Goal: Complete application form: Complete application form

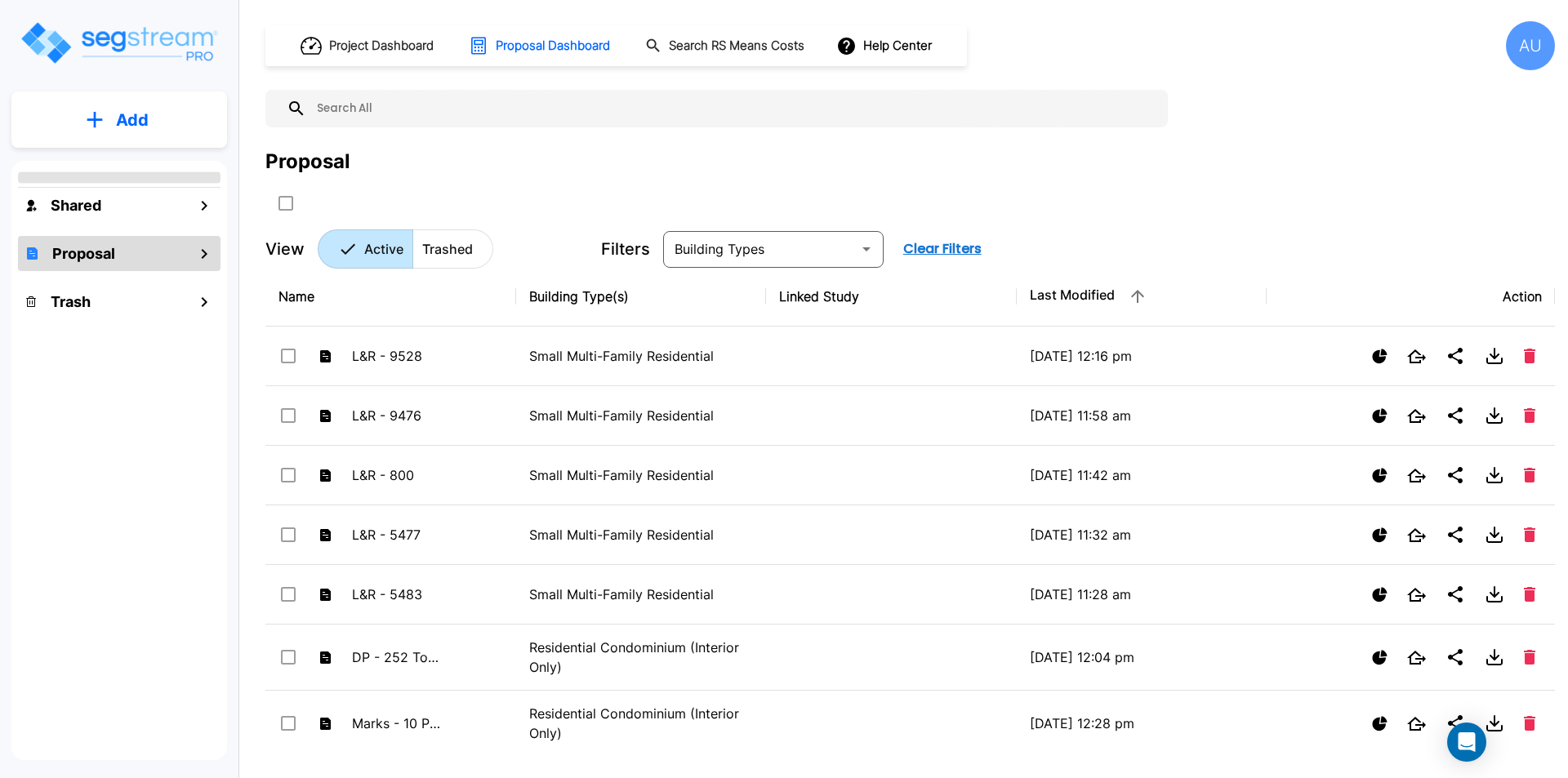
click at [139, 123] on p "Add" at bounding box center [132, 120] width 33 height 25
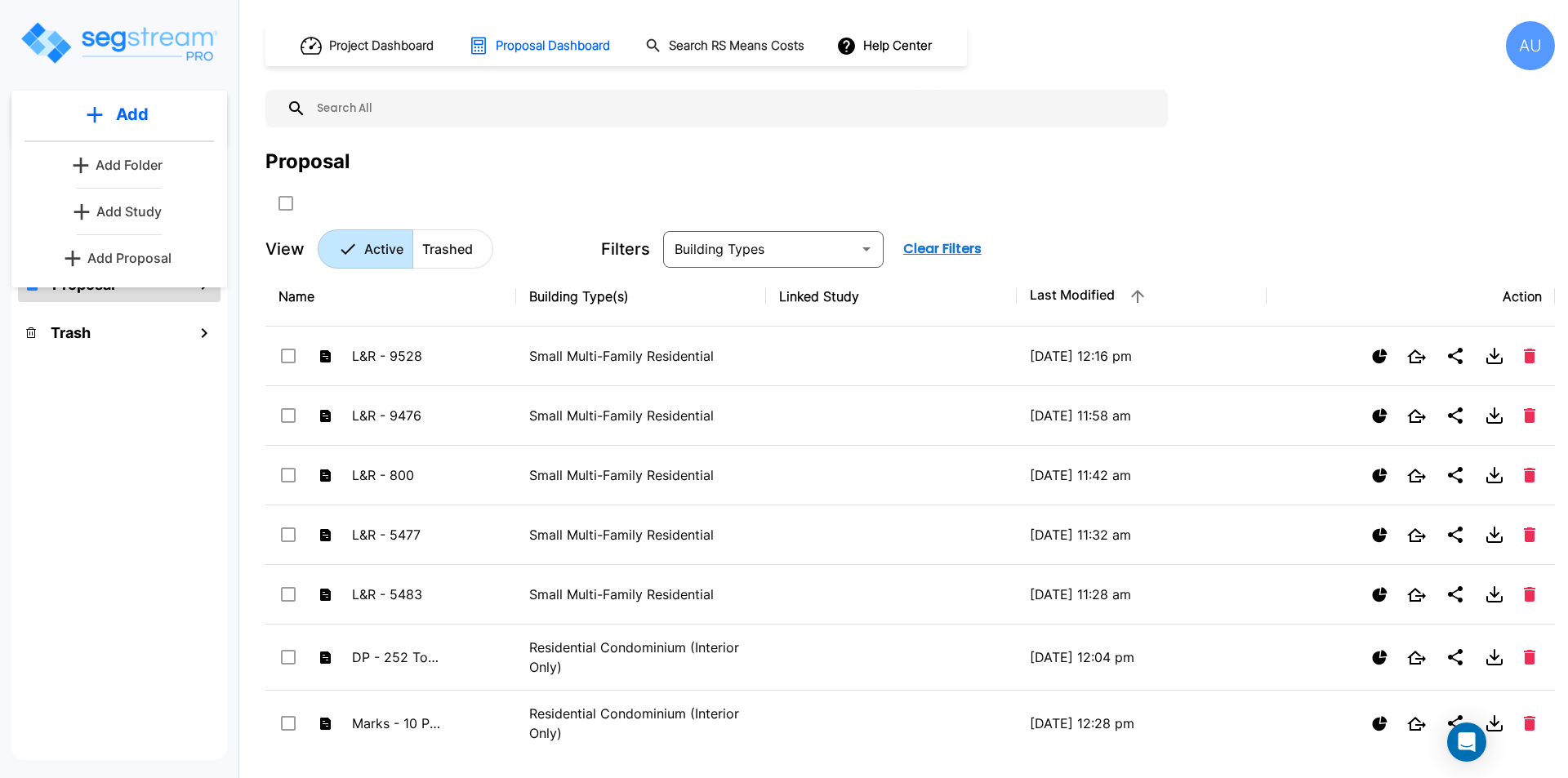
click at [123, 209] on p "Add Study" at bounding box center [129, 212] width 65 height 20
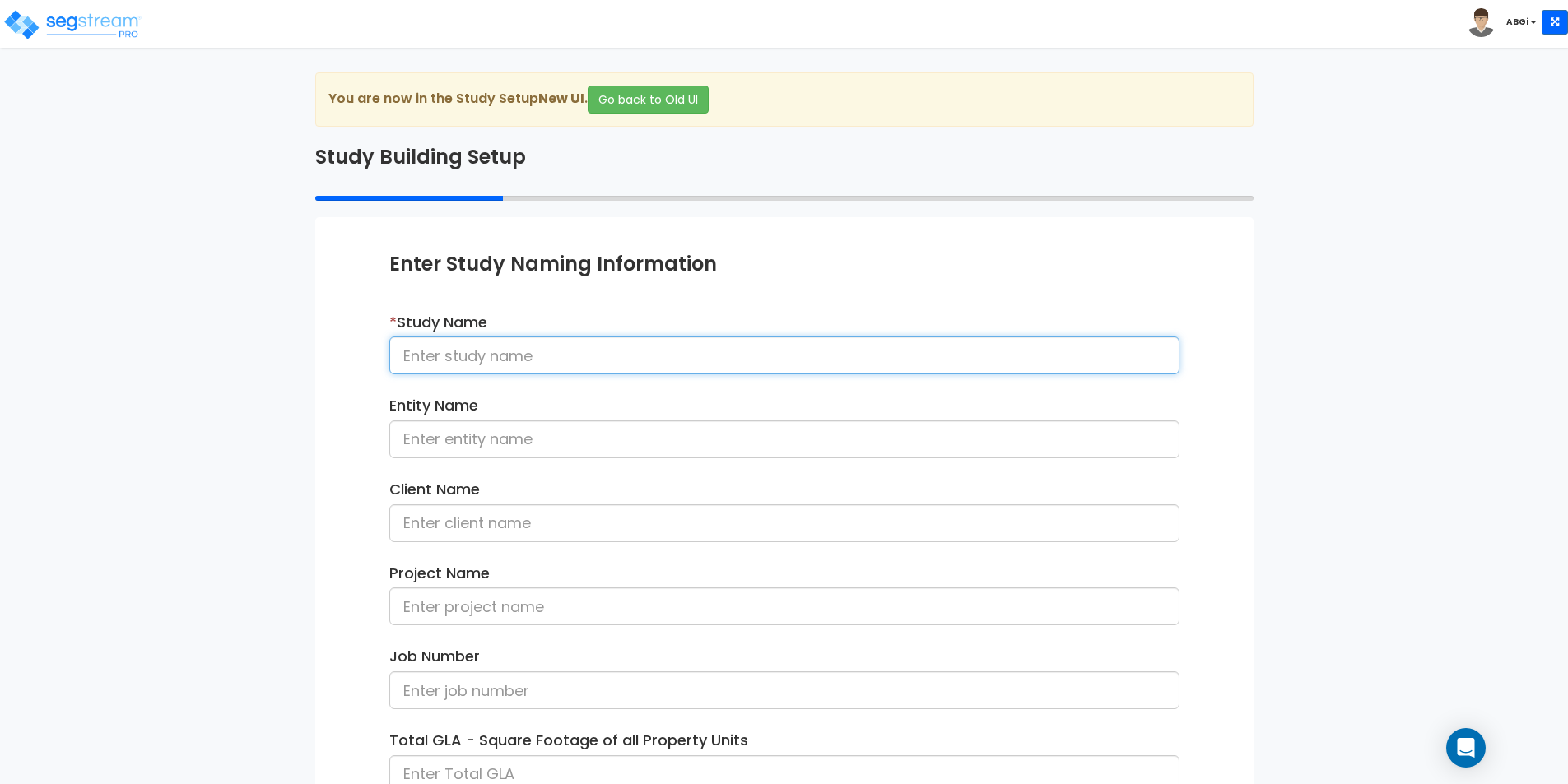
click at [599, 365] on input at bounding box center [784, 356] width 790 height 38
drag, startPoint x: 599, startPoint y: 365, endPoint x: 591, endPoint y: 344, distance: 22.5
click at [591, 344] on input "Cristina" at bounding box center [784, 356] width 790 height 38
type input "[PERSON_NAME] - 7130 [PERSON_NAME]"
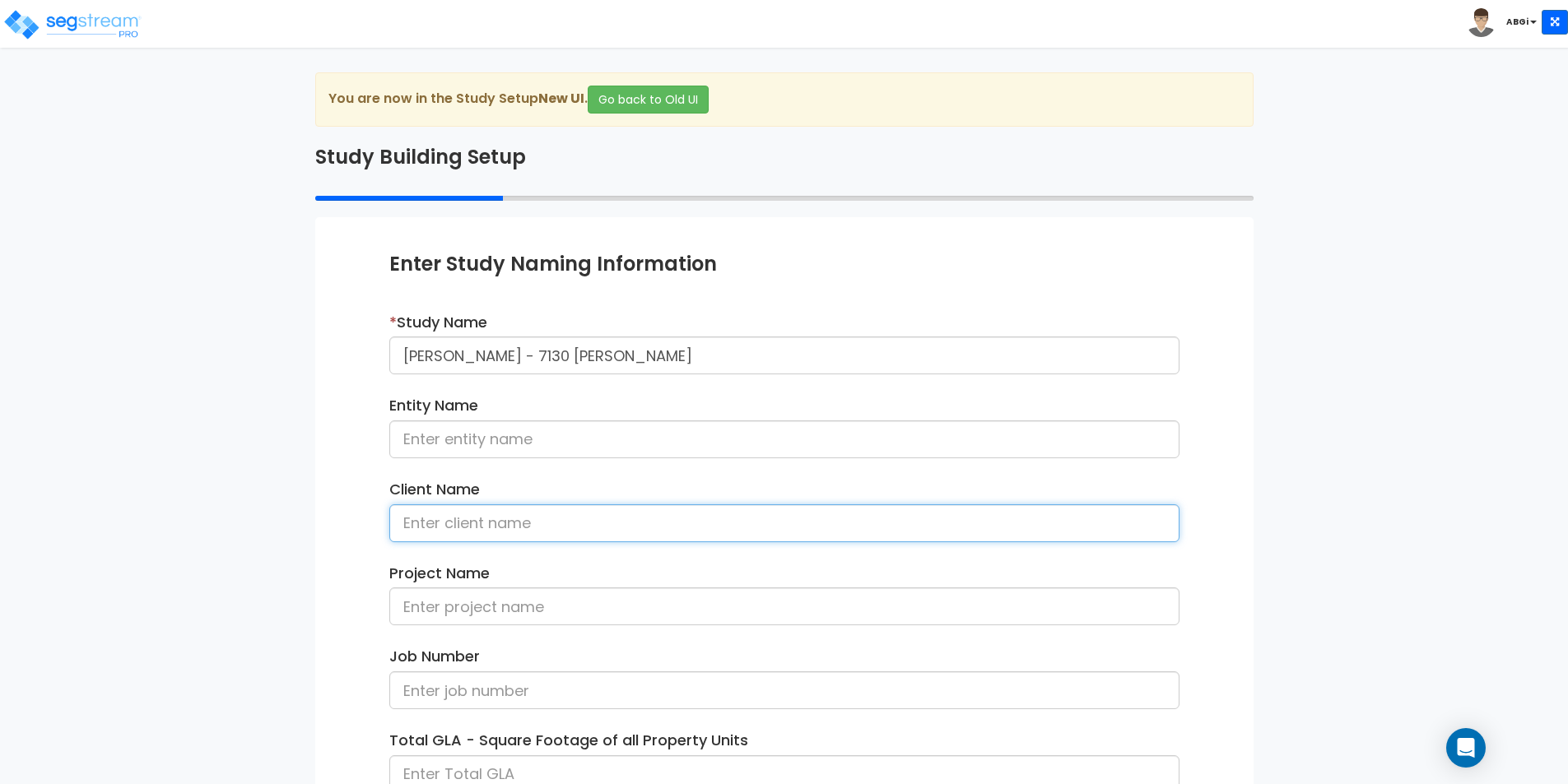
click at [509, 525] on input at bounding box center [784, 523] width 790 height 38
type input "[PERSON_NAME]"
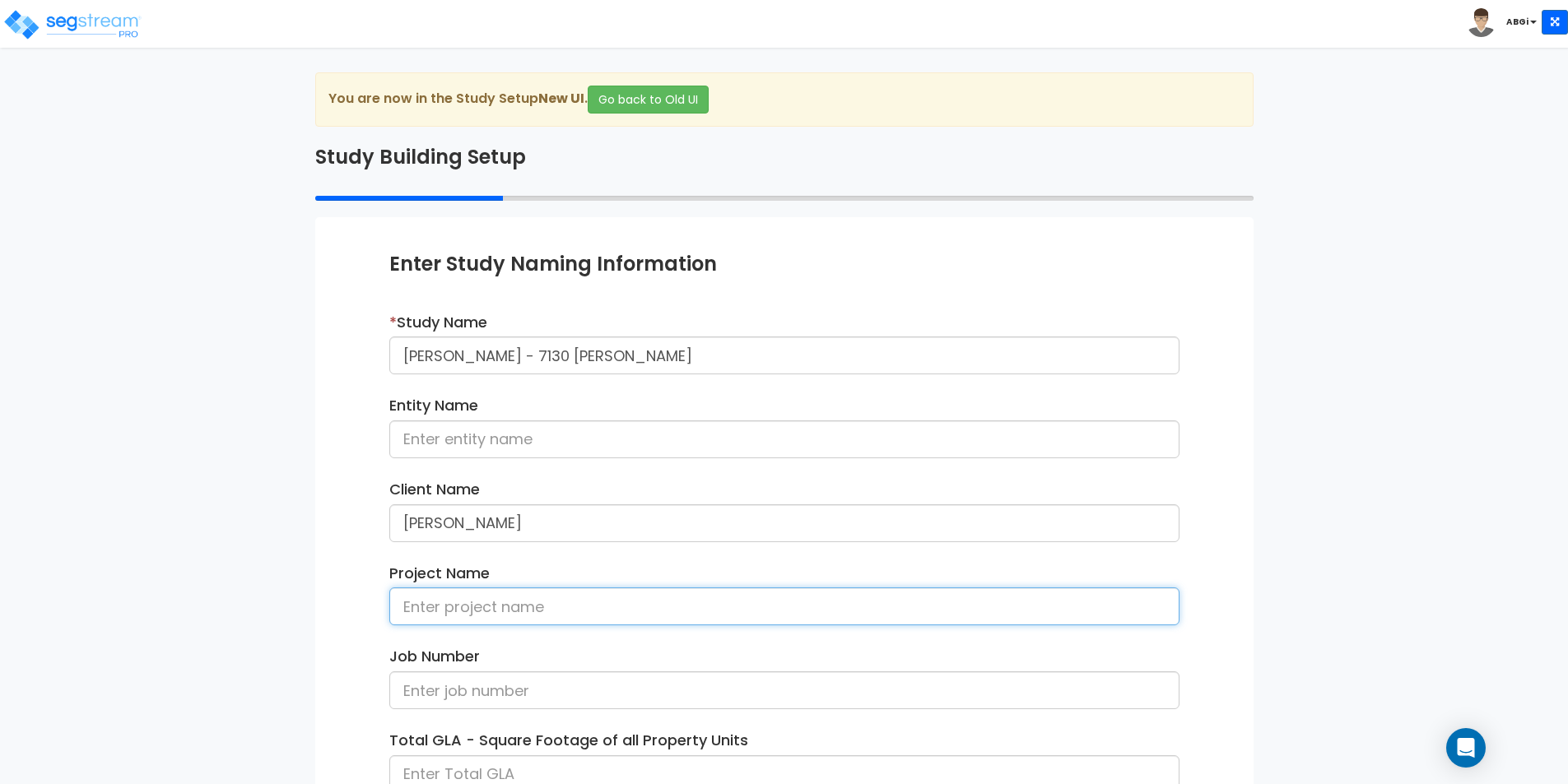
click at [498, 600] on input at bounding box center [784, 606] width 790 height 38
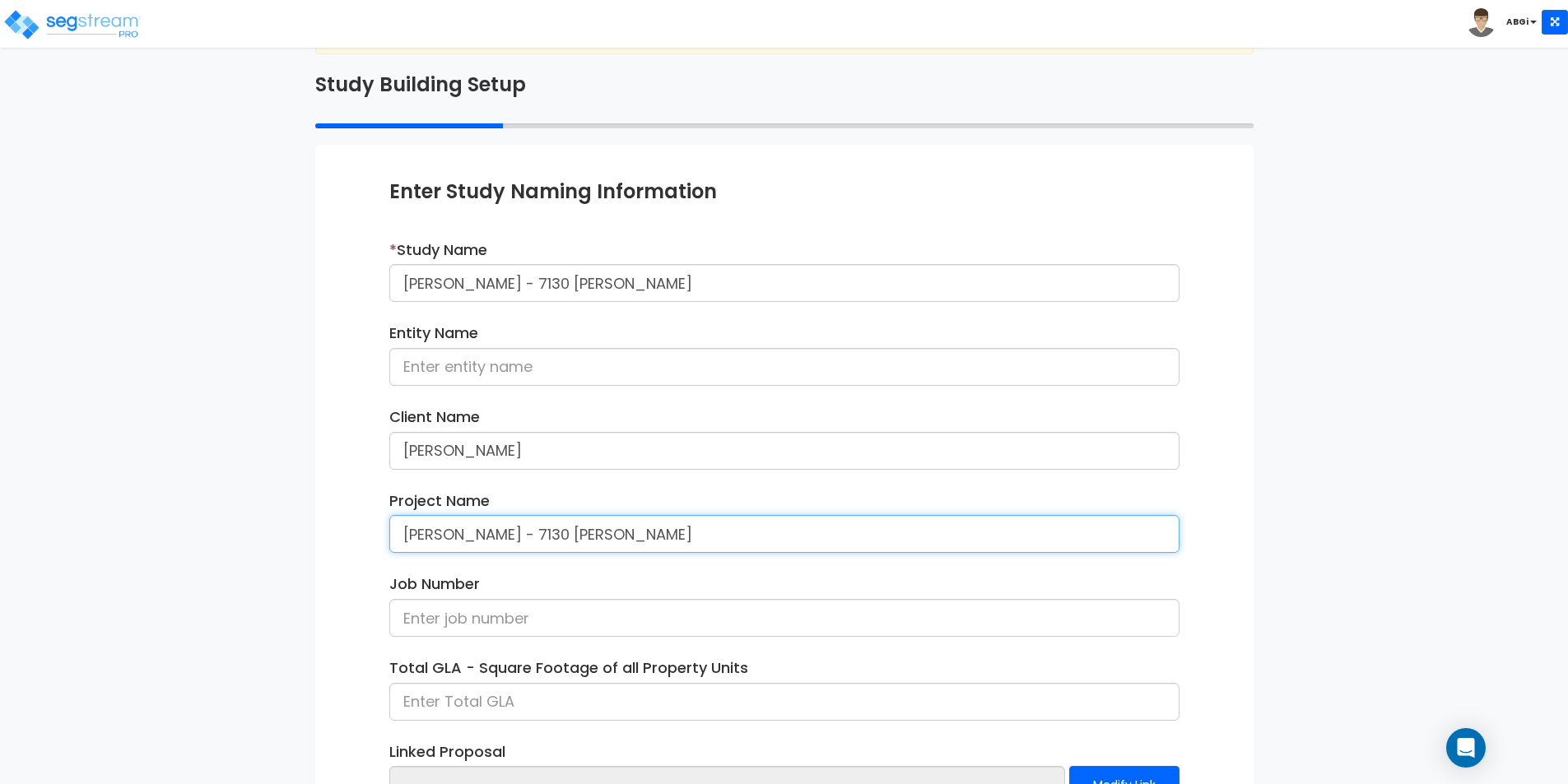
scroll to position [165, 0]
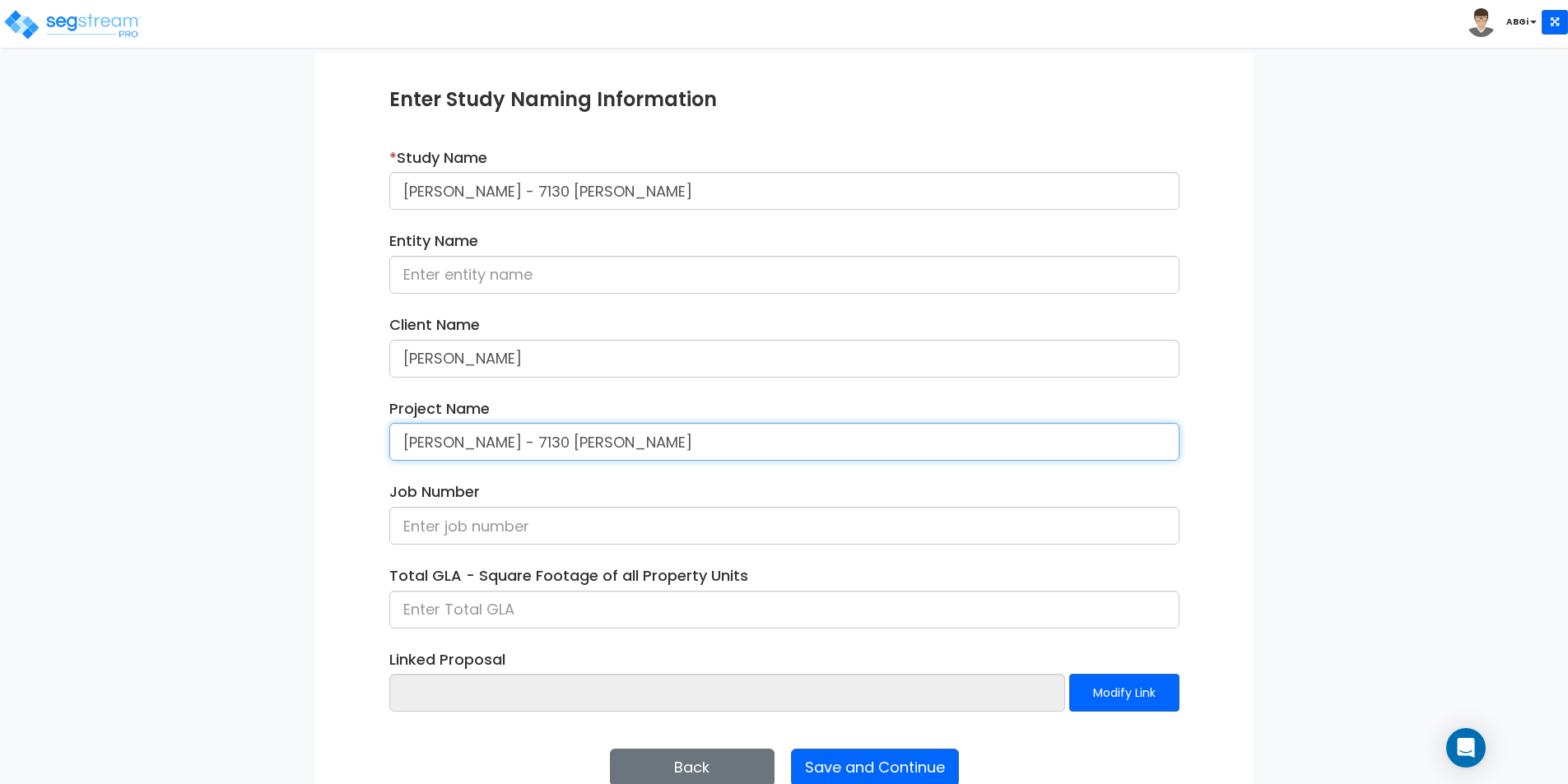
type input "[PERSON_NAME] - 7130 [PERSON_NAME]"
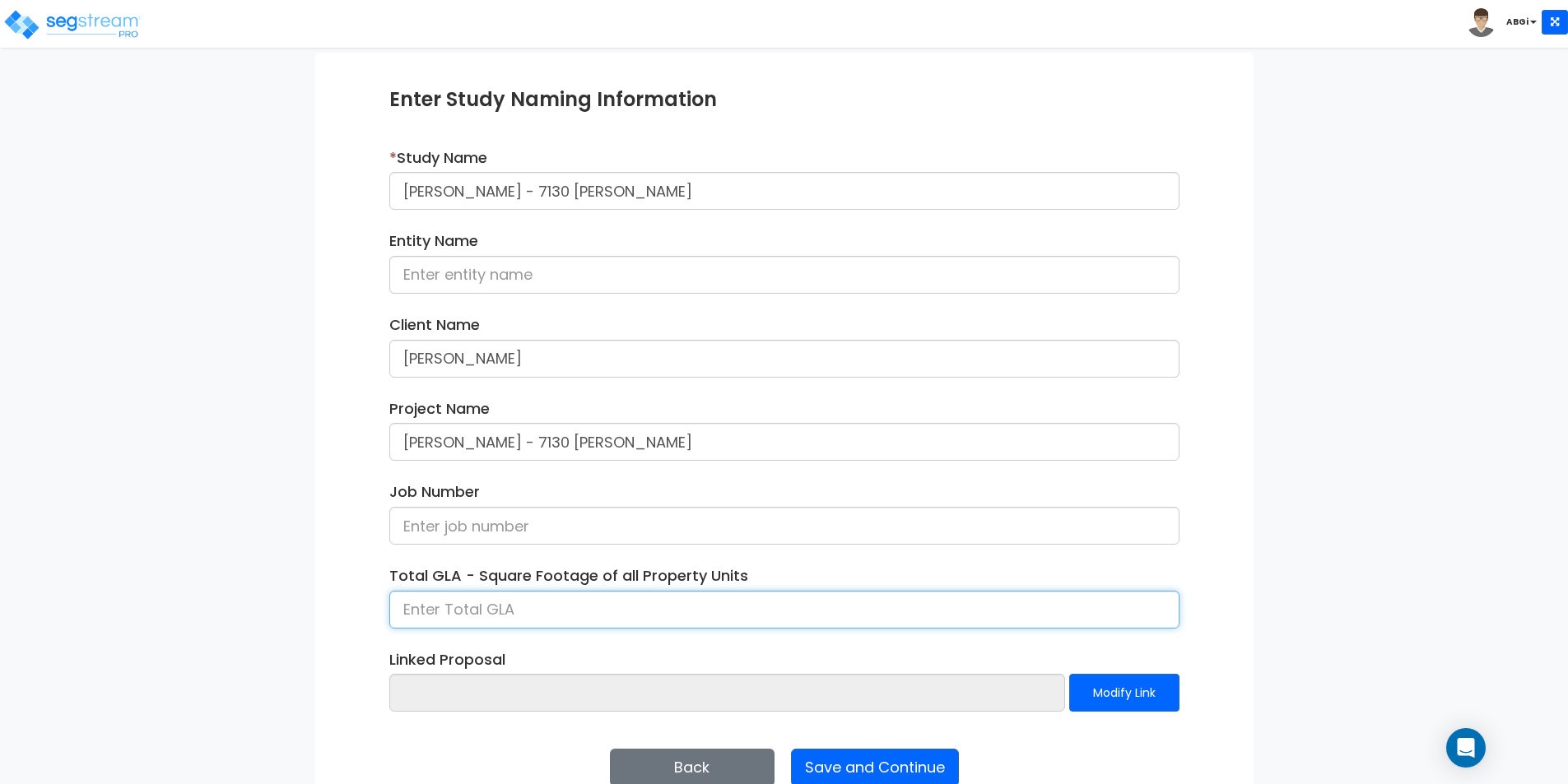
click at [493, 619] on input at bounding box center [784, 610] width 790 height 38
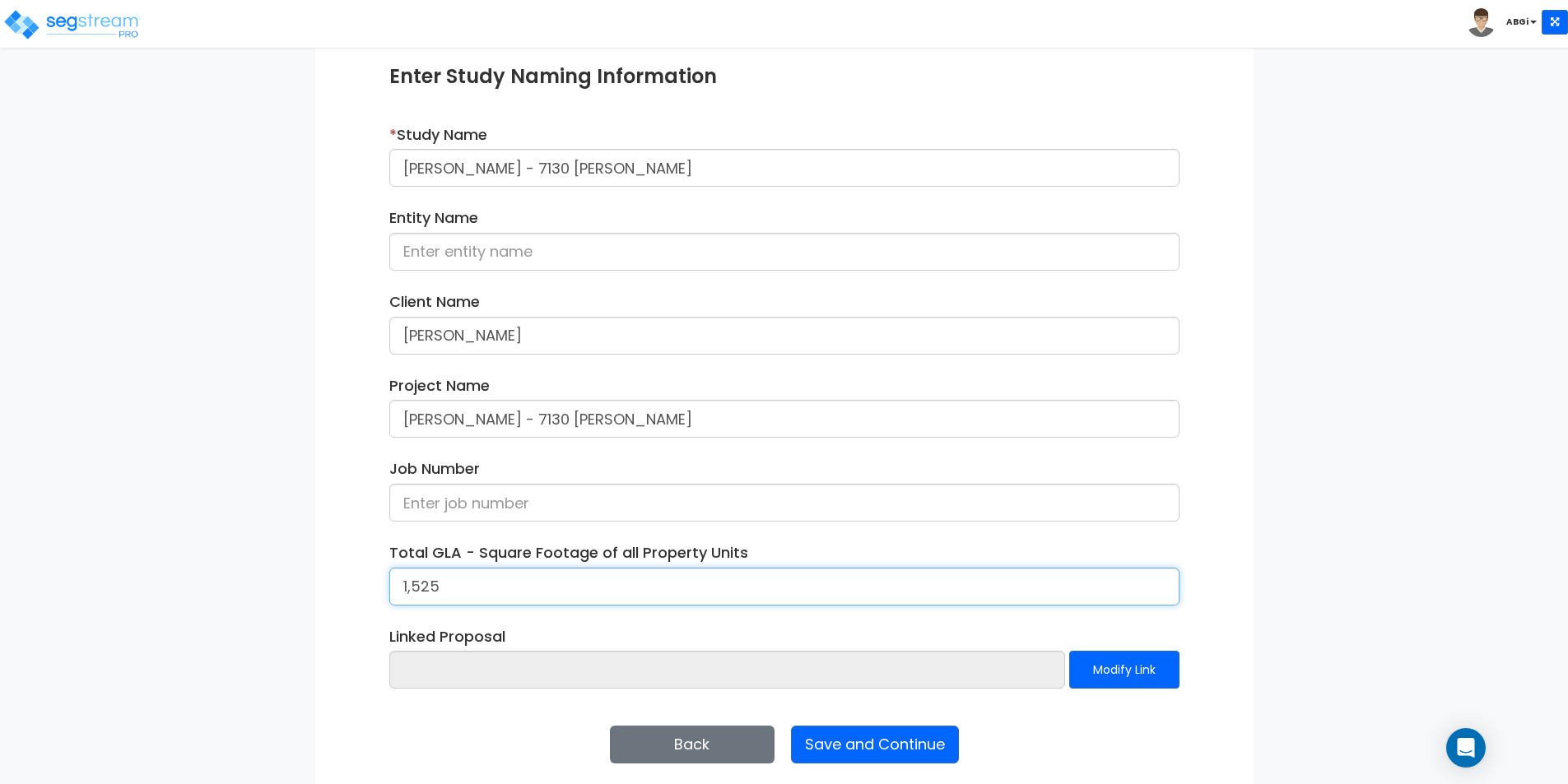
scroll to position [200, 0]
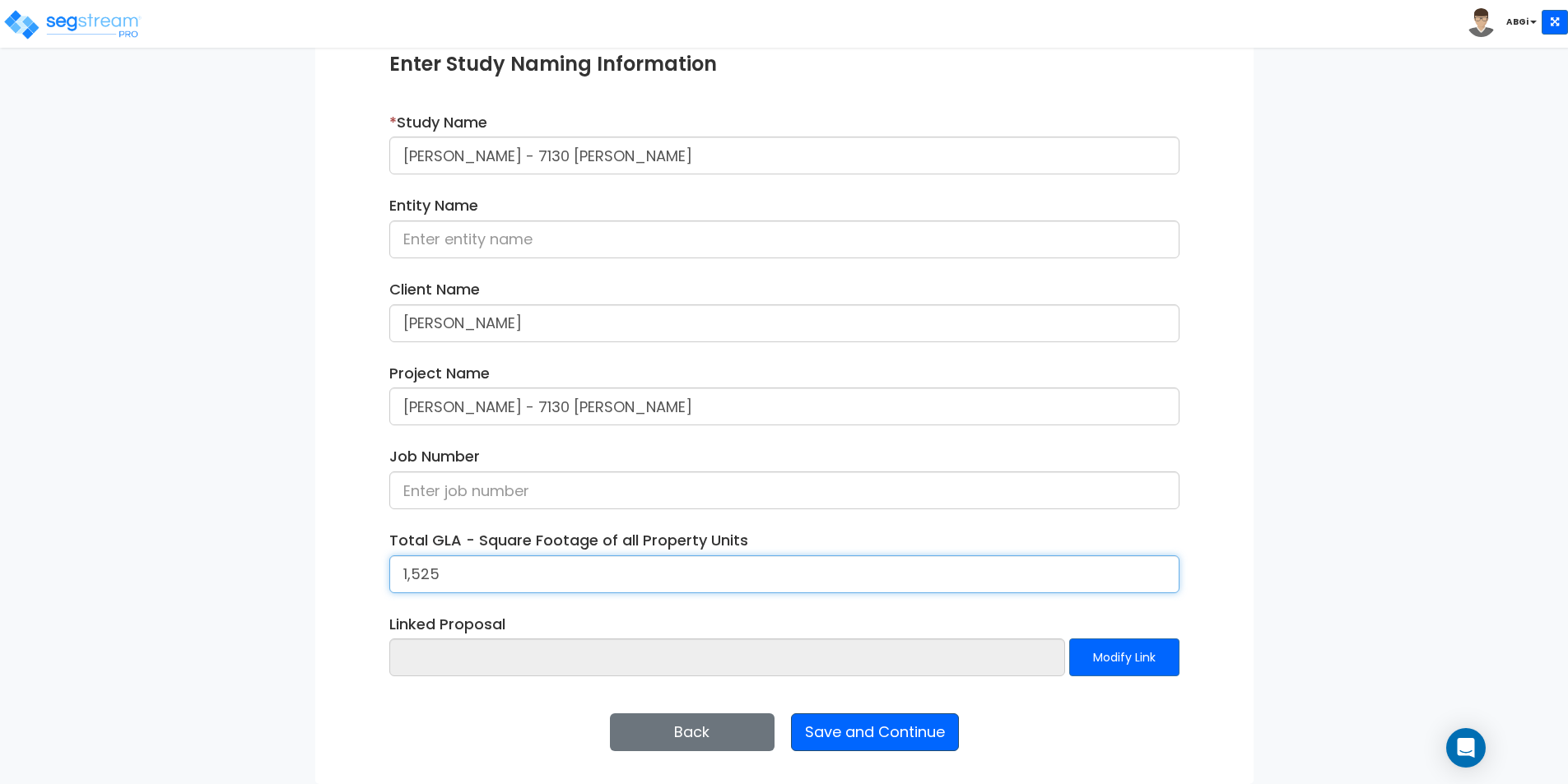
type input "1,525"
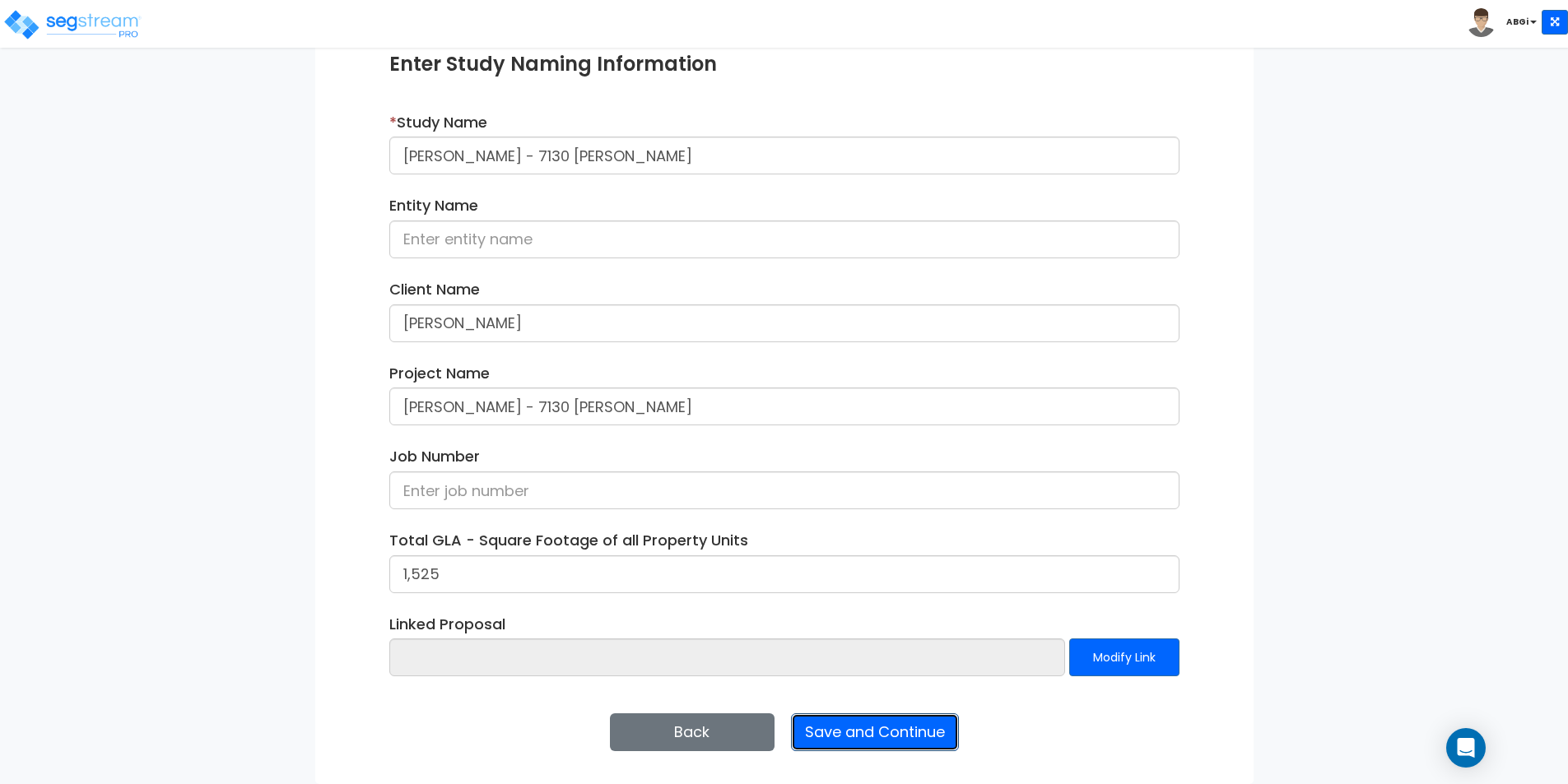
click at [844, 735] on button "Save and Continue" at bounding box center [875, 732] width 168 height 38
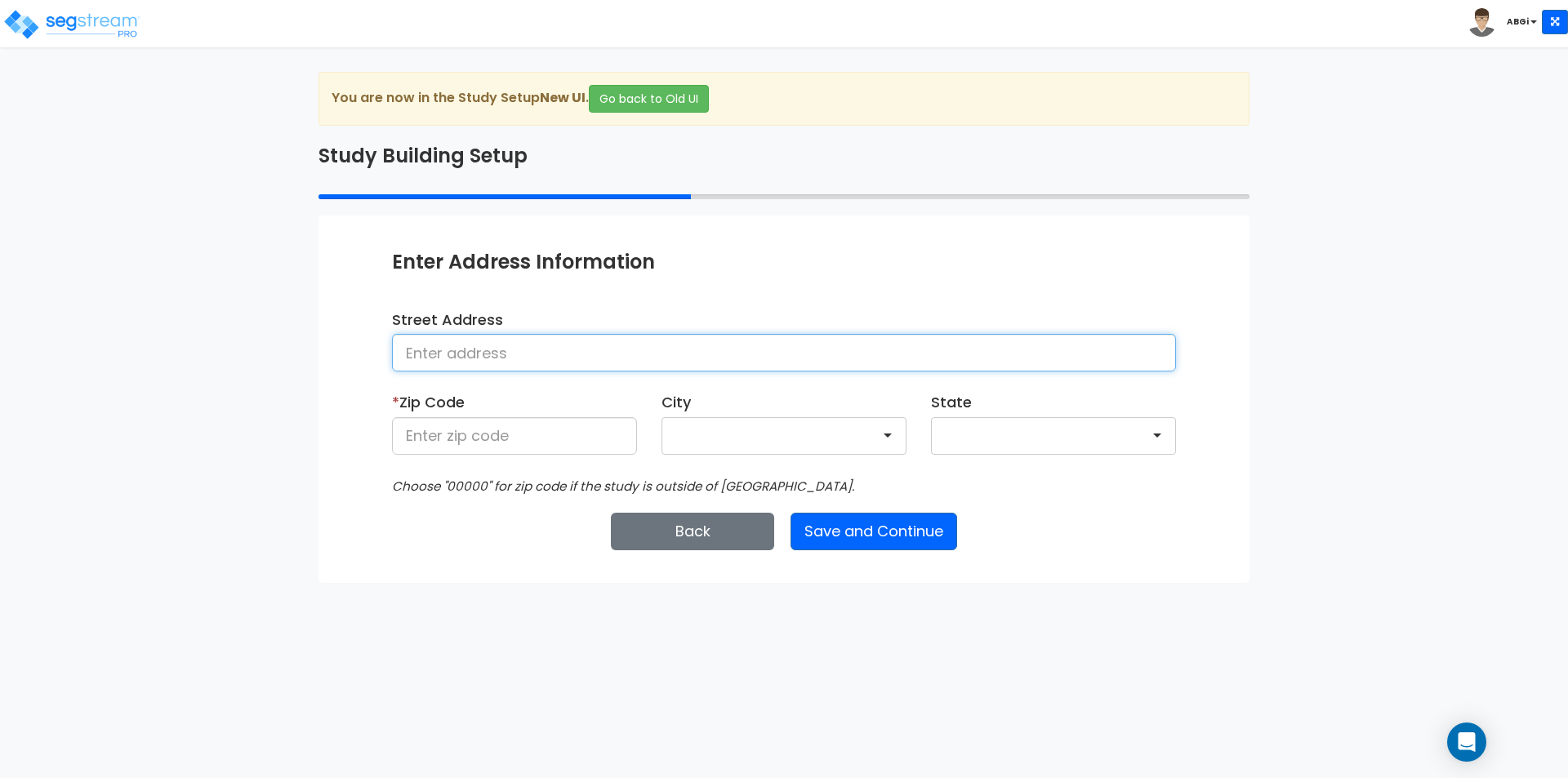
click at [630, 365] on input at bounding box center [783, 353] width 784 height 38
type input "7130 [PERSON_NAME]"
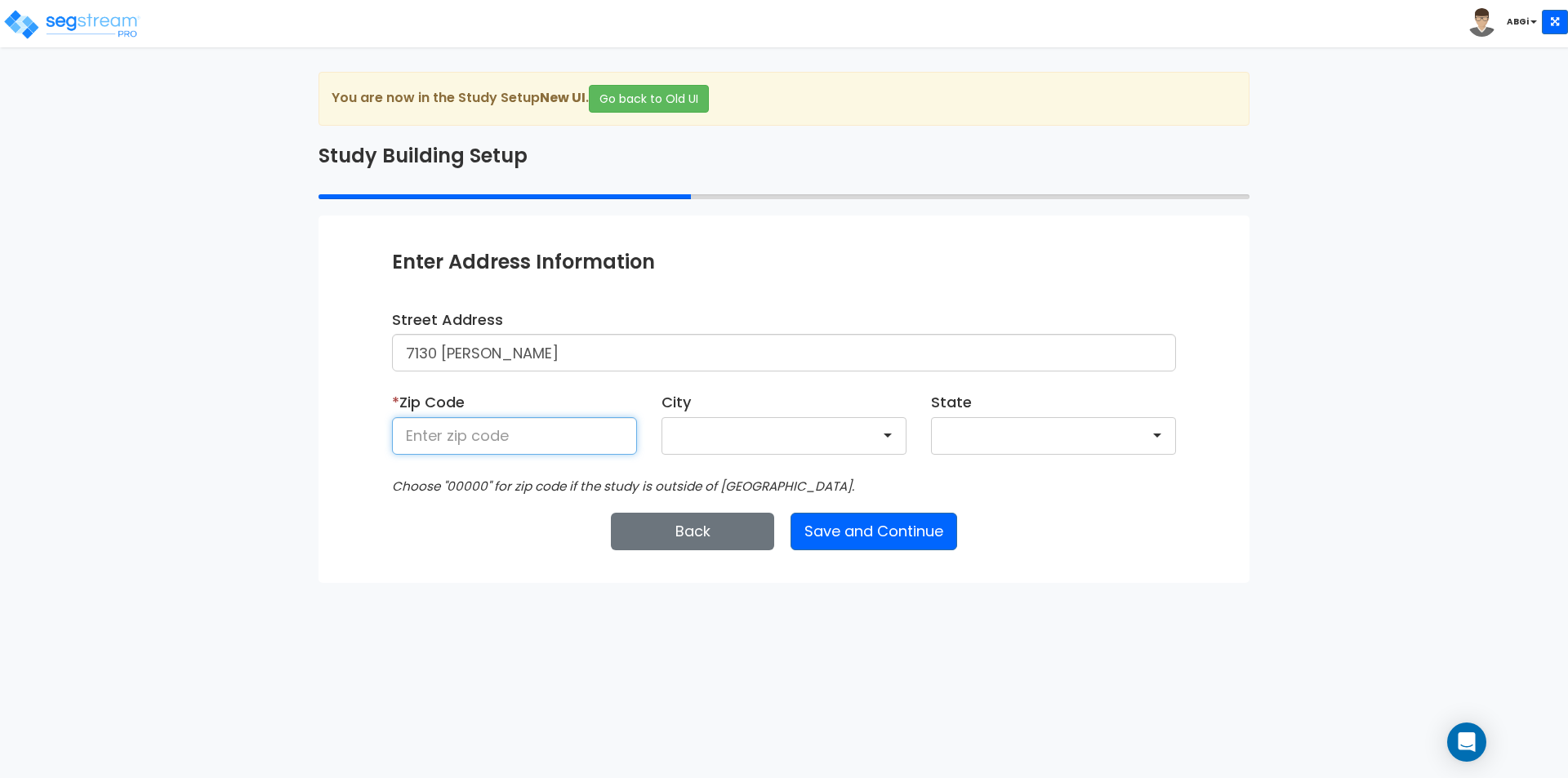
click at [533, 439] on input at bounding box center [513, 436] width 245 height 38
type input "95828"
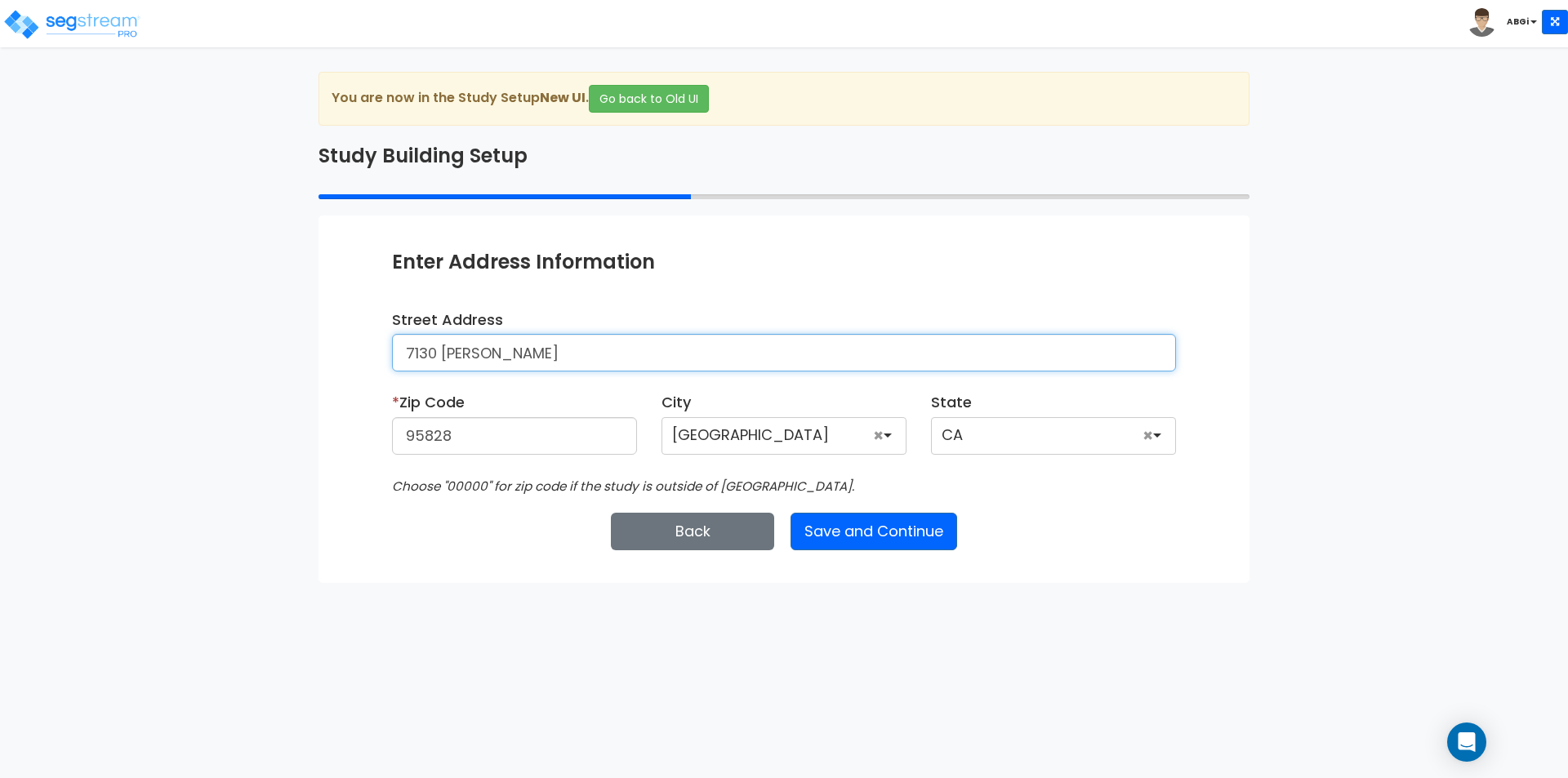
click at [649, 360] on input "7130 [PERSON_NAME]" at bounding box center [783, 353] width 784 height 38
type input "[STREET_ADDRESS][PERSON_NAME]"
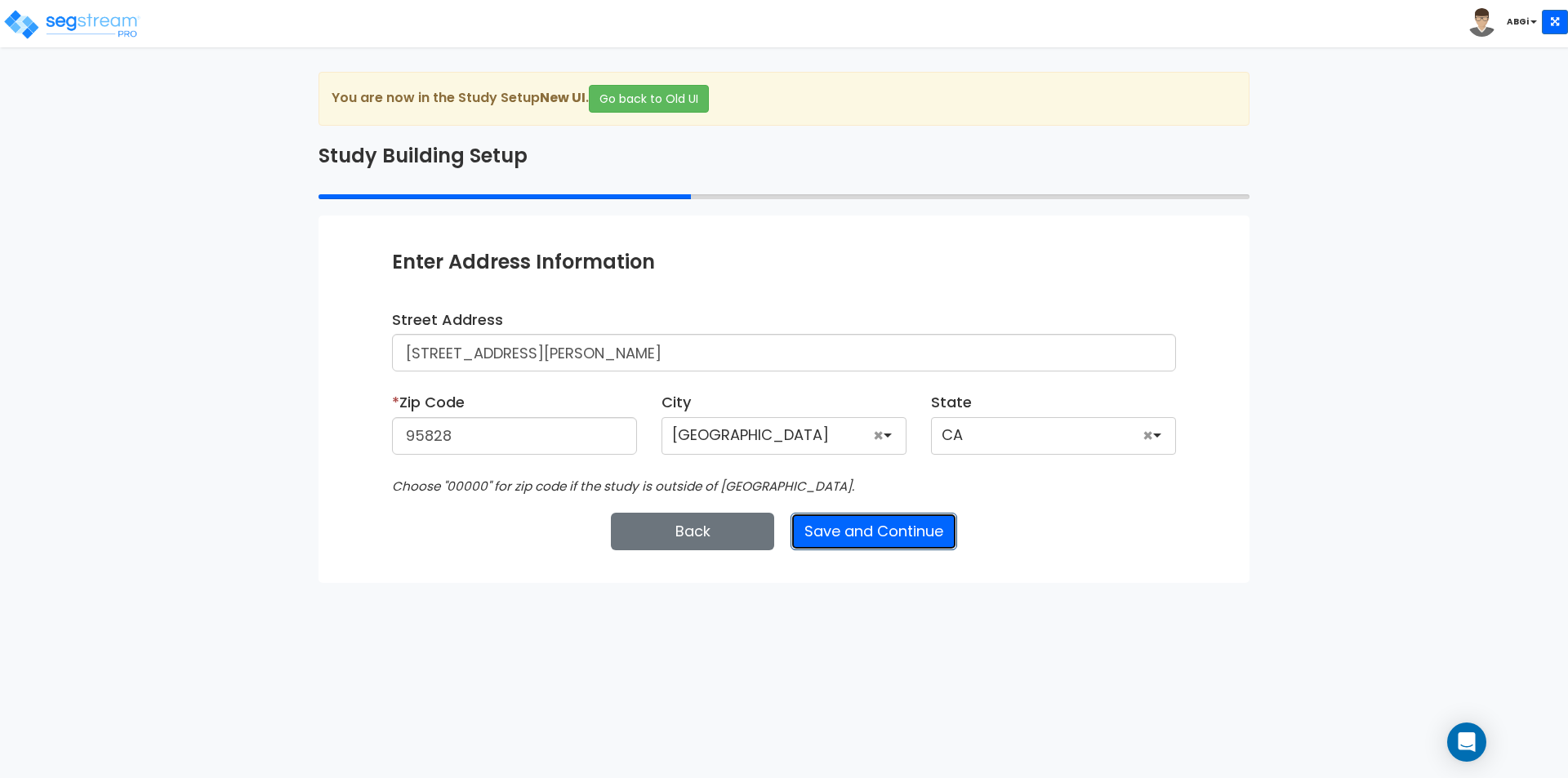
click at [881, 540] on button "Save and Continue" at bounding box center [874, 531] width 167 height 38
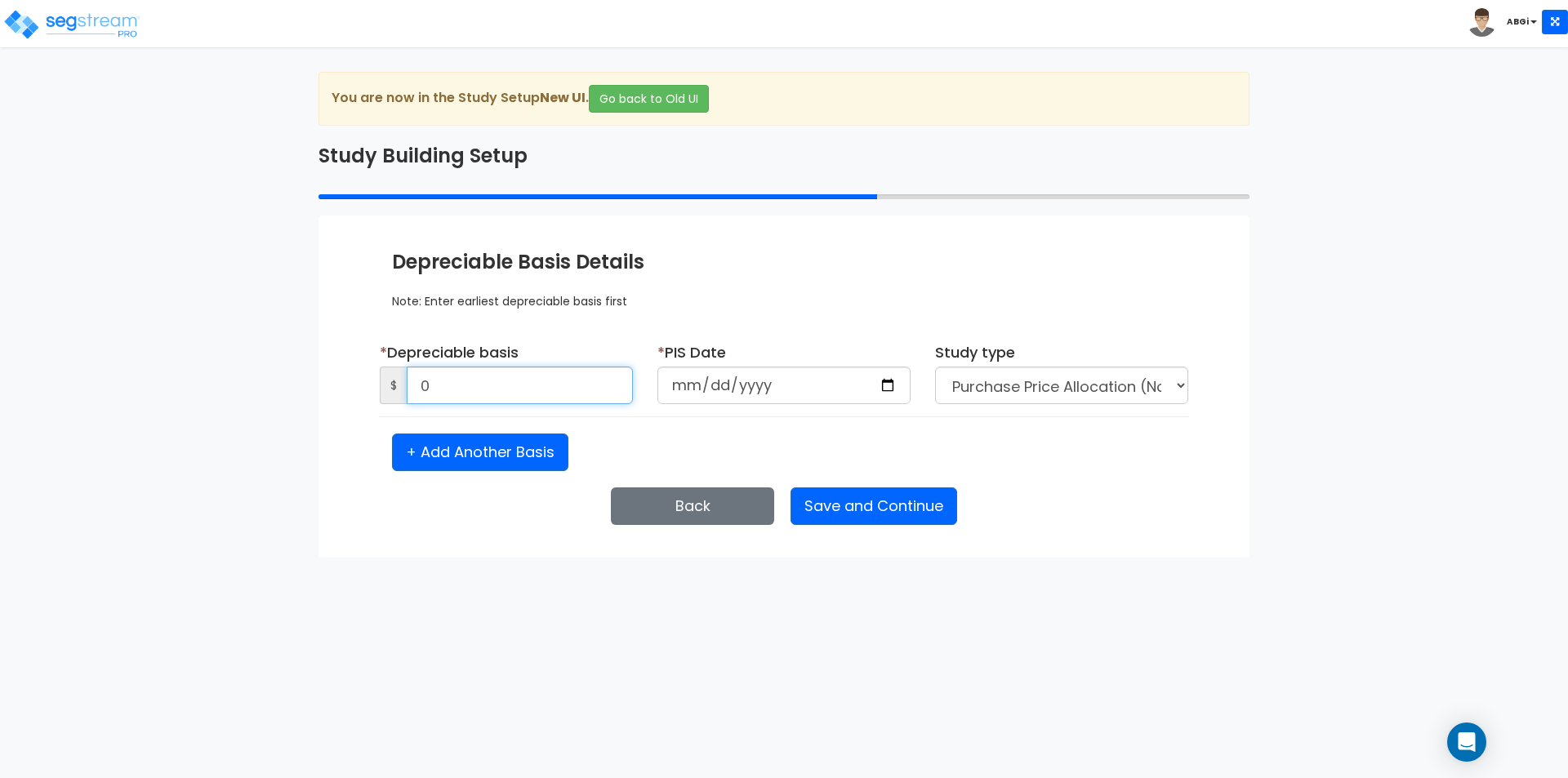
click at [565, 389] on input "0" at bounding box center [519, 386] width 226 height 38
type input "380,000"
click at [886, 385] on input "date" at bounding box center [783, 386] width 253 height 38
type input "2024-04-05"
select select "2024"
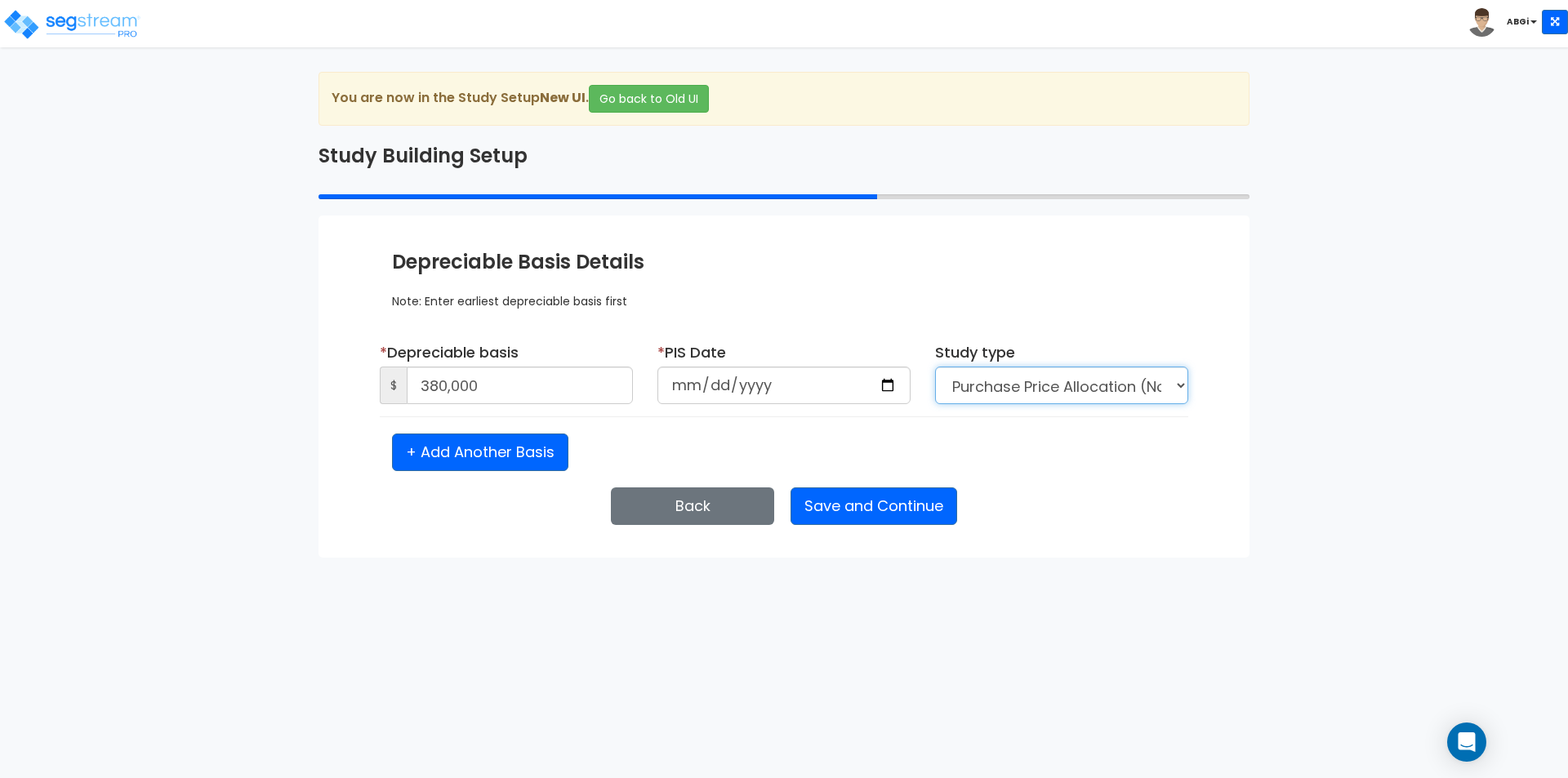
click at [1112, 383] on select "Purchase Price Allocation (No Given Costs) New Construction / Reno / TI's (Give…" at bounding box center [1061, 386] width 253 height 38
click at [848, 512] on button "Save and Continue" at bounding box center [874, 506] width 167 height 38
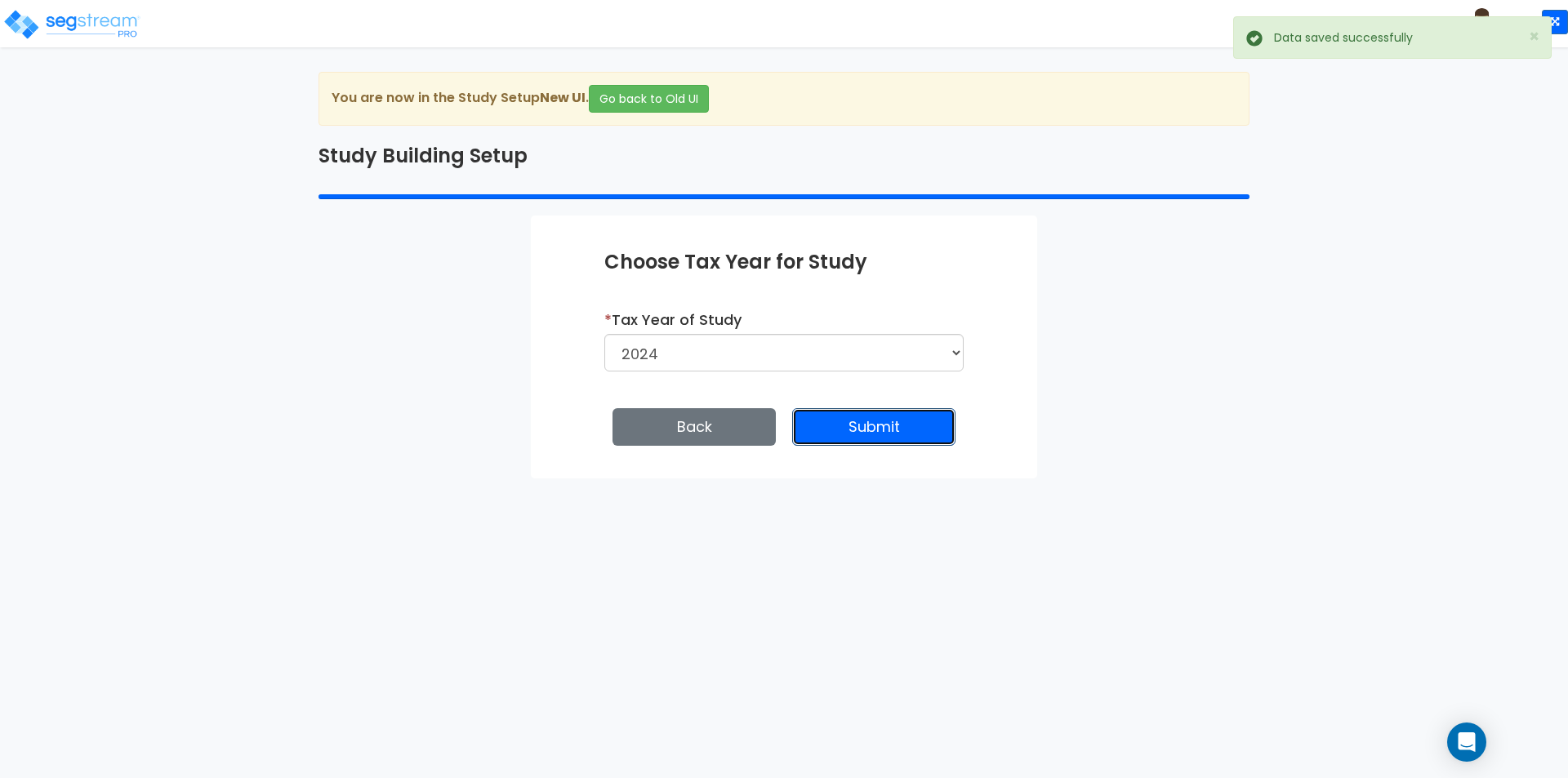
click at [891, 427] on button "Submit" at bounding box center [873, 427] width 164 height 38
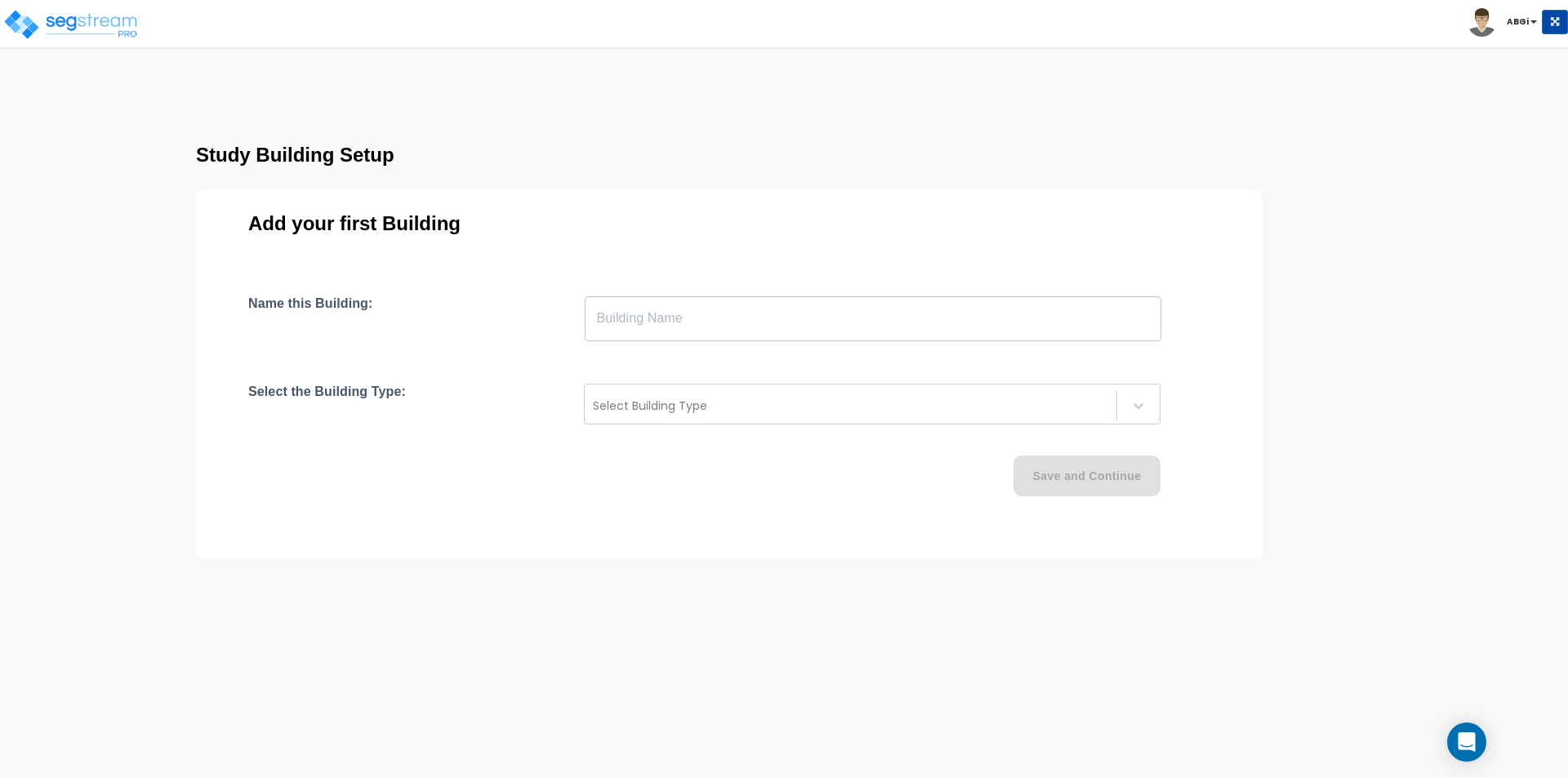
click at [867, 327] on input "text" at bounding box center [873, 318] width 577 height 46
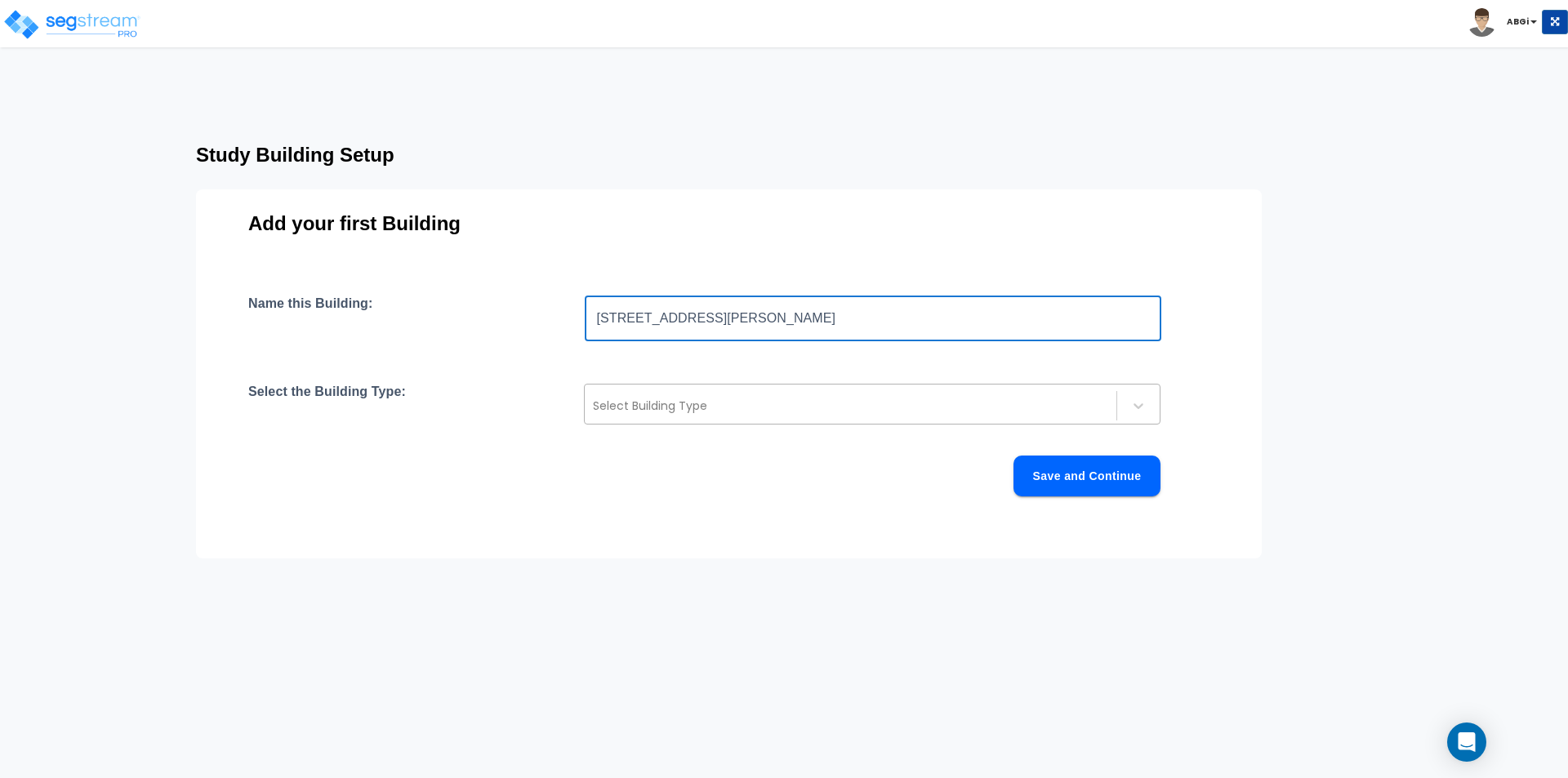
type input "[STREET_ADDRESS][PERSON_NAME]"
click at [893, 413] on div at bounding box center [850, 406] width 515 height 20
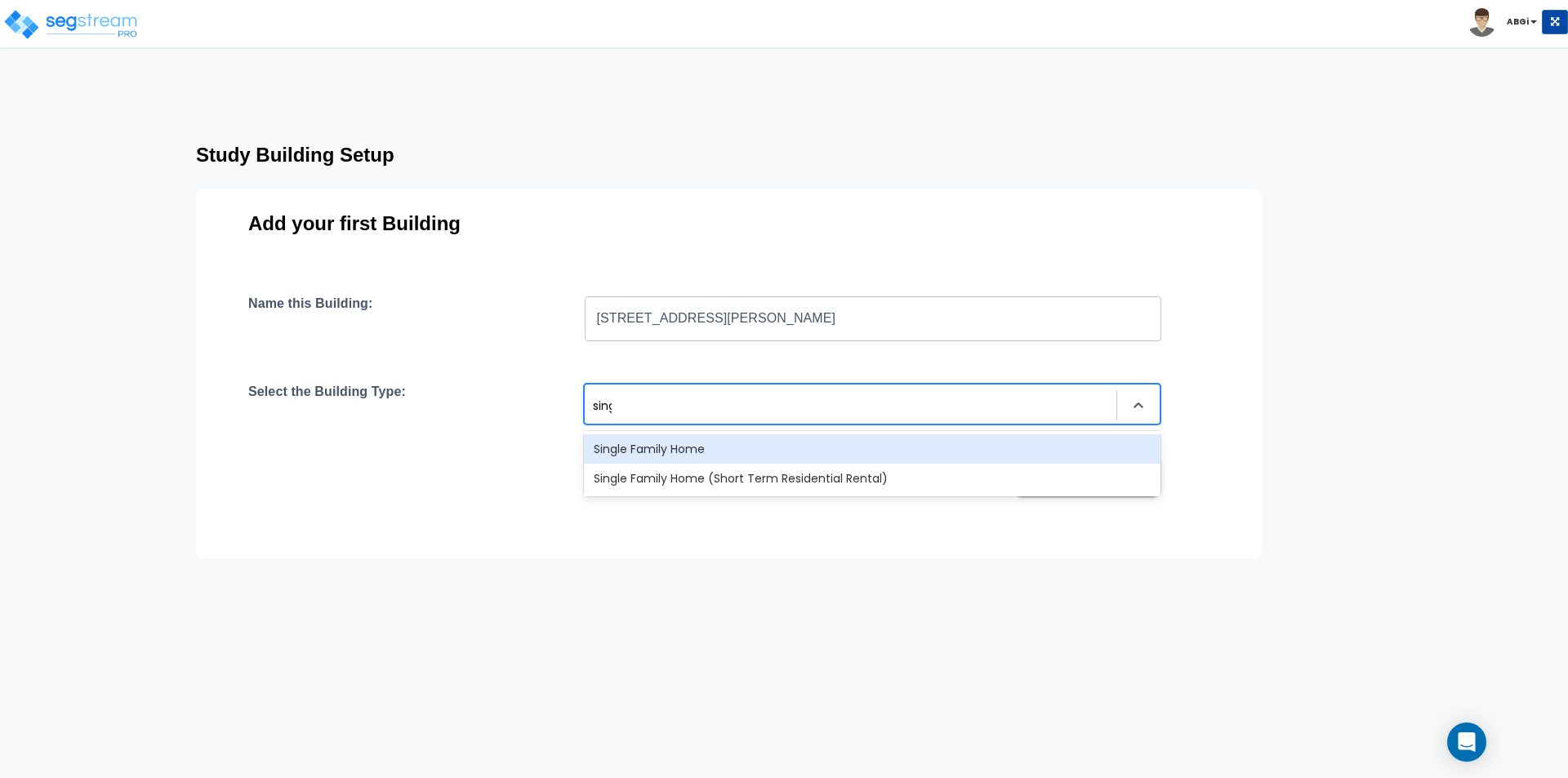
type input "singl"
click at [739, 448] on div "Single Family Home" at bounding box center [872, 449] width 577 height 30
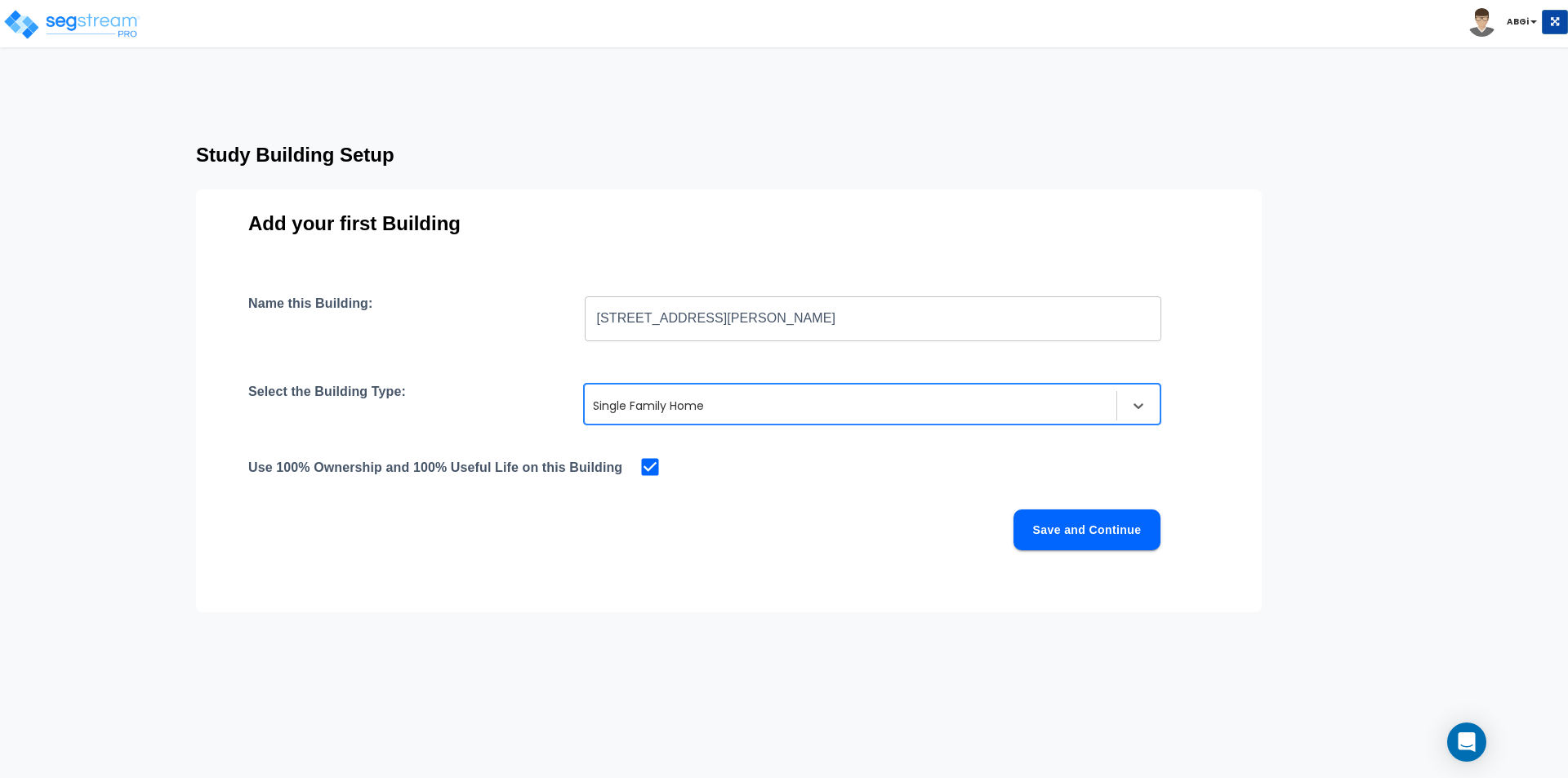
click at [1089, 535] on button "Save and Continue" at bounding box center [1086, 529] width 147 height 41
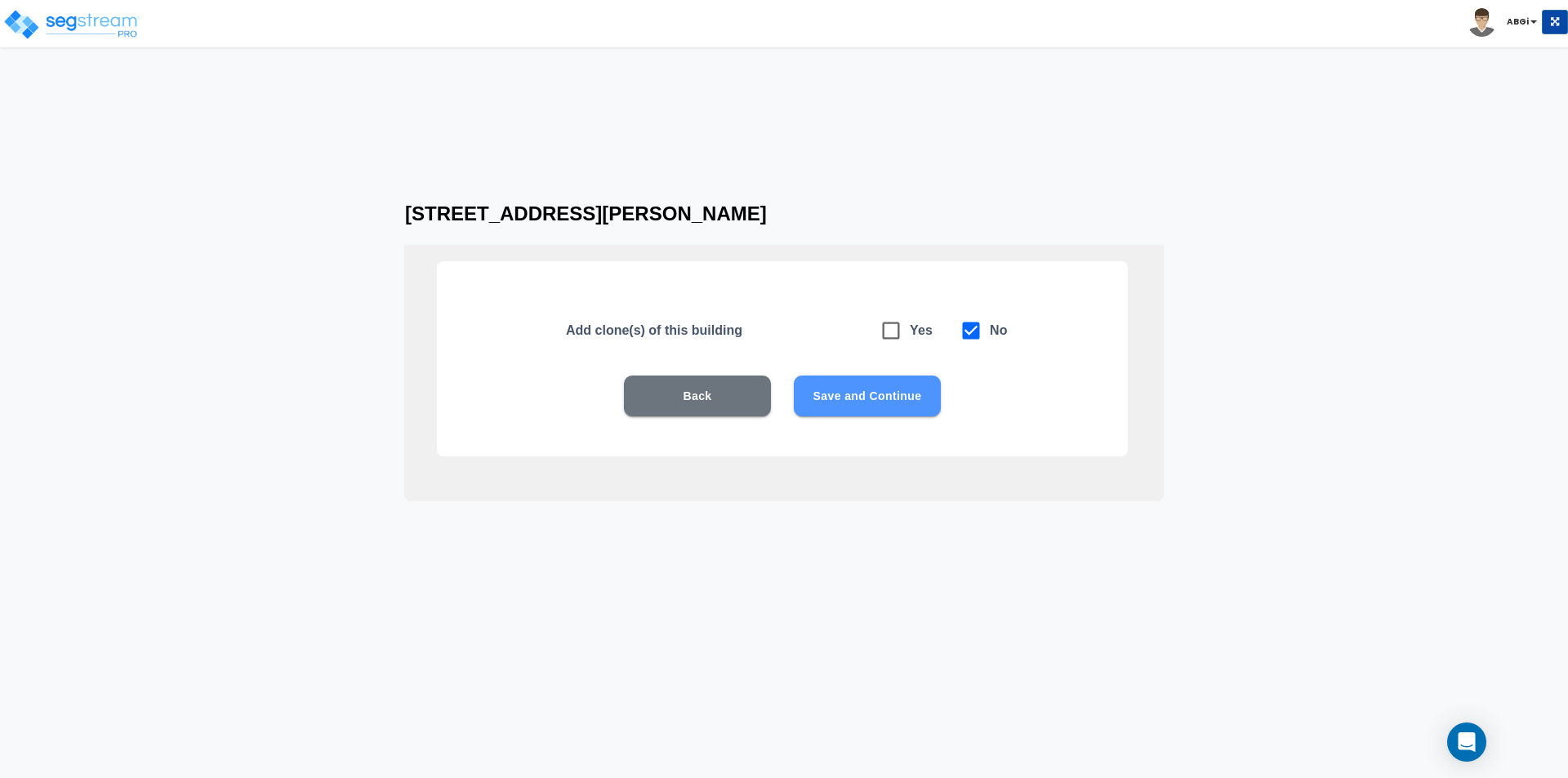
click at [900, 401] on button "Save and Continue" at bounding box center [867, 395] width 147 height 41
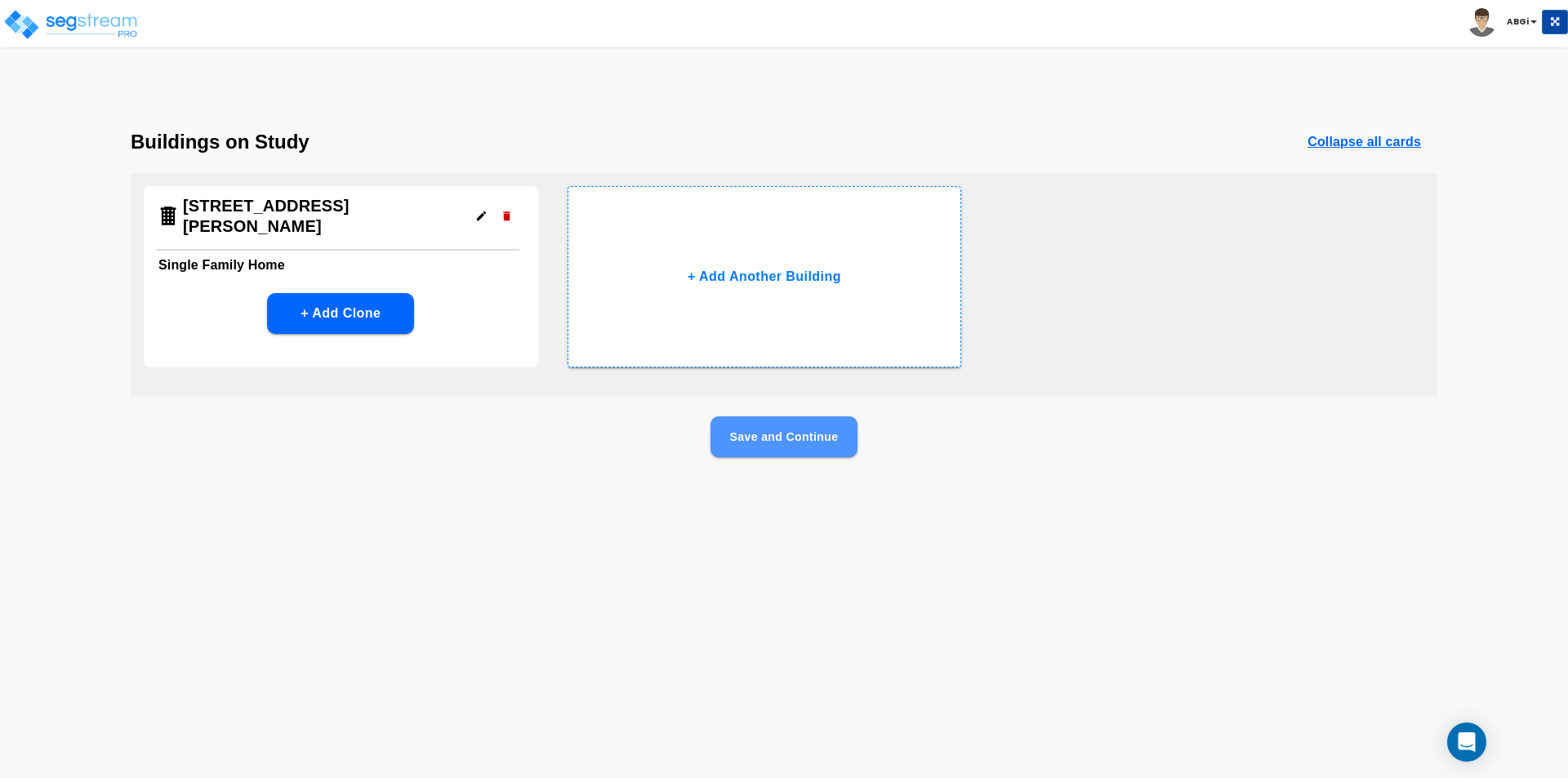
click at [754, 443] on button "Save and Continue" at bounding box center [784, 436] width 147 height 41
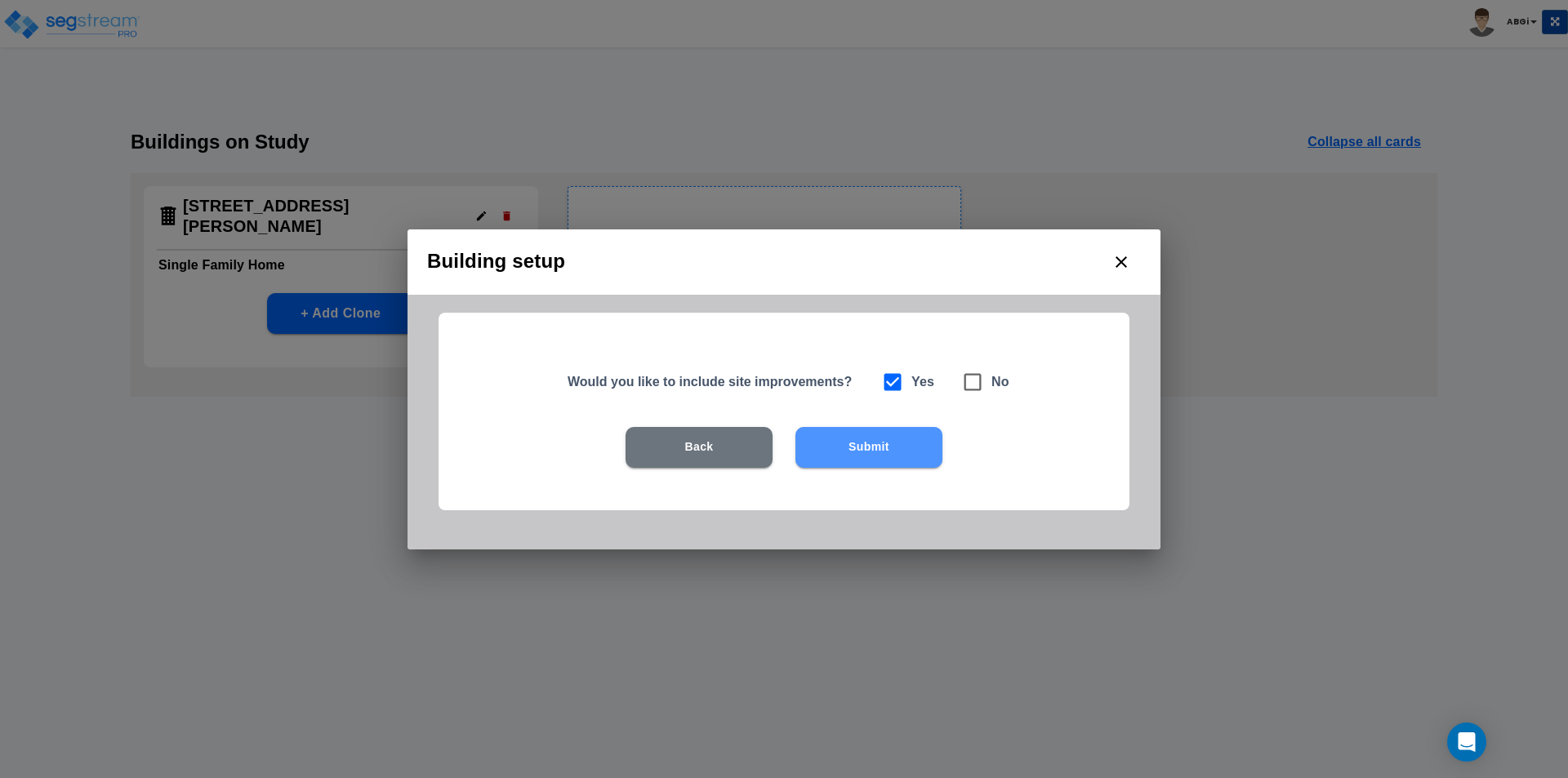
click at [851, 433] on button "Submit" at bounding box center [868, 447] width 147 height 41
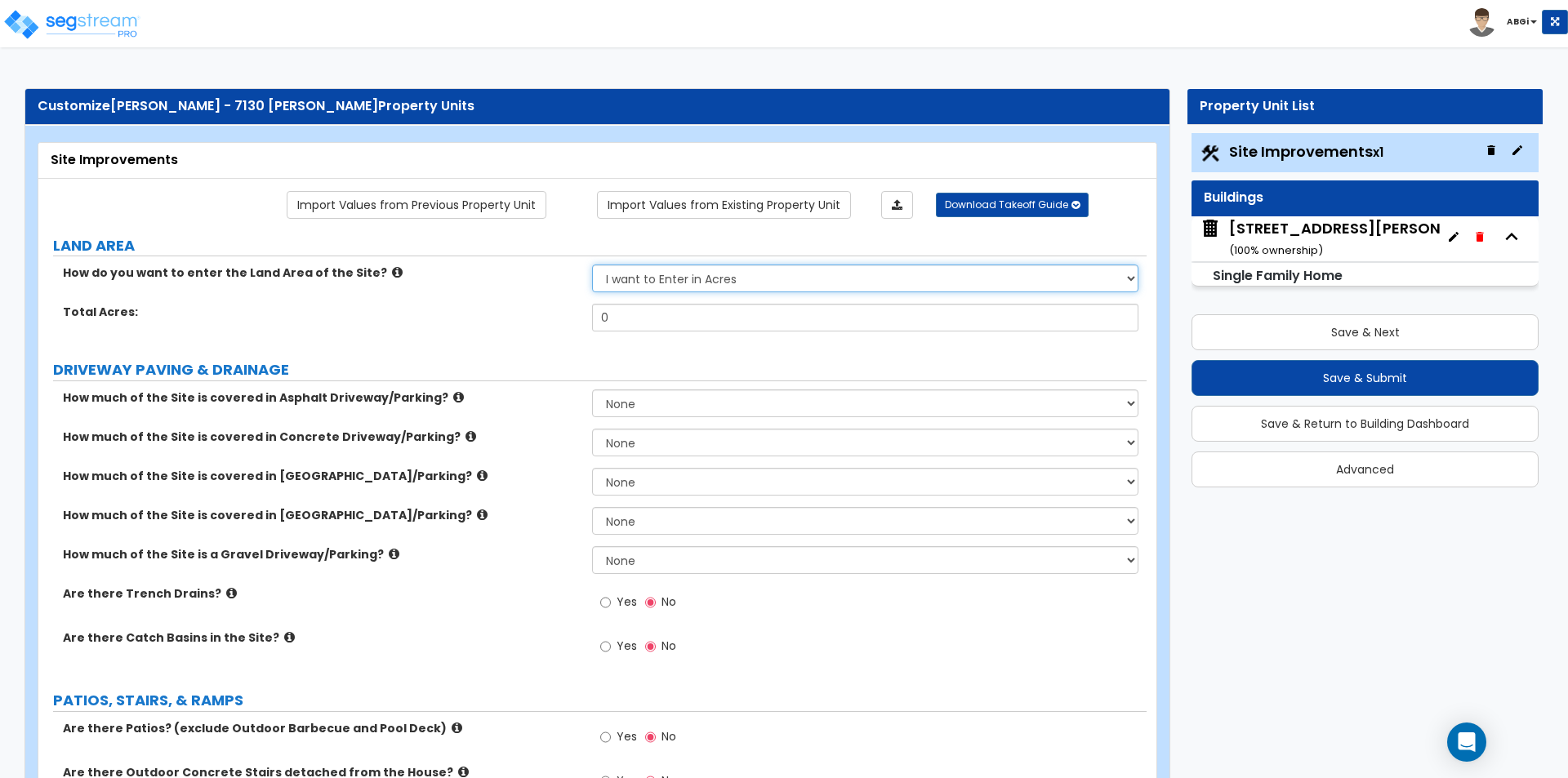
click at [990, 272] on select "I want to Enter in [GEOGRAPHIC_DATA] I want to Enter in Square Feet" at bounding box center [864, 278] width 545 height 28
select select "2"
click at [592, 265] on select "I want to Enter in [GEOGRAPHIC_DATA] I want to Enter in Square Feet" at bounding box center [864, 278] width 545 height 28
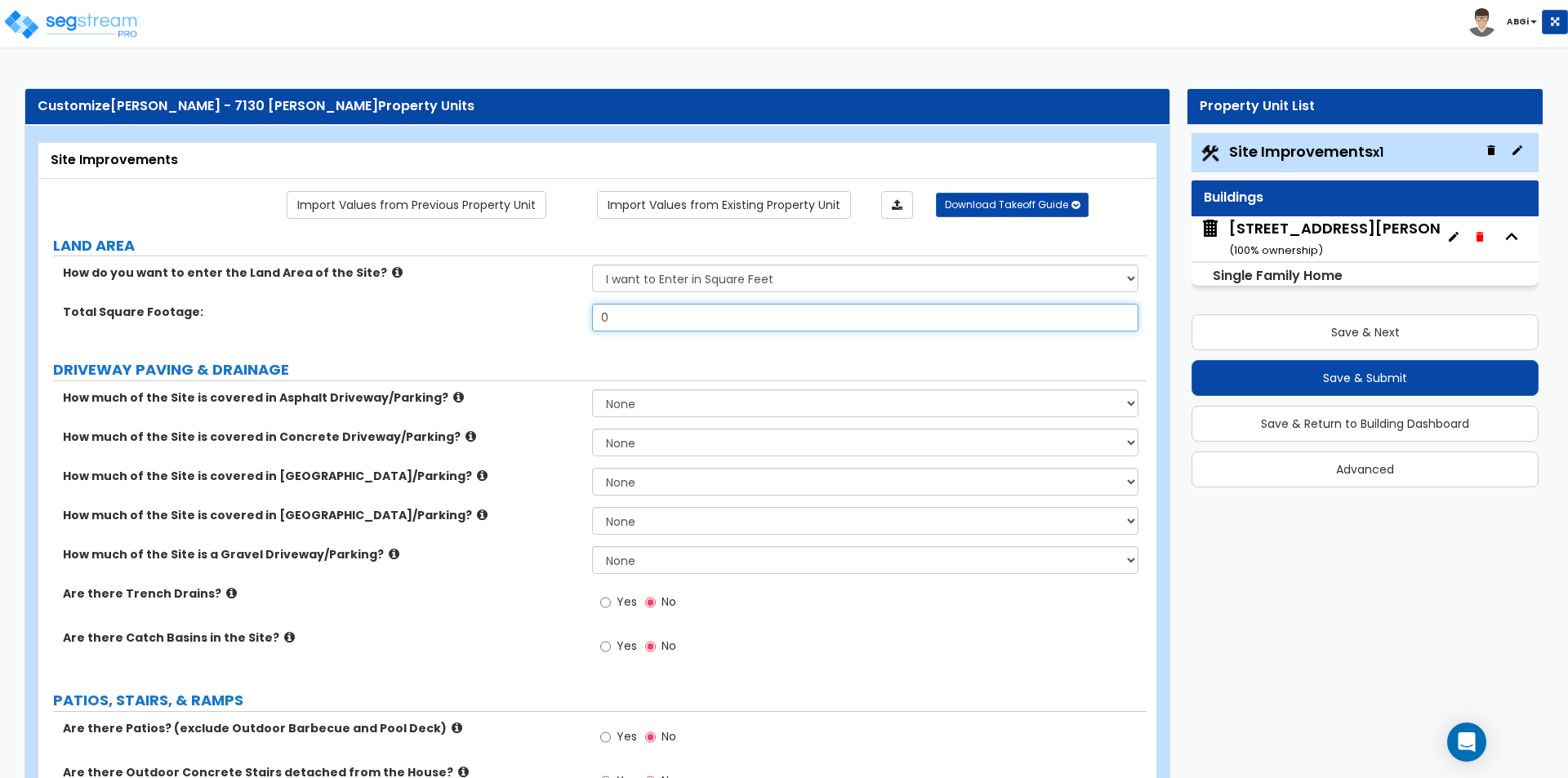
click at [643, 327] on input "0" at bounding box center [864, 317] width 545 height 28
type input "6,534"
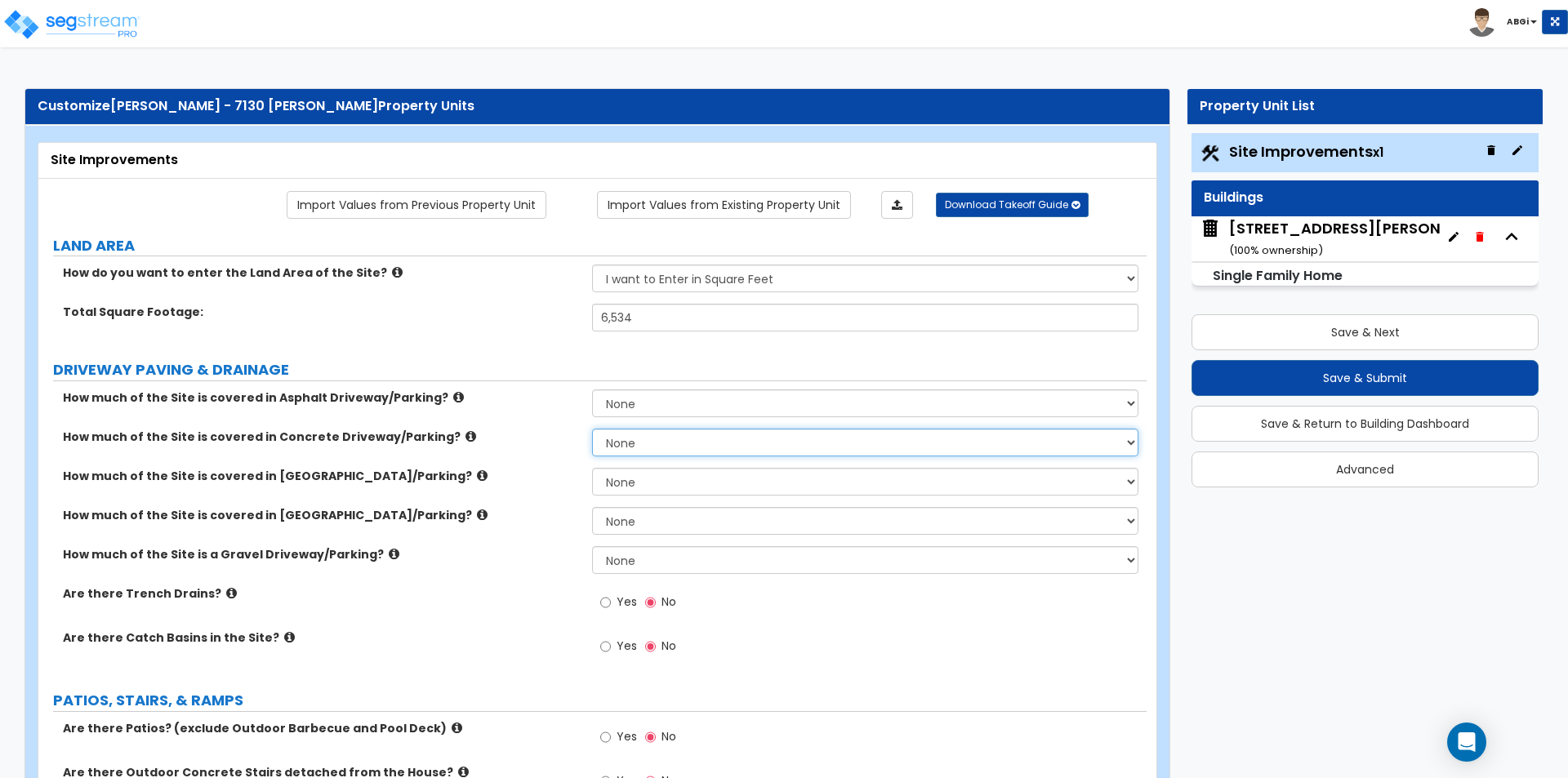
click at [663, 444] on select "None I want to Enter an Approximate Percentage I want to Enter the Square Foota…" at bounding box center [864, 443] width 545 height 28
select select "1"
click at [592, 429] on select "None I want to Enter an Approximate Percentage I want to Enter the Square Foota…" at bounding box center [864, 443] width 545 height 28
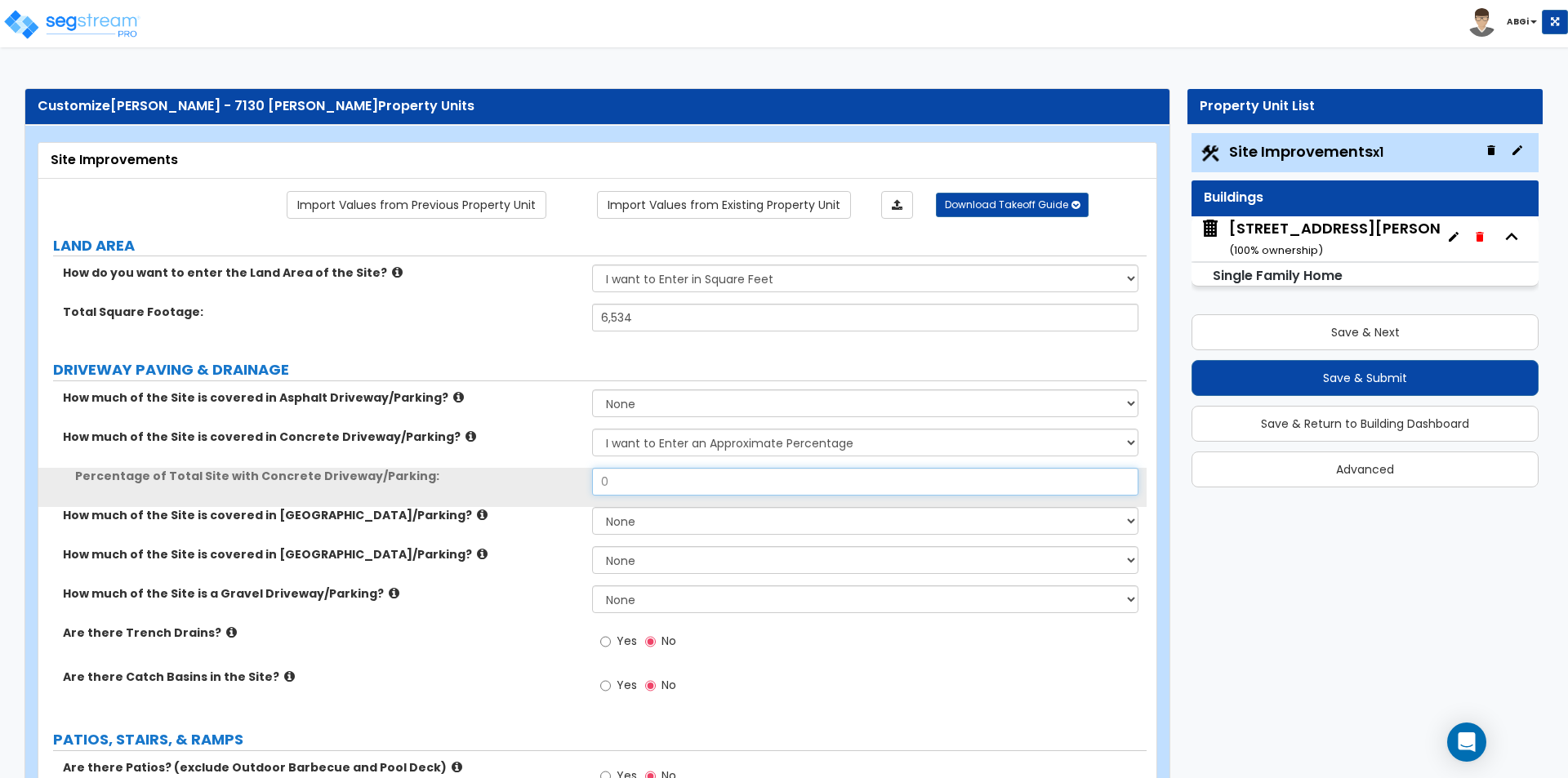
click at [663, 482] on input "0" at bounding box center [864, 482] width 545 height 28
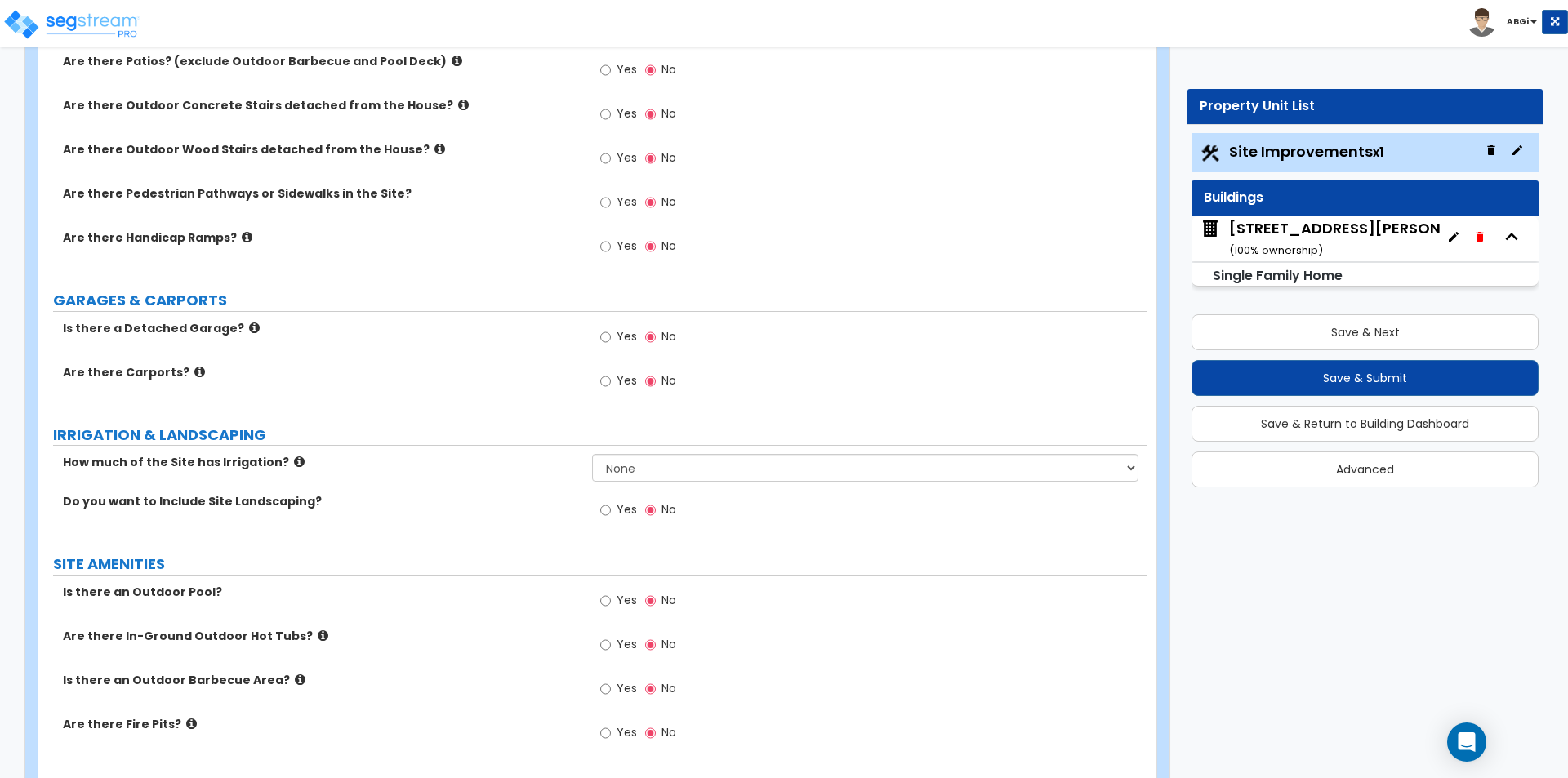
scroll to position [735, 0]
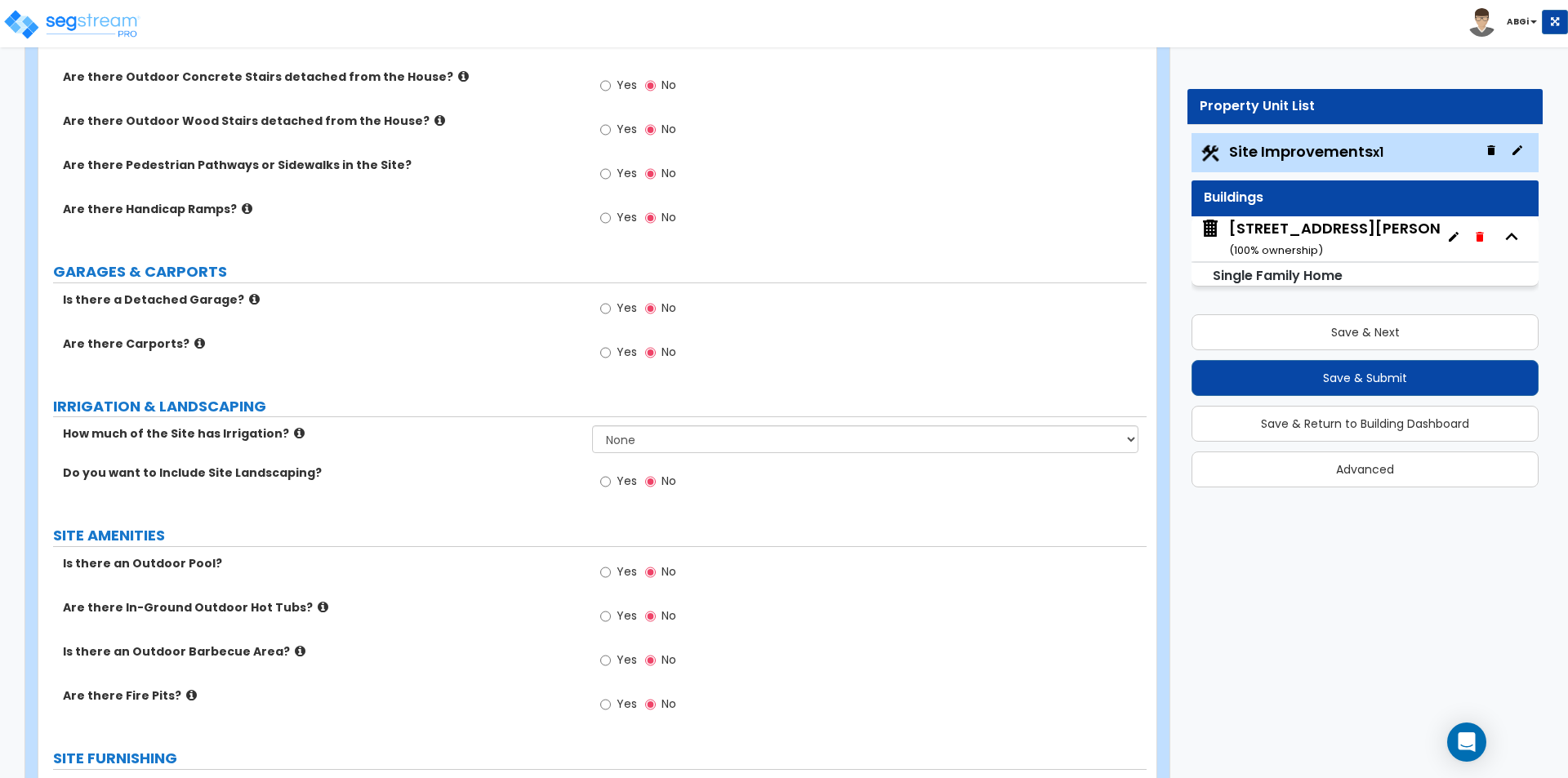
type input "30"
click at [683, 437] on select "None I want to Enter an Approximate Percentage I want to Enter the Square Foota…" at bounding box center [864, 439] width 545 height 28
select select "1"
click at [592, 425] on select "None I want to Enter an Approximate Percentage I want to Enter the Square Foota…" at bounding box center [864, 439] width 545 height 28
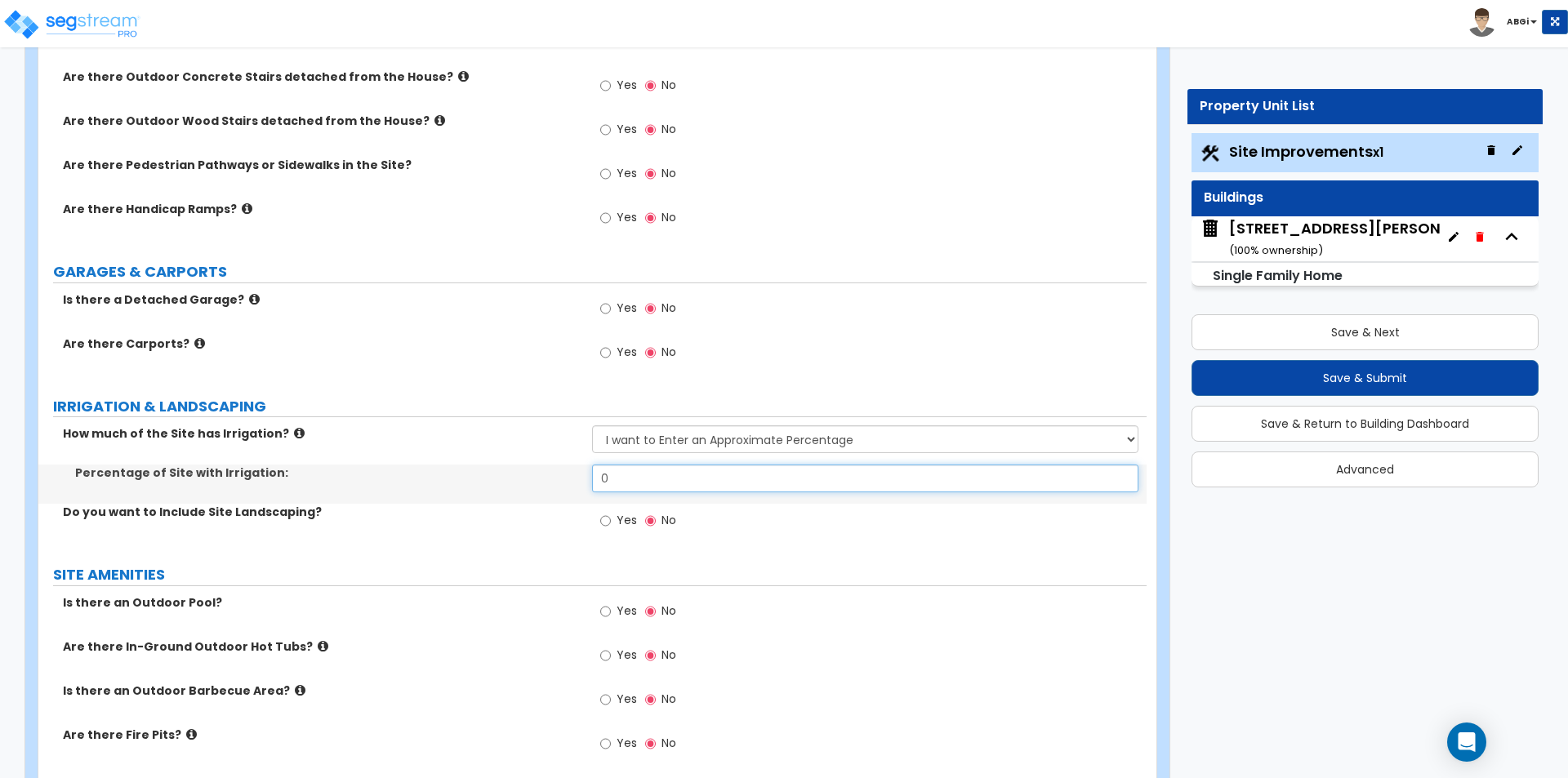
click at [673, 480] on input "0" at bounding box center [864, 479] width 545 height 28
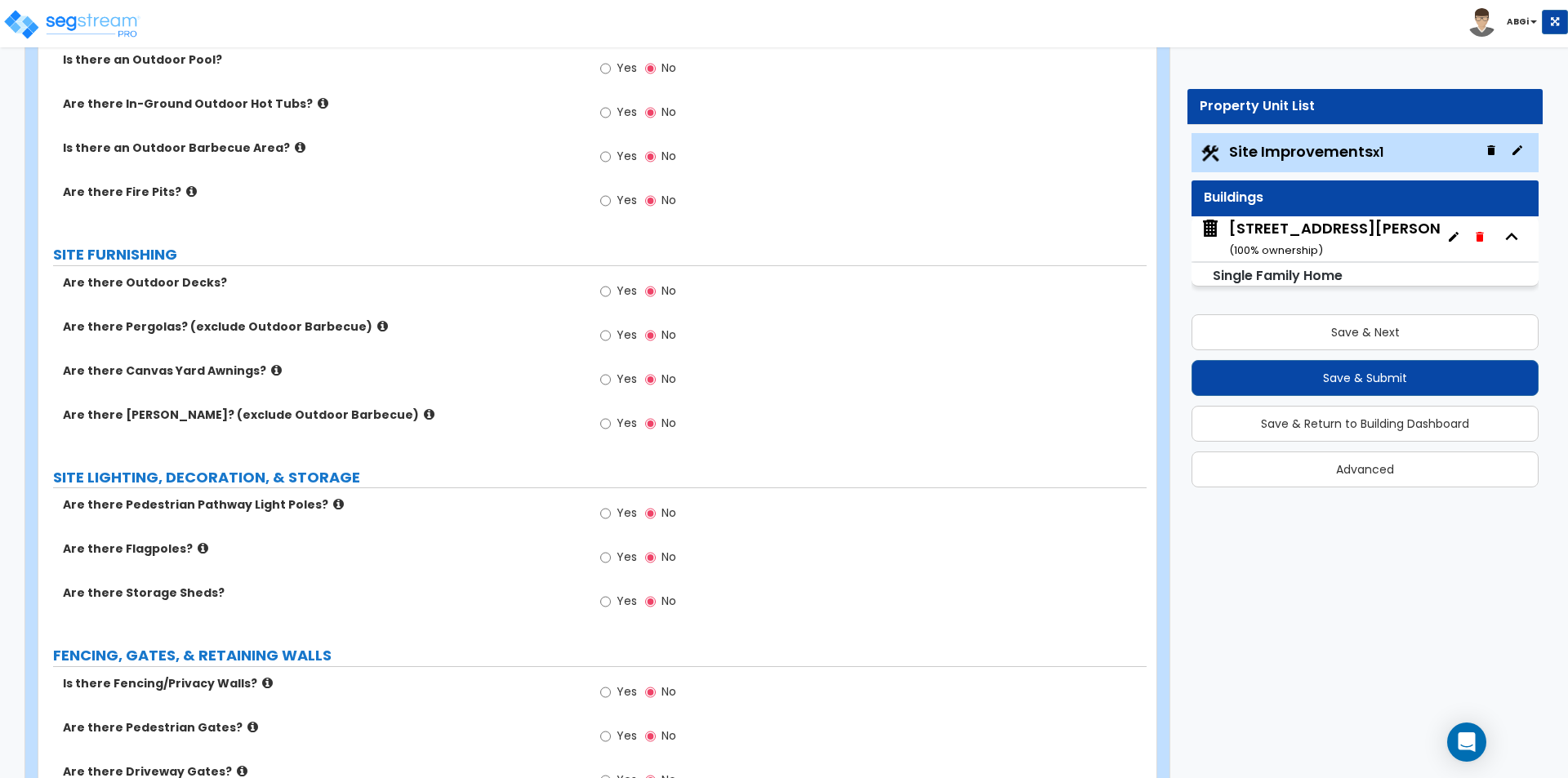
scroll to position [1306, 0]
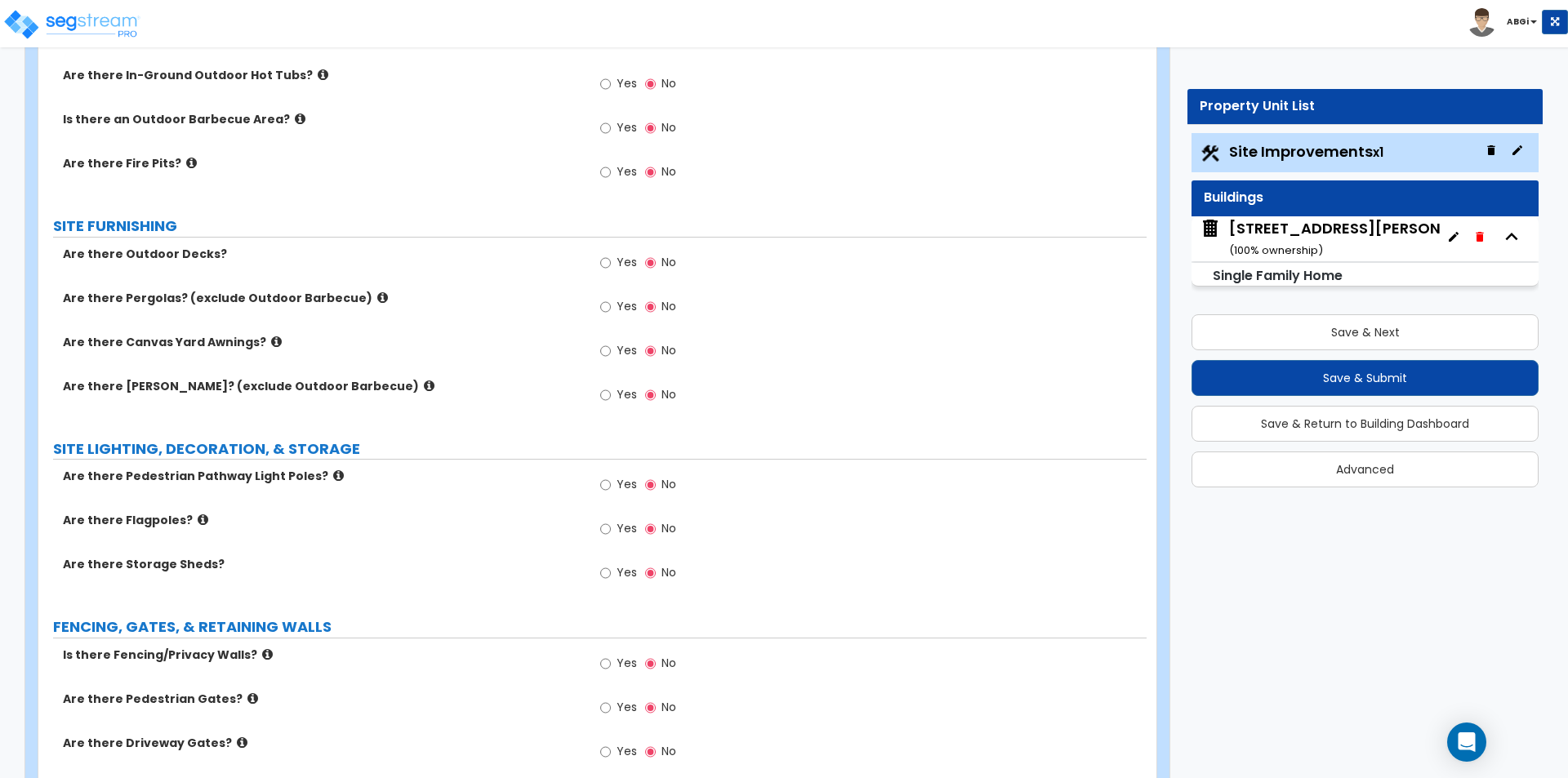
type input "50"
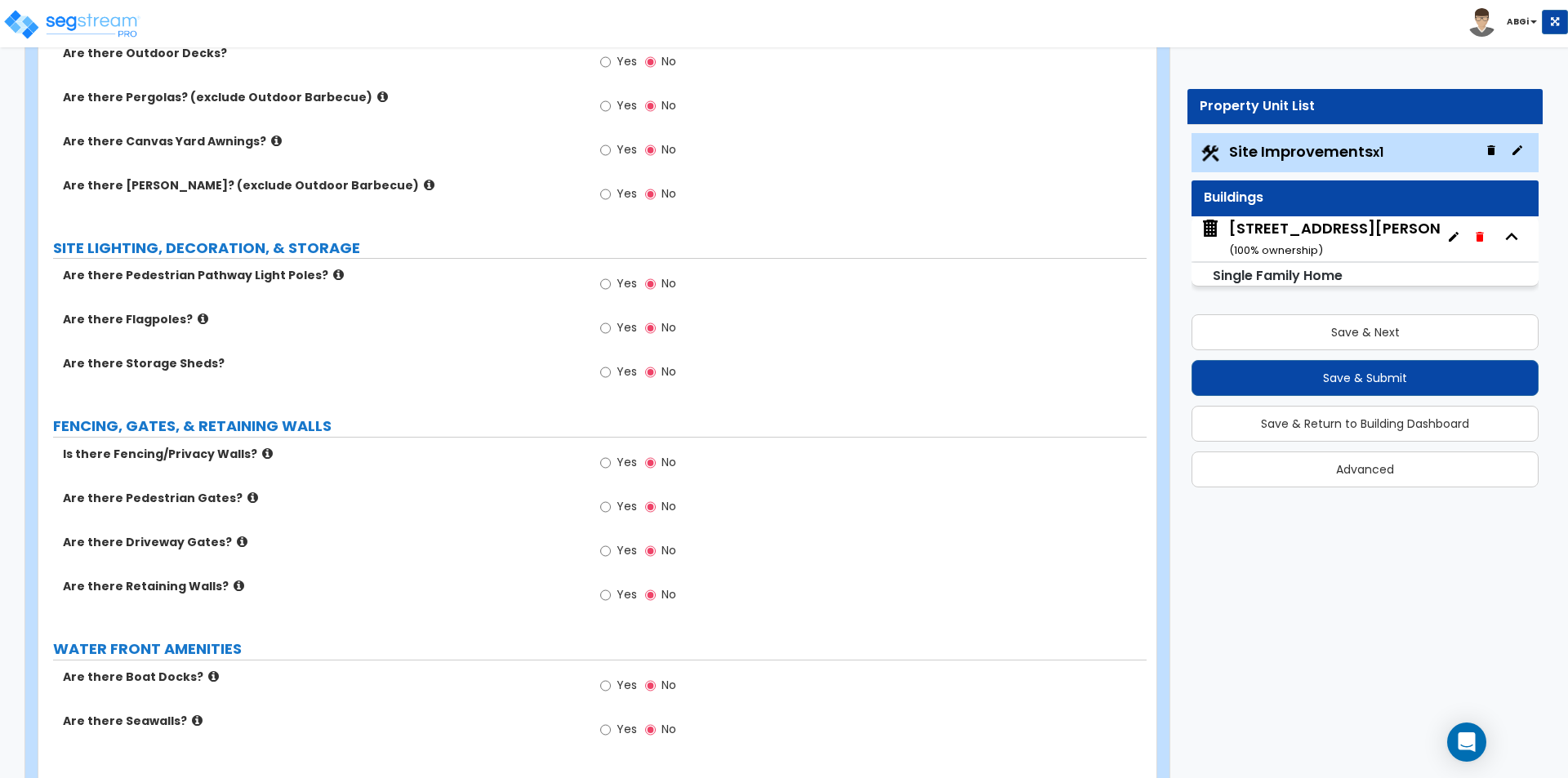
scroll to position [1426, 0]
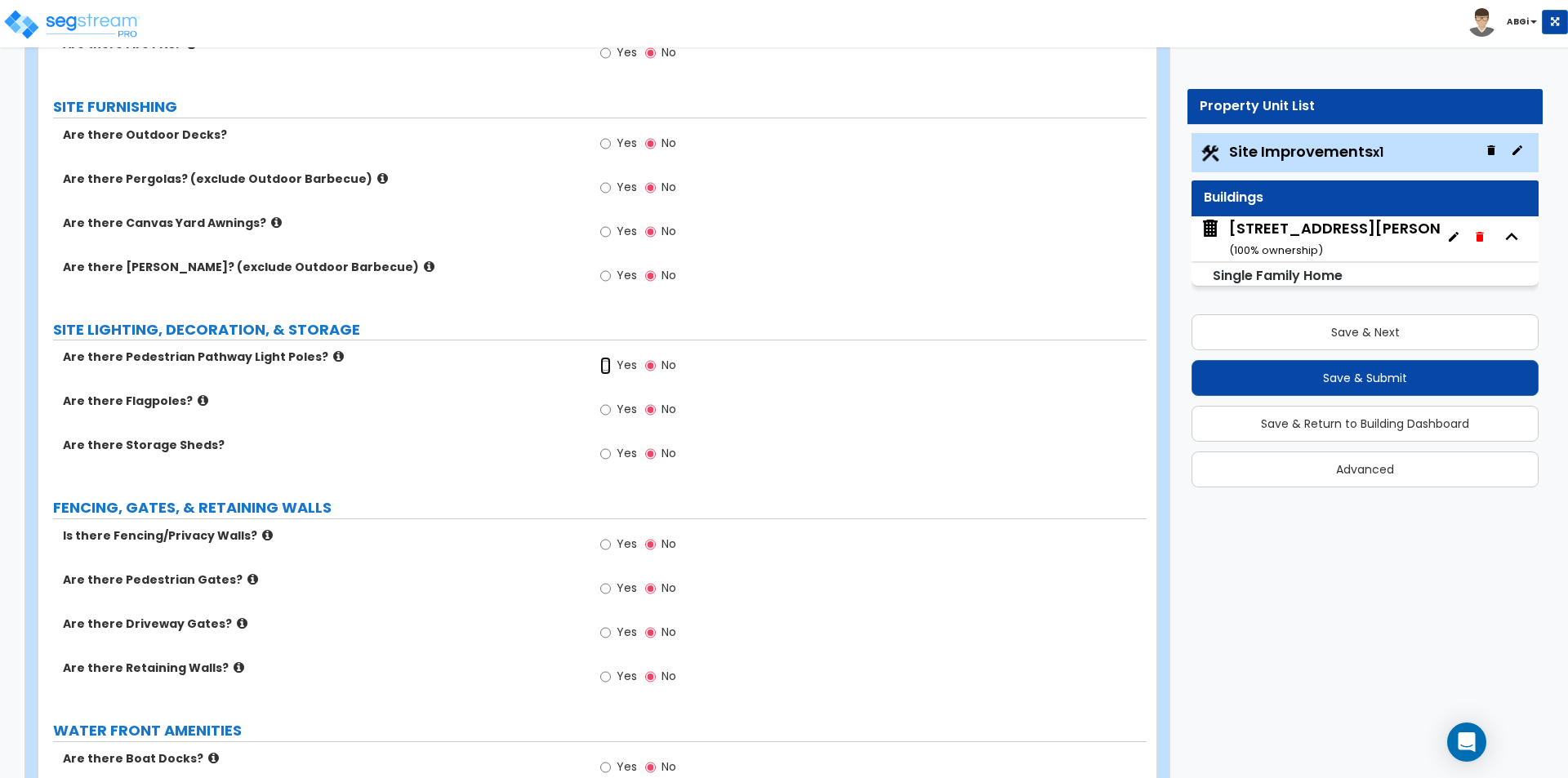
click at [605, 363] on input "Yes" at bounding box center [606, 366] width 11 height 18
radio input "true"
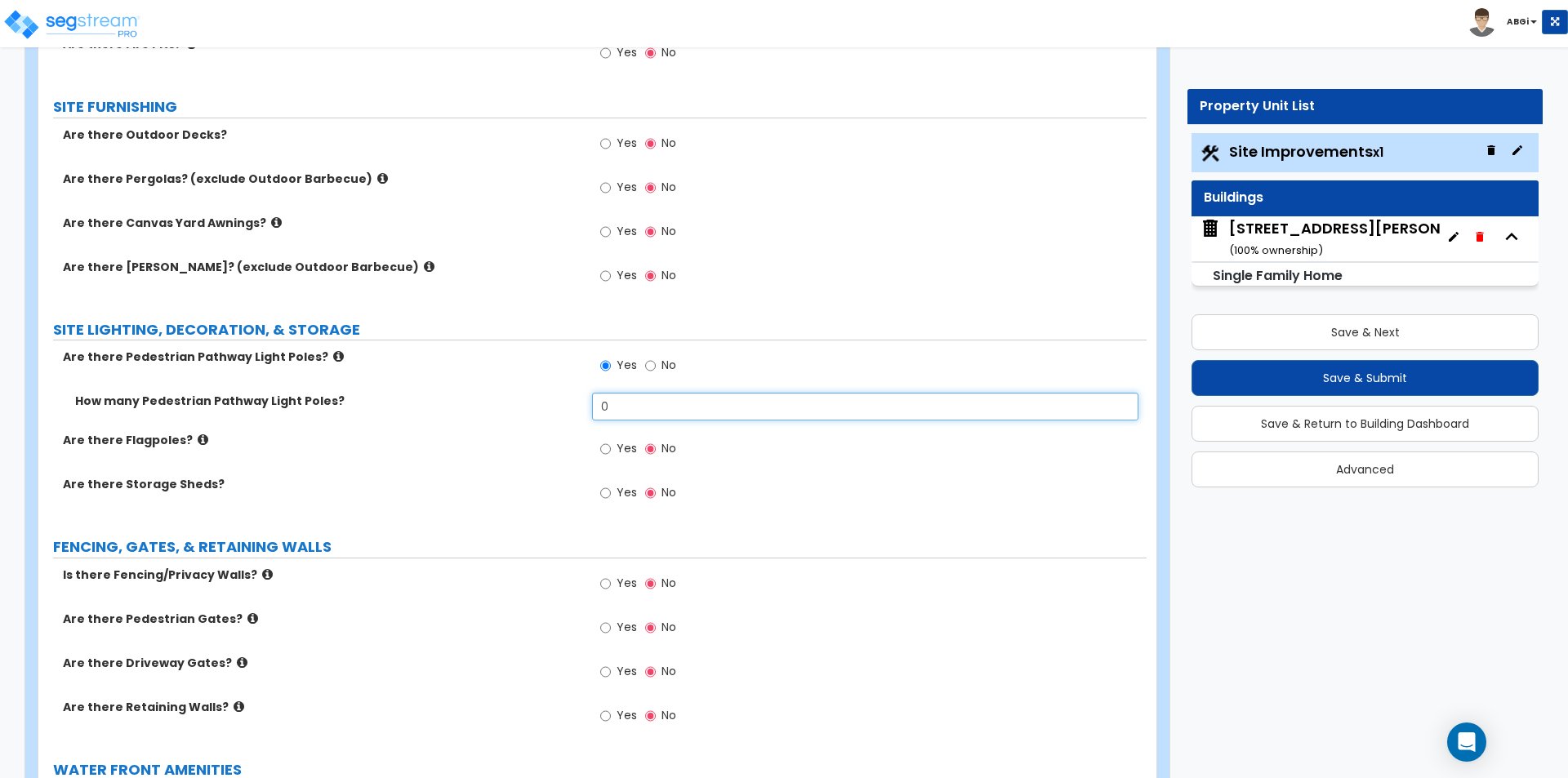
click at [622, 398] on input "0" at bounding box center [864, 406] width 545 height 28
type input "3"
click at [333, 355] on icon at bounding box center [338, 356] width 11 height 12
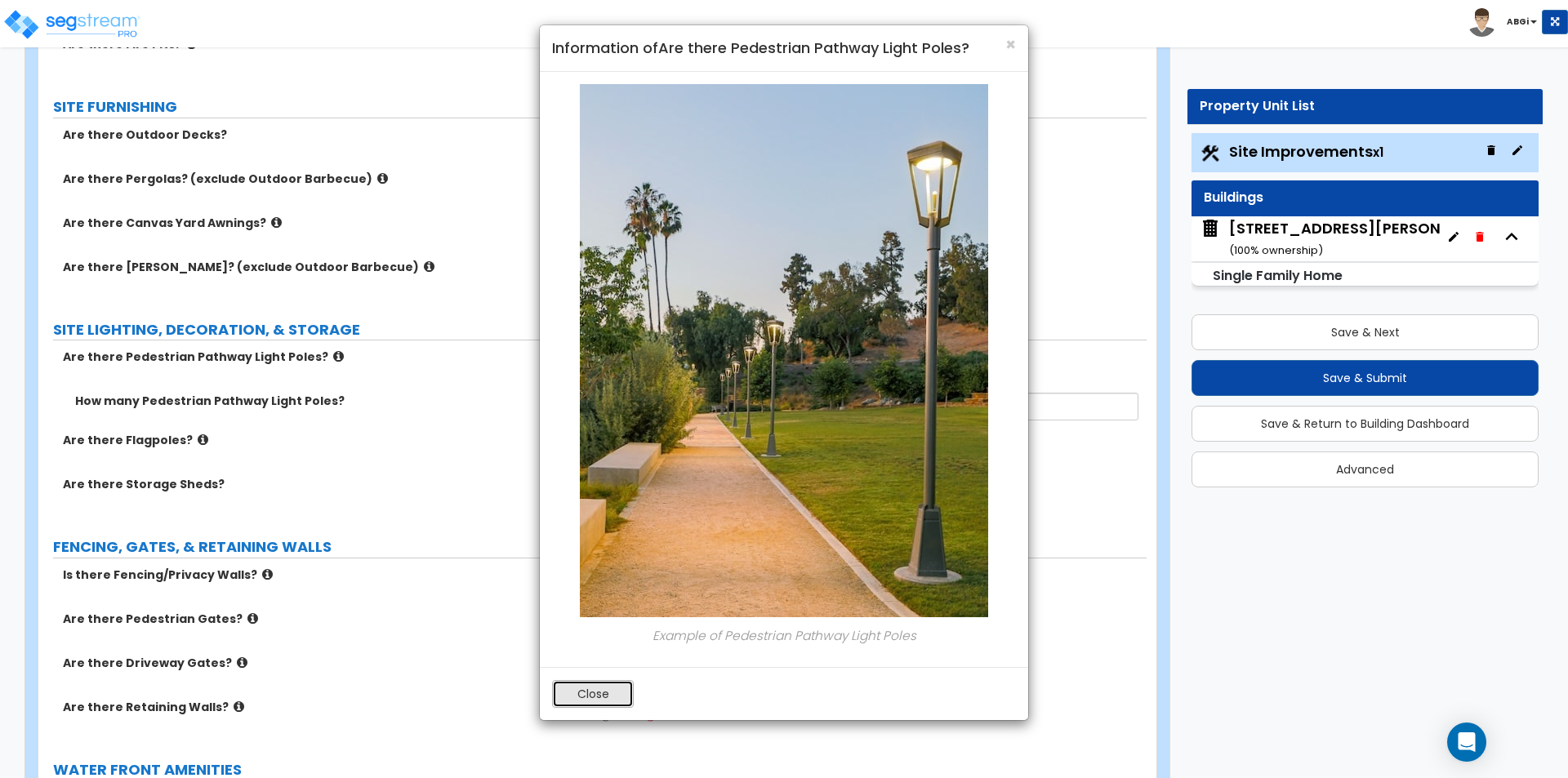
click at [604, 698] on button "Close" at bounding box center [593, 694] width 81 height 28
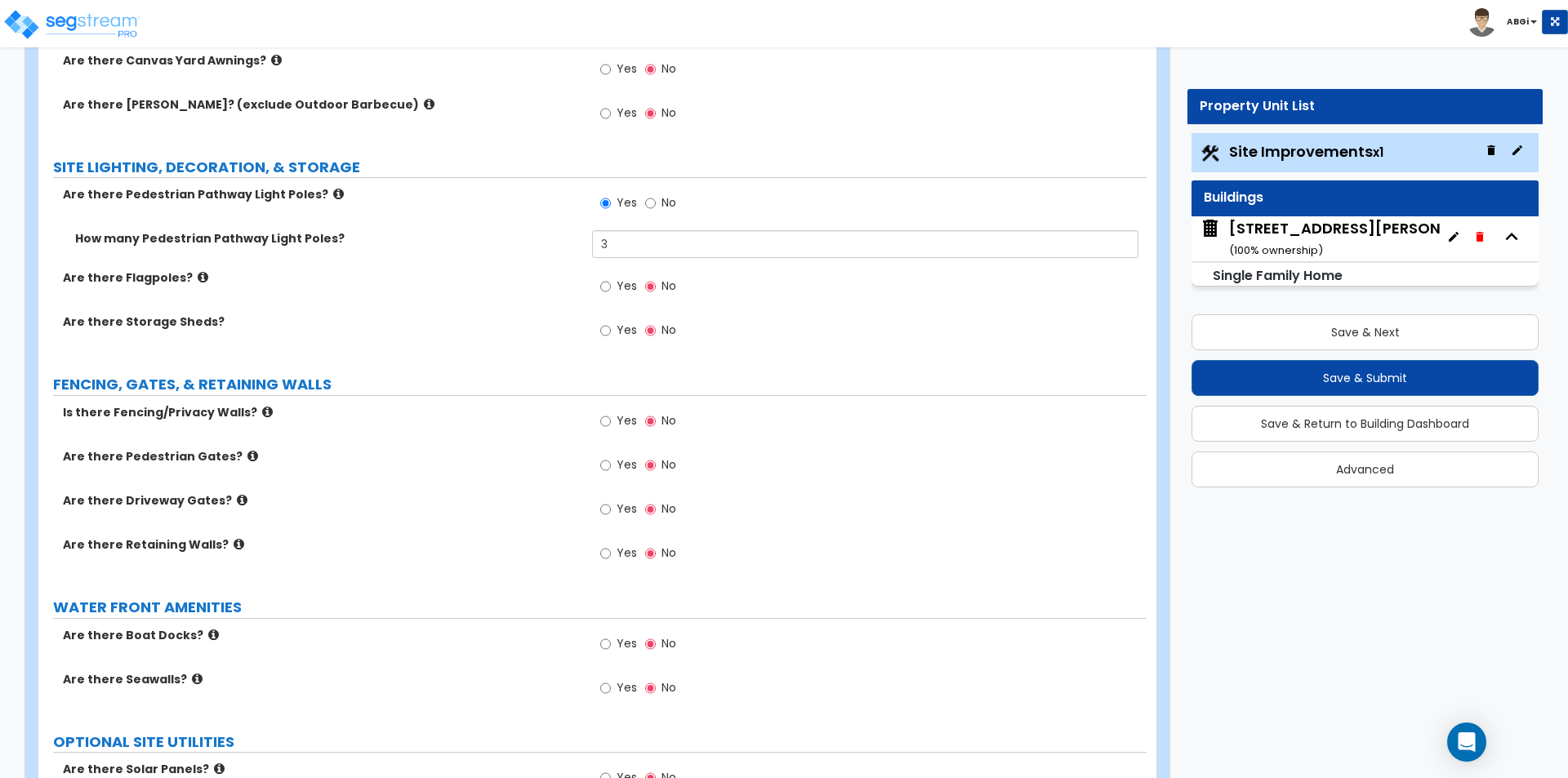
scroll to position [1589, 0]
click at [605, 421] on input "Yes" at bounding box center [606, 420] width 11 height 18
radio input "true"
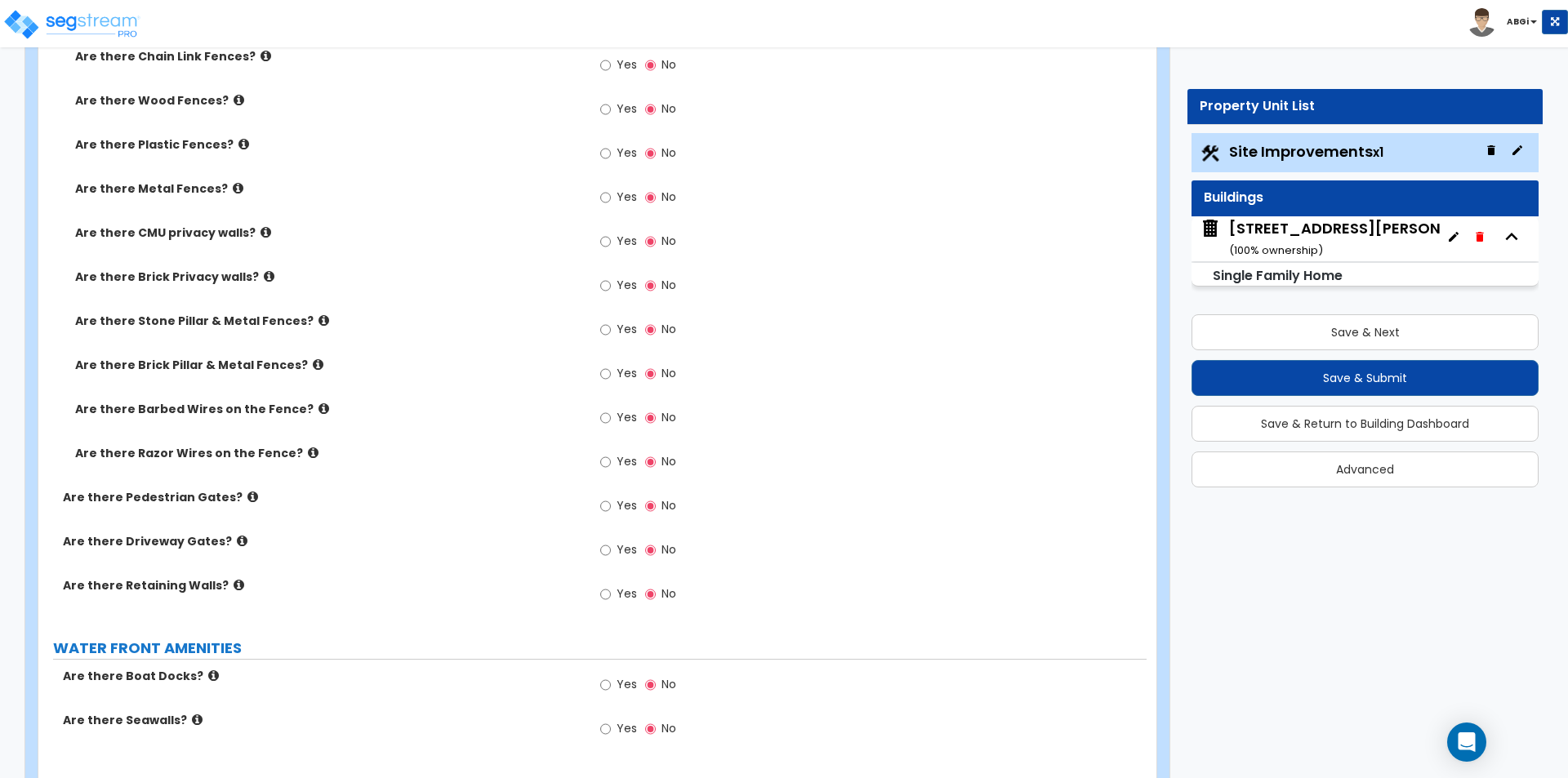
scroll to position [1997, 0]
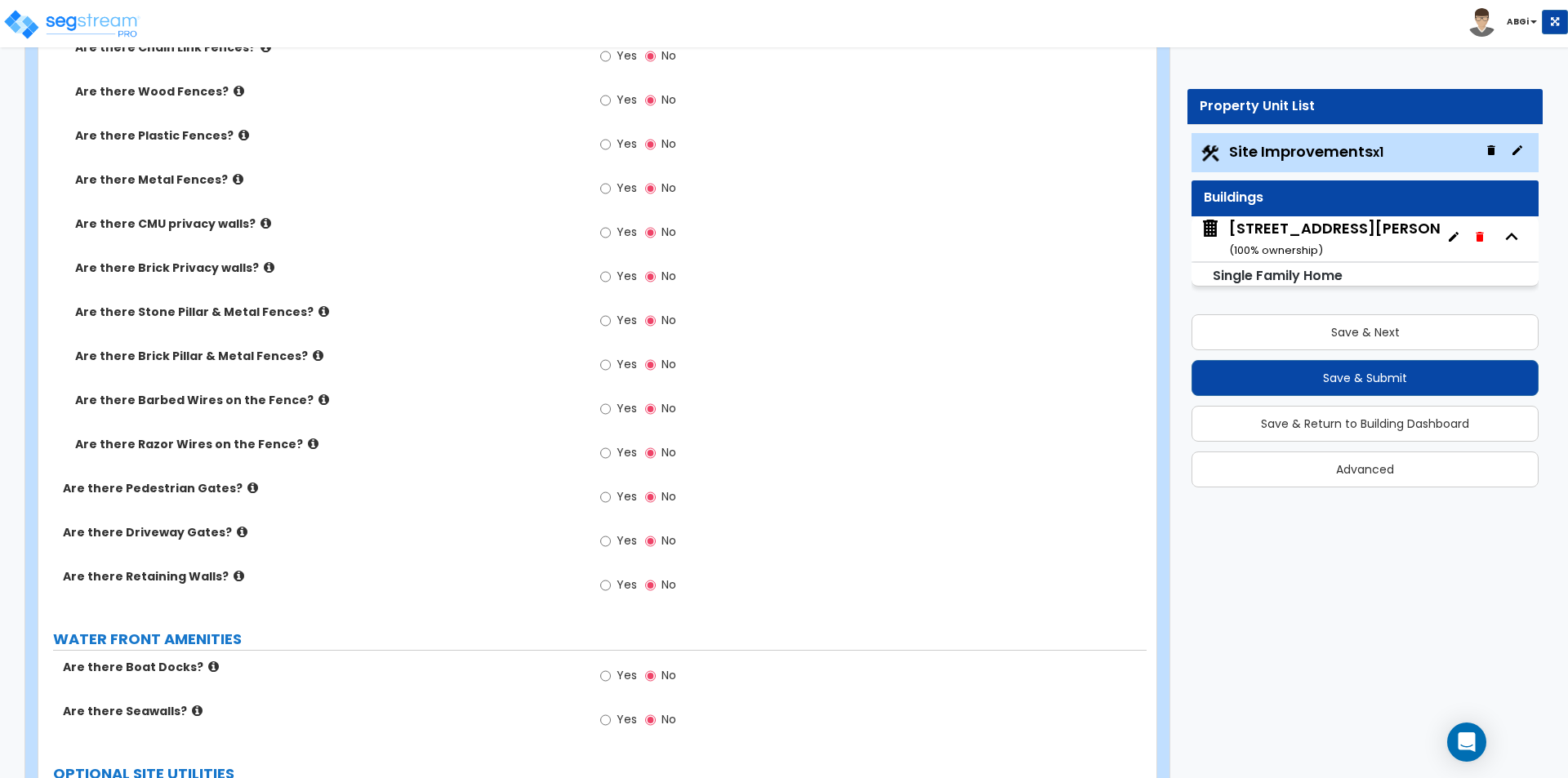
click at [248, 490] on icon at bounding box center [253, 488] width 11 height 12
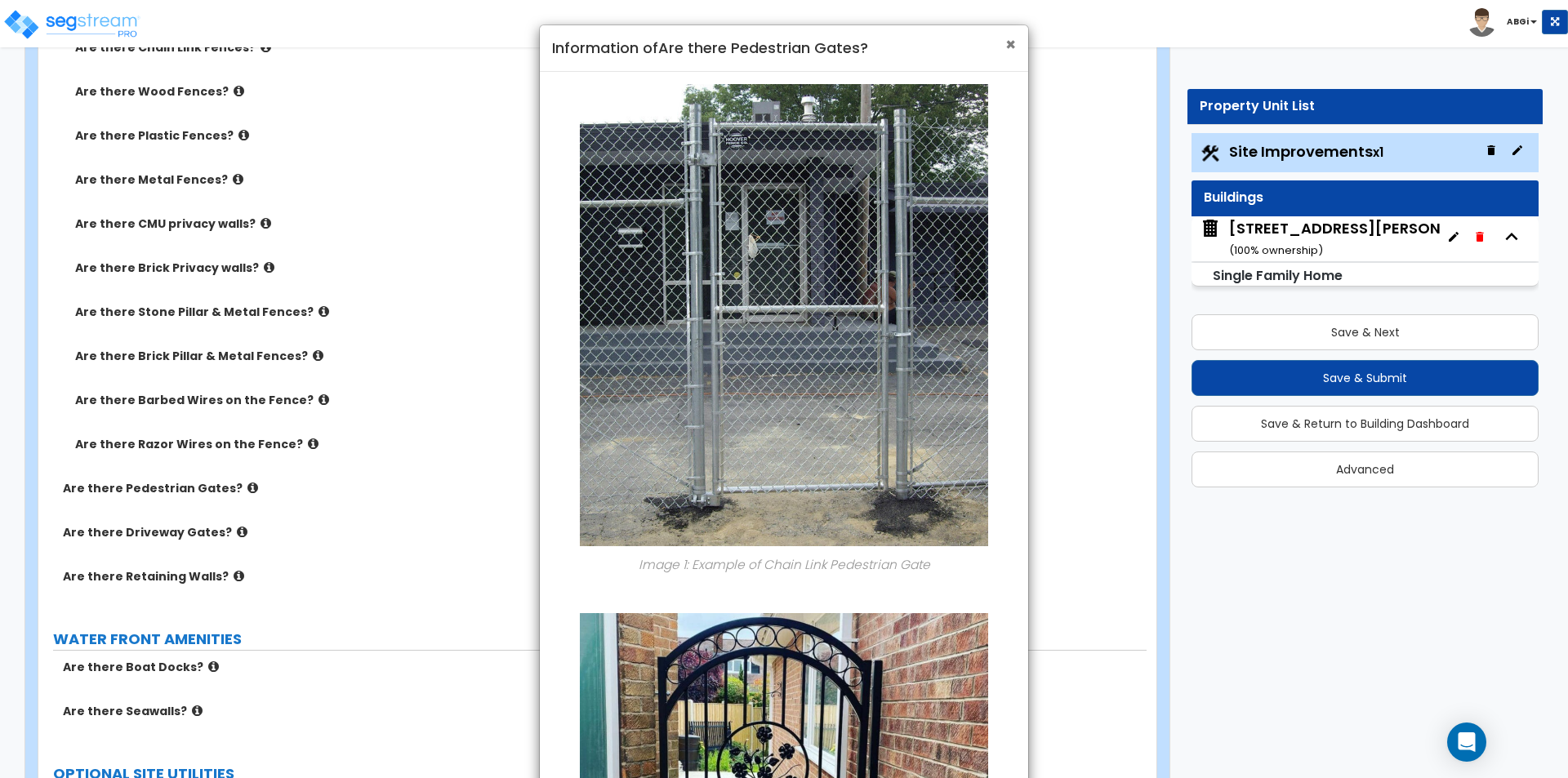
click at [1007, 46] on span "×" at bounding box center [1010, 45] width 11 height 24
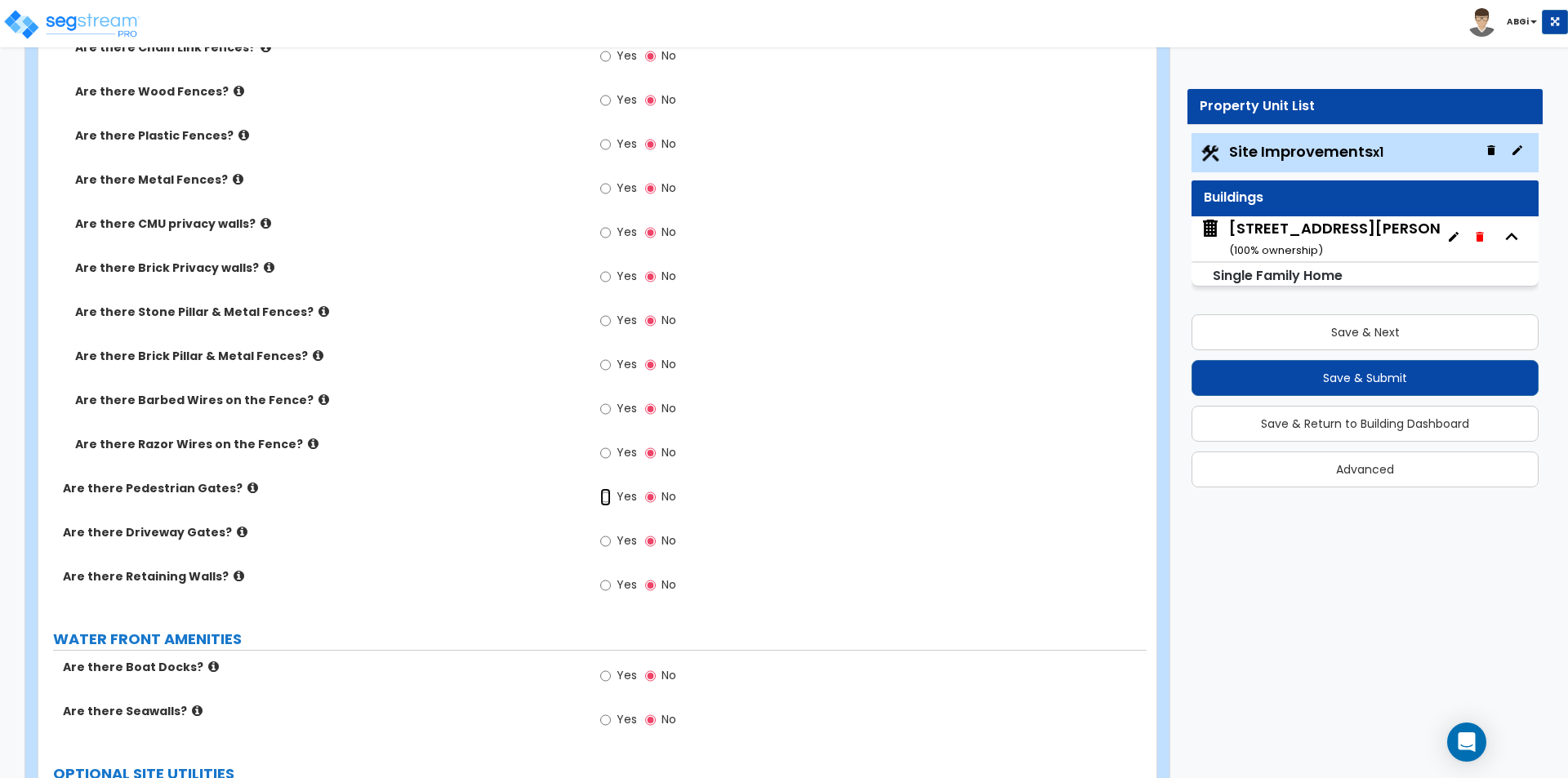
click at [605, 500] on input "Yes" at bounding box center [606, 498] width 11 height 18
radio input "true"
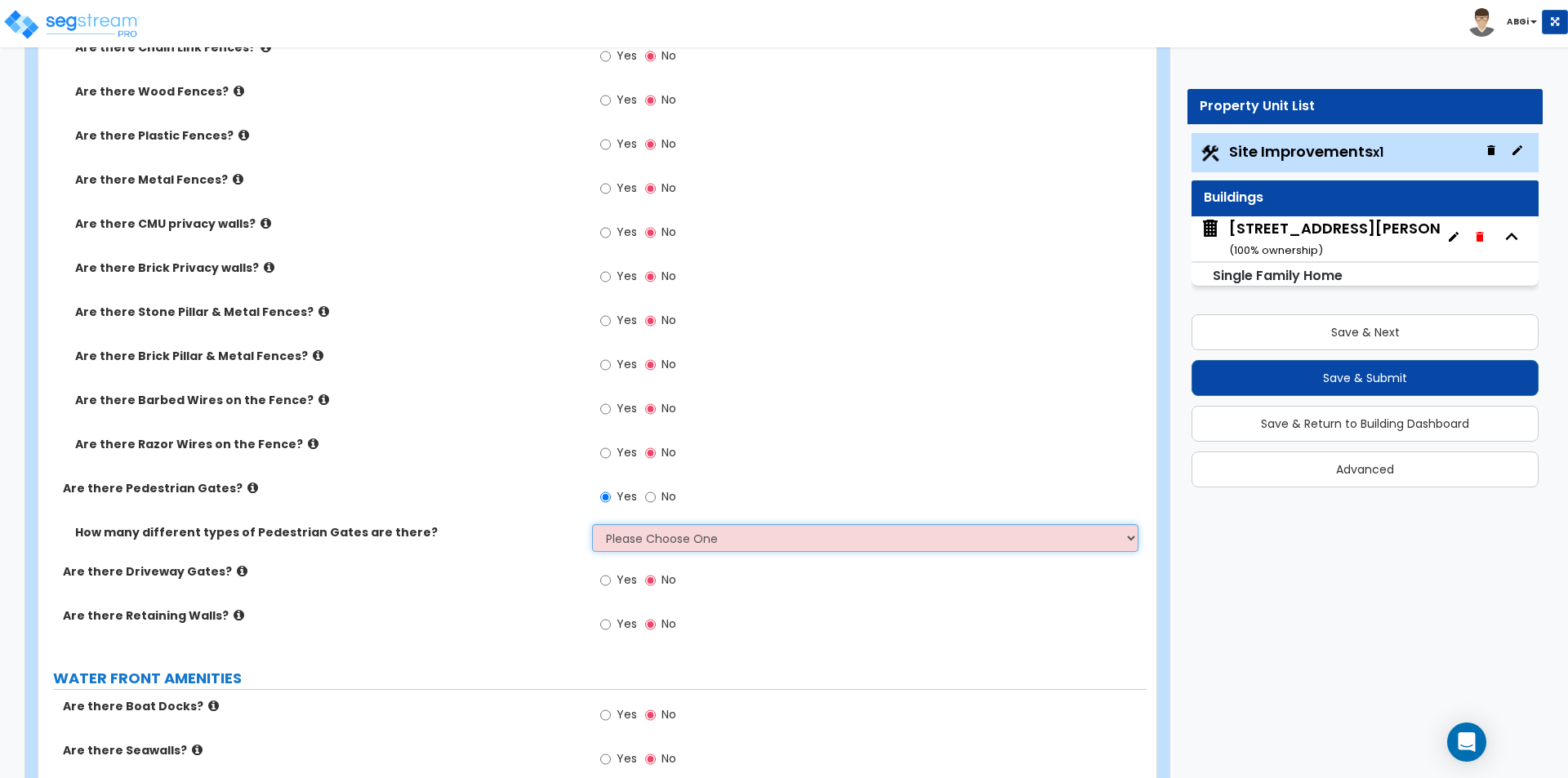
click at [623, 540] on select "Please Choose One 1 2 3" at bounding box center [864, 538] width 545 height 28
select select "1"
click at [592, 524] on select "Please Choose One 1 2 3" at bounding box center [864, 538] width 545 height 28
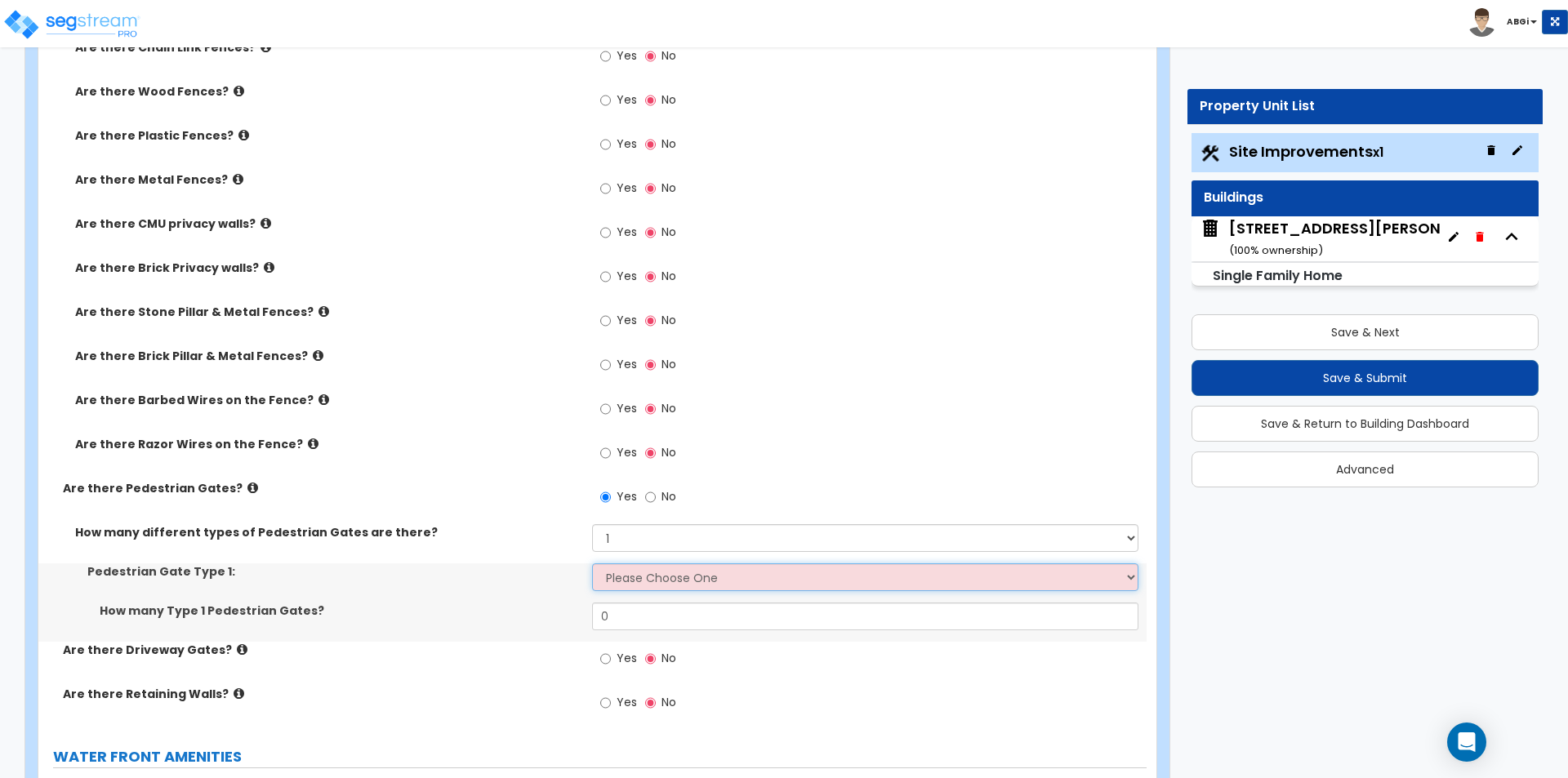
click at [636, 581] on select "Please Choose One Chain Link, 3 ft Height Chain Link, 4 ft Height Chain Link, 6…" at bounding box center [864, 578] width 545 height 28
select select "9"
click at [592, 564] on select "Please Choose One Chain Link, 3 ft Height Chain Link, 4 ft Height Chain Link, 6…" at bounding box center [864, 578] width 545 height 28
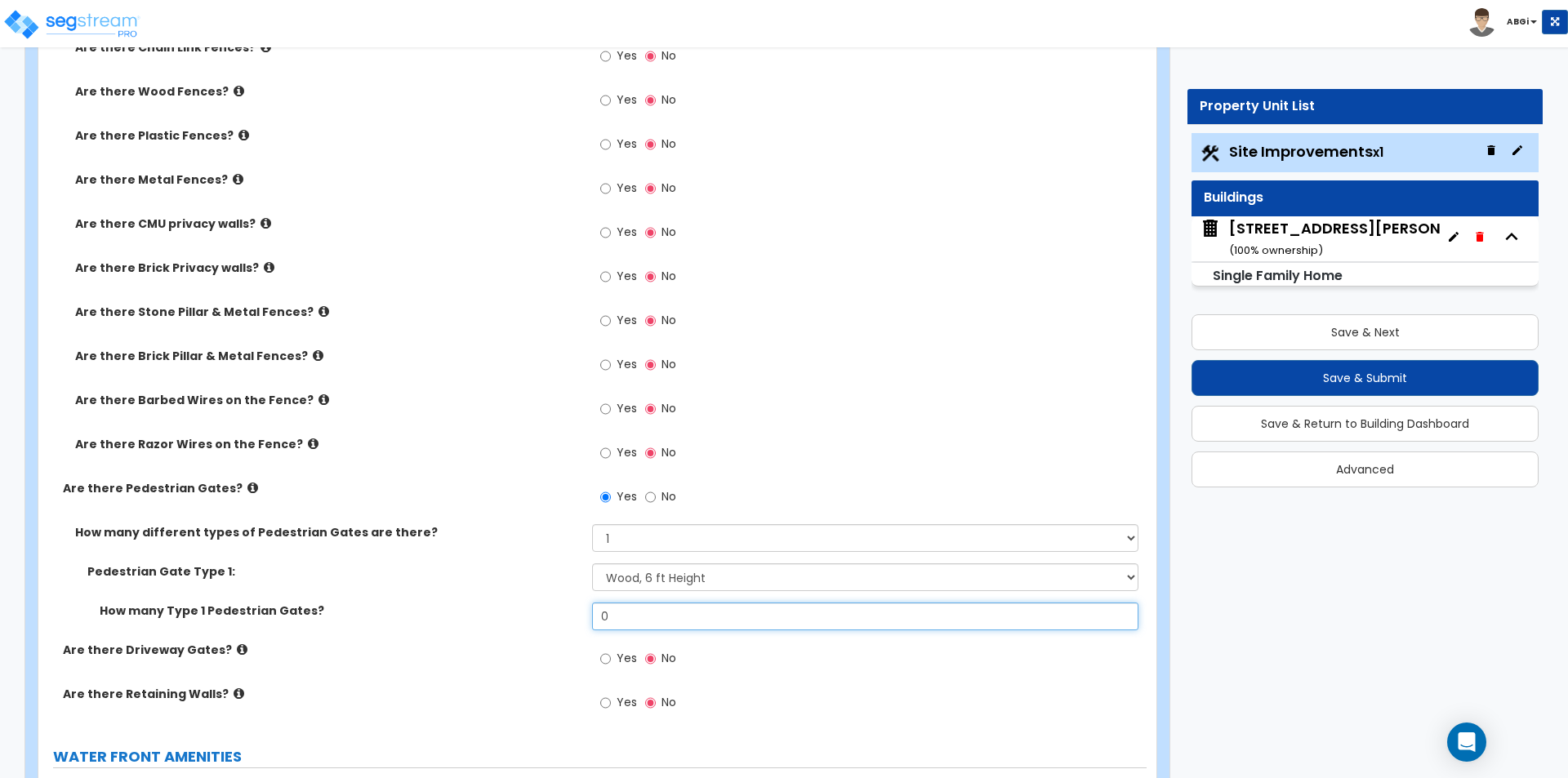
click at [643, 613] on input "0" at bounding box center [864, 616] width 545 height 28
type input "2"
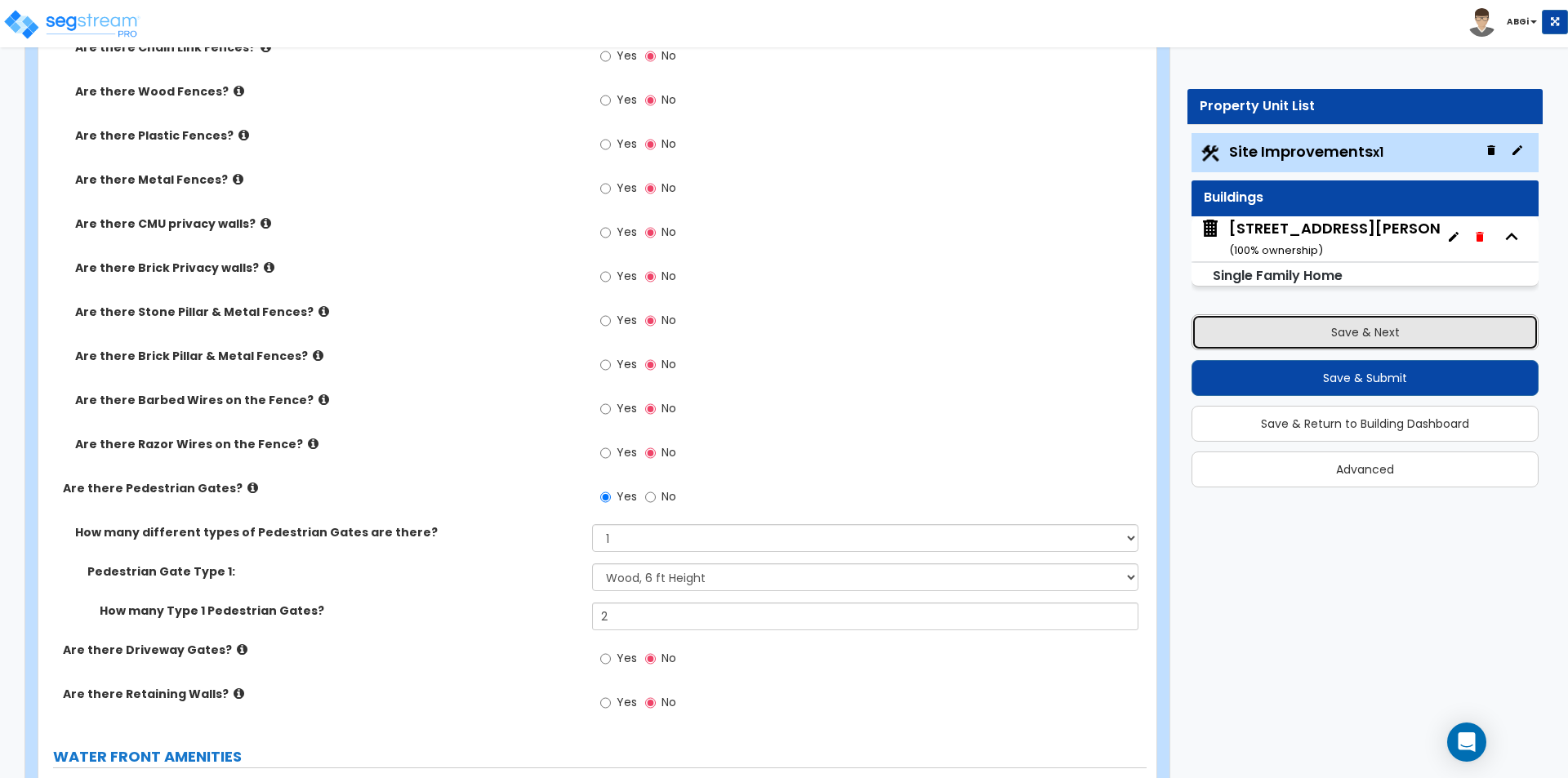
click at [1354, 339] on button "Save & Next" at bounding box center [1365, 332] width 347 height 36
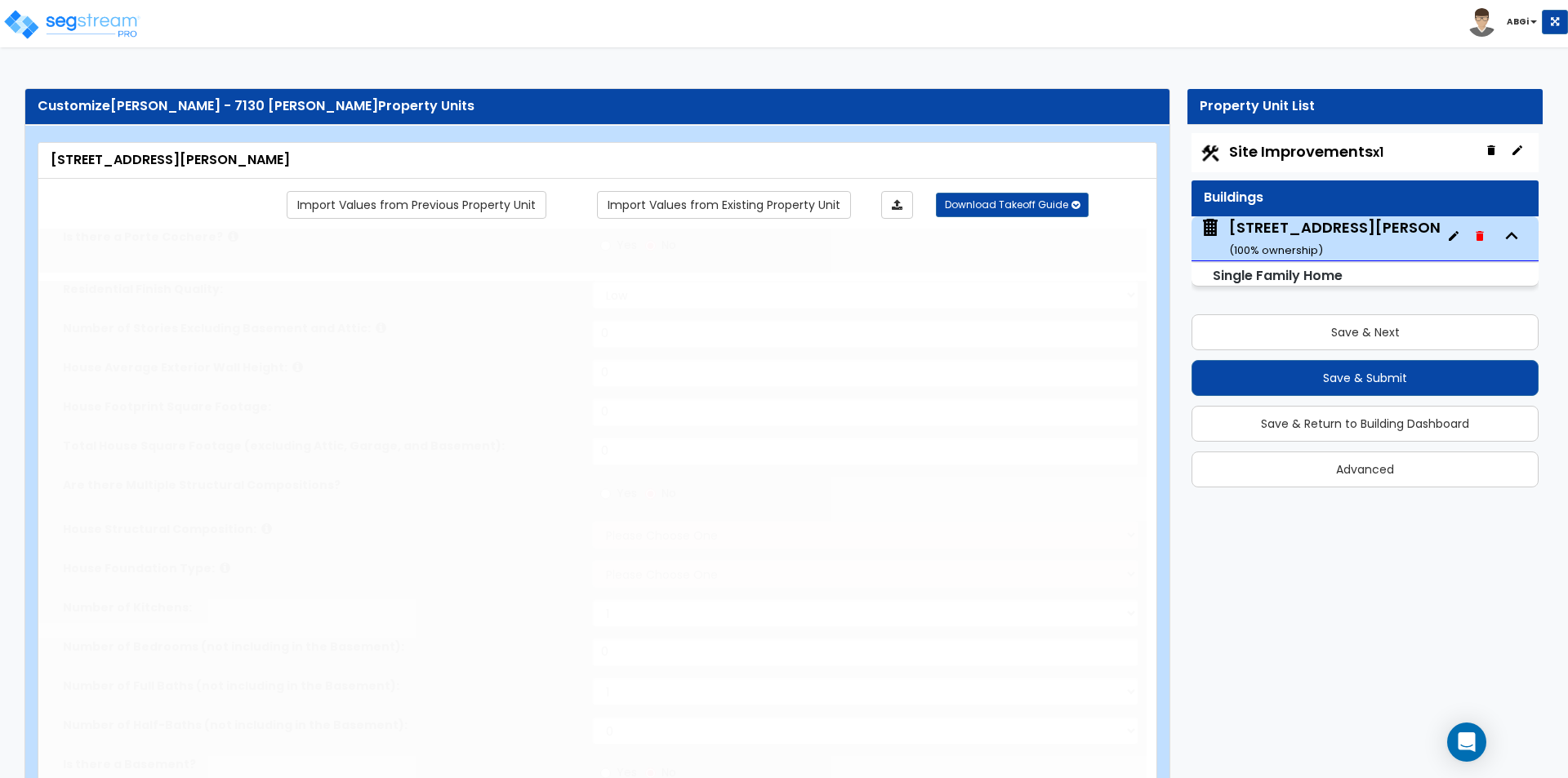
type input "1"
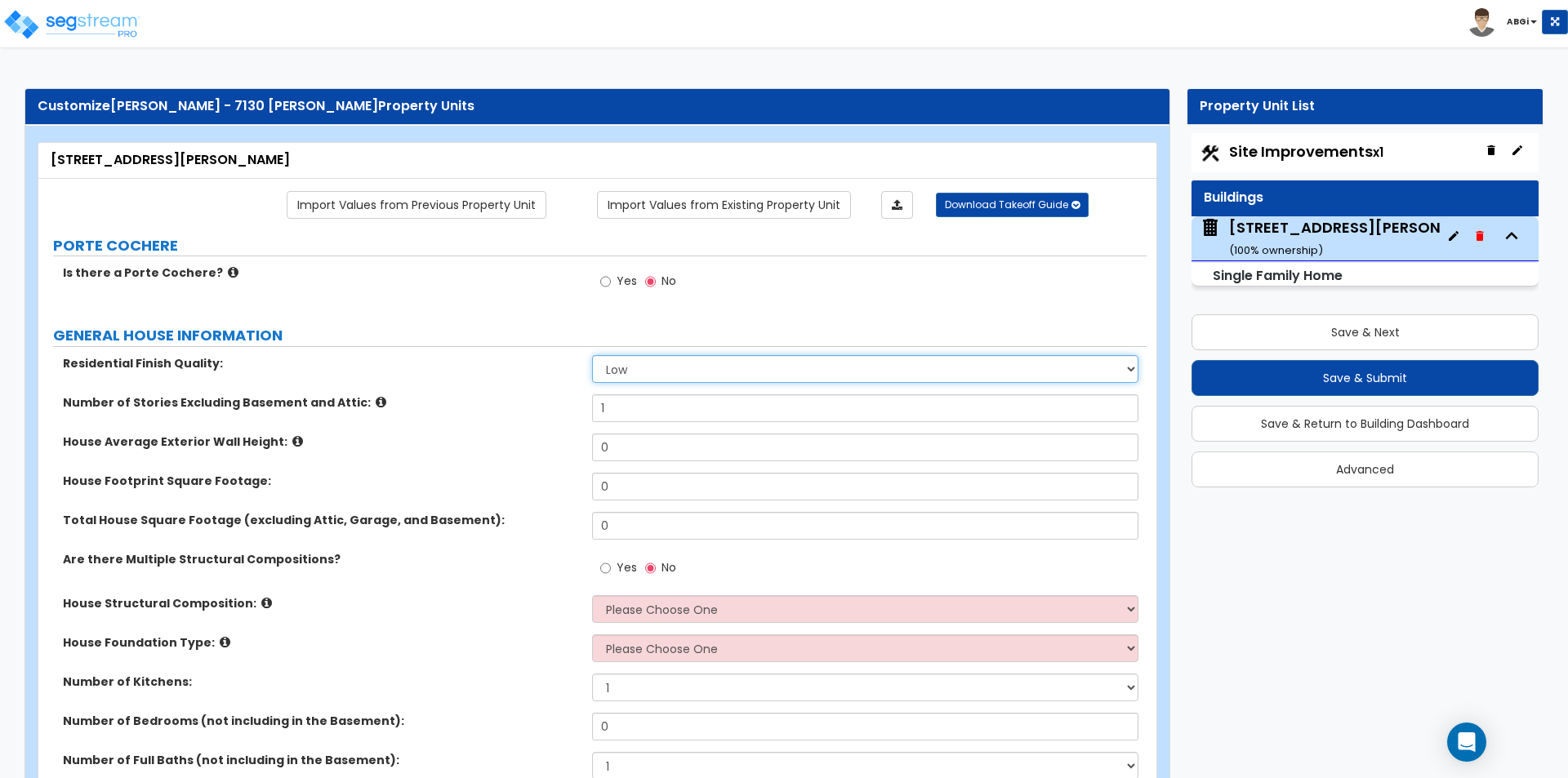
click at [636, 368] on select "Low Average High" at bounding box center [864, 369] width 545 height 28
select select "1"
click at [592, 355] on select "Low Average High" at bounding box center [864, 369] width 545 height 28
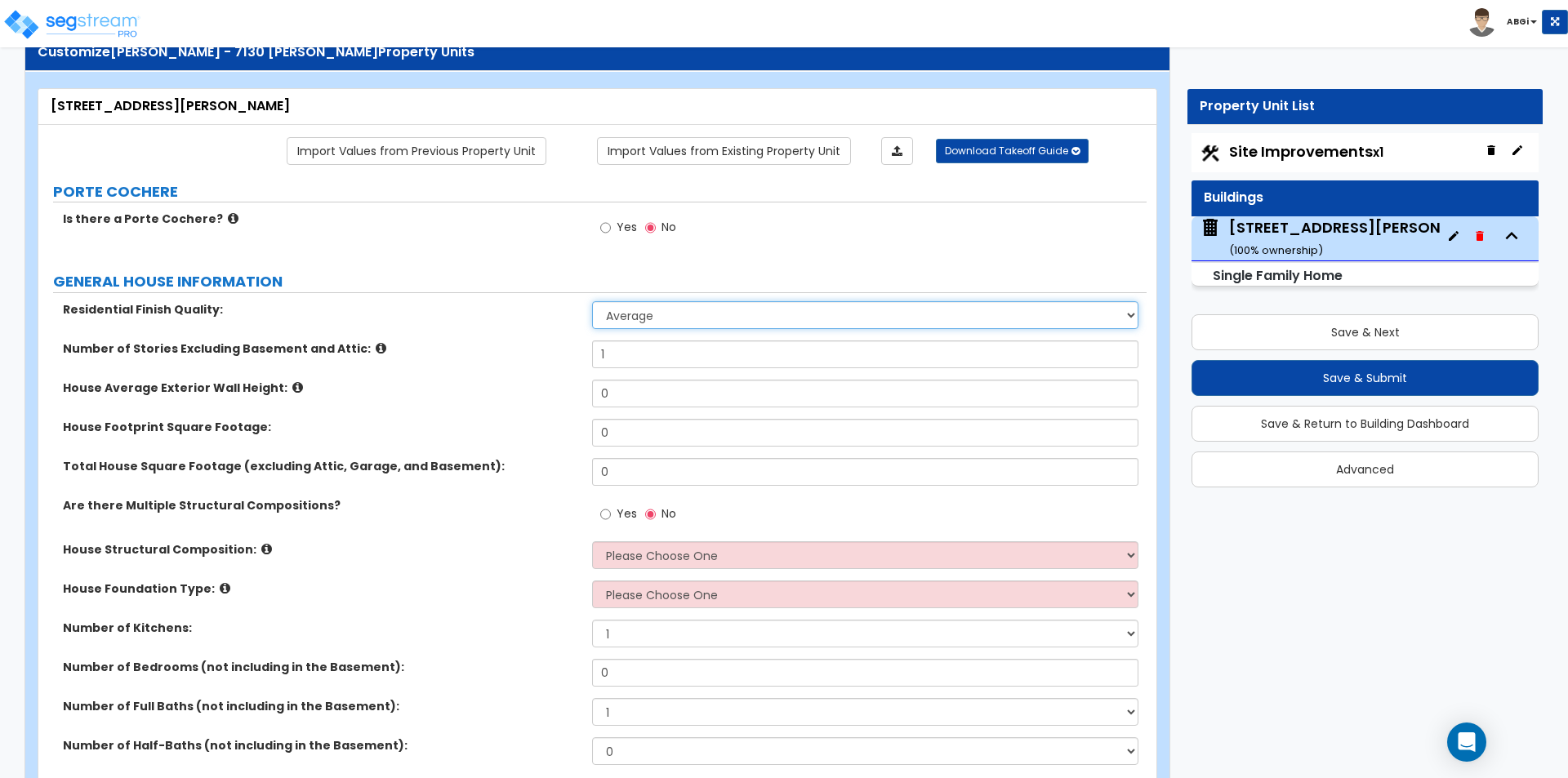
scroll to position [81, 0]
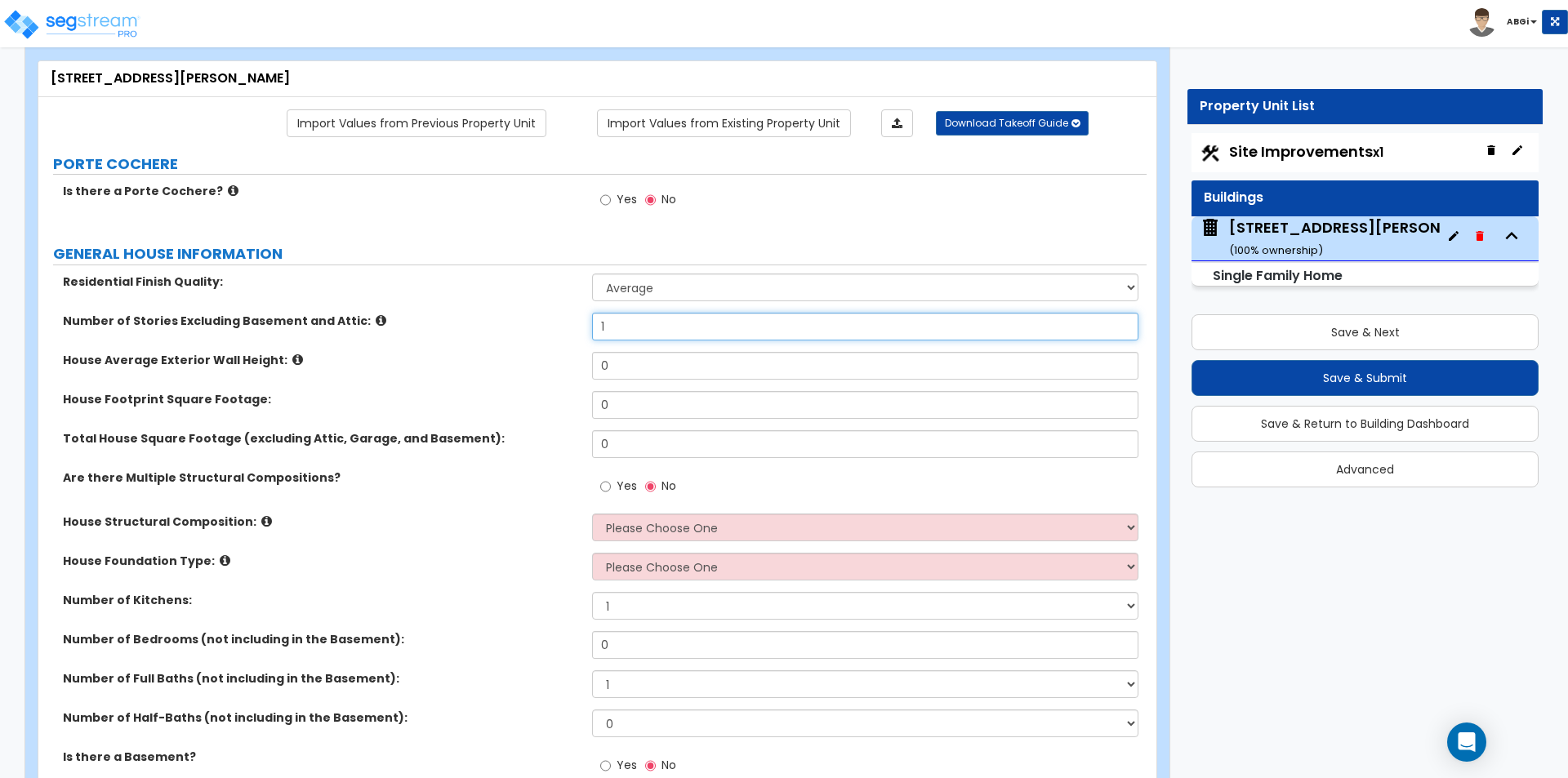
click at [645, 333] on input "1" at bounding box center [864, 327] width 545 height 28
type input "2"
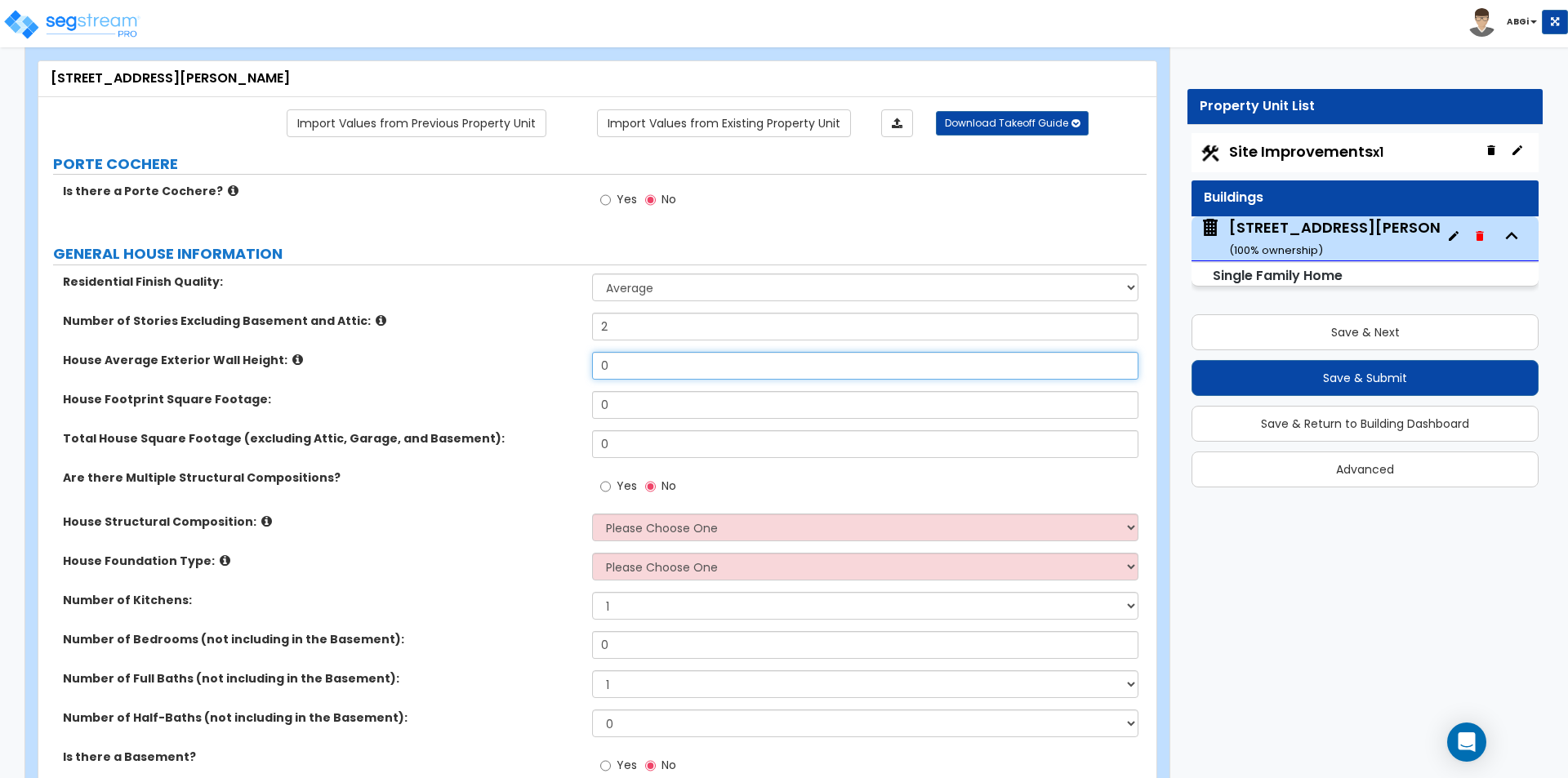
click at [634, 376] on input "0" at bounding box center [864, 366] width 545 height 28
type input "15"
click at [616, 415] on input "0" at bounding box center [864, 405] width 545 height 28
type input "1,100"
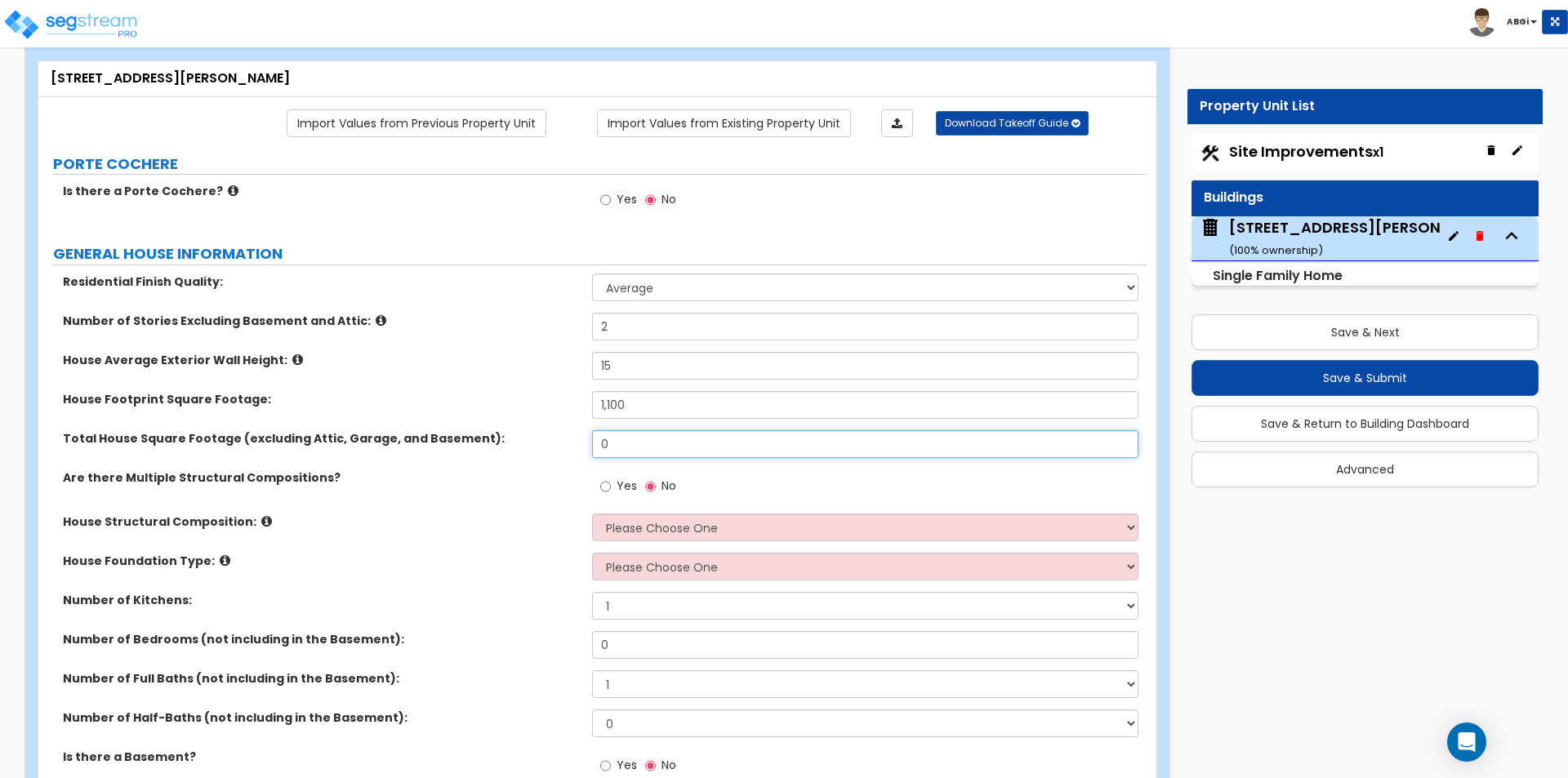
click at [617, 439] on input "0" at bounding box center [864, 444] width 545 height 28
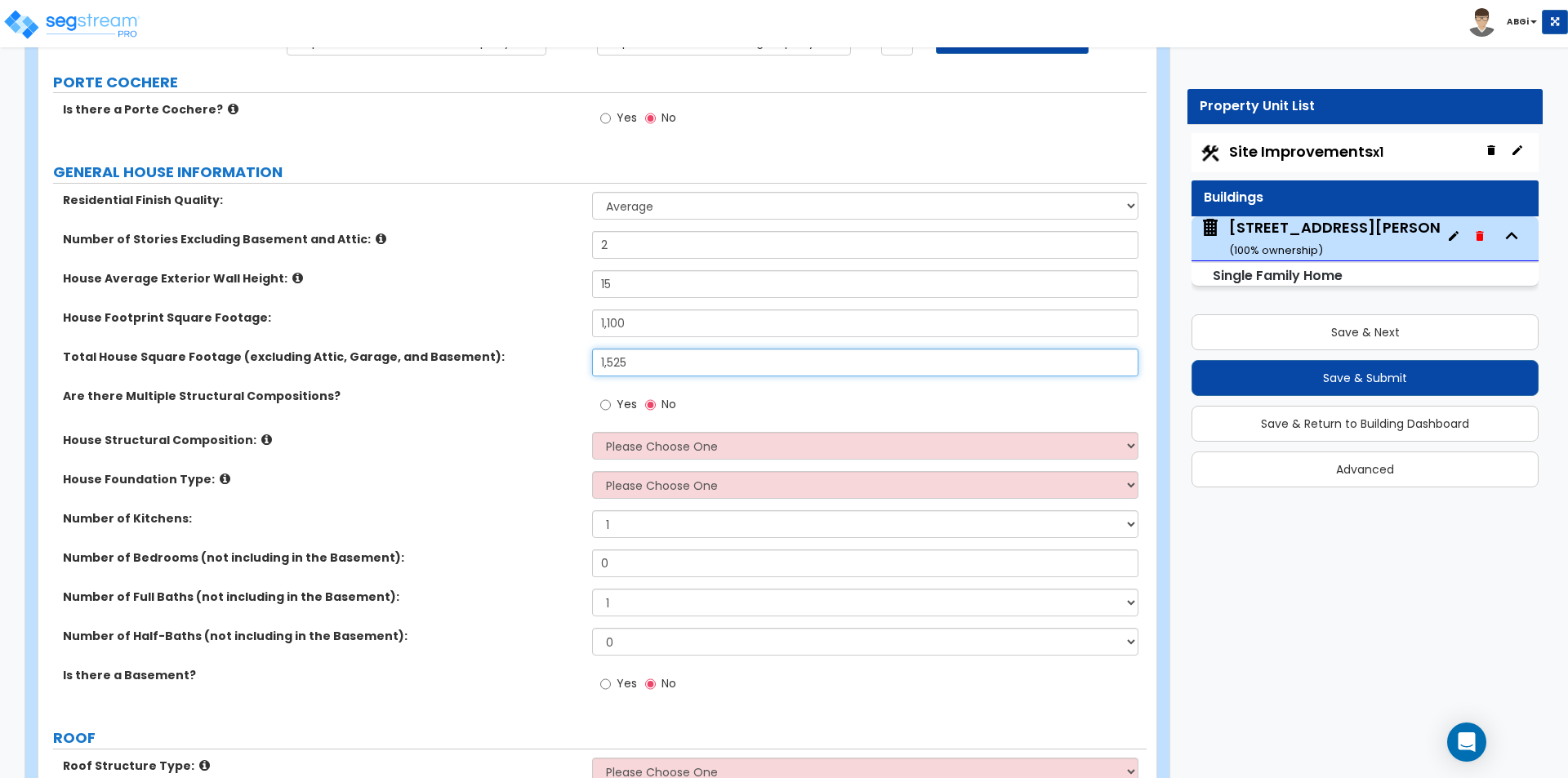
type input "1,525"
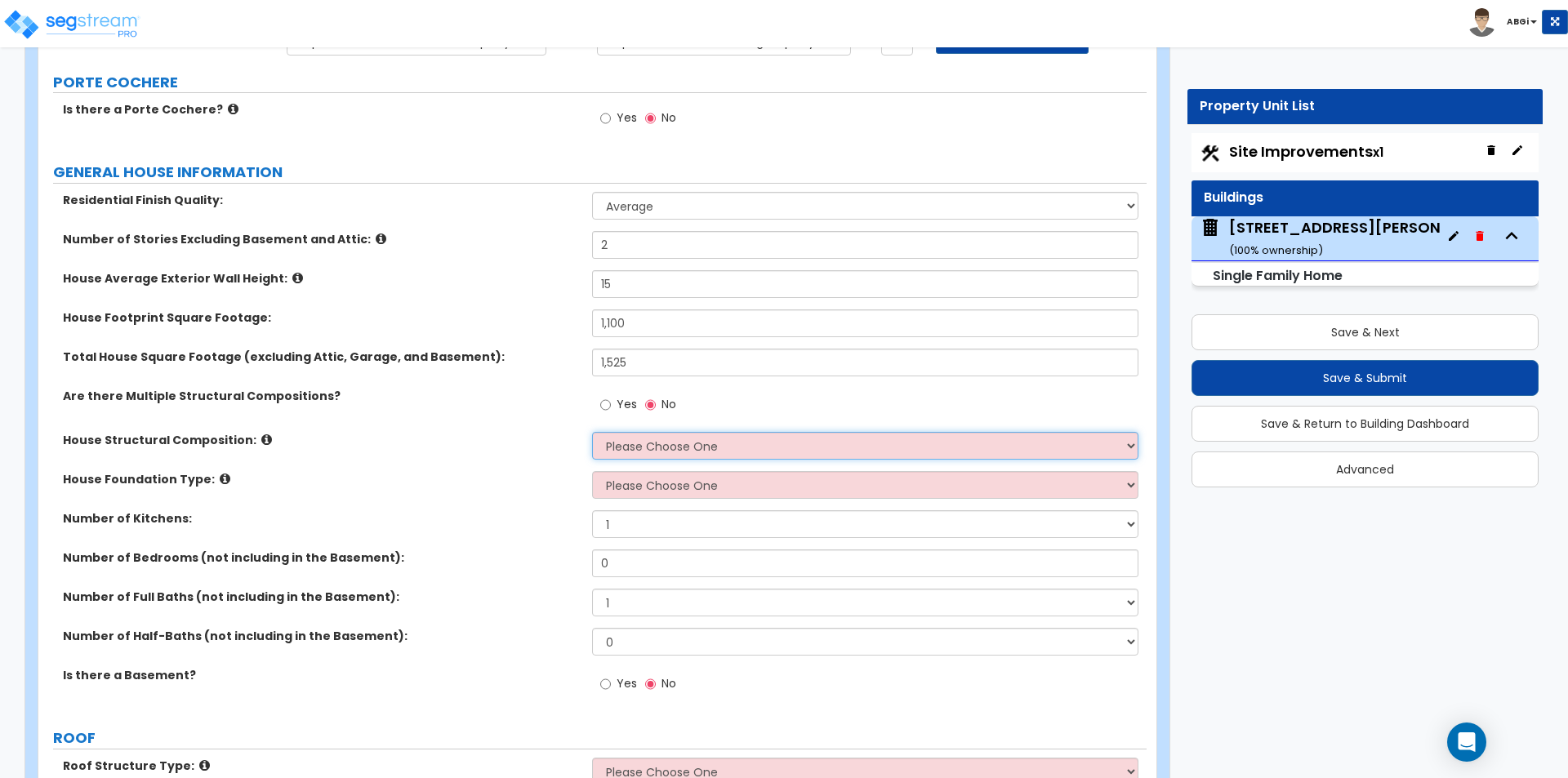
click at [634, 446] on select "Please Choose One Reinforced Concrete Structural Steel Brick Masonry CMU Masonr…" at bounding box center [864, 446] width 545 height 28
select select "7"
click at [592, 432] on select "Please Choose One Reinforced Concrete Structural Steel Brick Masonry CMU Masonr…" at bounding box center [864, 446] width 545 height 28
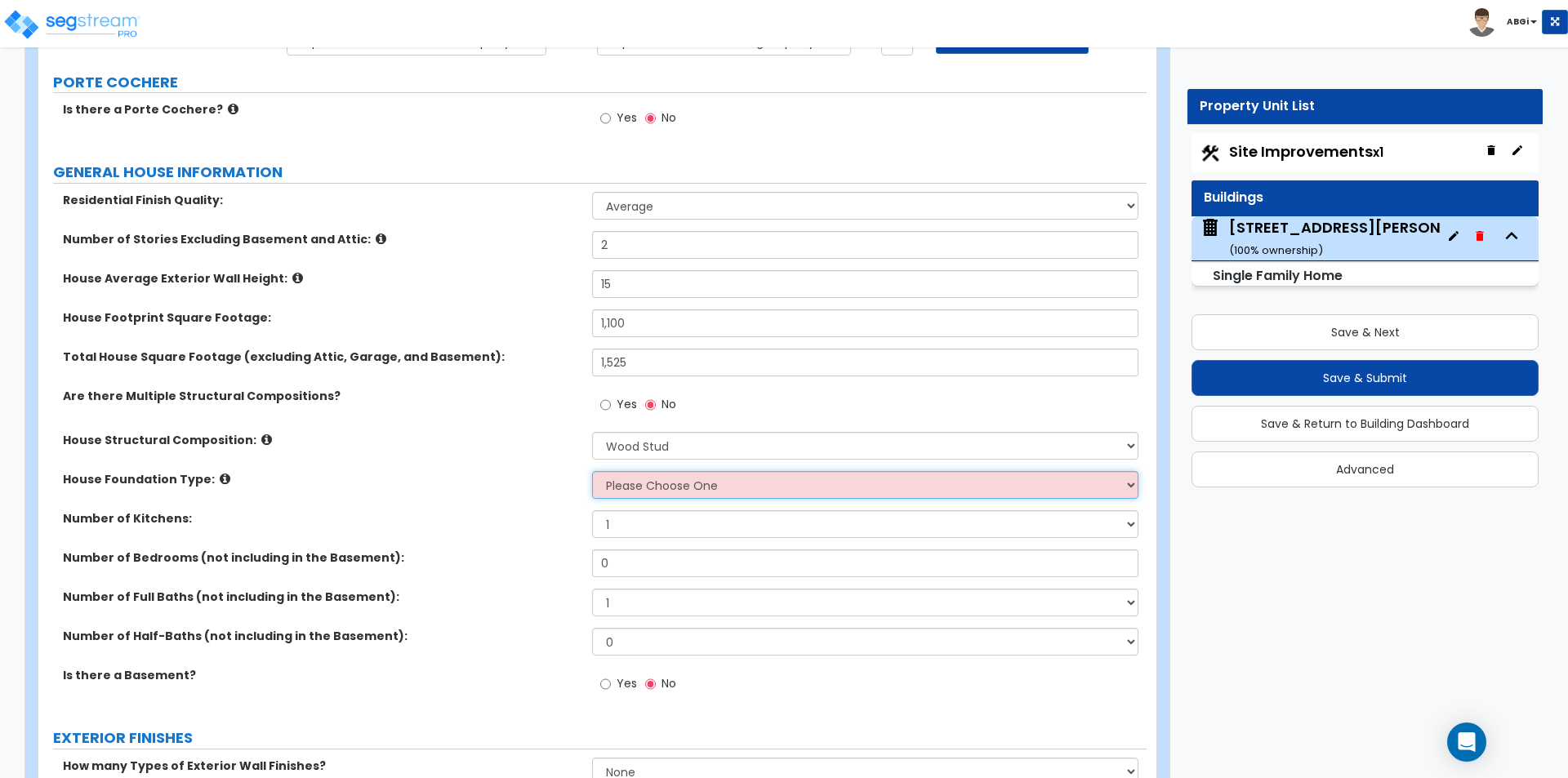
click at [639, 485] on select "Please Choose One Crawl Space Pier-Elevated First floor Slab on Grade" at bounding box center [864, 485] width 545 height 28
select select "3"
click at [592, 471] on select "Please Choose One Crawl Space Pier-Elevated First floor Slab on Grade" at bounding box center [864, 485] width 545 height 28
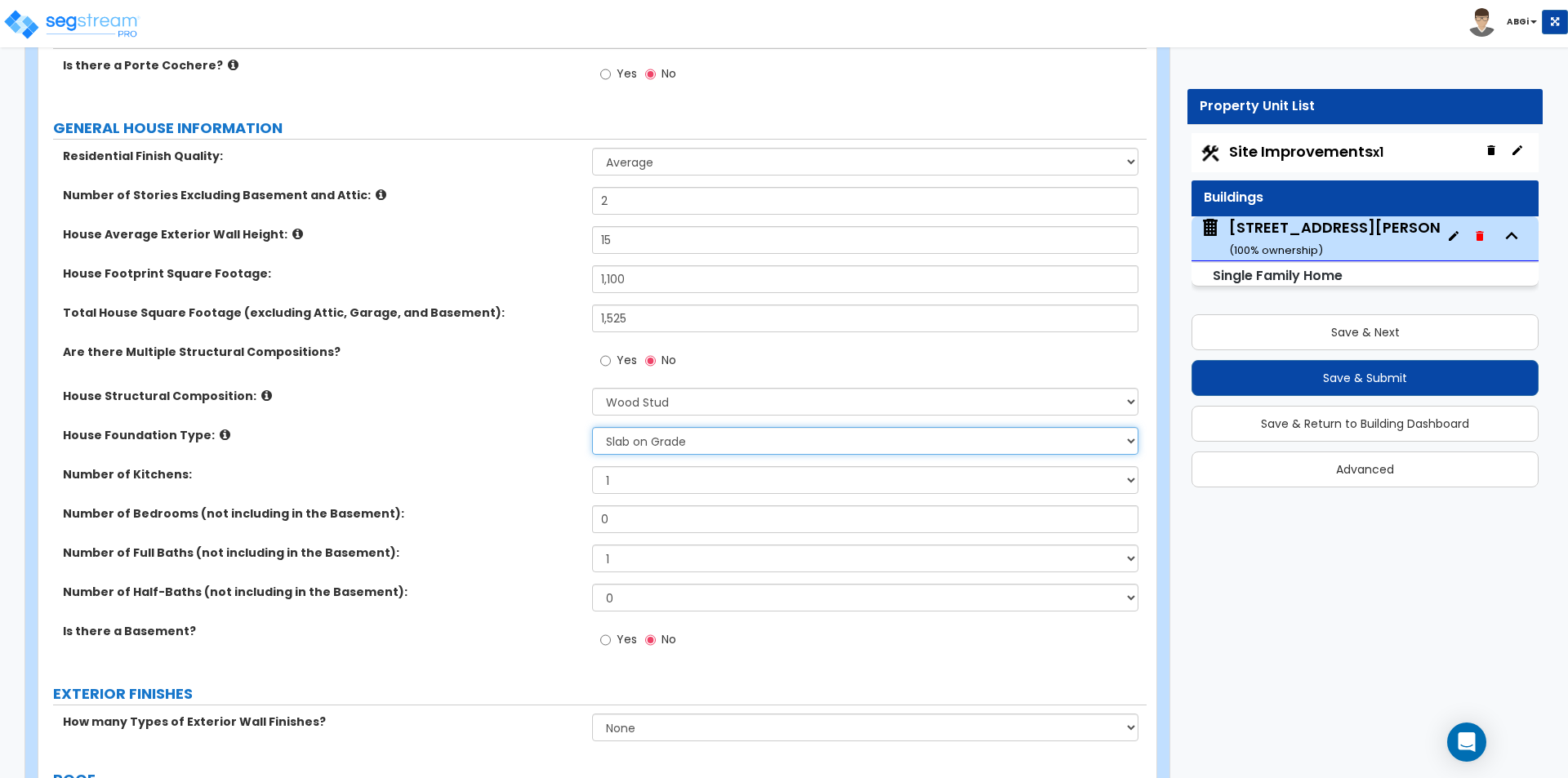
scroll to position [245, 0]
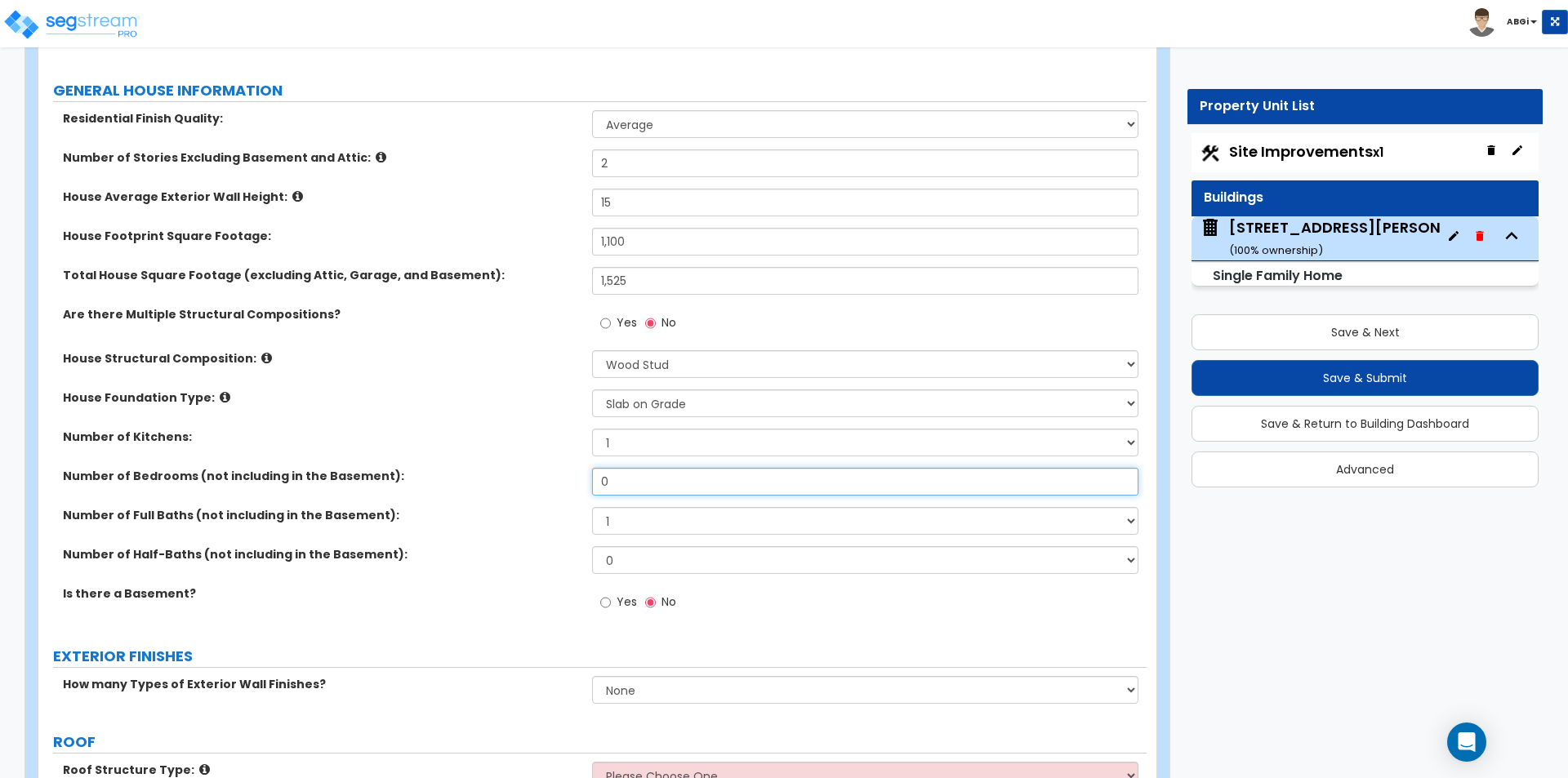
click at [630, 489] on input "0" at bounding box center [864, 482] width 545 height 28
type input "4"
click at [616, 521] on select "1 2 3 4 5 6 7 8 9 10" at bounding box center [864, 521] width 545 height 28
select select "2"
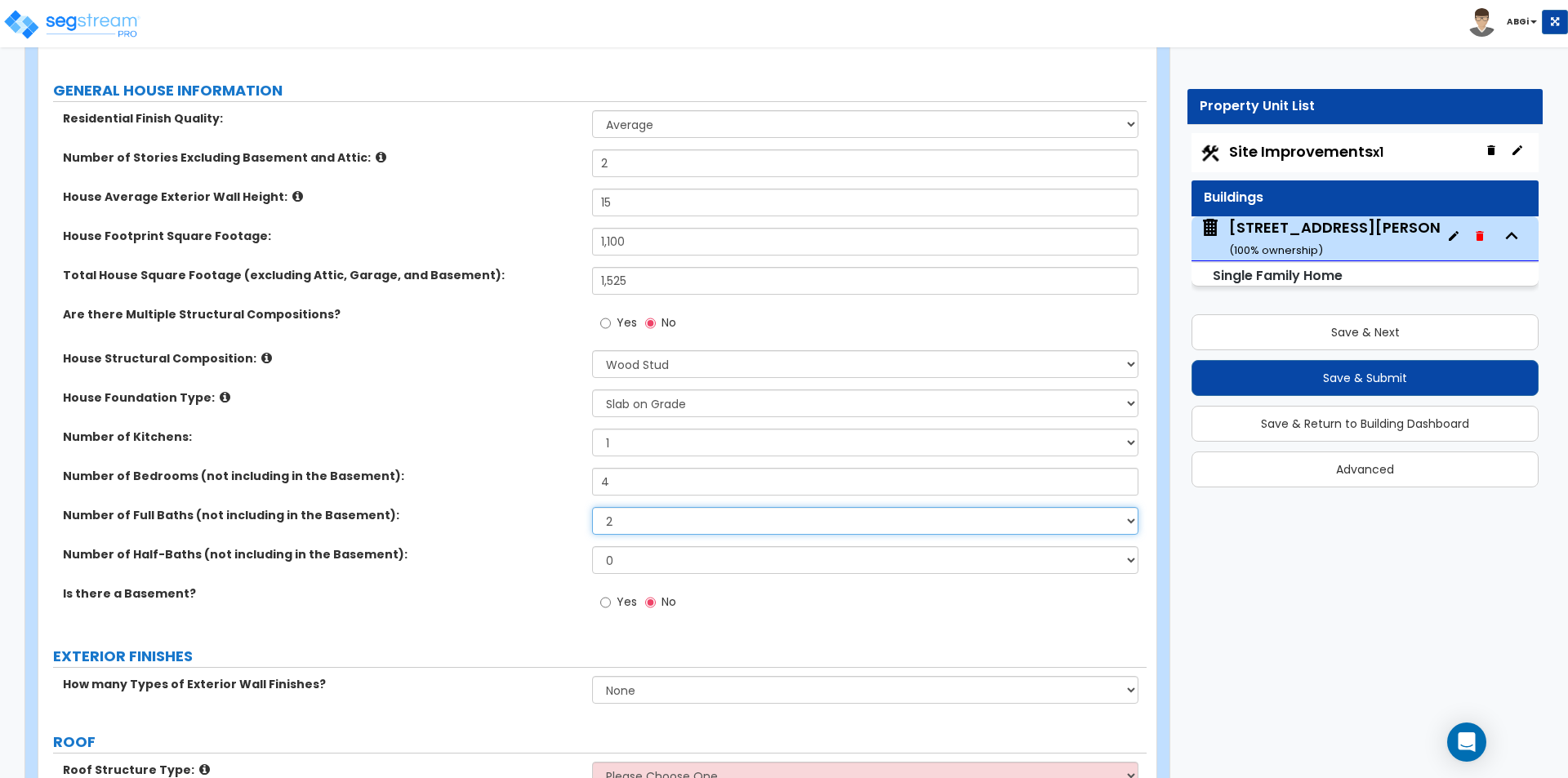
click at [592, 507] on select "1 2 3 4 5 6 7 8 9 10" at bounding box center [864, 521] width 545 height 28
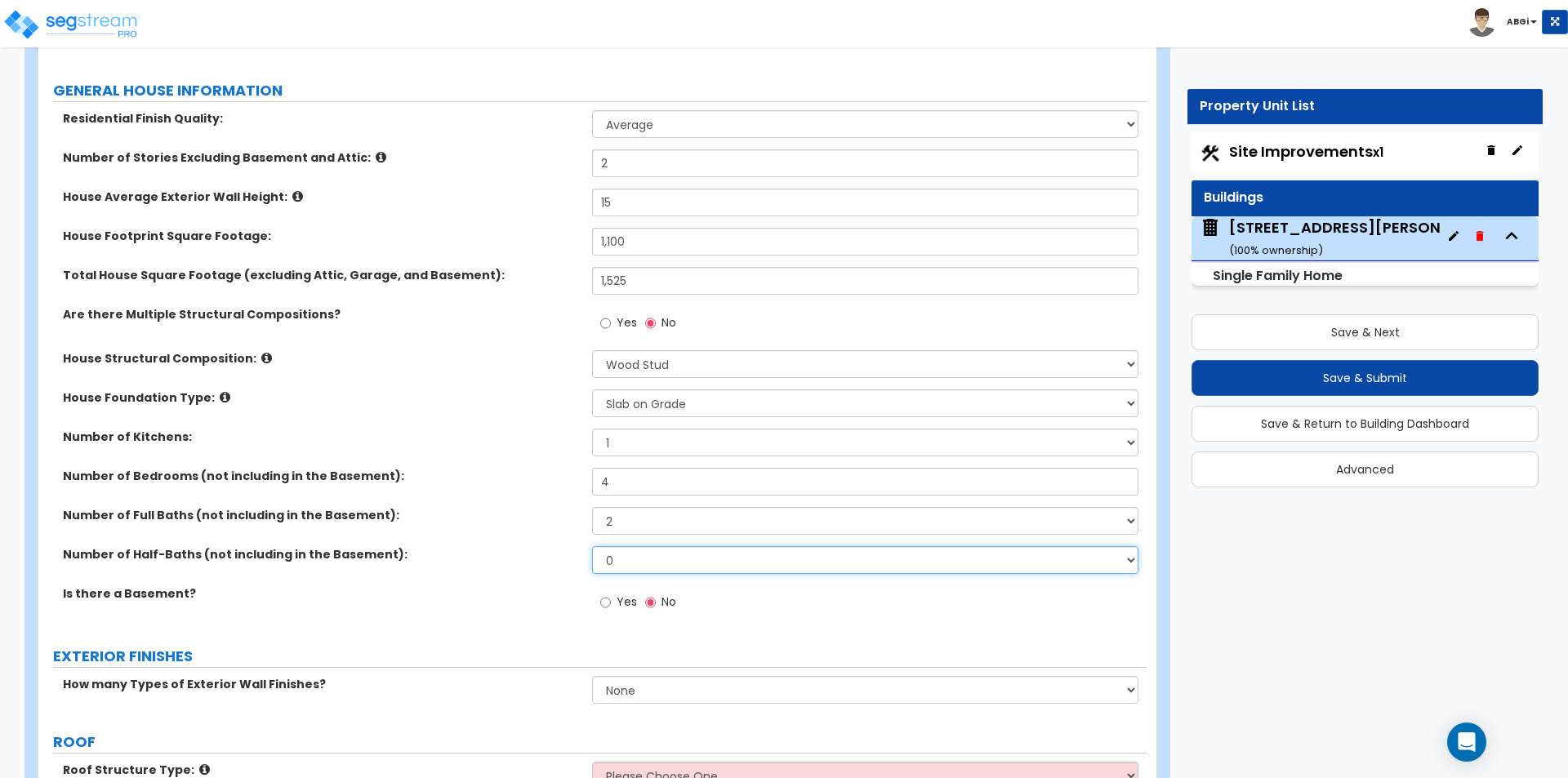
click at [635, 561] on select "0 1 2 3 4 5" at bounding box center [864, 560] width 545 height 28
select select "1"
click at [592, 546] on select "0 1 2 3 4 5" at bounding box center [864, 560] width 545 height 28
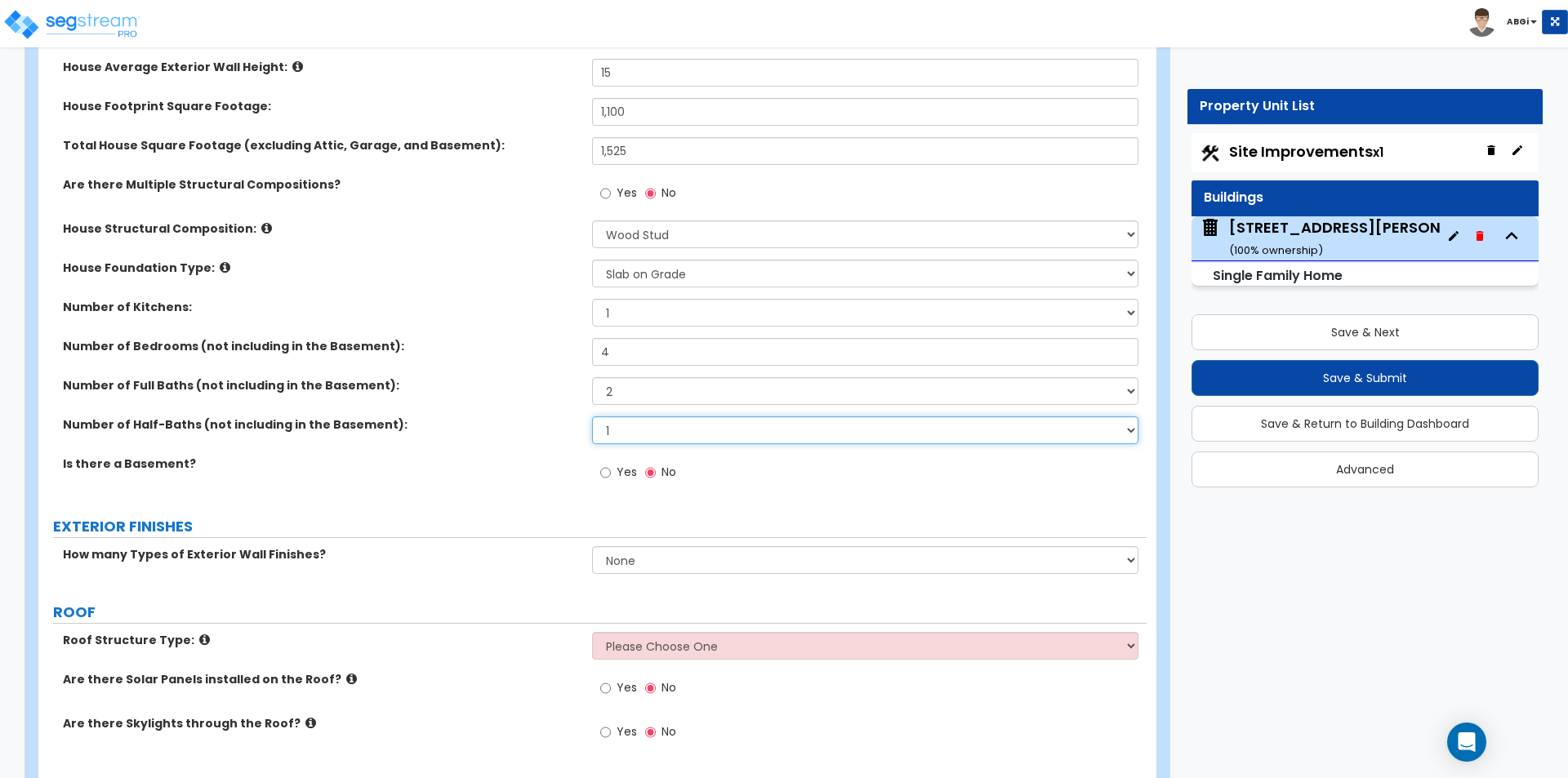
scroll to position [408, 0]
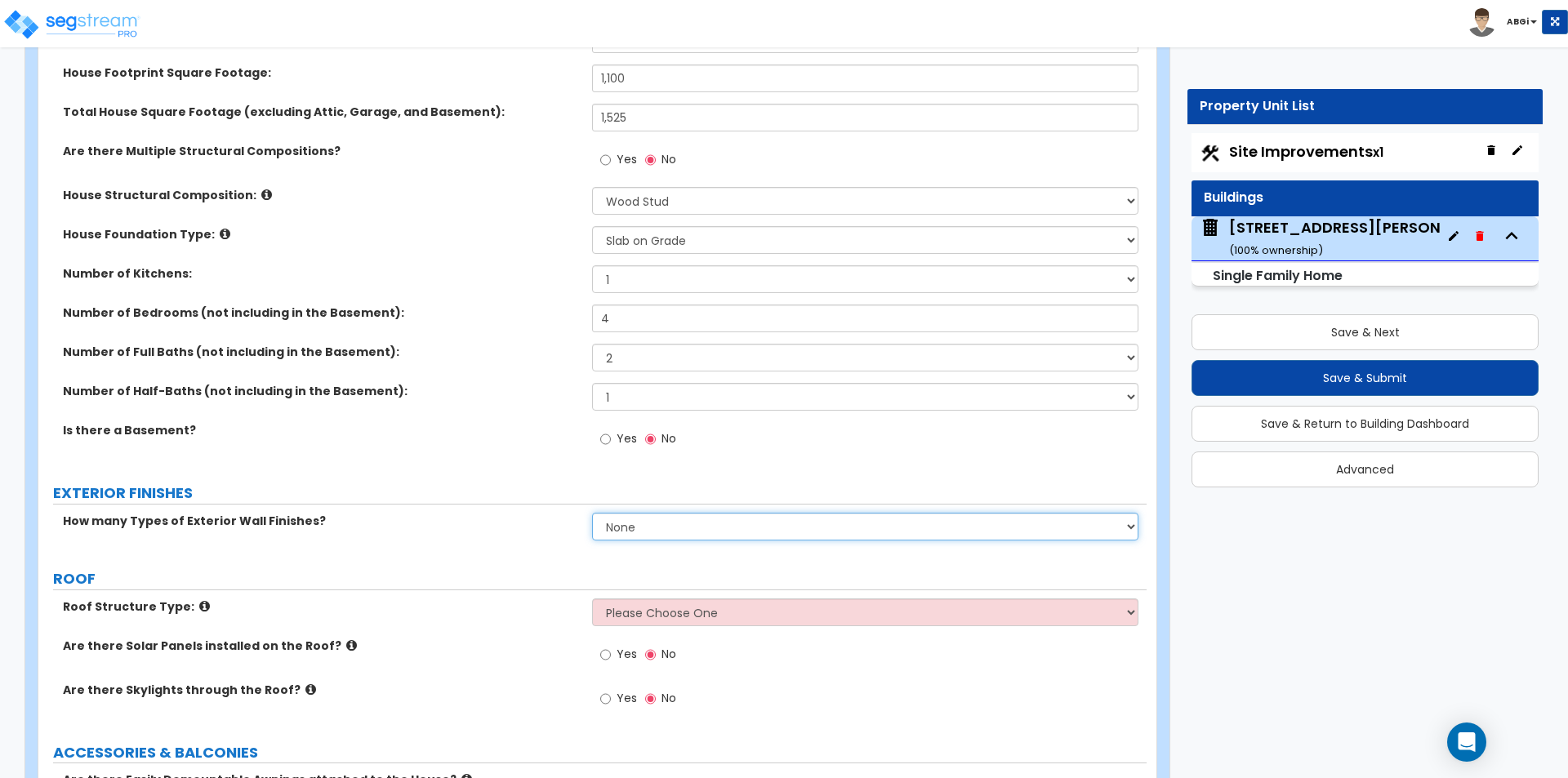
click at [640, 521] on select "None 1 2 3" at bounding box center [864, 526] width 545 height 28
select select "1"
click at [592, 512] on select "None 1 2 3" at bounding box center [864, 526] width 545 height 28
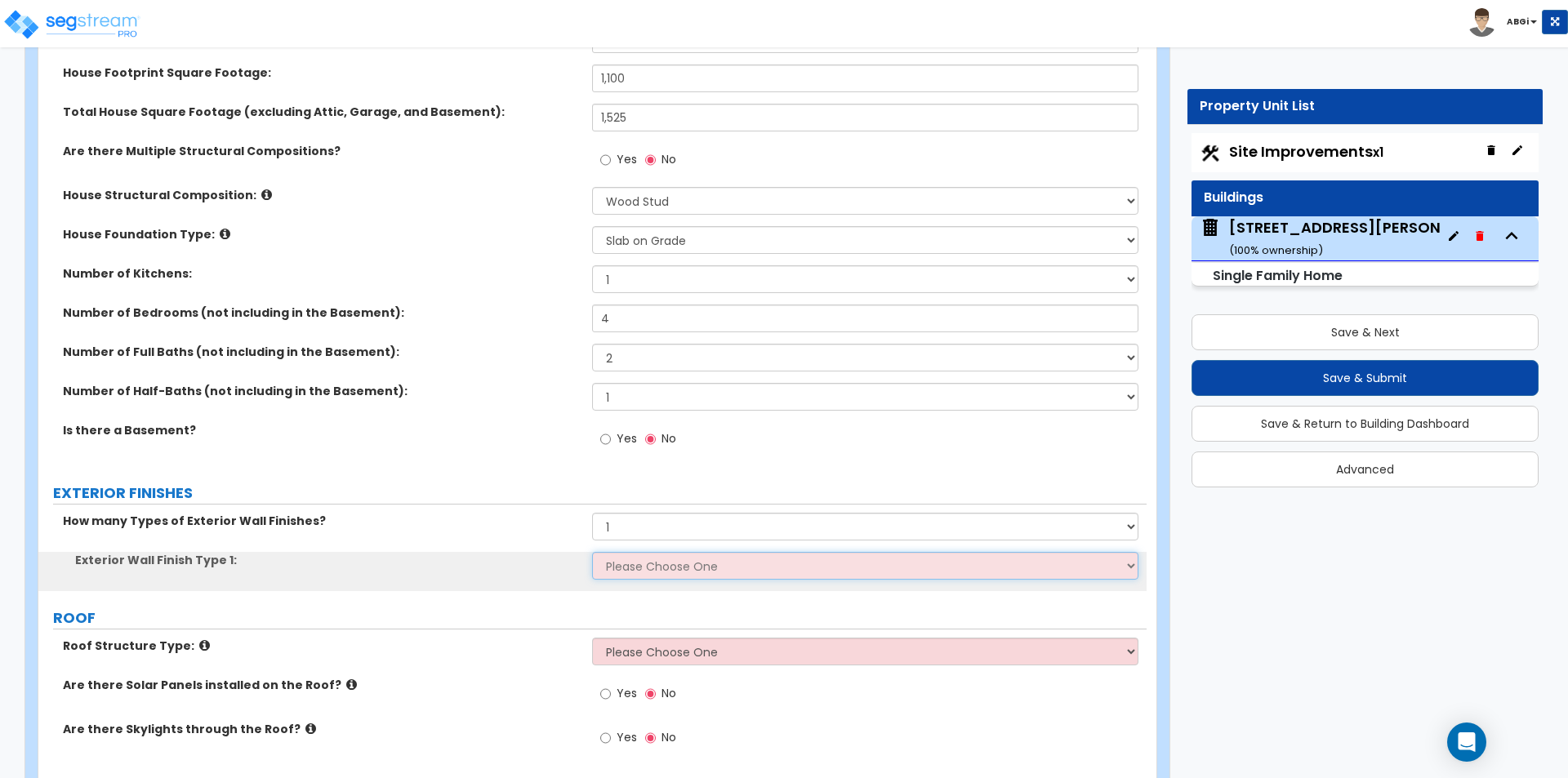
click at [638, 565] on select "Please Choose One No Finish/Shared Wall No Wall Brick Finish Stone Finish Wood …" at bounding box center [864, 566] width 545 height 28
select select "7"
click at [592, 552] on select "Please Choose One No Finish/Shared Wall No Wall Brick Finish Stone Finish Wood …" at bounding box center [864, 566] width 545 height 28
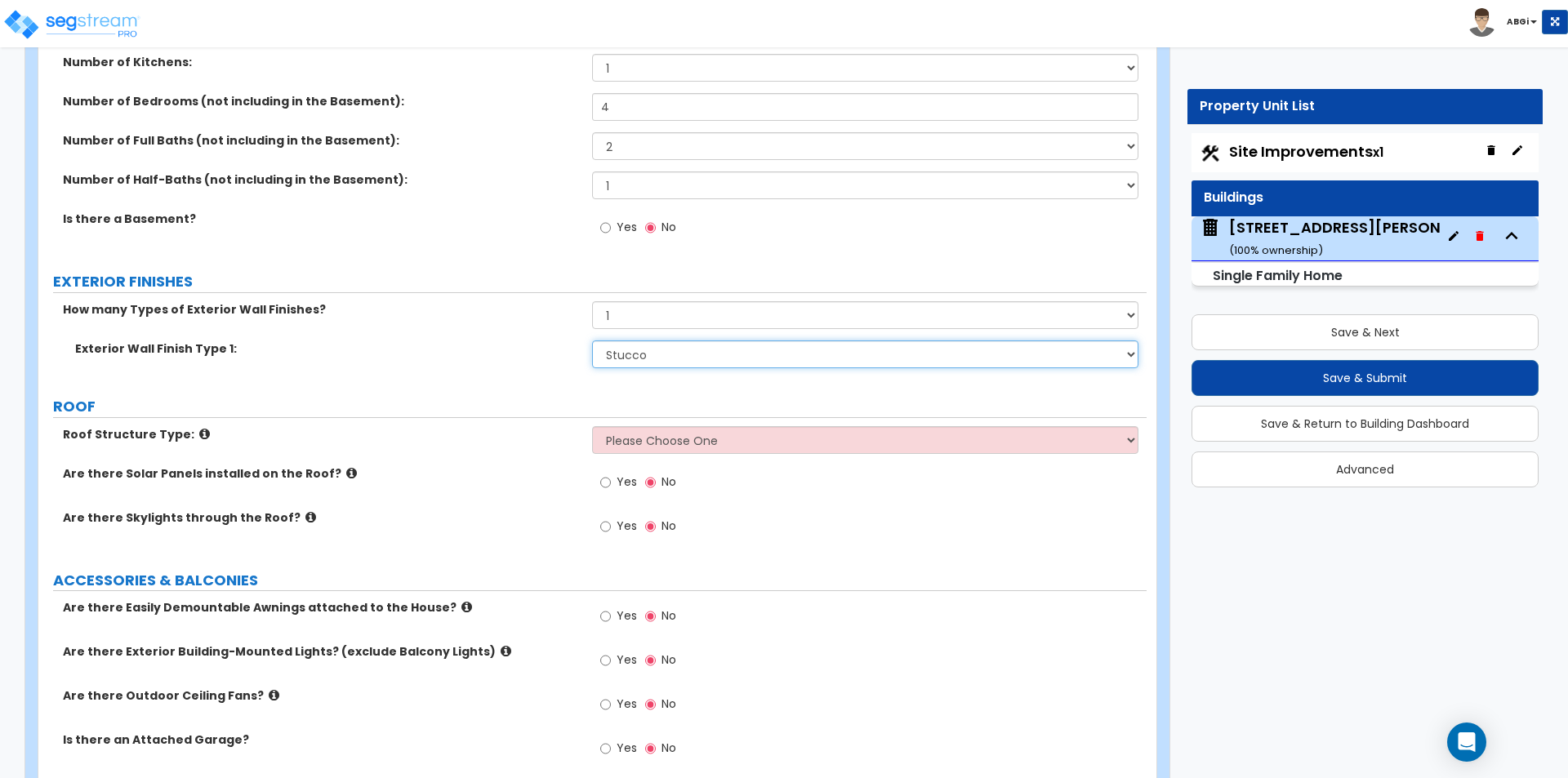
scroll to position [653, 0]
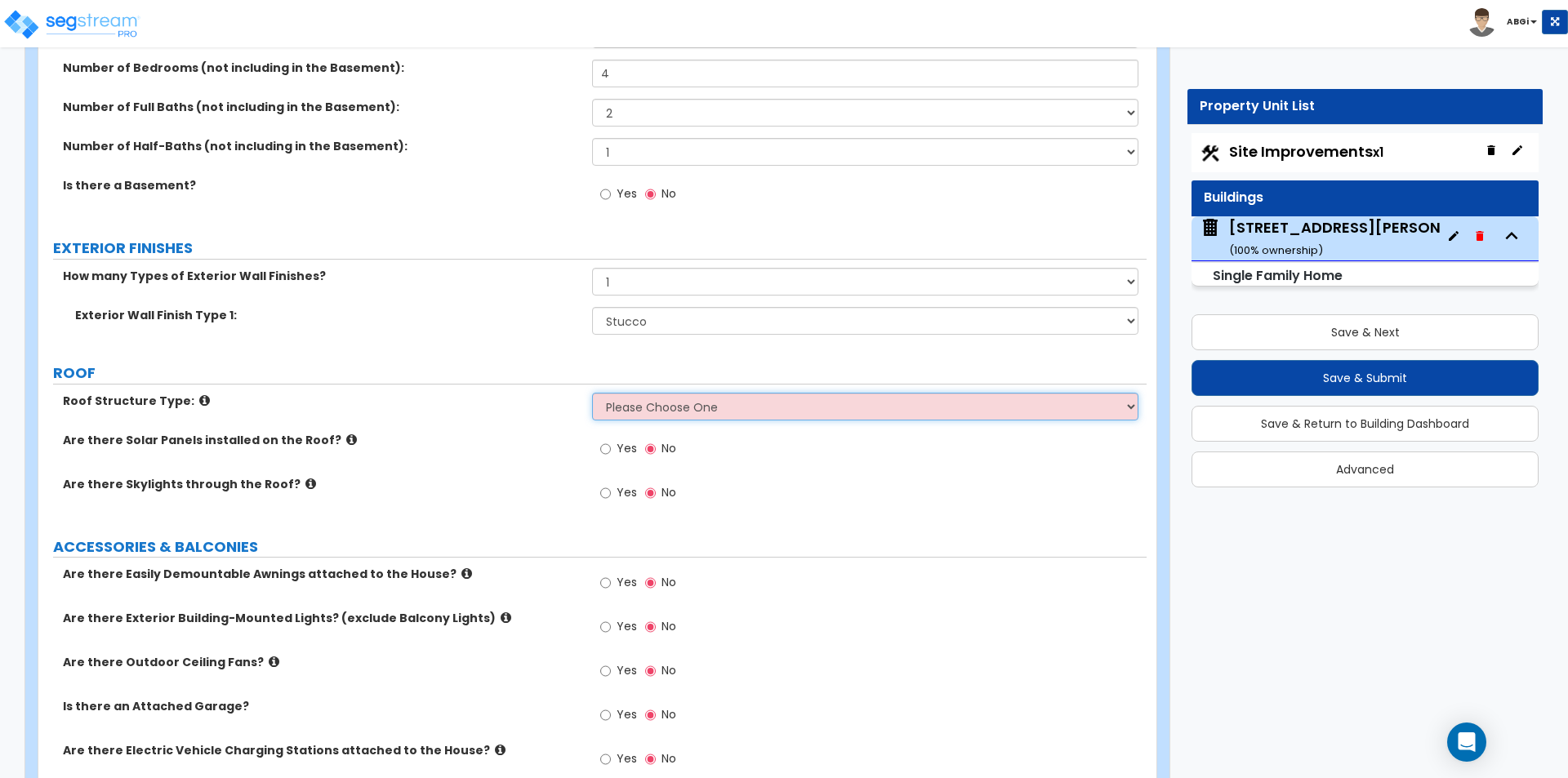
click at [630, 415] on select "Please Choose One [PERSON_NAME] Roof Flat Roof Hybrid [PERSON_NAME] & Flat Roof" at bounding box center [864, 406] width 545 height 28
select select "1"
click at [592, 392] on select "Please Choose One [PERSON_NAME] Roof Flat Roof Hybrid [PERSON_NAME] & Flat Roof" at bounding box center [864, 406] width 545 height 28
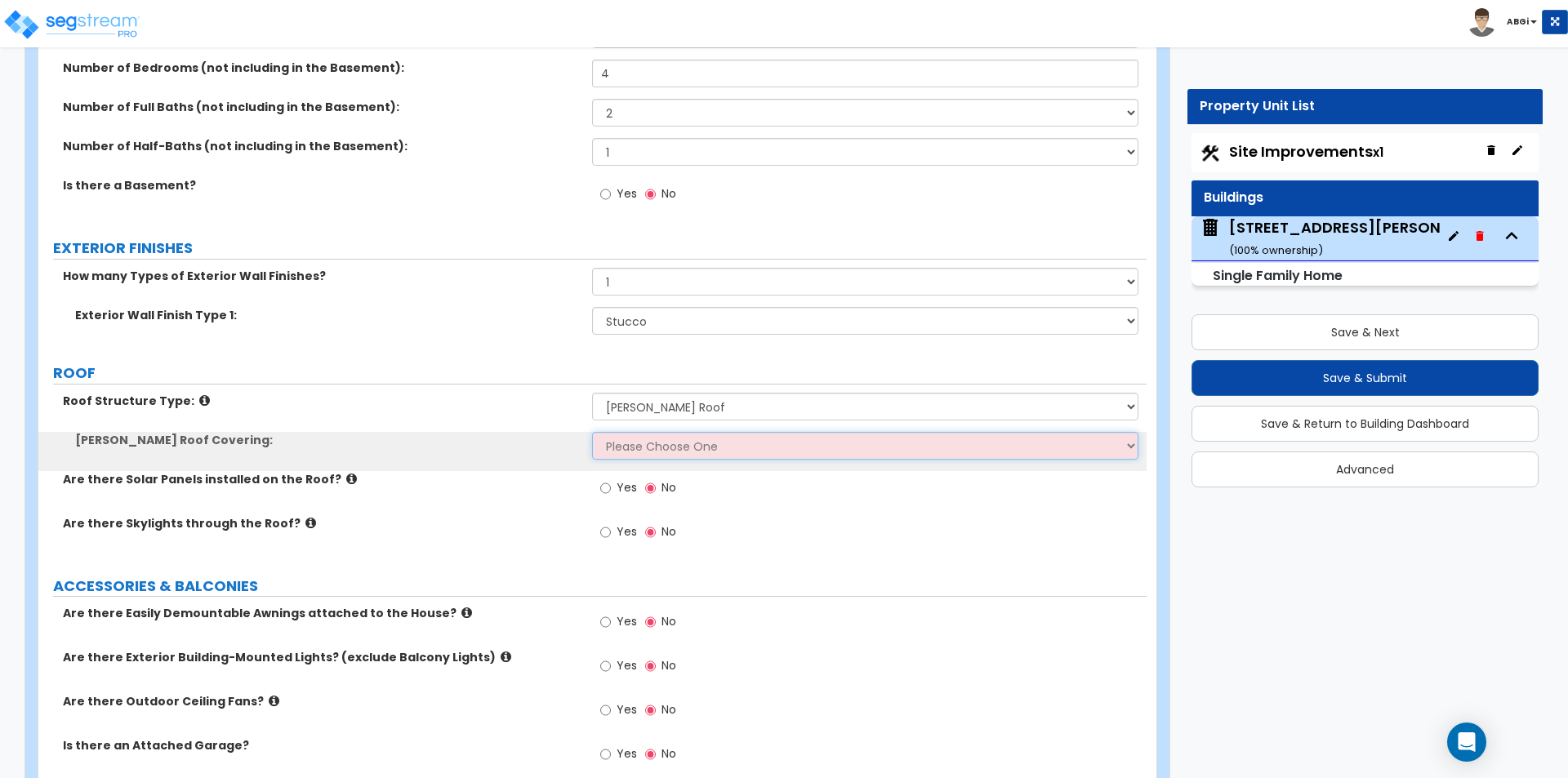
click at [635, 452] on select "Please Choose One Asphalt Shingle Clay Tile Wood Shingle Metal Shingle Standing…" at bounding box center [864, 446] width 545 height 28
select select "1"
click at [592, 432] on select "Please Choose One Asphalt Shingle Clay Tile Wood Shingle Metal Shingle Standing…" at bounding box center [864, 446] width 545 height 28
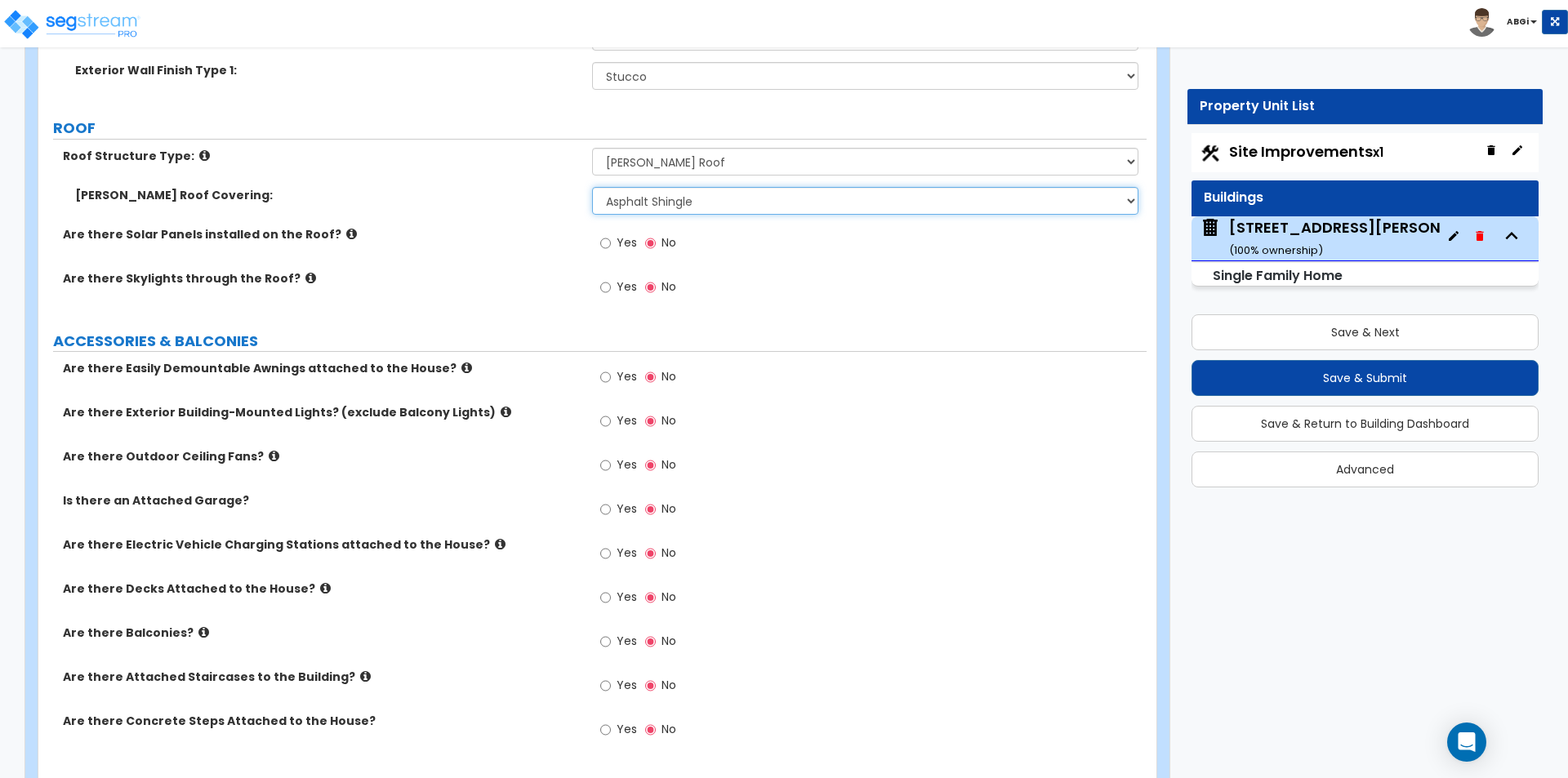
scroll to position [980, 0]
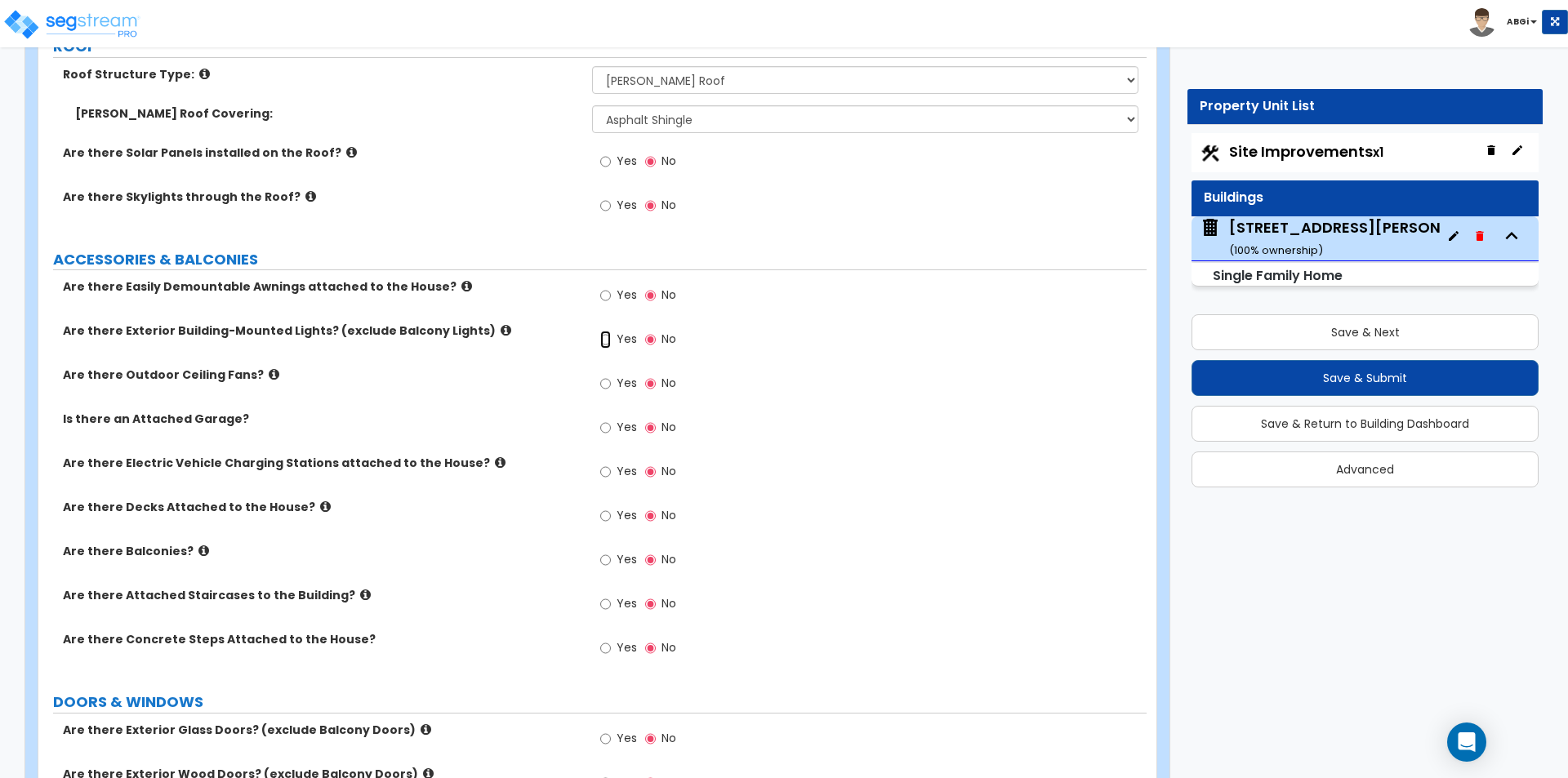
click at [609, 340] on input "Yes" at bounding box center [606, 340] width 11 height 18
radio input "true"
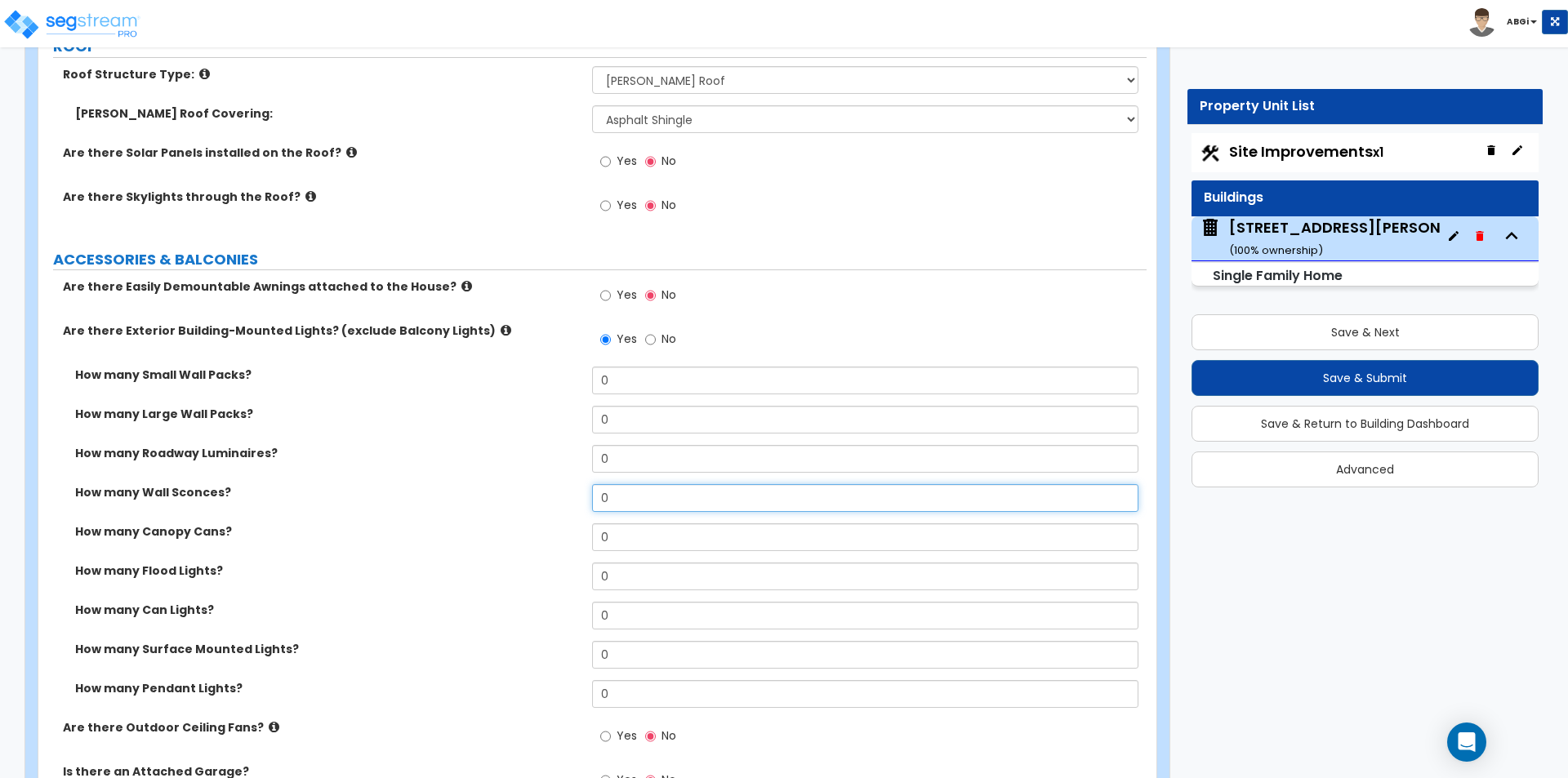
click at [627, 507] on input "0" at bounding box center [864, 499] width 545 height 28
click at [628, 506] on input "0" at bounding box center [864, 499] width 545 height 28
type input "8"
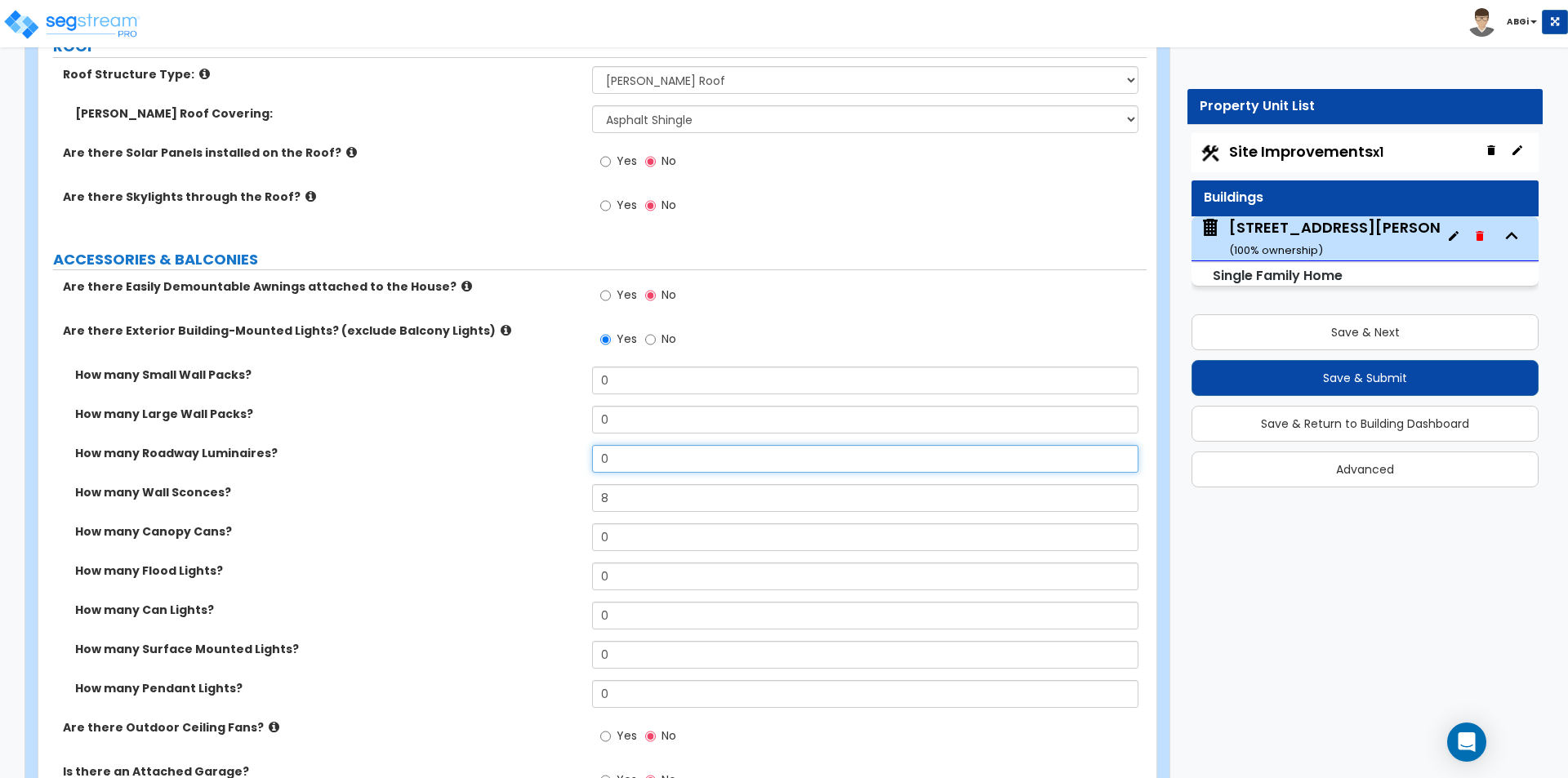
click at [616, 461] on input "0" at bounding box center [864, 459] width 545 height 28
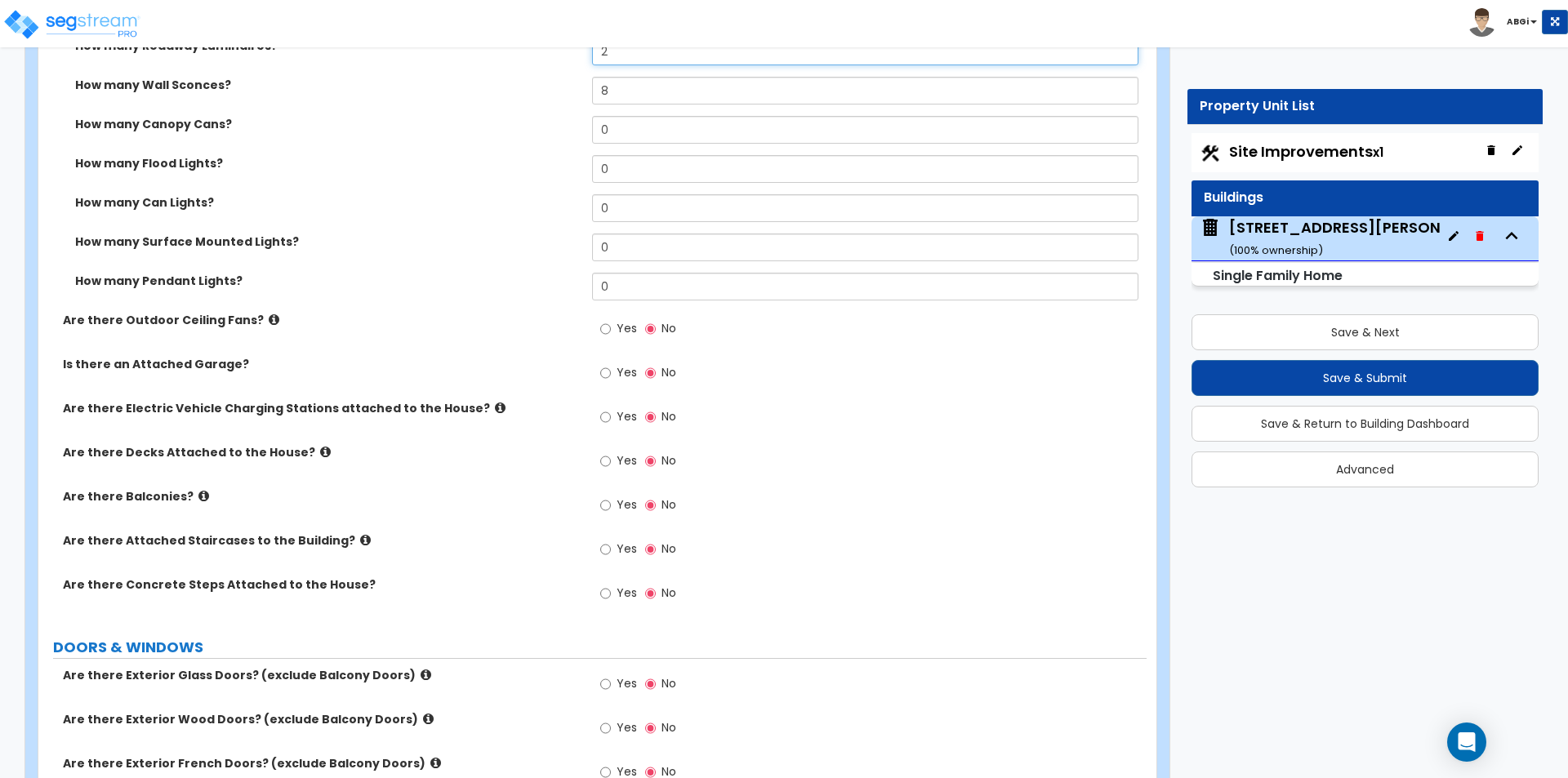
scroll to position [1389, 0]
type input "2"
click at [603, 374] on input "Yes" at bounding box center [606, 373] width 11 height 18
radio input "true"
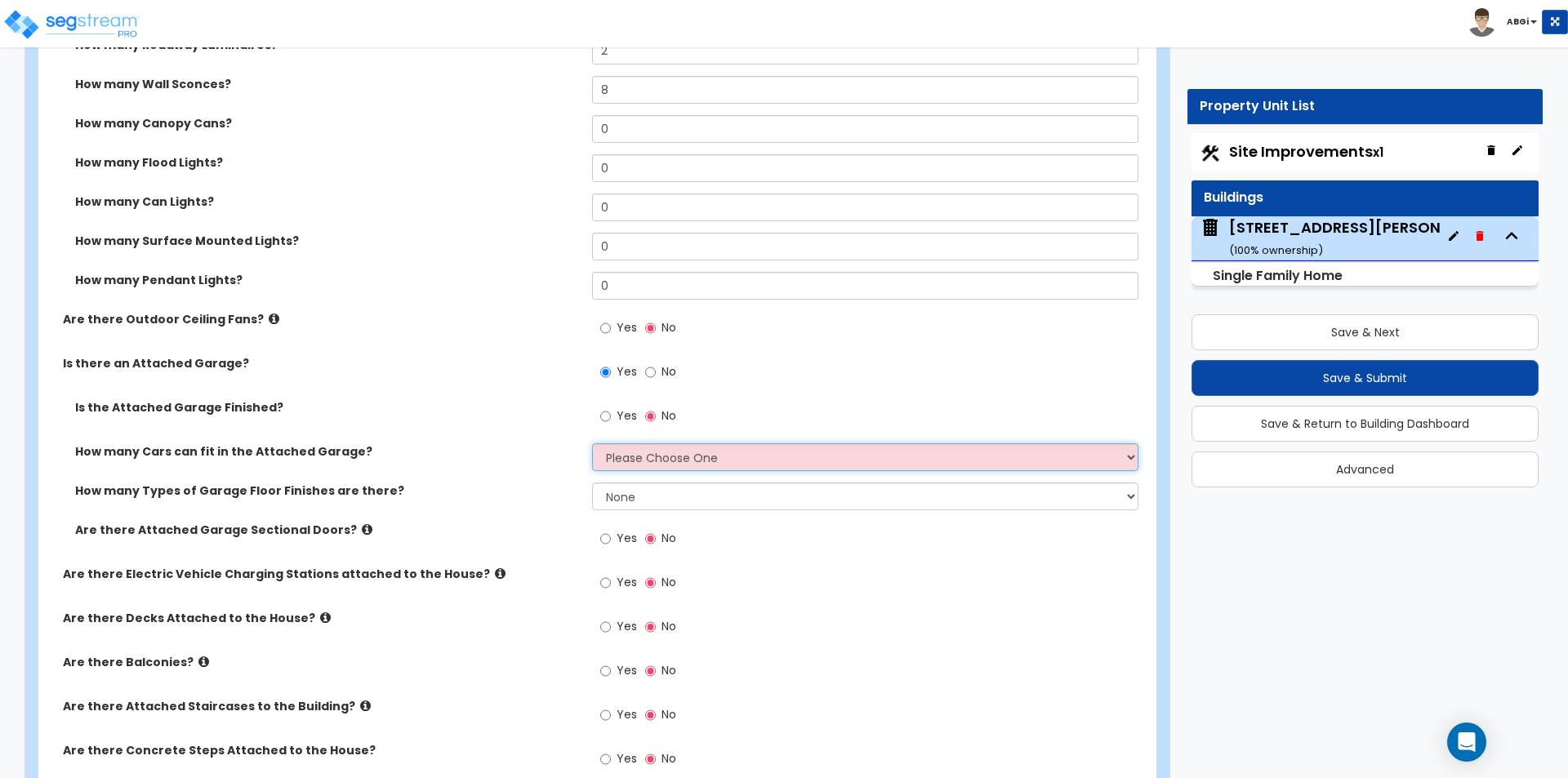
click at [631, 456] on select "Please Choose One 1 2 3 4 5" at bounding box center [864, 457] width 545 height 28
select select "2"
click at [592, 443] on select "Please Choose One 1 2 3 4 5" at bounding box center [864, 457] width 545 height 28
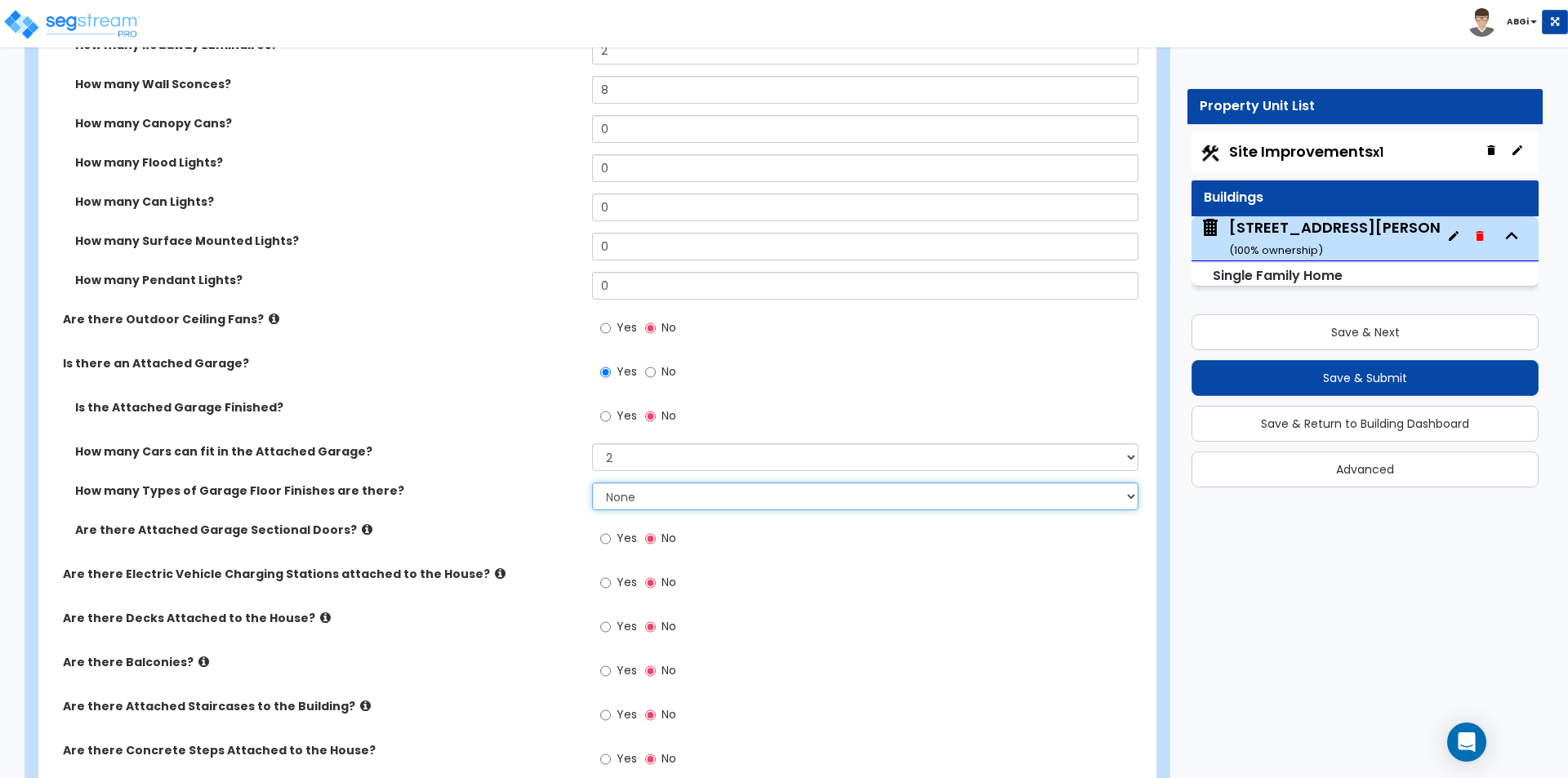
click at [650, 498] on select "None 1 2 3 4" at bounding box center [864, 497] width 545 height 28
click at [592, 483] on select "None 1 2 3 4" at bounding box center [864, 497] width 545 height 28
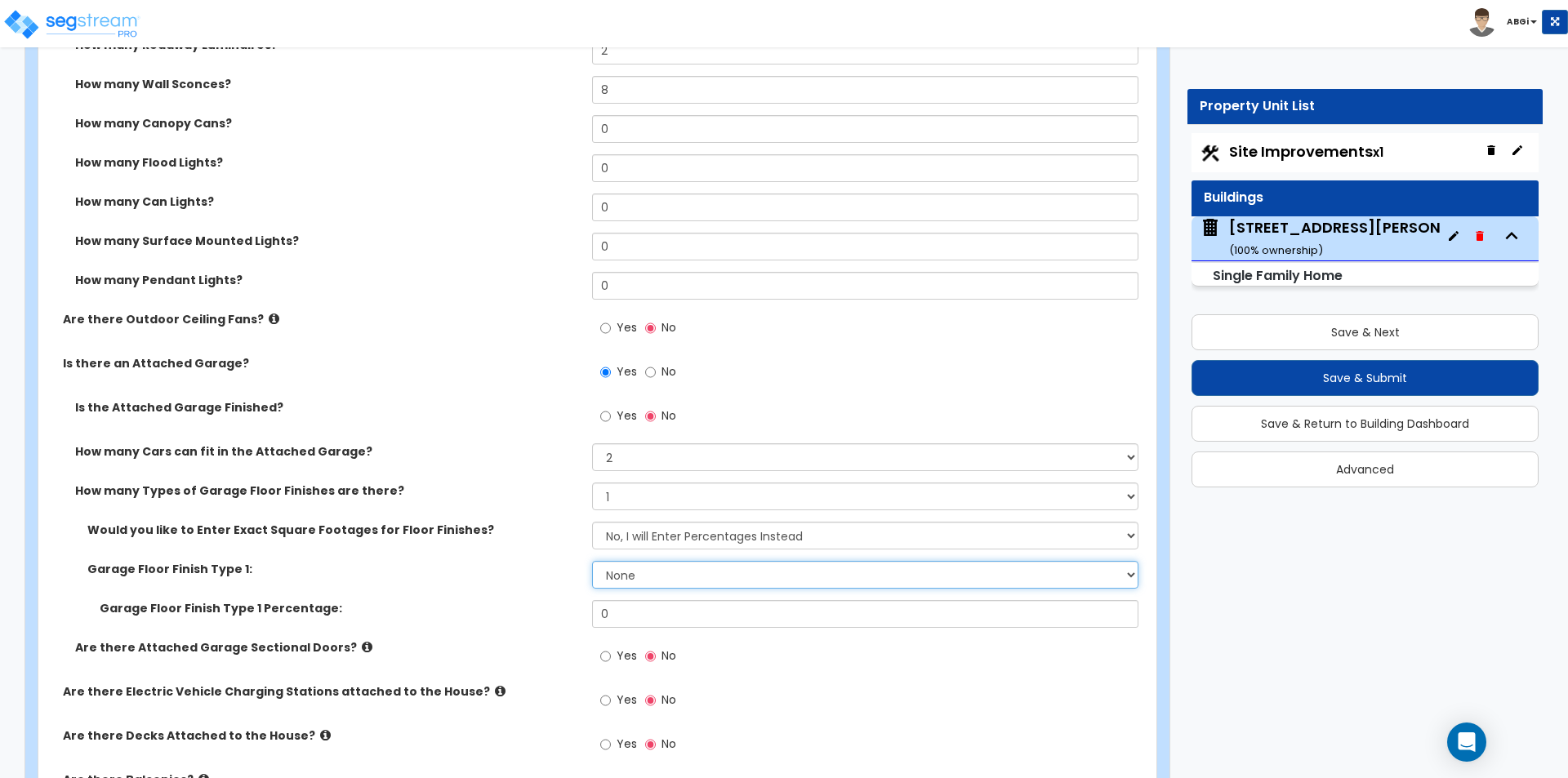
click at [633, 573] on select "None Polished Concrete Flooring Ceramic Tile Flooring Rubber Tile Flooring Epox…" at bounding box center [864, 575] width 545 height 28
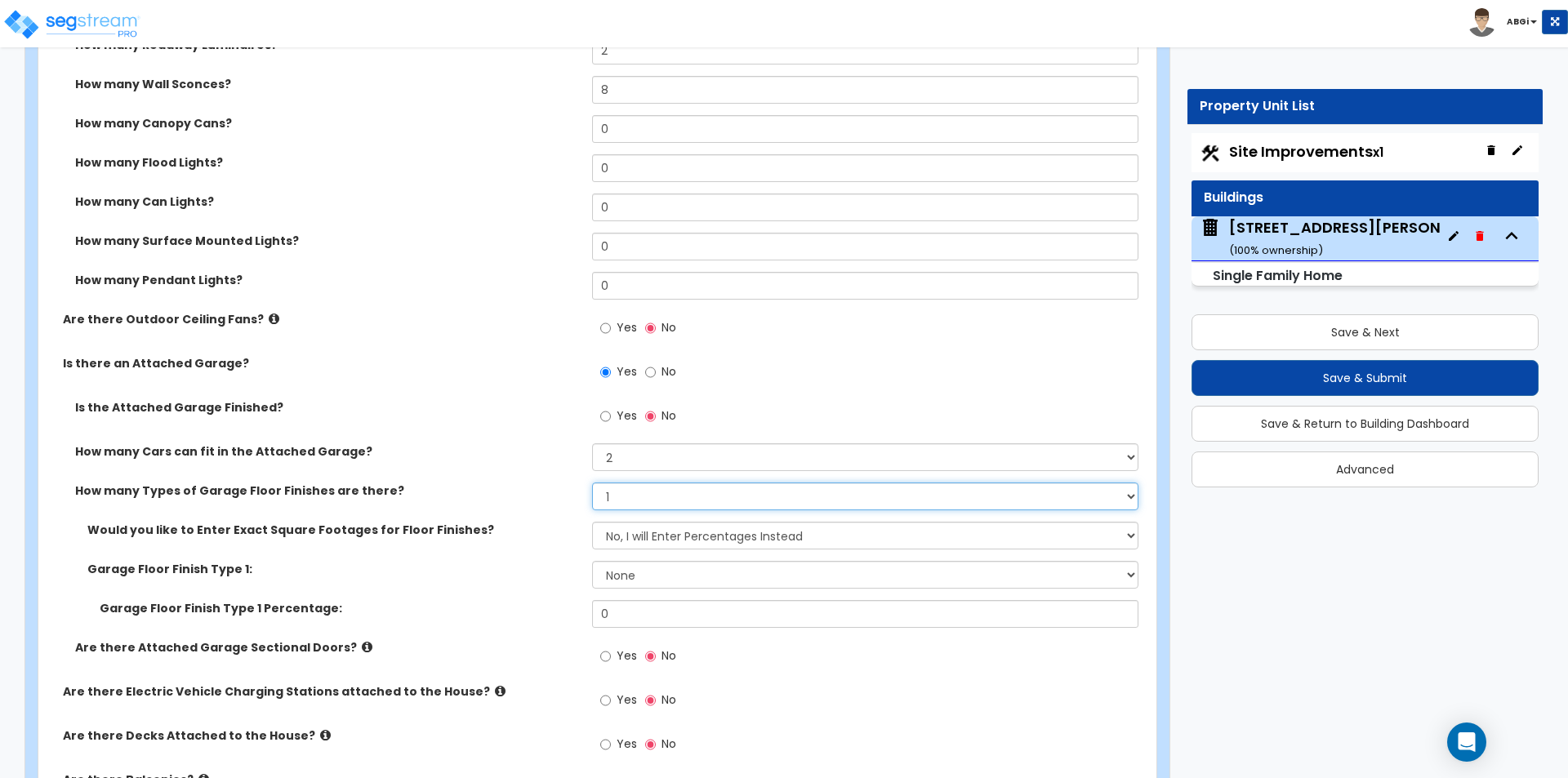
click at [646, 491] on select "None 1 2 3 4" at bounding box center [864, 497] width 545 height 28
select select "0"
click at [592, 483] on select "None 1 2 3 4" at bounding box center [864, 497] width 545 height 28
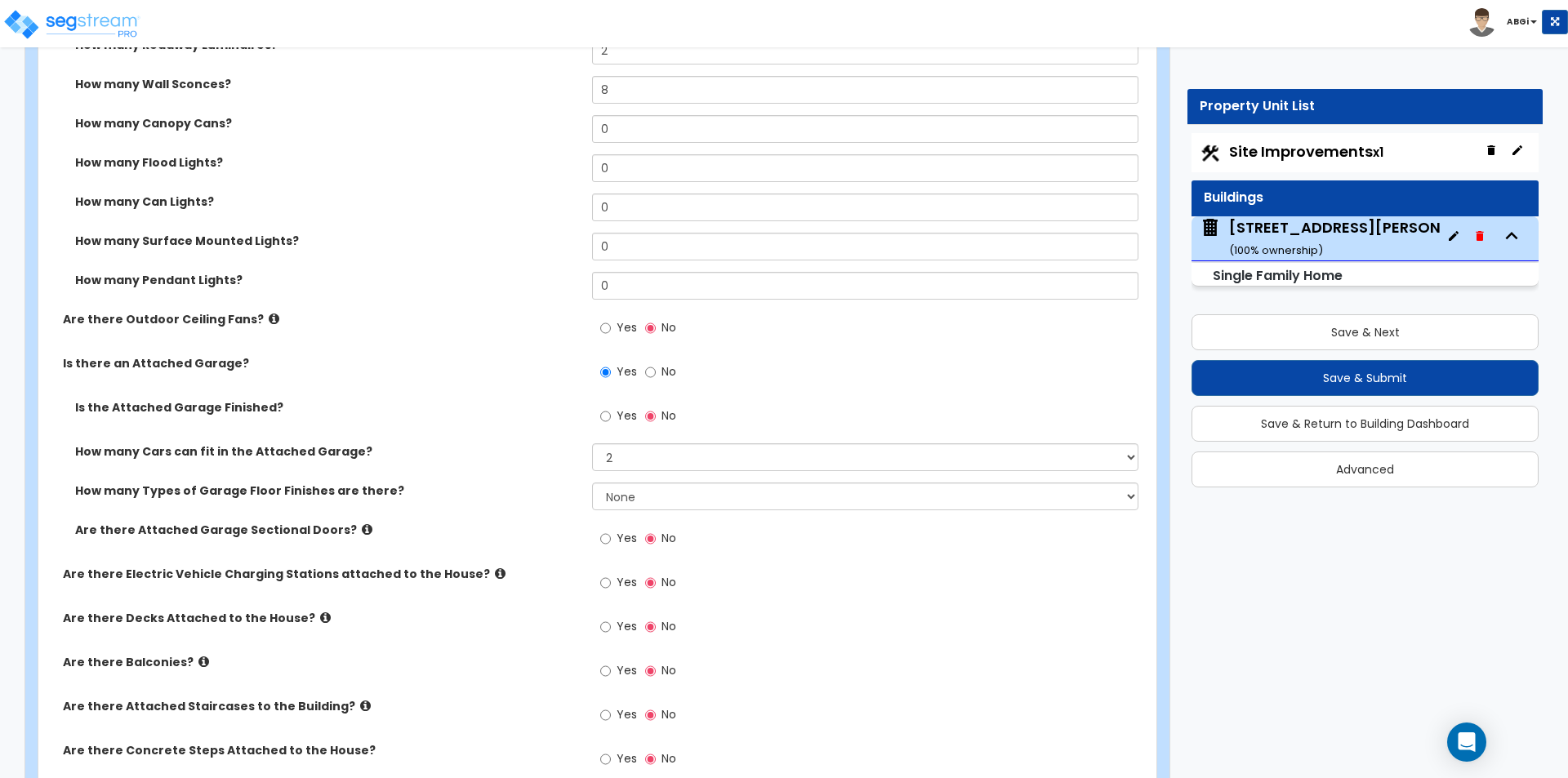
click at [362, 529] on icon at bounding box center [367, 529] width 11 height 12
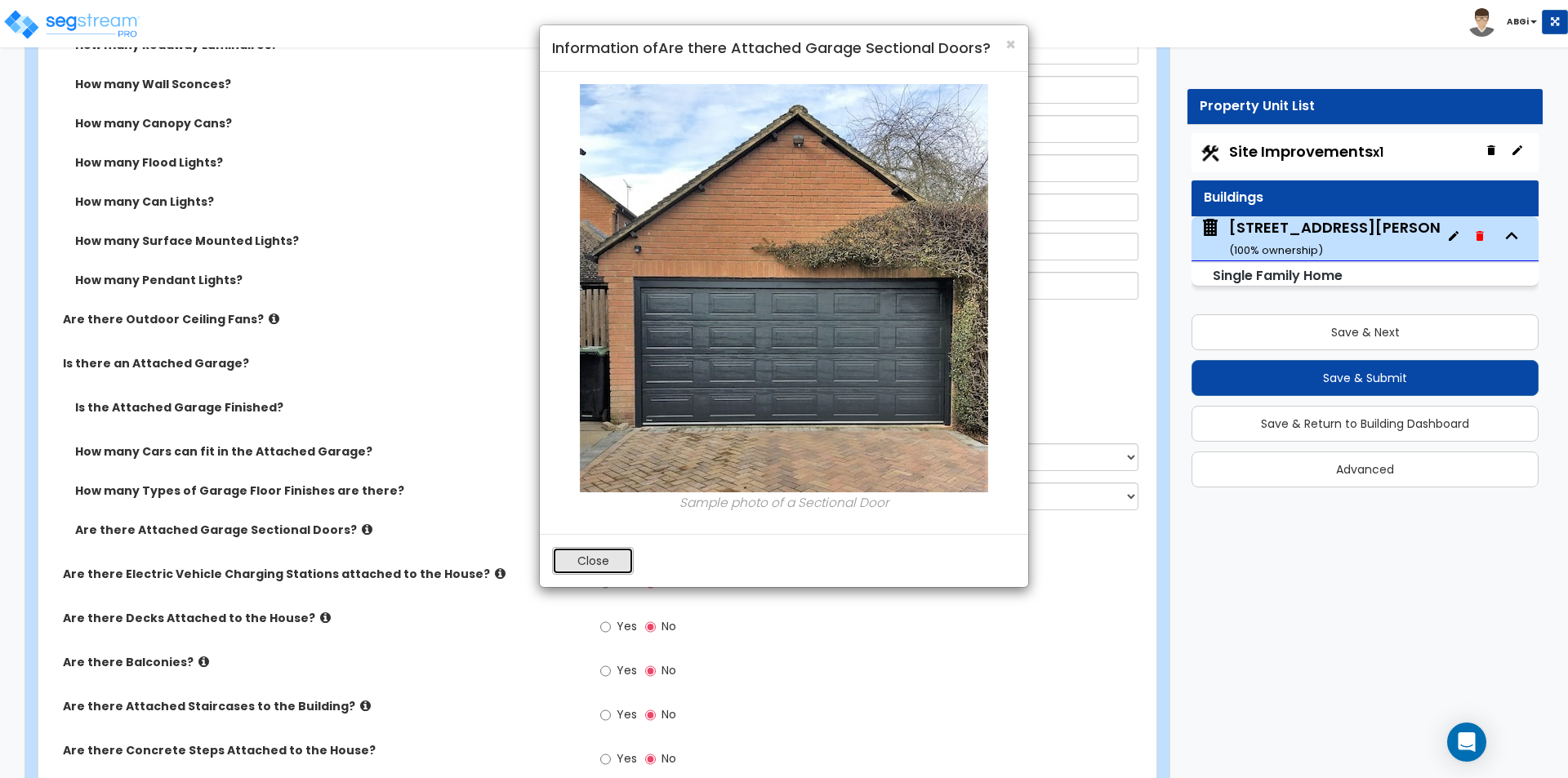
click at [606, 569] on button "Close" at bounding box center [593, 561] width 81 height 28
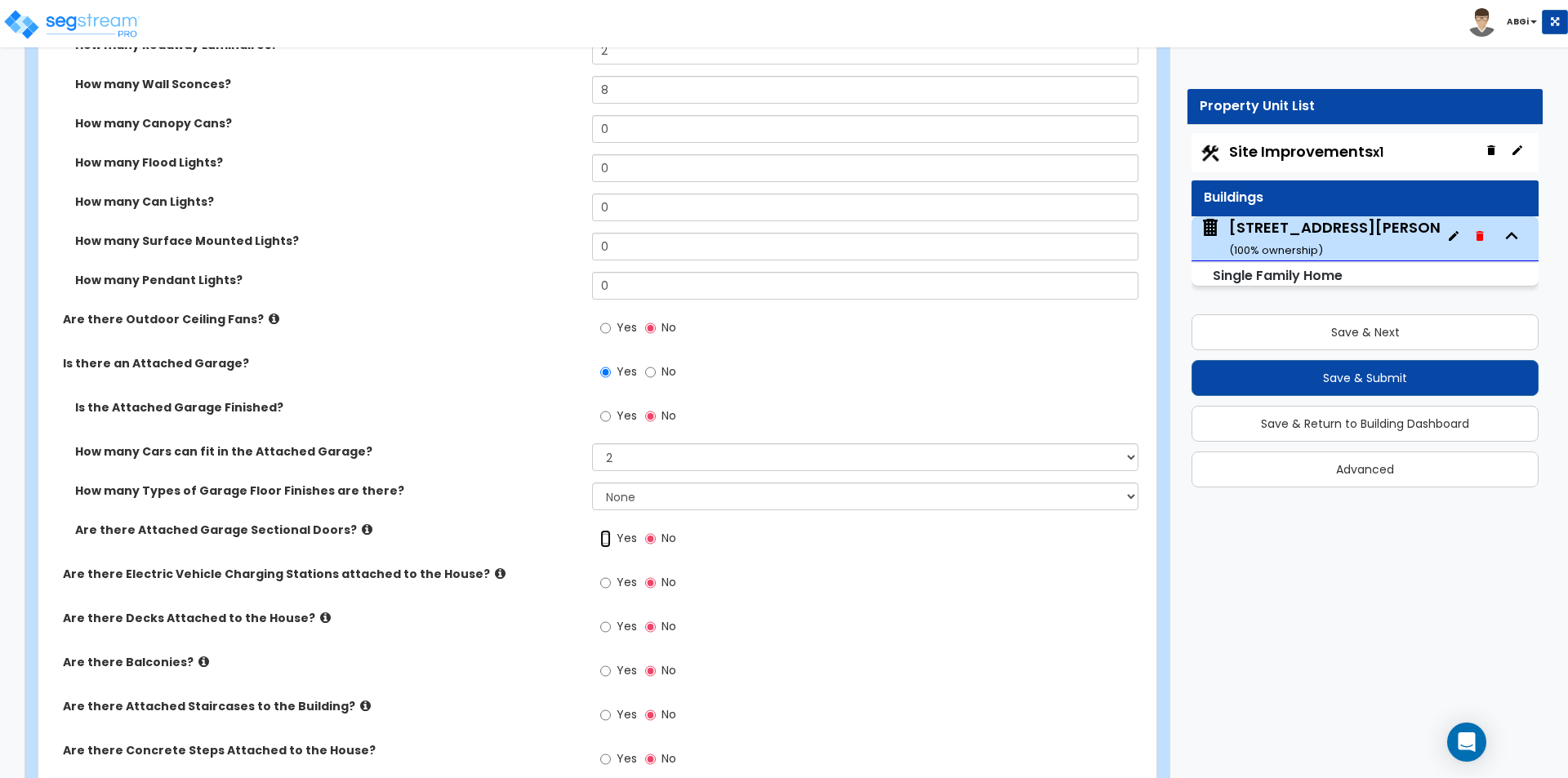
click at [603, 540] on input "Yes" at bounding box center [606, 539] width 11 height 18
radio input "true"
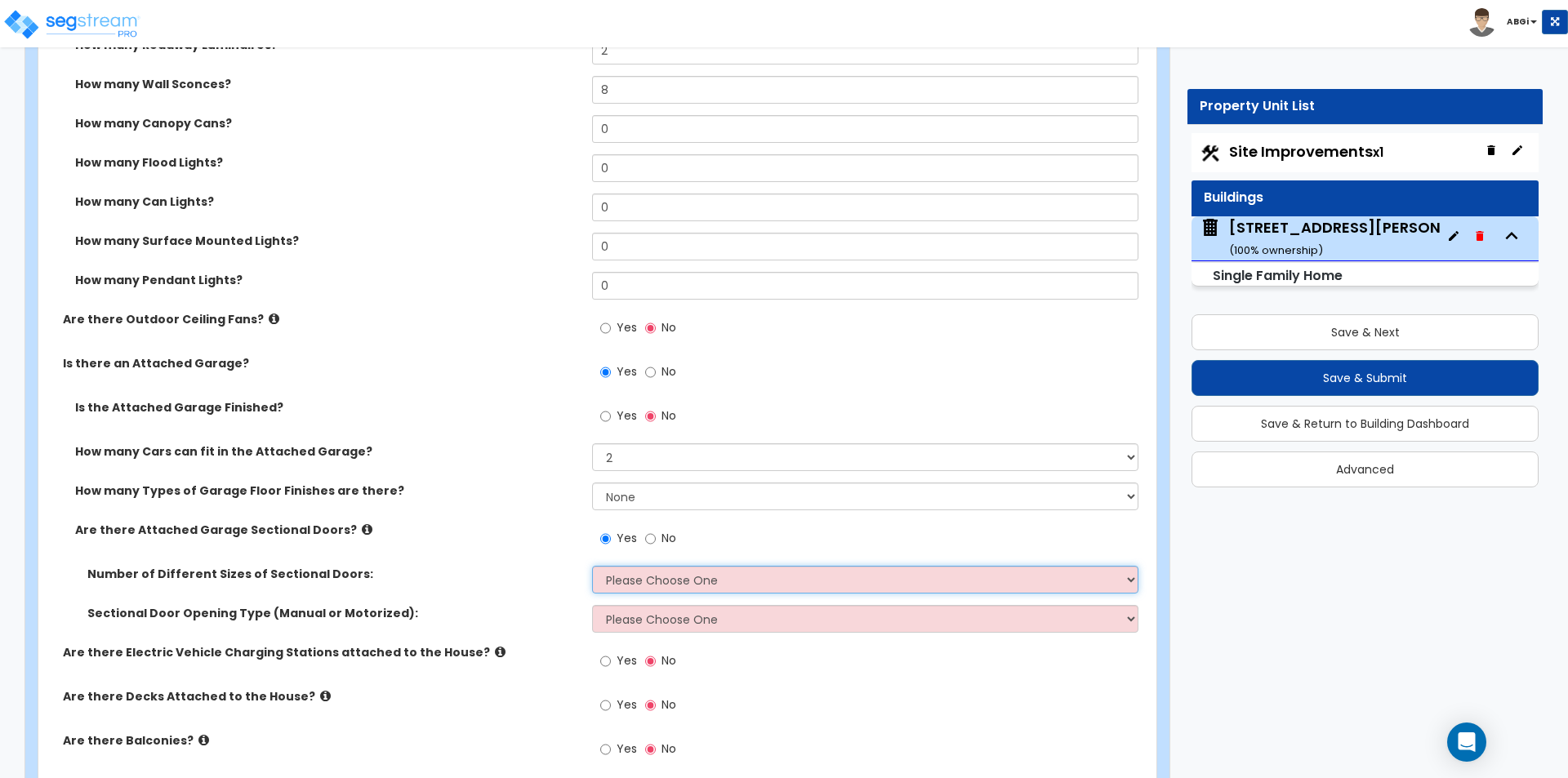
click at [616, 583] on select "Please Choose One 1 2" at bounding box center [864, 580] width 545 height 28
select select "1"
click at [592, 566] on select "Please Choose One 1 2" at bounding box center [864, 580] width 545 height 28
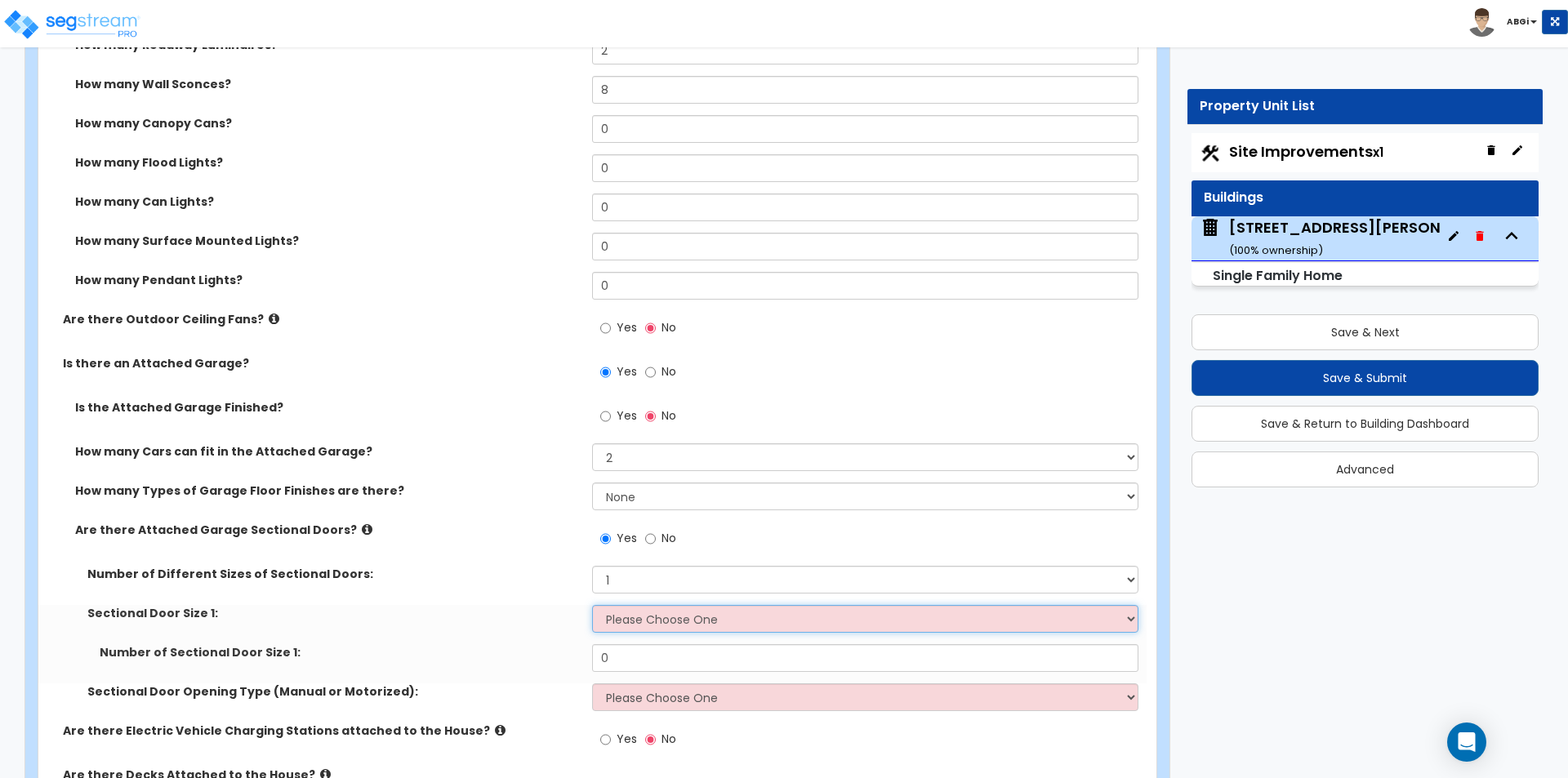
click at [630, 623] on select "Please Choose One 9' x 7' 16' x 7'" at bounding box center [864, 619] width 545 height 28
select select "2"
click at [592, 606] on select "Please Choose One 9' x 7' 16' x 7'" at bounding box center [864, 619] width 545 height 28
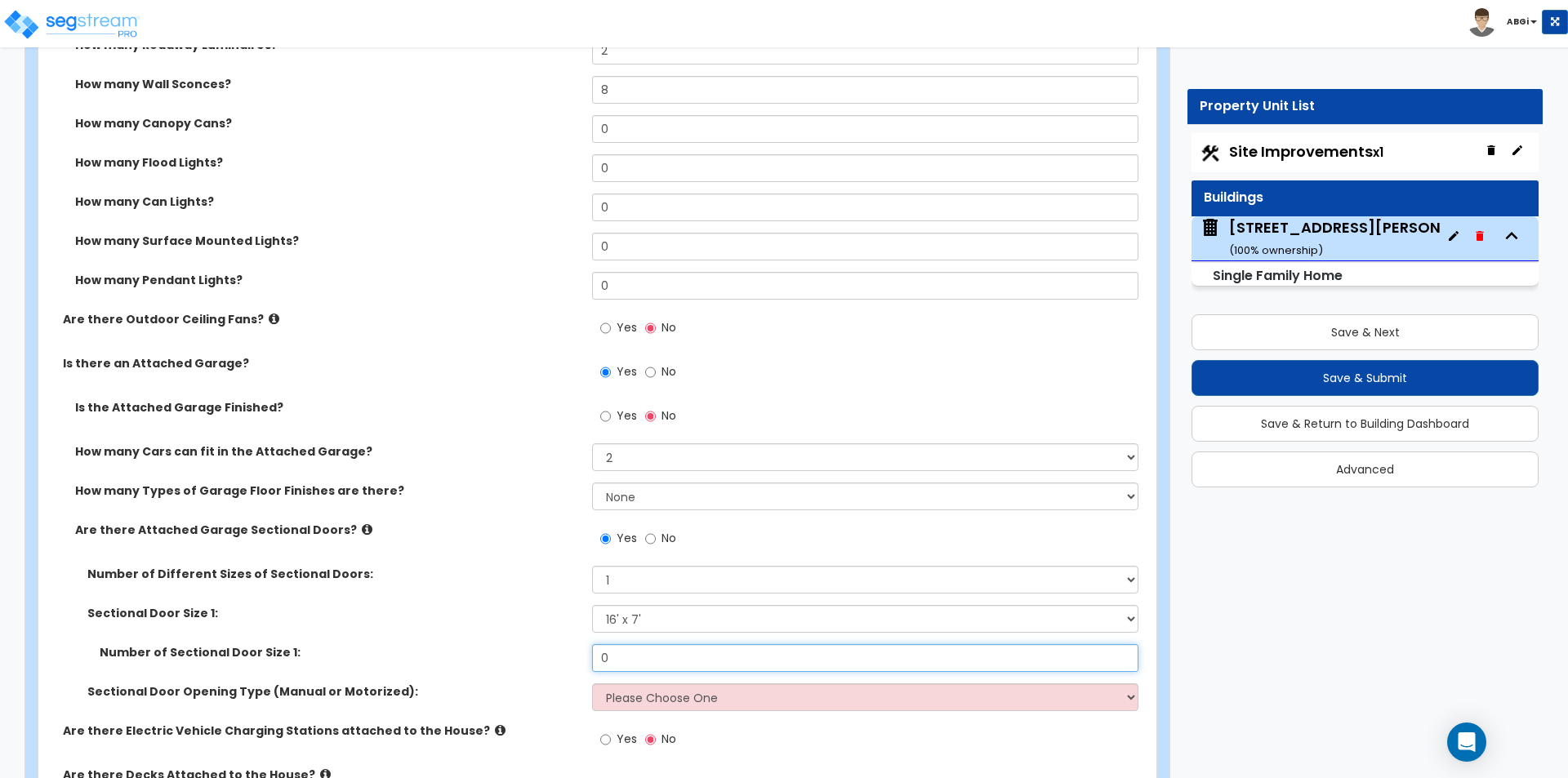
click at [635, 658] on input "0" at bounding box center [864, 658] width 545 height 28
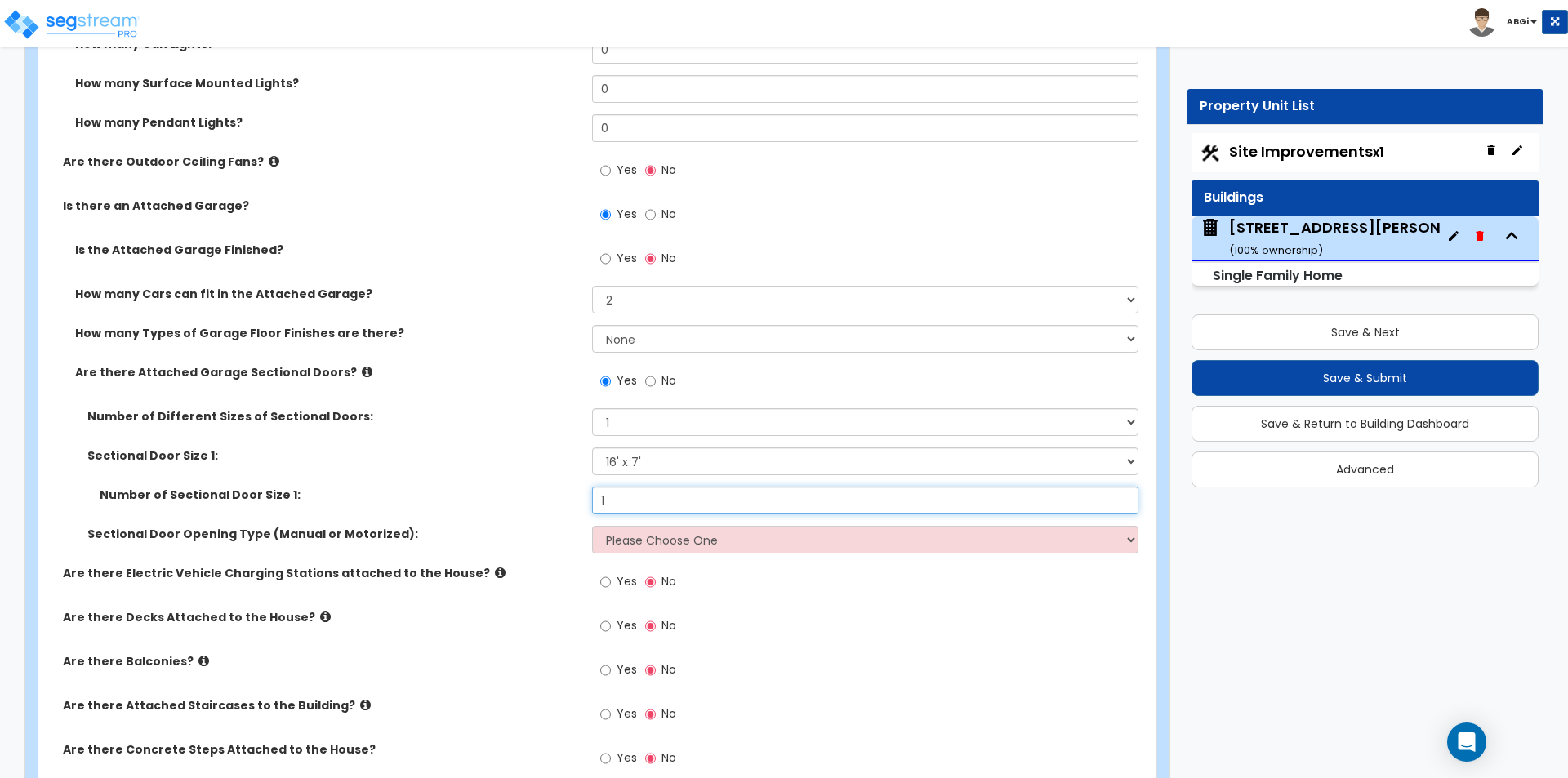
scroll to position [1551, 0]
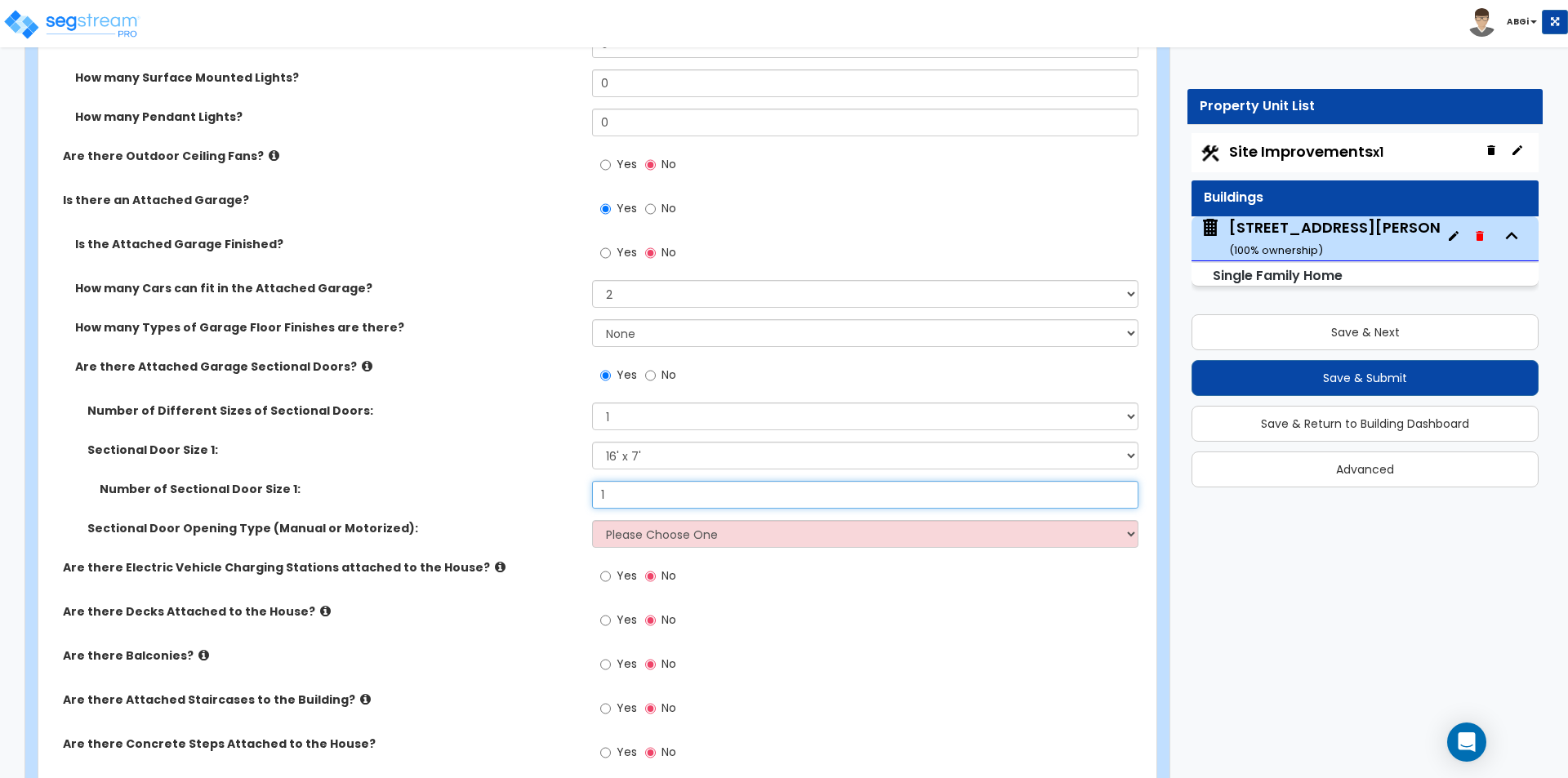
type input "1"
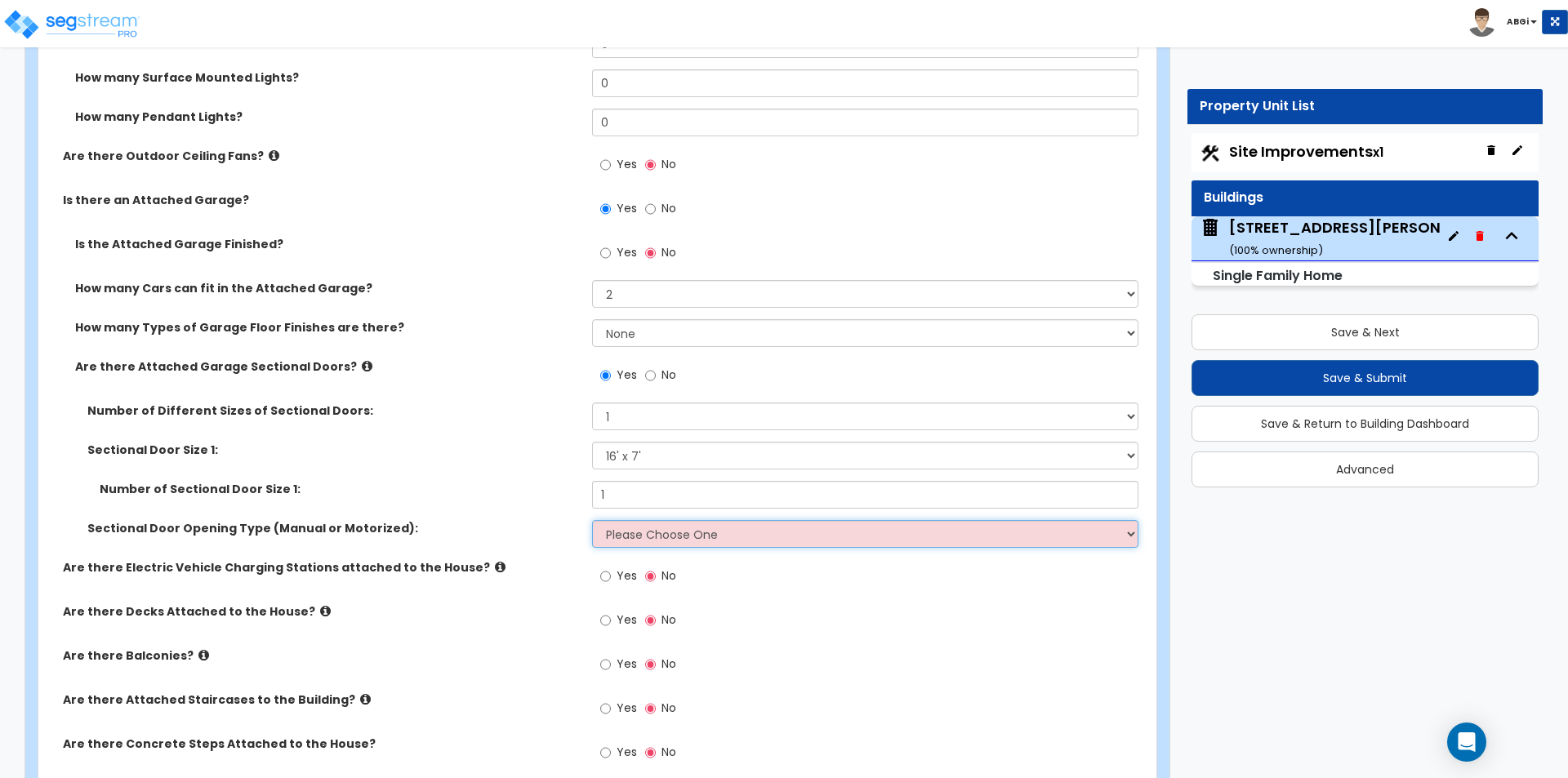
click at [627, 531] on select "Please Choose One All Manual All Motorized Some are Motorized" at bounding box center [864, 534] width 545 height 28
select select "2"
click at [592, 520] on select "Please Choose One All Manual All Motorized Some are Motorized" at bounding box center [864, 534] width 545 height 28
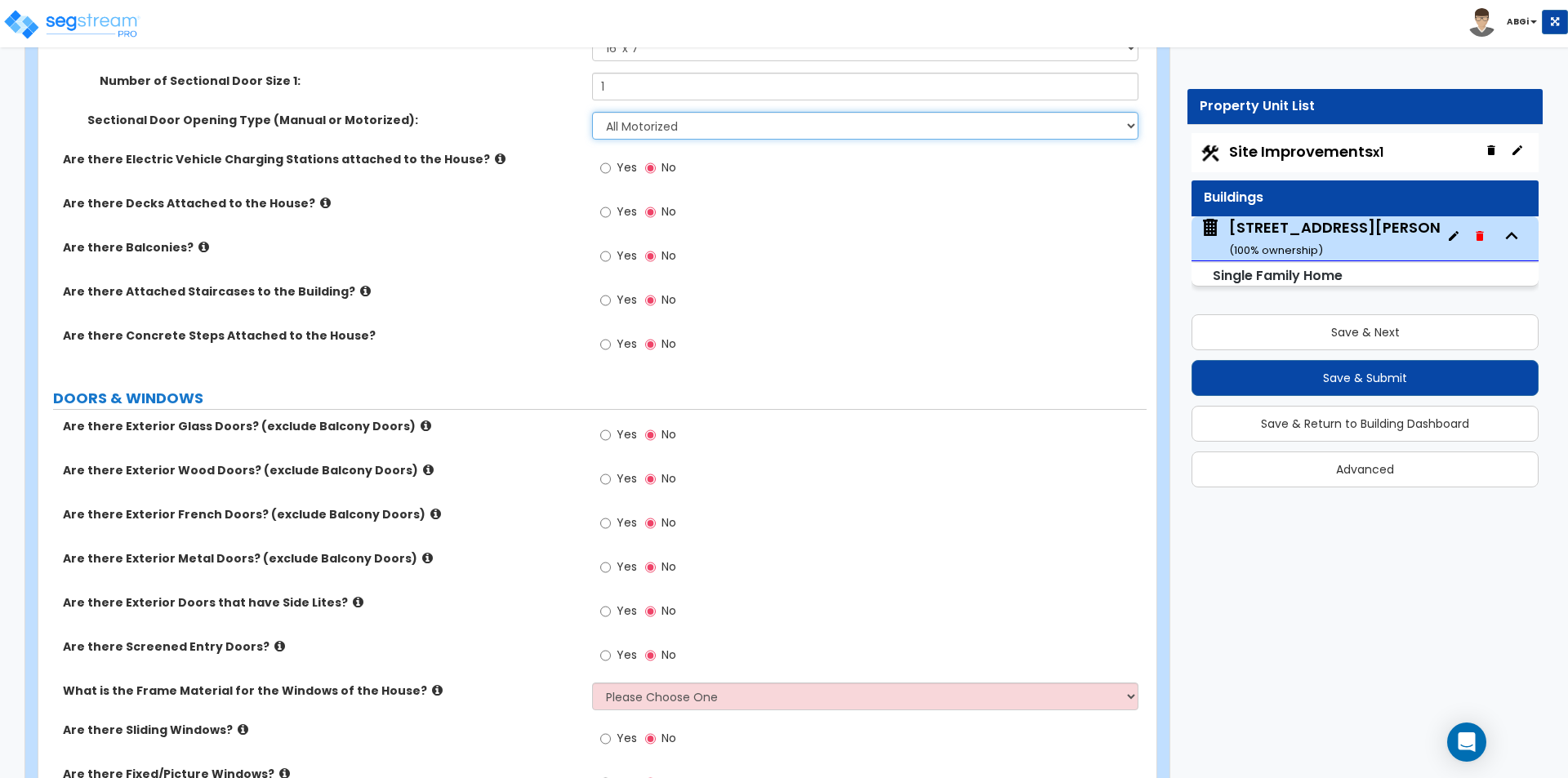
scroll to position [2042, 0]
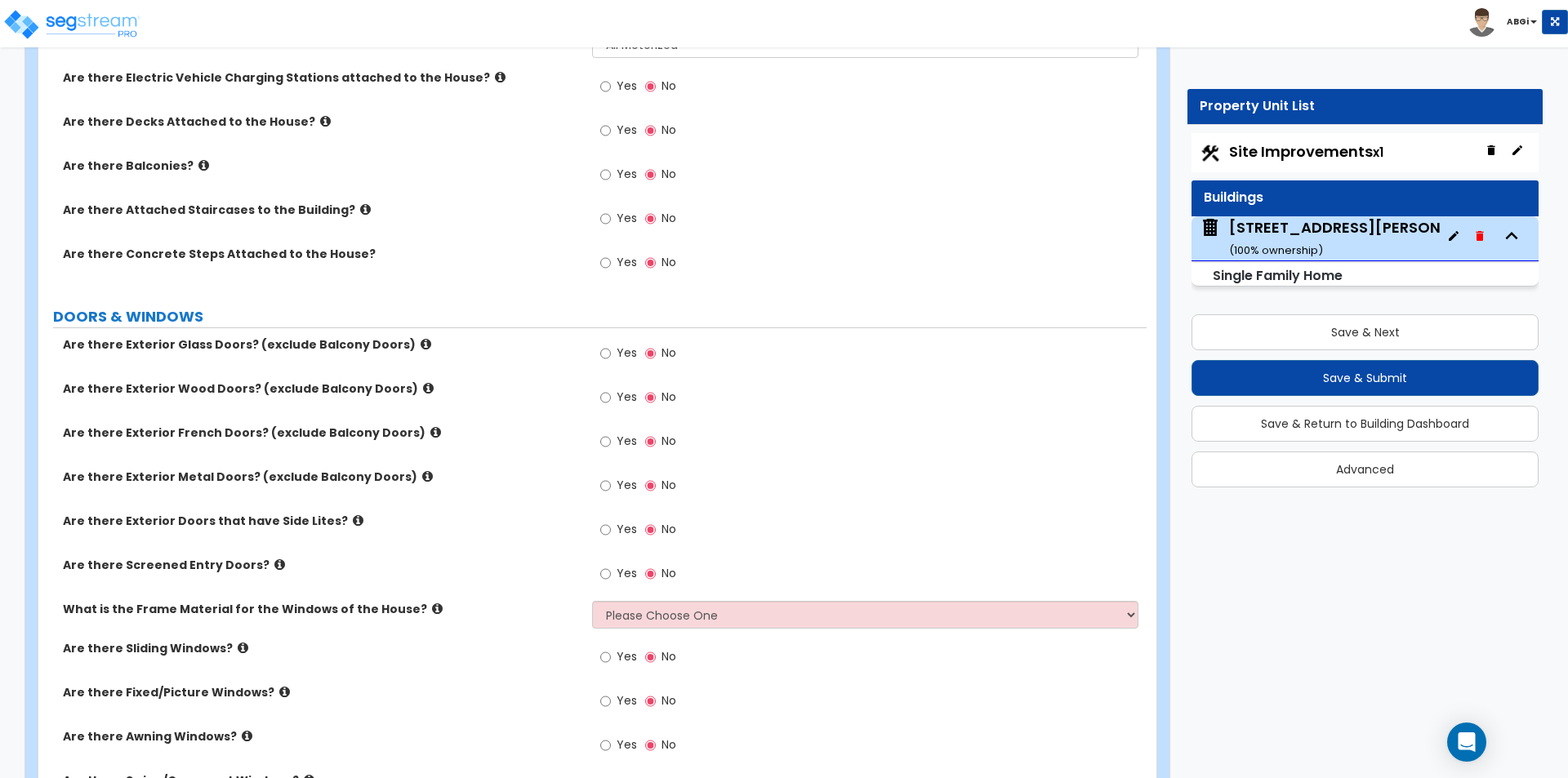
click at [275, 564] on icon at bounding box center [280, 565] width 11 height 12
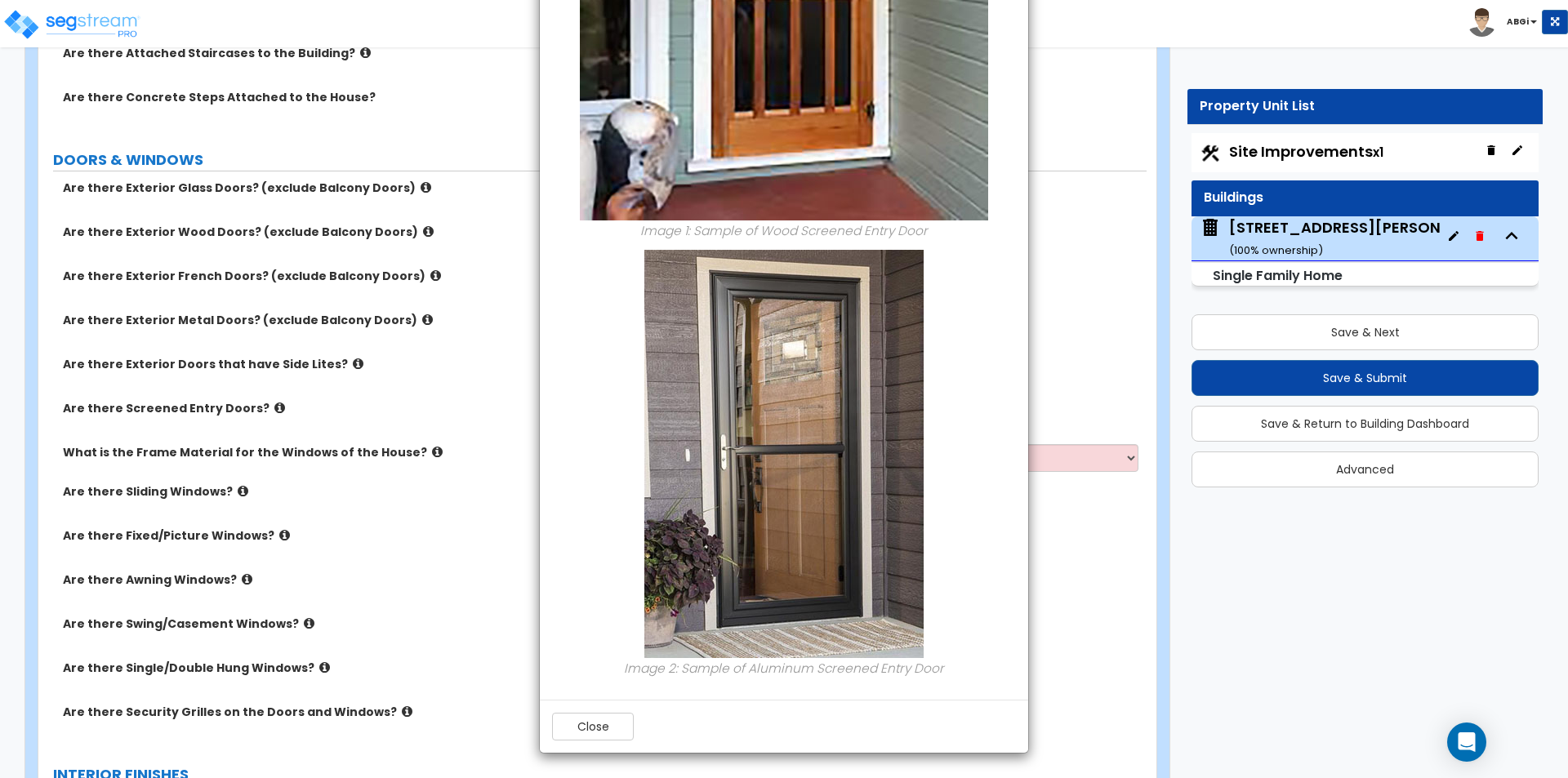
scroll to position [2205, 0]
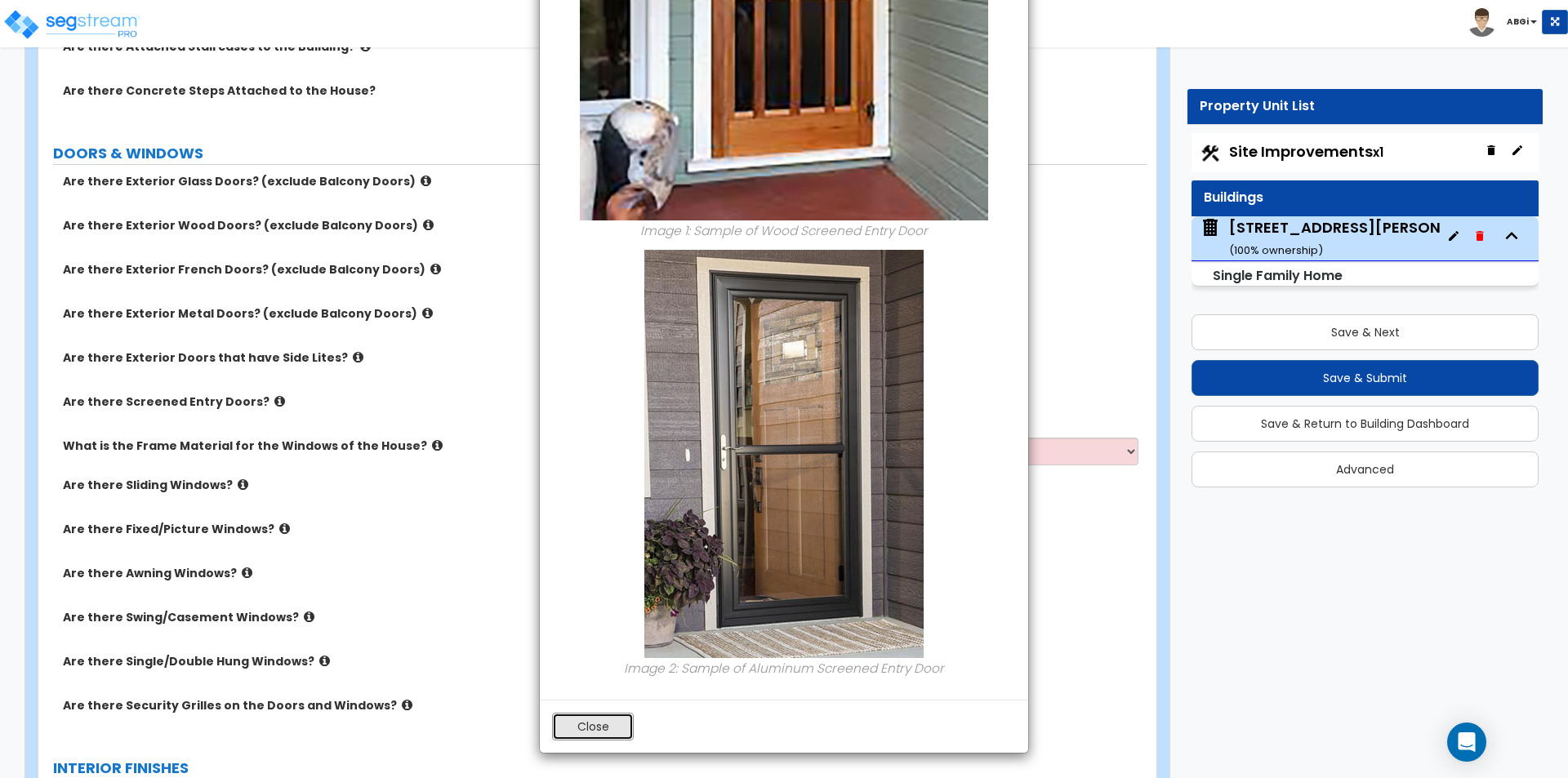
click at [594, 717] on button "Close" at bounding box center [593, 726] width 81 height 28
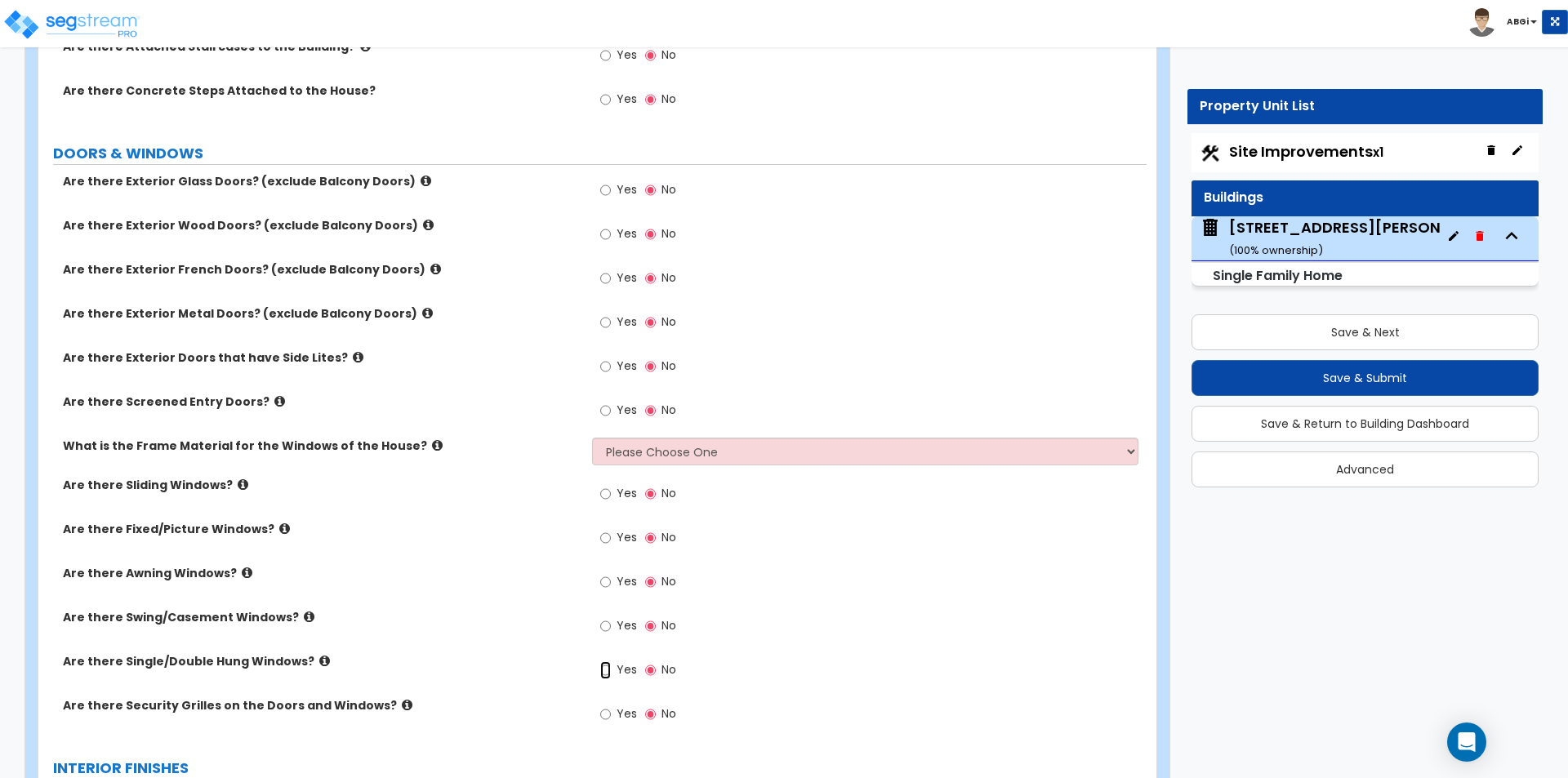
click at [610, 671] on input "Yes" at bounding box center [606, 670] width 11 height 18
radio input "true"
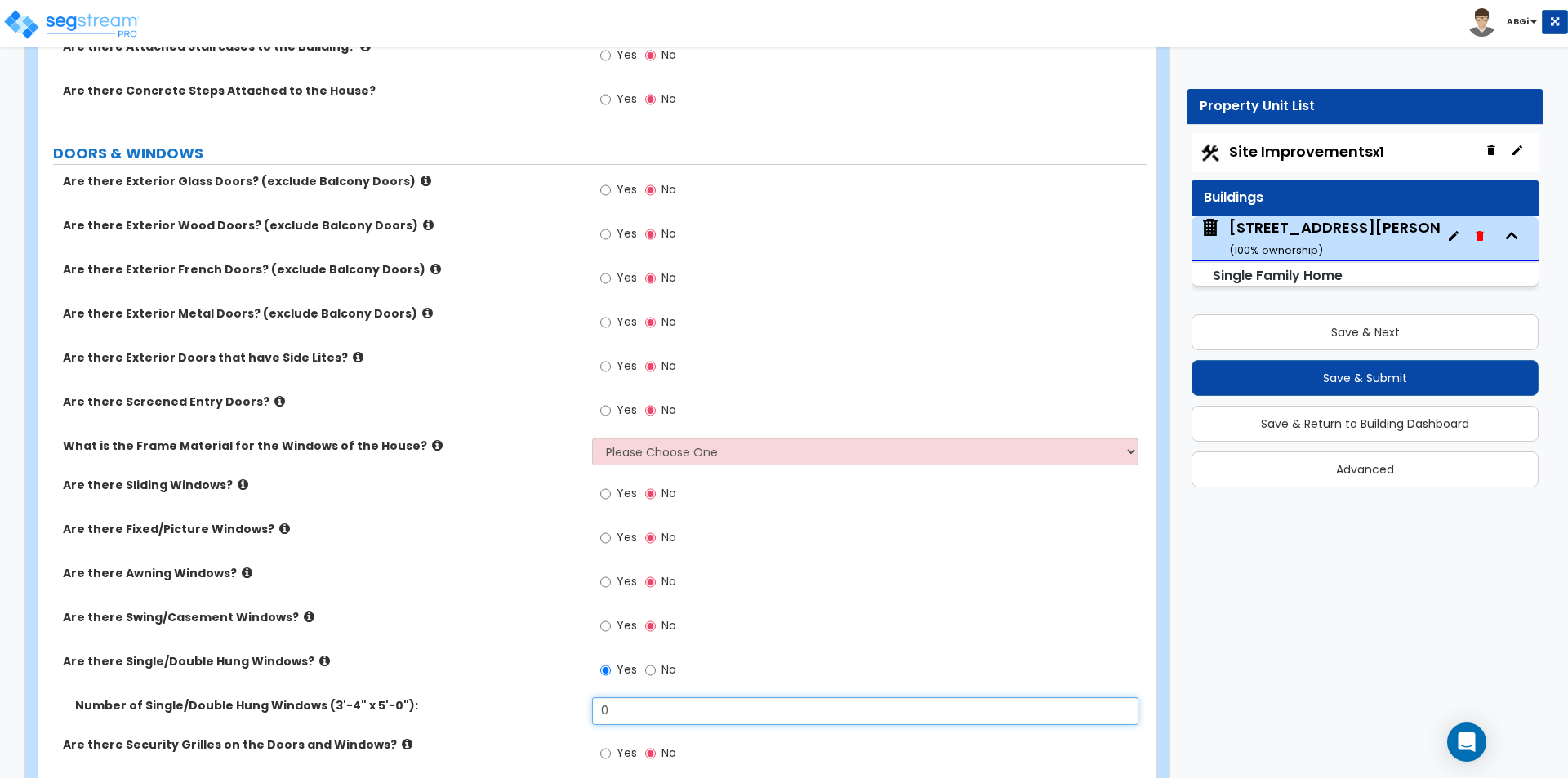
click at [647, 709] on input "0" at bounding box center [864, 712] width 545 height 28
click at [647, 710] on input "0" at bounding box center [864, 712] width 545 height 28
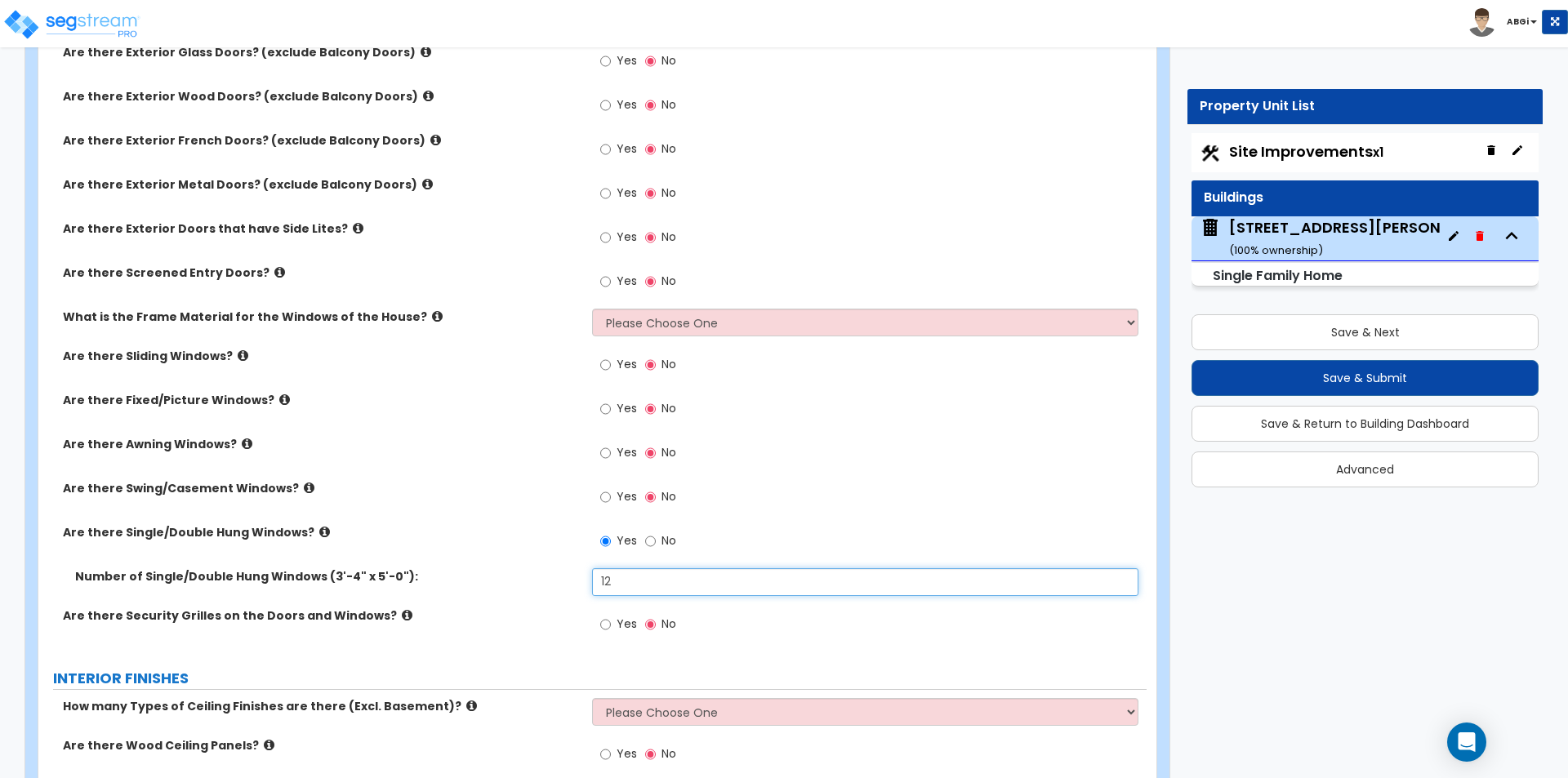
scroll to position [2368, 0]
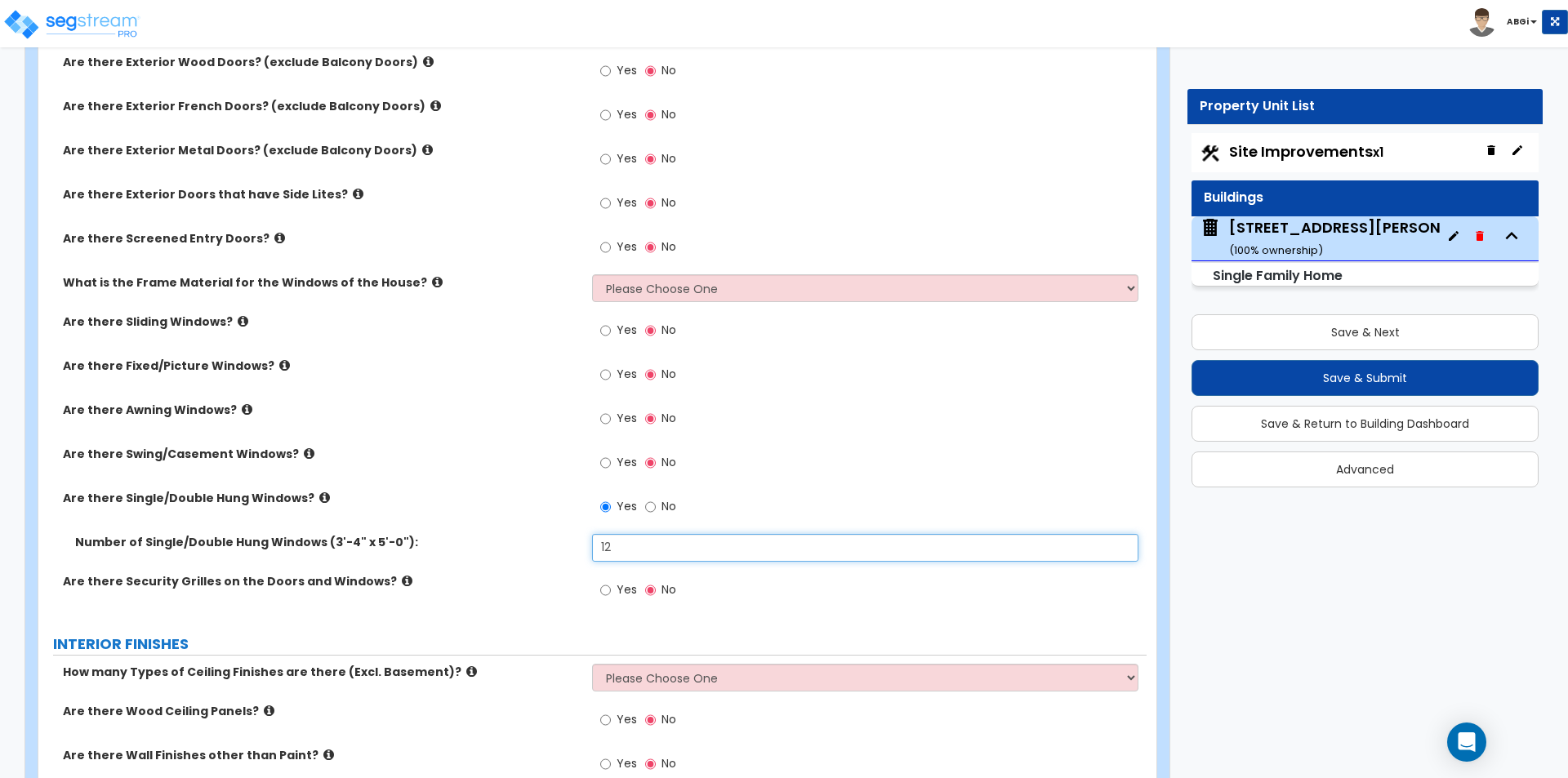
type input "12"
click at [606, 589] on input "Yes" at bounding box center [606, 591] width 11 height 18
radio input "true"
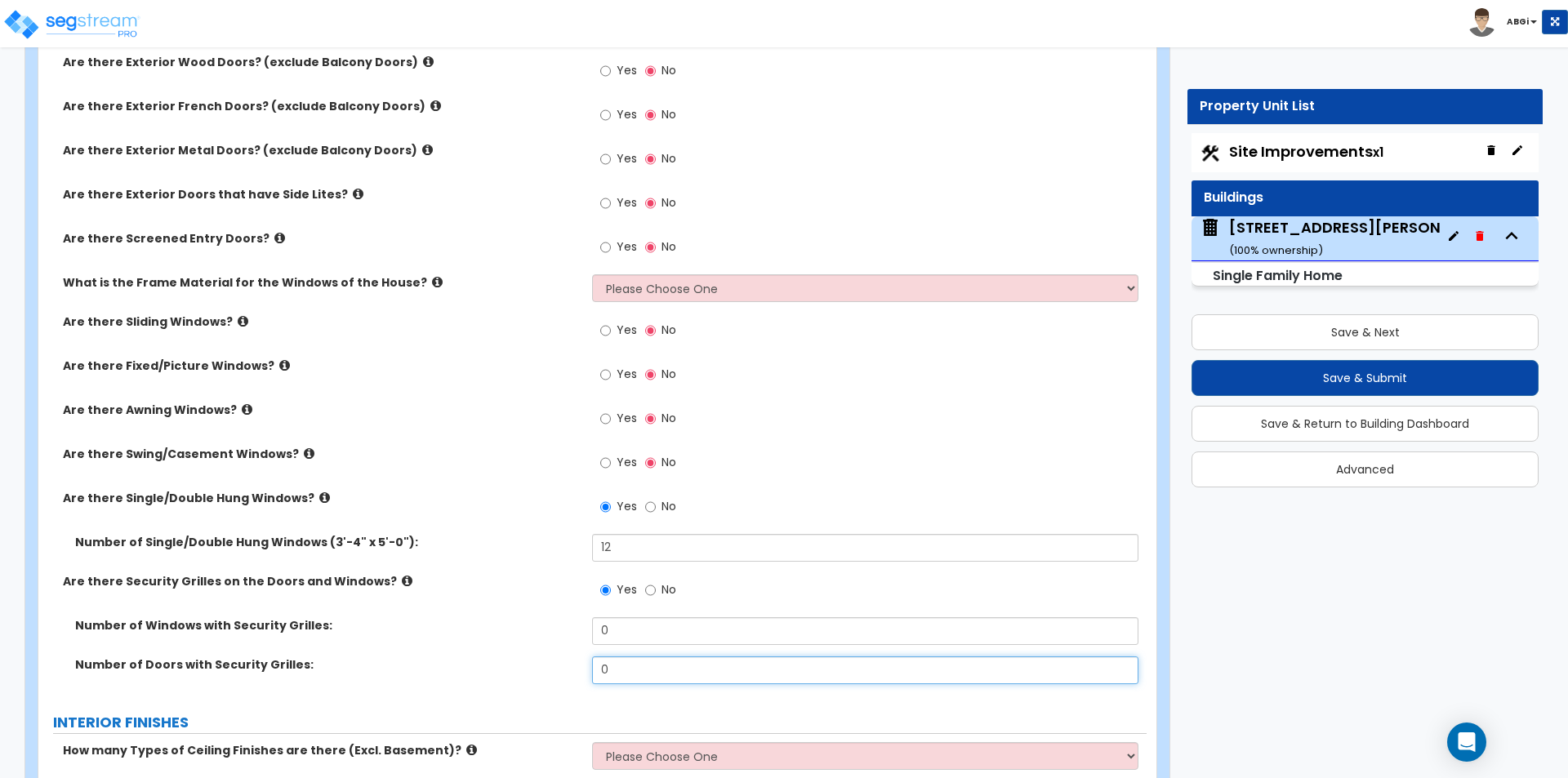
click at [621, 679] on input "0" at bounding box center [864, 670] width 545 height 28
click at [620, 679] on input "0" at bounding box center [864, 670] width 545 height 28
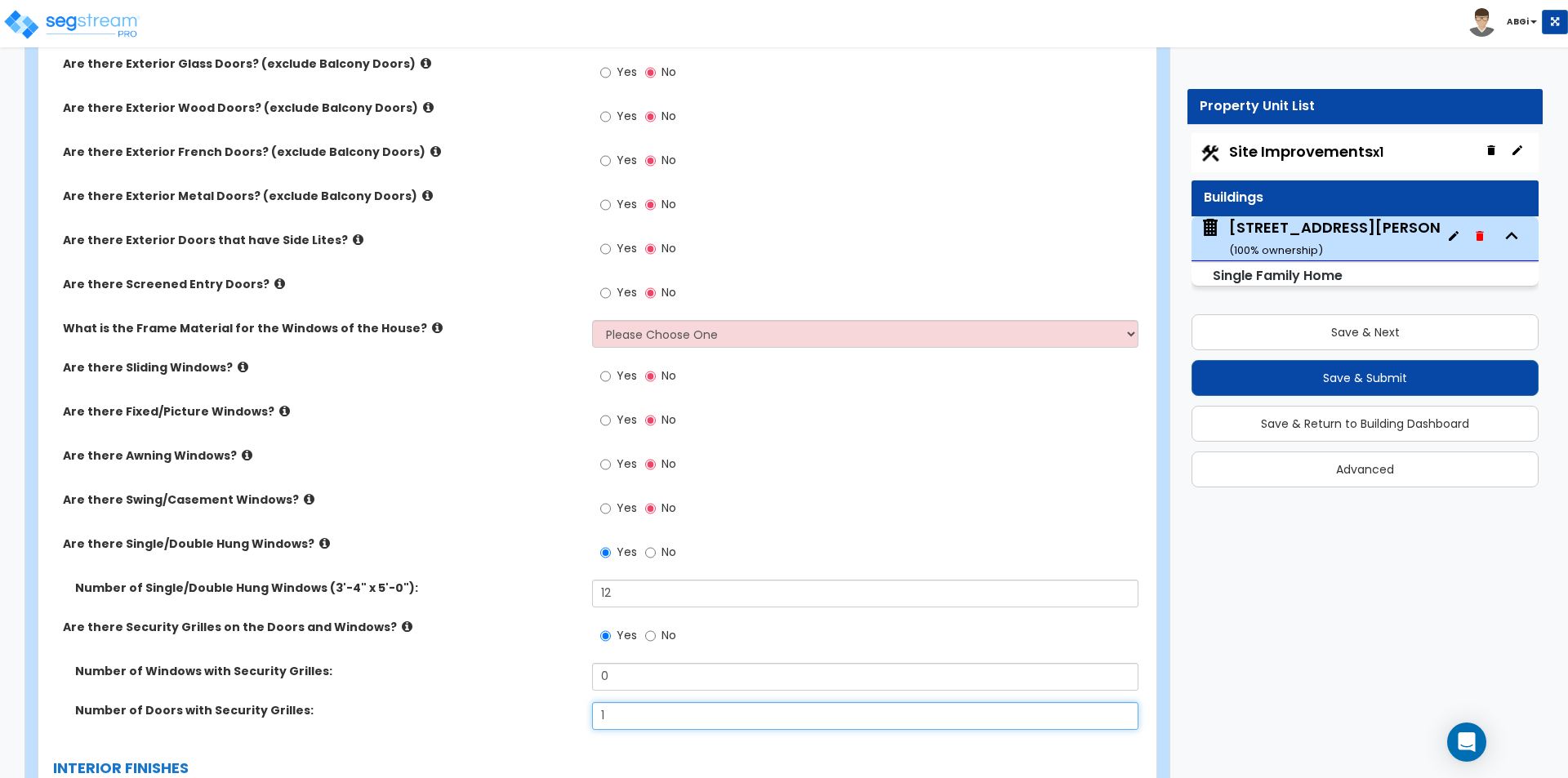
scroll to position [2286, 0]
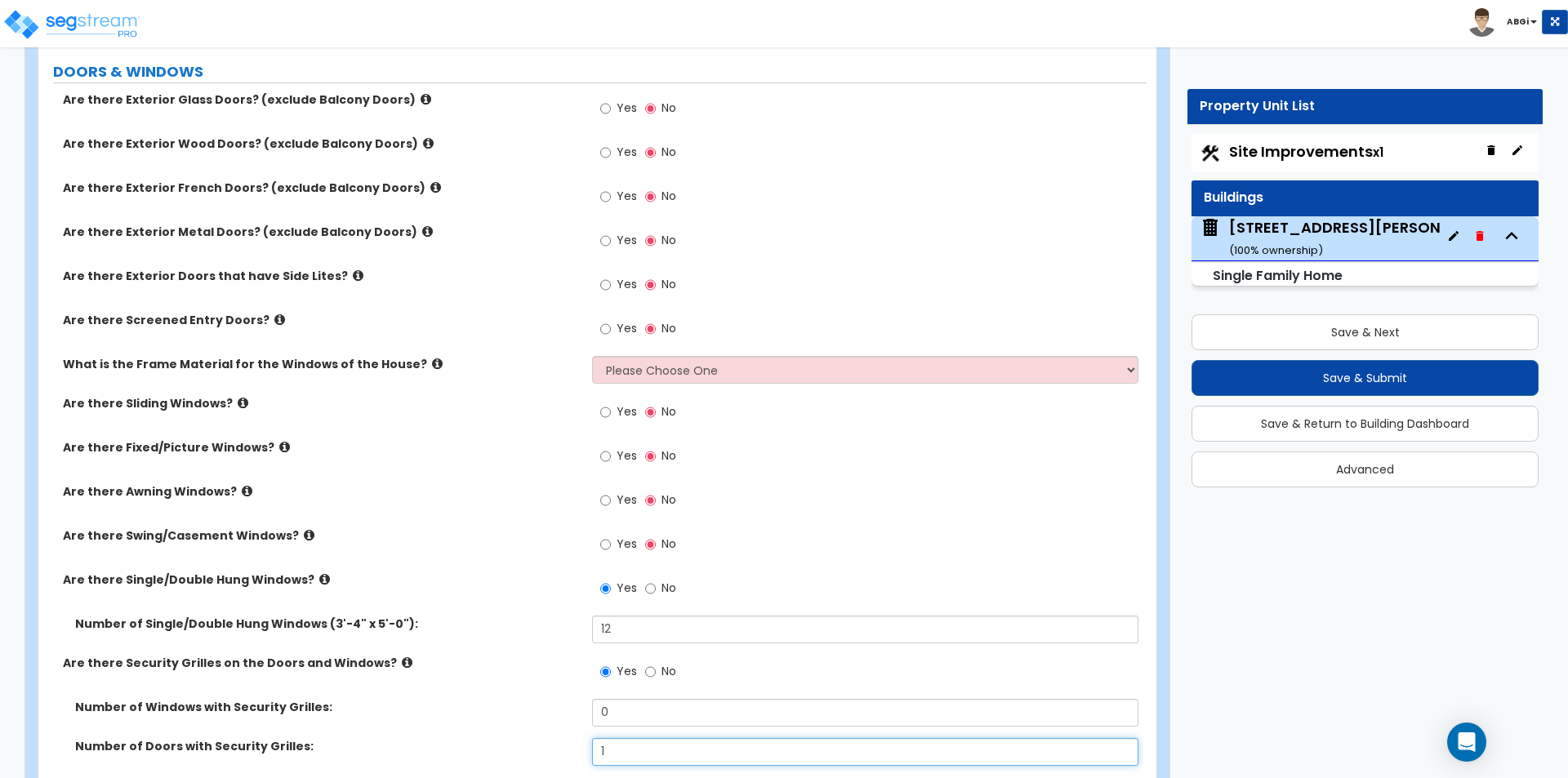
type input "1"
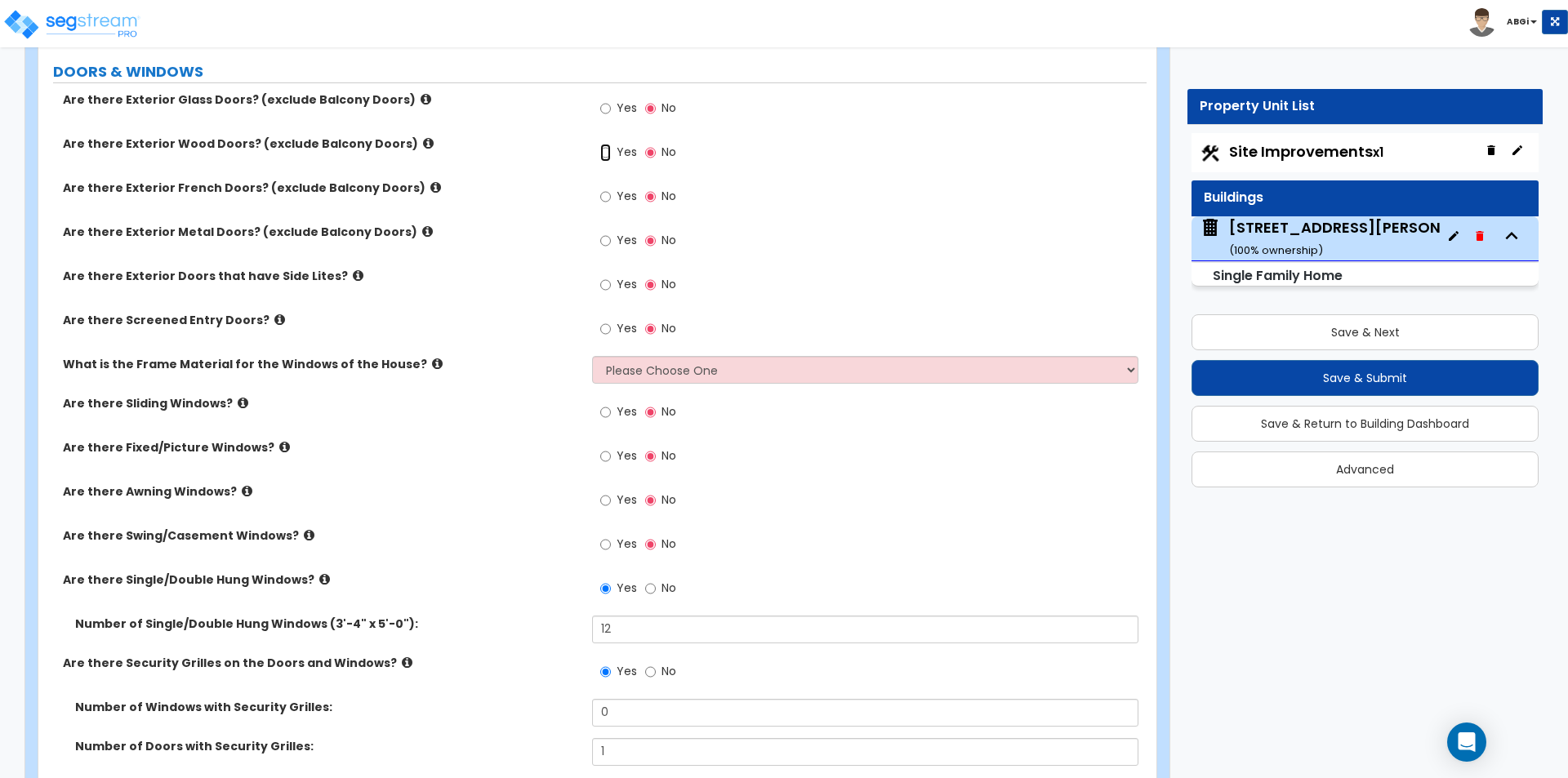
click at [601, 150] on input "Yes" at bounding box center [606, 153] width 11 height 18
radio input "true"
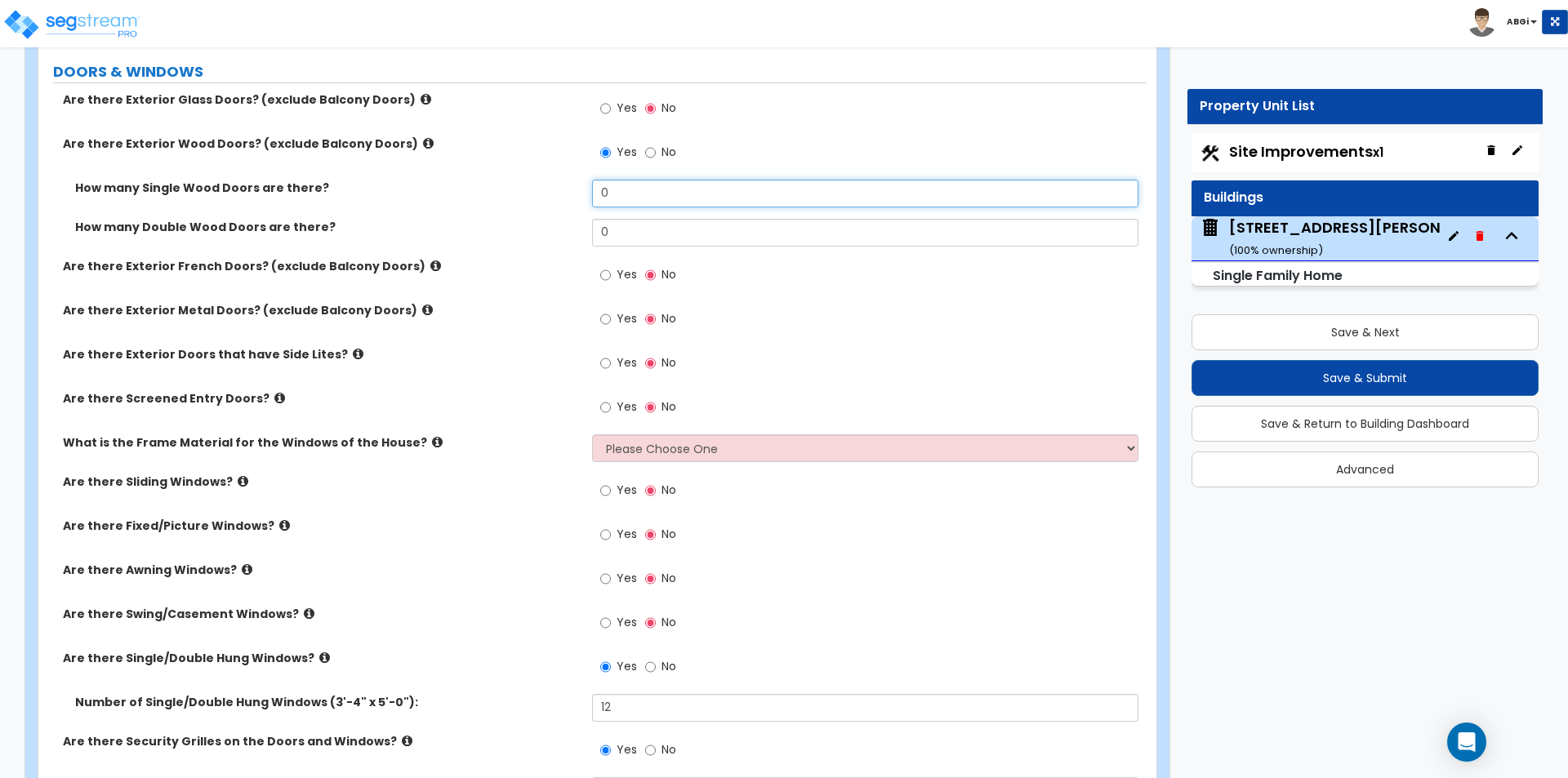
click at [610, 187] on input "0" at bounding box center [864, 193] width 545 height 28
click at [610, 188] on input "0" at bounding box center [864, 193] width 545 height 28
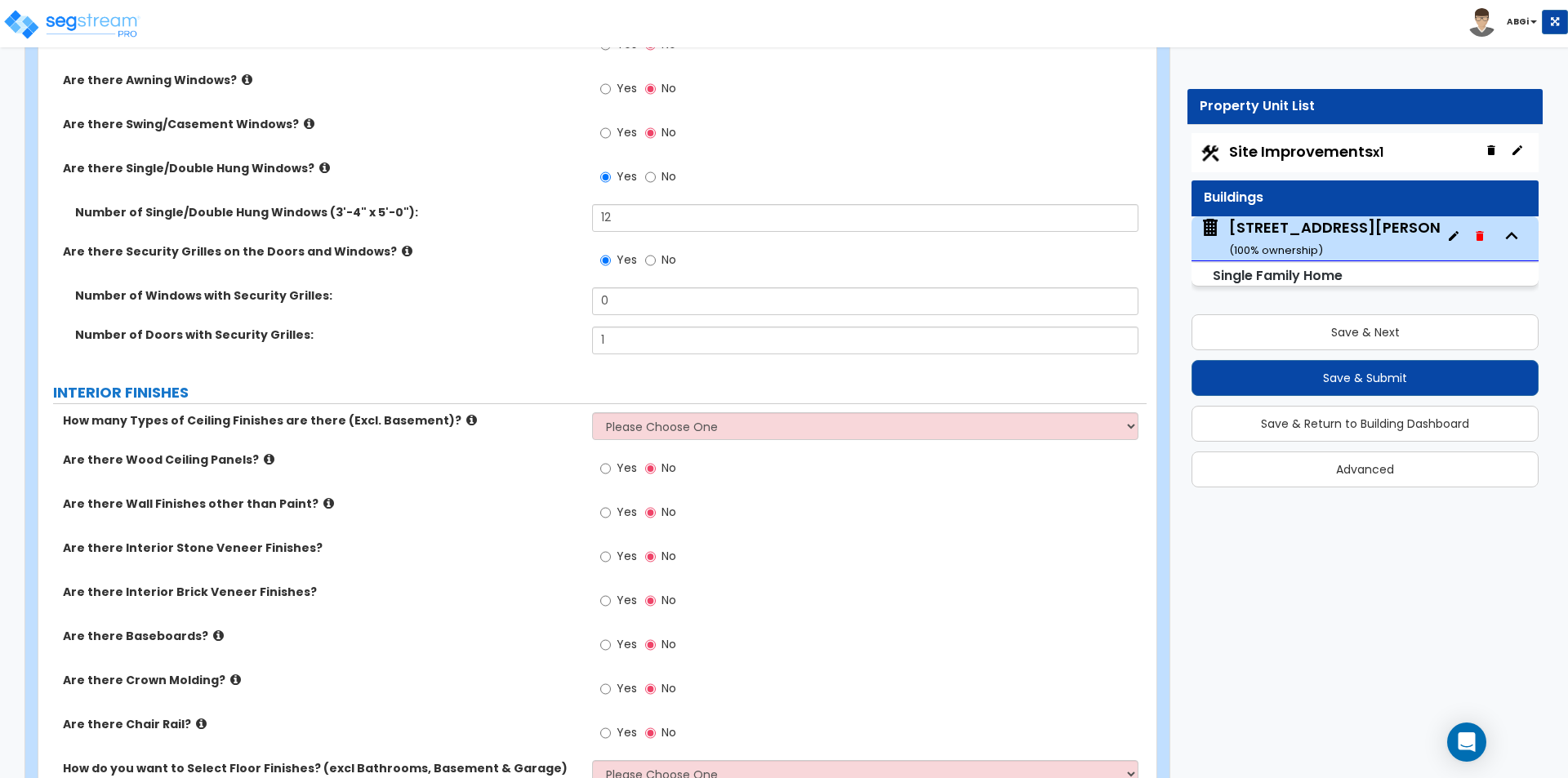
scroll to position [2858, 0]
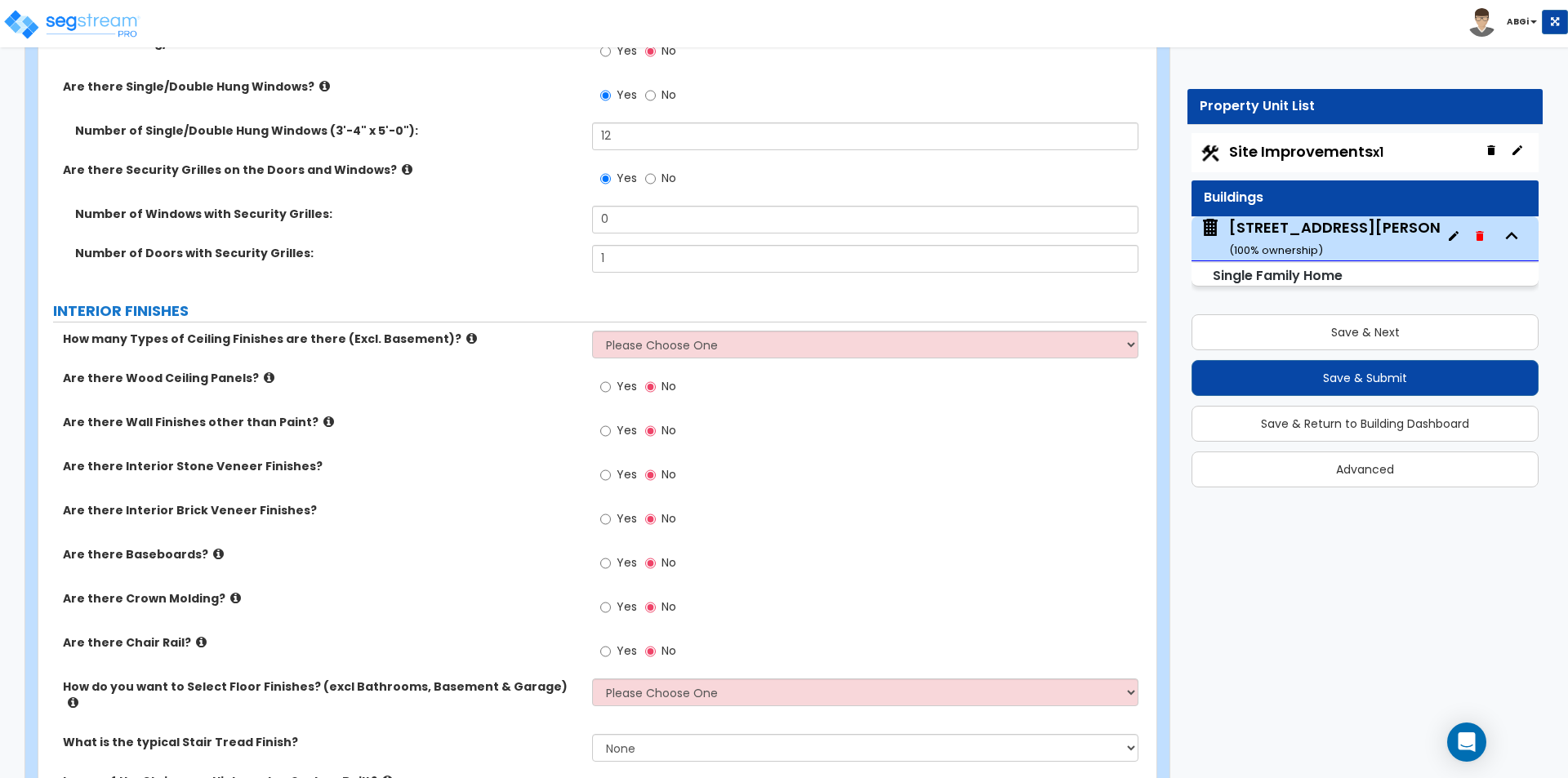
type input "2"
click at [660, 349] on select "Please Choose One 1 2 3" at bounding box center [864, 345] width 545 height 28
select select "1"
click at [592, 331] on select "Please Choose One 1 2 3" at bounding box center [864, 345] width 545 height 28
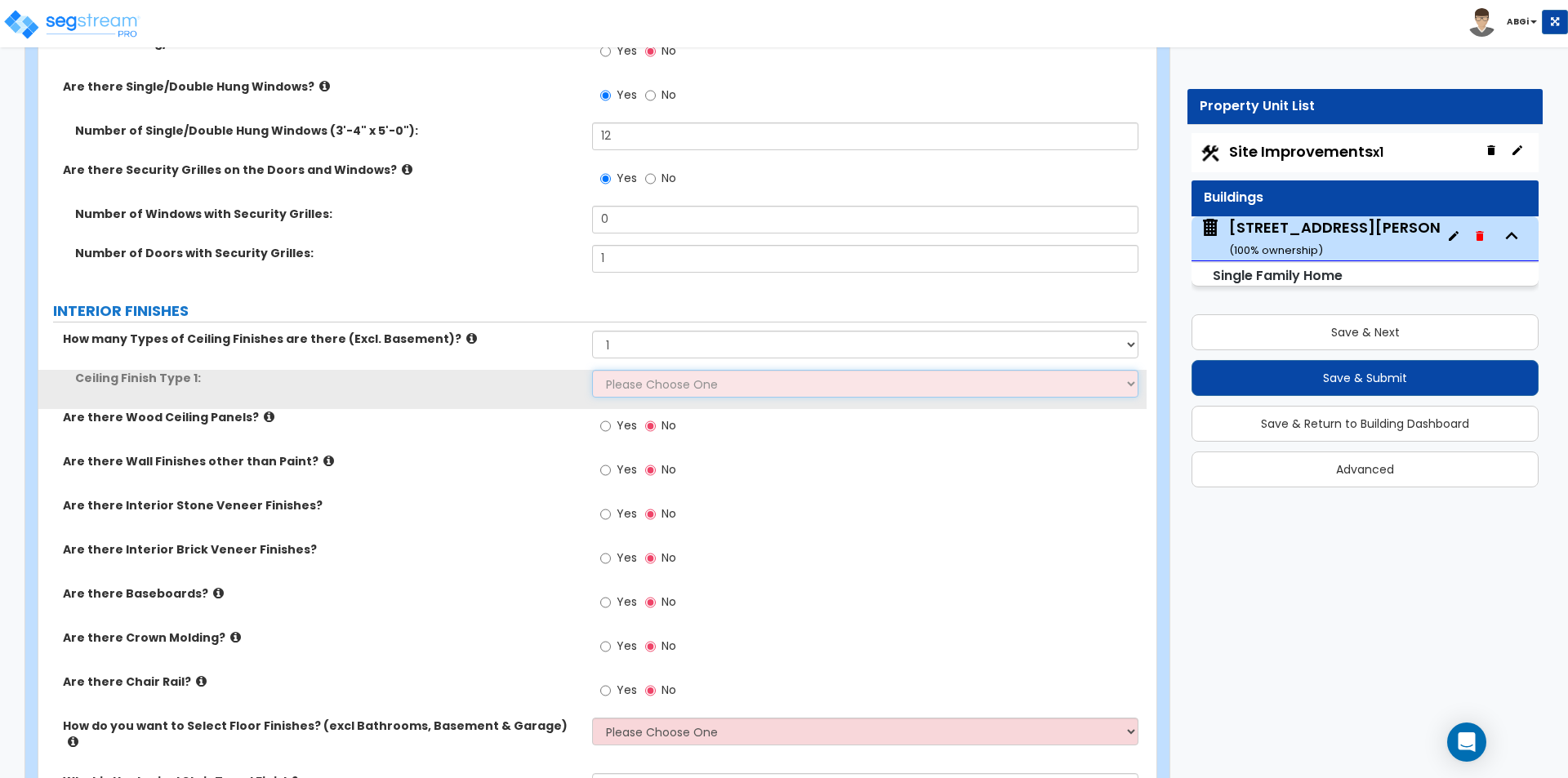
click at [651, 385] on select "Please Choose One Drop Ceiling Drywall Ceiling Open Ceiling" at bounding box center [864, 384] width 545 height 28
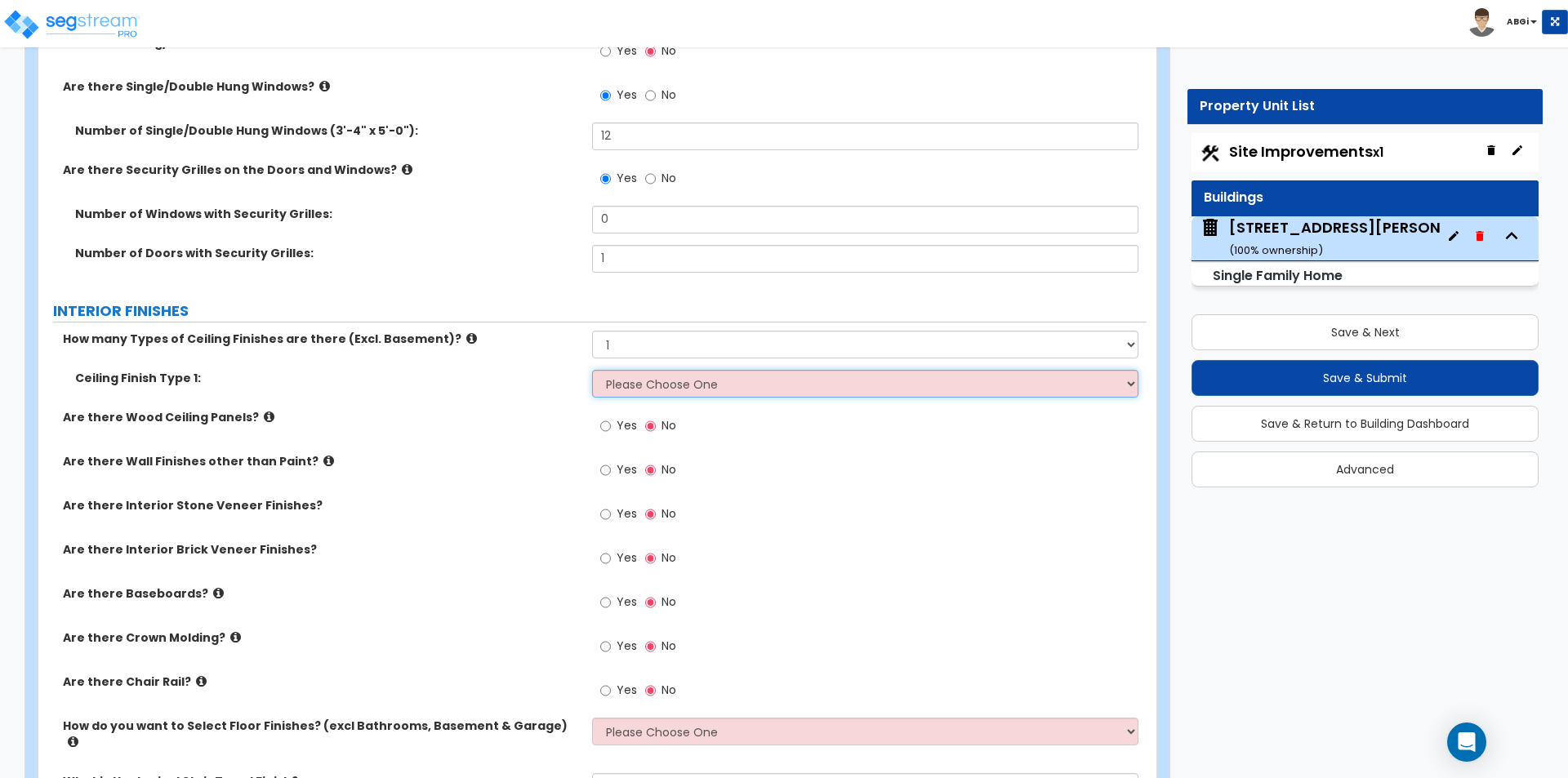
select select "2"
click at [592, 370] on select "Please Choose One Drop Ceiling Drywall Ceiling Open Ceiling" at bounding box center [864, 384] width 545 height 28
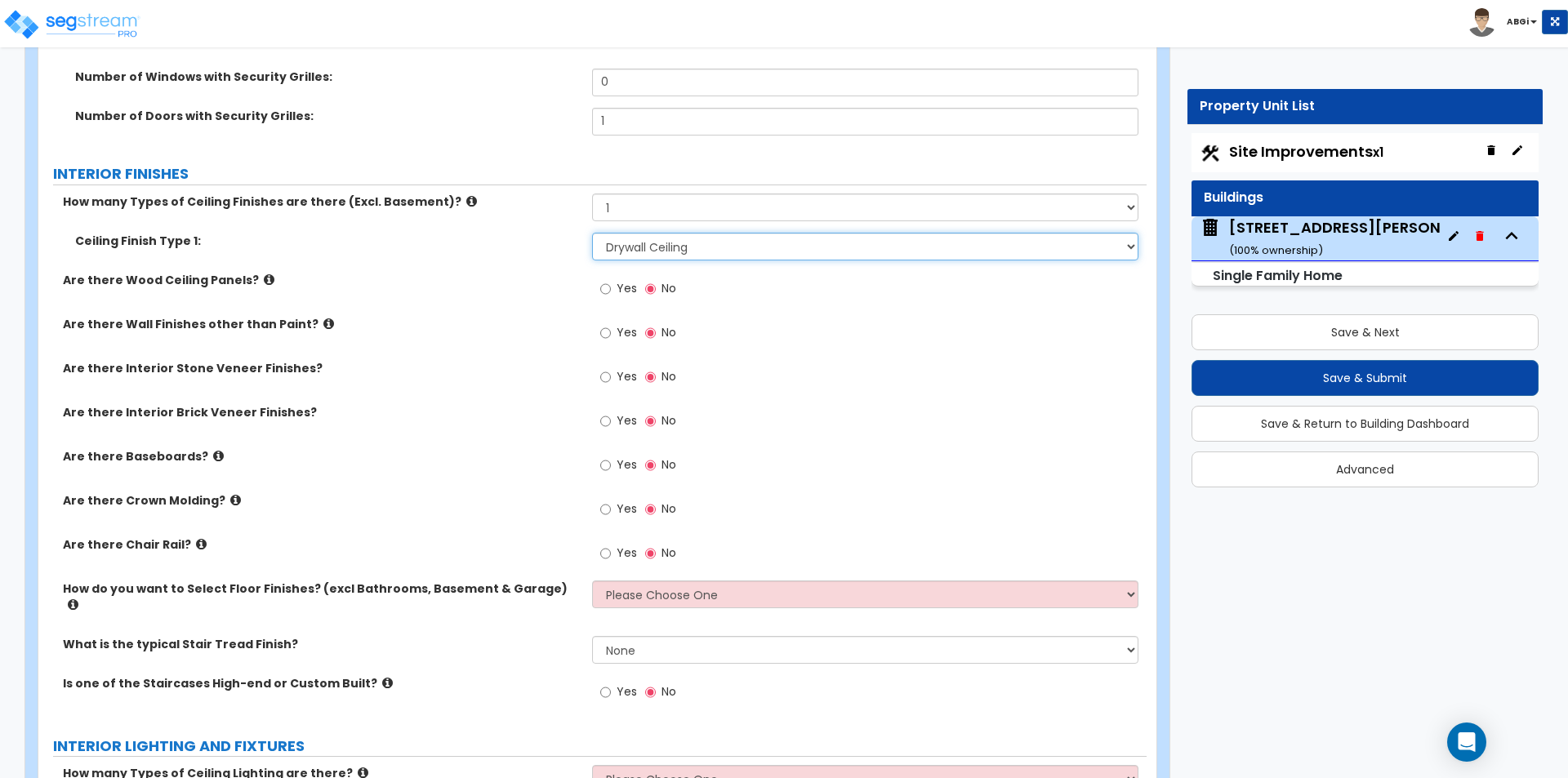
scroll to position [3021, 0]
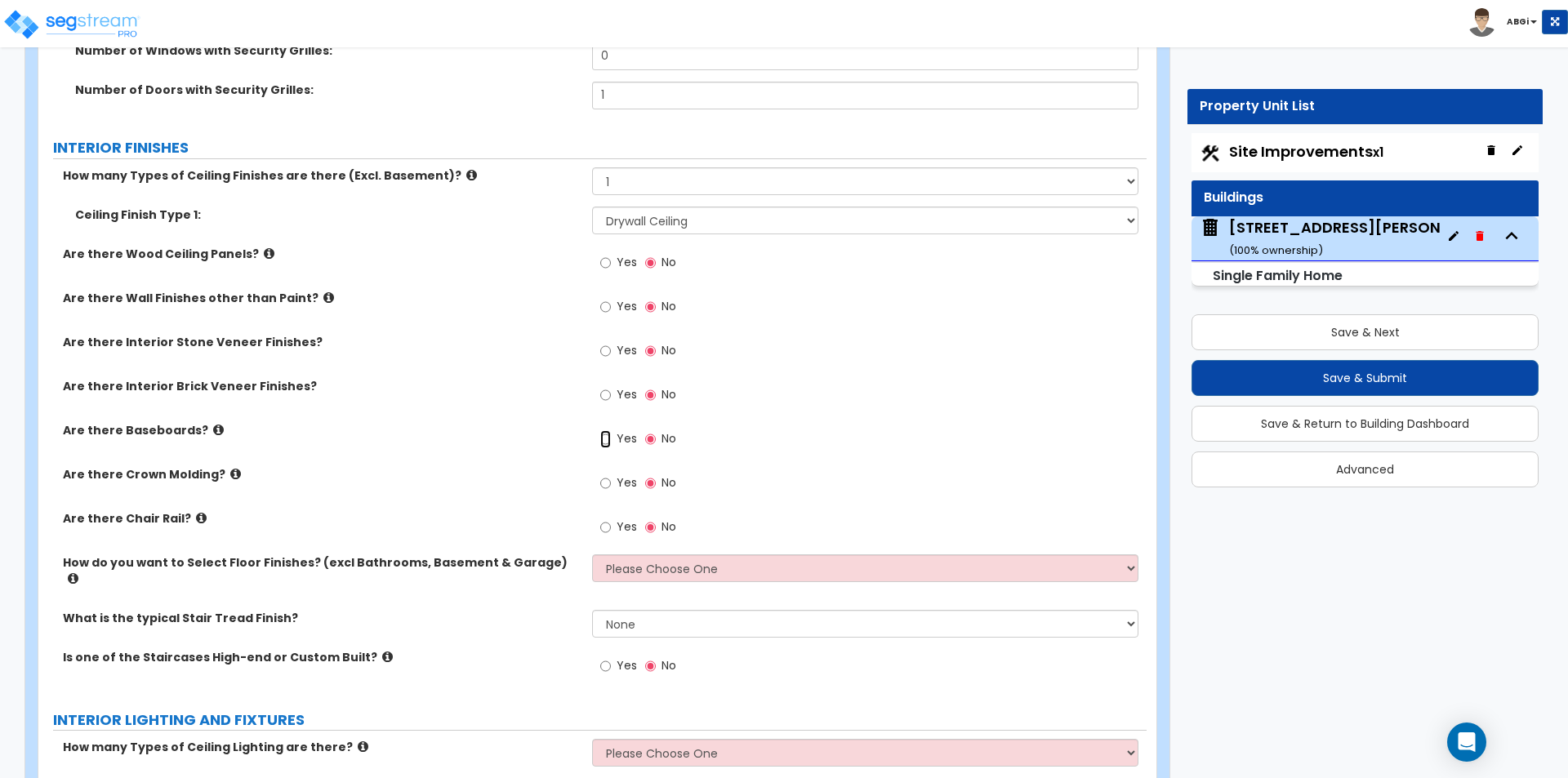
click at [606, 436] on input "Yes" at bounding box center [606, 439] width 11 height 18
radio input "true"
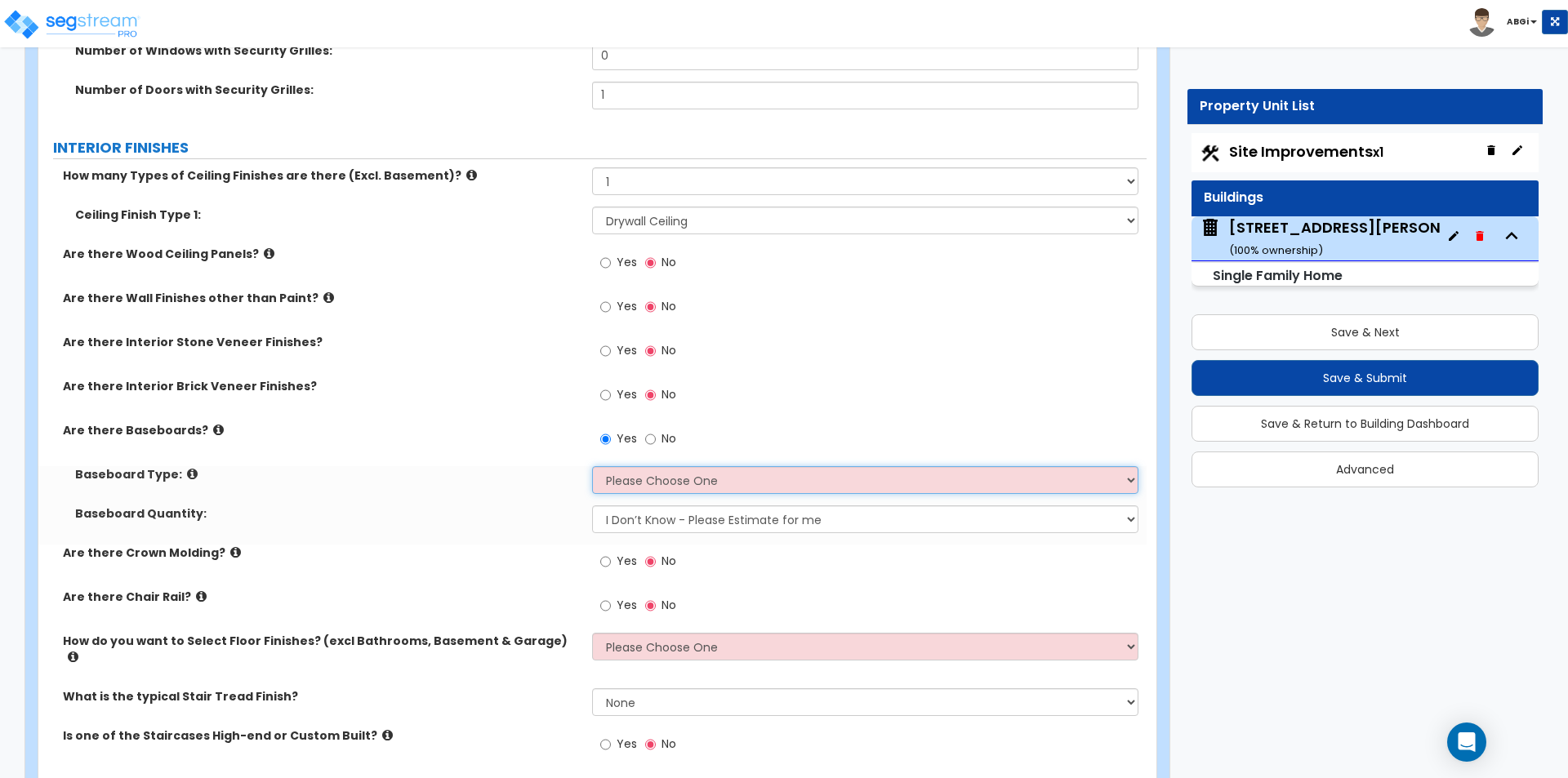
click at [637, 477] on select "Please Choose One Wood Vinyl Carpet Tile" at bounding box center [864, 480] width 545 height 28
select select "1"
click at [592, 466] on select "Please Choose One Wood Vinyl Carpet Tile" at bounding box center [864, 480] width 545 height 28
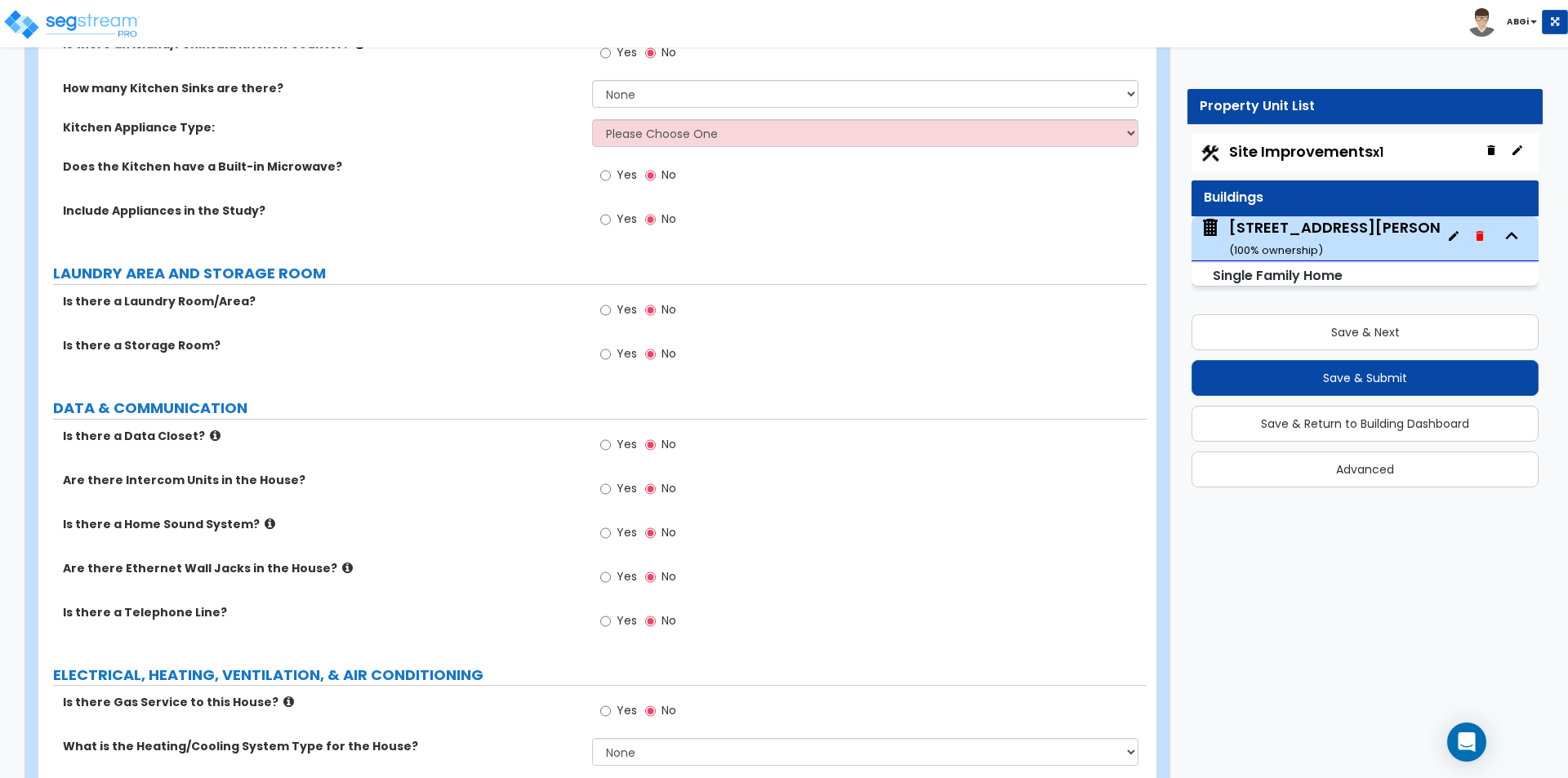
scroll to position [5026, 0]
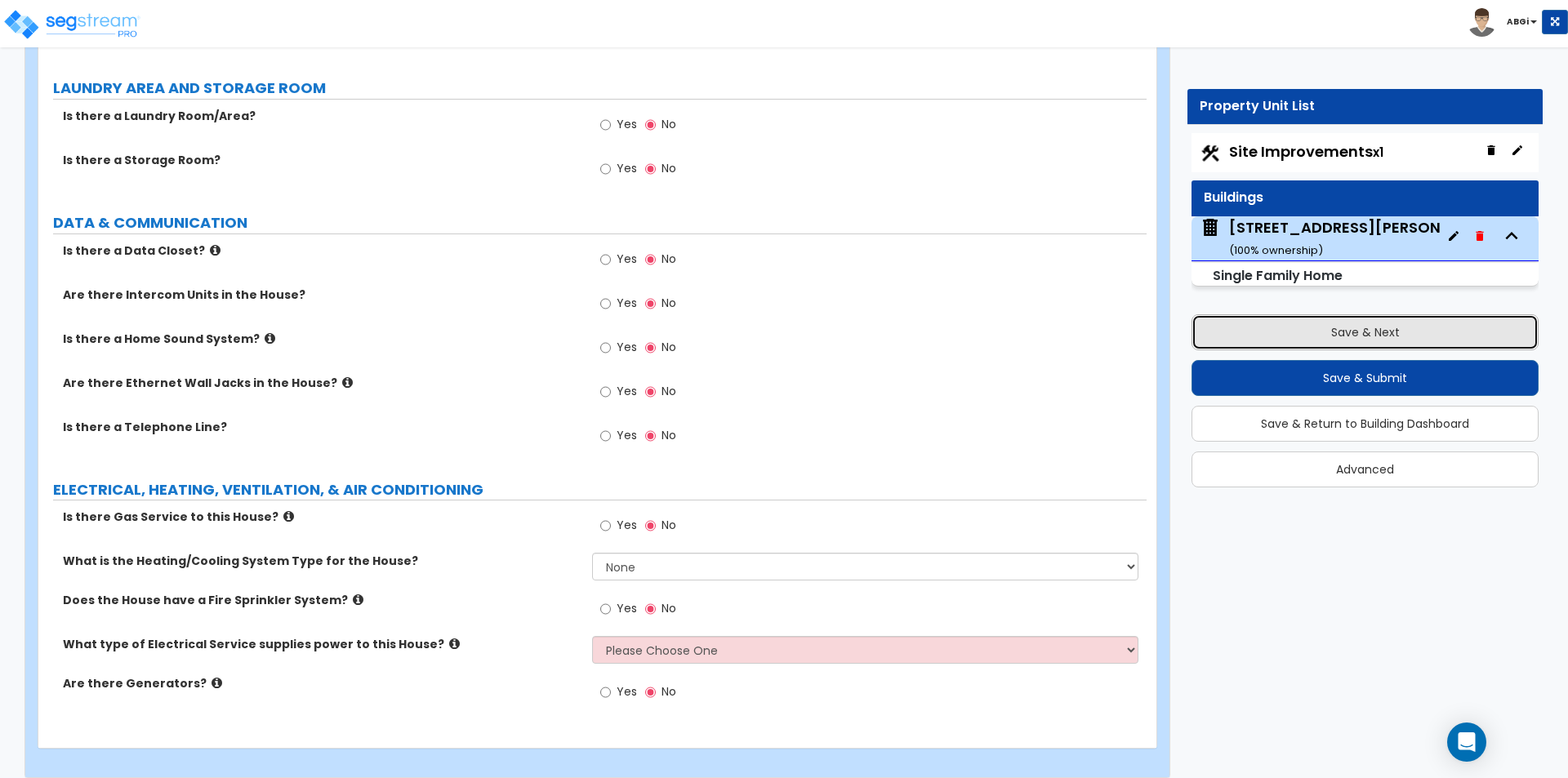
drag, startPoint x: 1345, startPoint y: 339, endPoint x: 1243, endPoint y: 347, distance: 102.3
click at [1344, 338] on button "Save & Next" at bounding box center [1365, 332] width 347 height 36
select select "2"
select select "1"
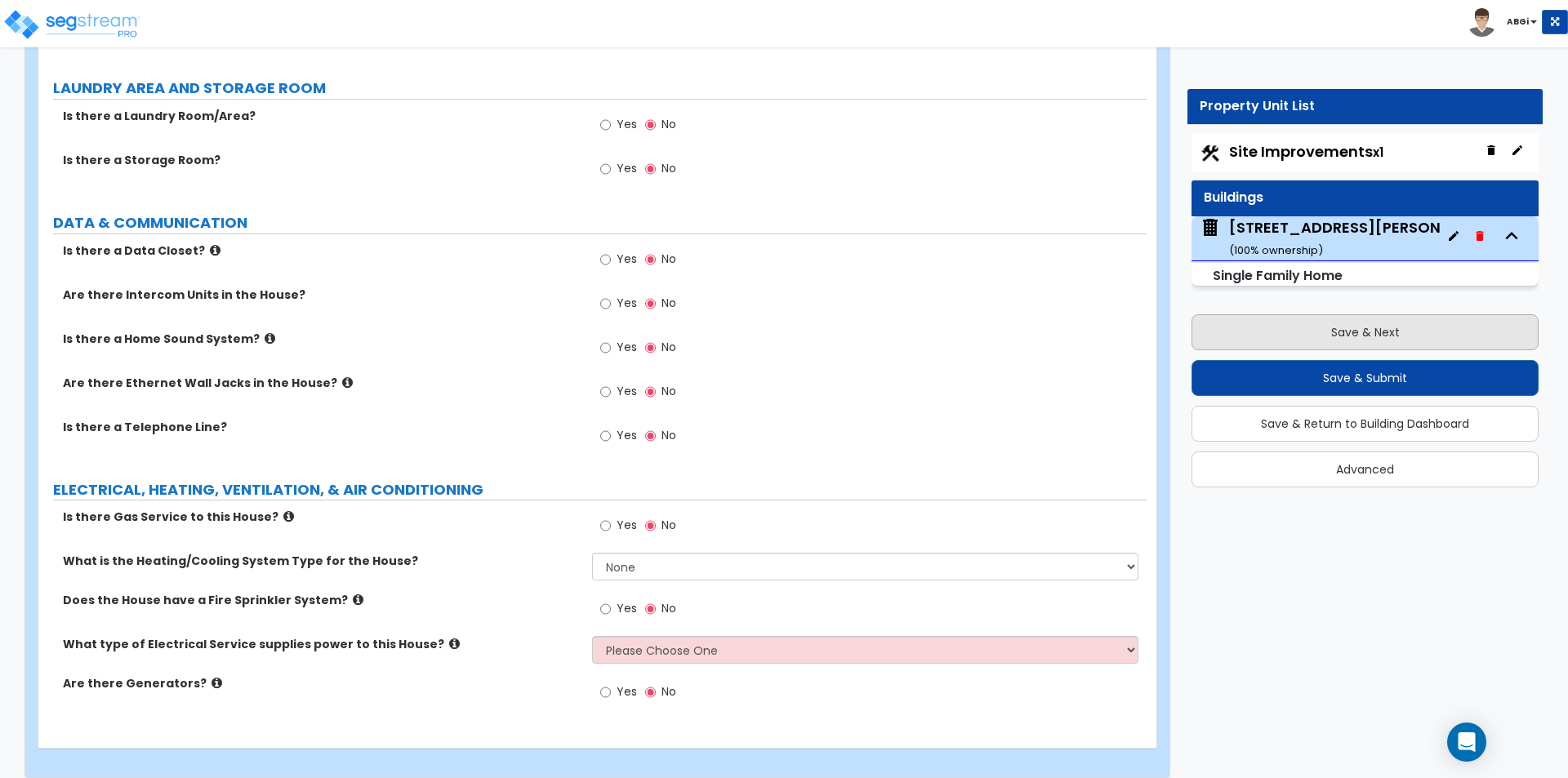
select select "1"
select select "9"
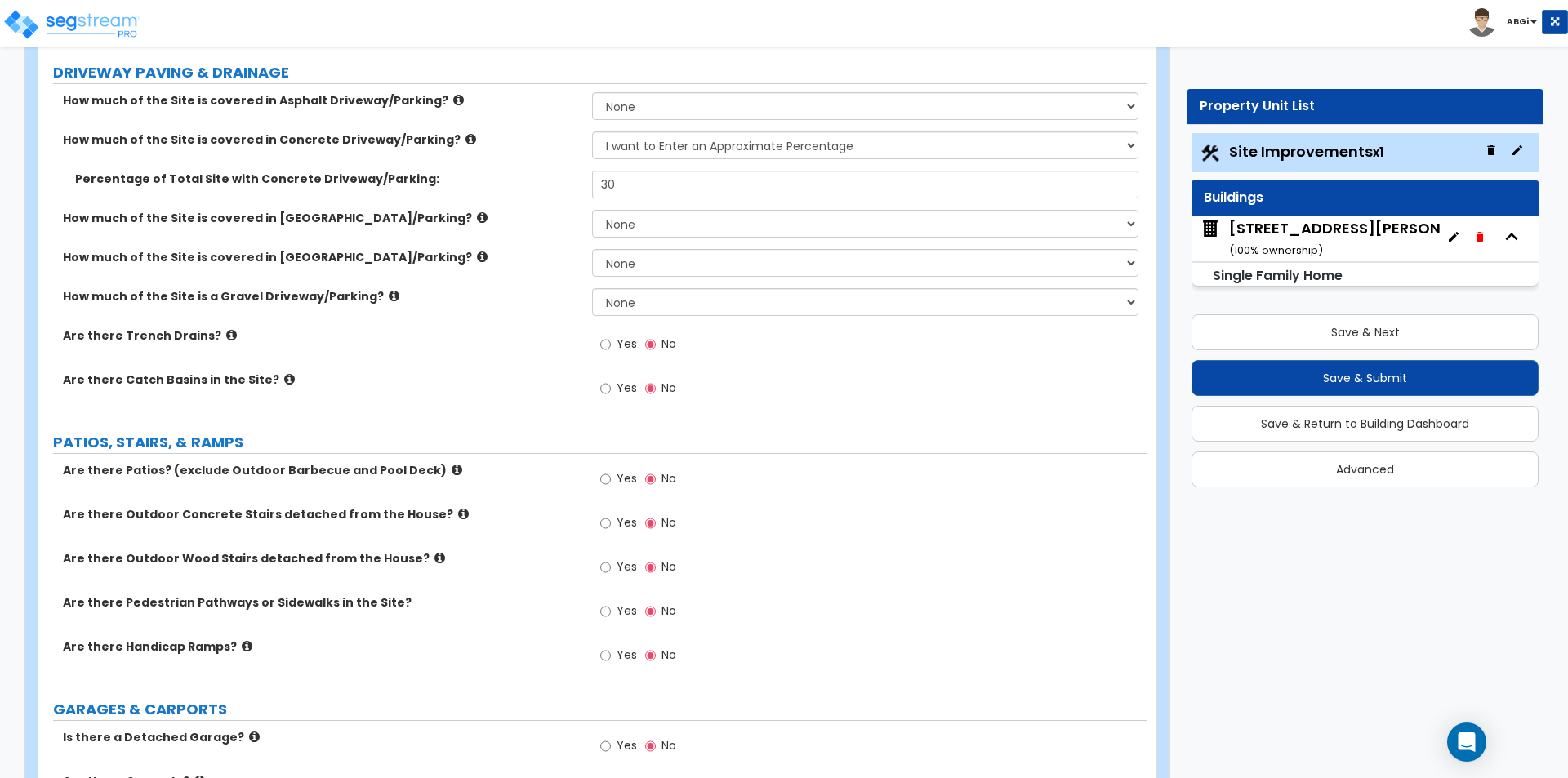
scroll to position [327, 0]
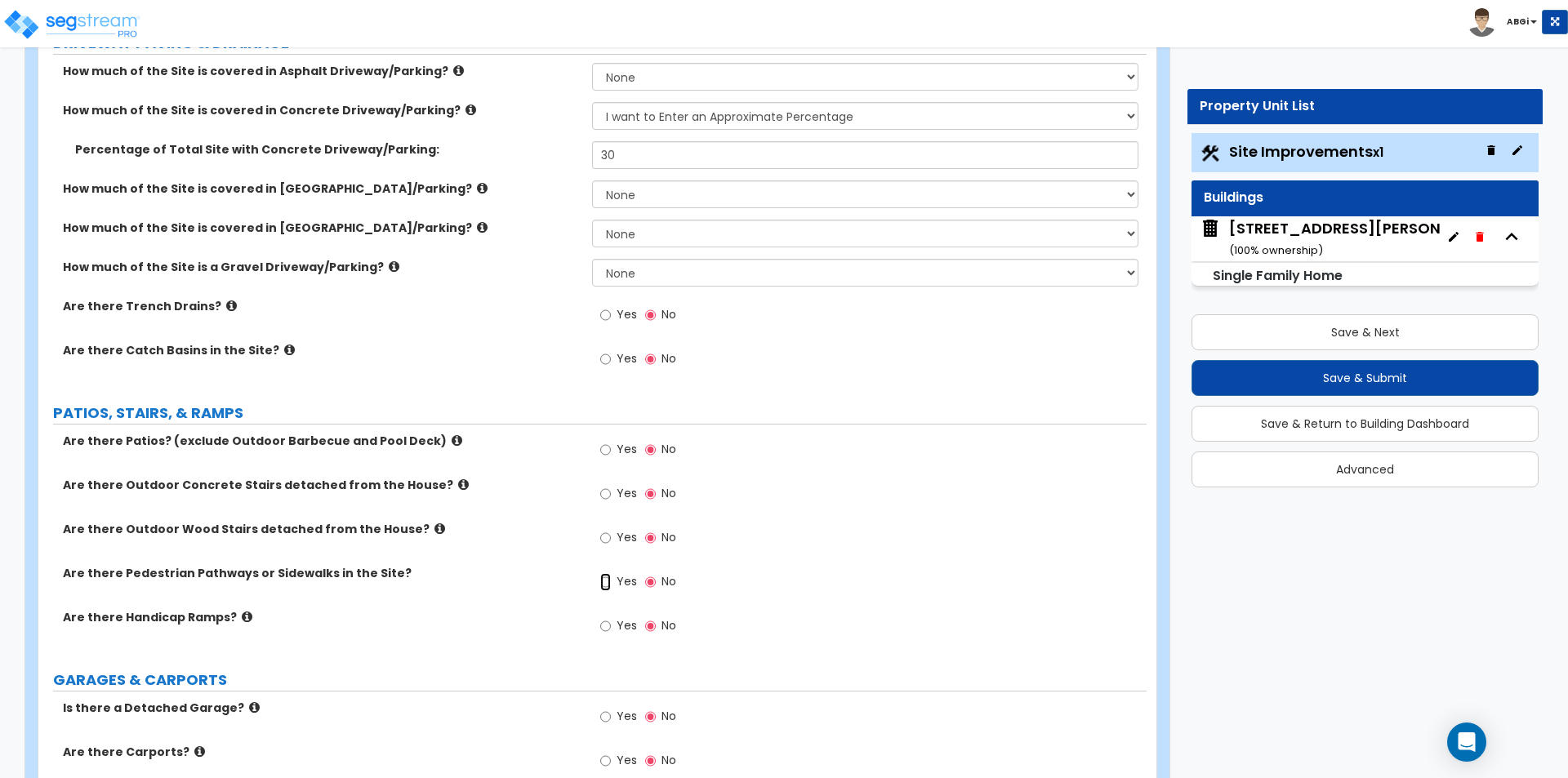
click at [604, 579] on input "Yes" at bounding box center [606, 582] width 11 height 18
radio input "true"
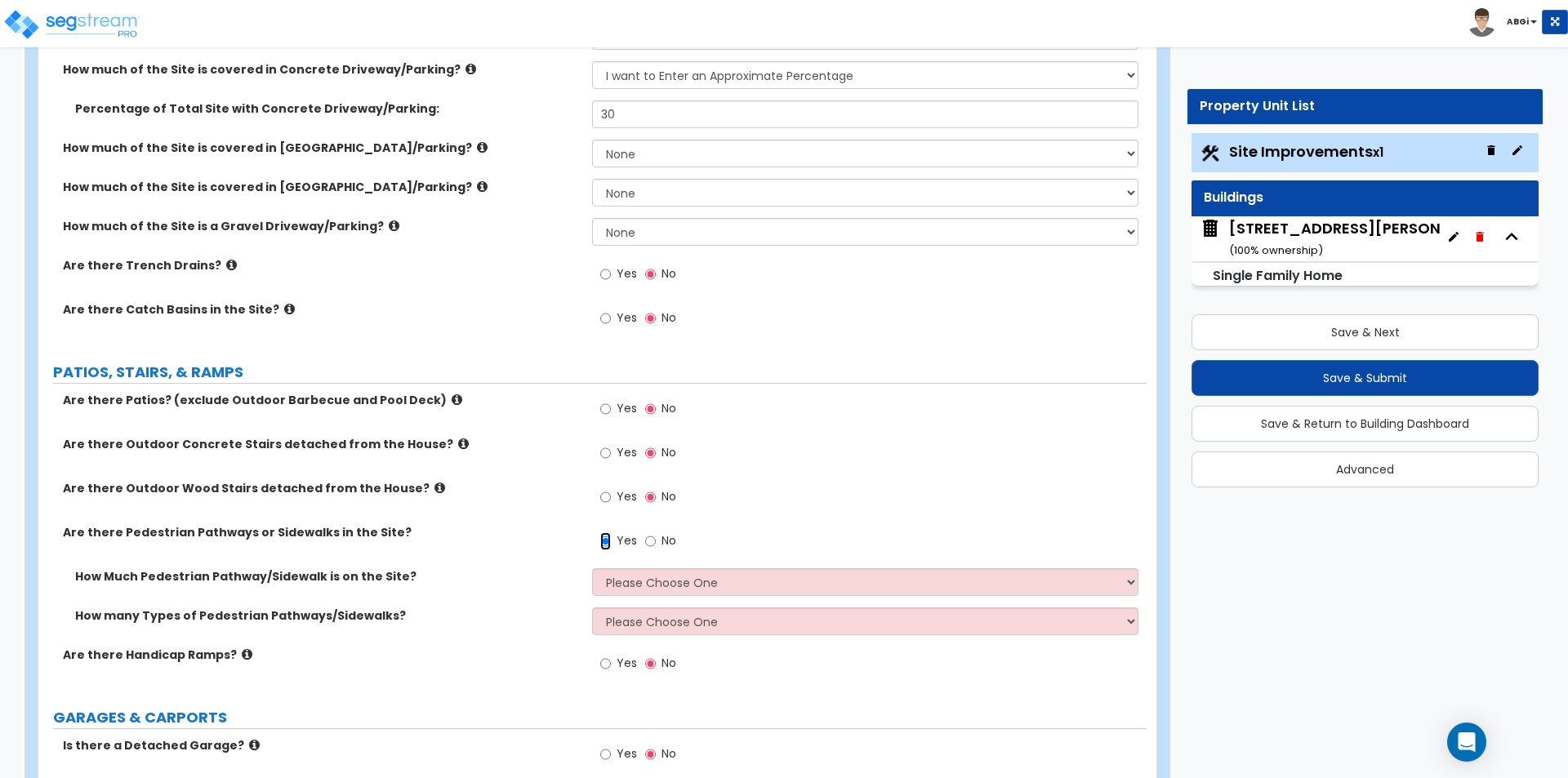
scroll to position [408, 0]
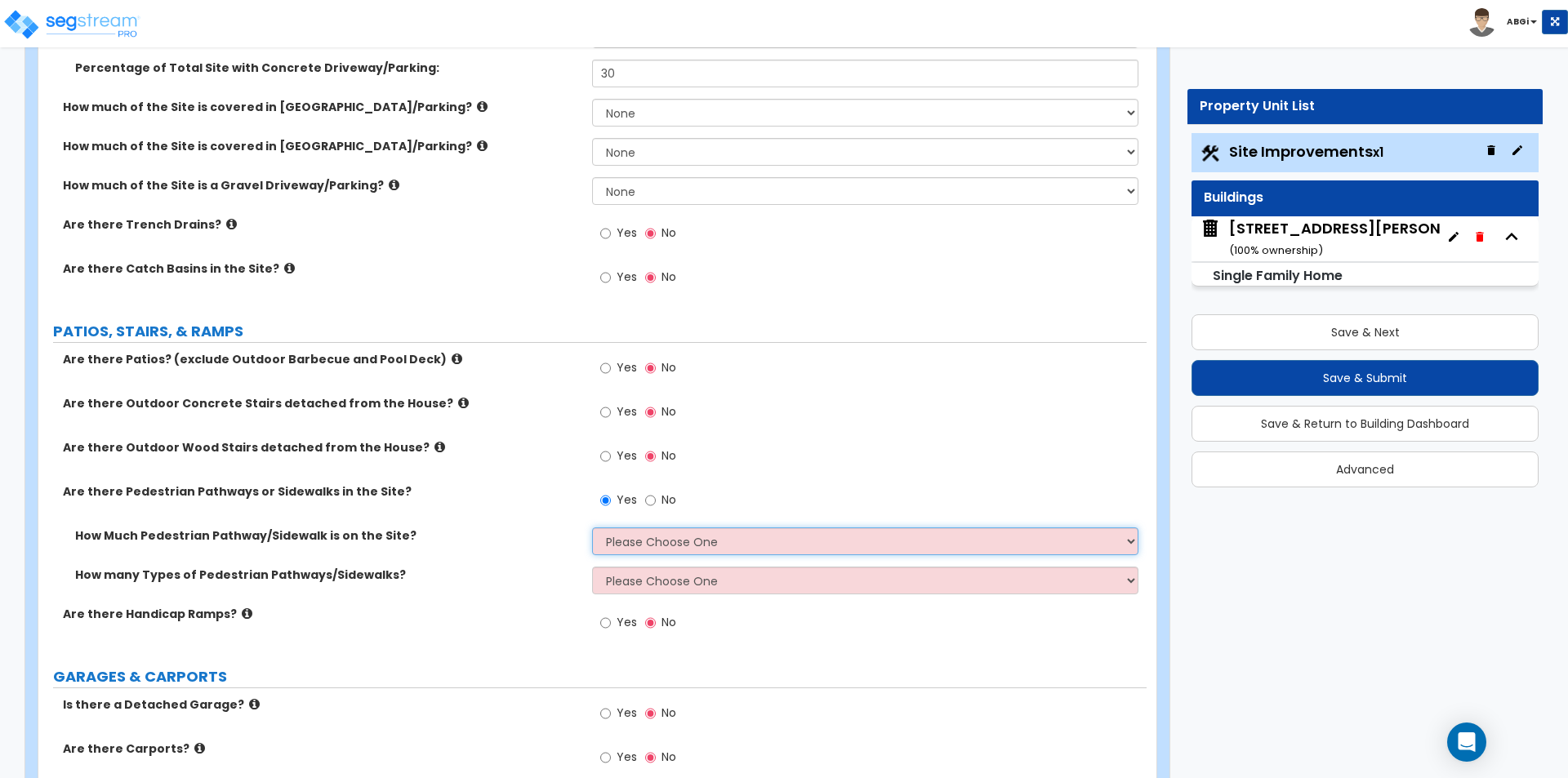
click at [655, 540] on select "Please Choose One I Don't Know, Please Estimate For Me Enter Linear Footage" at bounding box center [864, 541] width 545 height 28
select select "1"
click at [592, 527] on select "Please Choose One I Don't Know, Please Estimate For Me Enter Linear Footage" at bounding box center [864, 541] width 545 height 28
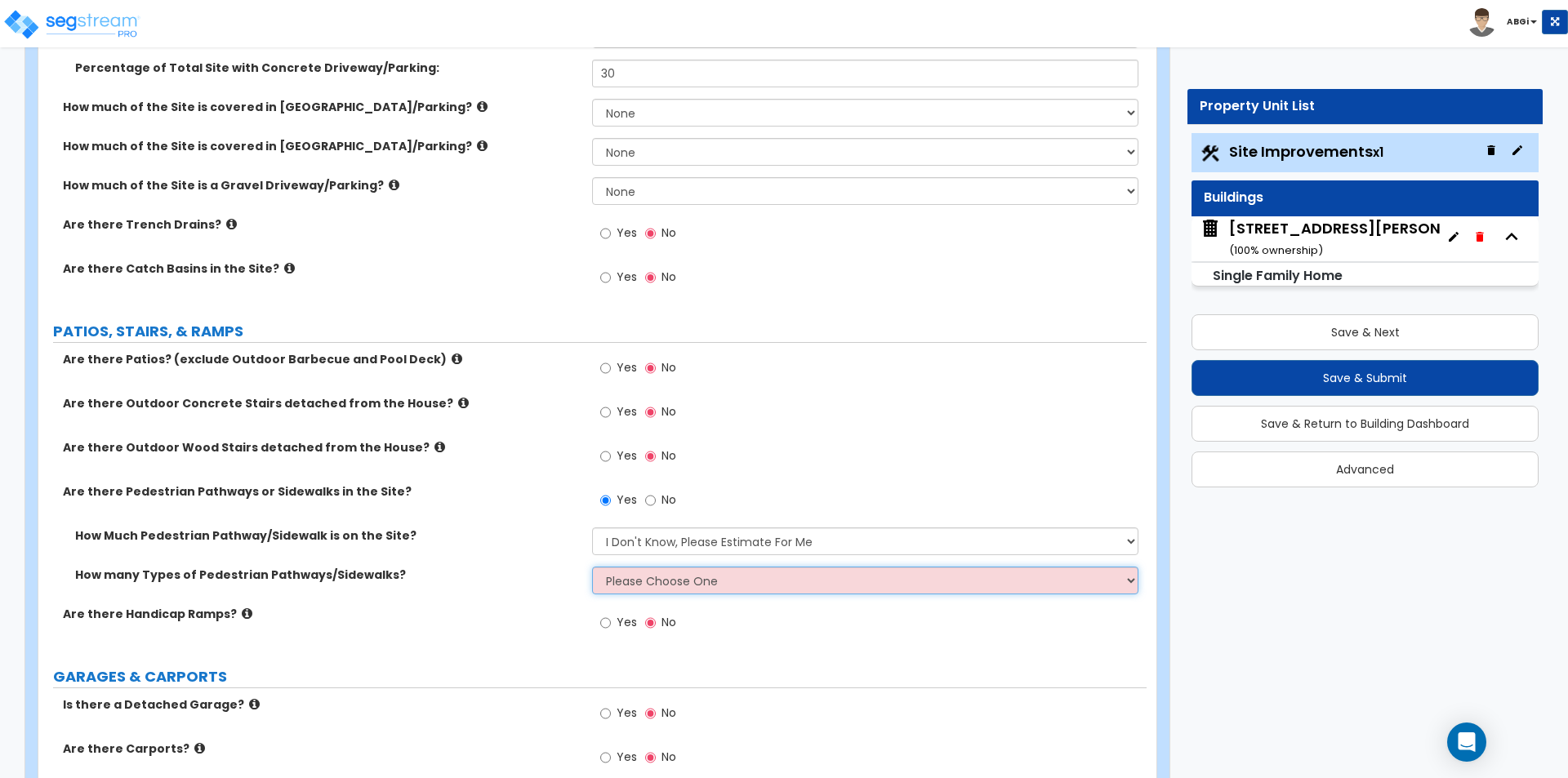
click at [651, 586] on select "Please Choose One 1 2 3" at bounding box center [864, 581] width 545 height 28
select select "1"
click at [592, 567] on select "Please Choose One 1 2 3" at bounding box center [864, 581] width 545 height 28
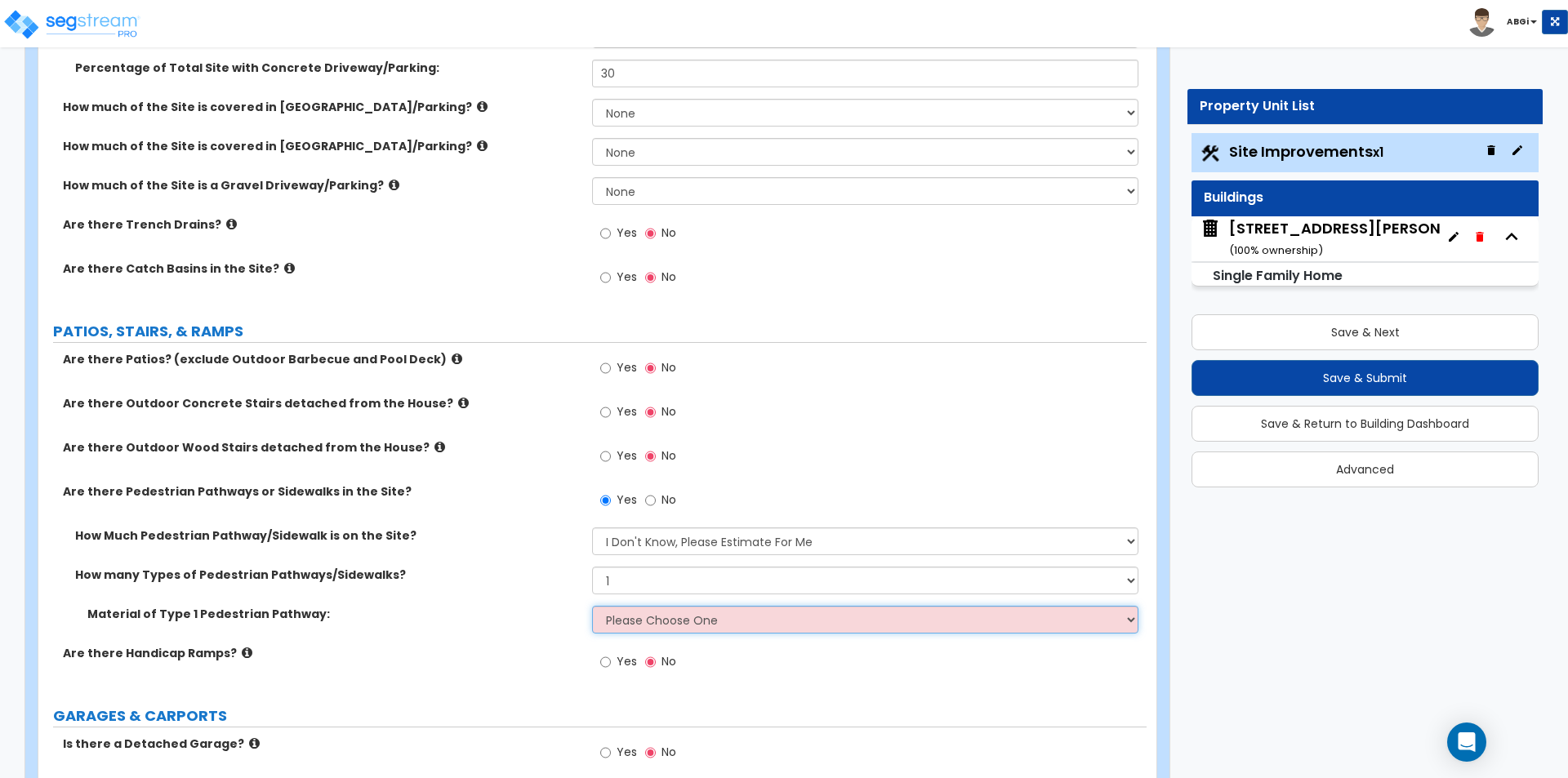
click at [630, 622] on select "Please Choose One Bare Concrete Stamped Concrete Brick Pavers Stone Pavers Wood…" at bounding box center [864, 619] width 545 height 28
select select "1"
click at [592, 606] on select "Please Choose One Bare Concrete Stamped Concrete Brick Pavers Stone Pavers Wood…" at bounding box center [864, 619] width 545 height 28
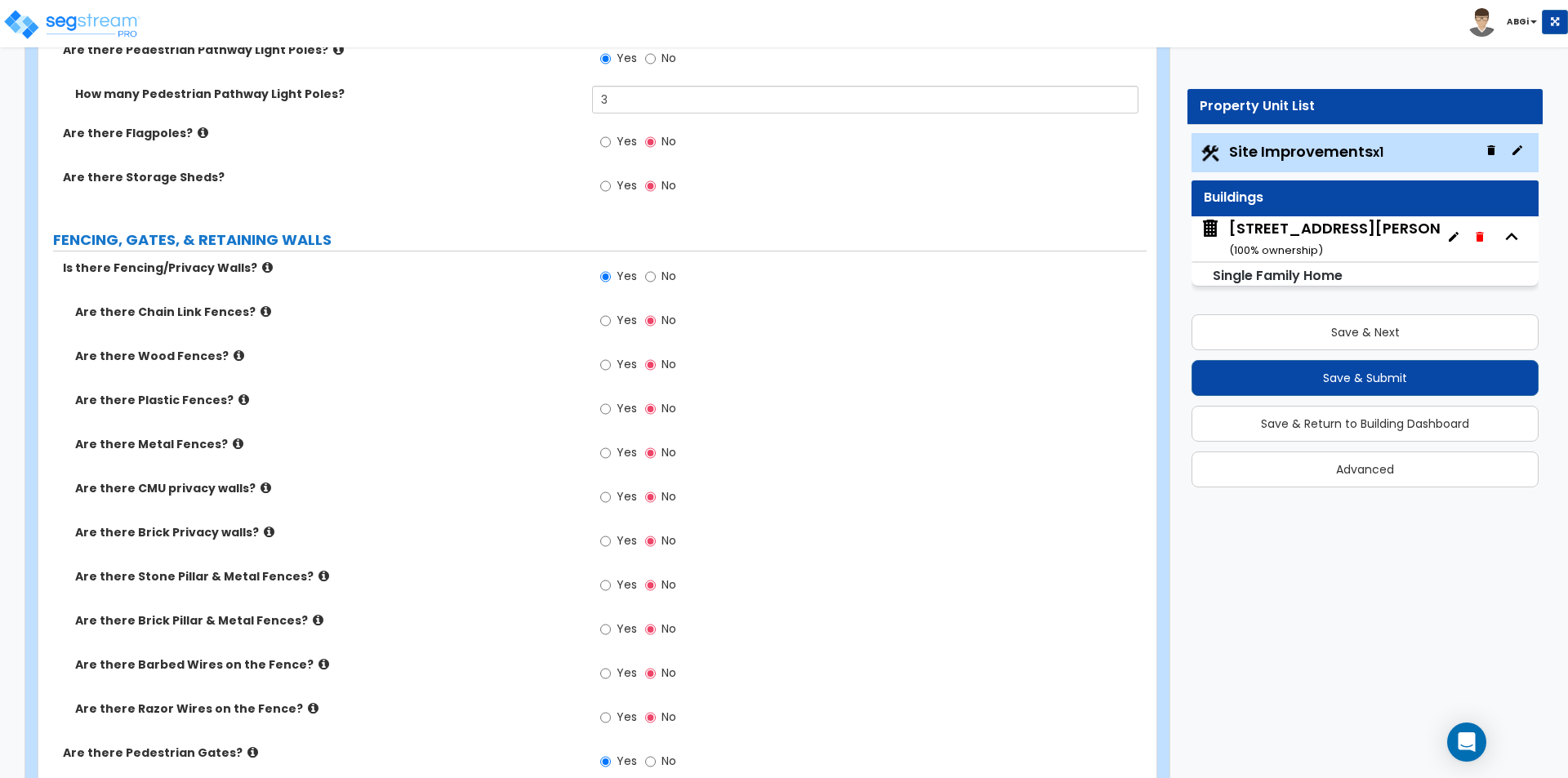
scroll to position [1878, 0]
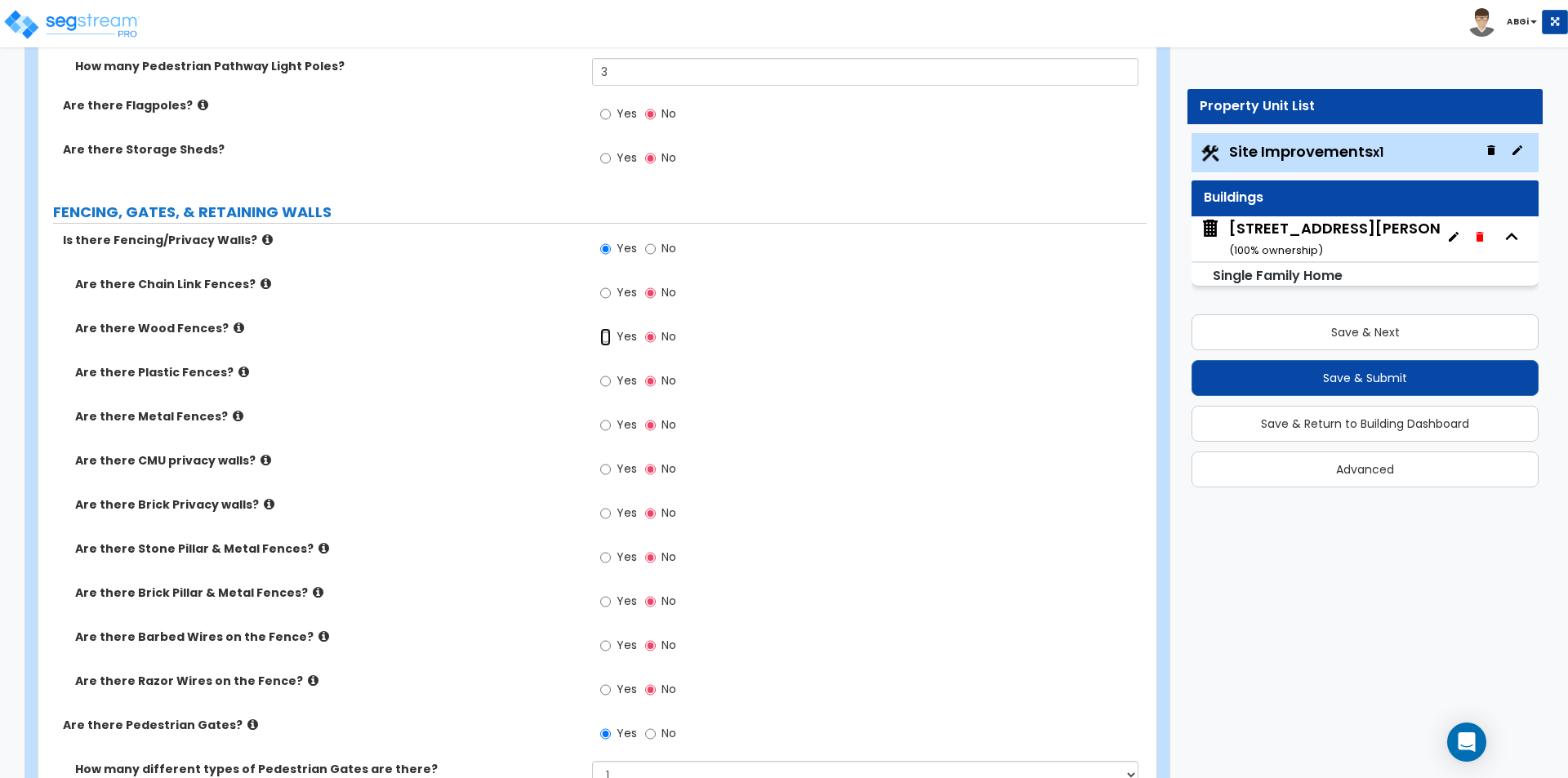
click at [601, 341] on input "Yes" at bounding box center [606, 337] width 11 height 18
radio input "true"
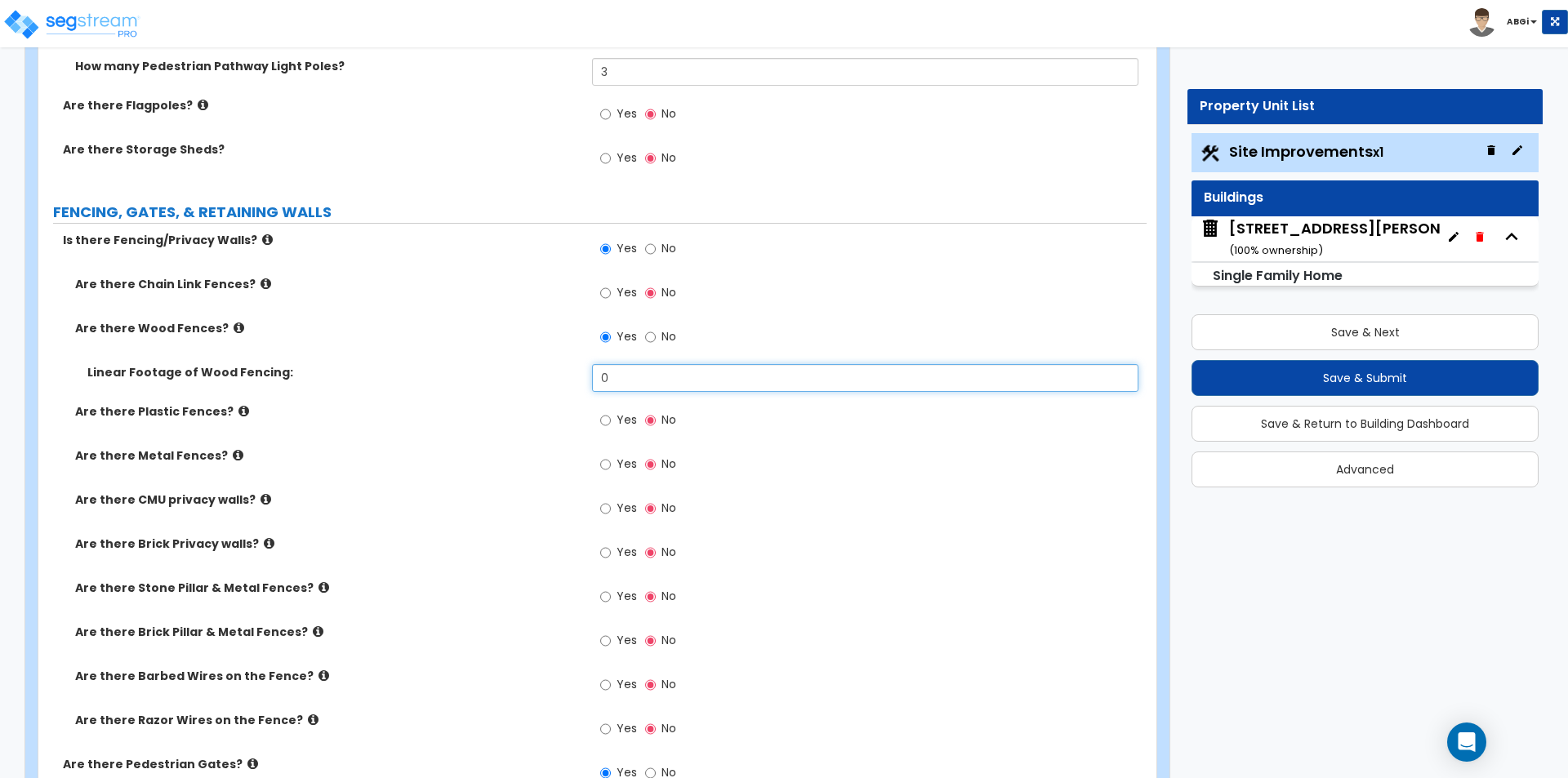
click at [618, 374] on input "0" at bounding box center [864, 378] width 545 height 28
type input "182"
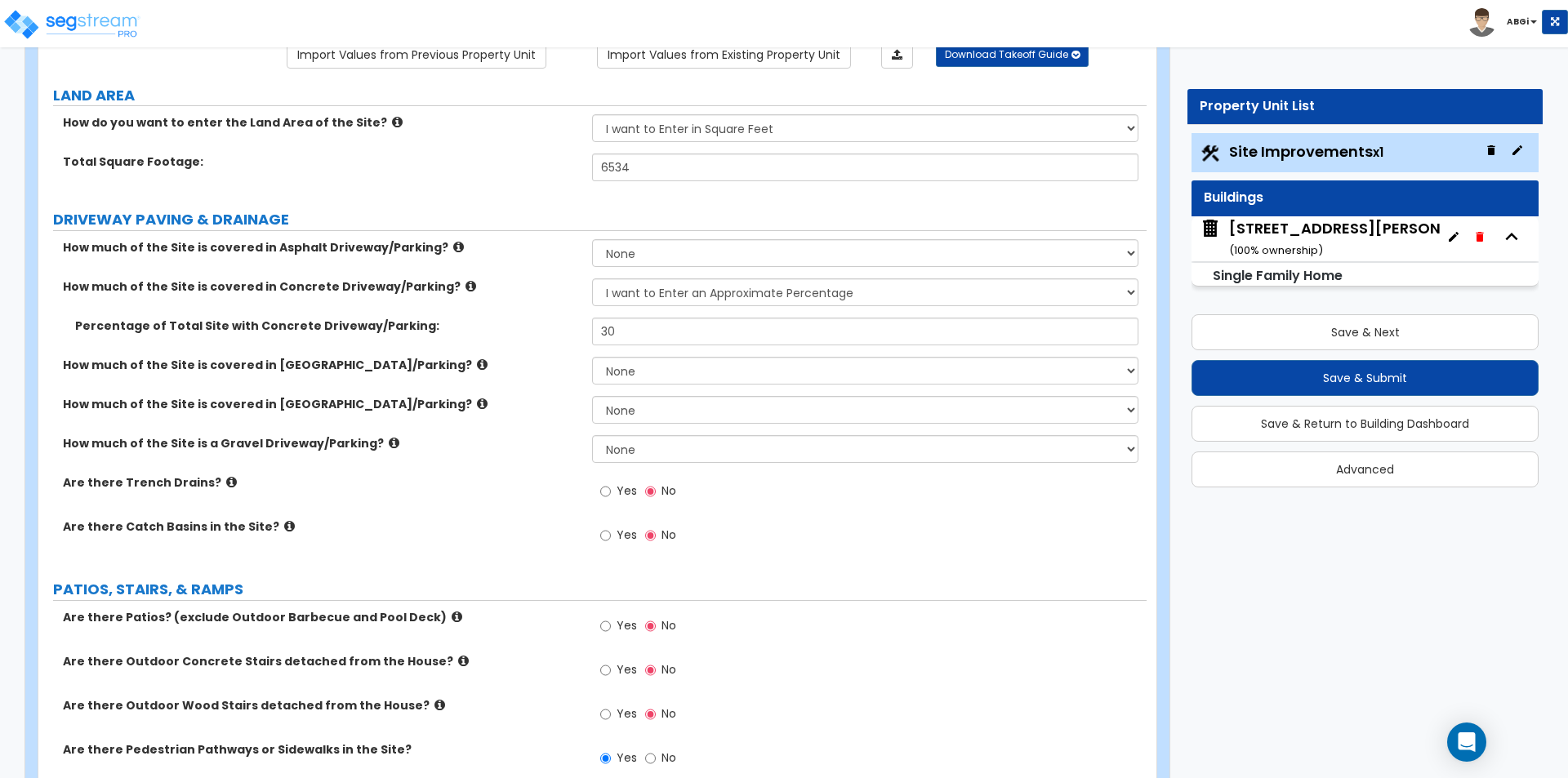
scroll to position [81, 0]
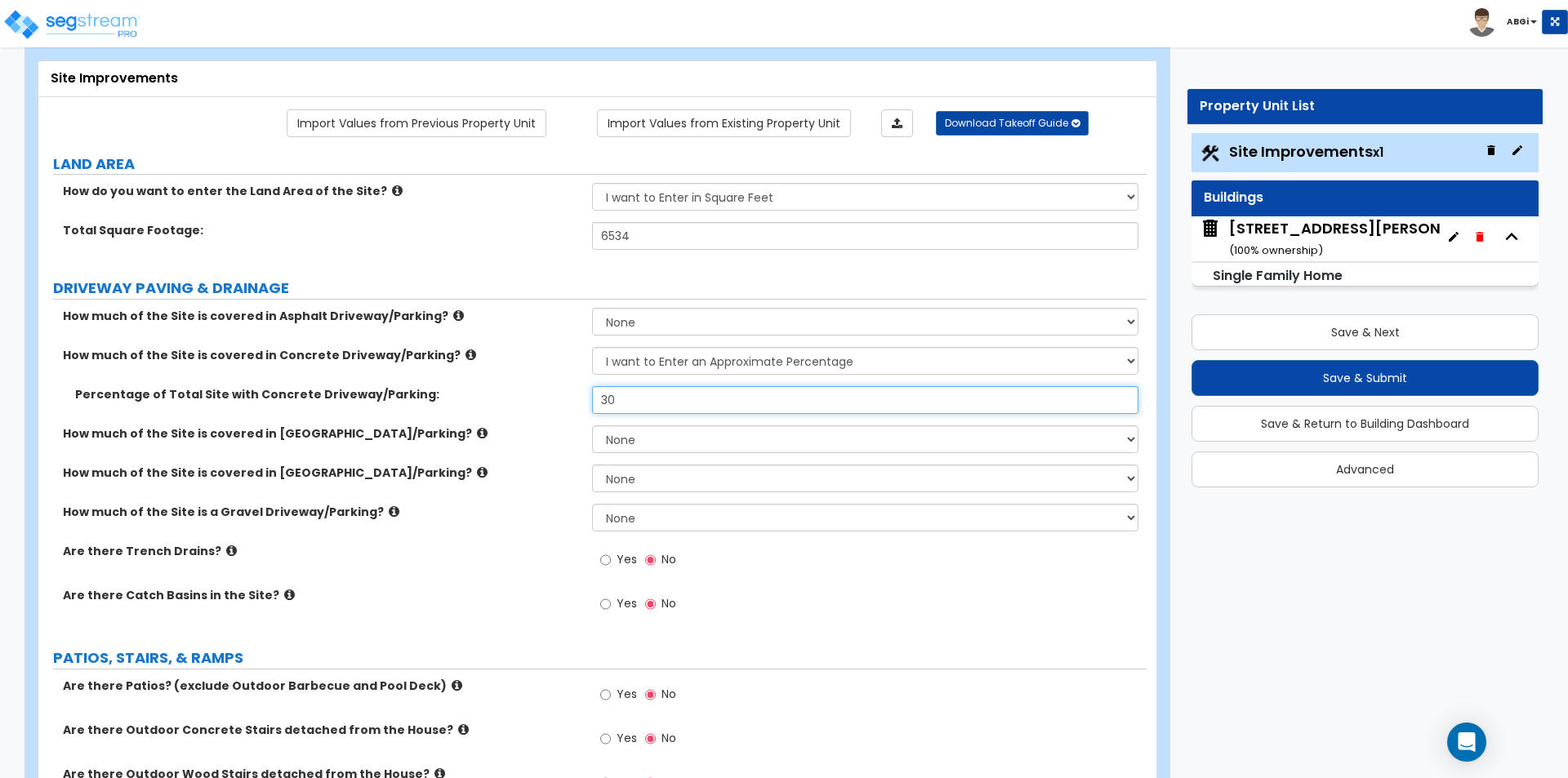
click at [623, 406] on input "30" at bounding box center [864, 400] width 545 height 28
type input "35"
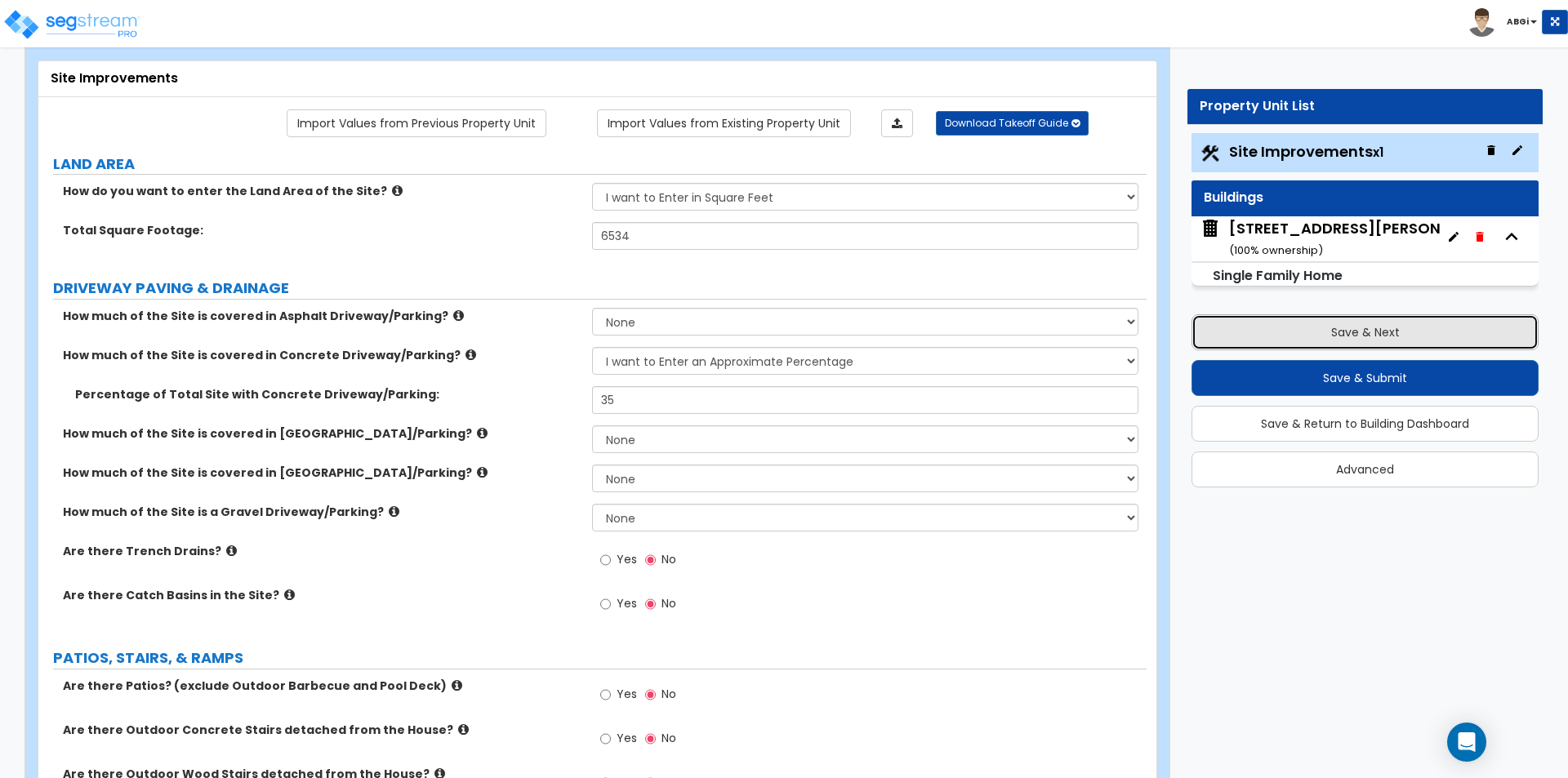
click at [1338, 335] on button "Save & Next" at bounding box center [1365, 332] width 347 height 36
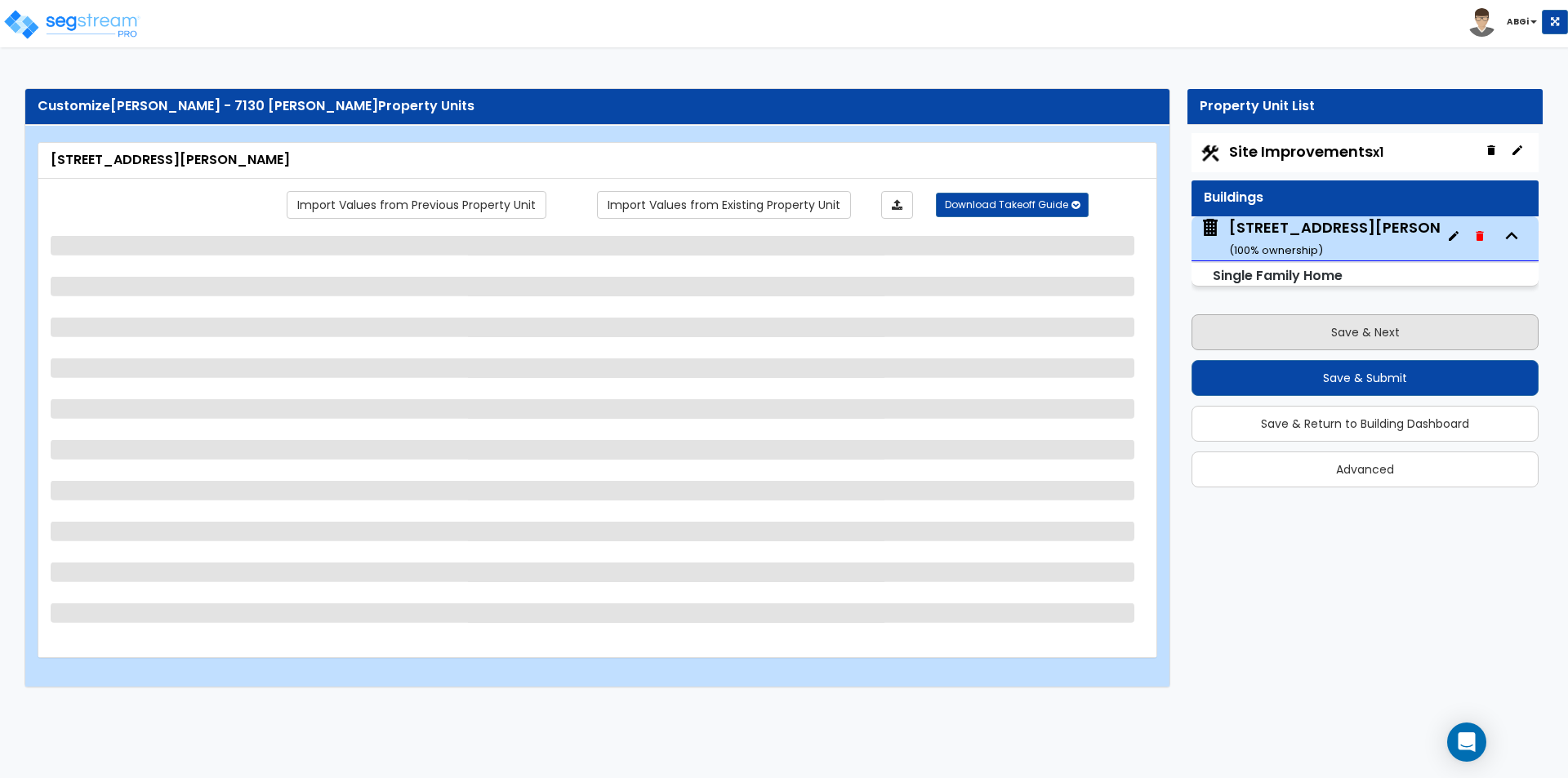
scroll to position [0, 0]
select select "1"
select select "7"
select select "3"
select select "2"
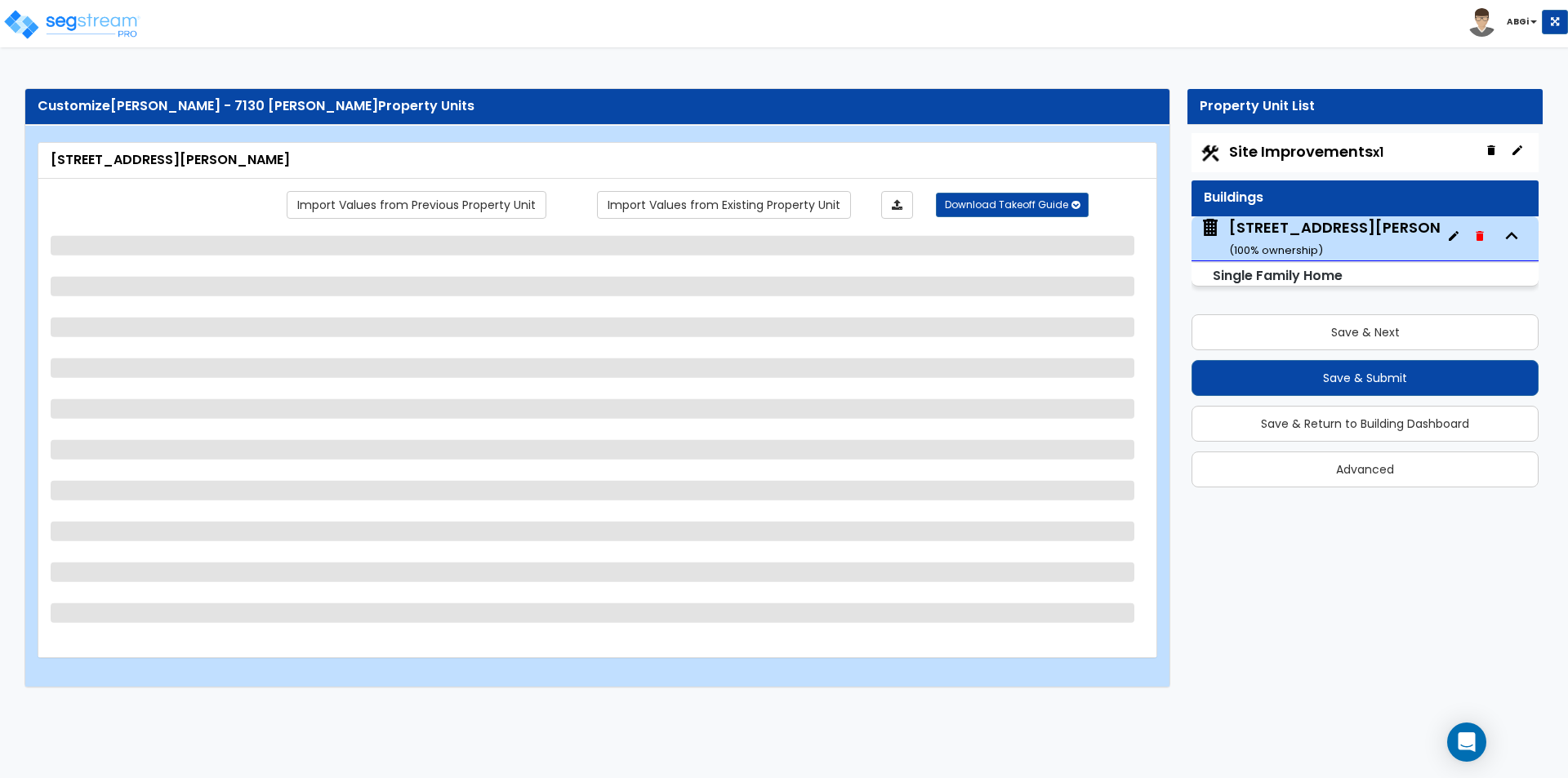
select select "1"
select select "7"
select select "1"
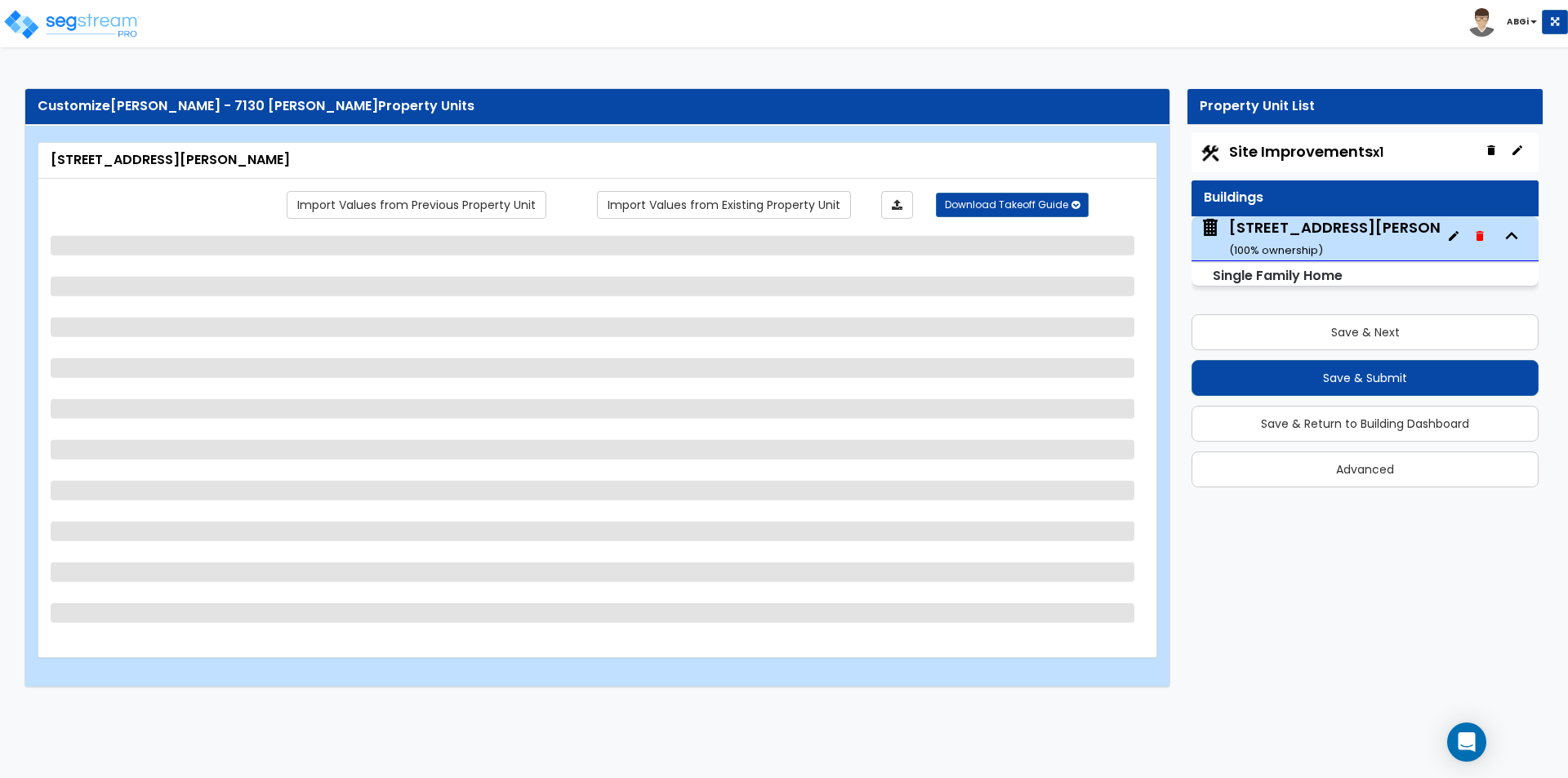
select select "2"
select select "1"
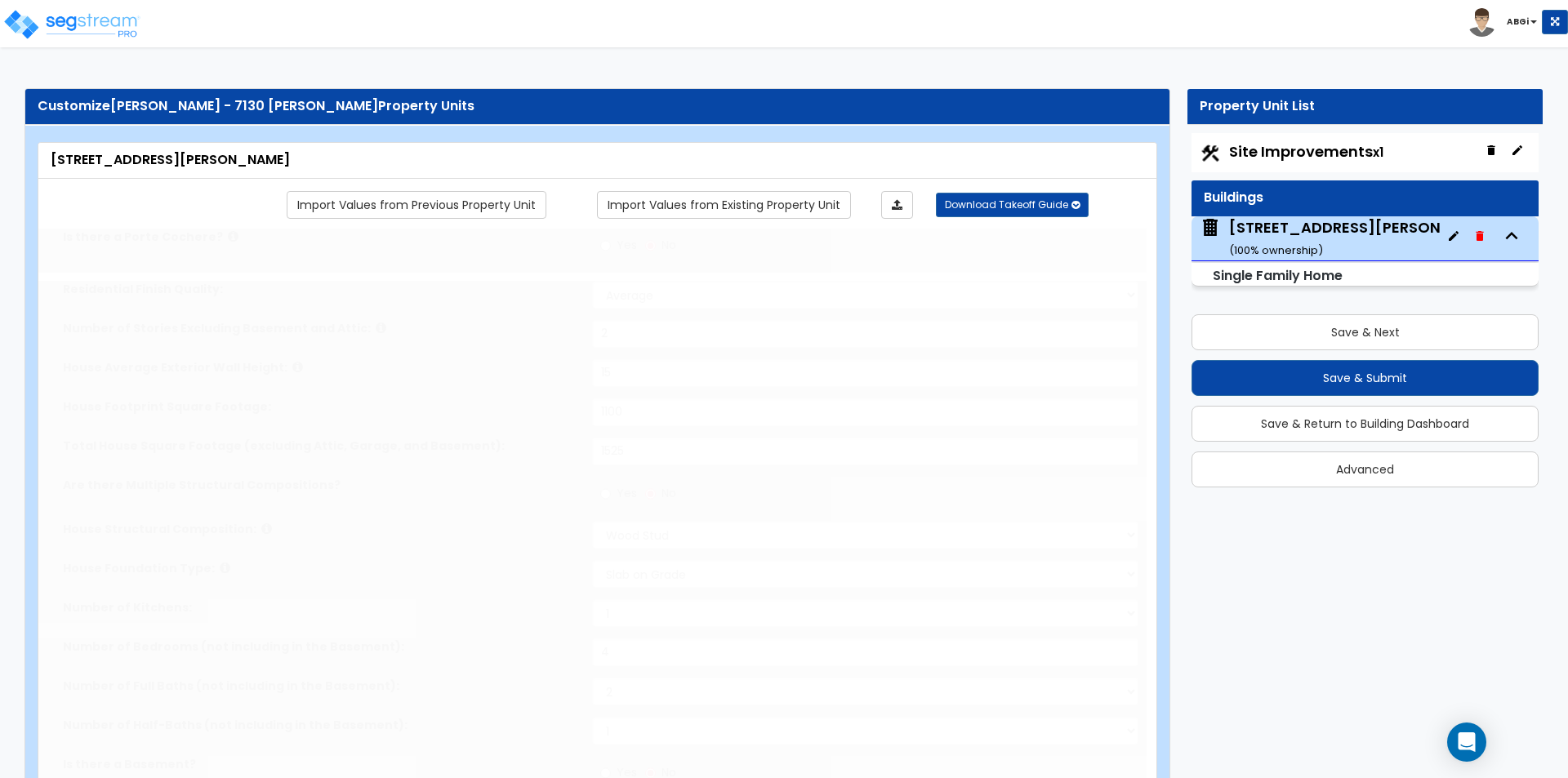
type input "8"
select select "1"
select select "2"
type input "1"
select select "2"
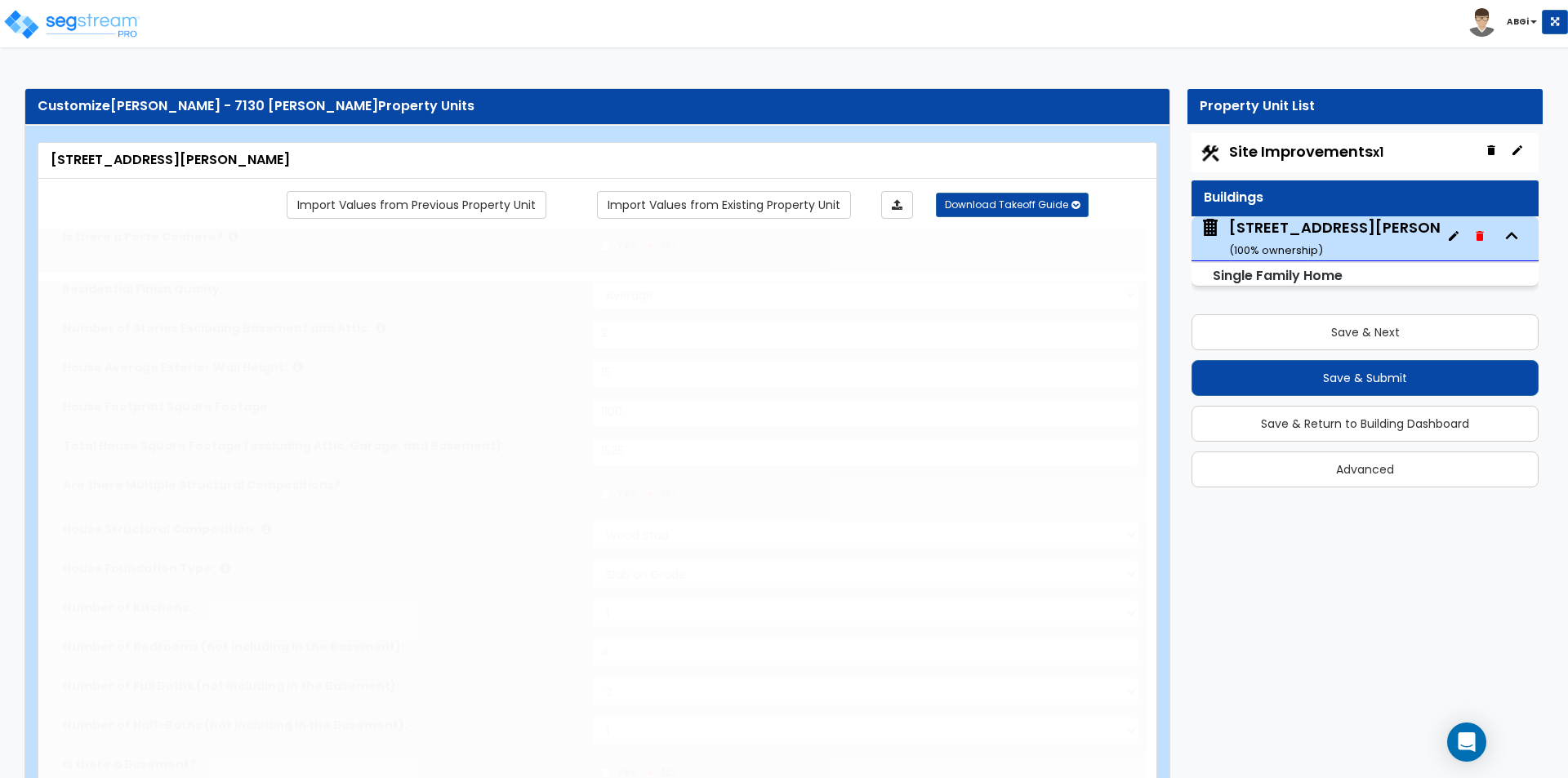
select select "2"
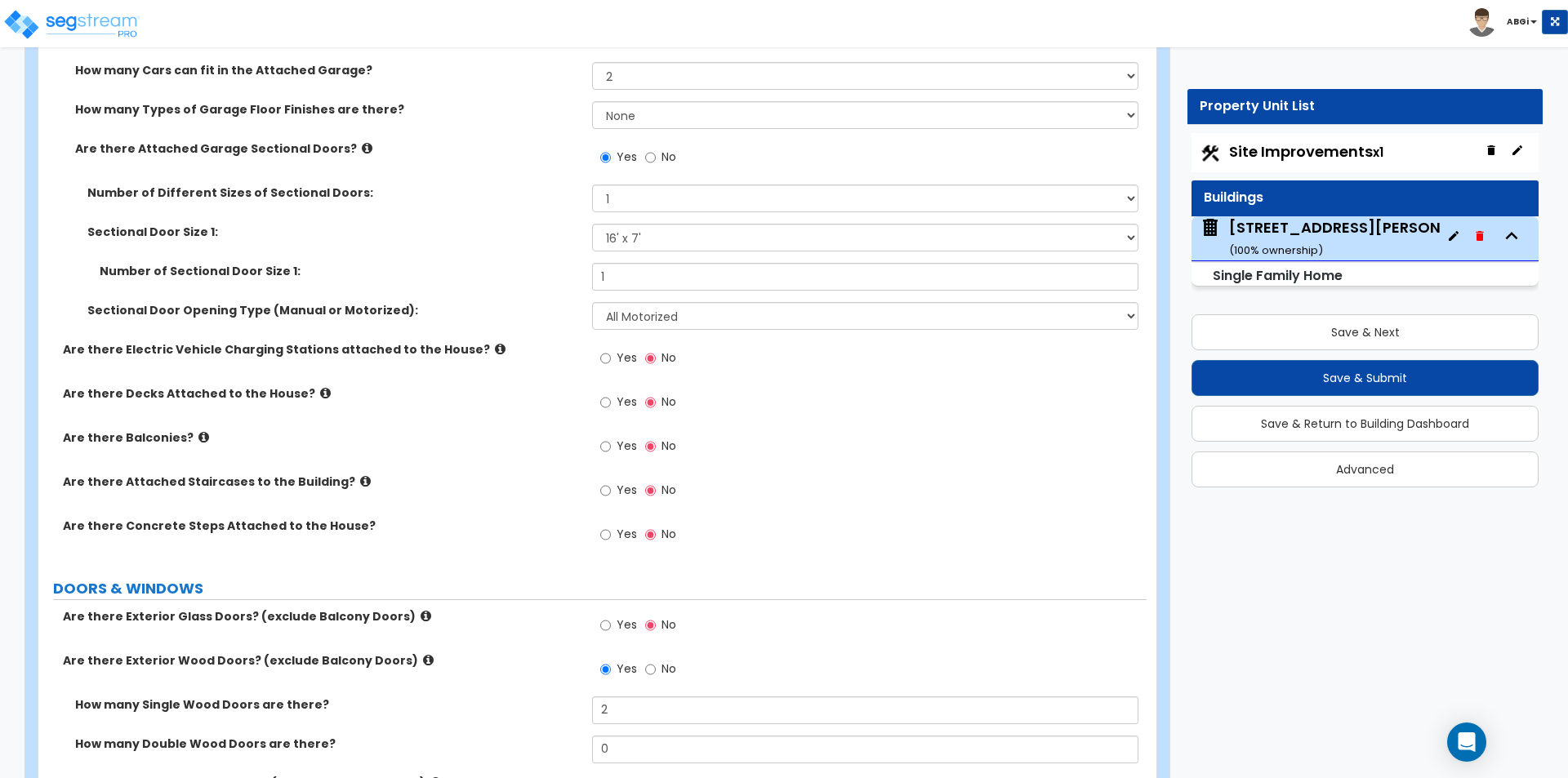
scroll to position [1797, 0]
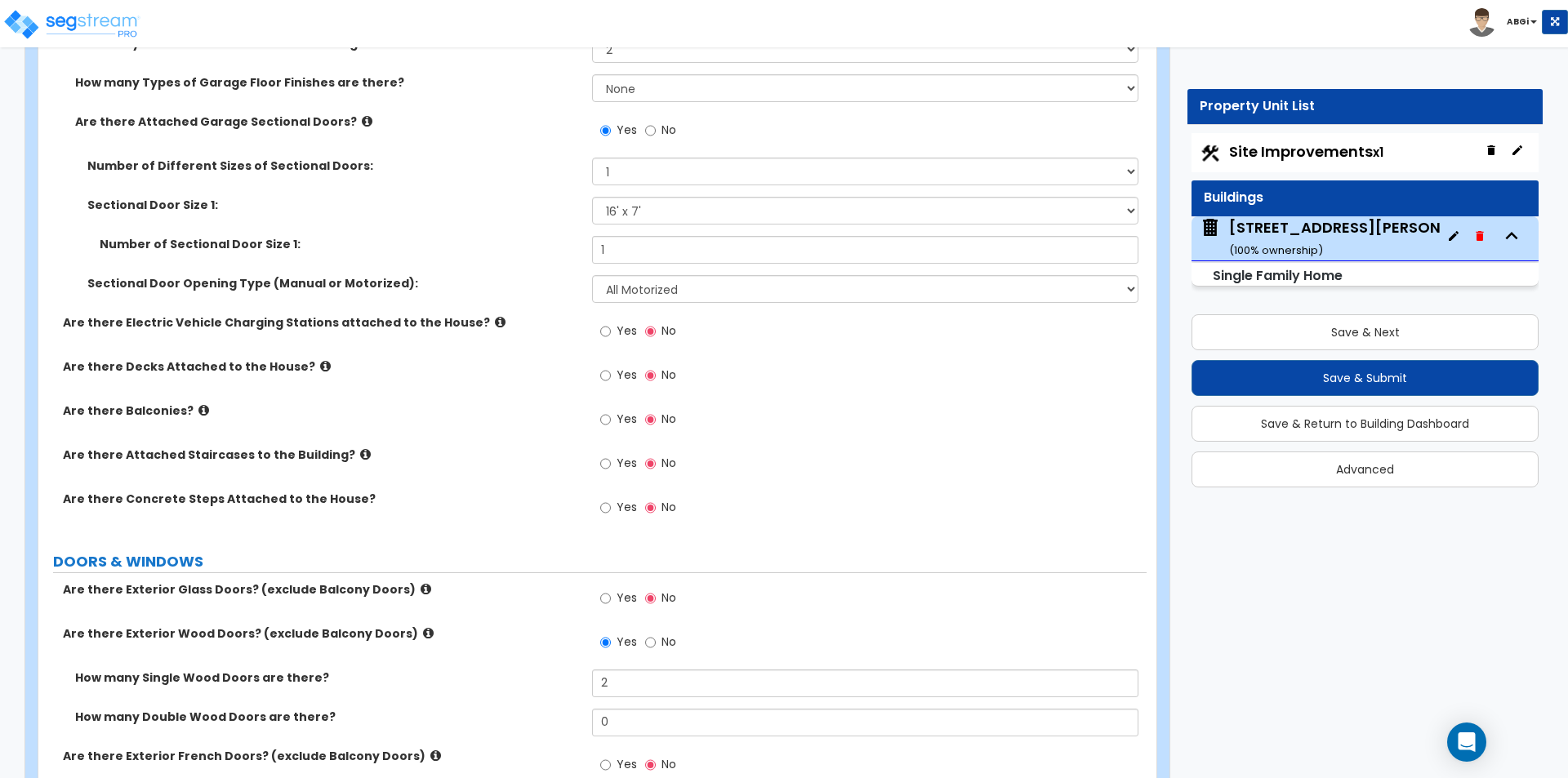
click at [320, 364] on icon at bounding box center [325, 366] width 11 height 12
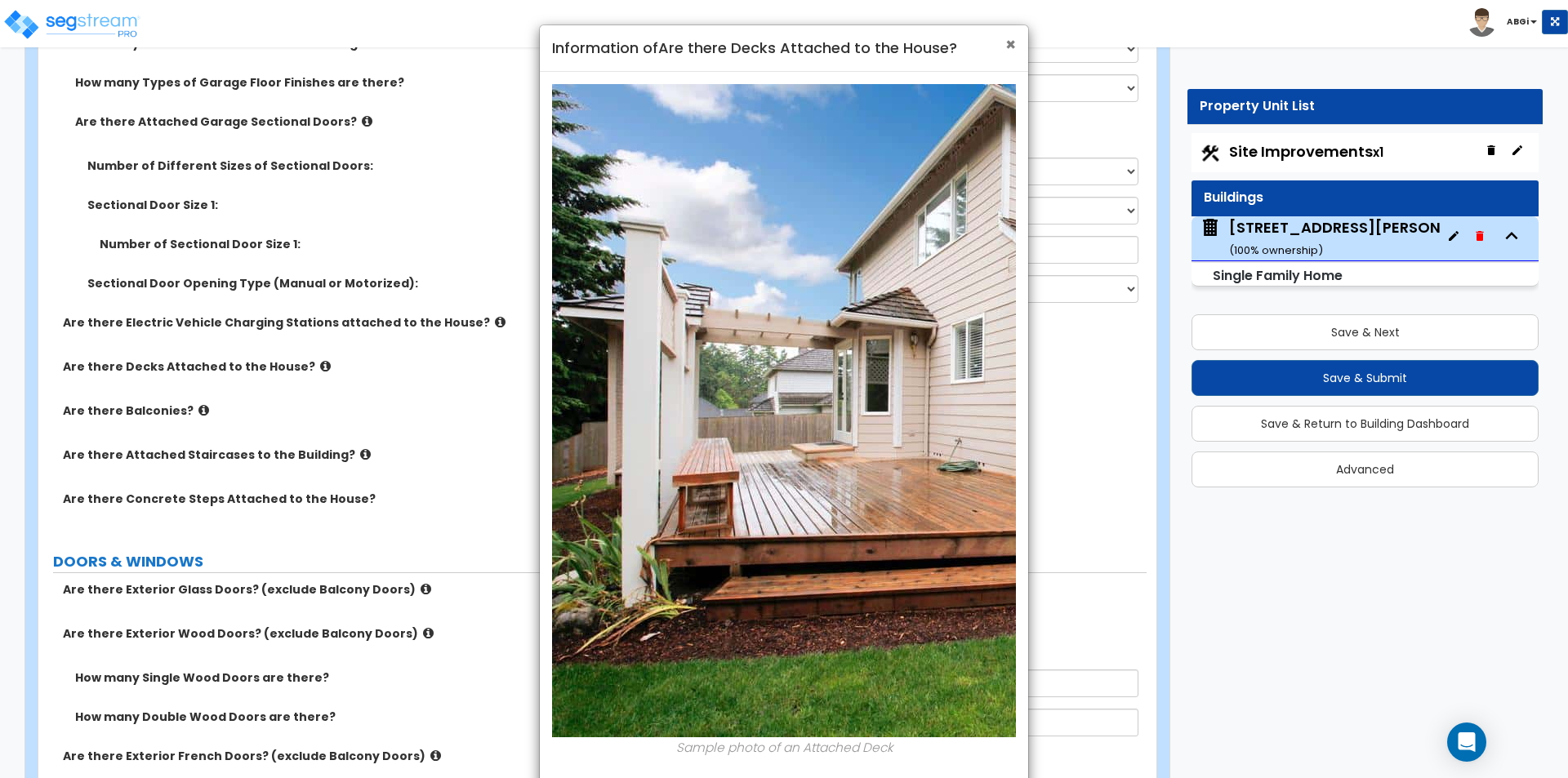
click at [1006, 45] on span "×" at bounding box center [1010, 45] width 11 height 24
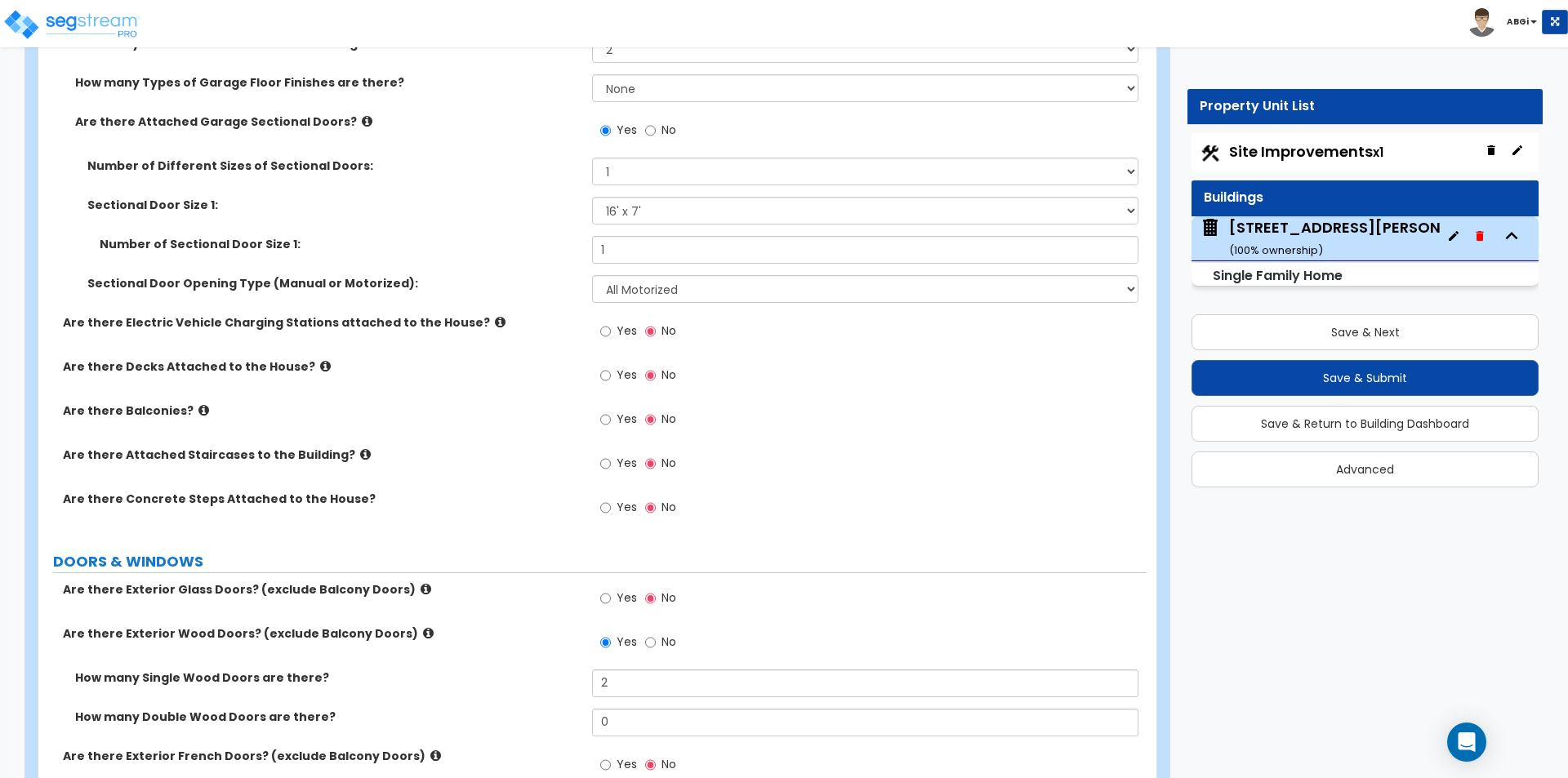
click at [198, 411] on icon at bounding box center [203, 410] width 11 height 12
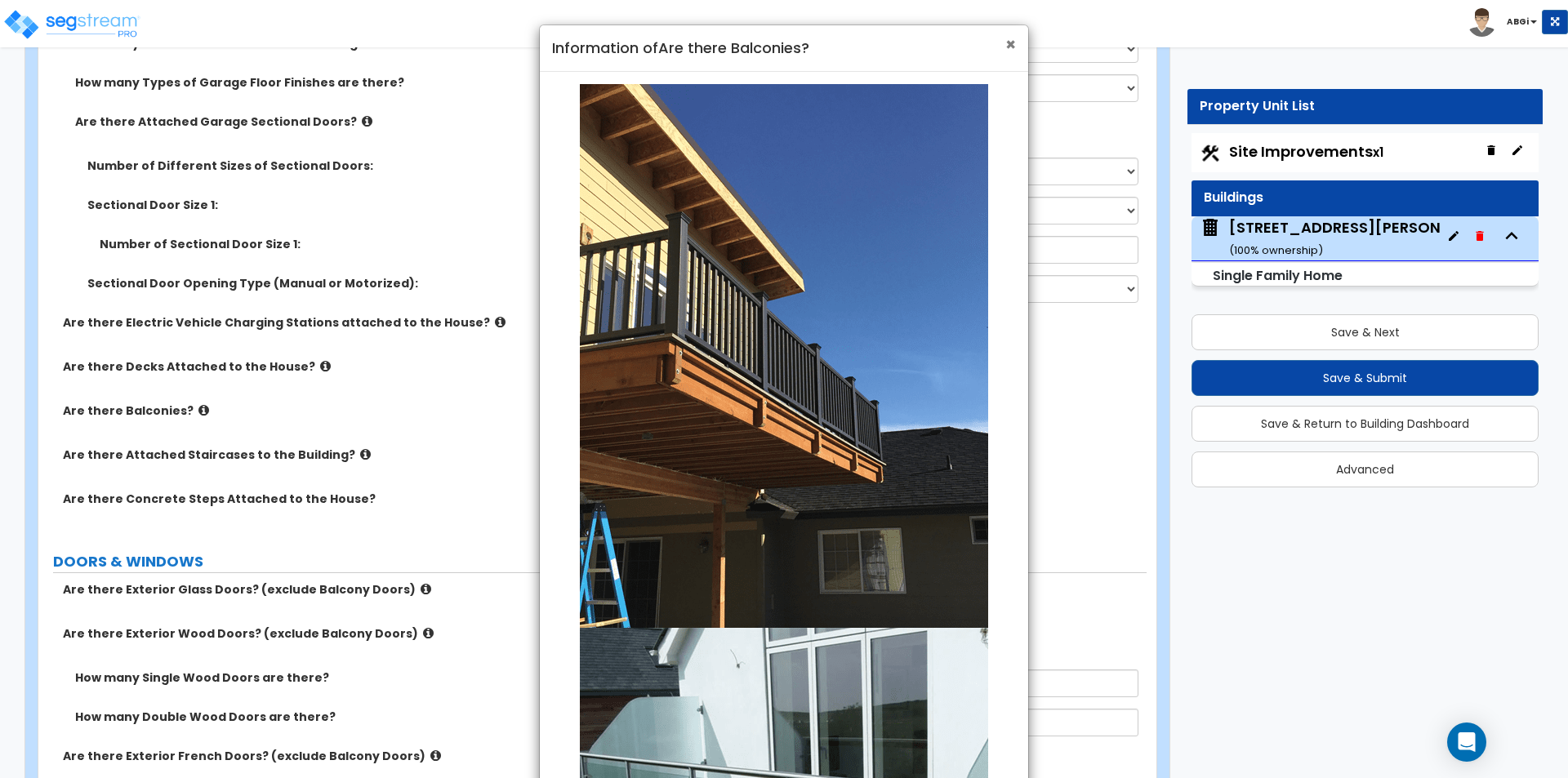
click at [1006, 46] on span "×" at bounding box center [1010, 45] width 11 height 24
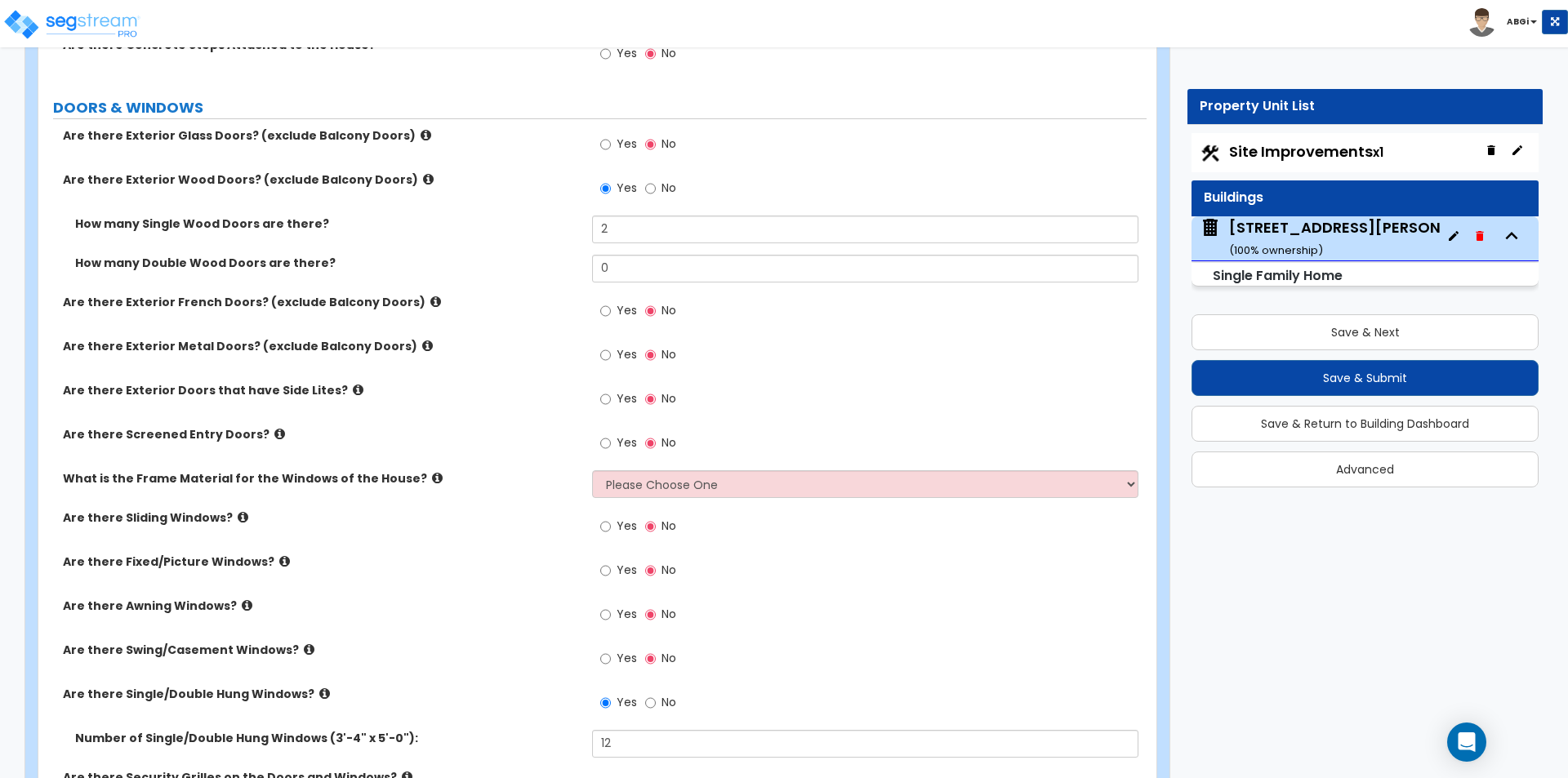
scroll to position [2286, 0]
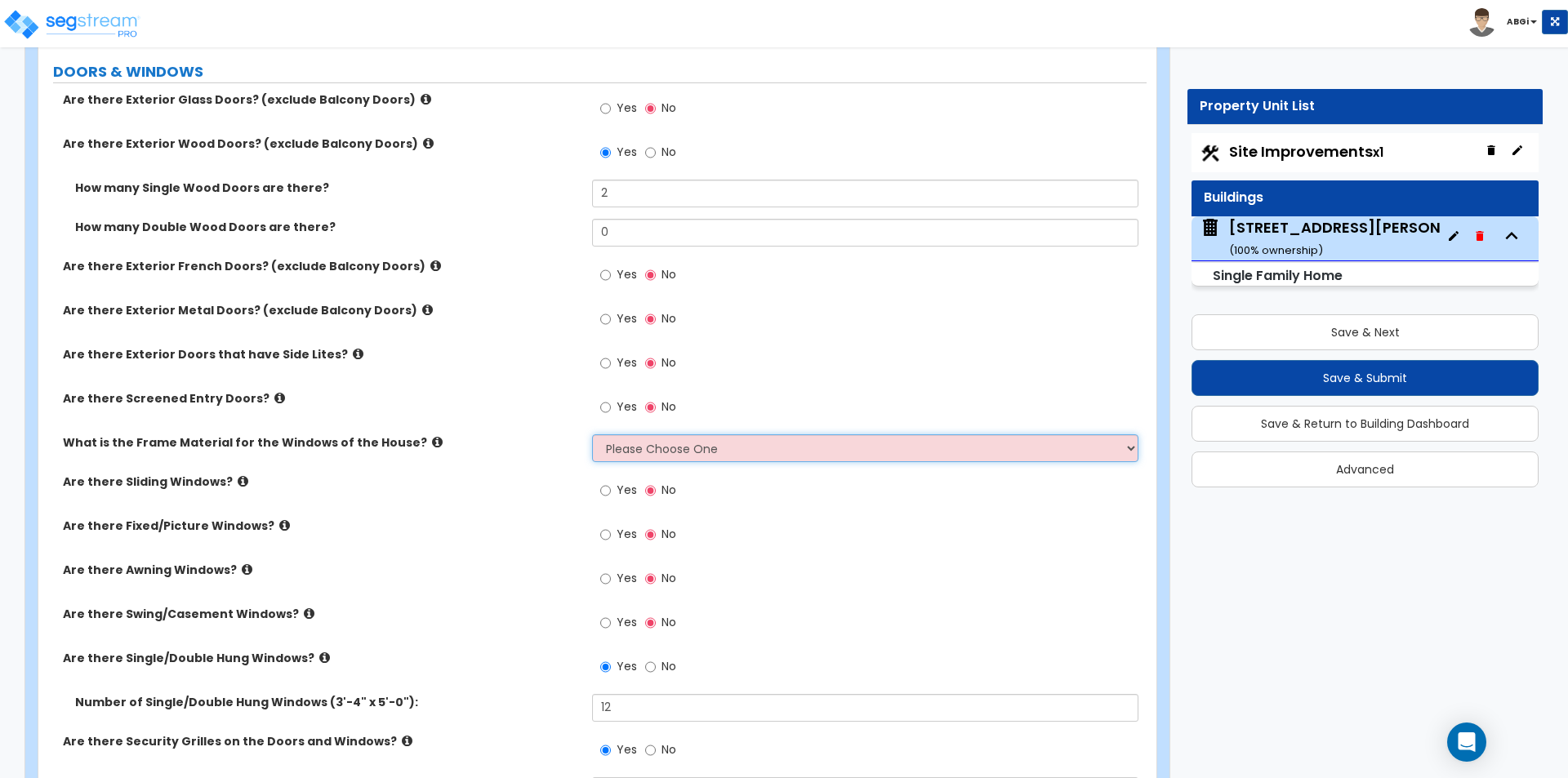
click at [660, 452] on select "Please Choose One Vinyl Aluminum Wood" at bounding box center [864, 448] width 545 height 28
select select "1"
click at [592, 434] on select "Please Choose One Vinyl Aluminum Wood" at bounding box center [864, 448] width 545 height 28
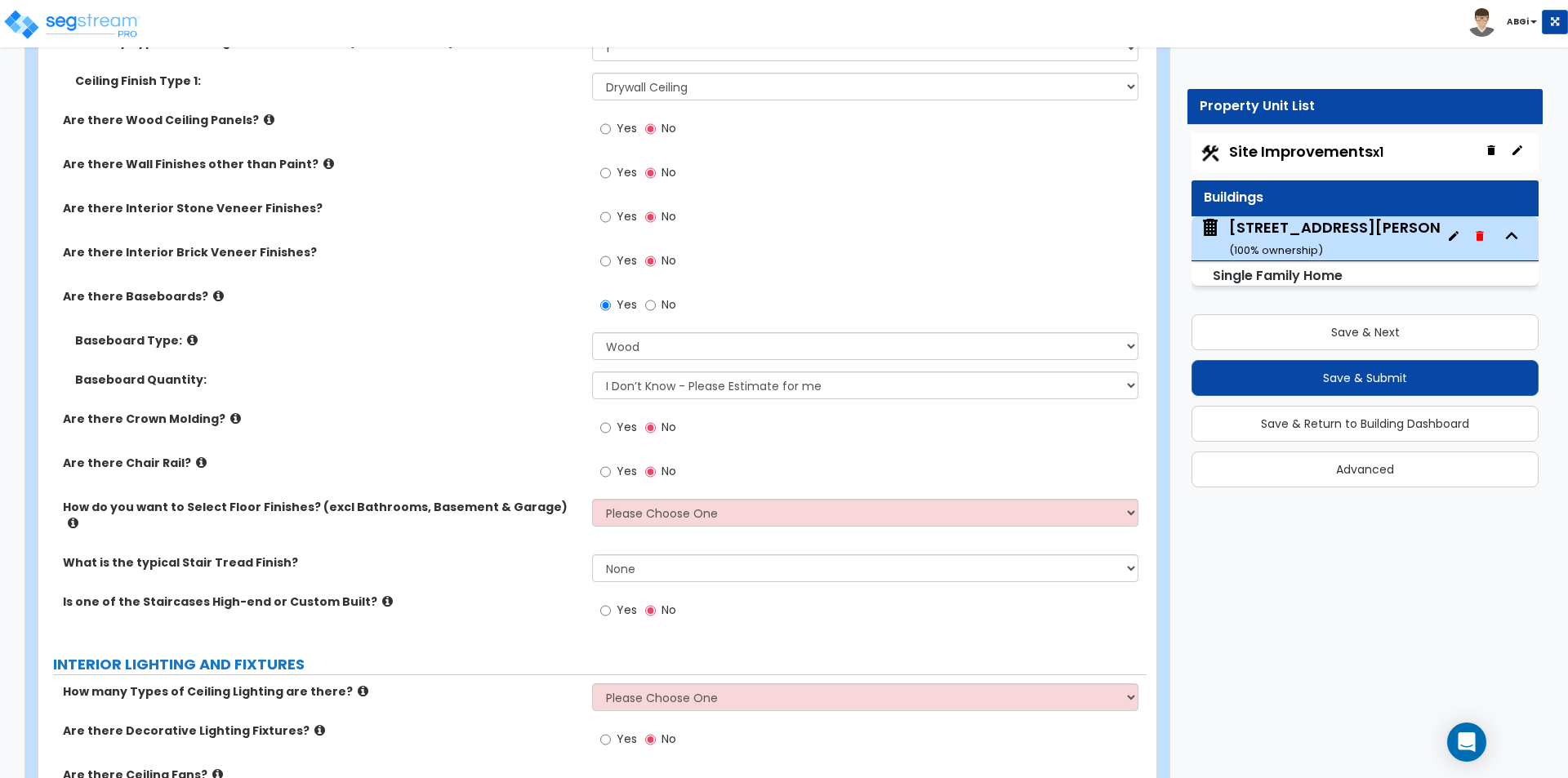
scroll to position [3184, 0]
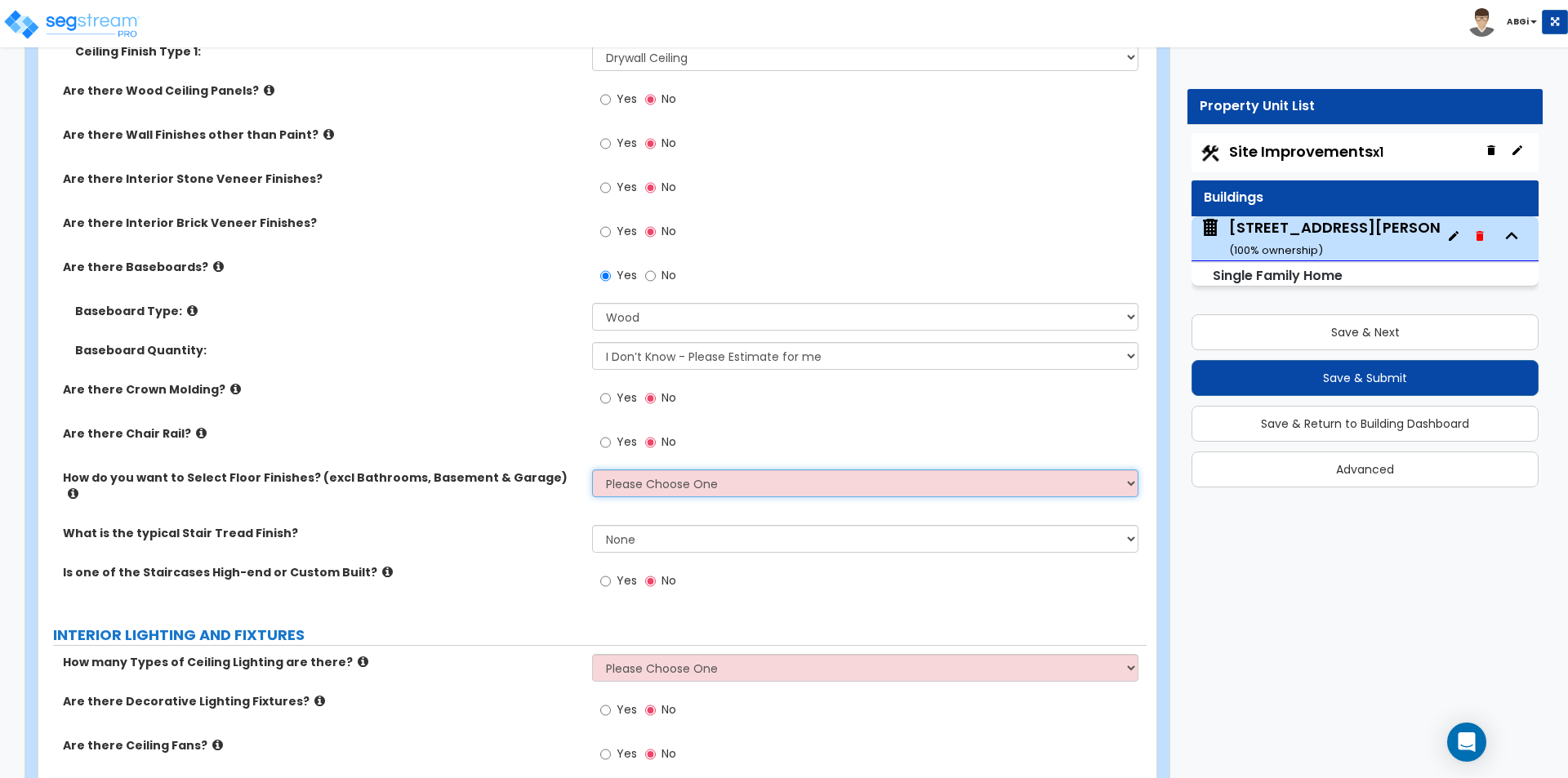
click at [640, 485] on select "Please Choose One I want to Select Floor Finishes for the Areas of the House I …" at bounding box center [864, 484] width 545 height 28
select select "1"
click at [592, 470] on select "Please Choose One I want to Select Floor Finishes for the Areas of the House I …" at bounding box center [864, 484] width 545 height 28
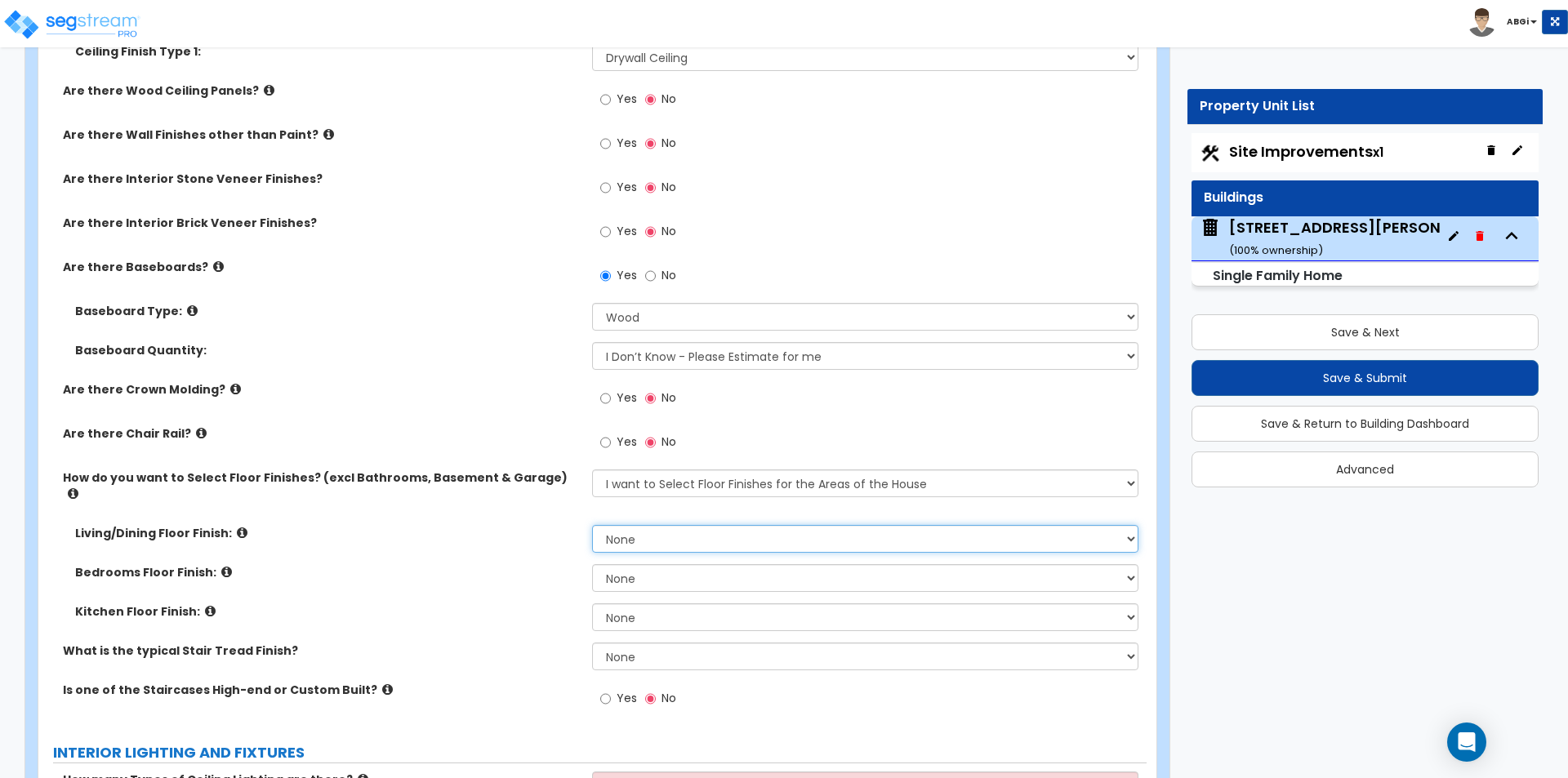
click at [676, 525] on select "None Tile Flooring Hardwood Flooring Resilient Laminate Flooring VCT Flooring S…" at bounding box center [864, 539] width 545 height 28
select select "3"
click at [592, 525] on select "None Tile Flooring Hardwood Flooring Resilient Laminate Flooring VCT Flooring S…" at bounding box center [864, 539] width 545 height 28
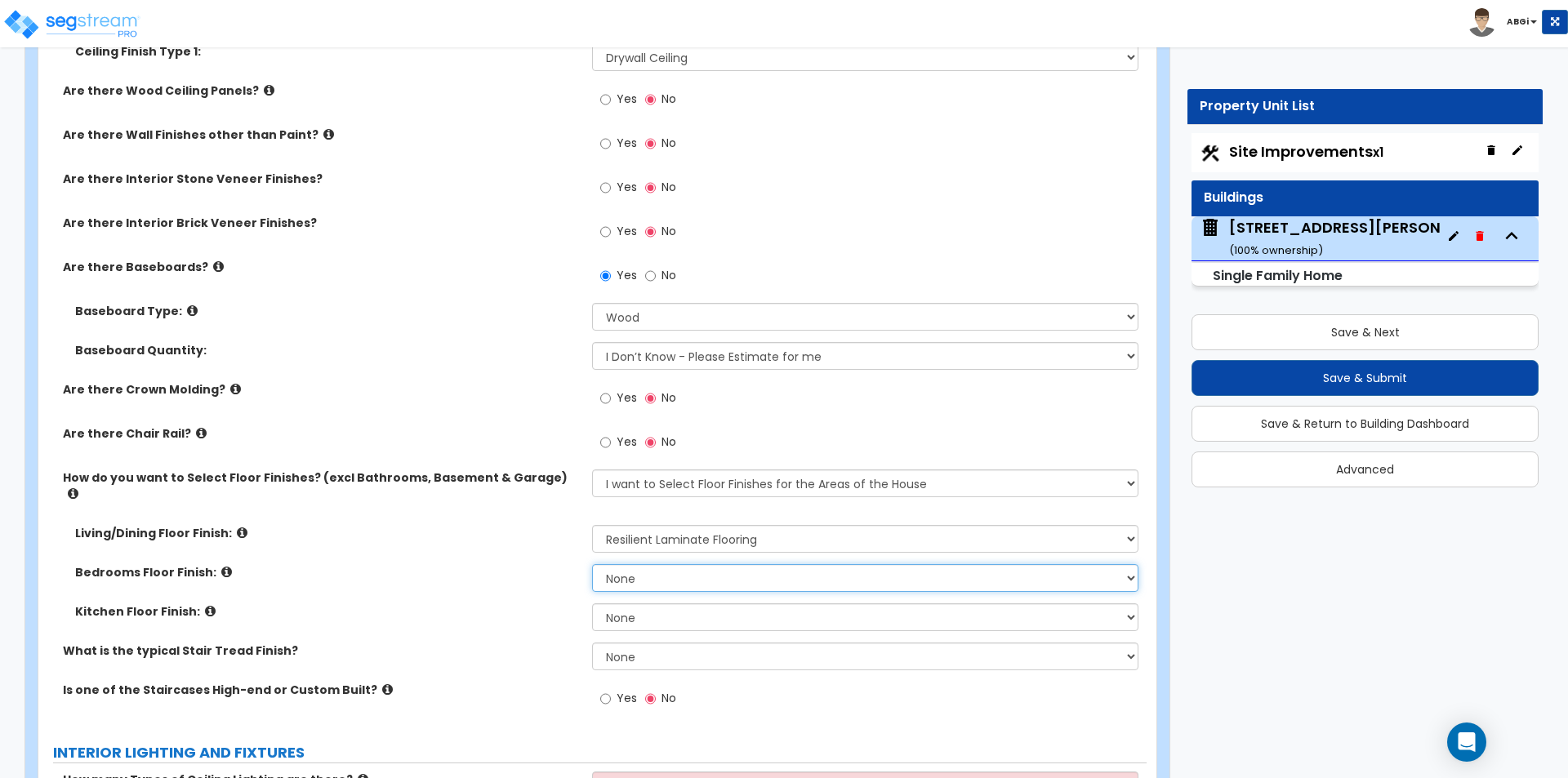
click at [655, 564] on select "None Tile Flooring Hardwood Flooring Resilient Laminate Flooring VCT Flooring S…" at bounding box center [864, 578] width 545 height 28
click at [592, 564] on select "None Tile Flooring Hardwood Flooring Resilient Laminate Flooring VCT Flooring S…" at bounding box center [864, 578] width 545 height 28
click at [616, 568] on select "None Tile Flooring Hardwood Flooring Resilient Laminate Flooring VCT Flooring S…" at bounding box center [864, 578] width 545 height 28
select select "5"
click at [592, 564] on select "None Tile Flooring Hardwood Flooring Resilient Laminate Flooring VCT Flooring S…" at bounding box center [864, 578] width 545 height 28
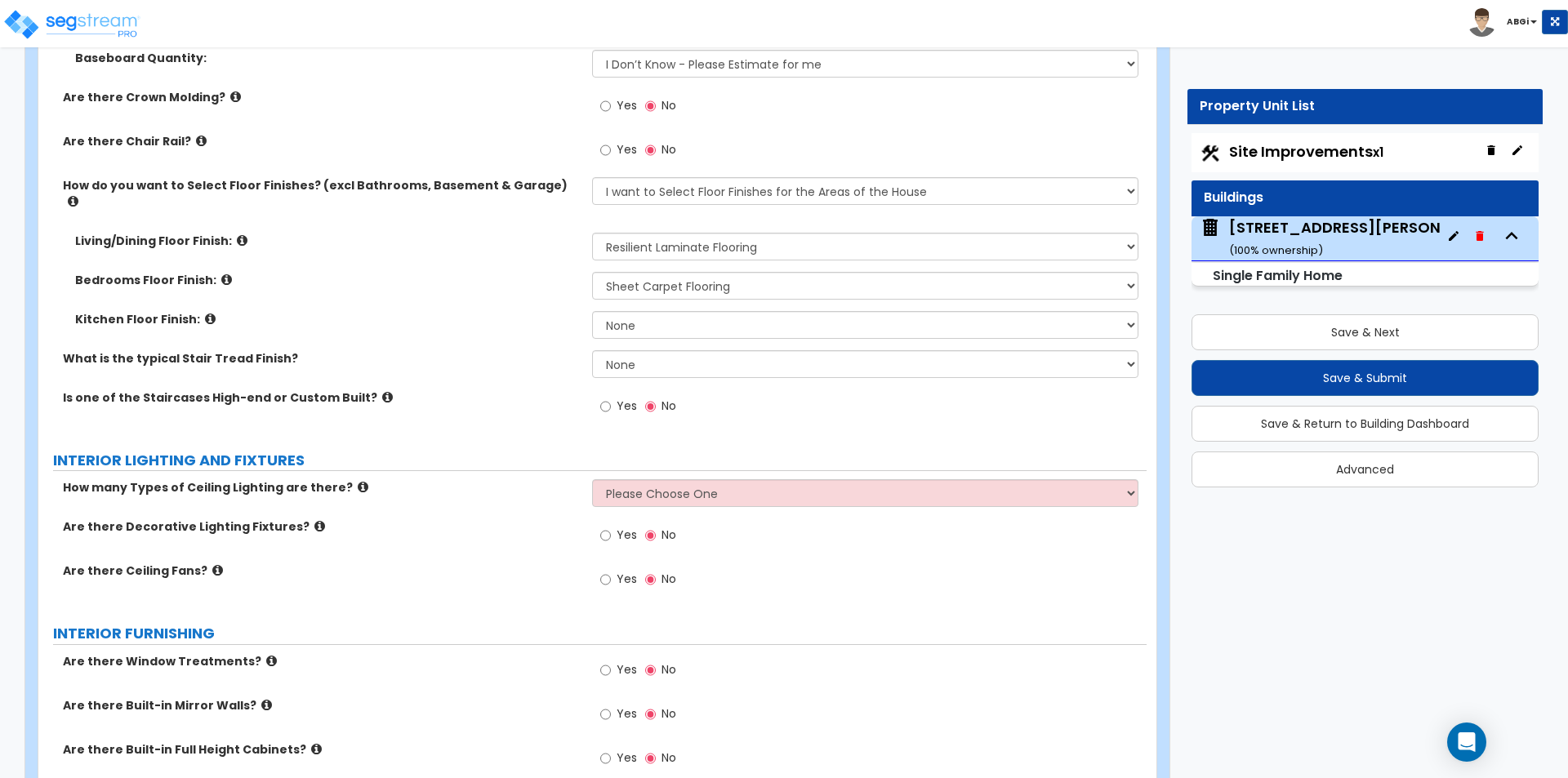
scroll to position [3511, 0]
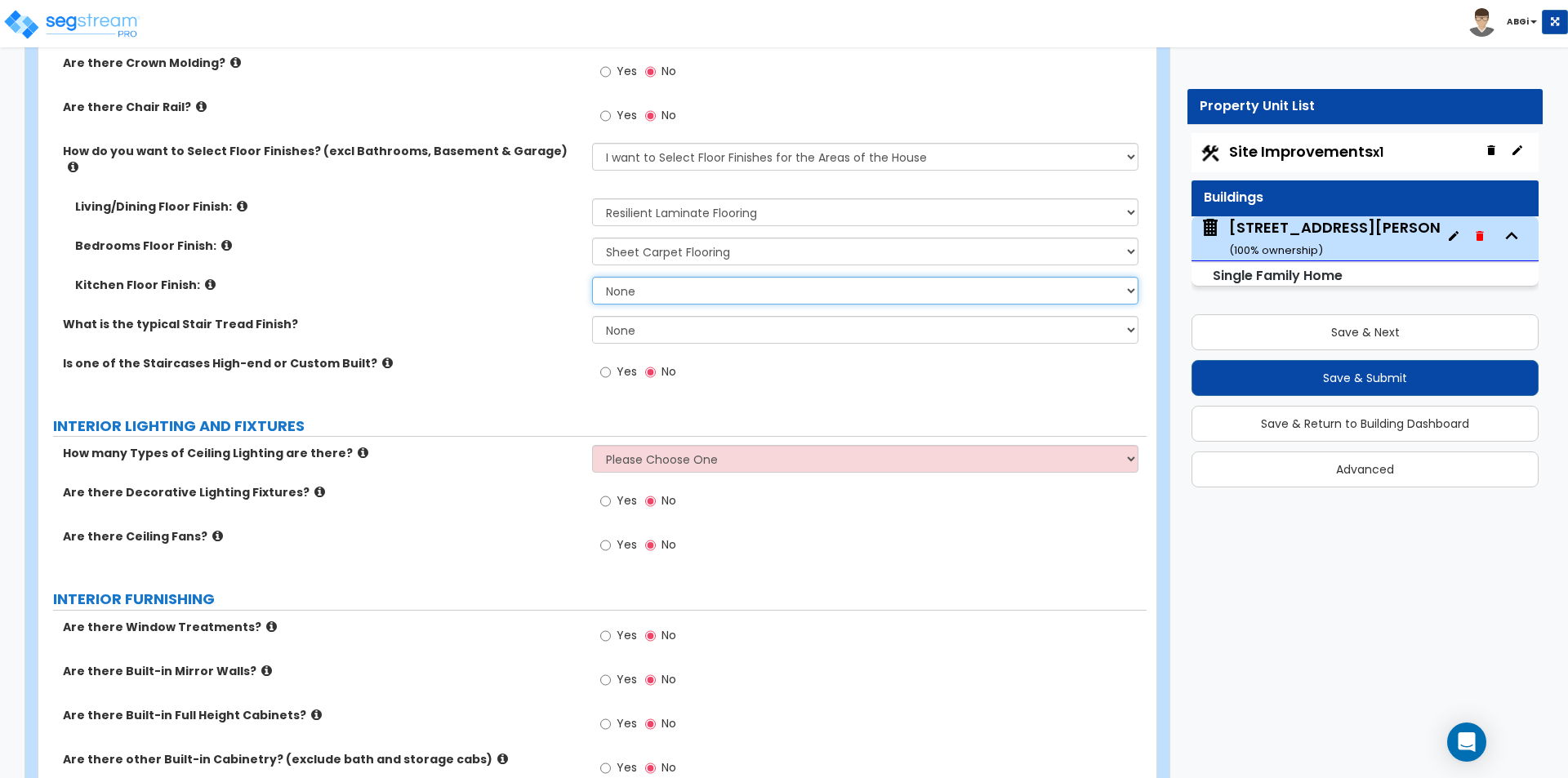
click at [654, 277] on select "None Tile Flooring Hardwood Flooring Resilient Laminate Flooring VCT Flooring S…" at bounding box center [864, 290] width 545 height 28
select select "3"
click at [592, 277] on select "None Tile Flooring Hardwood Flooring Resilient Laminate Flooring VCT Flooring S…" at bounding box center [864, 290] width 545 height 28
click at [628, 316] on select "None Tile Wood Laminate VCT Sheet Carpet Sheet Vinyl Carpet Tile" at bounding box center [864, 330] width 545 height 28
select select "5"
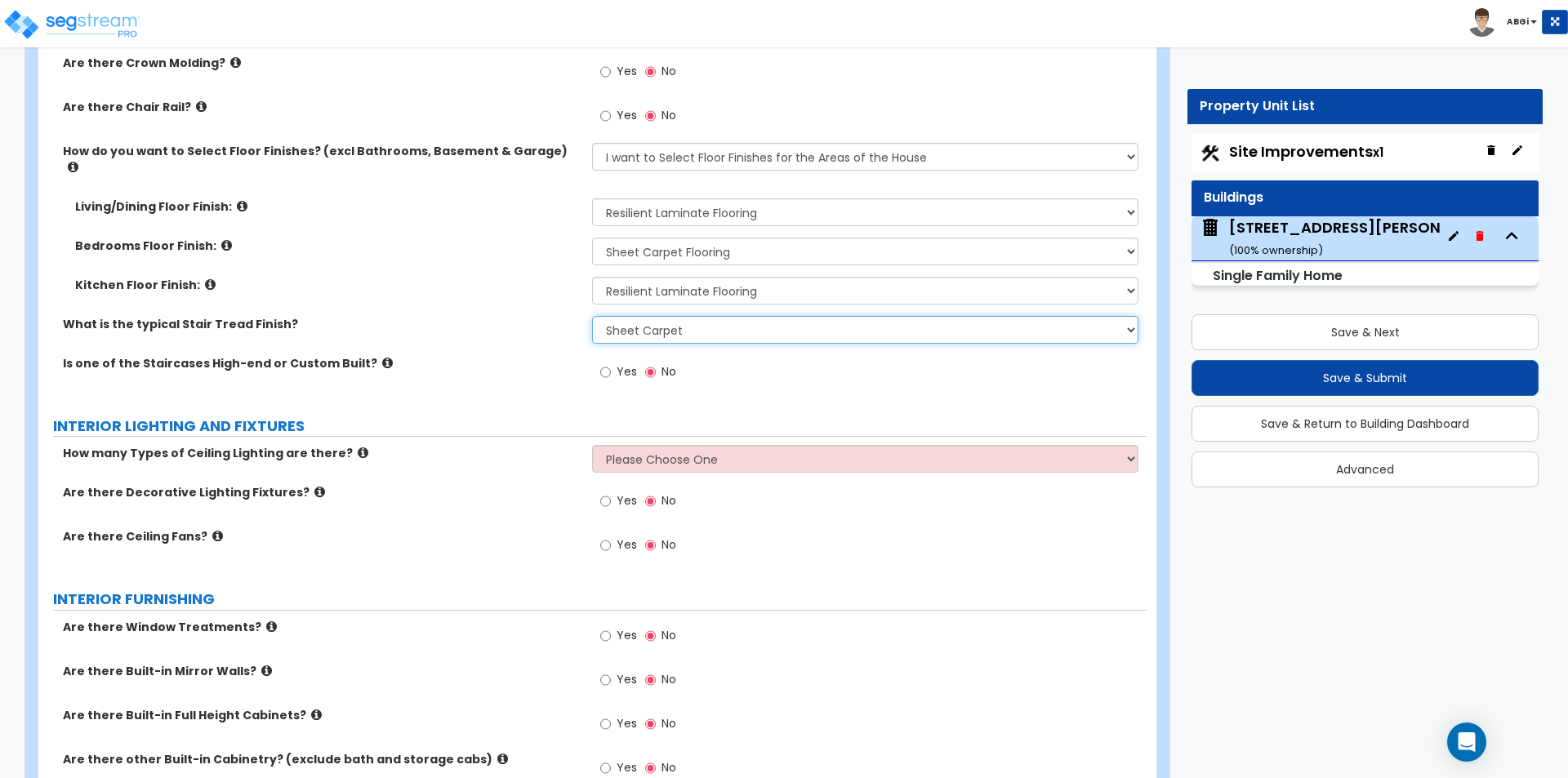
click at [592, 316] on select "None Tile Wood Laminate VCT Sheet Carpet Sheet Vinyl Carpet Tile" at bounding box center [864, 330] width 545 height 28
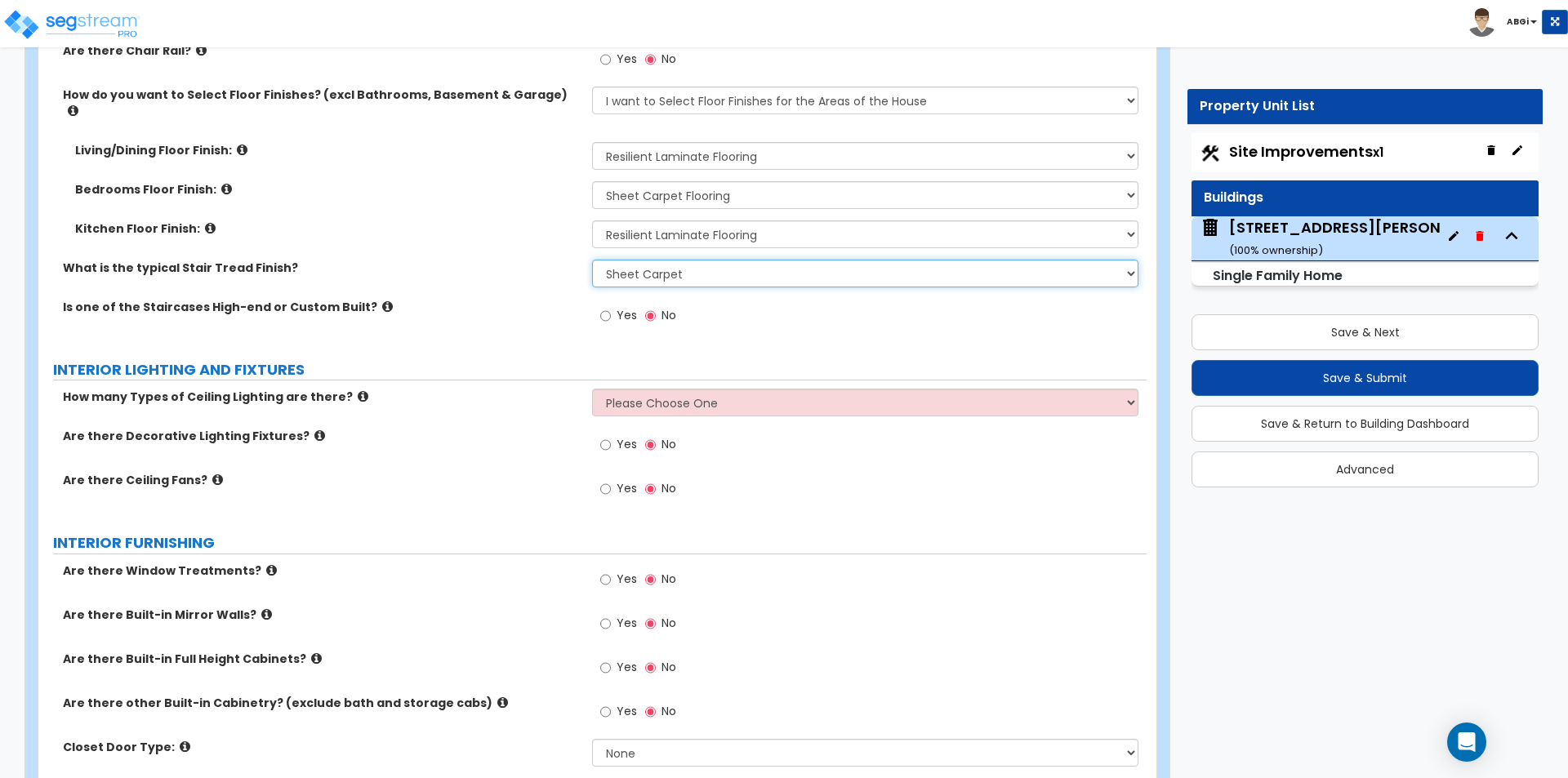
scroll to position [3593, 0]
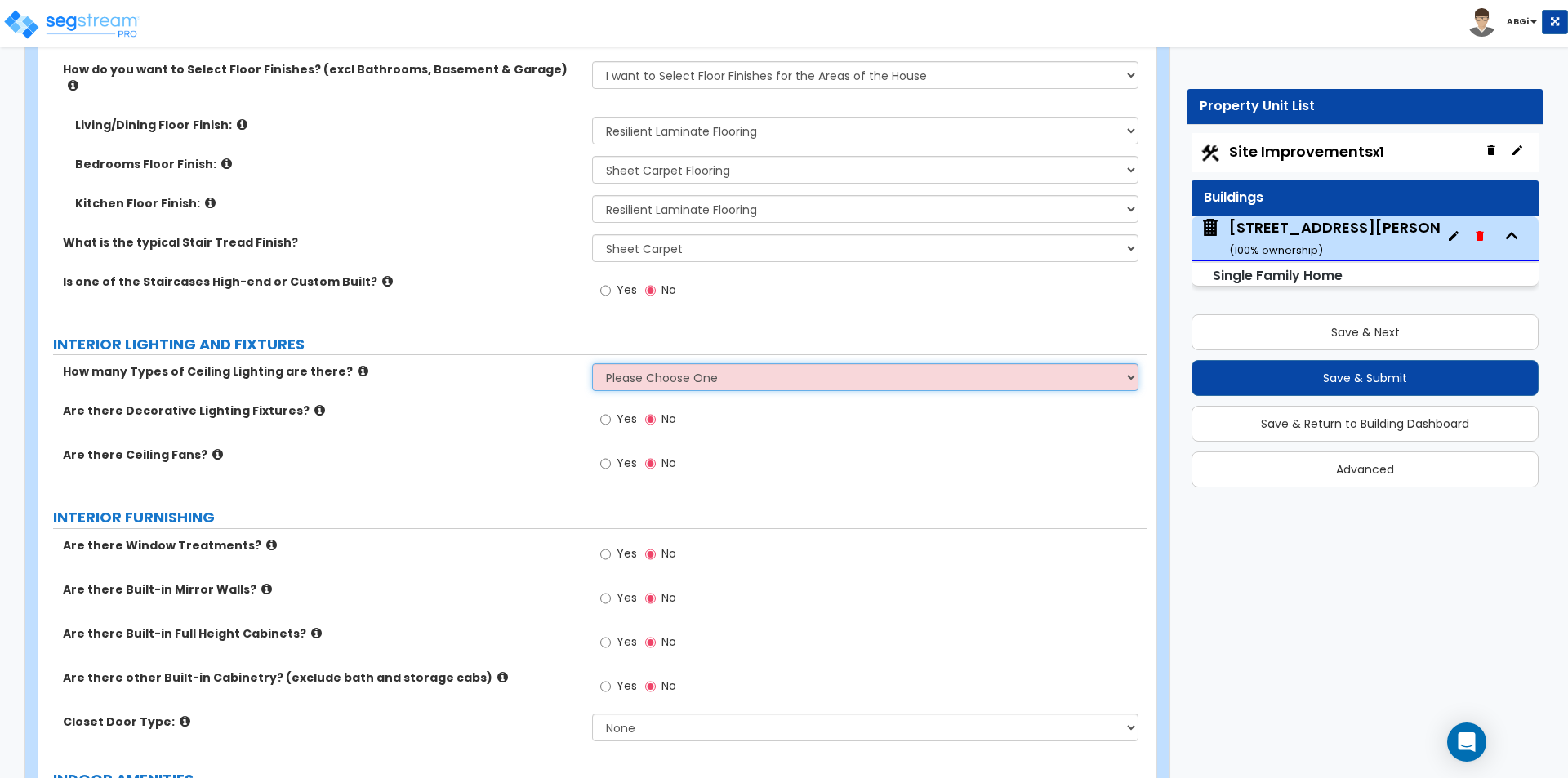
click at [642, 367] on select "Please Choose One 1 2 3" at bounding box center [864, 378] width 545 height 28
select select "1"
click at [592, 364] on select "Please Choose One 1 2 3" at bounding box center [864, 378] width 545 height 28
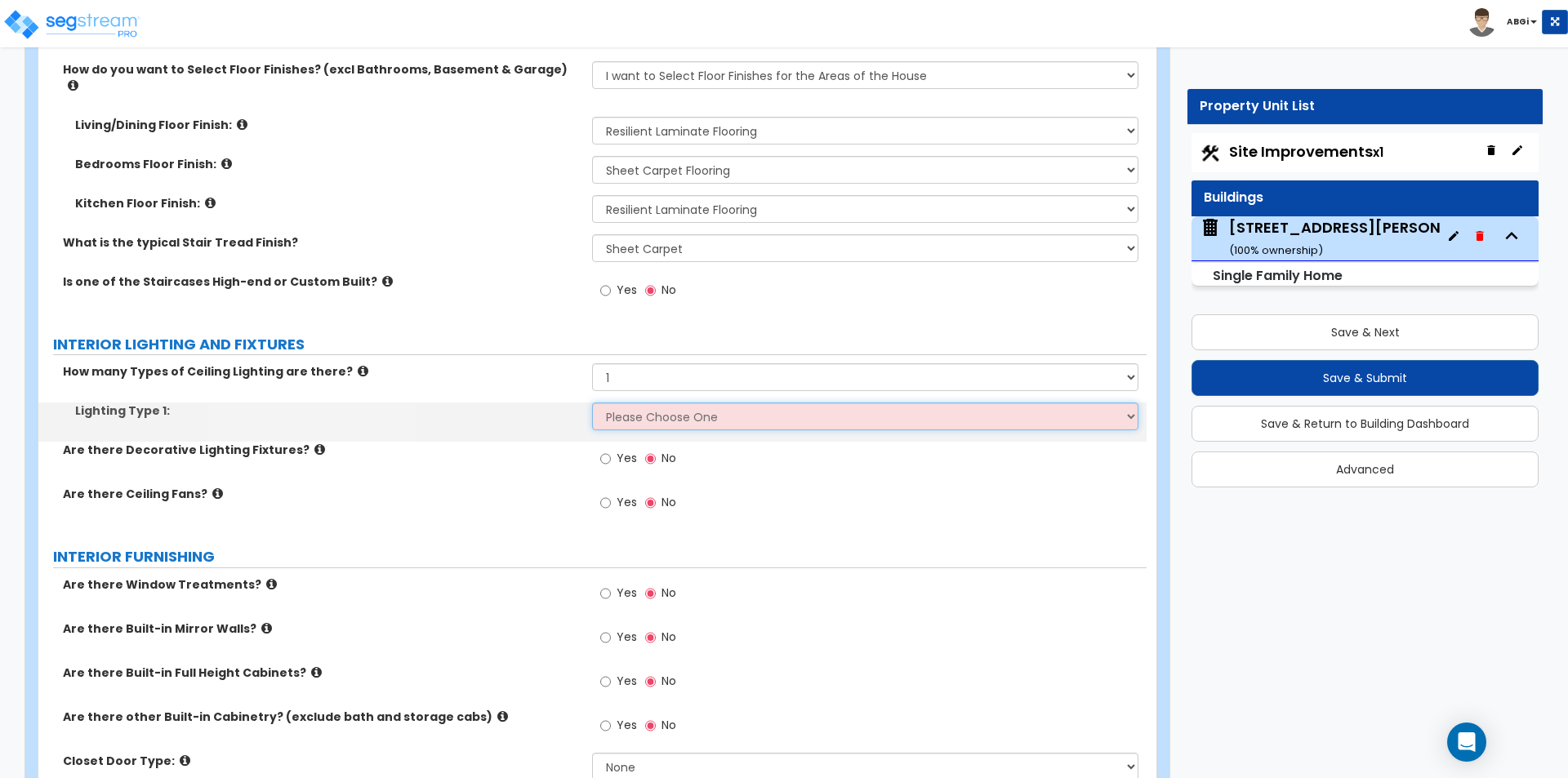
click at [635, 402] on select "Please Choose One LED Surface-Mounted LED Recessed Fluorescent Surface-Mounted …" at bounding box center [864, 416] width 545 height 28
select select "2"
click at [592, 402] on select "Please Choose One LED Surface-Mounted LED Recessed Fluorescent Surface-Mounted …" at bounding box center [864, 416] width 545 height 28
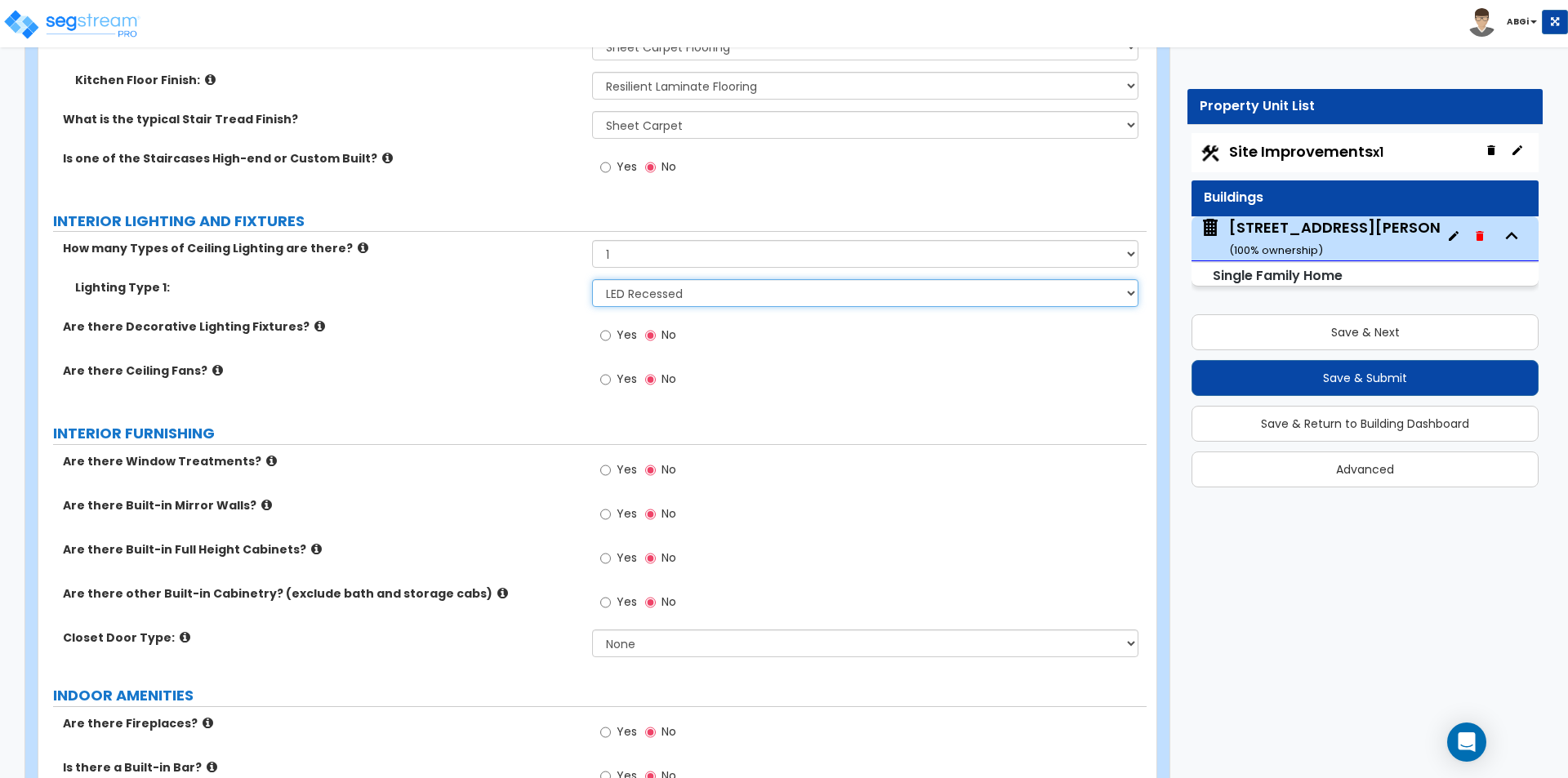
scroll to position [3756, 0]
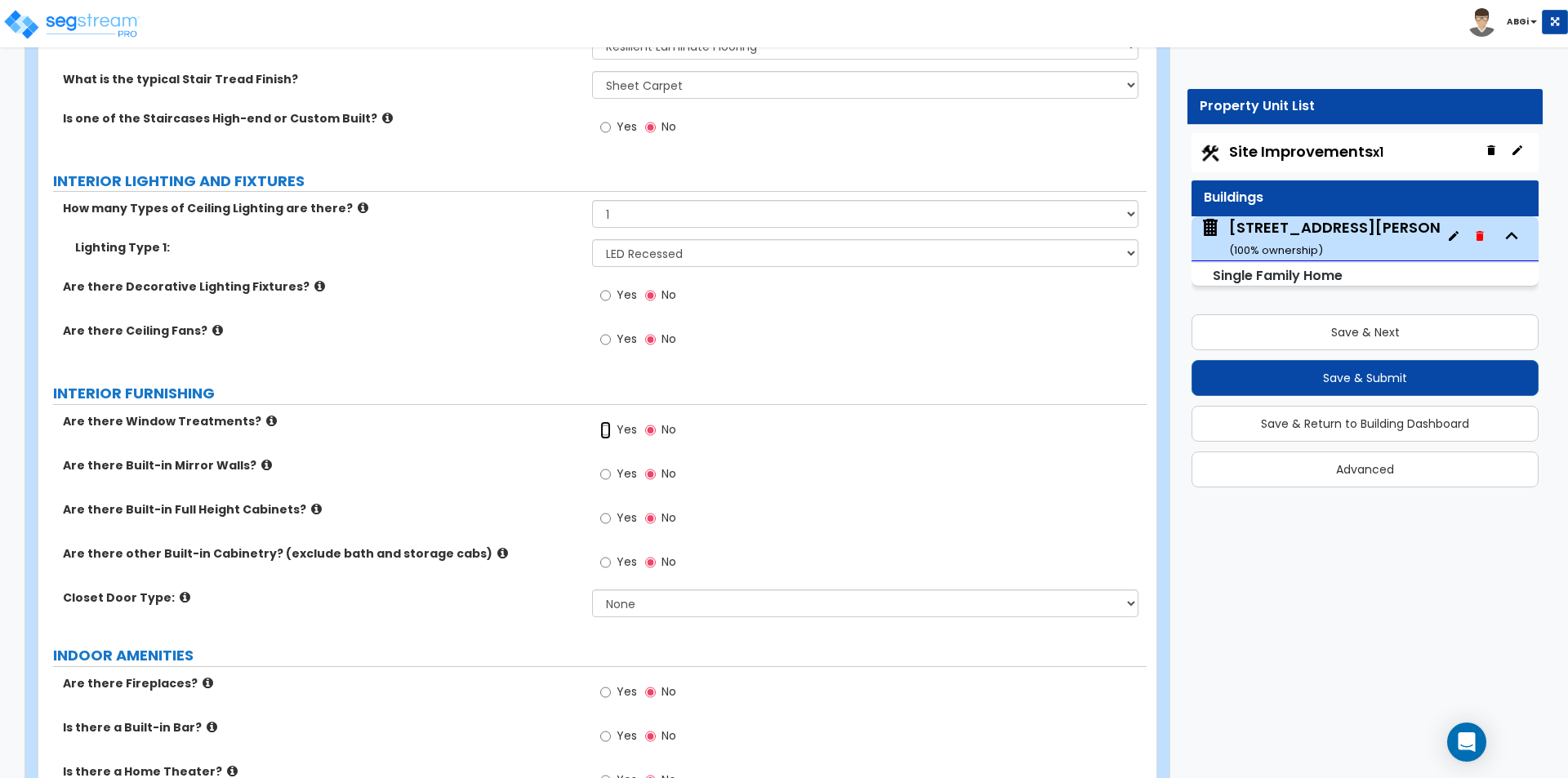
click at [611, 421] on input "Yes" at bounding box center [606, 430] width 11 height 18
radio input "true"
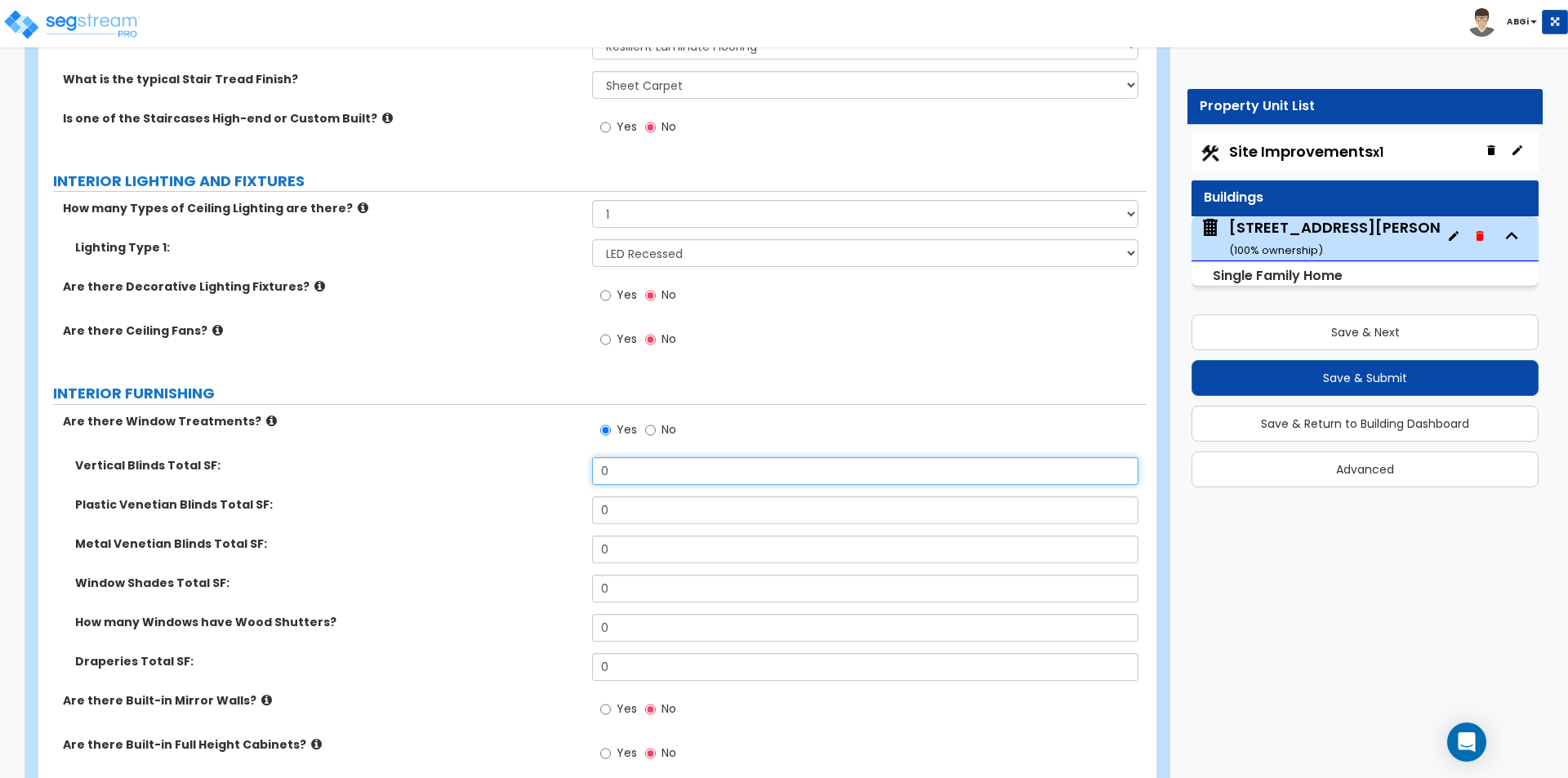
click at [616, 457] on input "0" at bounding box center [864, 471] width 545 height 28
type input "80"
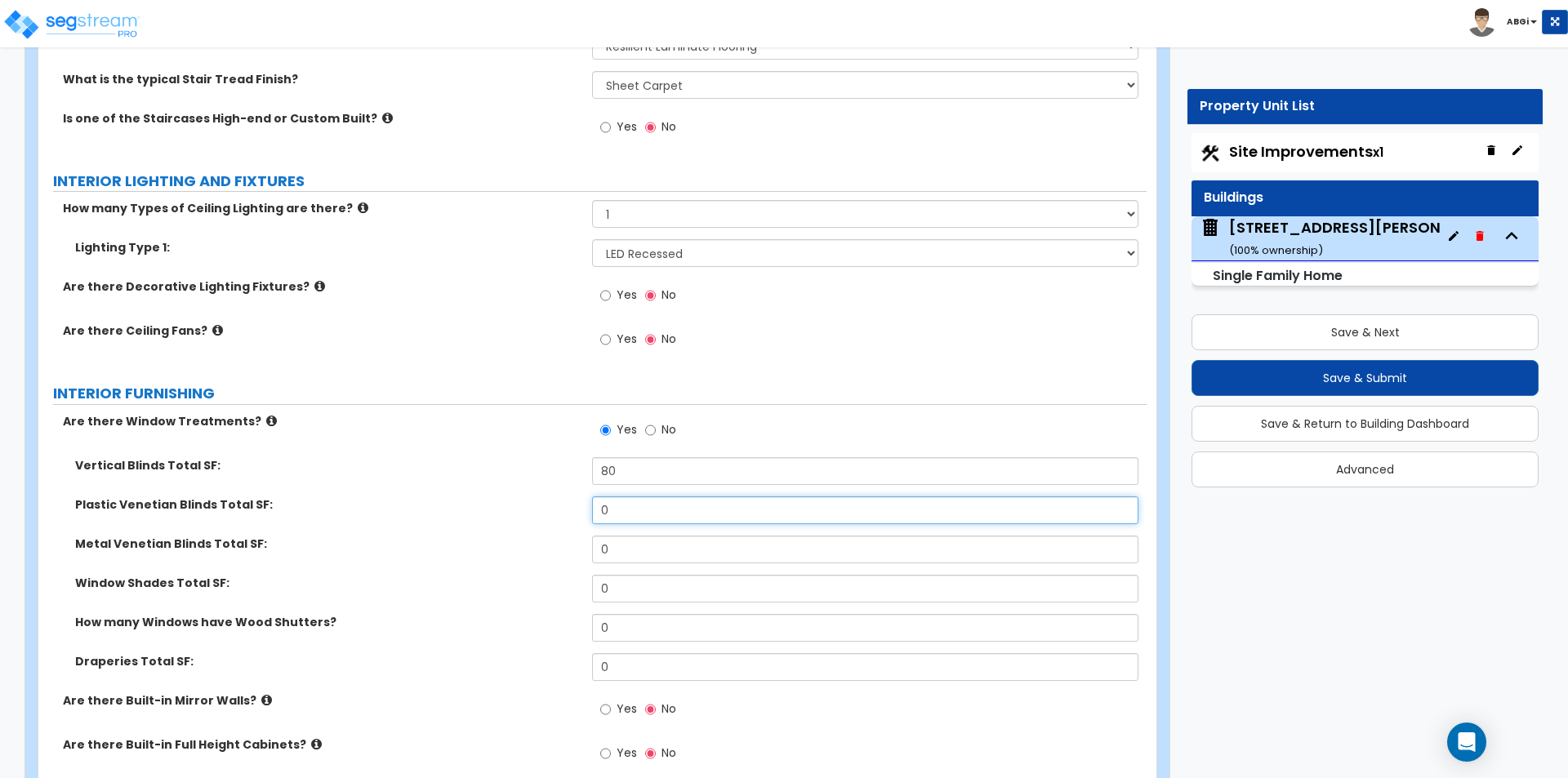
click at [615, 497] on input "0" at bounding box center [864, 510] width 545 height 28
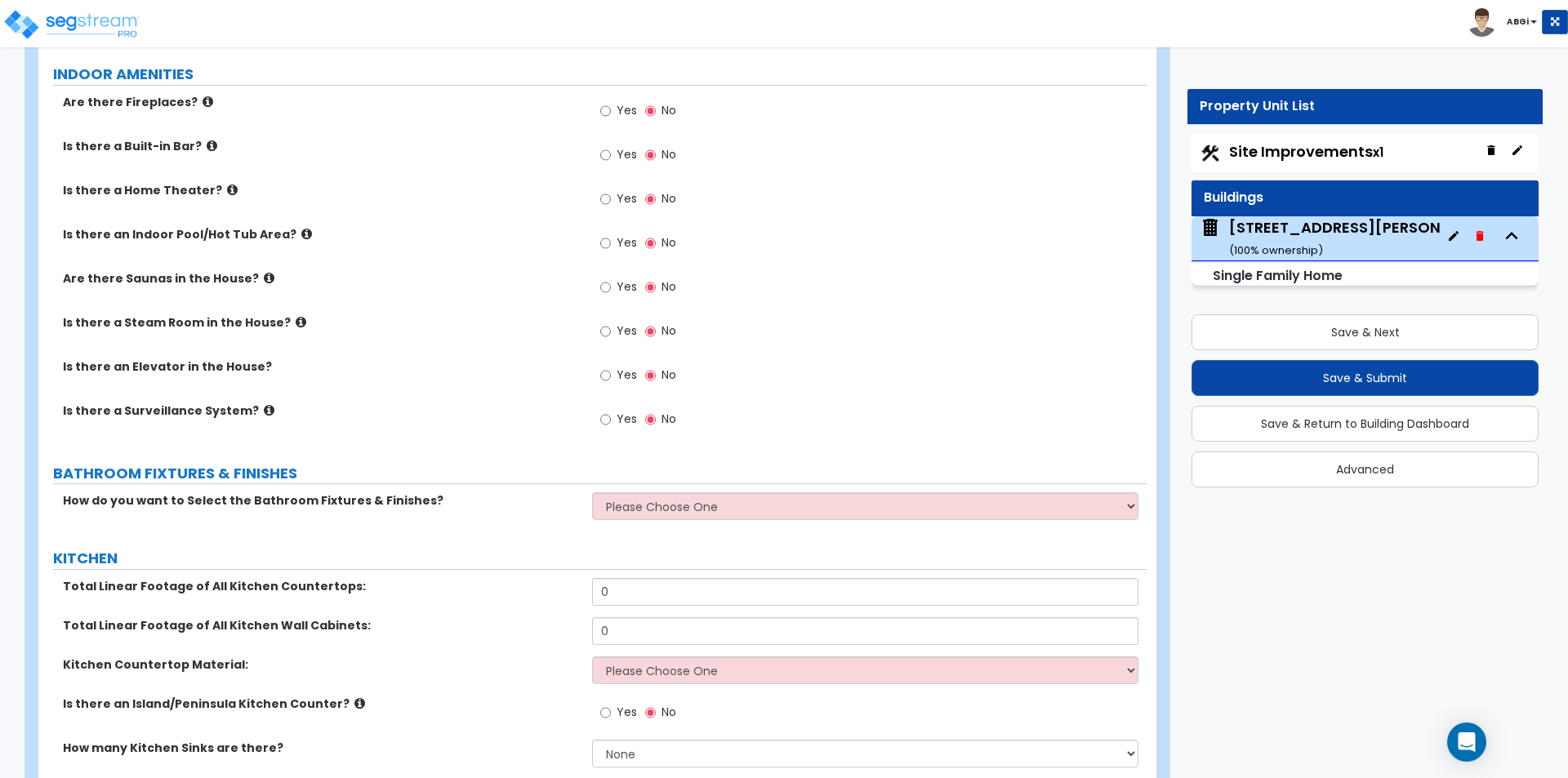
scroll to position [4654, 0]
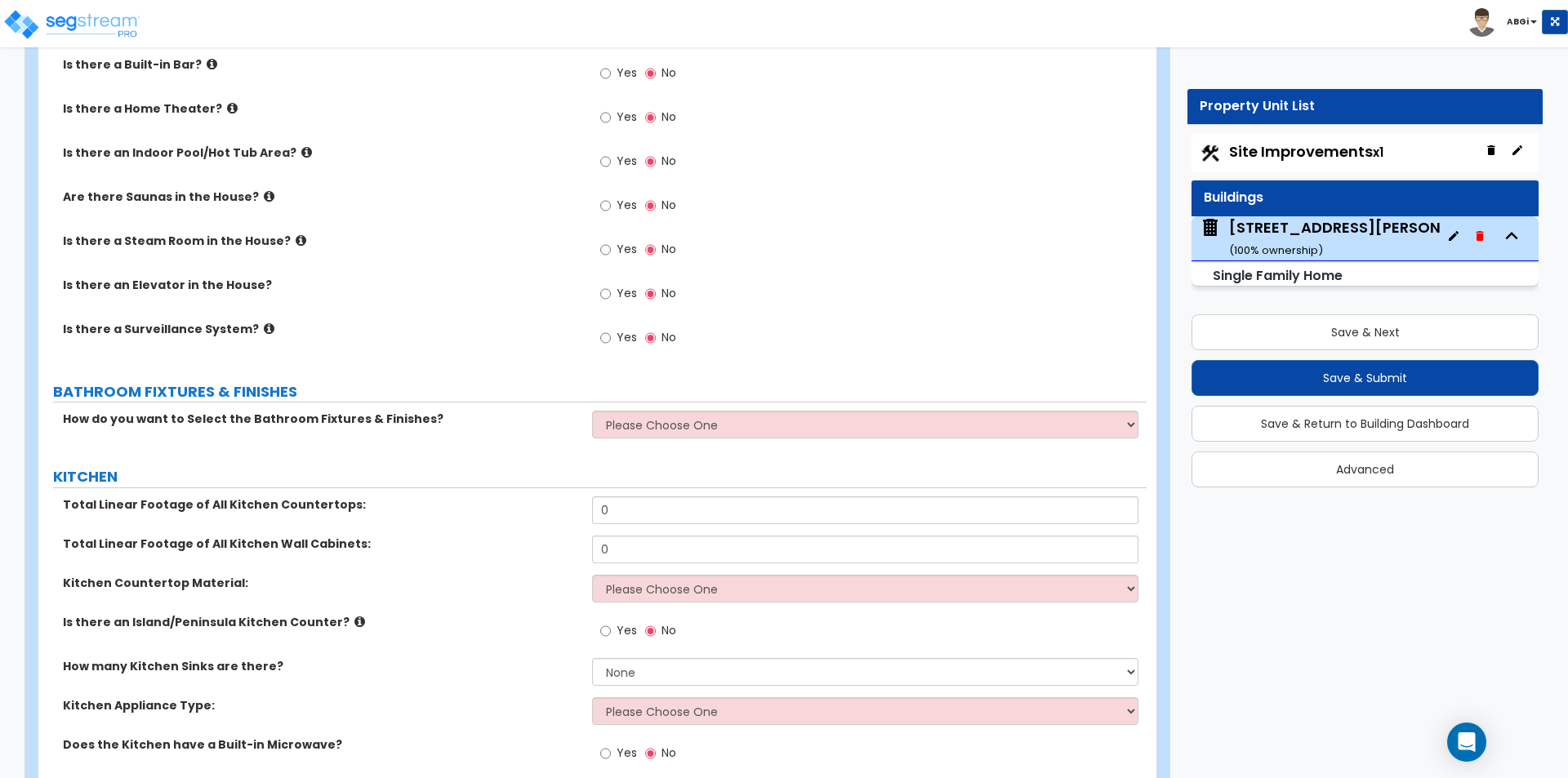
type input "288"
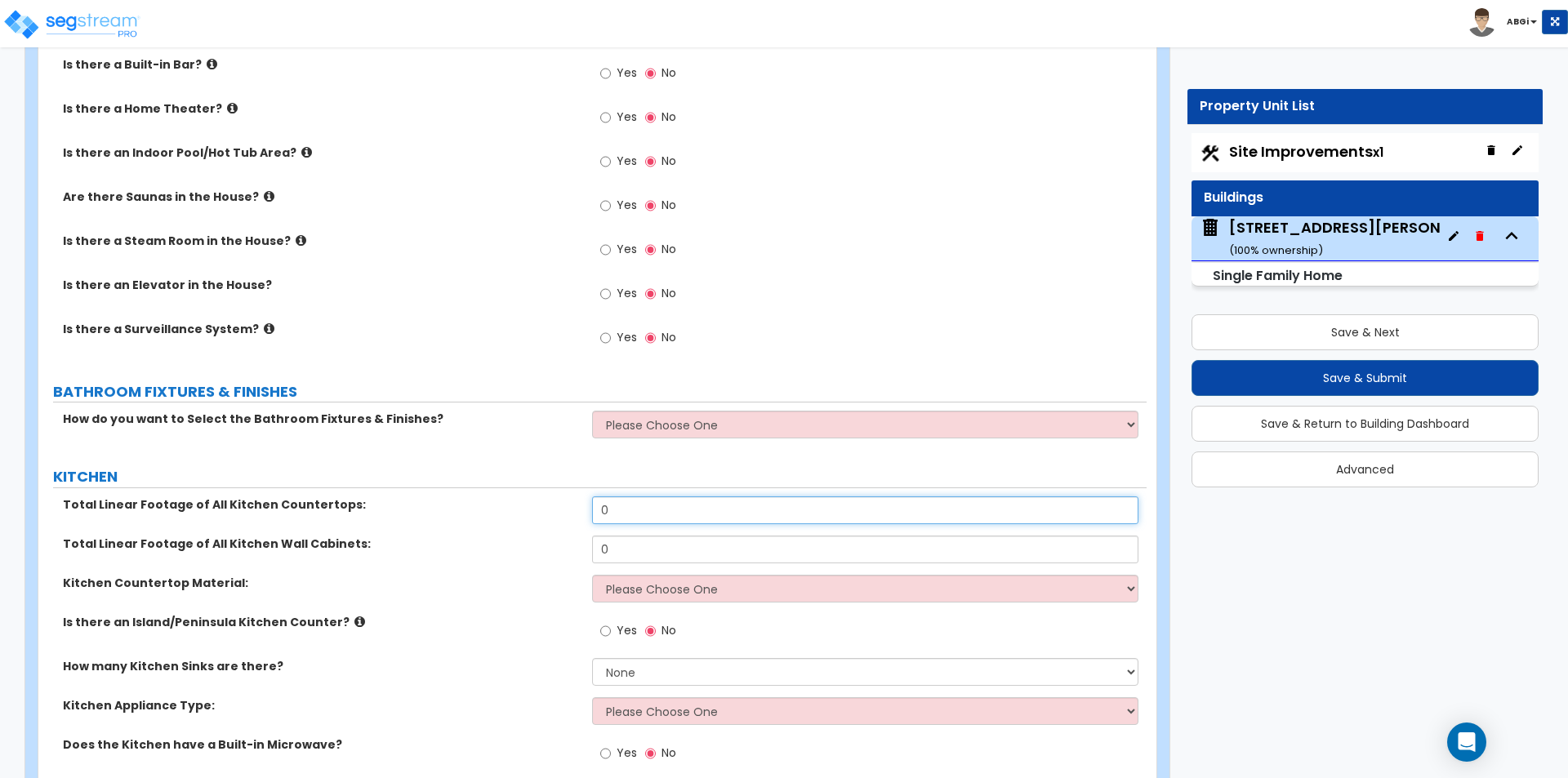
click at [649, 497] on input "0" at bounding box center [864, 510] width 545 height 28
type input "16"
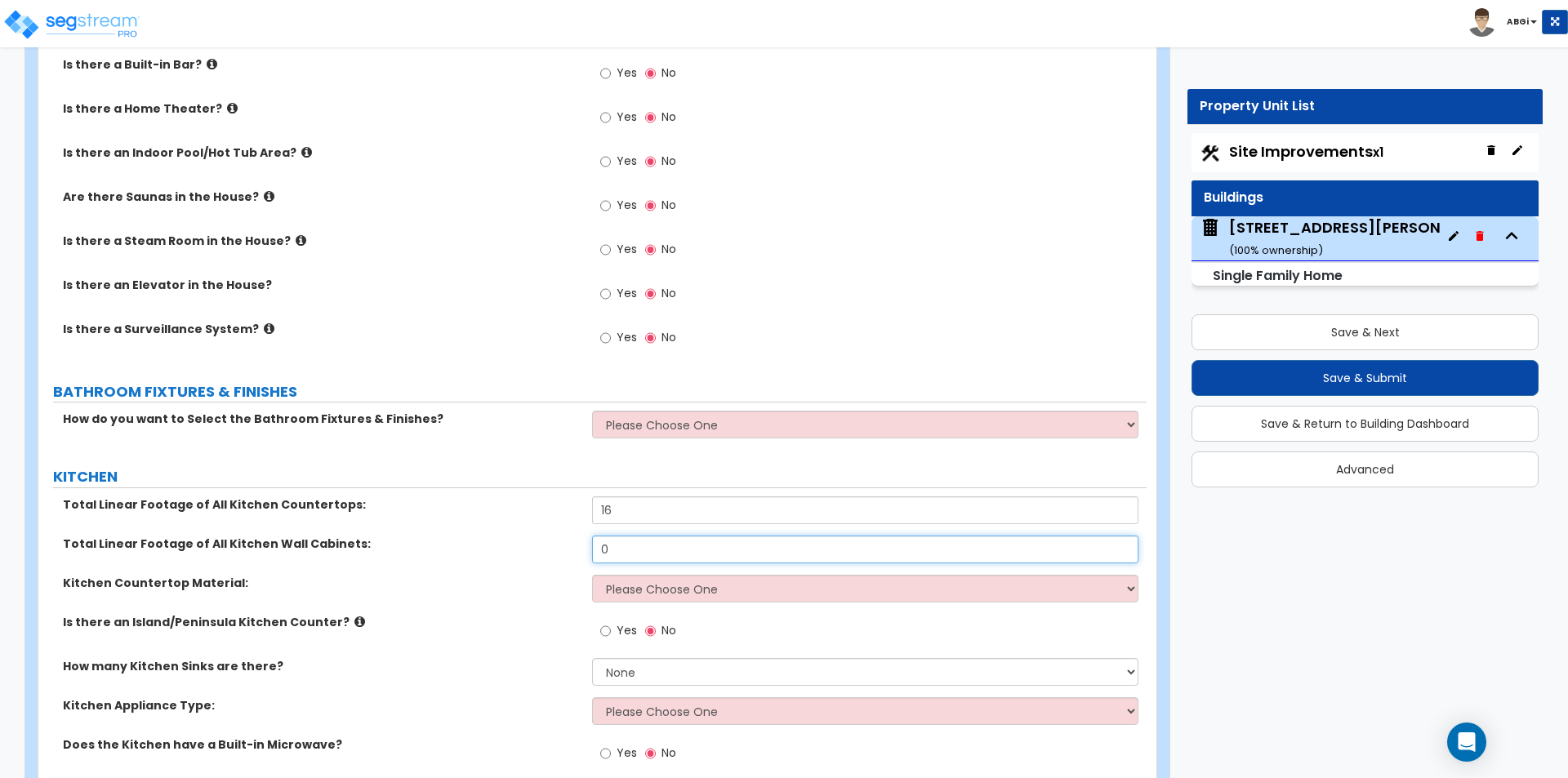
click at [637, 539] on input "0" at bounding box center [864, 549] width 545 height 28
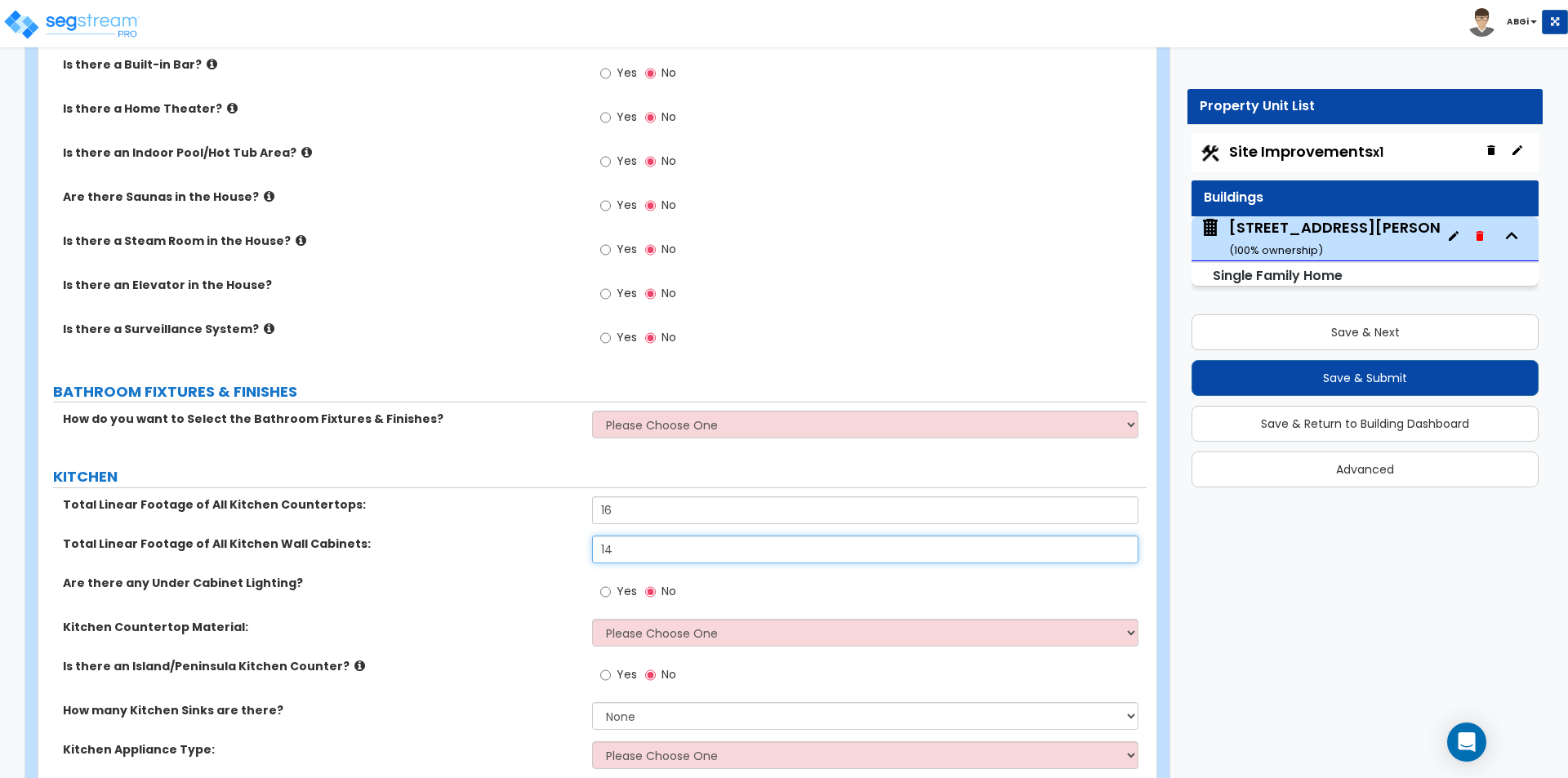
type input "14"
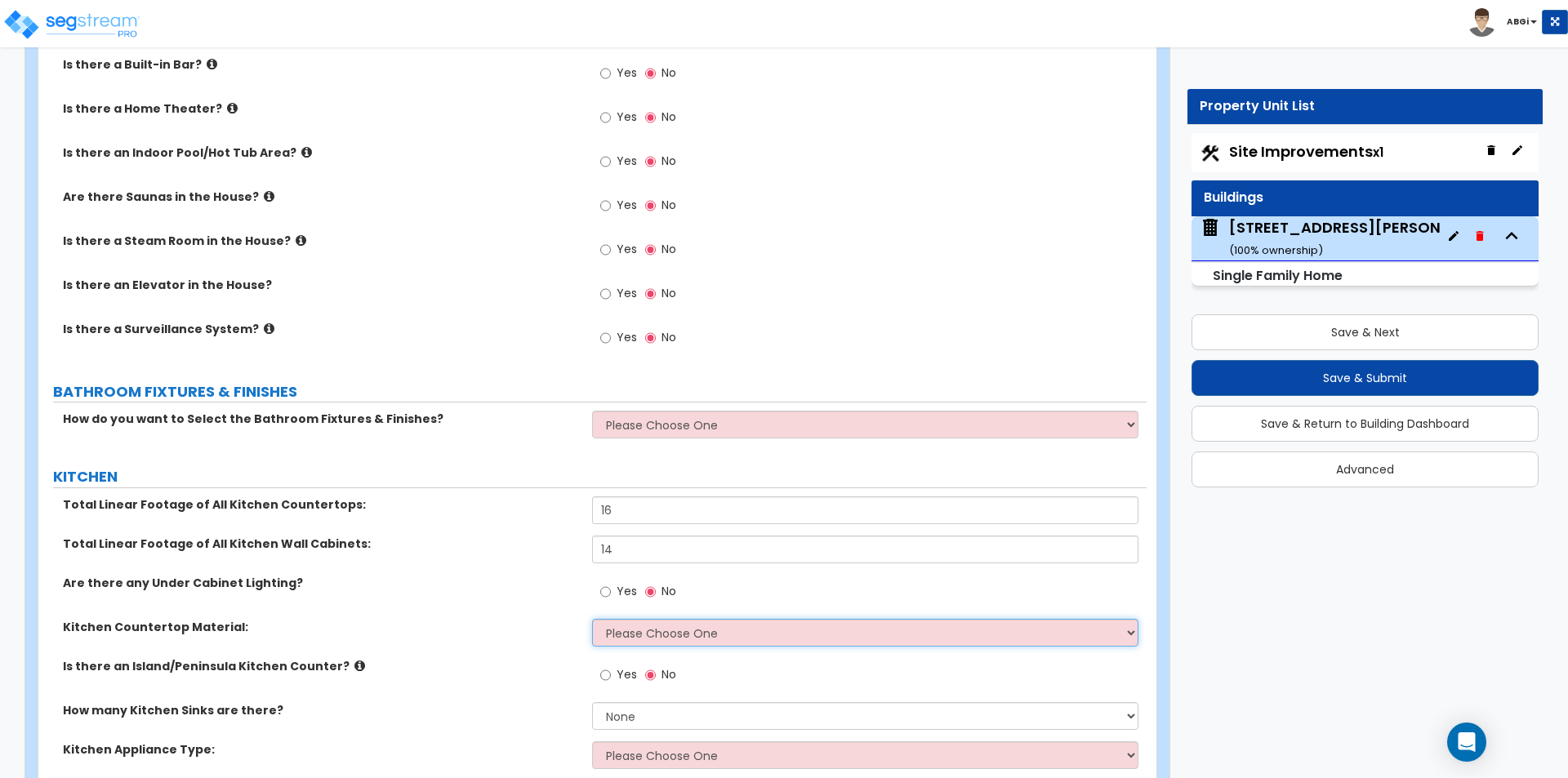
click at [620, 619] on select "Please Choose One Plastic Laminate Solid Surface Stone Quartz Marble Tile Wood …" at bounding box center [864, 633] width 545 height 28
select select "3"
click at [592, 619] on select "Please Choose One Plastic Laminate Solid Surface Stone Quartz Marble Tile Wood …" at bounding box center [864, 633] width 545 height 28
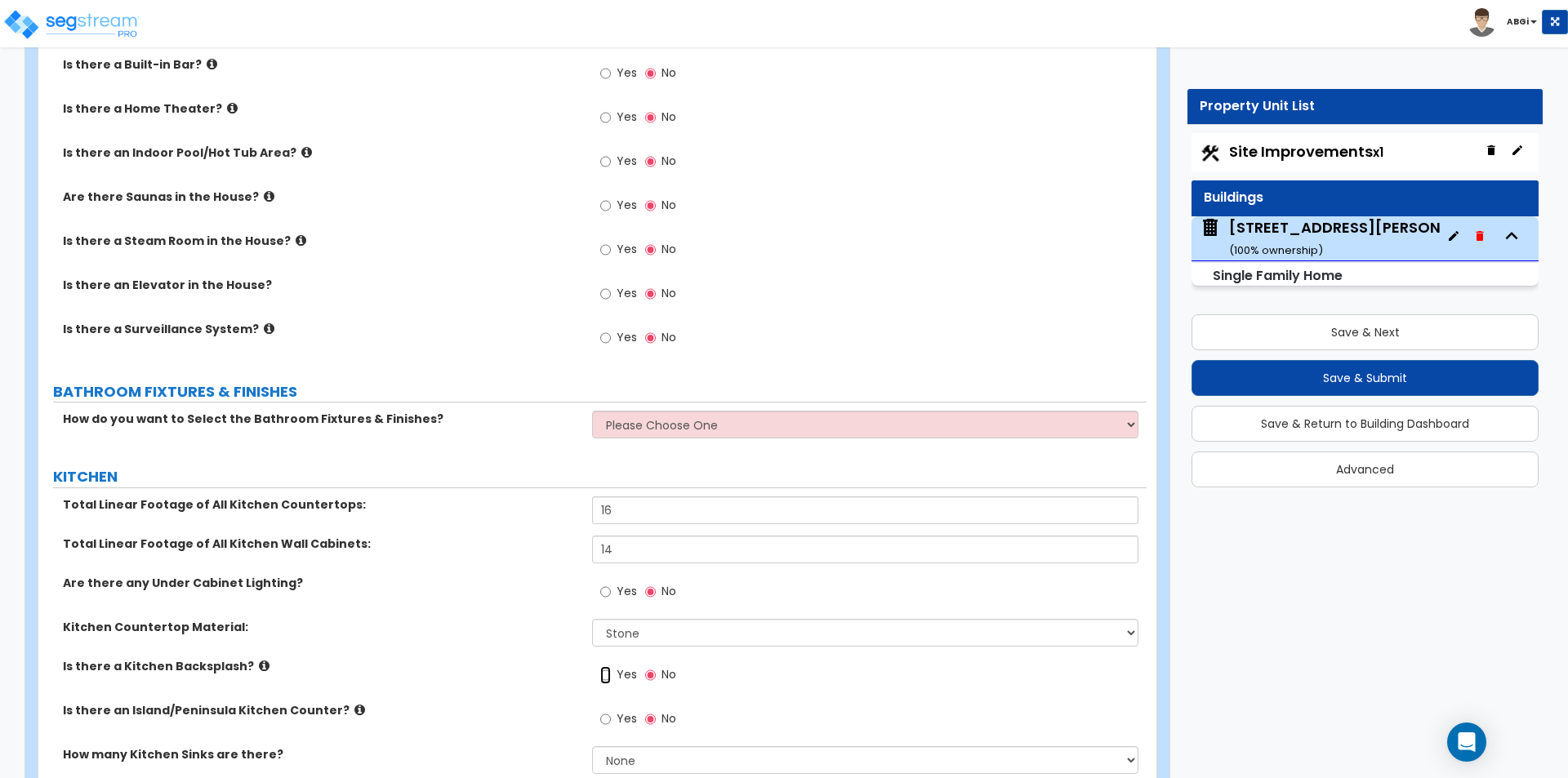
click at [607, 666] on input "Yes" at bounding box center [606, 675] width 11 height 18
radio input "true"
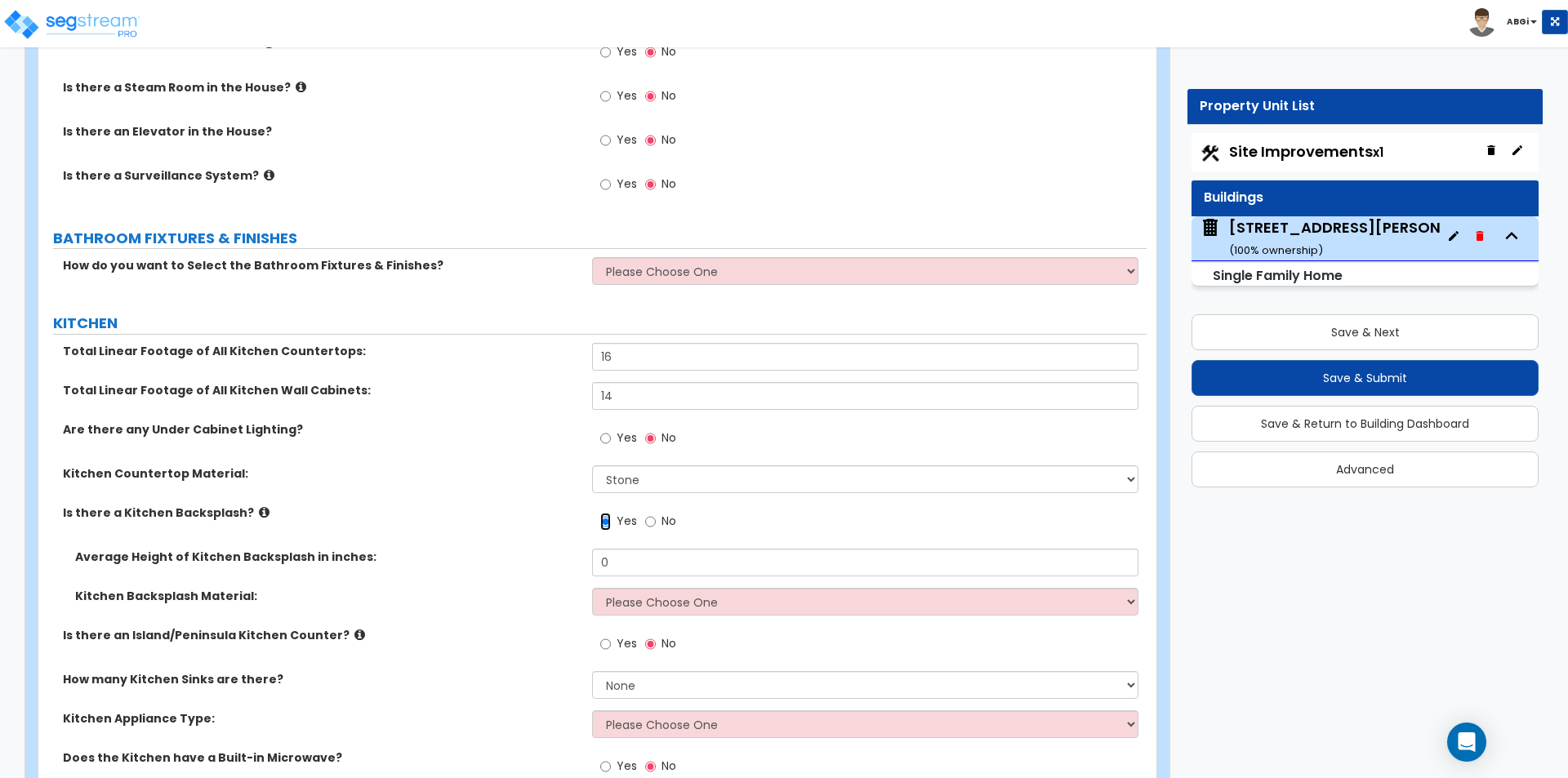
scroll to position [4818, 0]
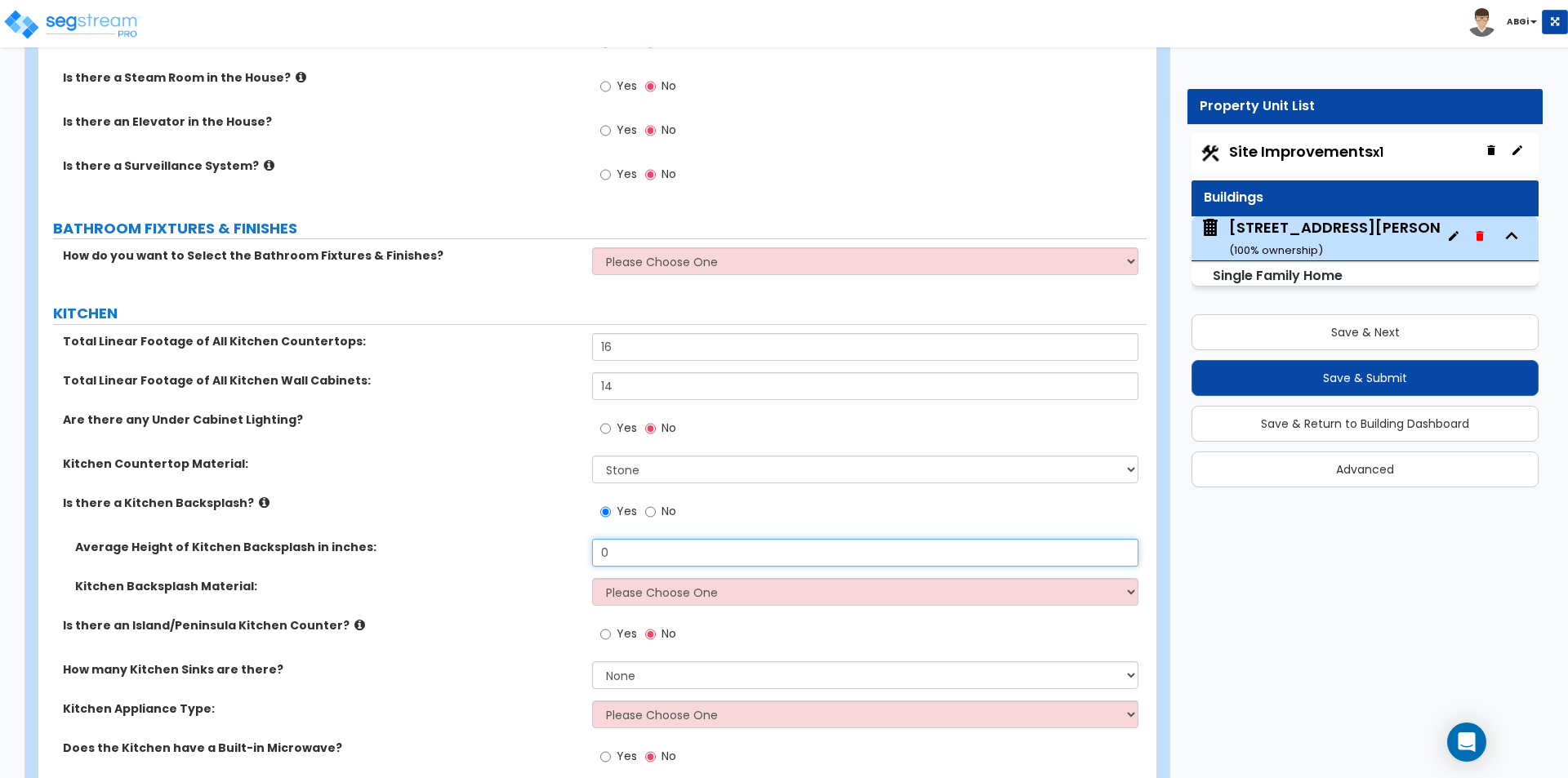
click at [632, 539] on input "0" at bounding box center [864, 553] width 545 height 28
type input "4"
type input "3"
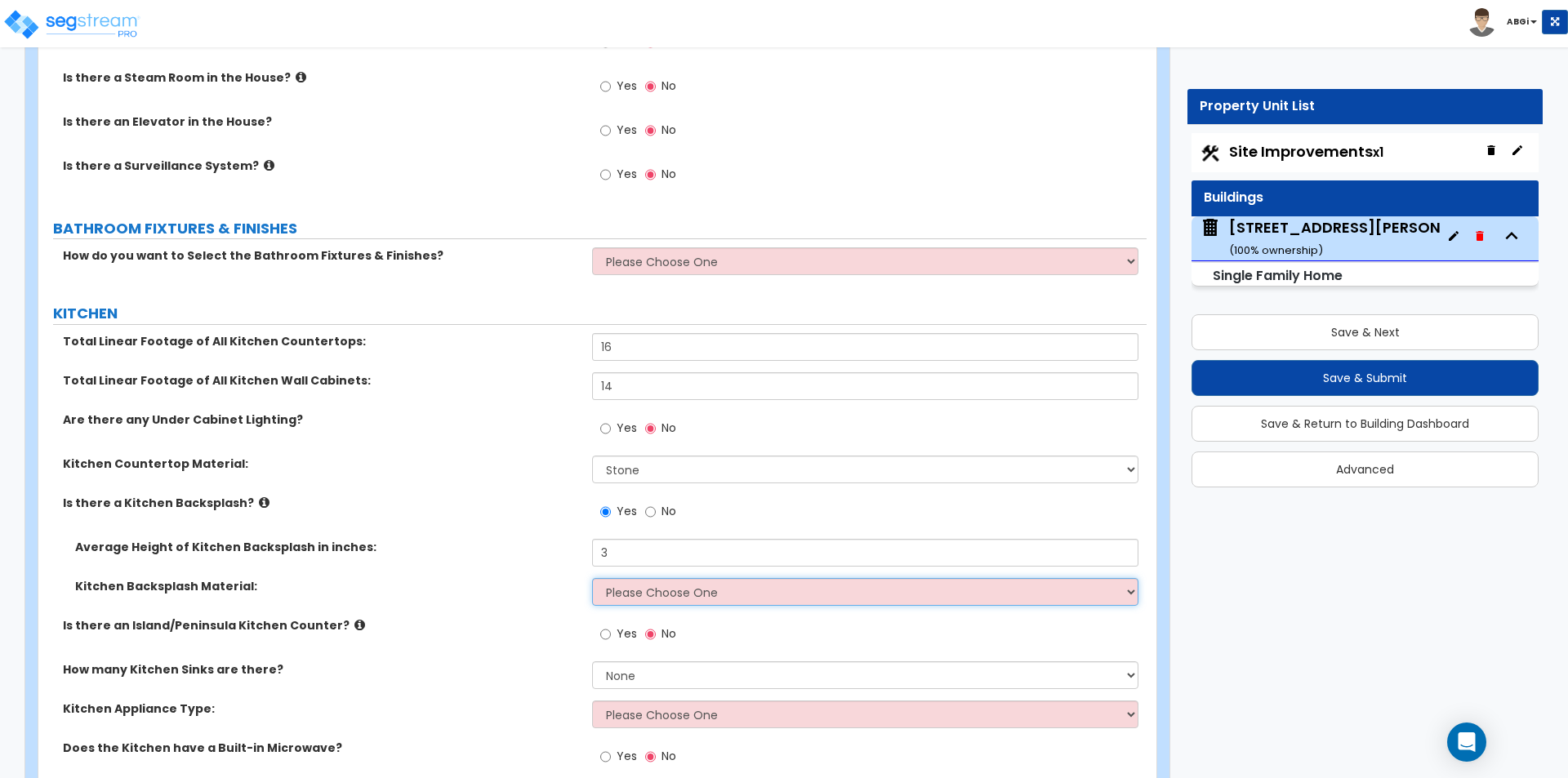
click at [637, 578] on select "Please Choose One Plastic Laminate Solid Surface Stone Quartz Tile Stainless St…" at bounding box center [864, 592] width 545 height 28
select select "6"
click at [592, 578] on select "Please Choose One Plastic Laminate Solid Surface Stone Quartz Tile Stainless St…" at bounding box center [864, 592] width 545 height 28
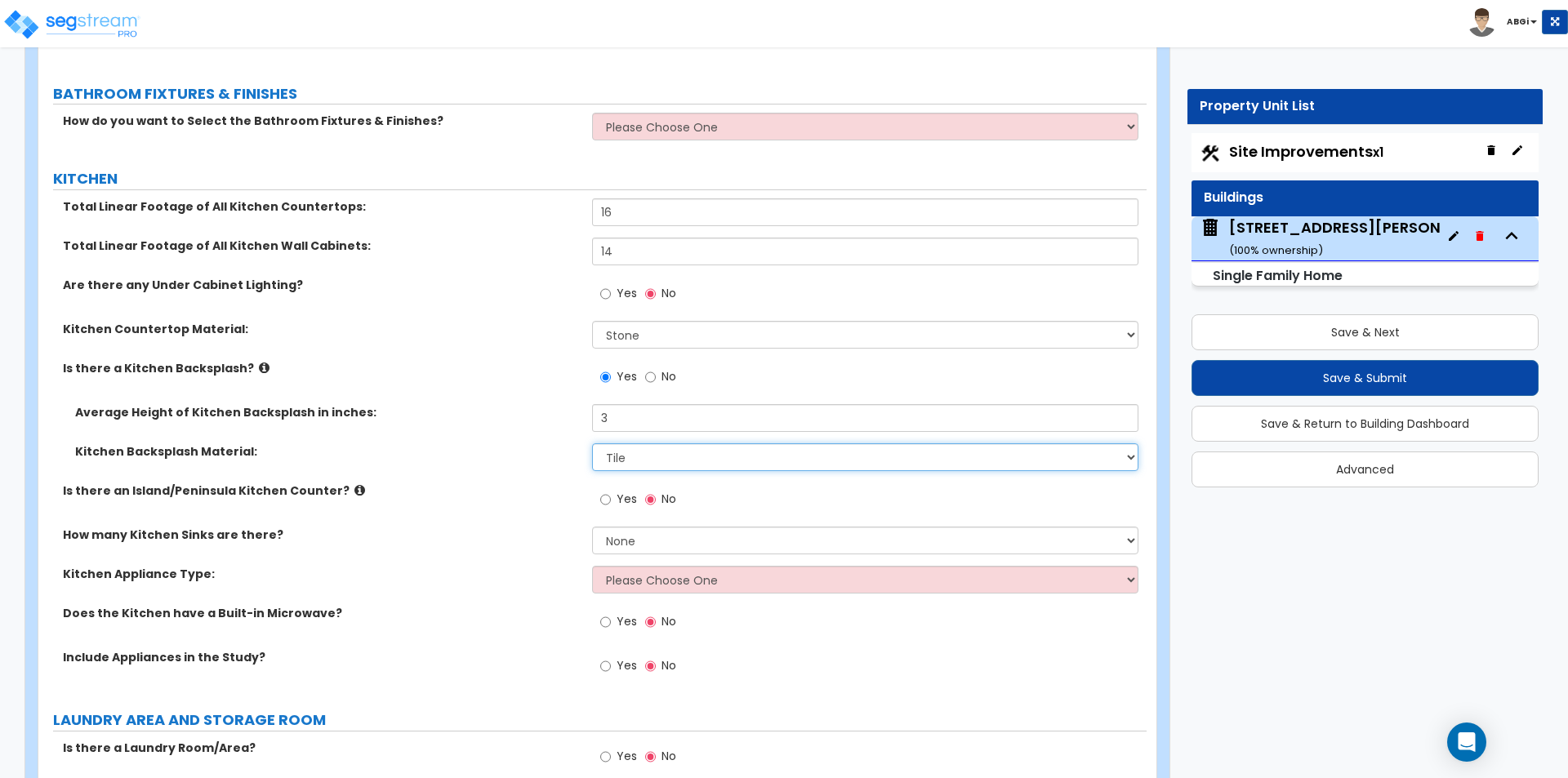
scroll to position [4981, 0]
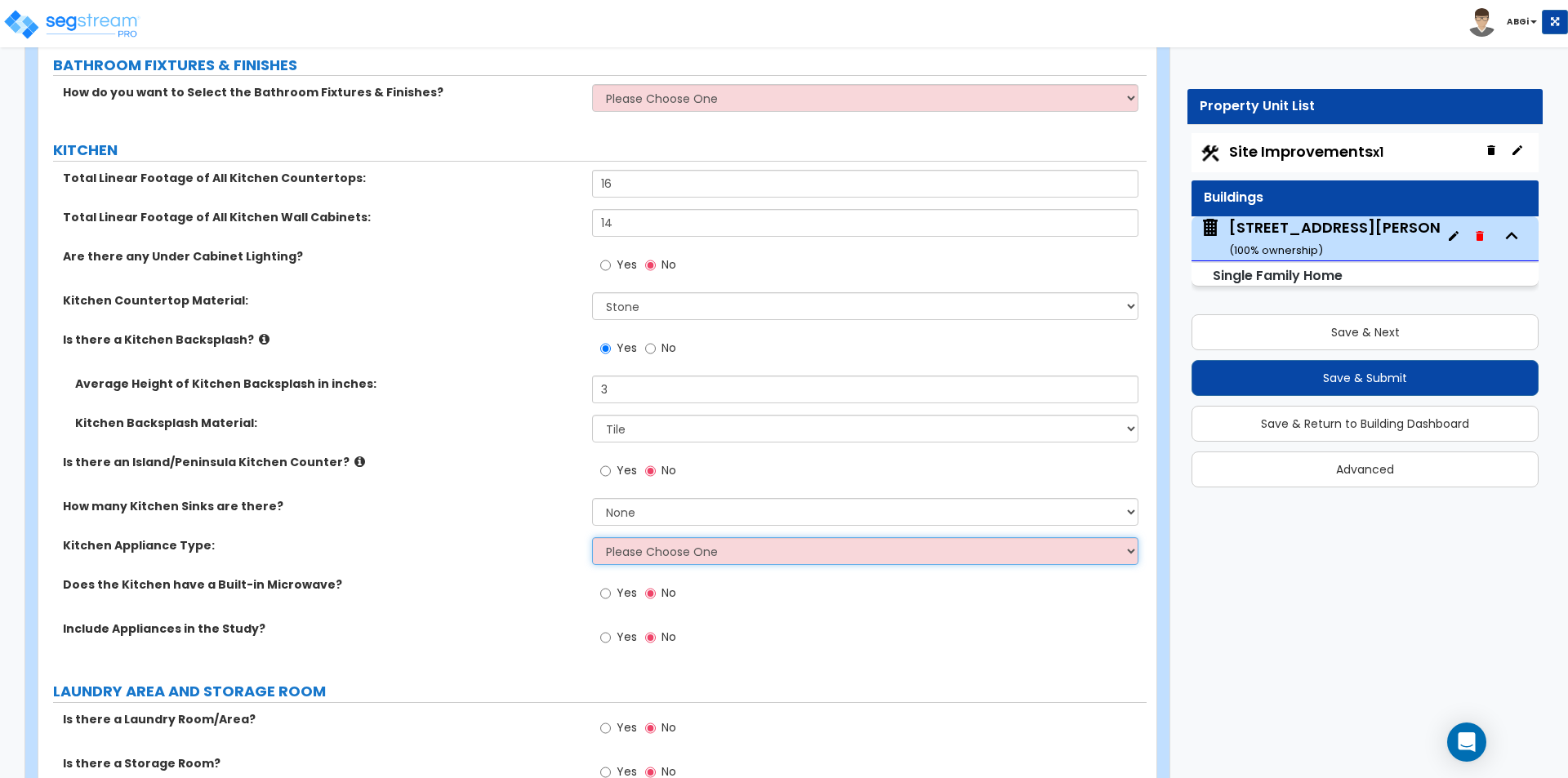
click at [658, 537] on select "Please Choose One Gas Electric" at bounding box center [864, 551] width 545 height 28
select select "1"
click at [592, 537] on select "Please Choose One Gas Electric" at bounding box center [864, 551] width 545 height 28
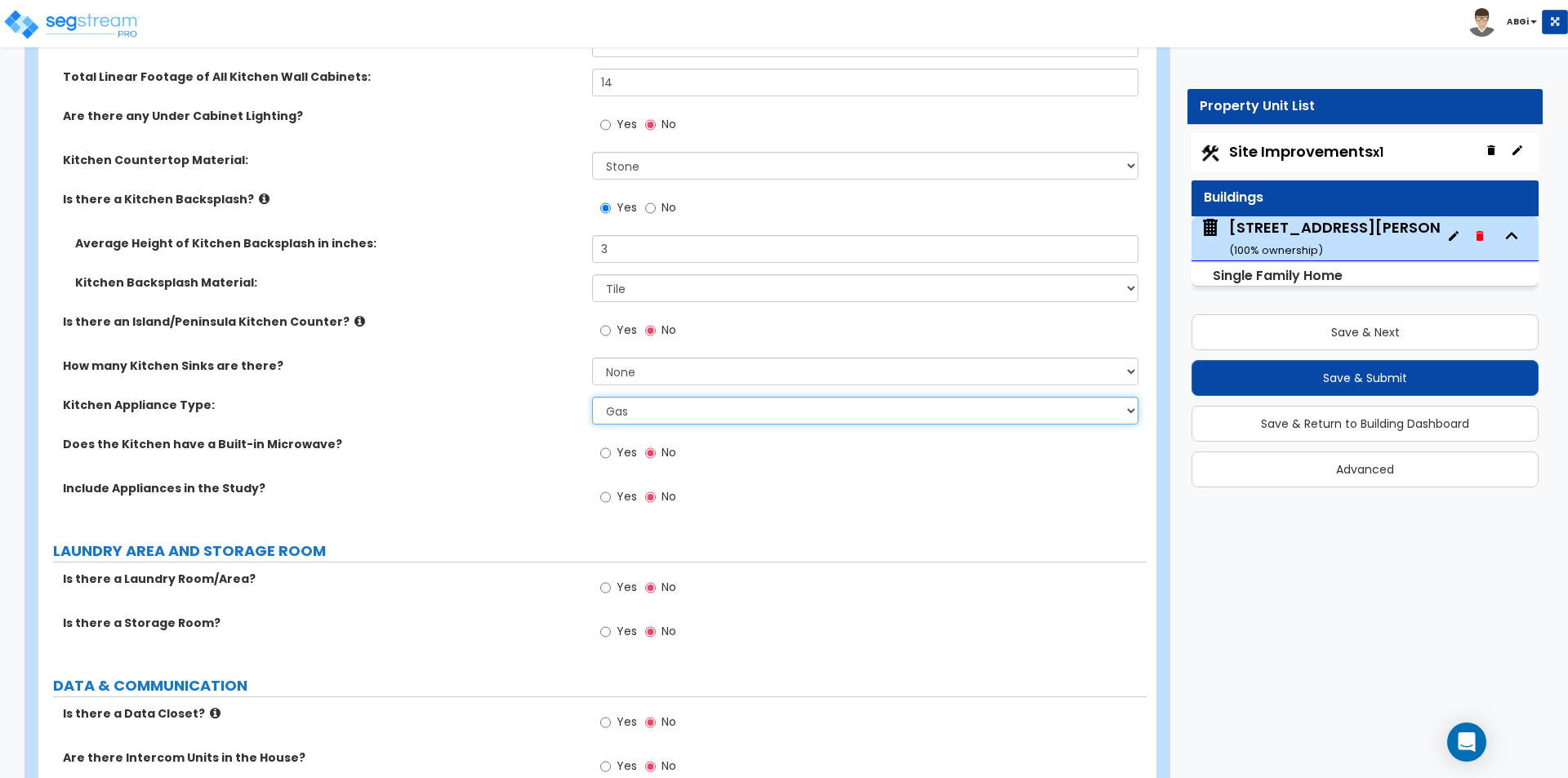
scroll to position [5145, 0]
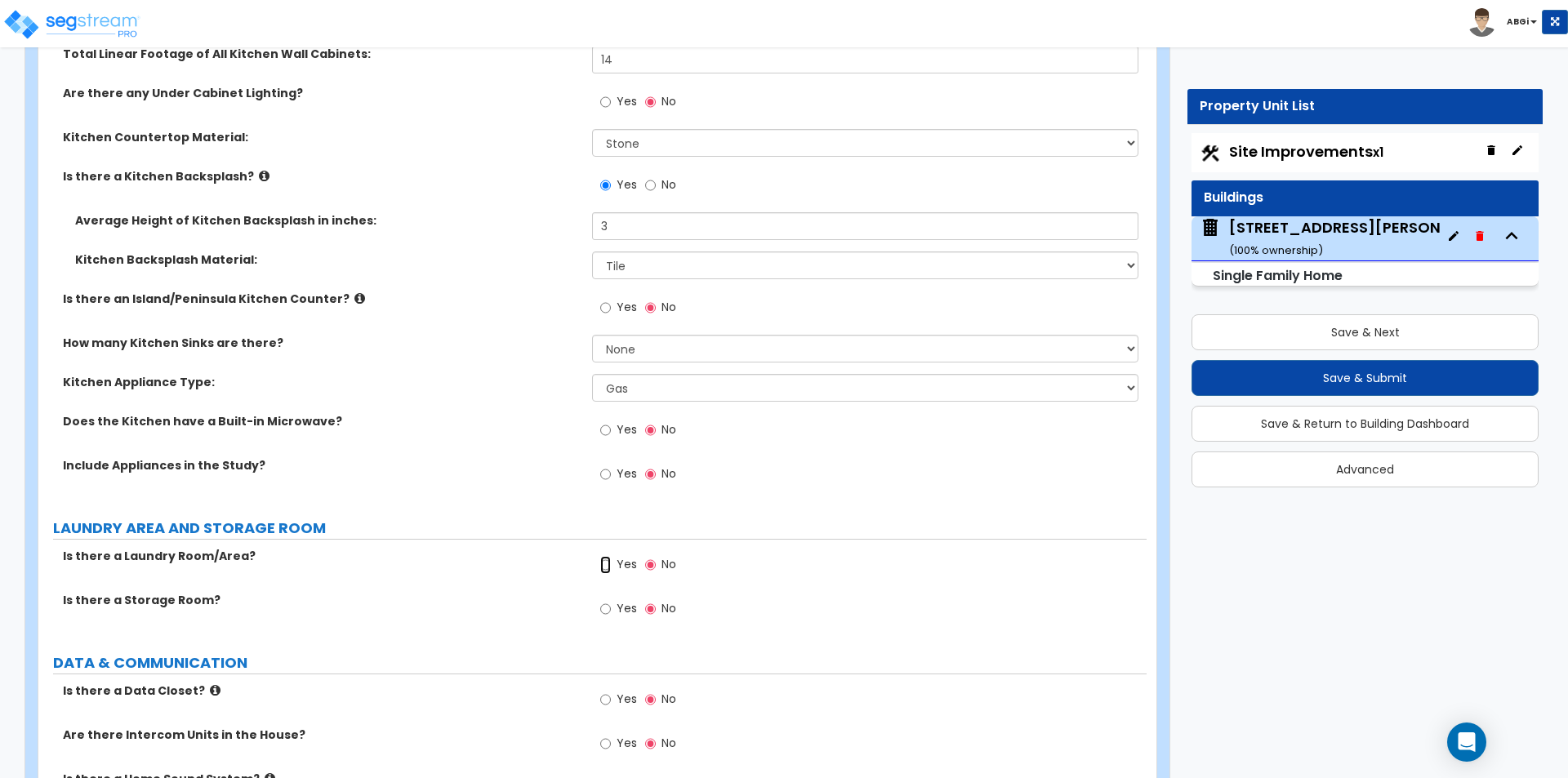
click at [606, 556] on input "Yes" at bounding box center [606, 565] width 11 height 18
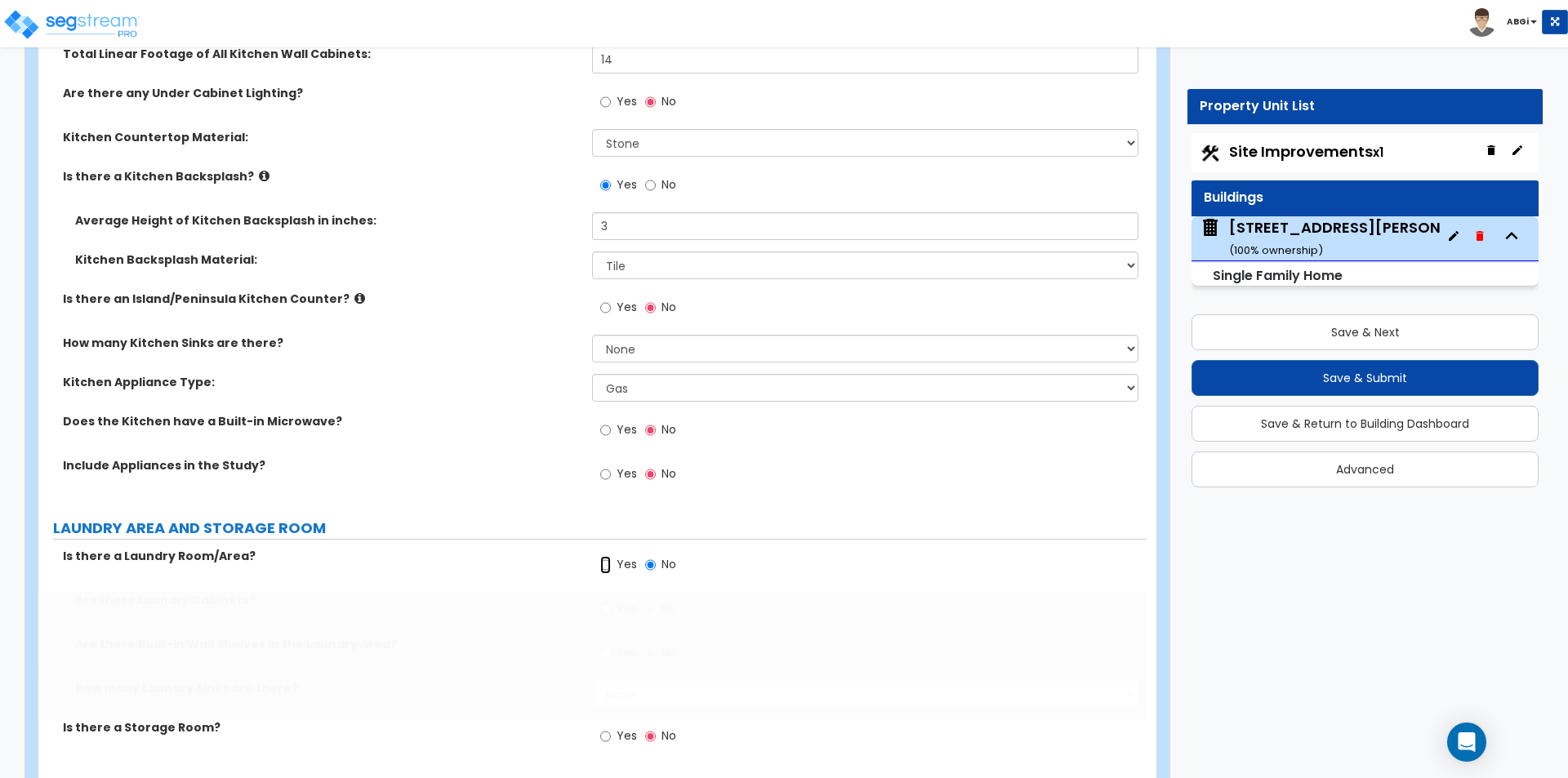
radio input "true"
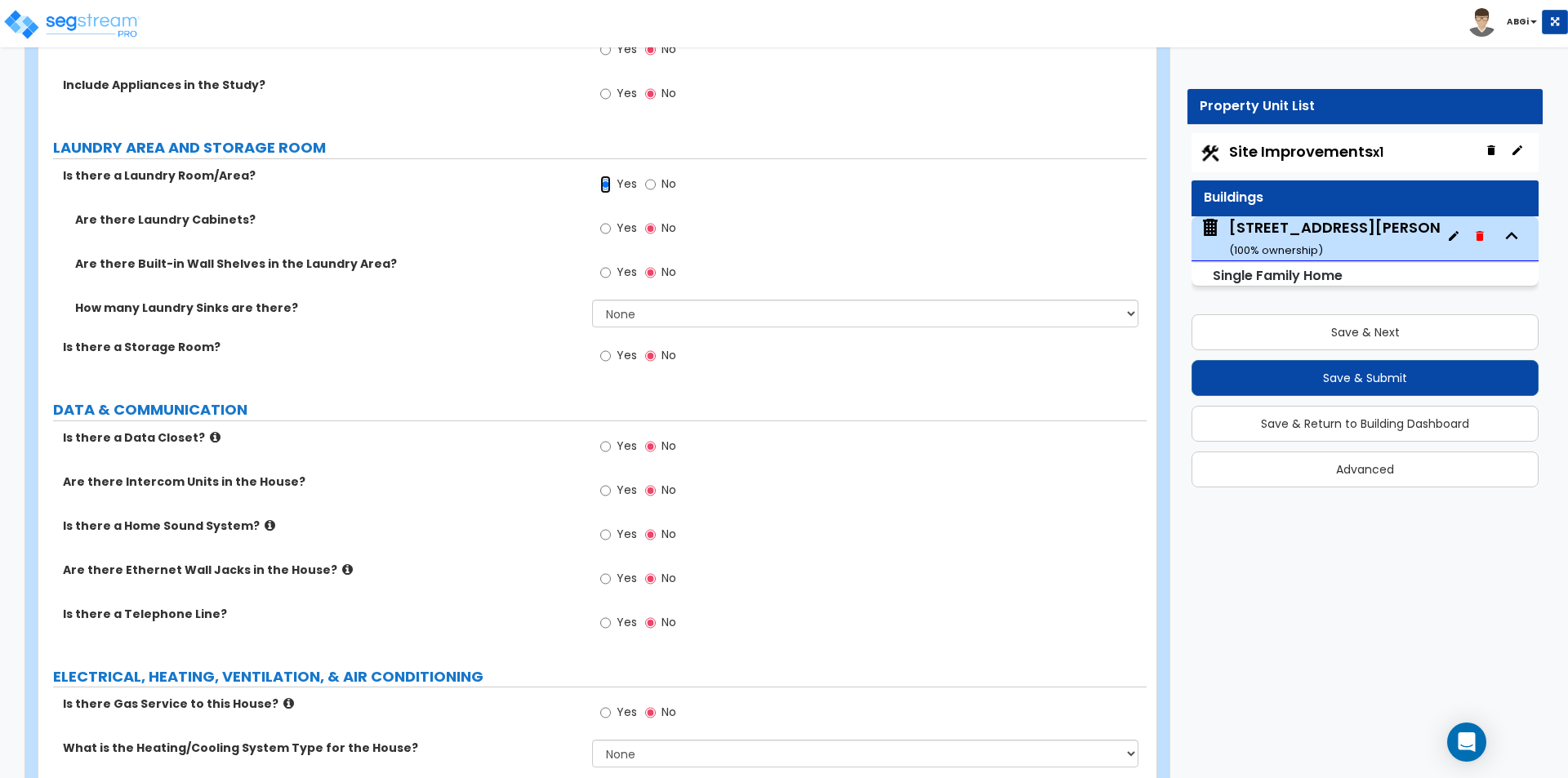
scroll to position [5553, 0]
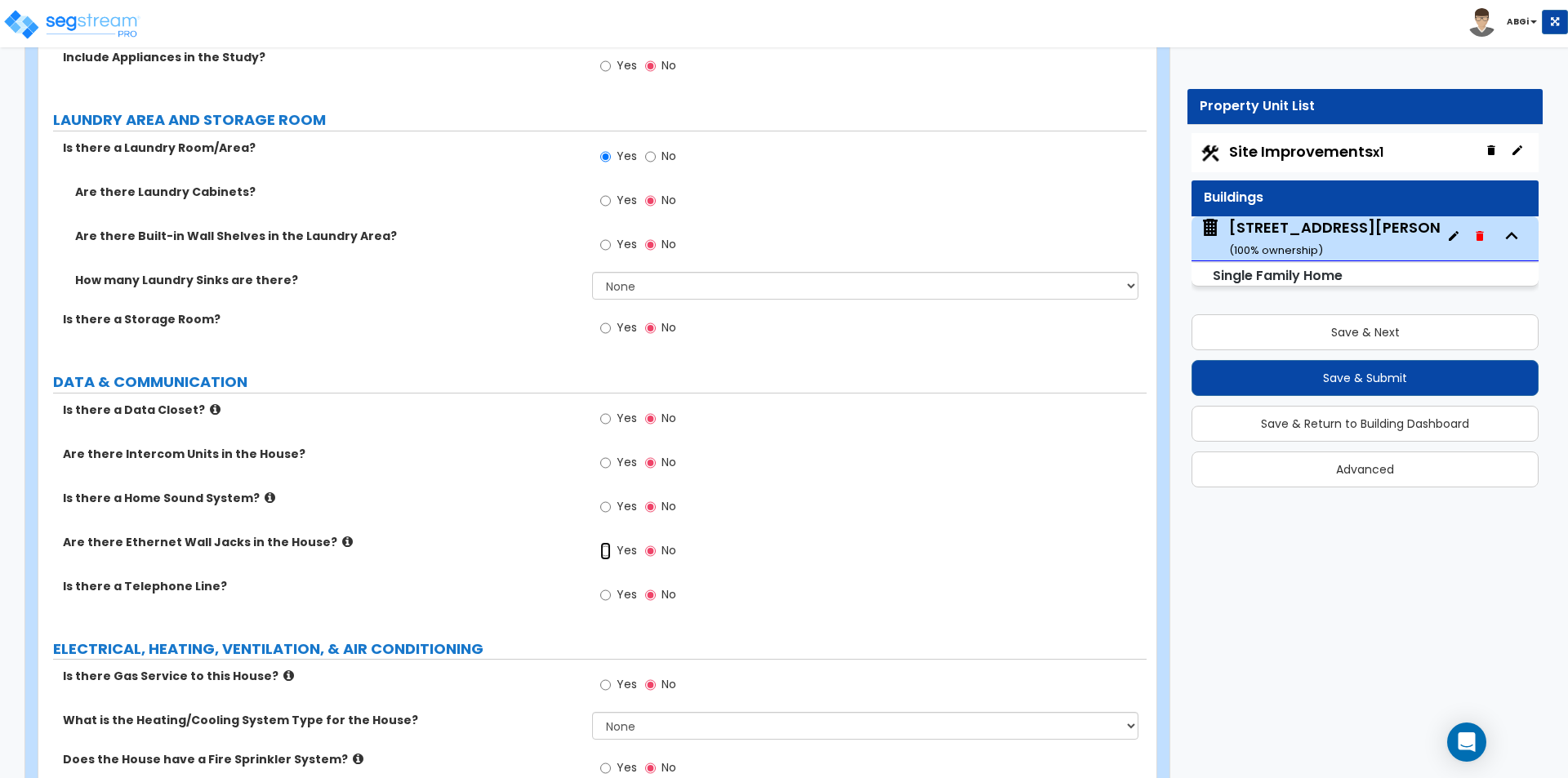
click at [604, 542] on input "Yes" at bounding box center [606, 551] width 11 height 18
radio input "true"
click at [606, 587] on input "Yes" at bounding box center [606, 596] width 11 height 18
radio input "true"
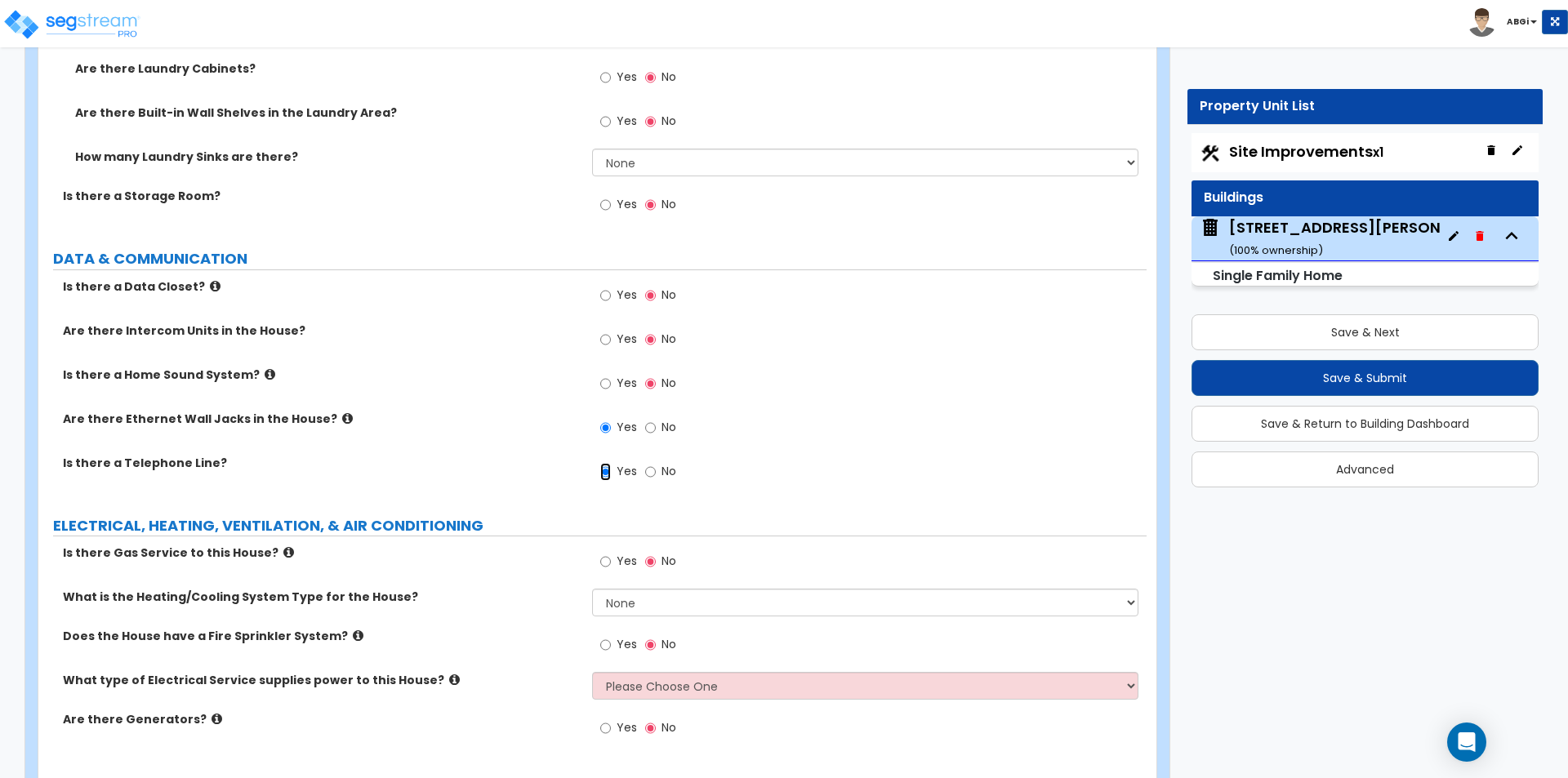
scroll to position [5712, 0]
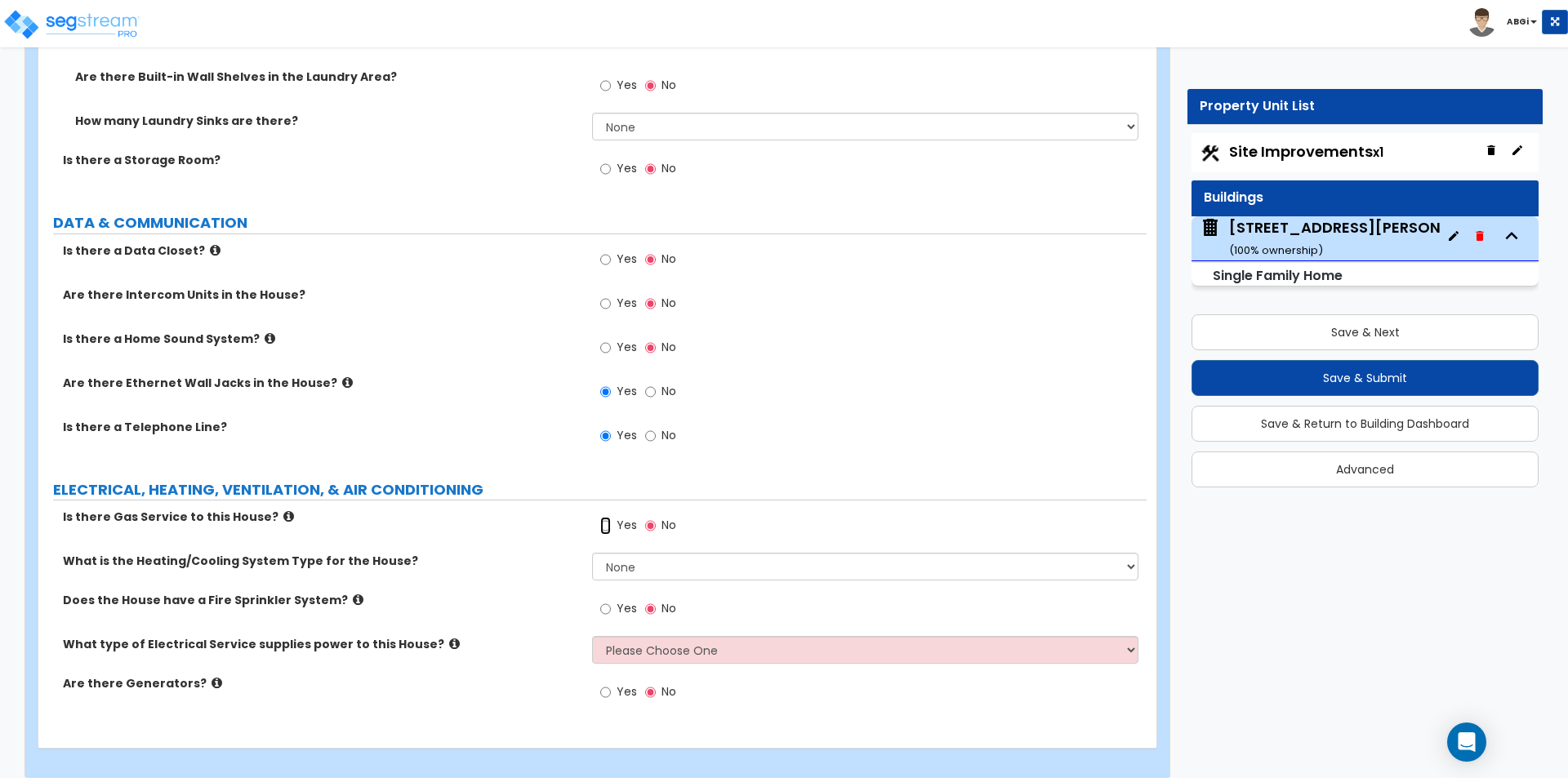
click at [604, 517] on input "Yes" at bounding box center [606, 526] width 11 height 18
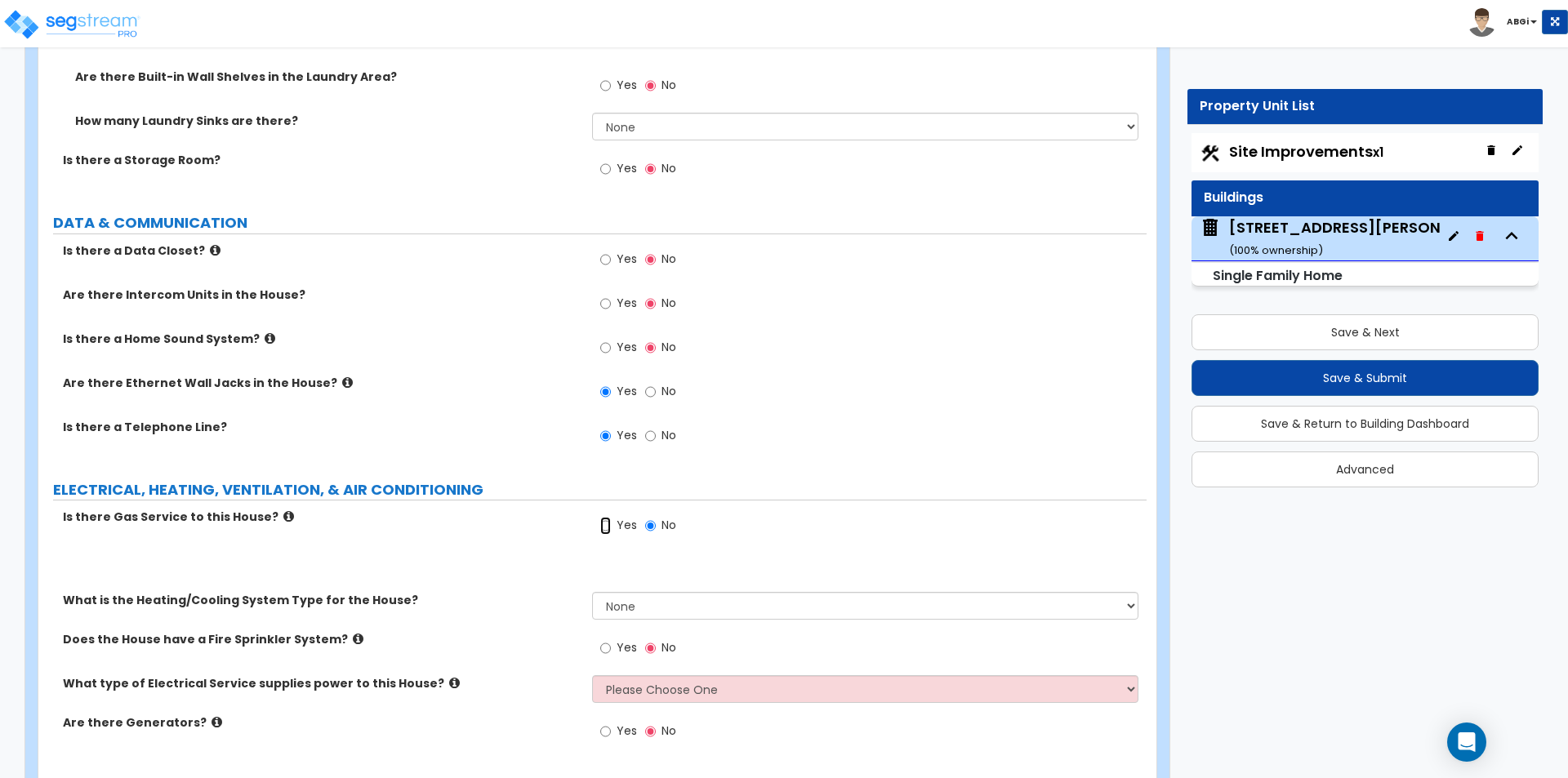
radio input "true"
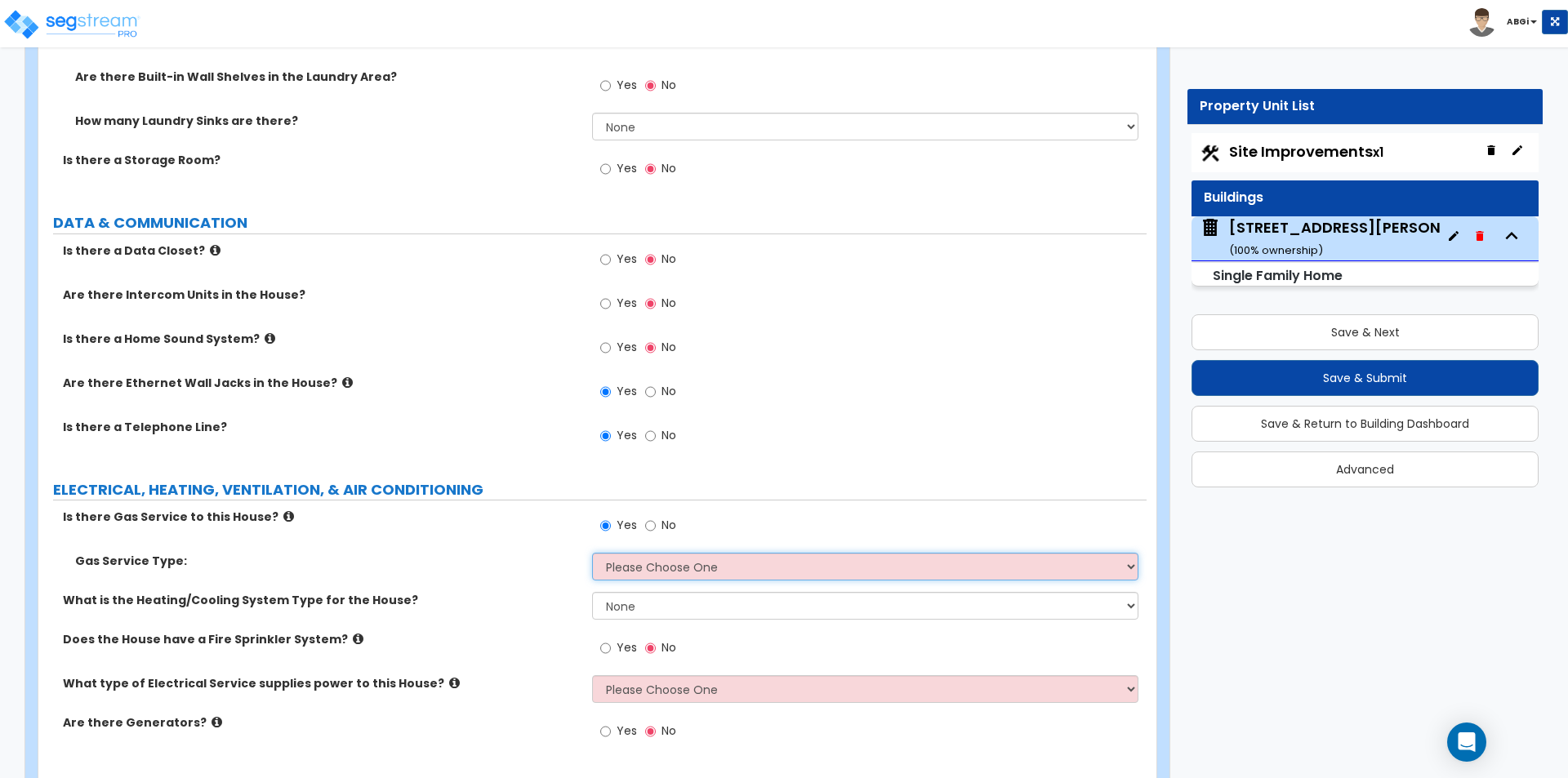
click at [604, 553] on select "Please Choose One Natural Gas Service Propane Tank On-site" at bounding box center [864, 567] width 545 height 28
select select "1"
click at [592, 553] on select "Please Choose One Natural Gas Service Propane Tank On-site" at bounding box center [864, 567] width 545 height 28
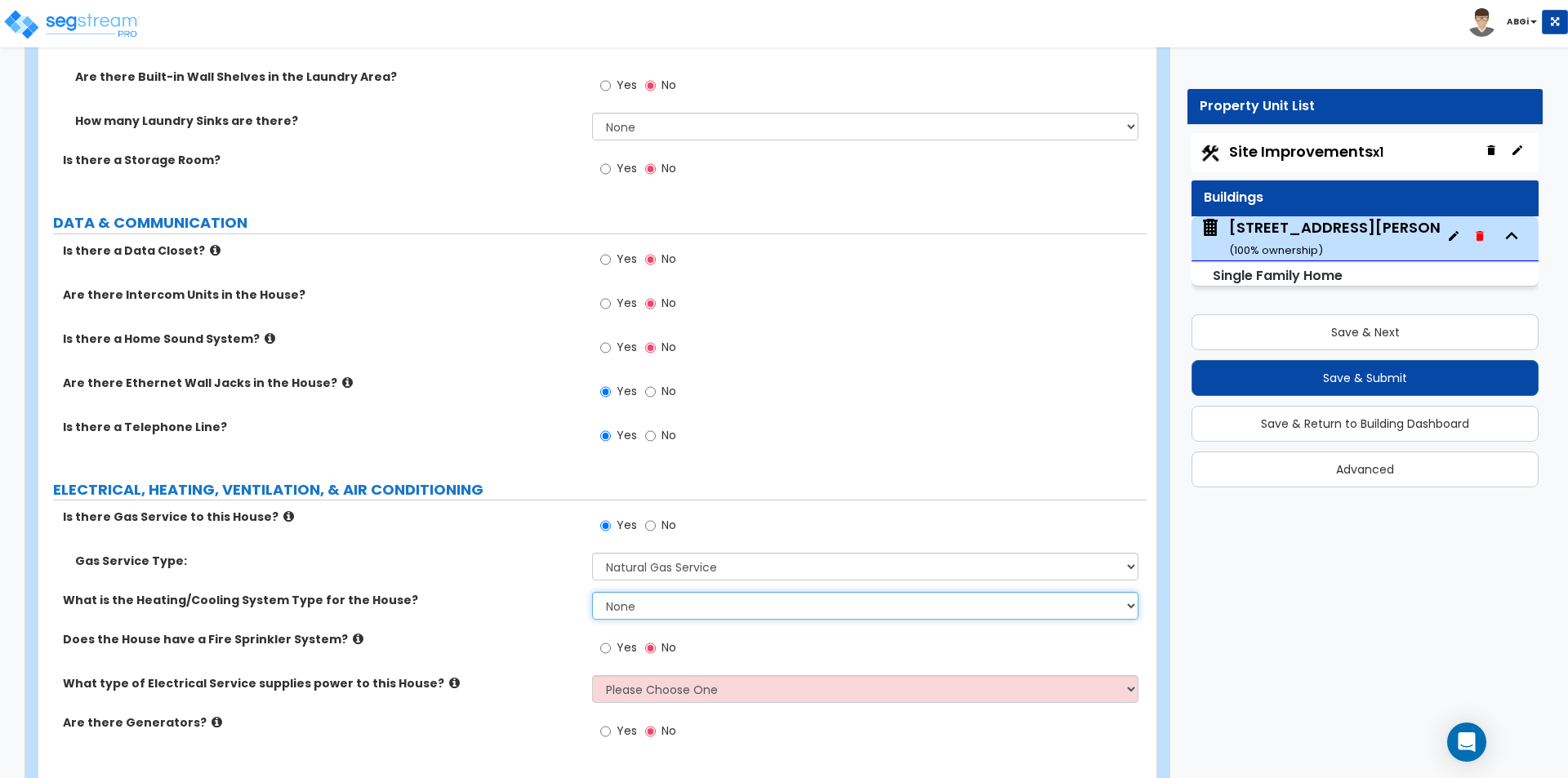
click at [618, 592] on select "None Heat Only Centralized Heating & Cooling Thru Wall Air Conditioners Mini Sp…" at bounding box center [864, 606] width 545 height 28
select select "2"
click at [592, 592] on select "None Heat Only Centralized Heating & Cooling Thru Wall Air Conditioners Mini Sp…" at bounding box center [864, 606] width 545 height 28
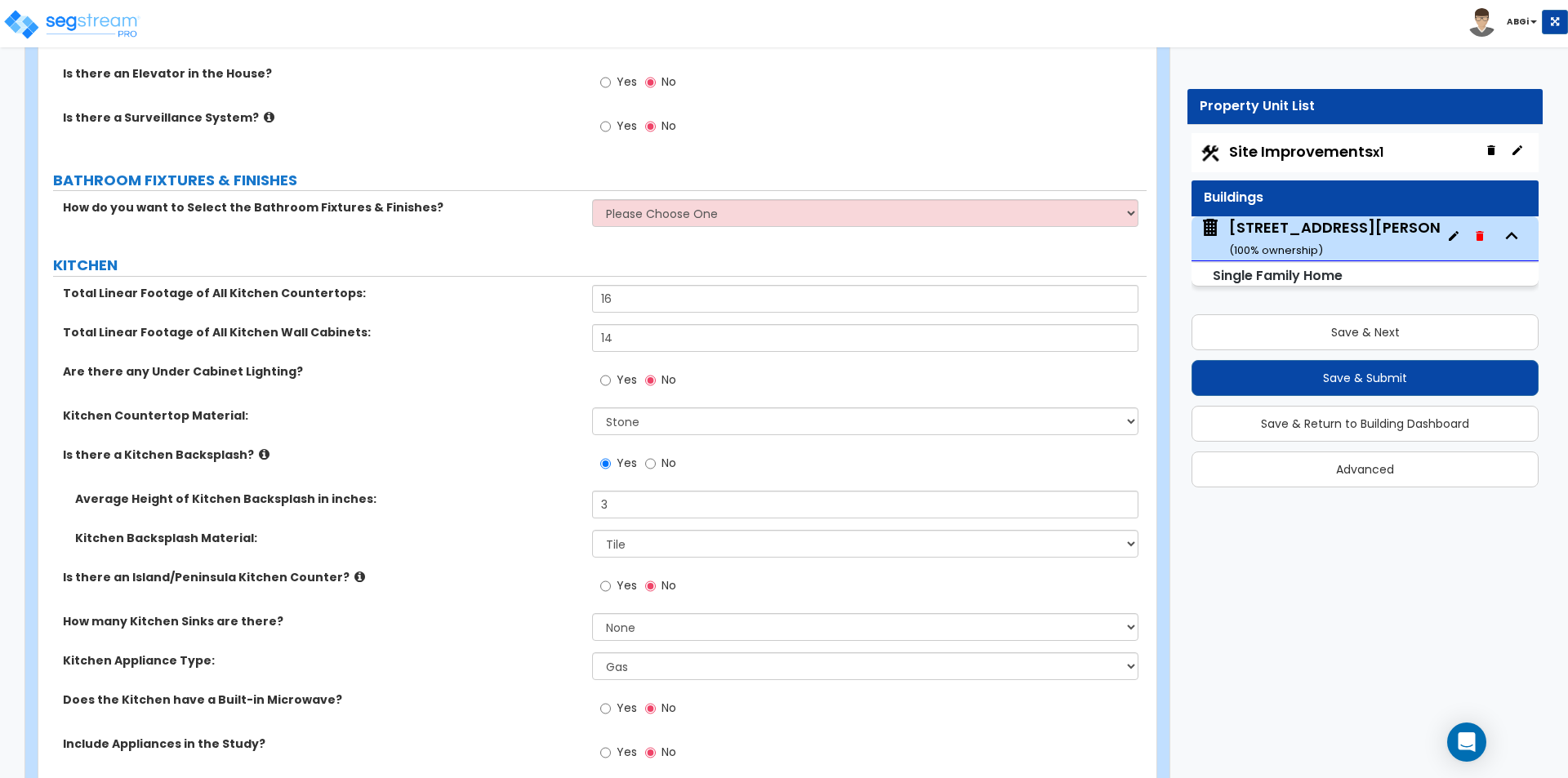
scroll to position [4853, 0]
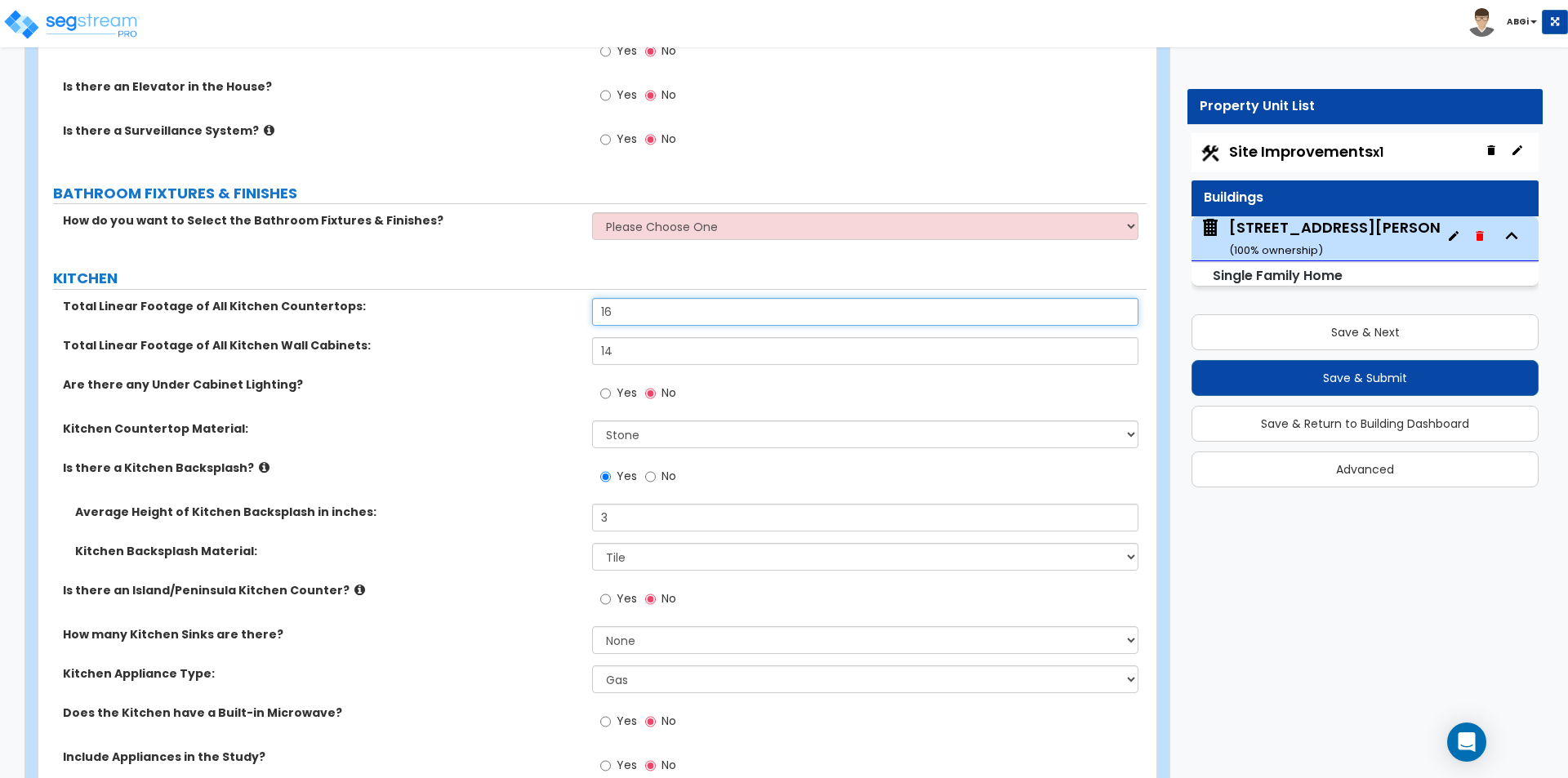
click at [613, 300] on input "16" at bounding box center [864, 312] width 545 height 28
click at [613, 299] on input "16" at bounding box center [864, 312] width 545 height 28
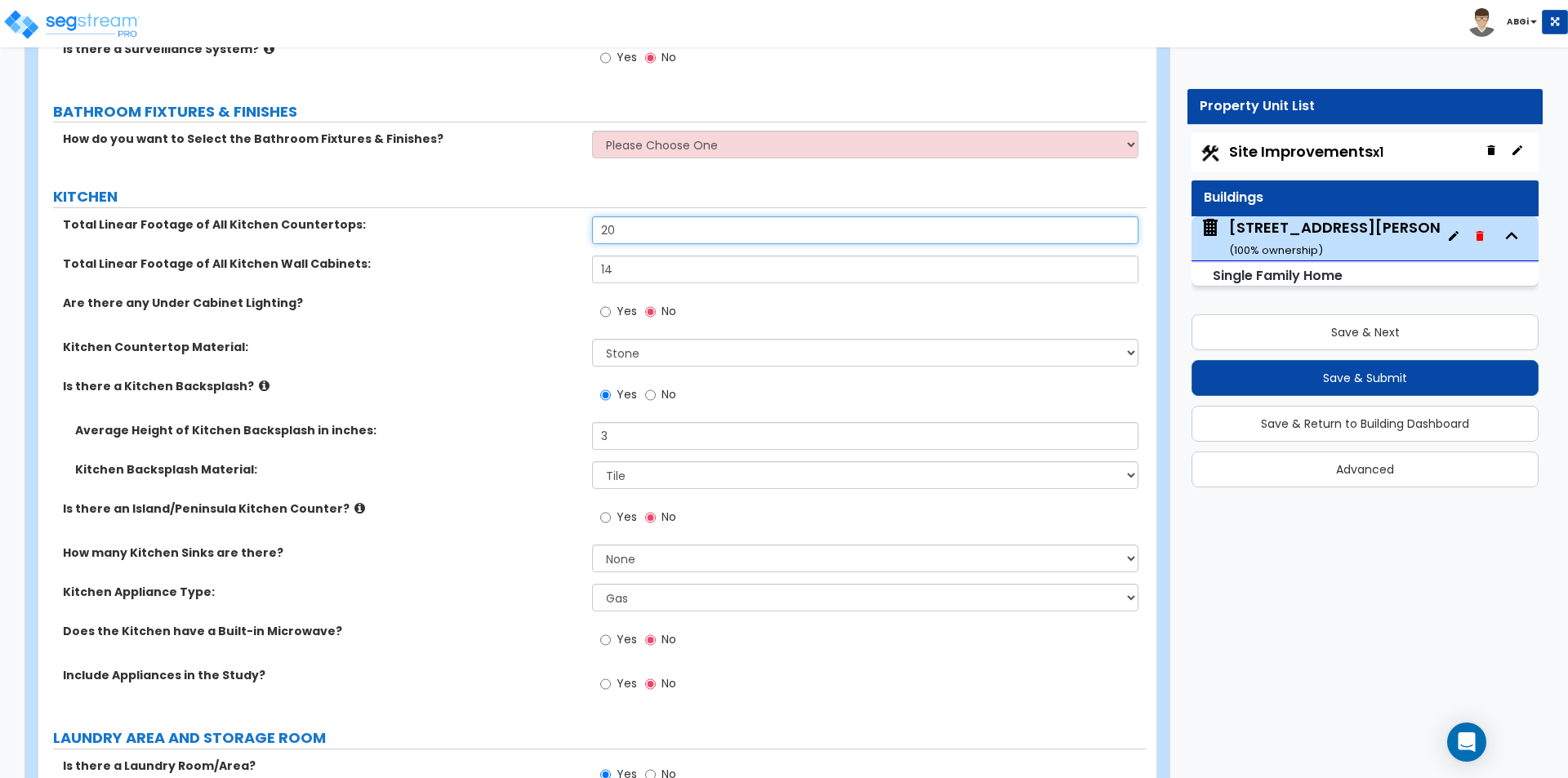
scroll to position [5016, 0]
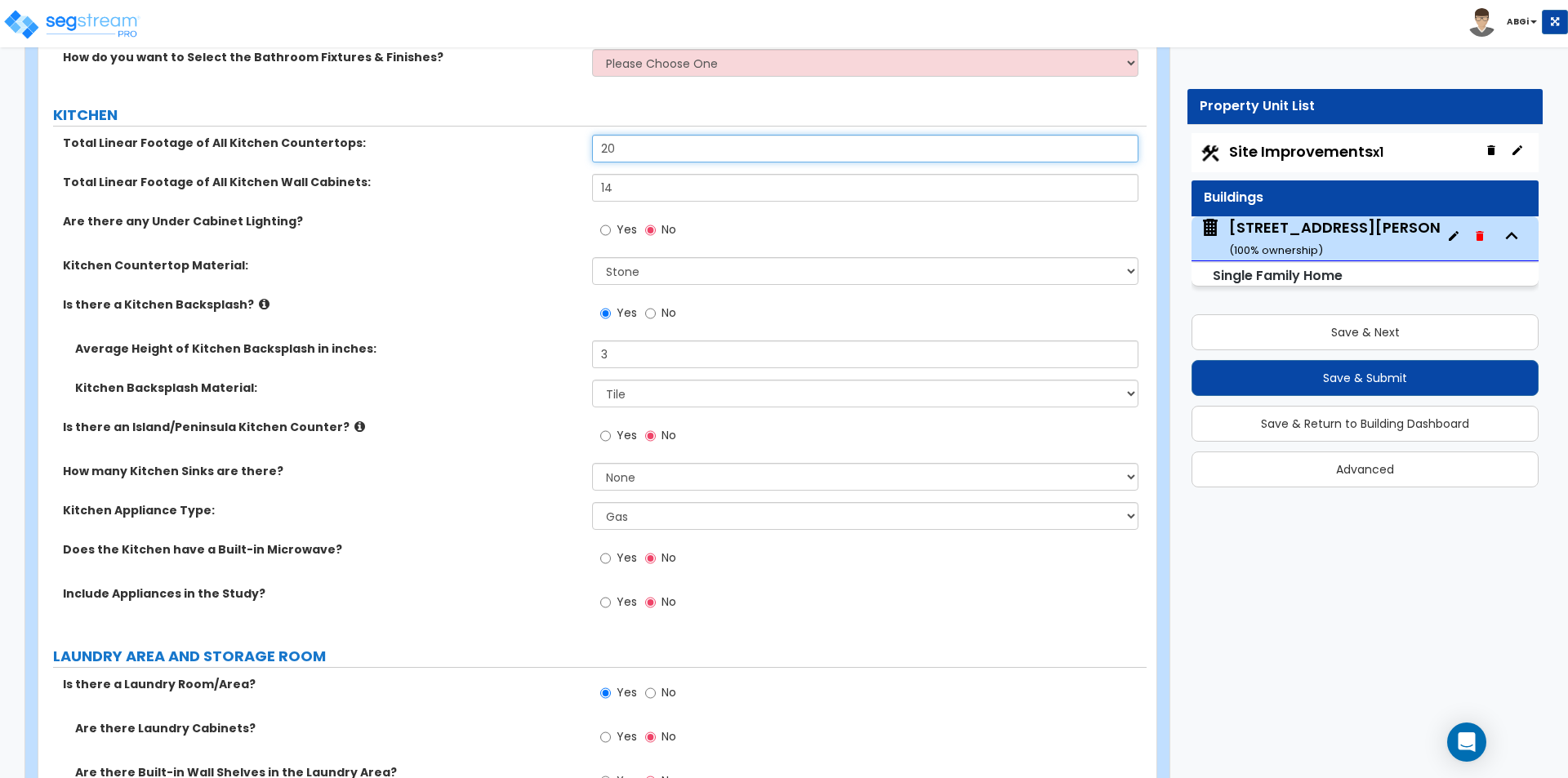
type input "20"
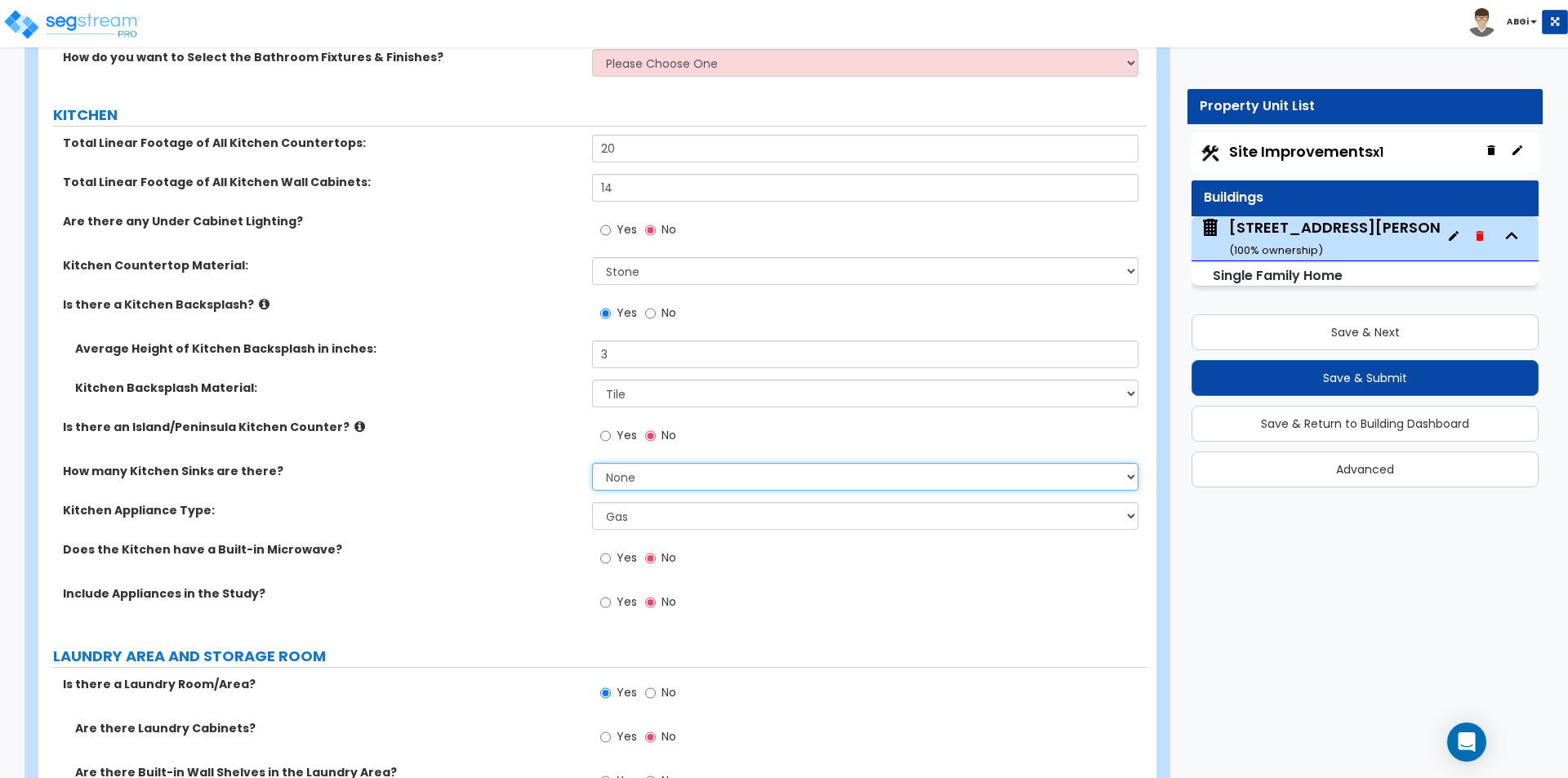
click at [610, 463] on select "None 1 2 3" at bounding box center [864, 477] width 545 height 28
select select "1"
click at [592, 463] on select "None 1 2 3" at bounding box center [864, 477] width 545 height 28
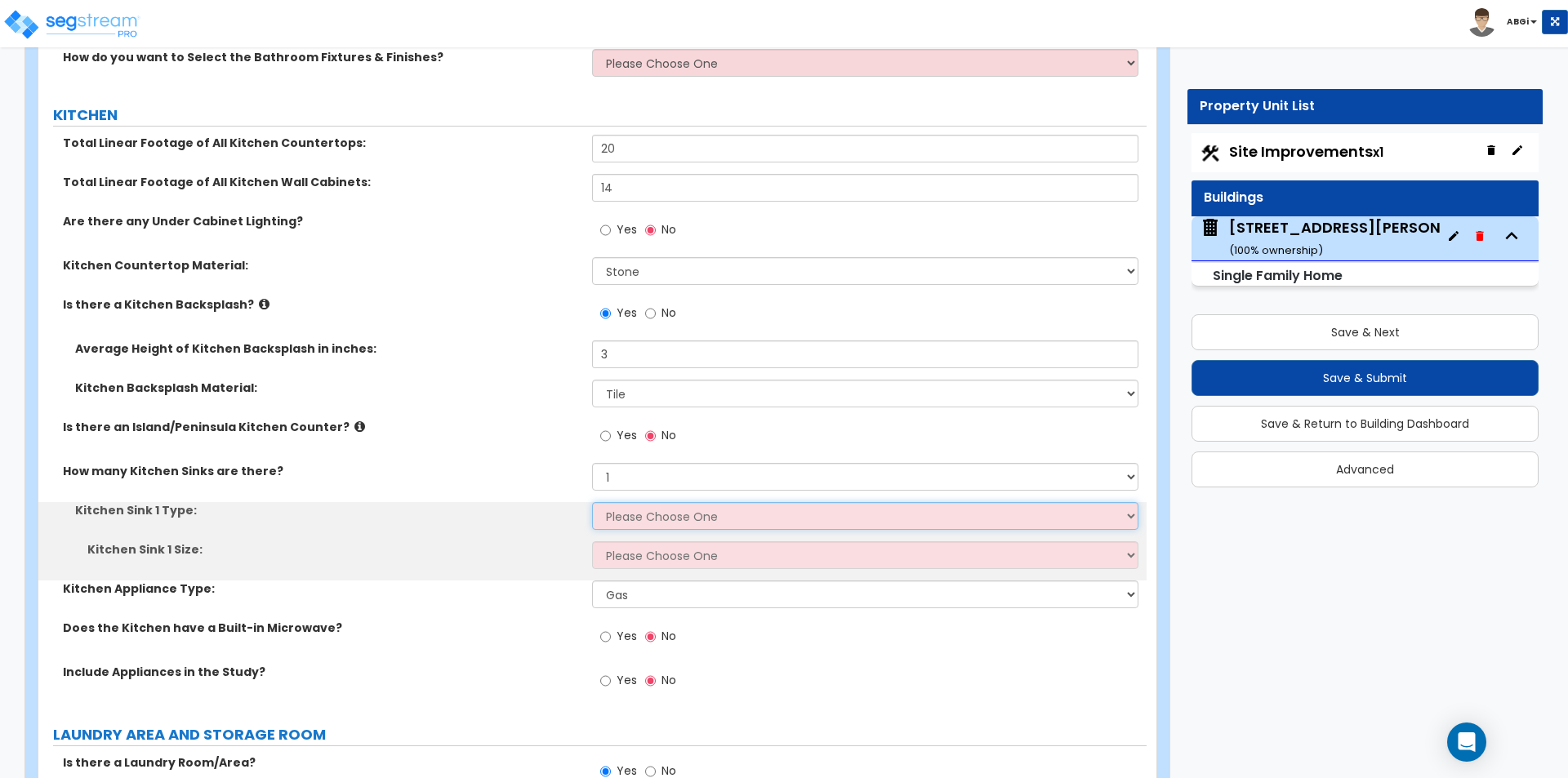
click at [617, 502] on select "Please Choose One Stainless Steel Porcelain Enamel Cast Iron Granite Composite" at bounding box center [864, 516] width 545 height 28
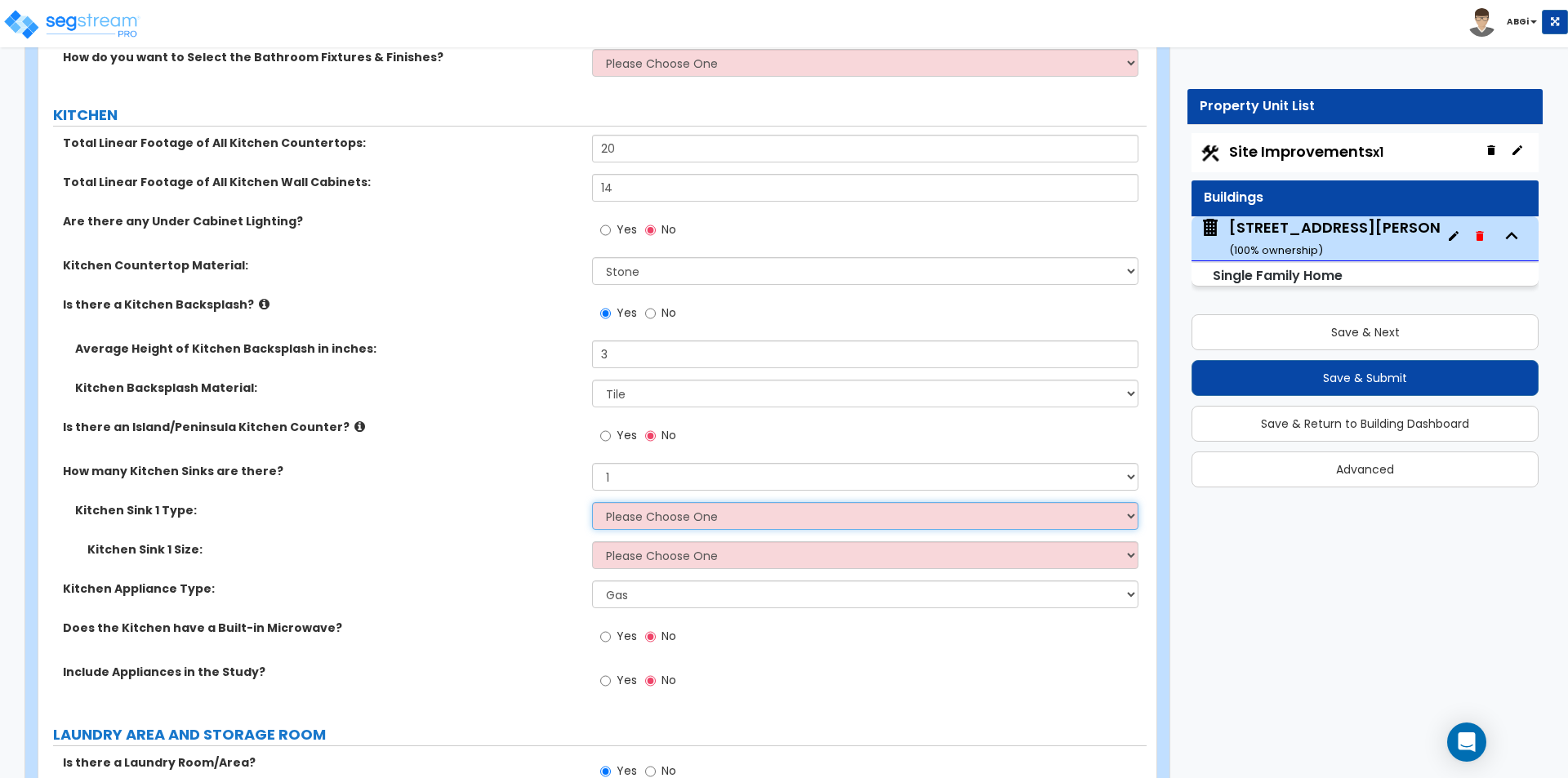
select select "1"
click at [592, 502] on select "Please Choose One Stainless Steel Porcelain Enamel Cast Iron Granite Composite" at bounding box center [864, 516] width 545 height 28
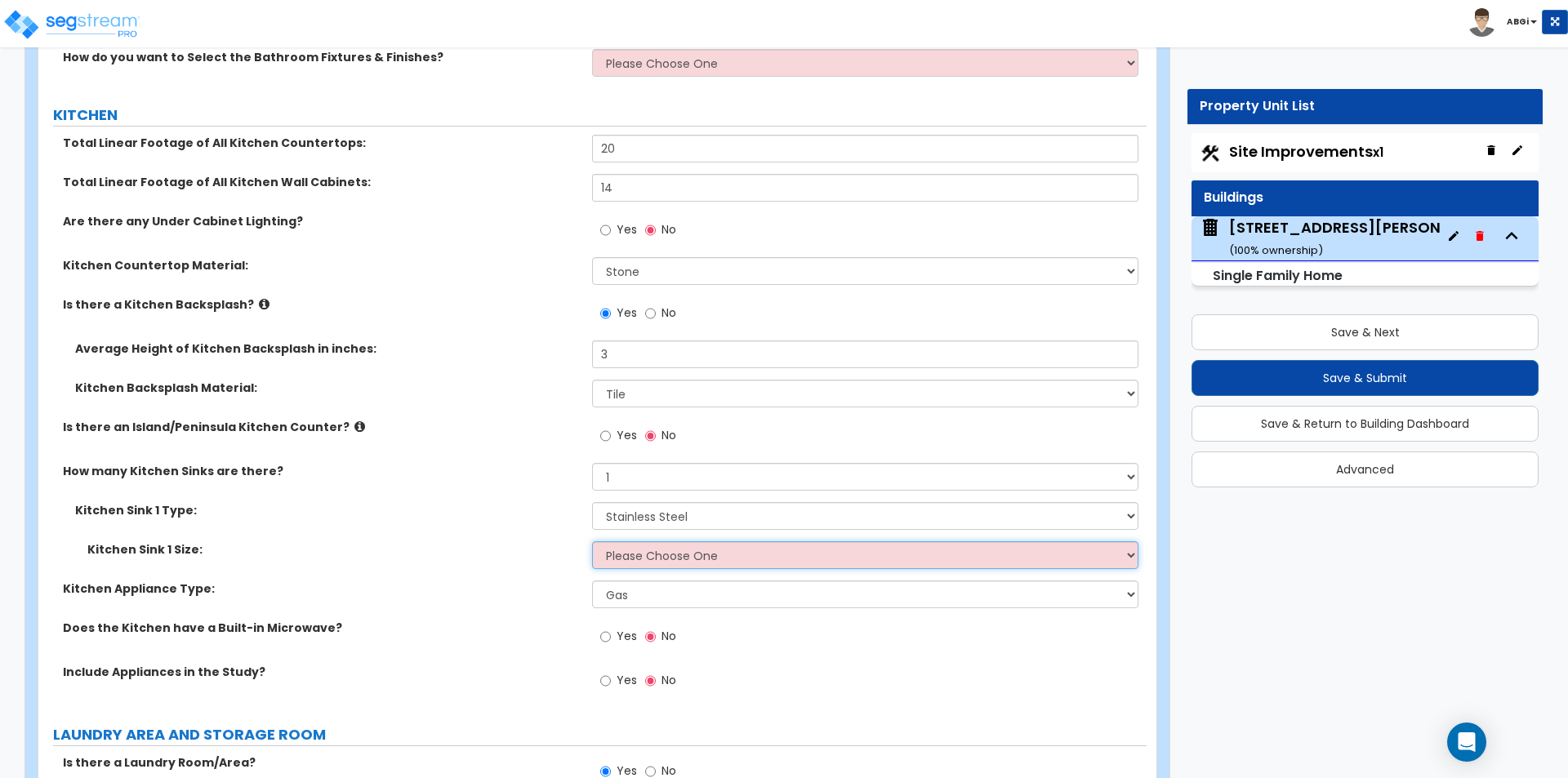
click at [638, 541] on select "Please Choose One Single Sink Double Sink" at bounding box center [864, 555] width 545 height 28
select select "2"
click at [592, 541] on select "Please Choose One Single Sink Double Sink" at bounding box center [864, 555] width 545 height 28
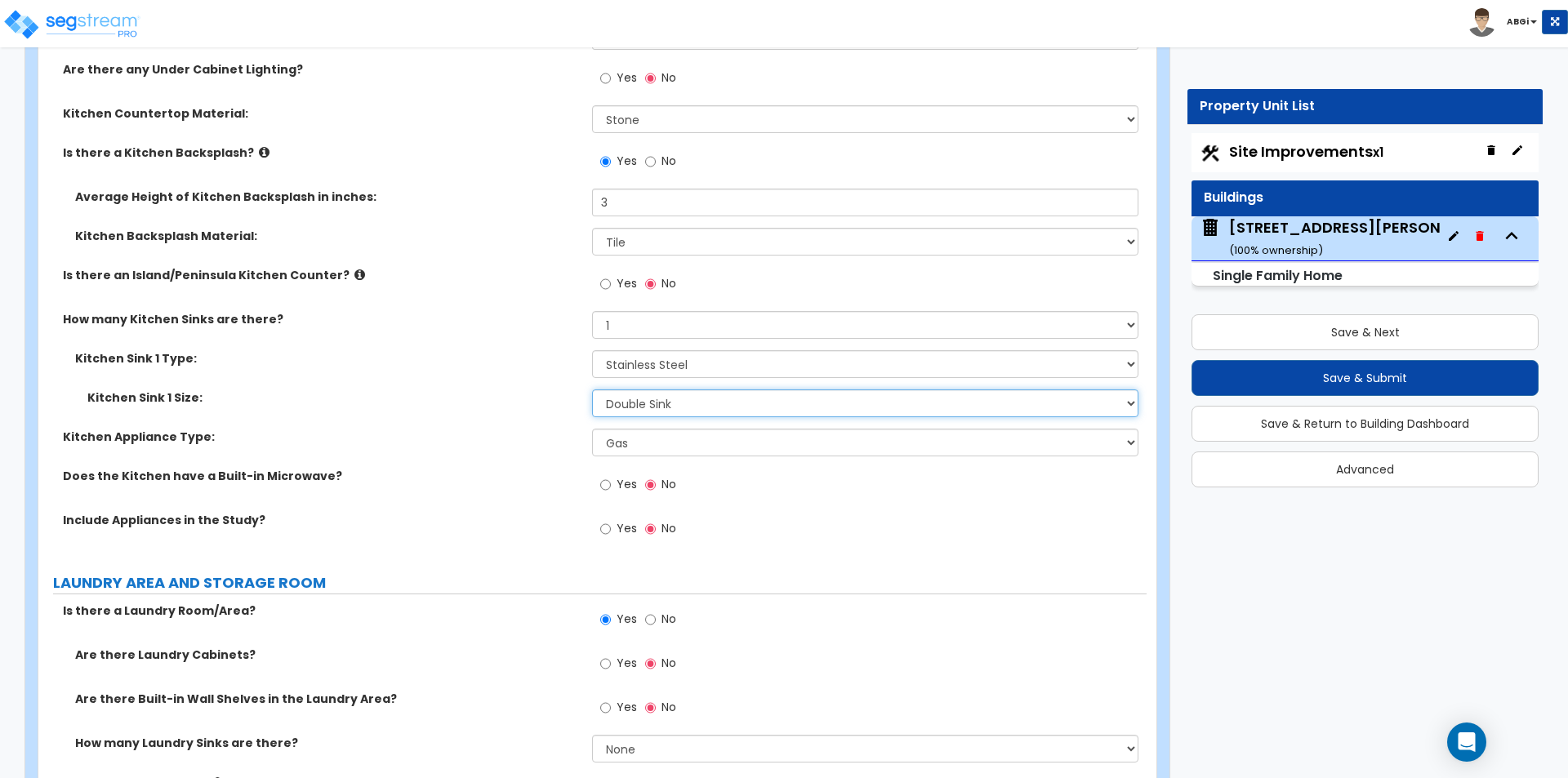
scroll to position [5179, 0]
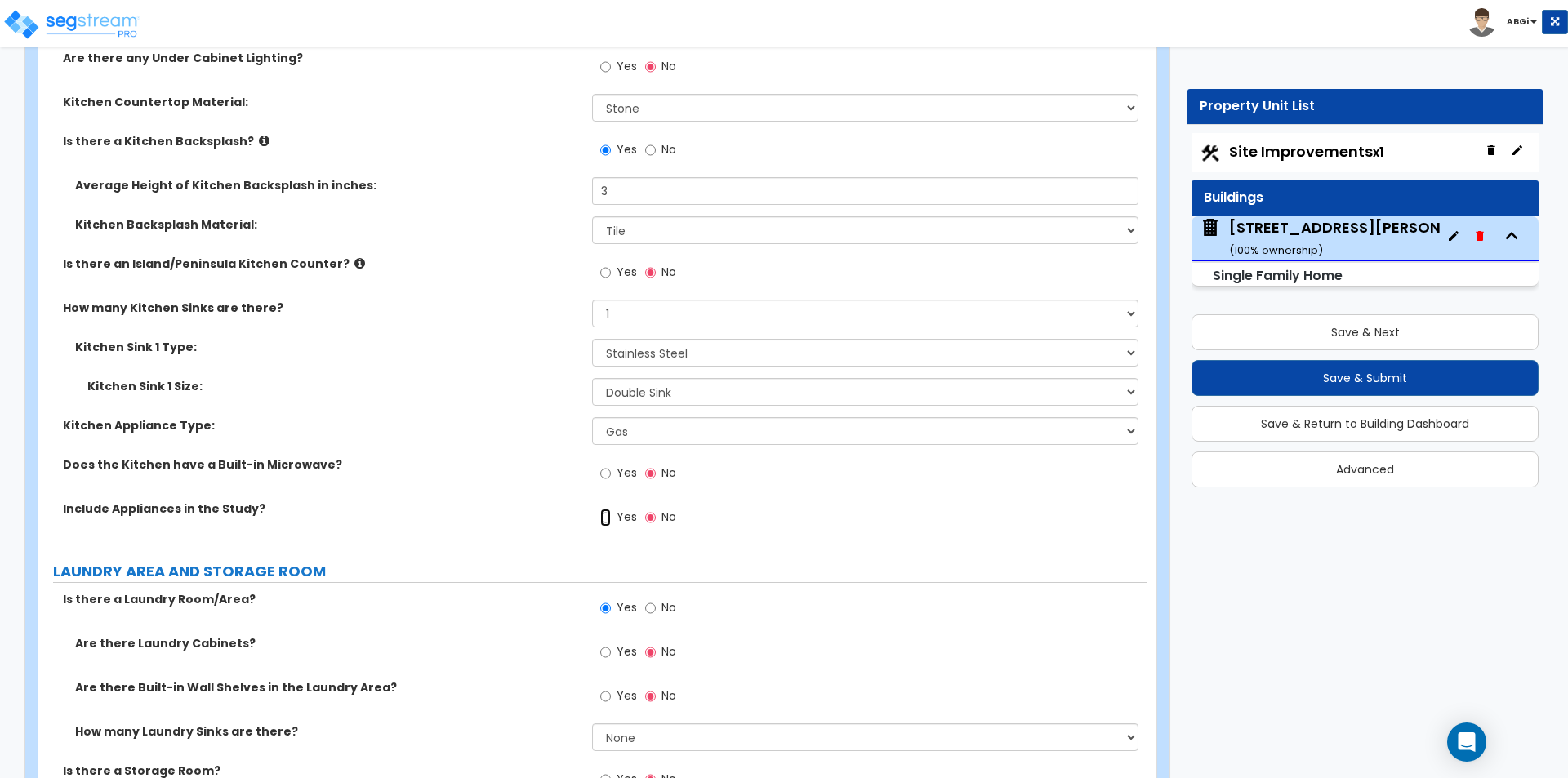
click at [602, 508] on input "Yes" at bounding box center [606, 517] width 11 height 18
radio input "true"
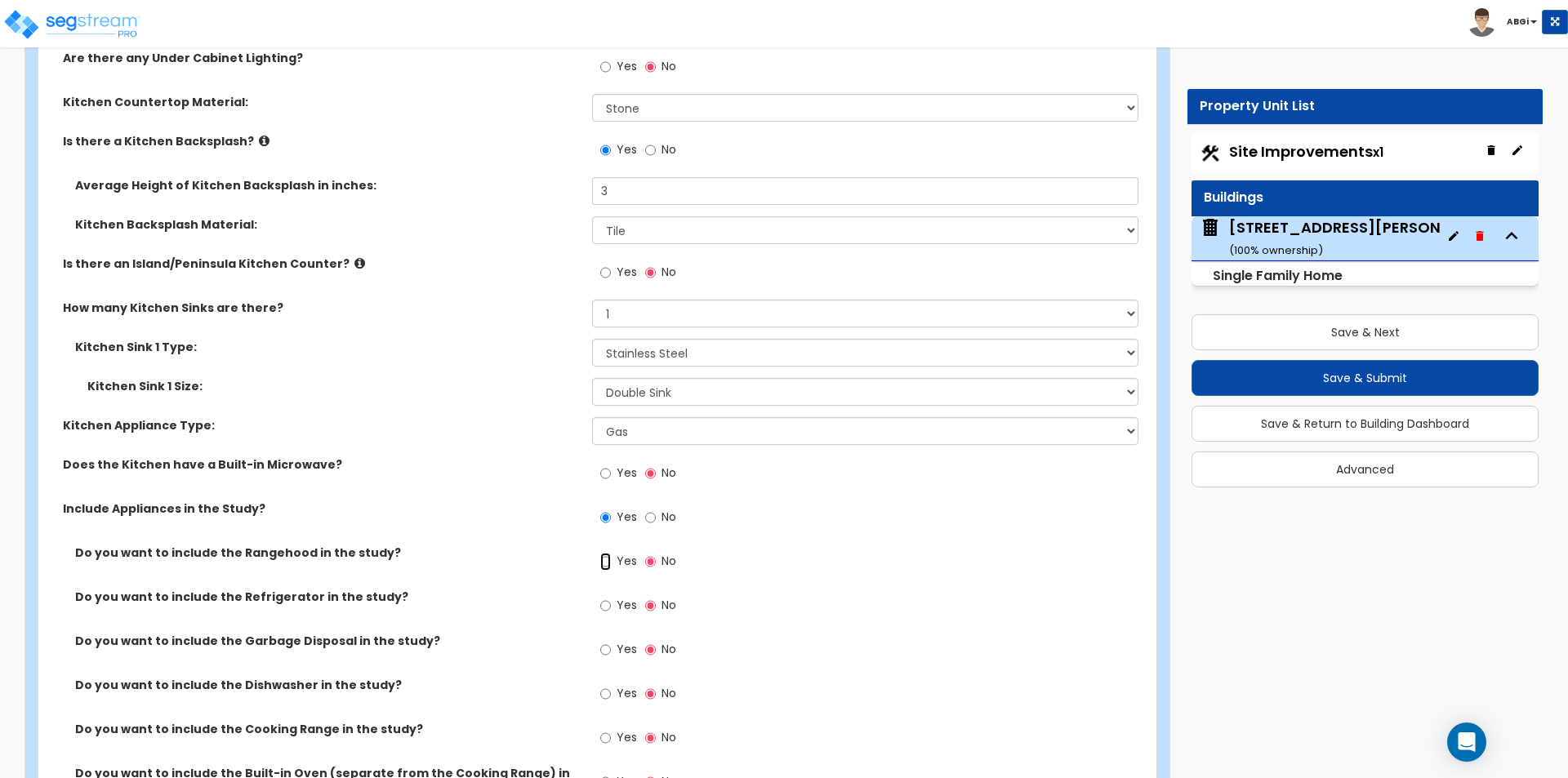
click at [606, 553] on input "Yes" at bounding box center [606, 562] width 11 height 18
radio input "true"
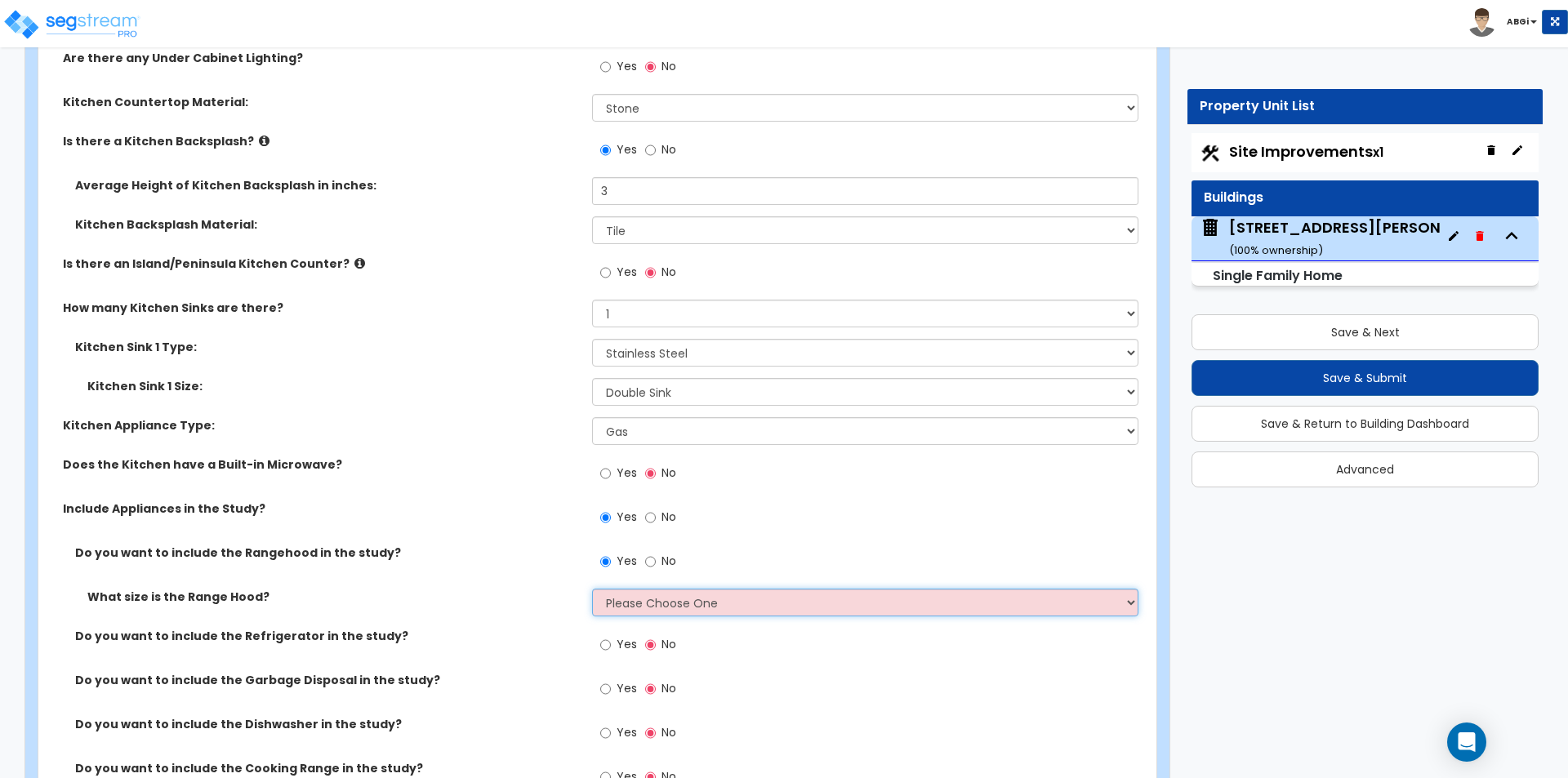
click at [621, 589] on select "Please Choose One Normal - 30" Wide - 42"" at bounding box center [864, 603] width 545 height 28
select select "1"
click at [592, 589] on select "Please Choose One Normal - 30" Wide - 42"" at bounding box center [864, 603] width 545 height 28
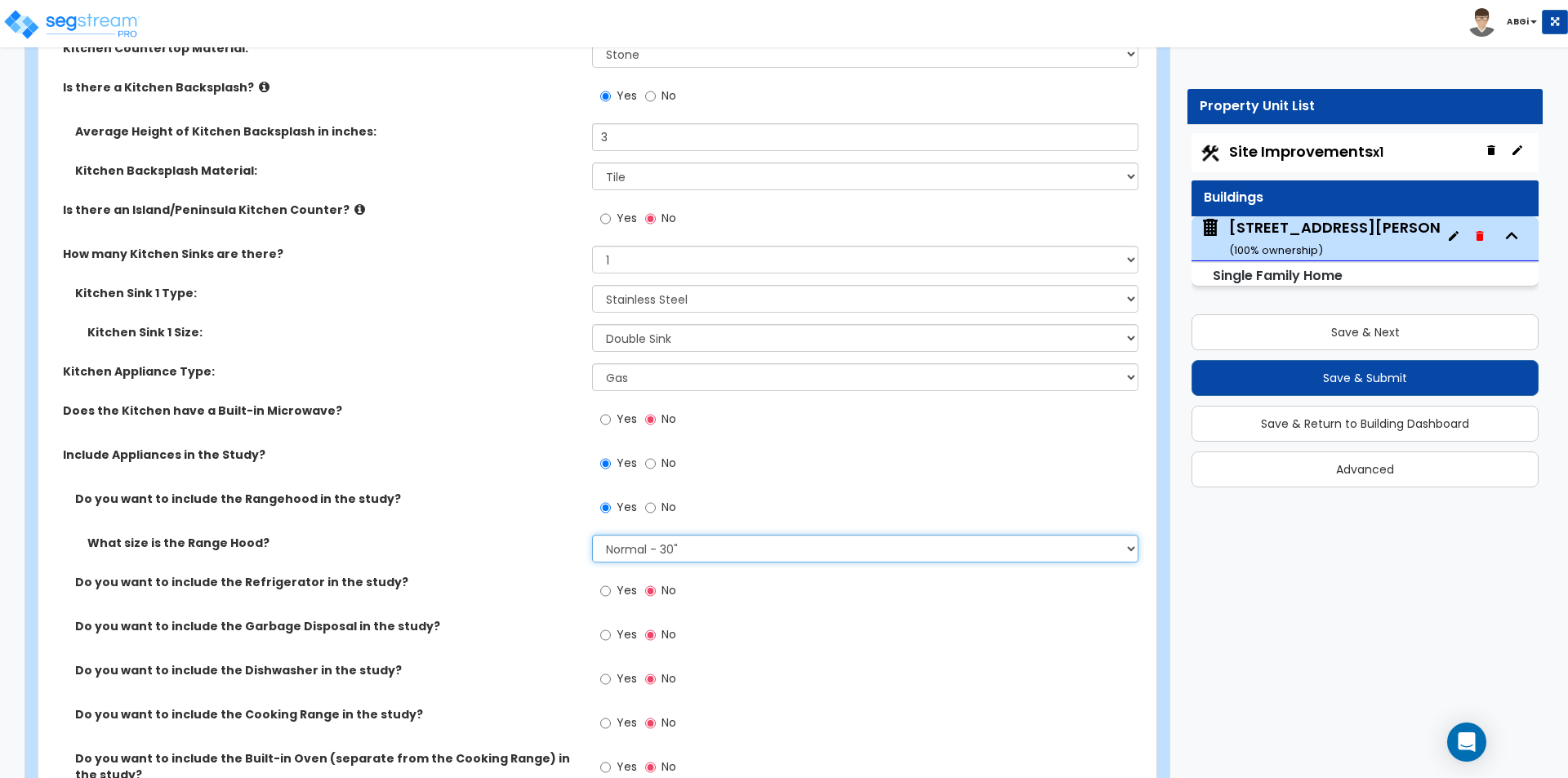
scroll to position [5262, 0]
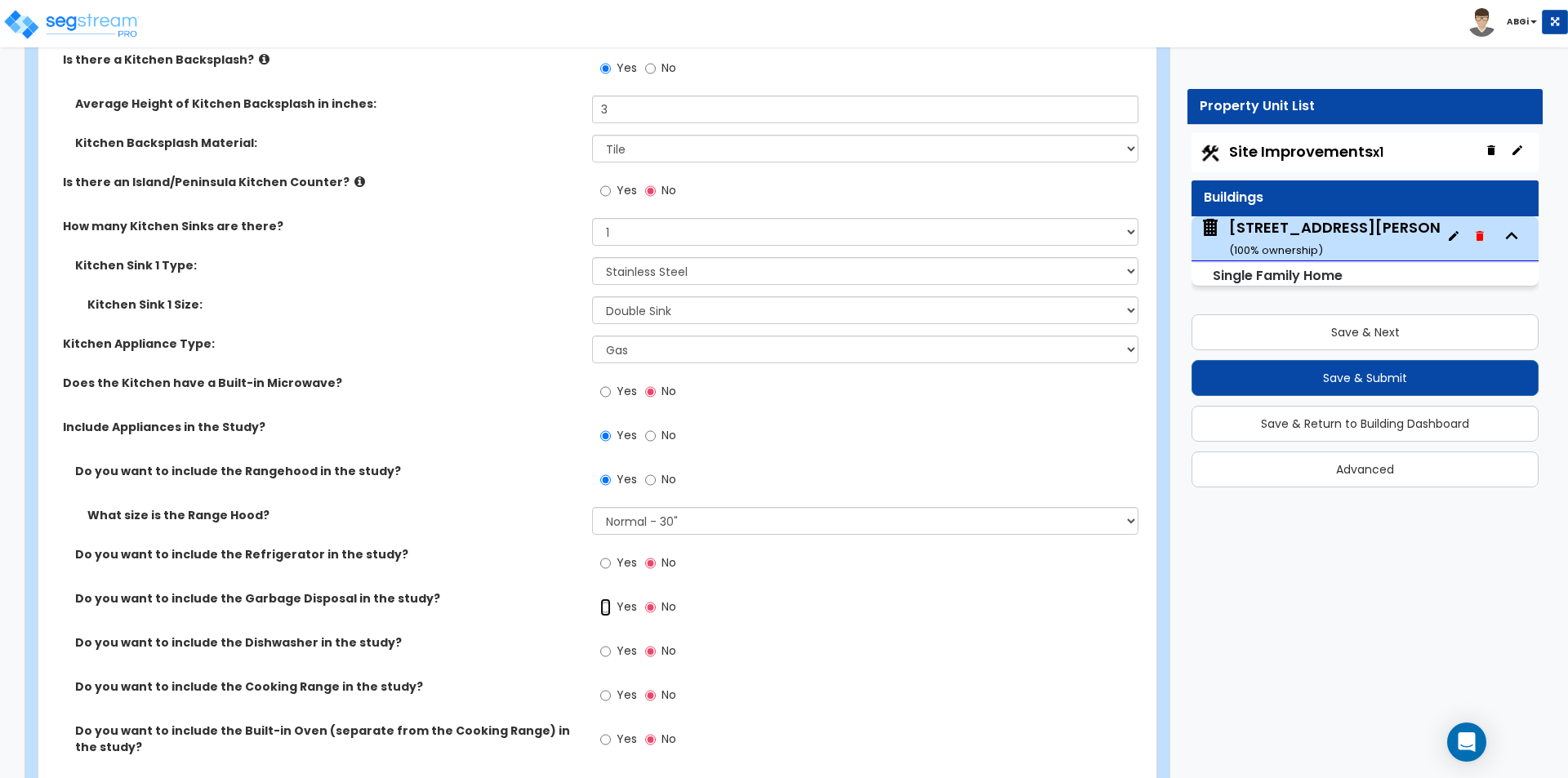
click at [604, 599] on input "Yes" at bounding box center [606, 608] width 11 height 18
radio input "true"
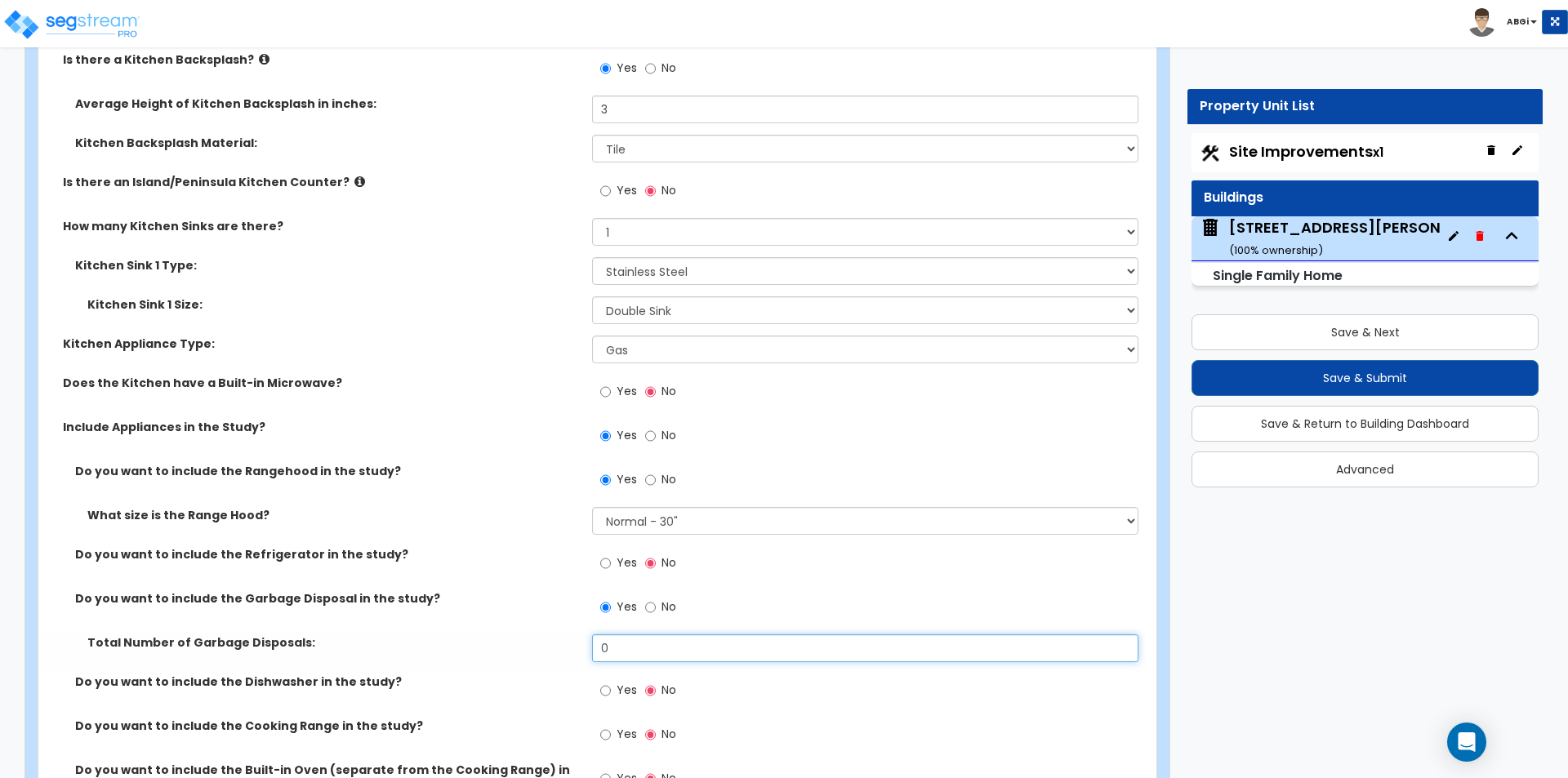
click at [628, 636] on input "0" at bounding box center [864, 648] width 545 height 28
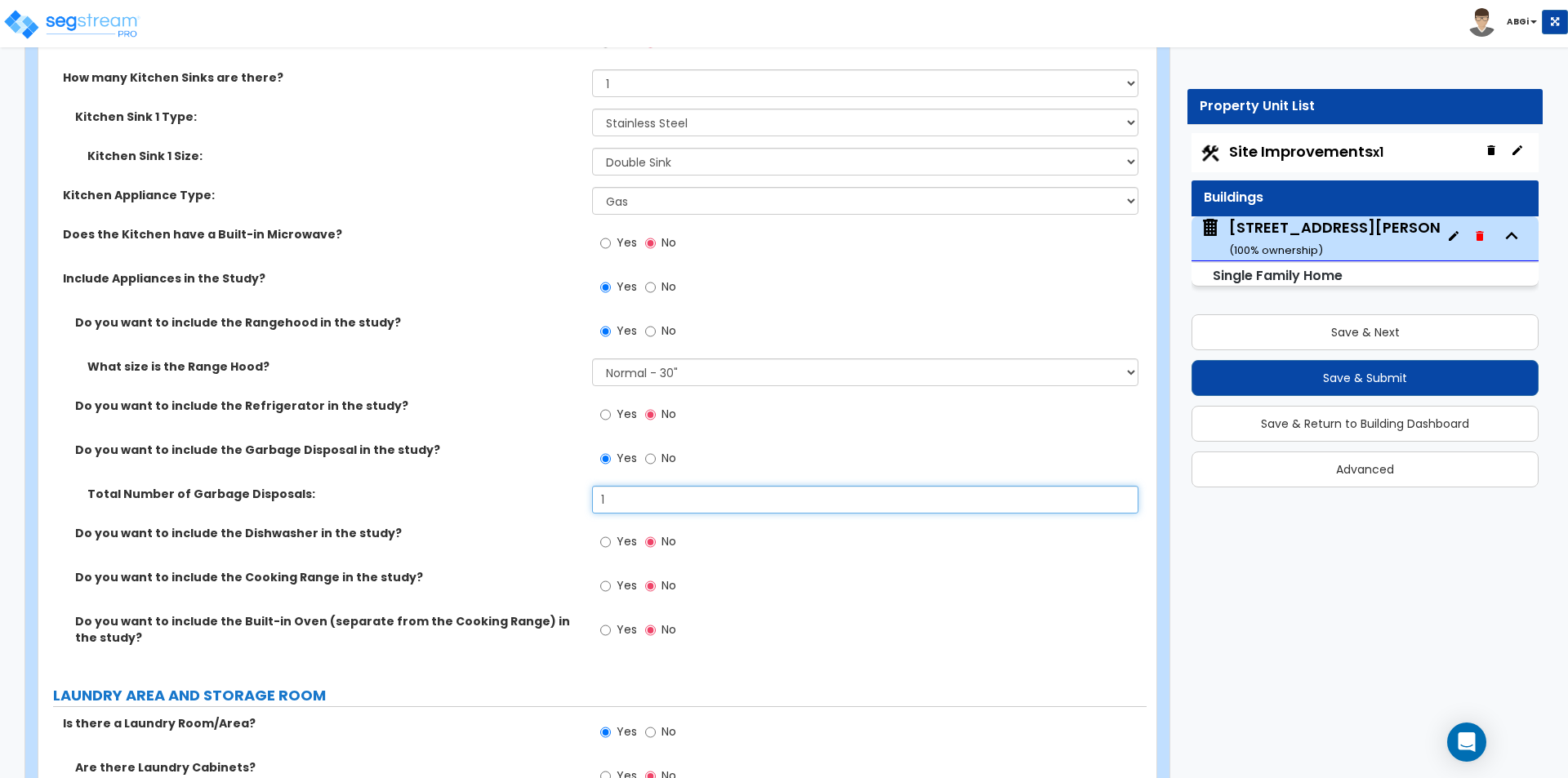
scroll to position [5424, 0]
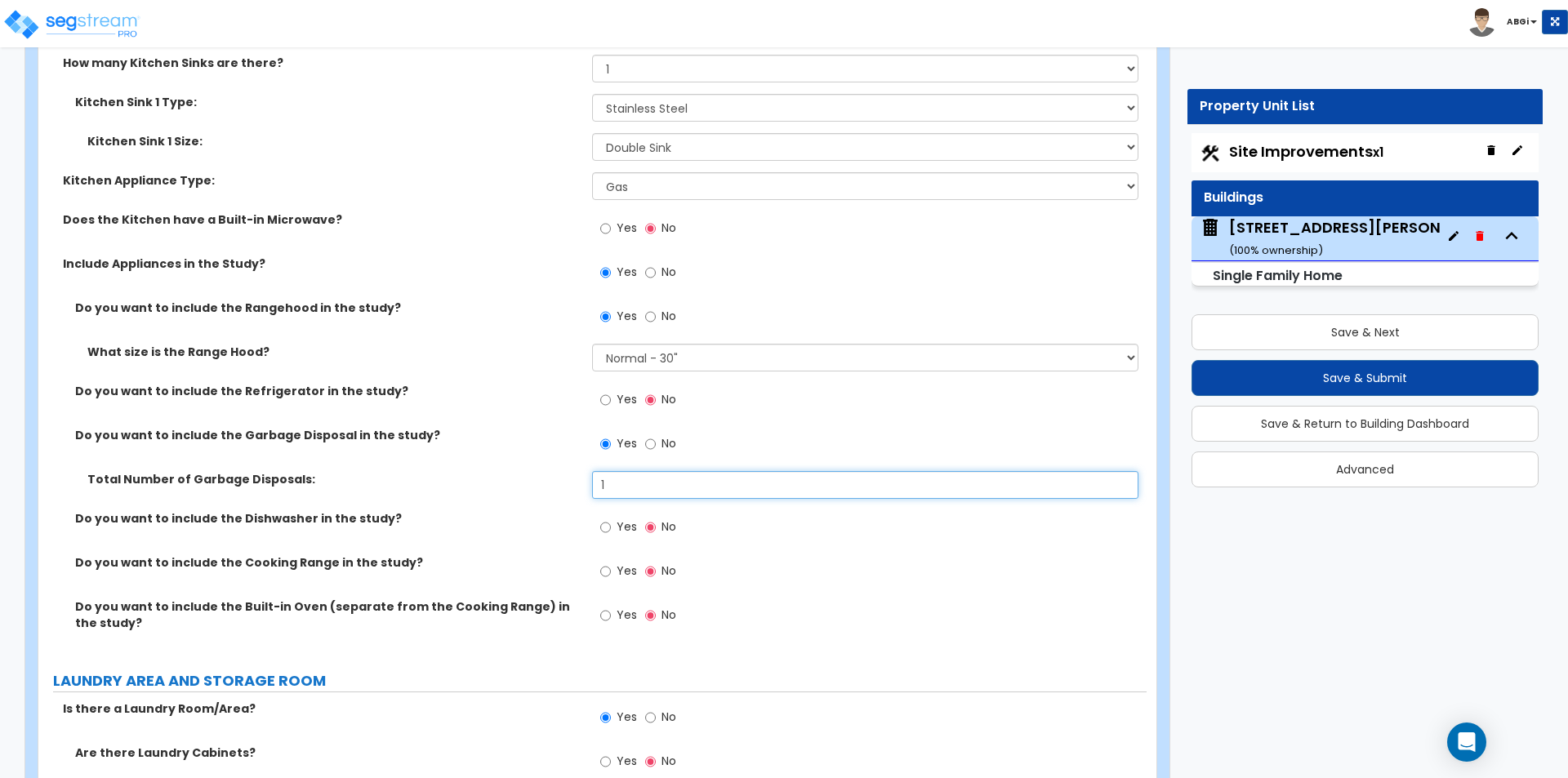
type input "1"
click at [602, 607] on input "Yes" at bounding box center [606, 615] width 11 height 18
radio input "true"
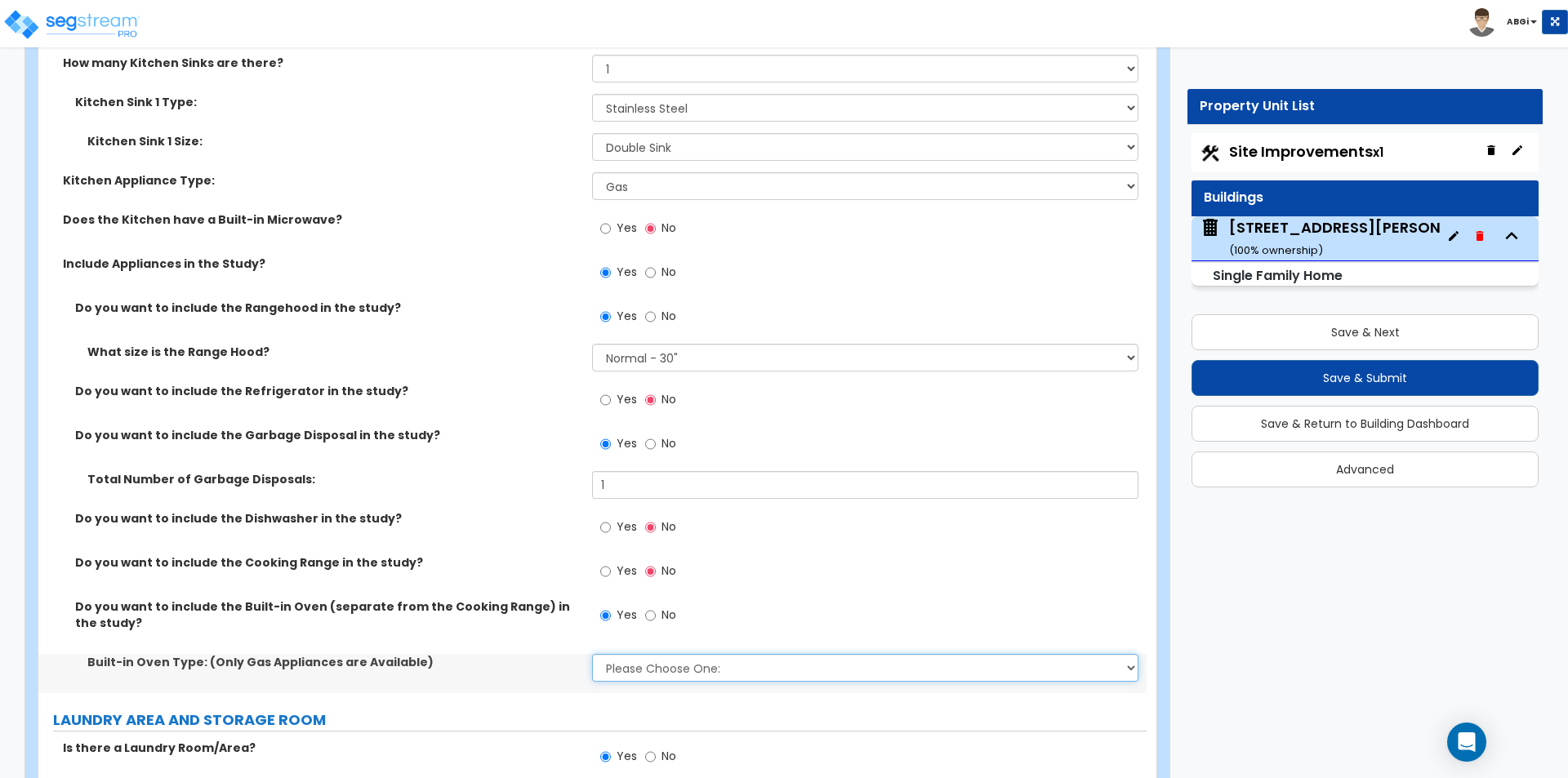
click at [651, 656] on select "Please Choose One: Single Double" at bounding box center [864, 668] width 545 height 28
select select "1"
click at [592, 654] on select "Please Choose One: Single Double" at bounding box center [864, 668] width 545 height 28
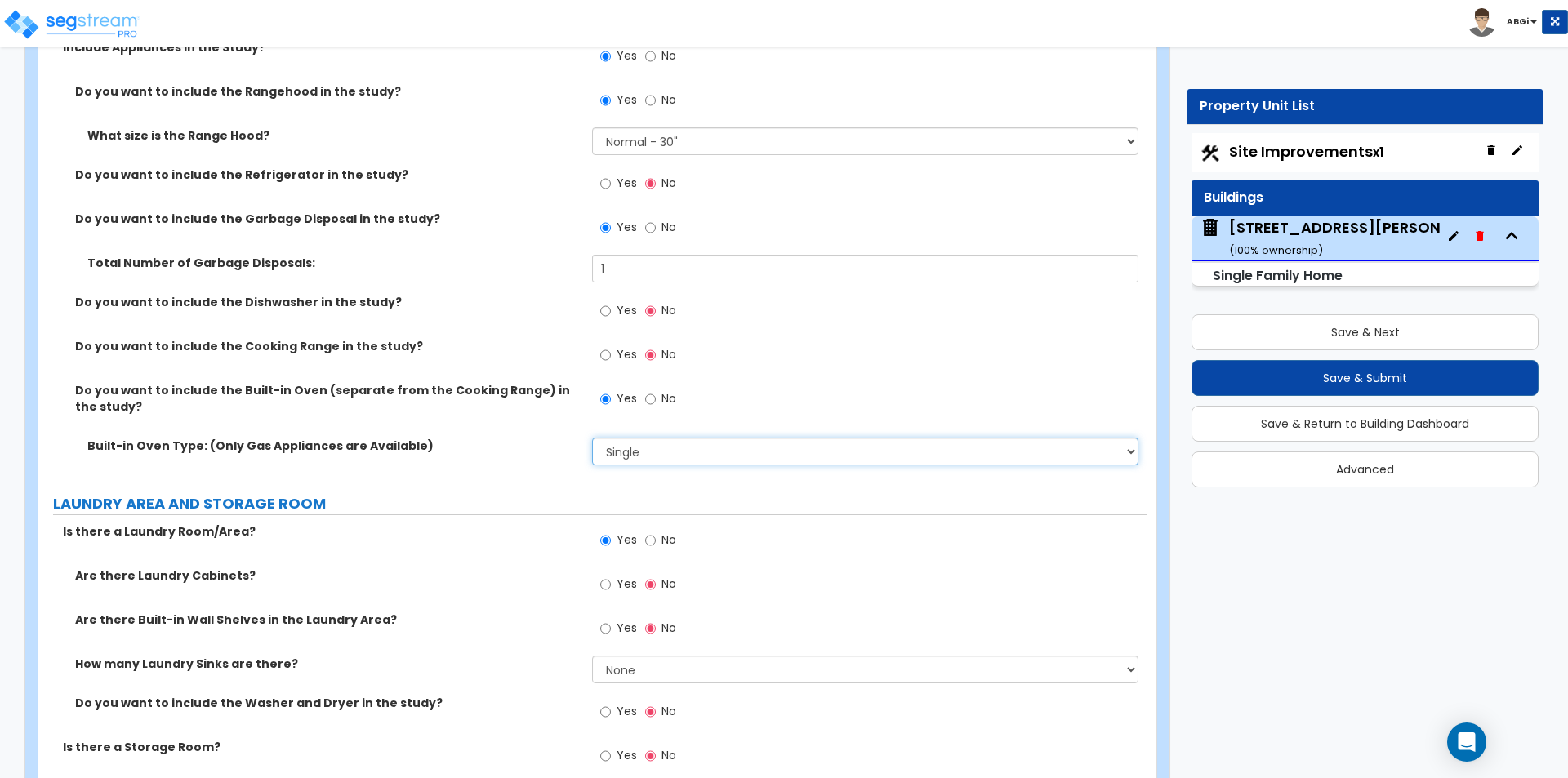
scroll to position [5669, 0]
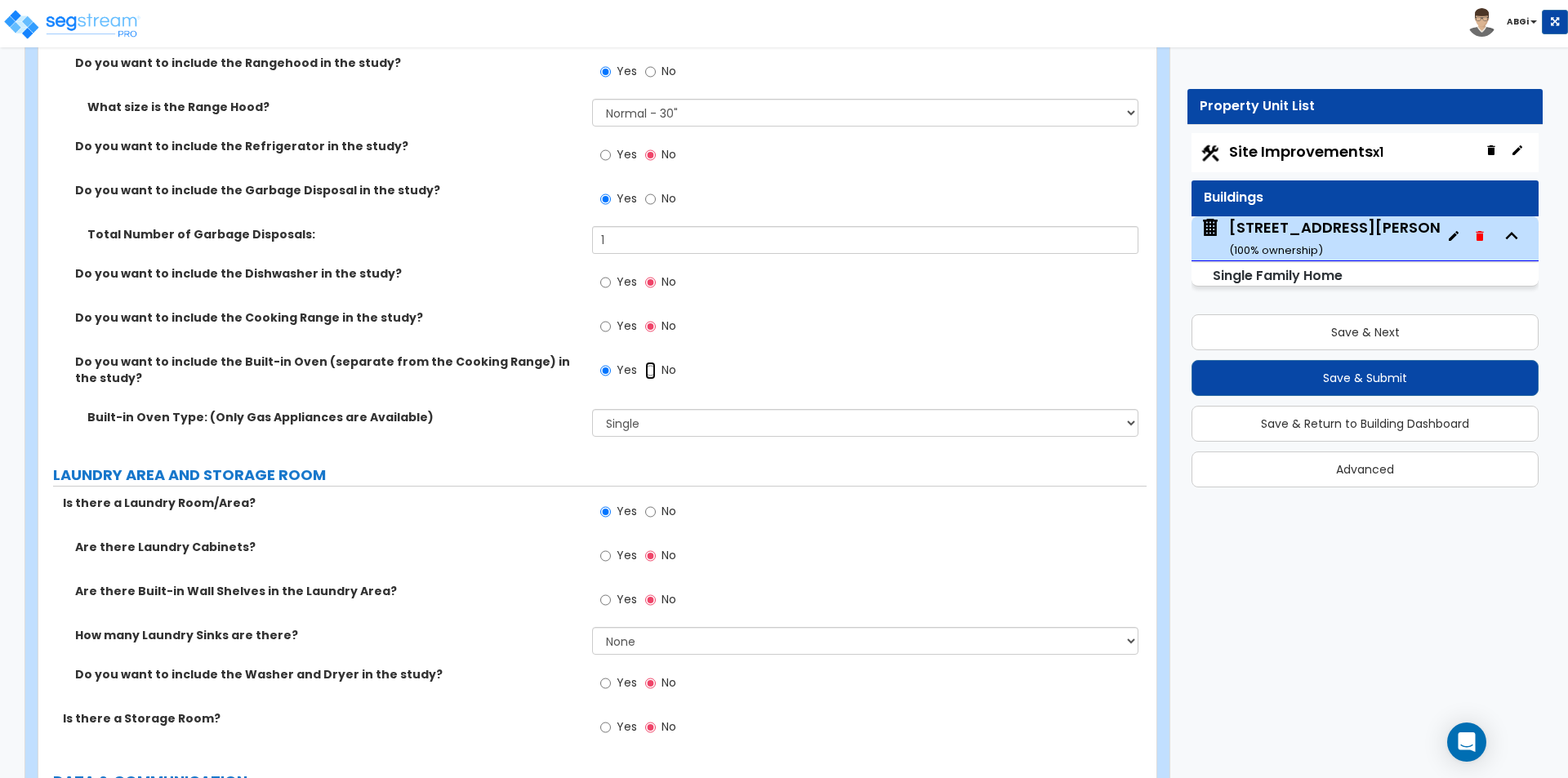
click at [648, 362] on input "No" at bounding box center [650, 371] width 11 height 18
radio input "false"
radio input "true"
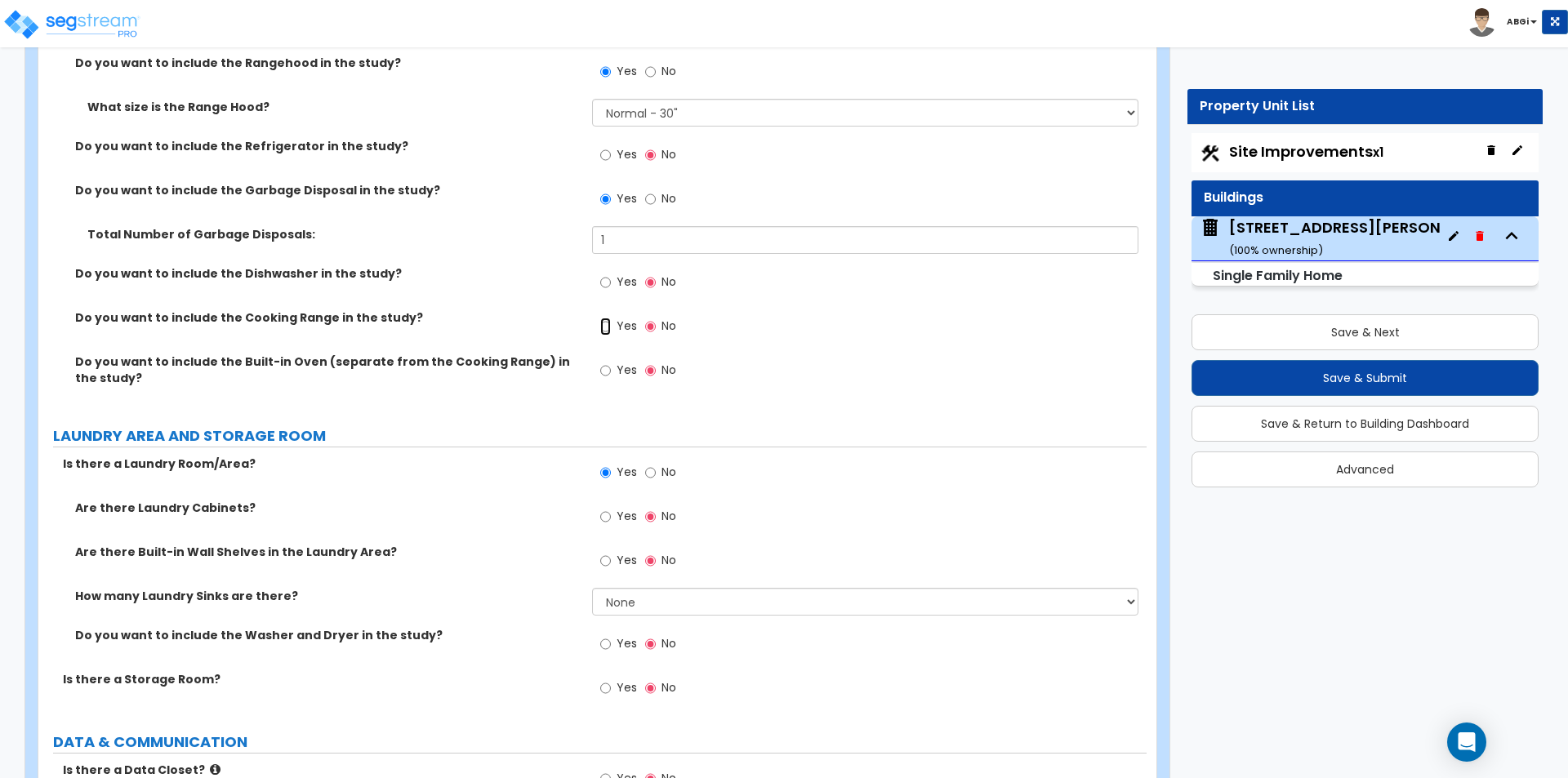
click at [609, 318] on input "Yes" at bounding box center [606, 327] width 11 height 18
radio input "true"
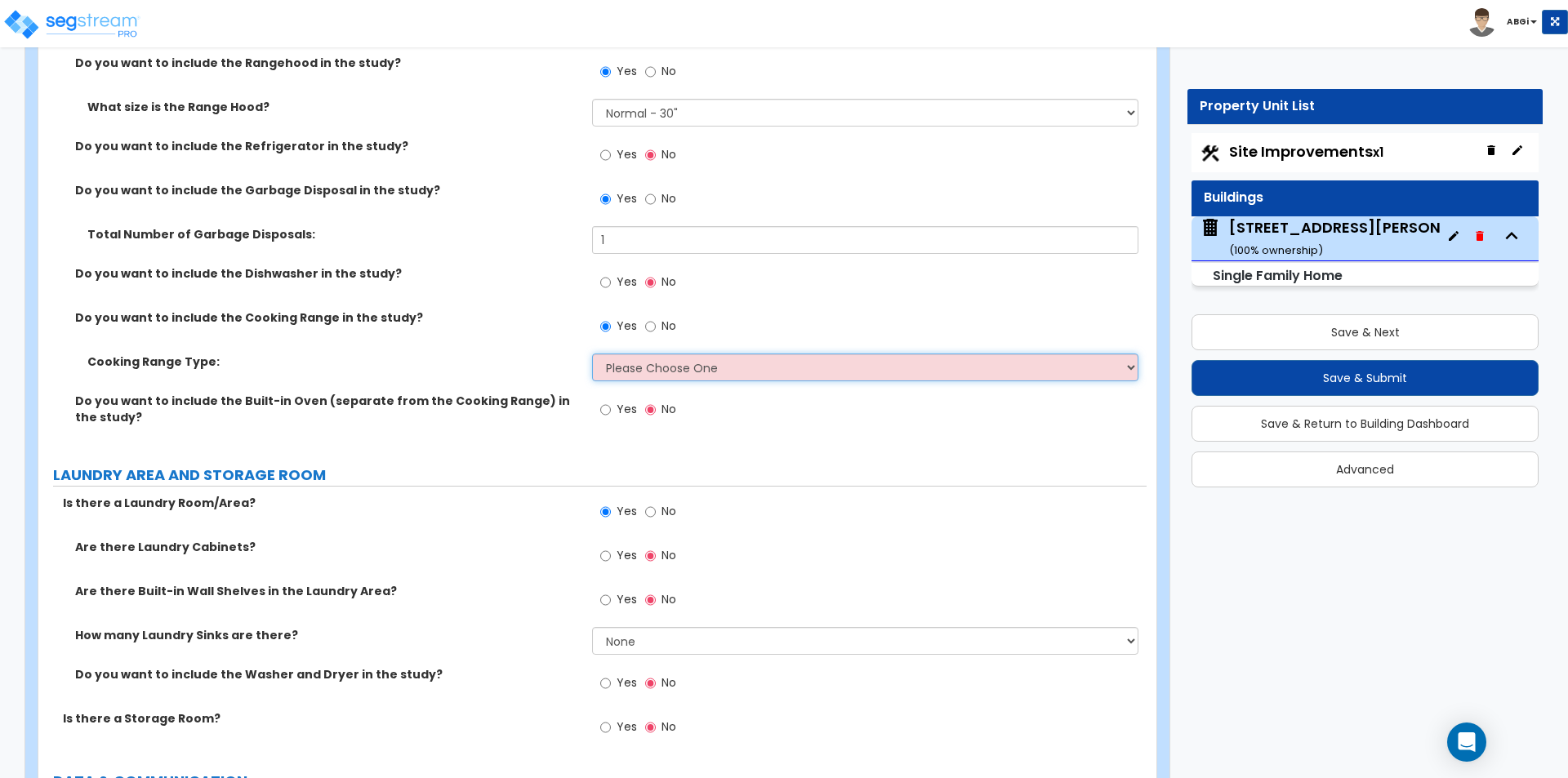
click at [633, 354] on select "Please Choose One Cook Top Only Range with Oven" at bounding box center [864, 368] width 545 height 28
select select "2"
click at [592, 354] on select "Please Choose One Cook Top Only Range with Oven" at bounding box center [864, 368] width 545 height 28
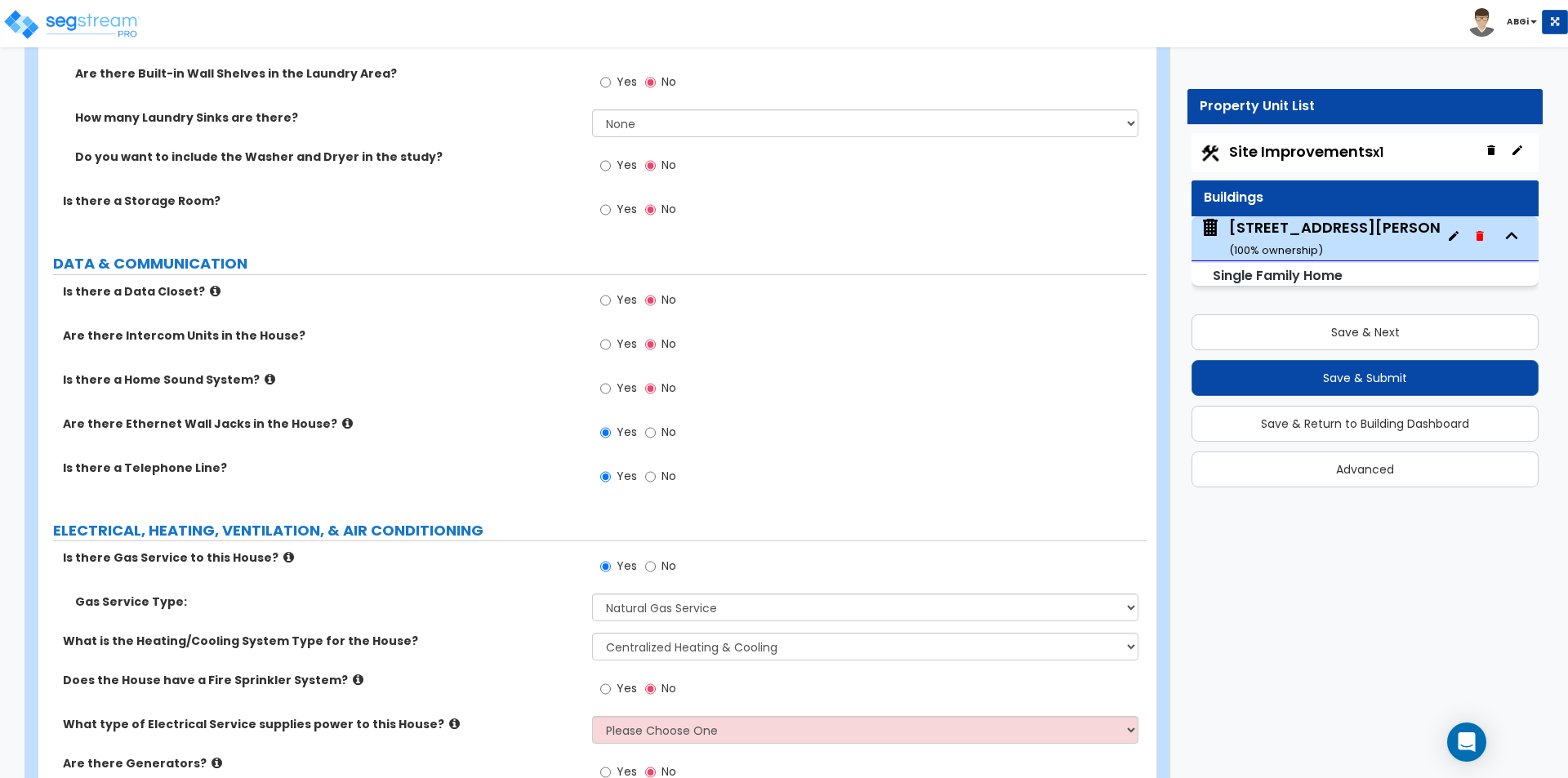
scroll to position [6241, 0]
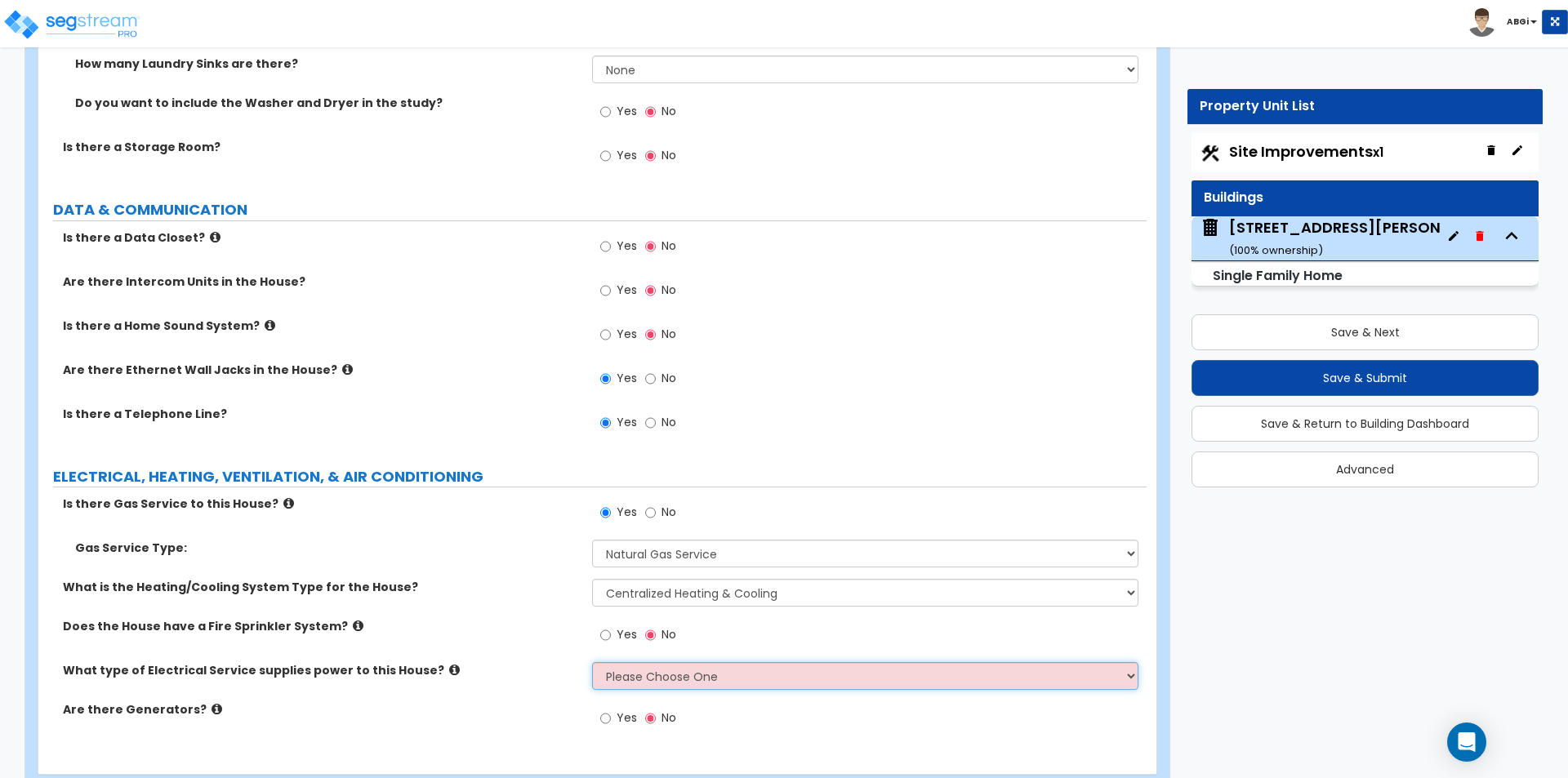
click at [681, 662] on select "Please Choose One Overhead Underground" at bounding box center [864, 676] width 545 height 28
select select "1"
click at [592, 662] on select "Please Choose One Overhead Underground" at bounding box center [864, 676] width 545 height 28
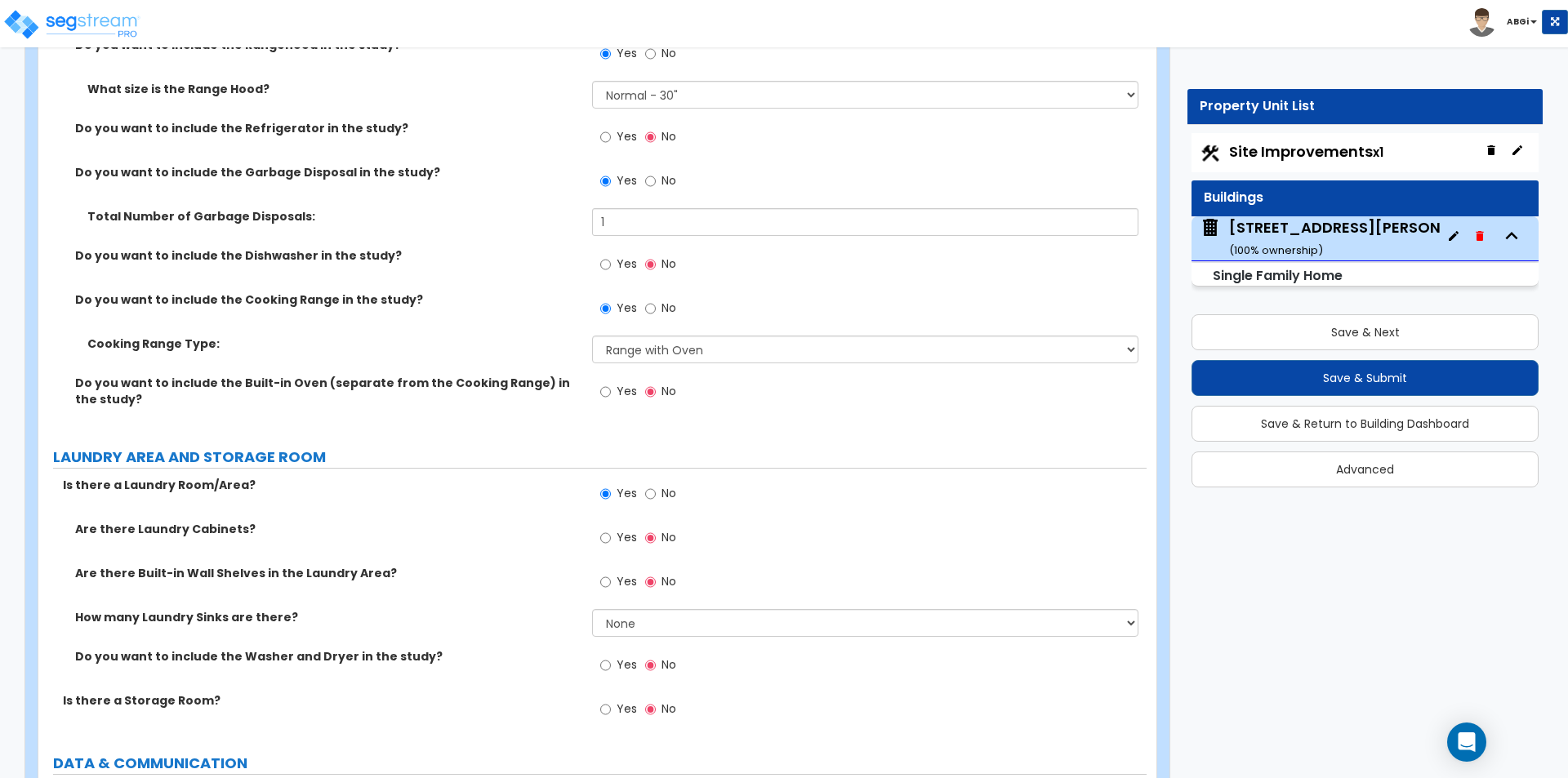
scroll to position [5669, 0]
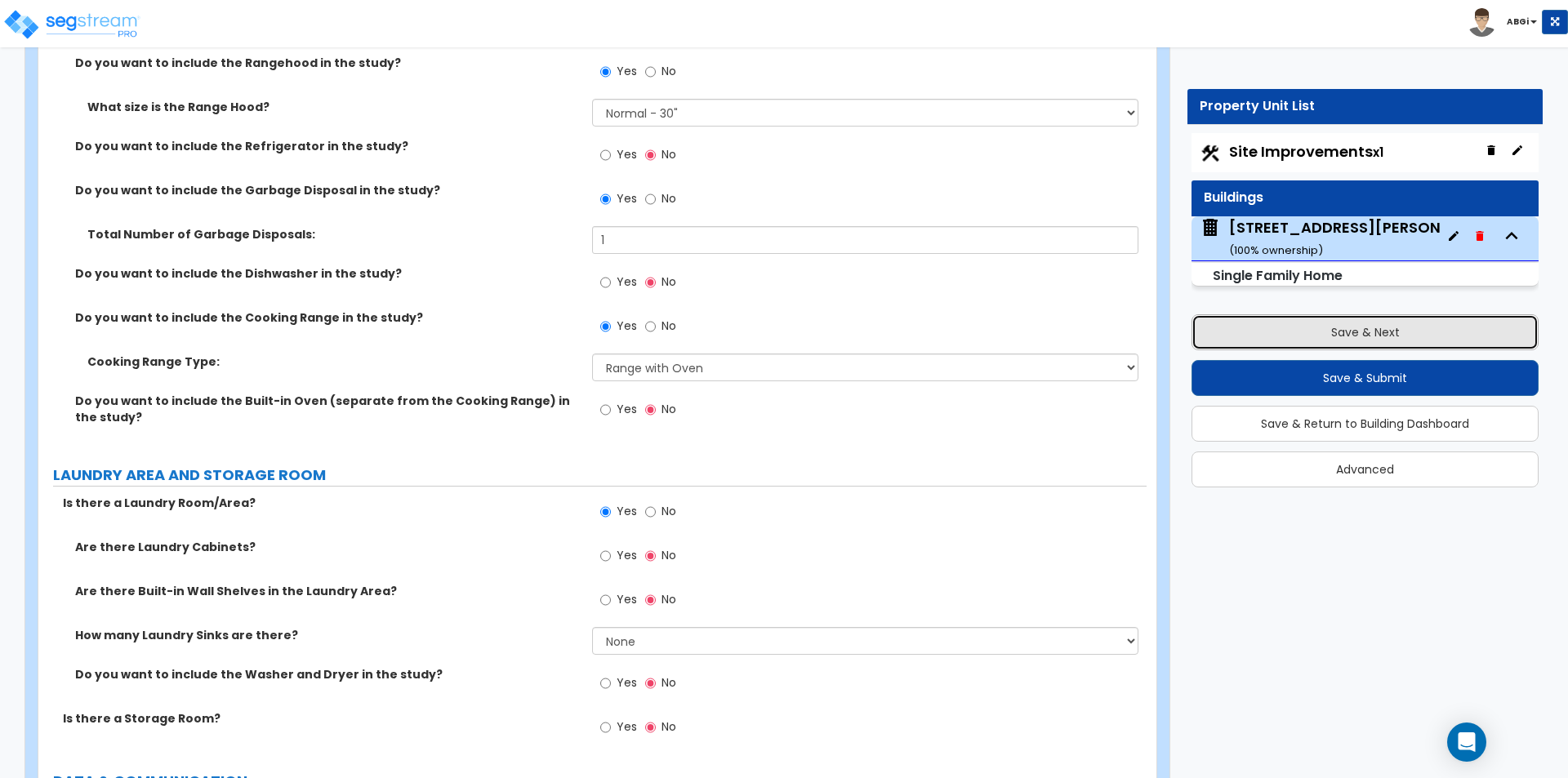
click at [1333, 325] on button "Save & Next" at bounding box center [1365, 332] width 347 height 36
select select "2"
select select "1"
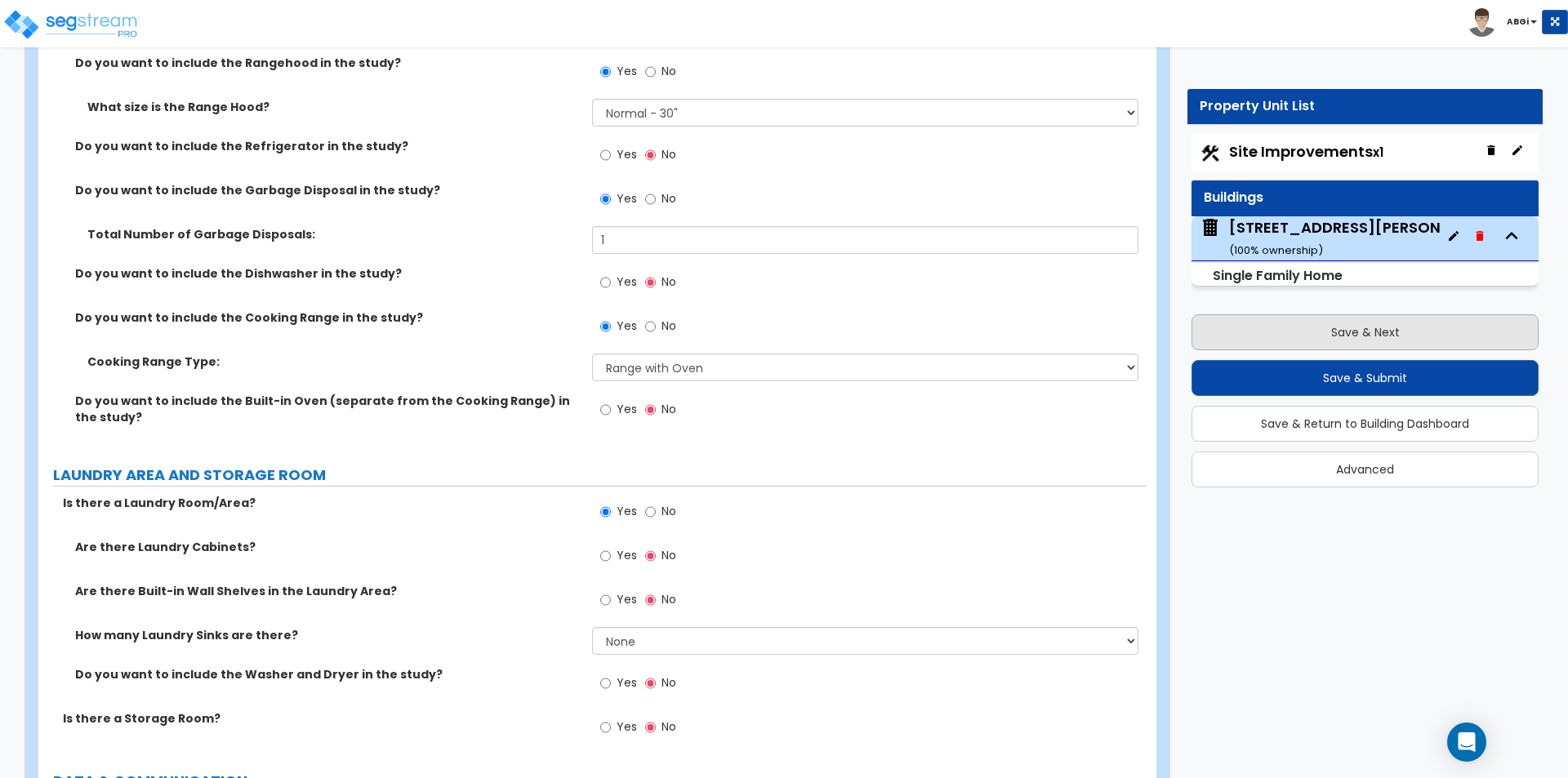
select select "1"
select select "9"
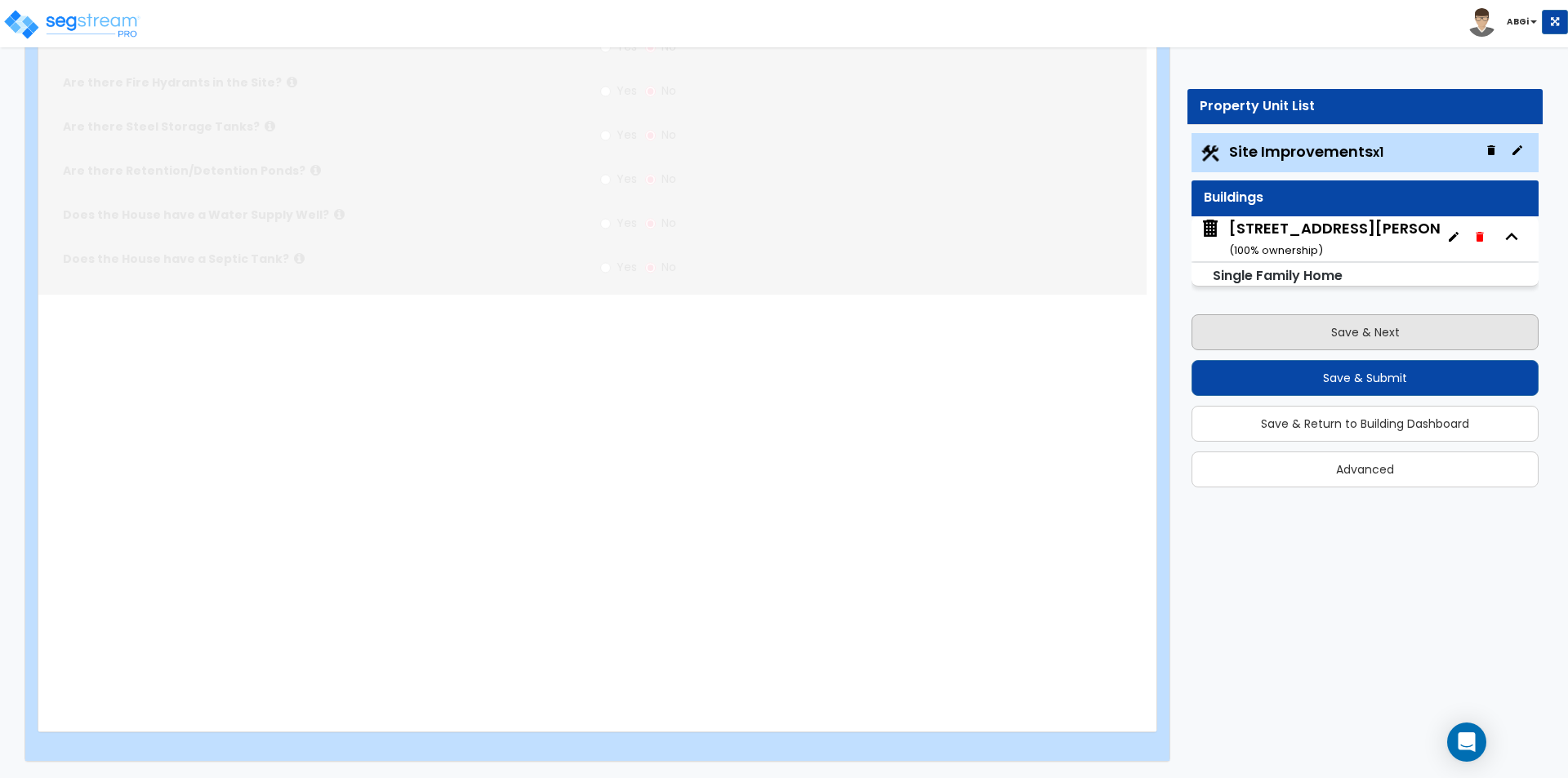
scroll to position [0, 0]
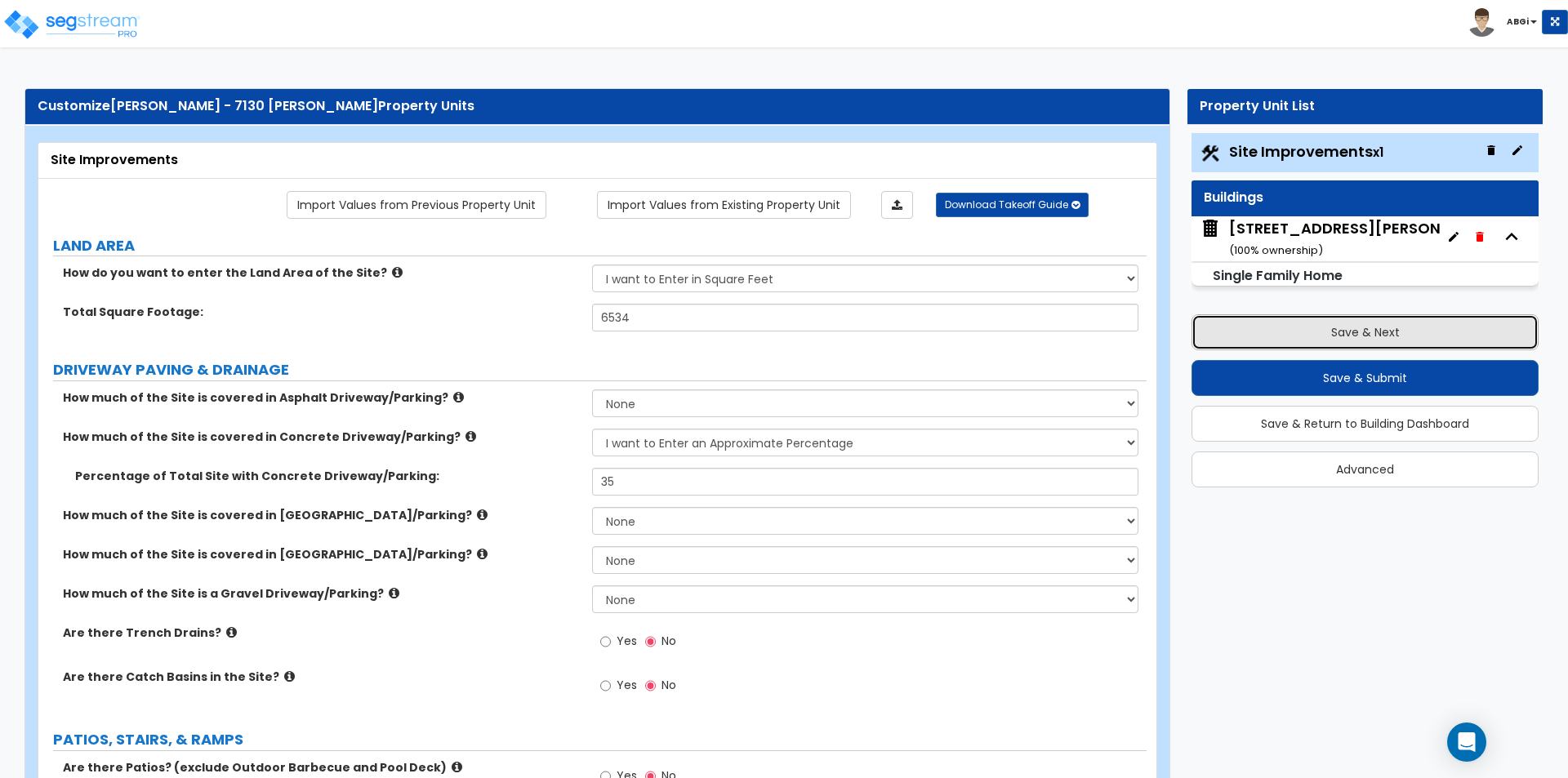
click at [1318, 331] on button "Save & Next" at bounding box center [1365, 332] width 347 height 36
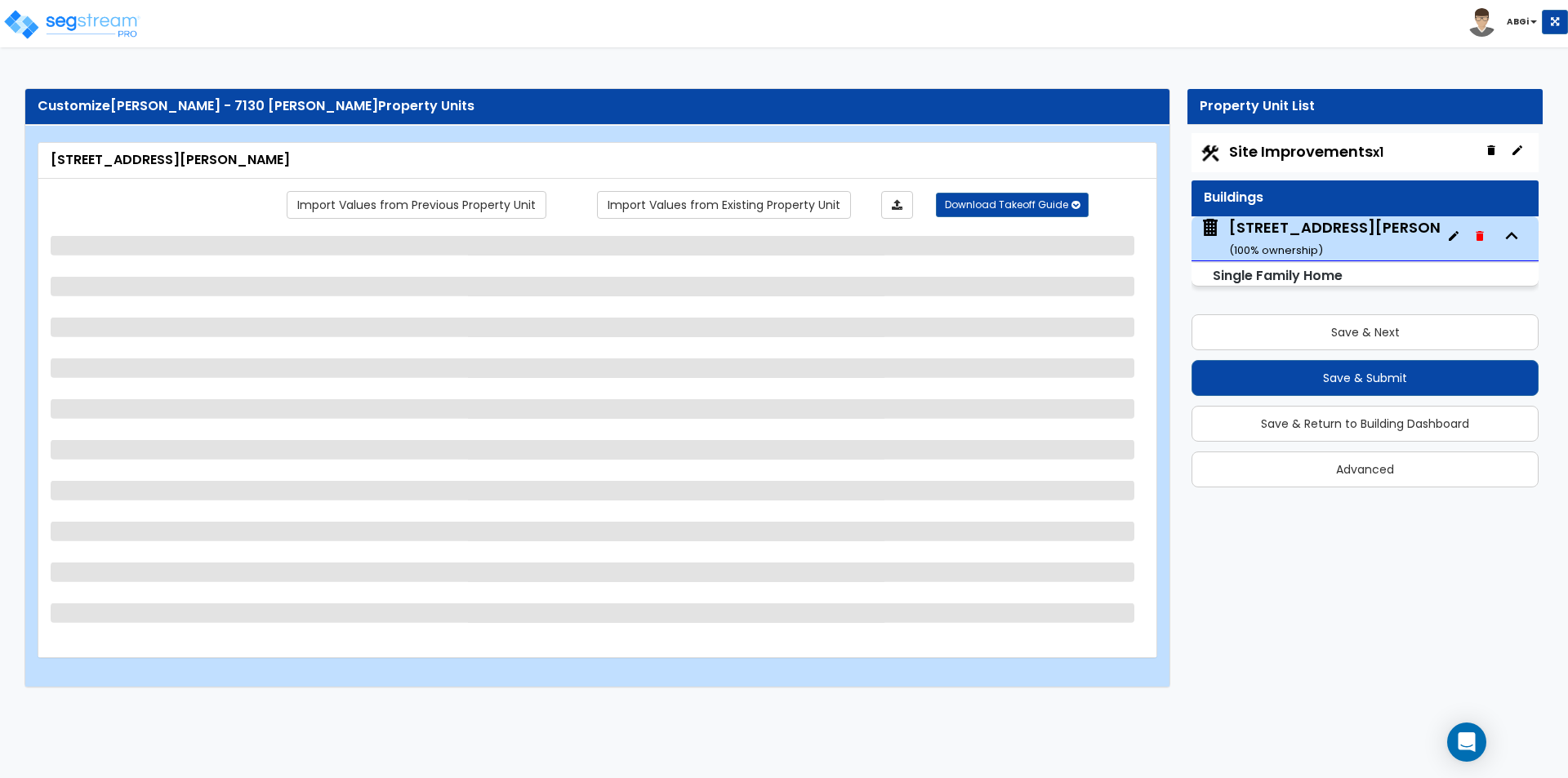
select select "2"
select select "1"
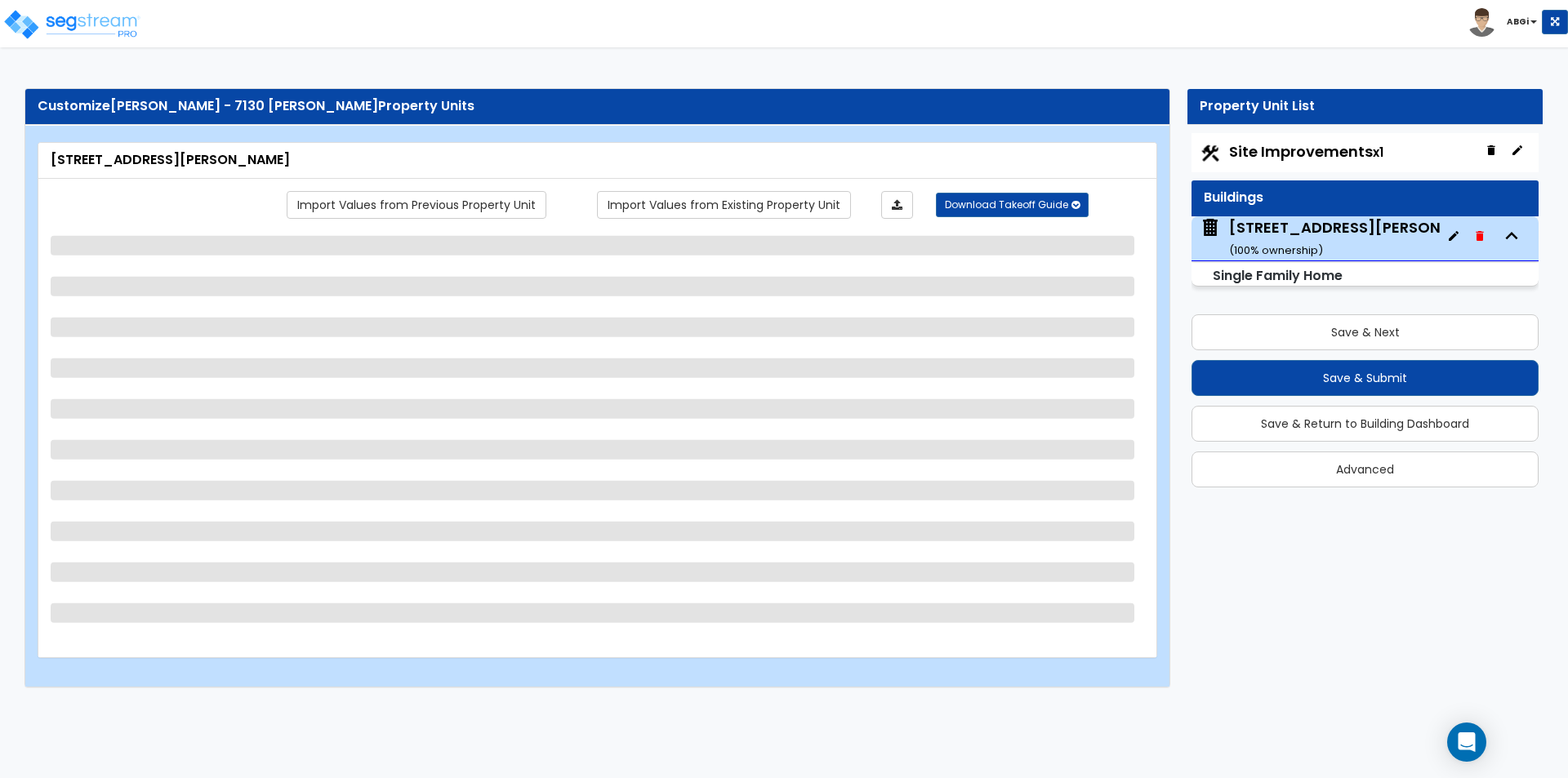
select select "1"
select select "9"
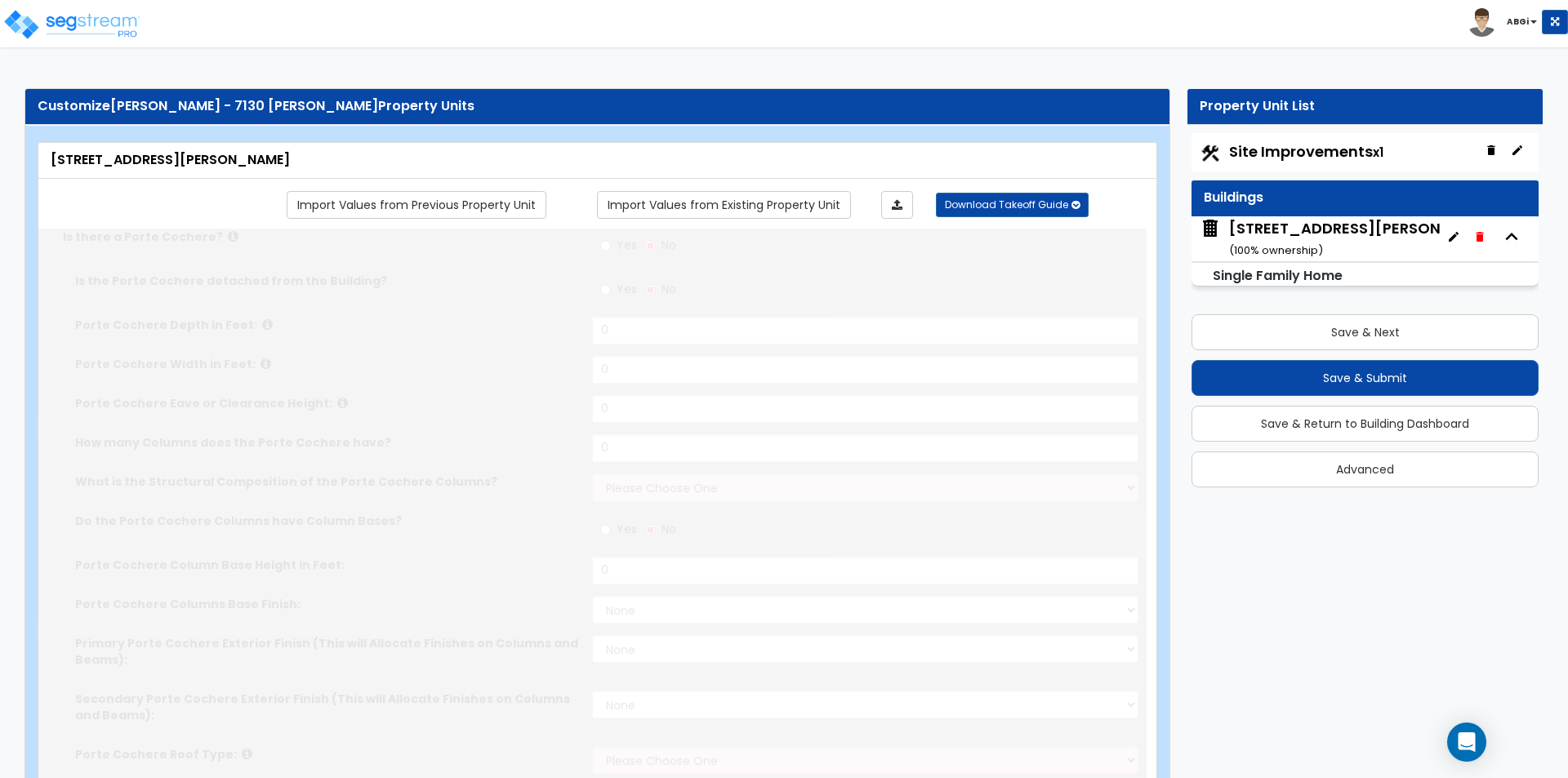
select select "1"
type input "2"
type input "15"
type input "1100"
type input "1525"
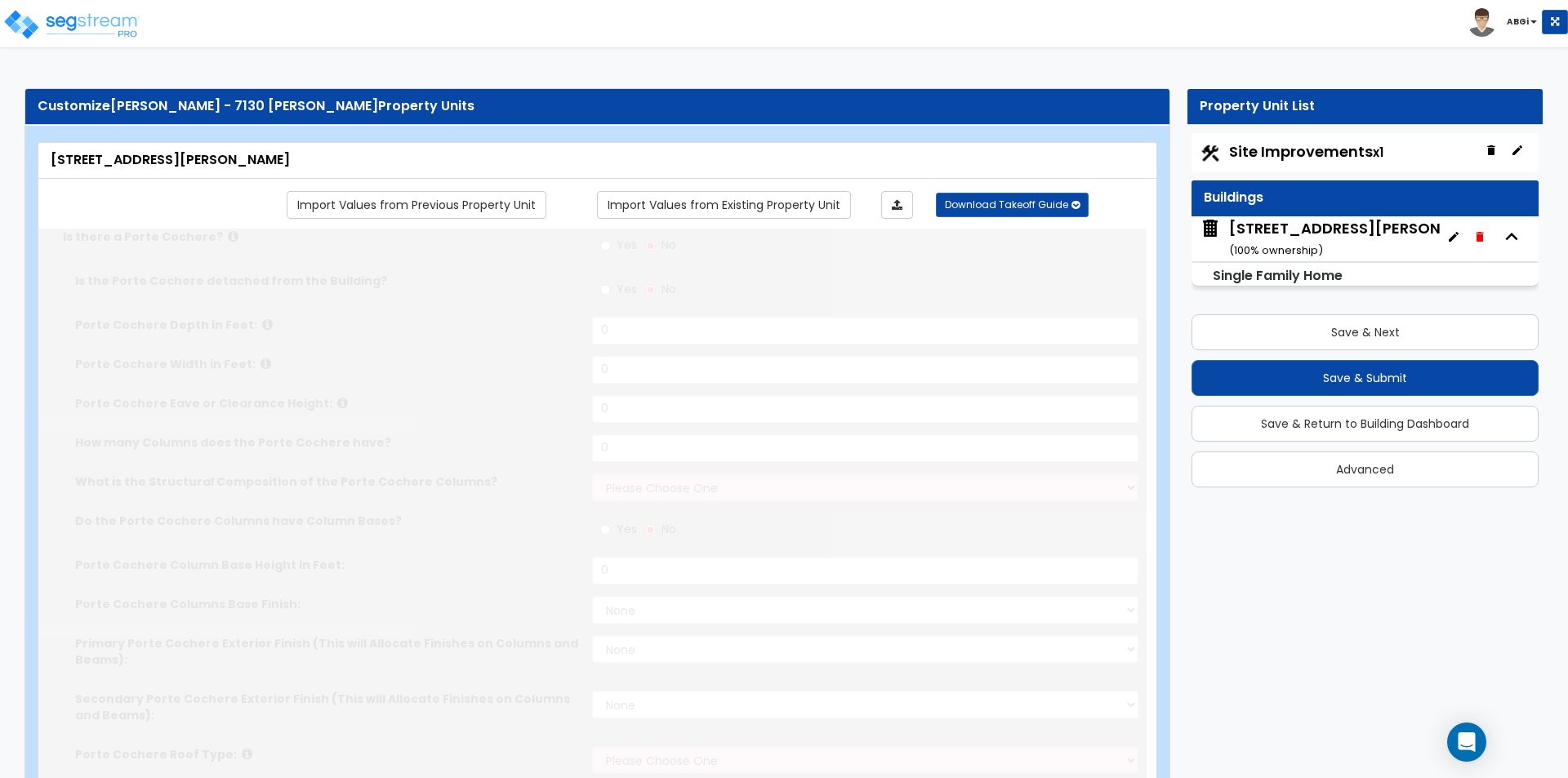
select select "7"
select select "3"
type input "4"
select select "2"
select select "1"
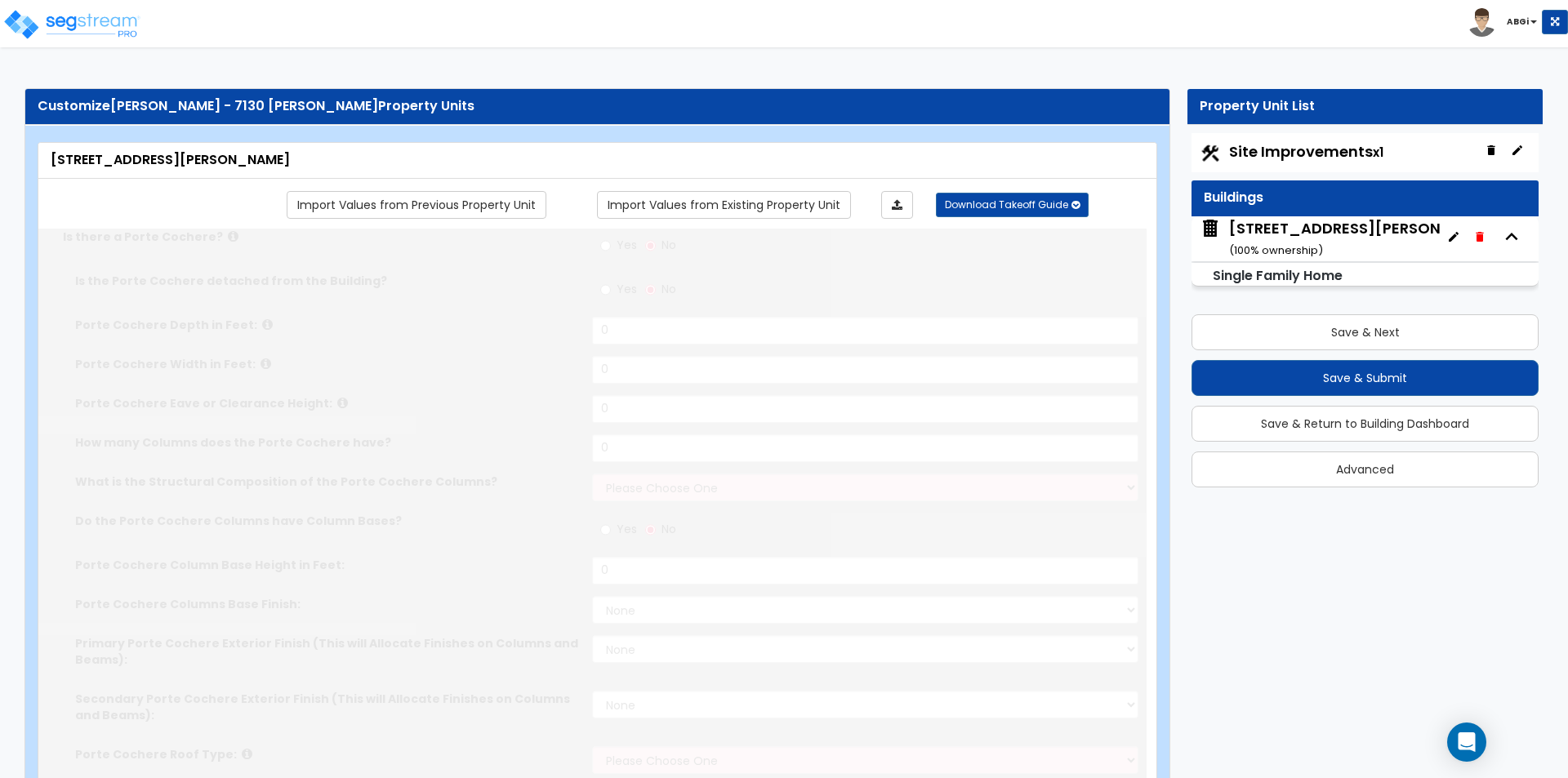
select select "1"
select select "7"
select select "1"
radio input "true"
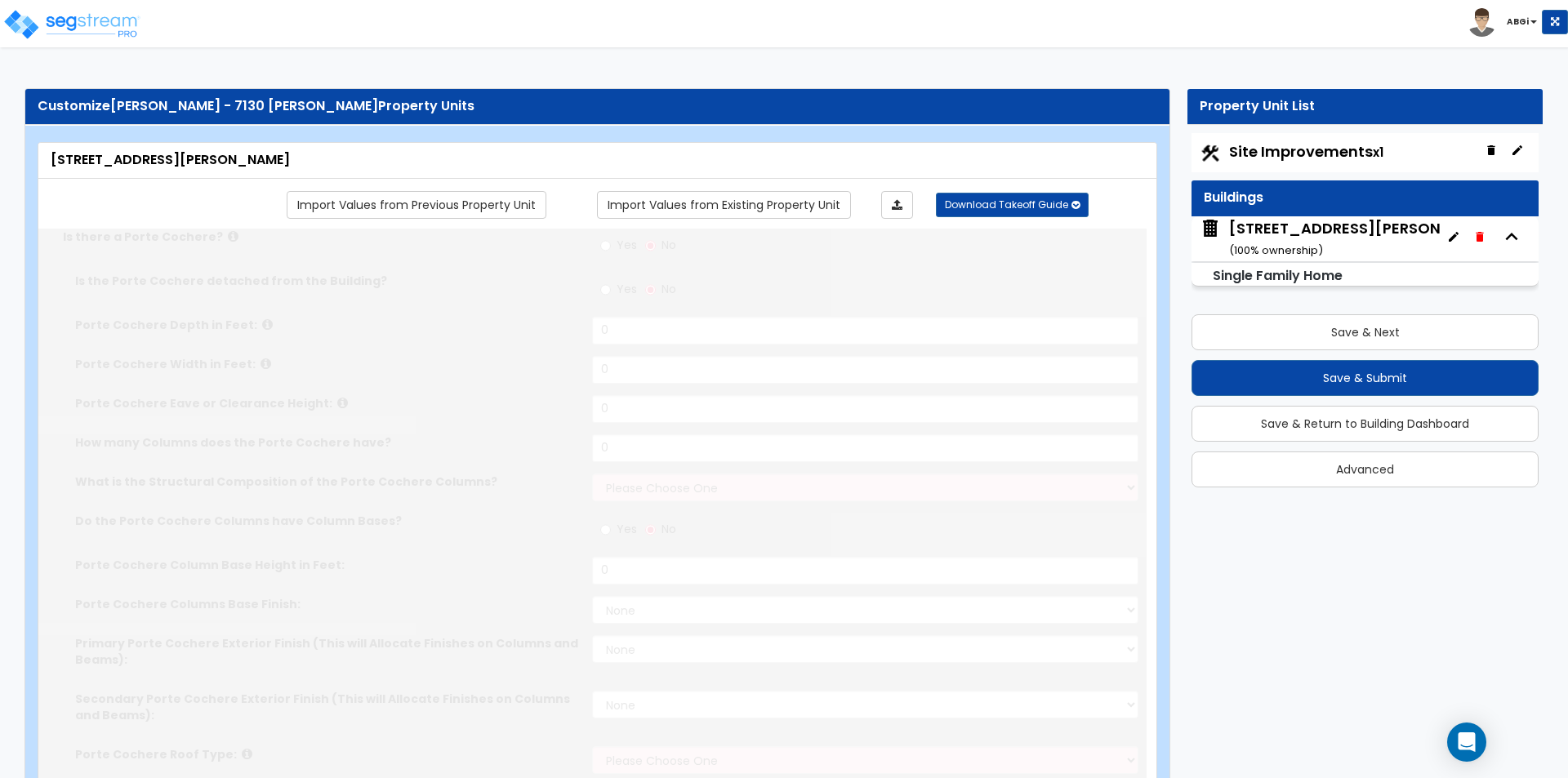
type input "2"
radio input "true"
select select "2"
radio input "true"
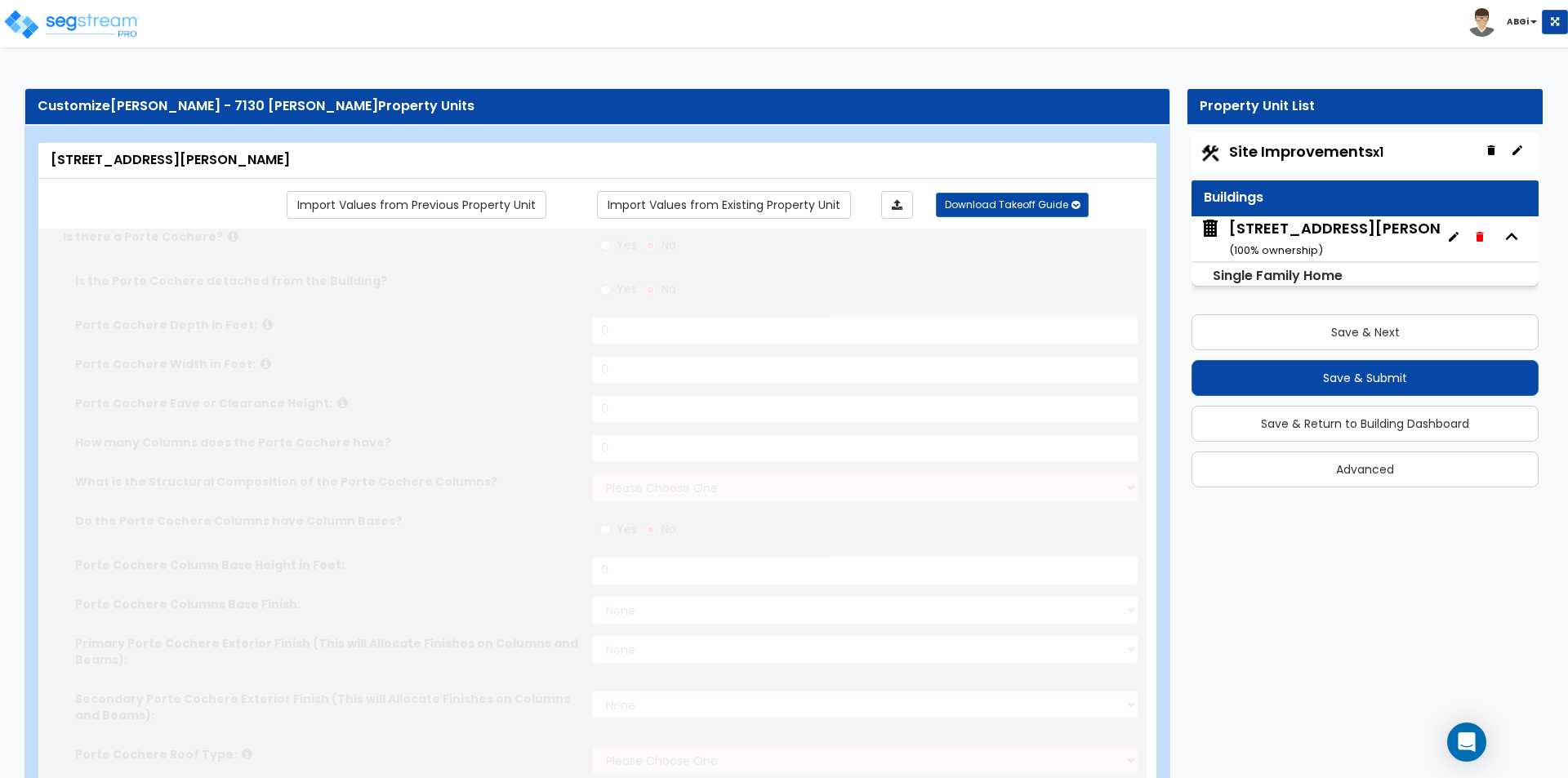
type input "2"
select select "1"
radio input "true"
type input "12"
radio input "true"
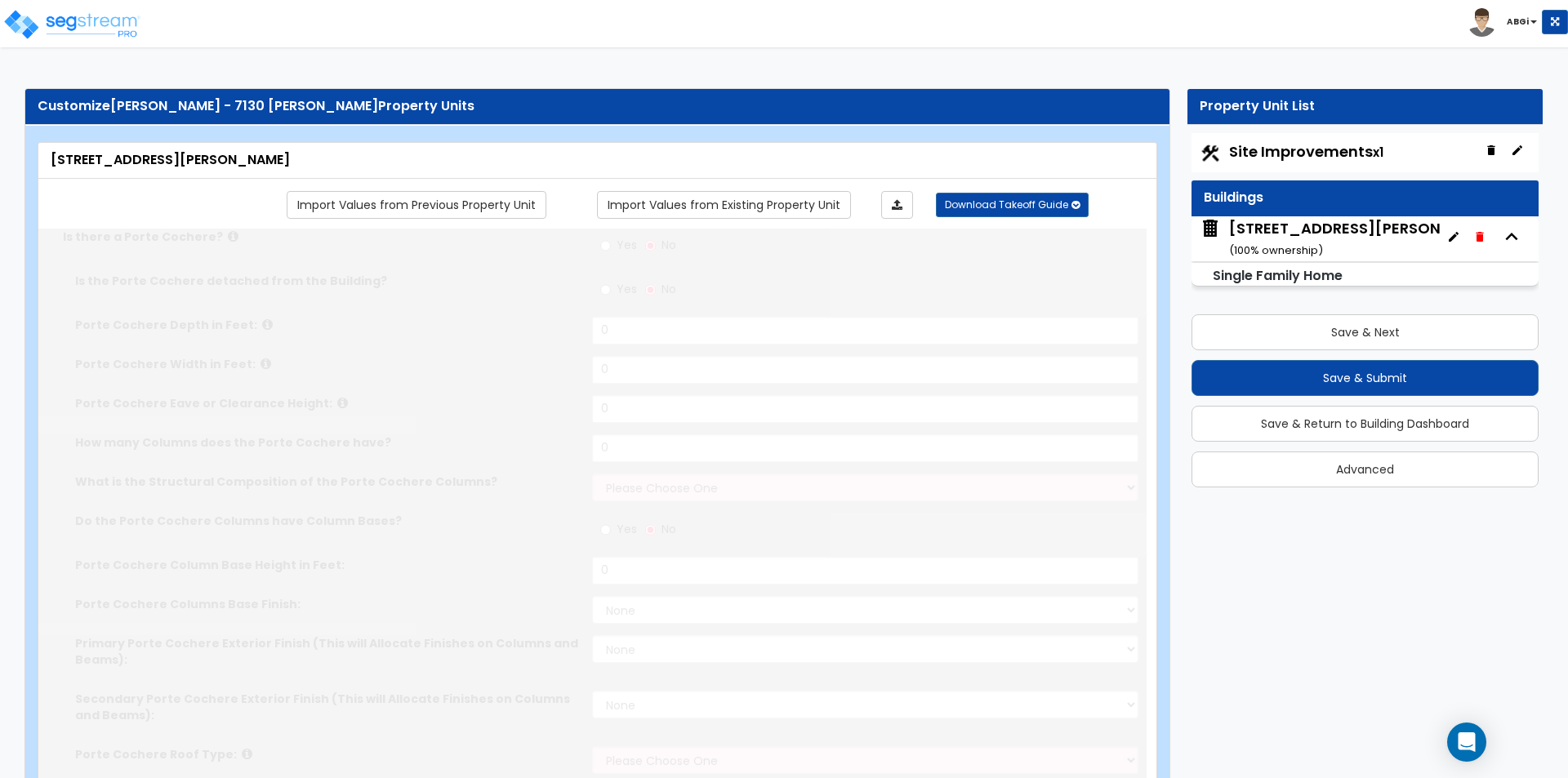
type input "1"
select select "1"
radio input "true"
select select "1"
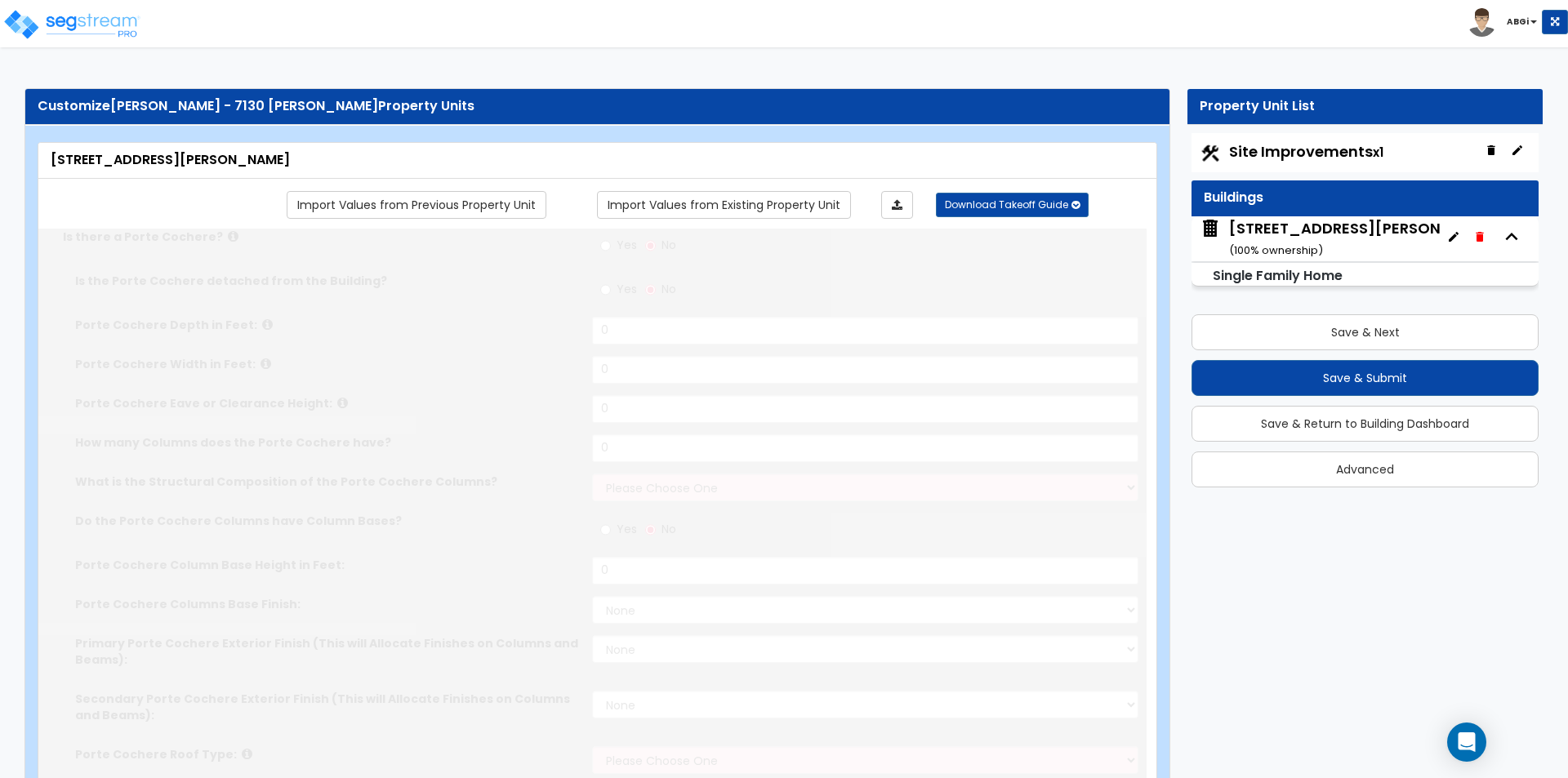
select select "3"
select select "5"
select select "3"
select select "5"
select select "1"
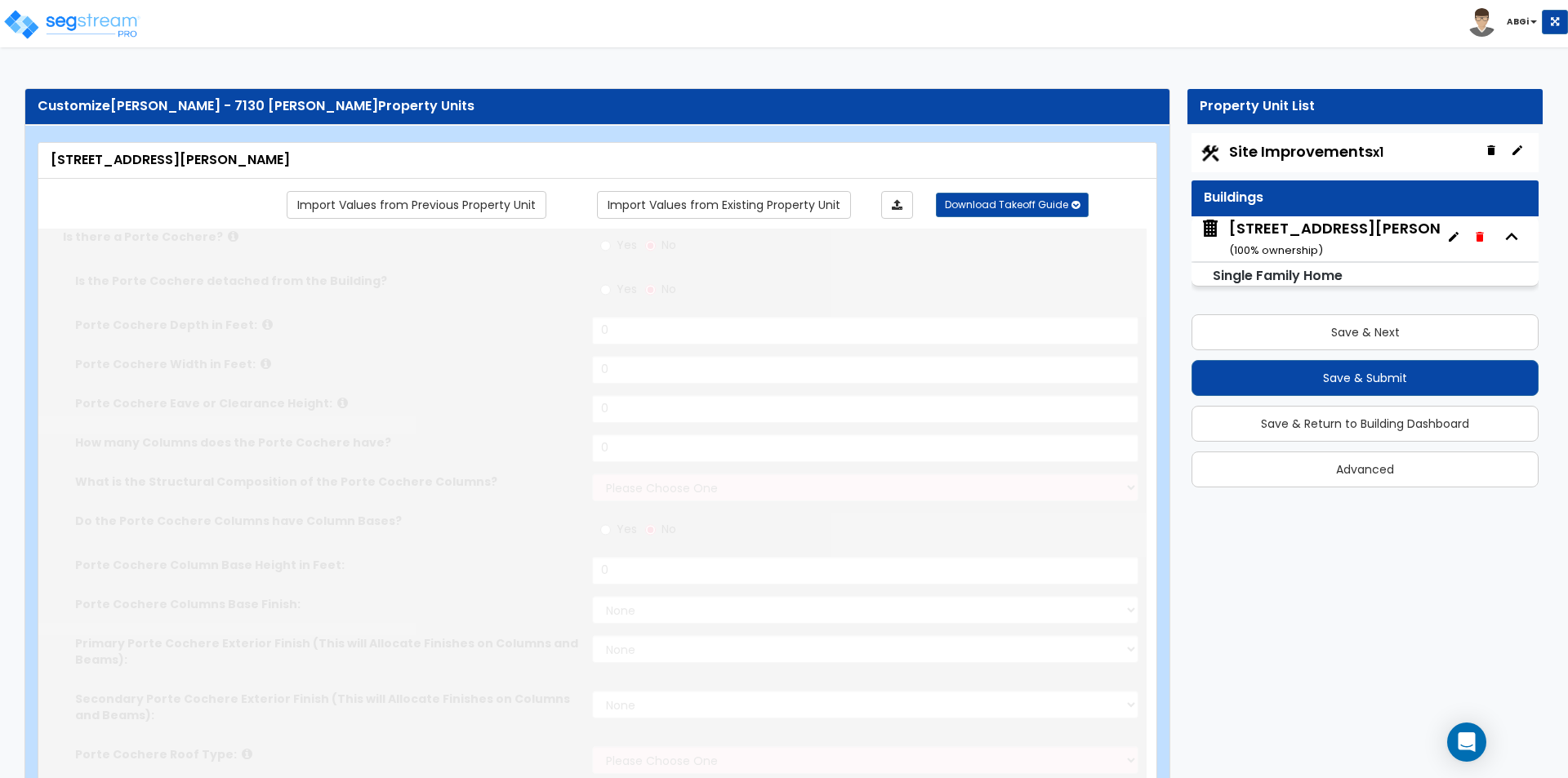
select select "2"
radio input "true"
type input "80"
type input "288"
type input "20"
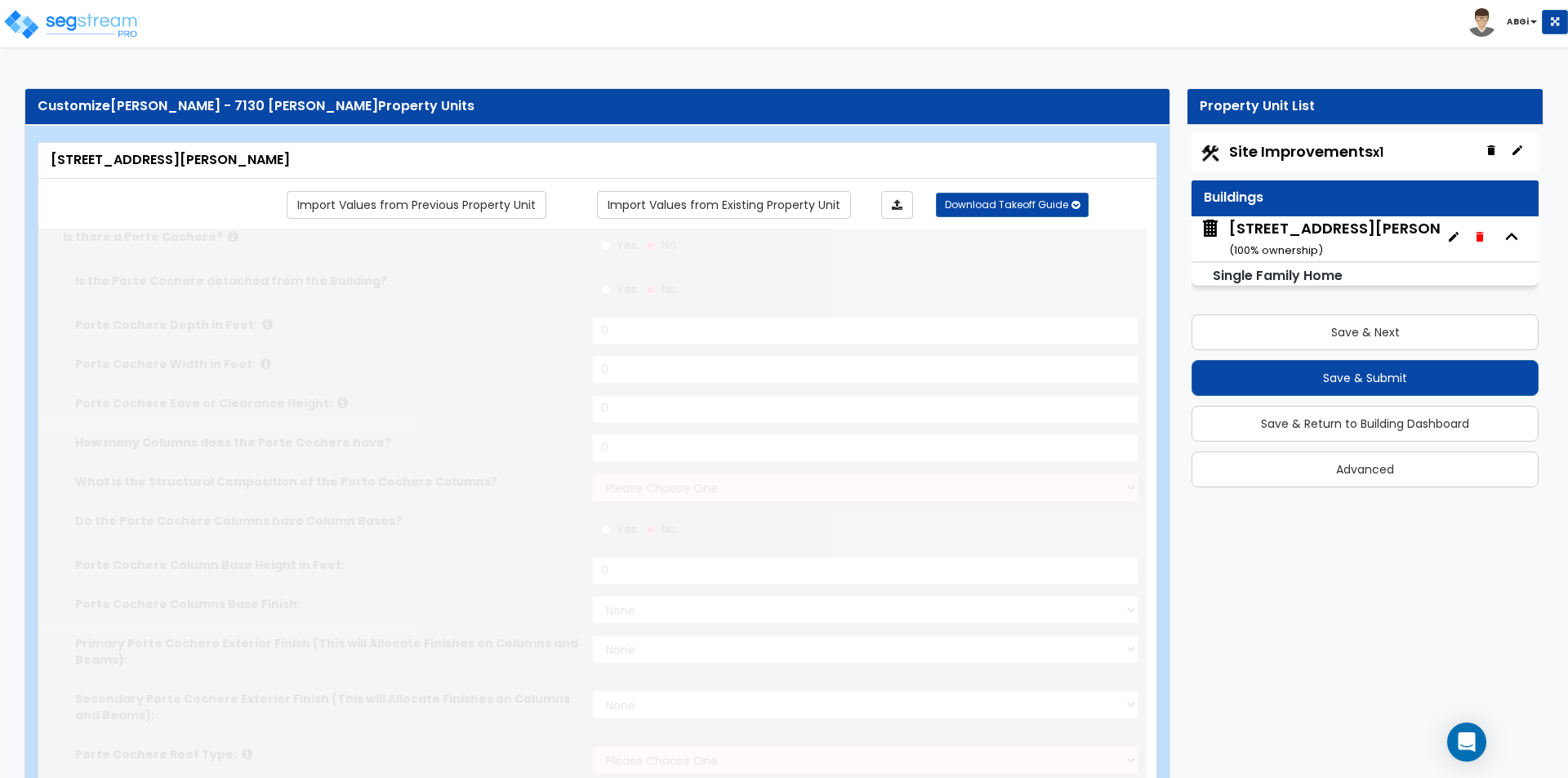
type input "14"
select select "3"
radio input "true"
type input "3"
select select "6"
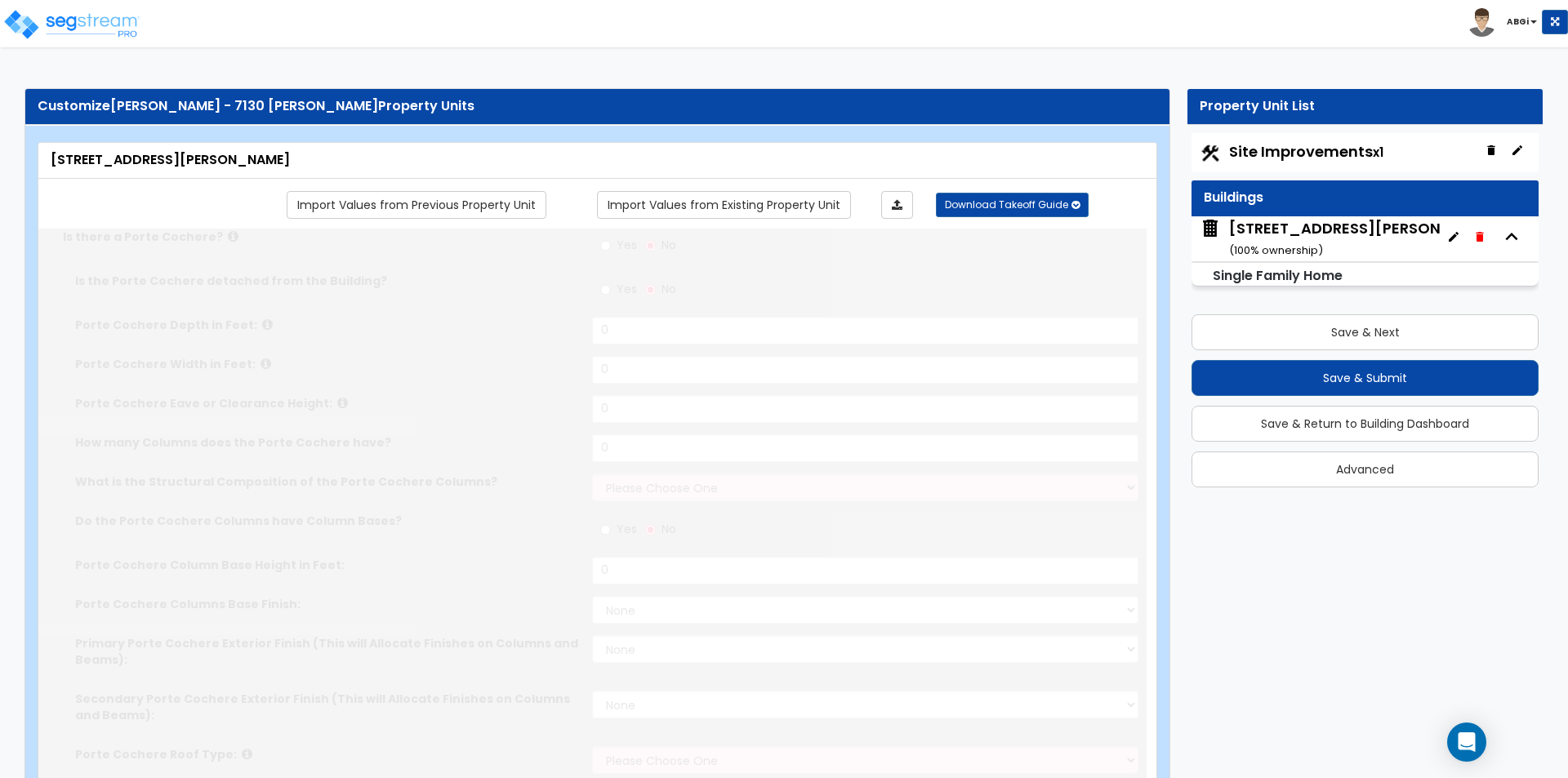
select select "1"
select select "2"
select select "1"
radio input "true"
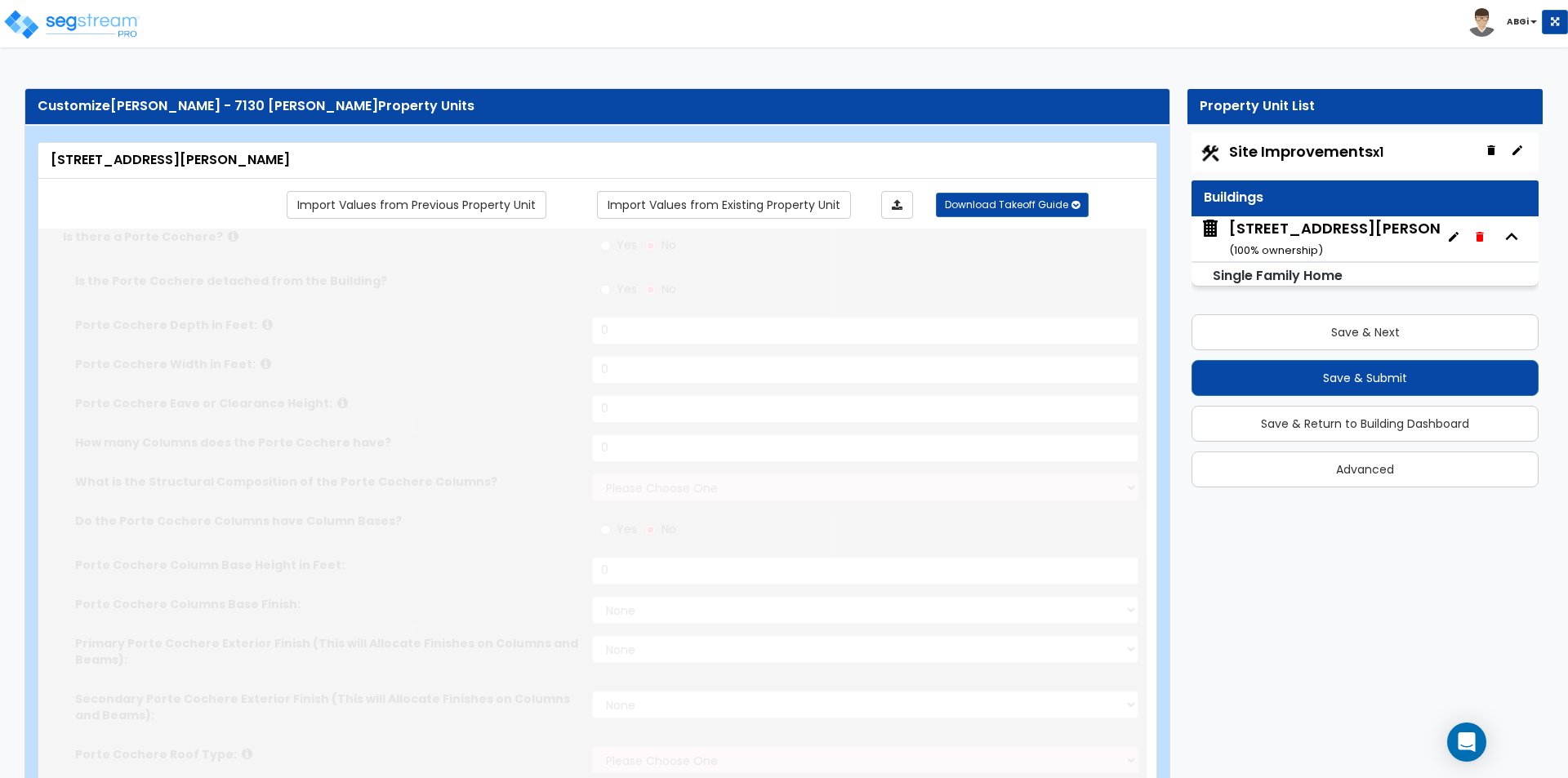
radio input "true"
select select "1"
radio input "true"
type input "1"
radio input "true"
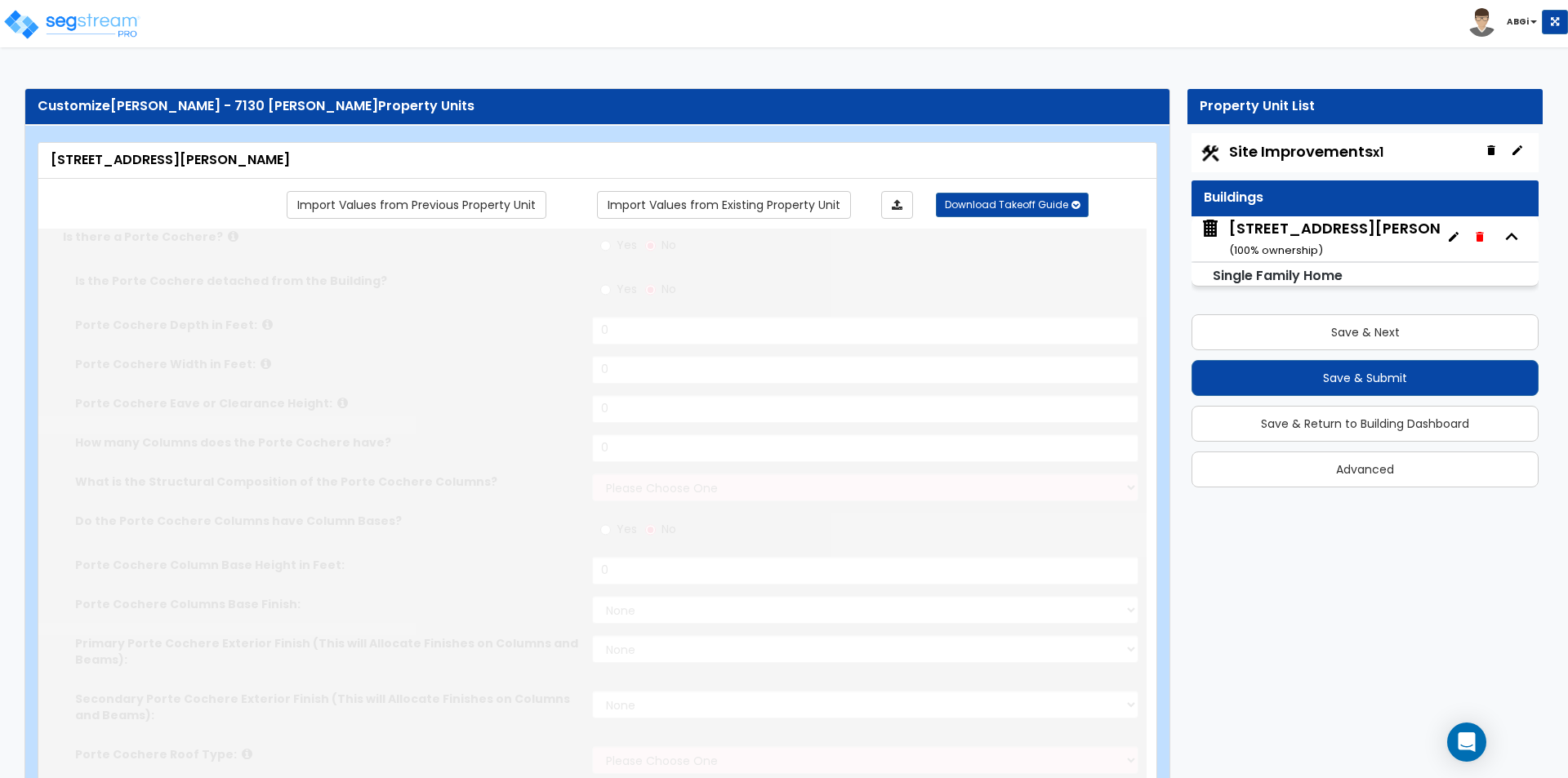
select select "2"
radio input "true"
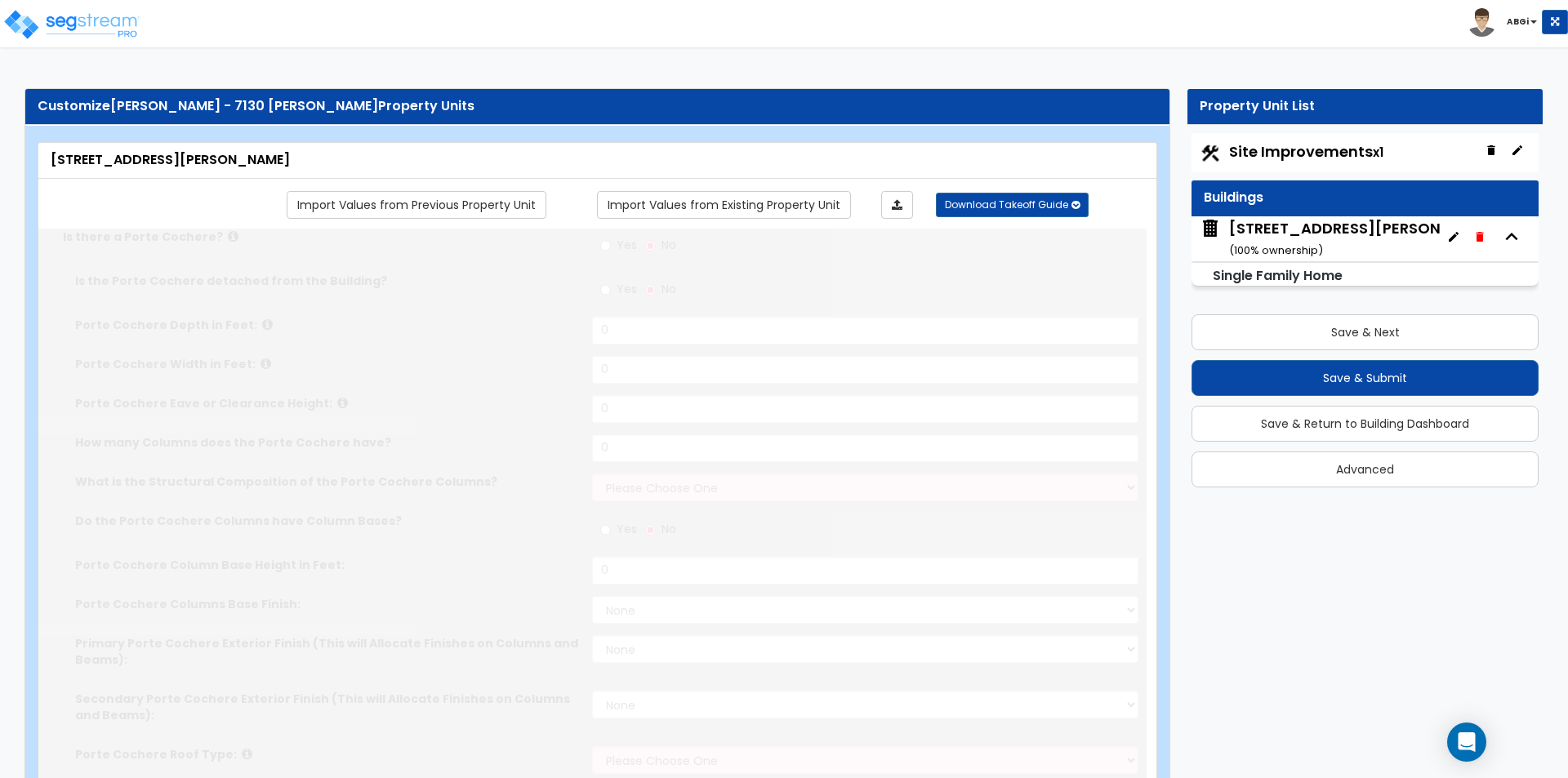
select select "1"
select select "2"
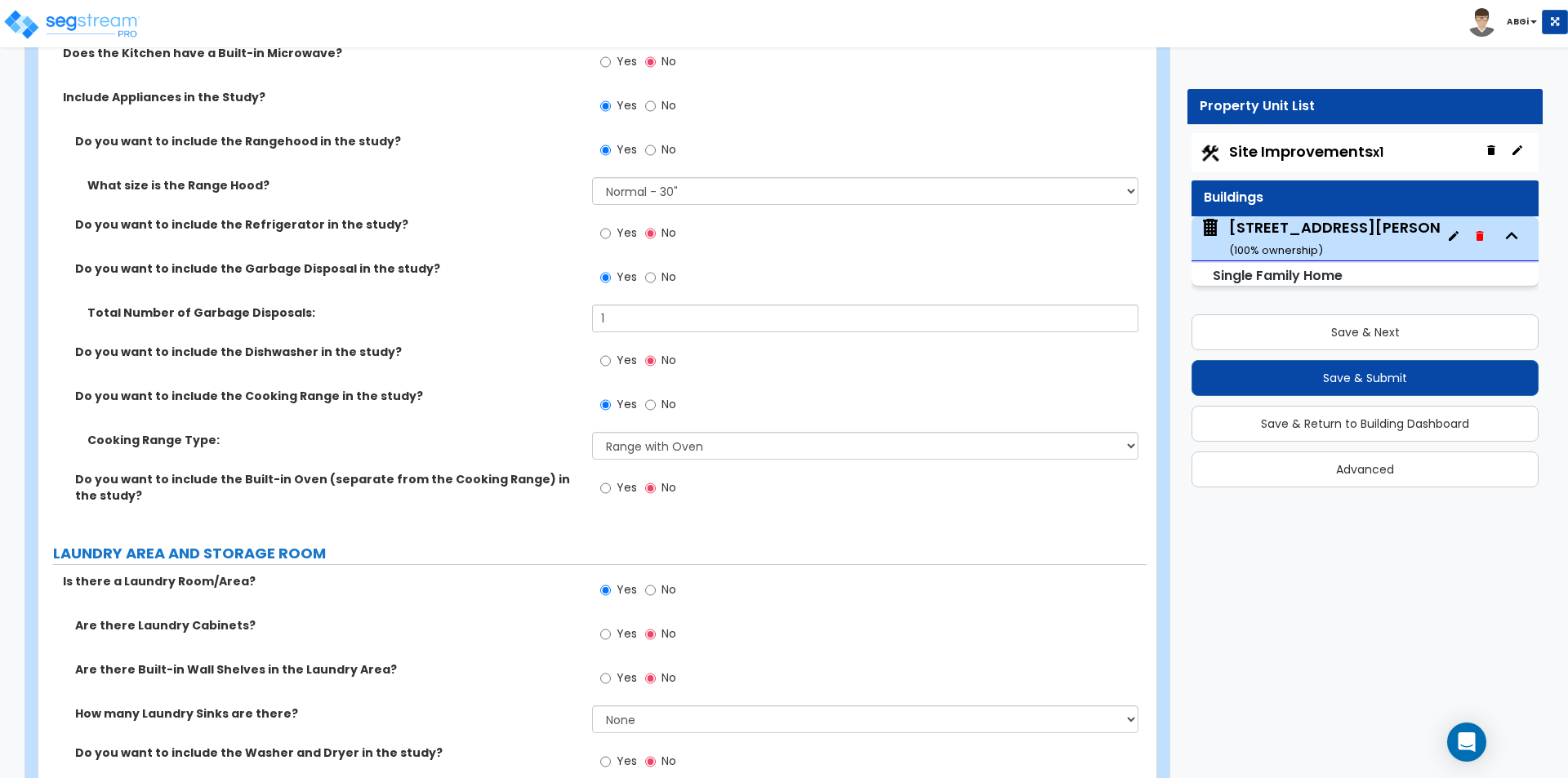
scroll to position [5634, 0]
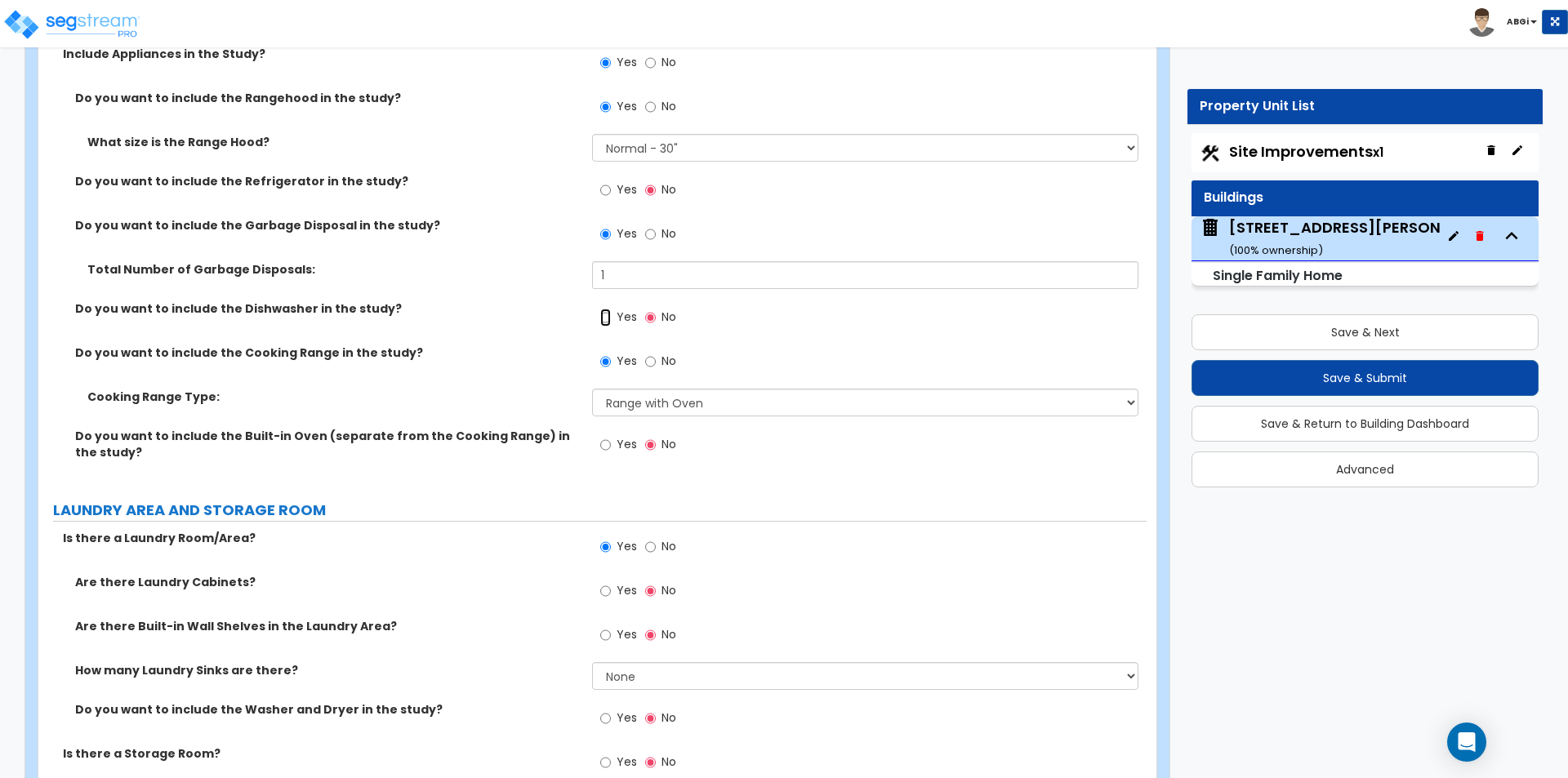
click at [601, 308] on input "Yes" at bounding box center [606, 317] width 11 height 18
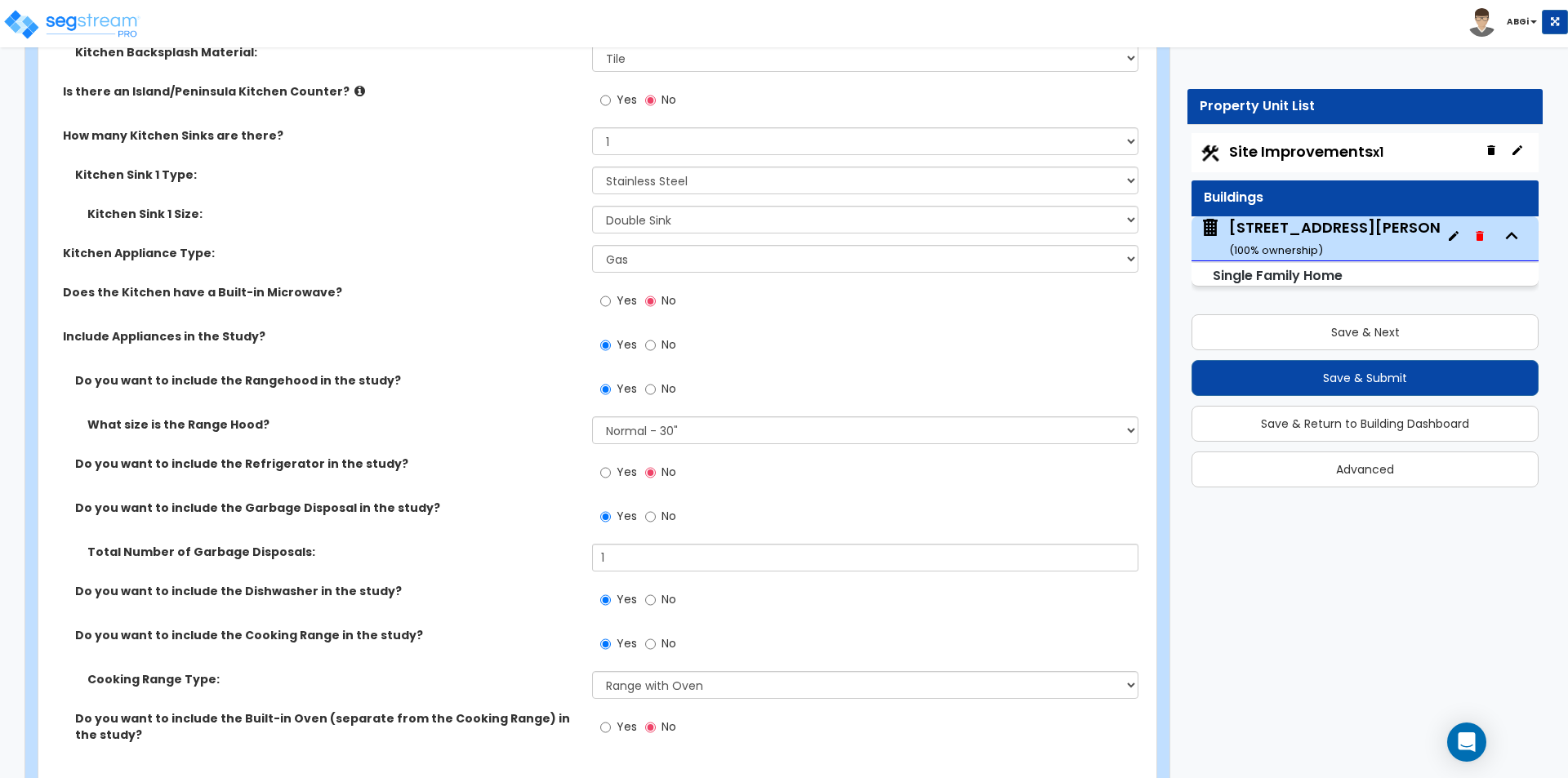
scroll to position [5390, 0]
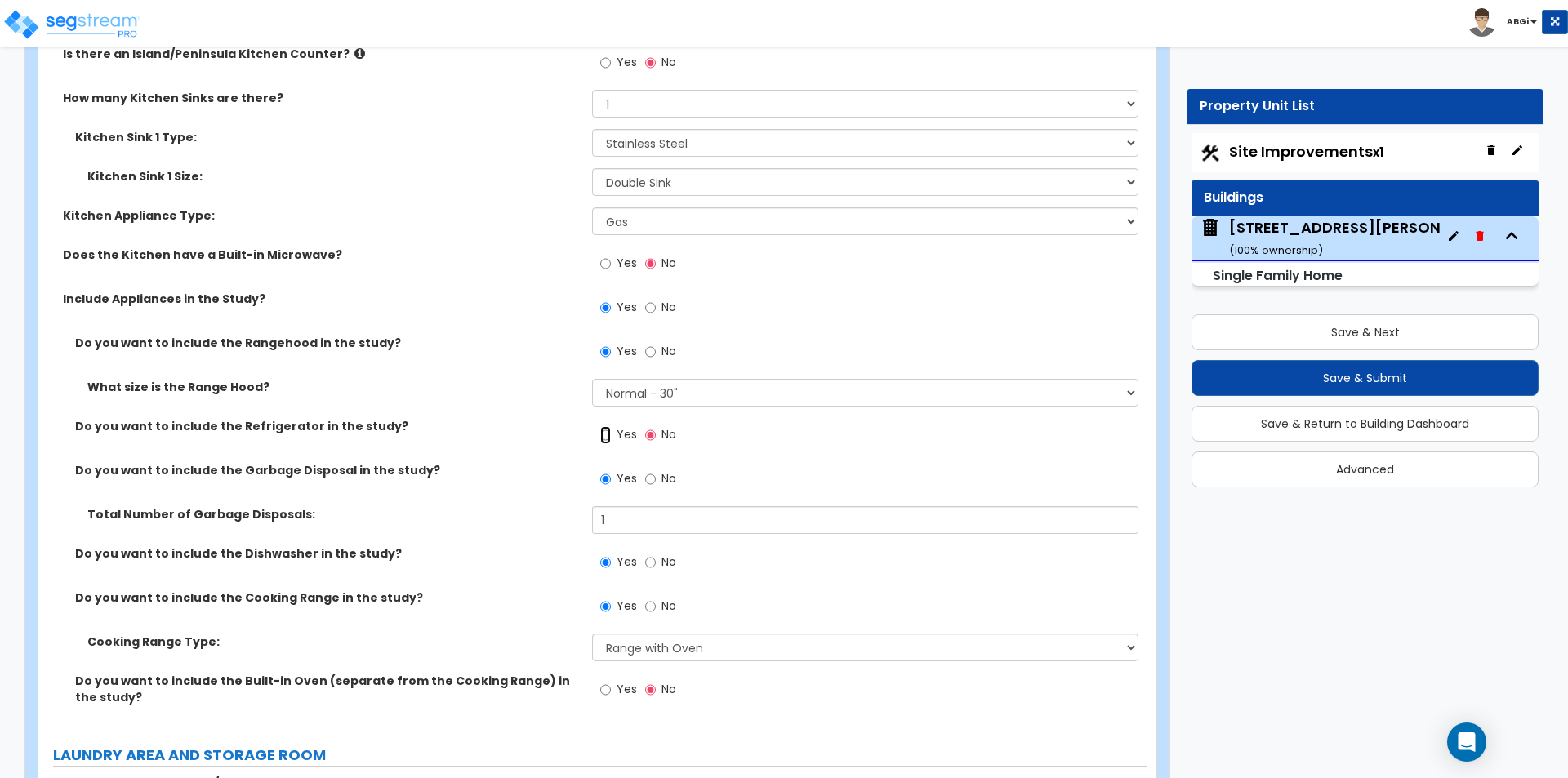
click at [611, 426] on input "Yes" at bounding box center [606, 435] width 11 height 18
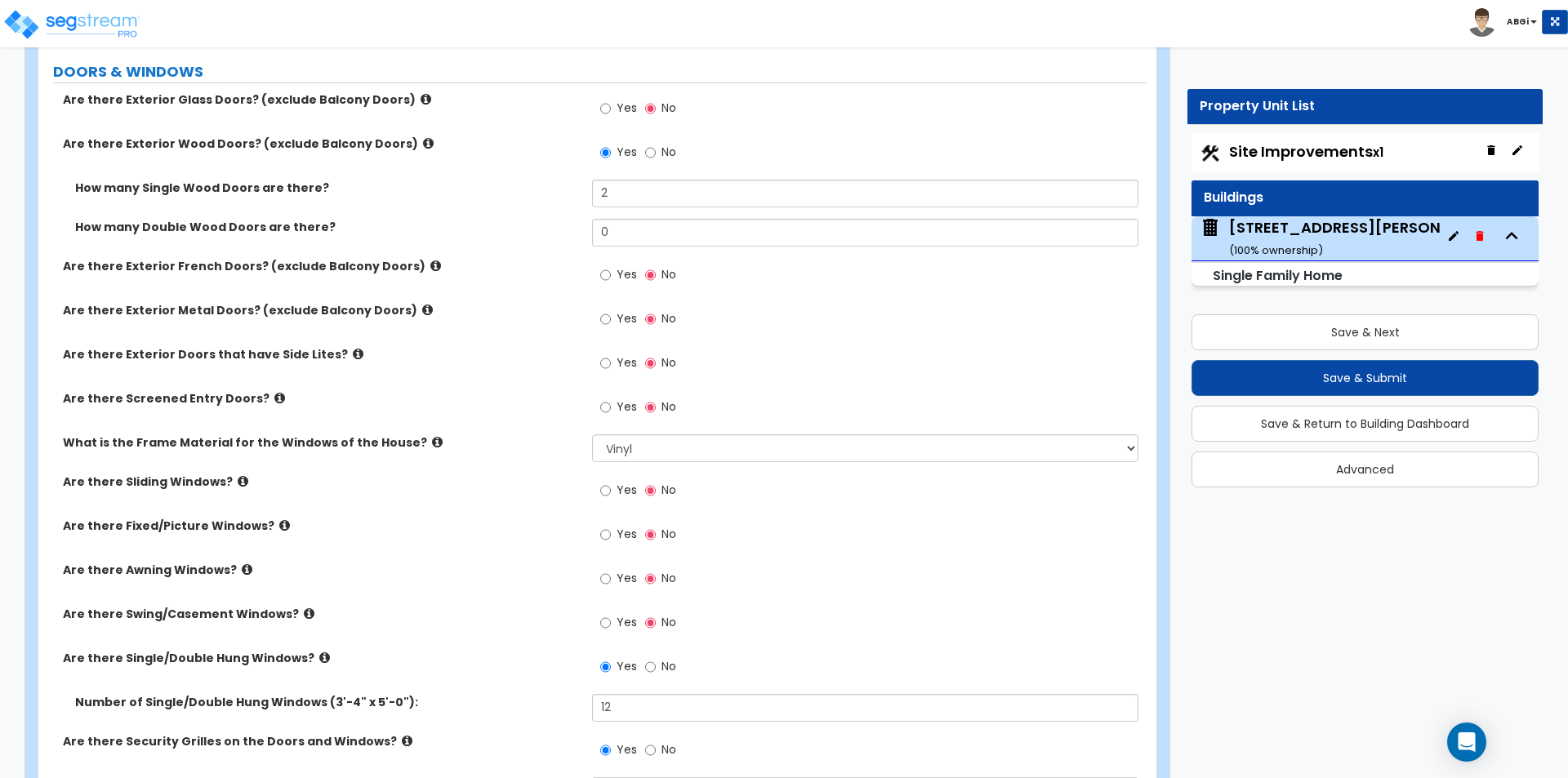
scroll to position [2205, 0]
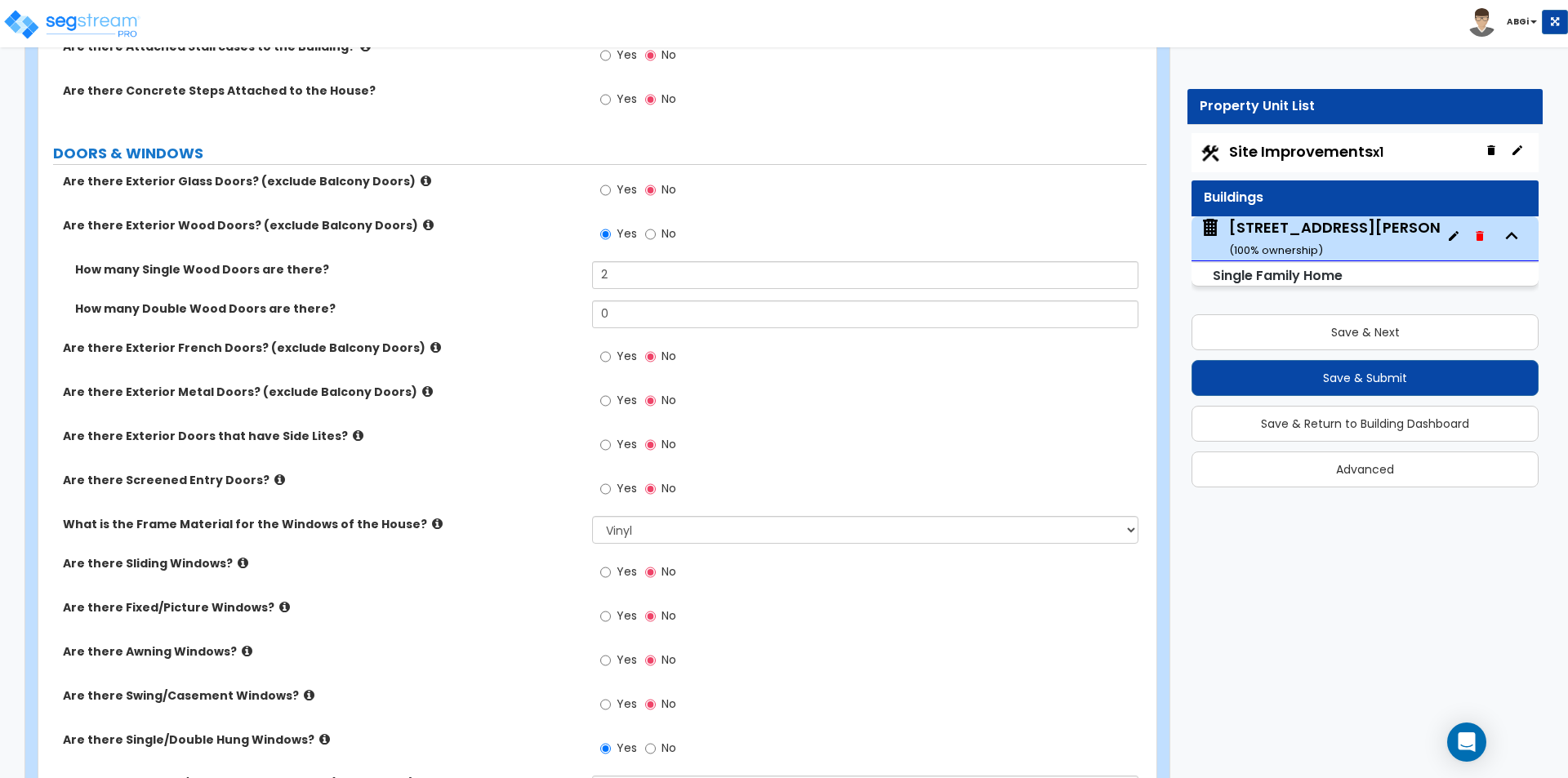
click at [420, 174] on icon at bounding box center [425, 180] width 11 height 12
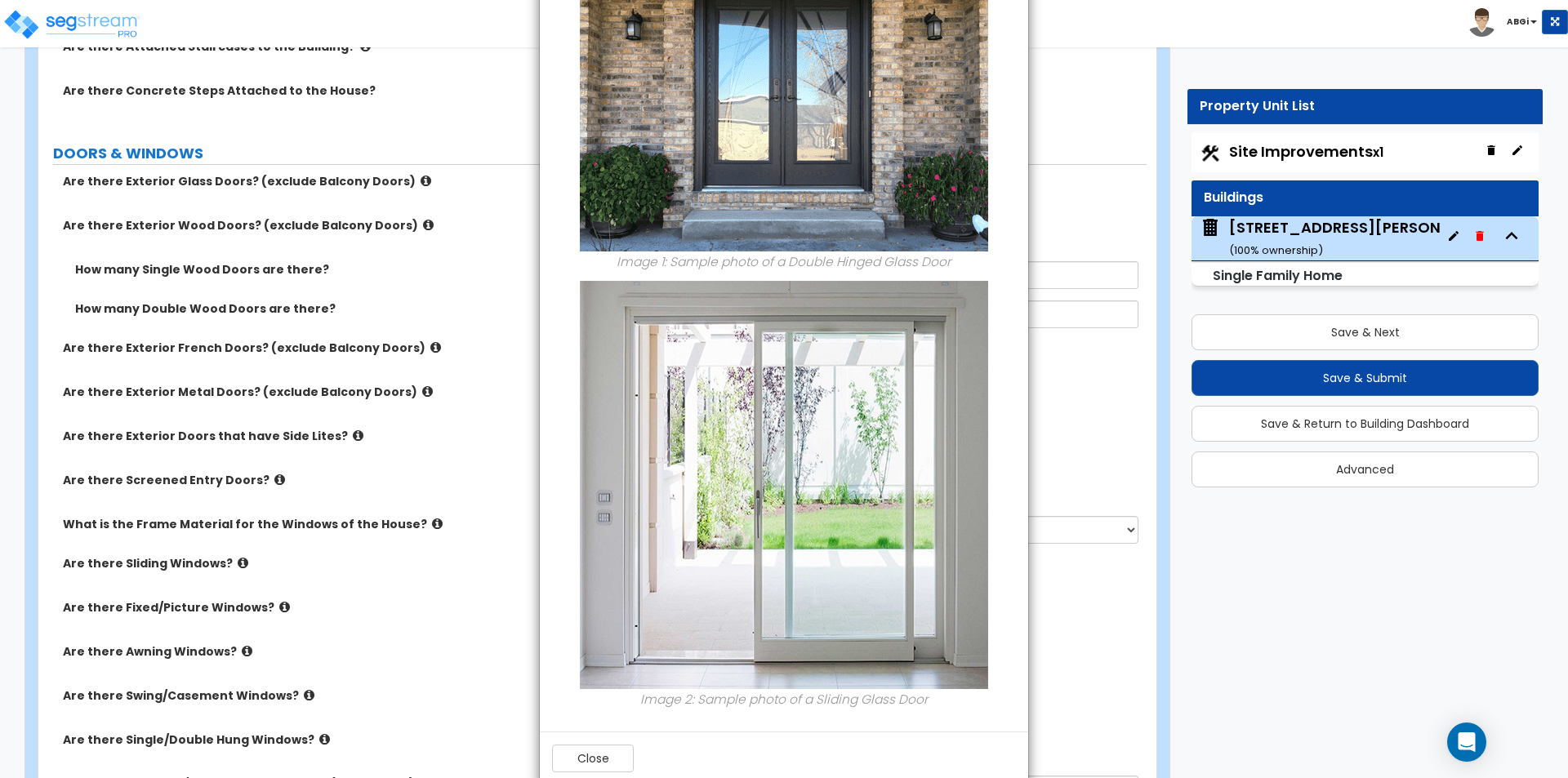
scroll to position [173, 0]
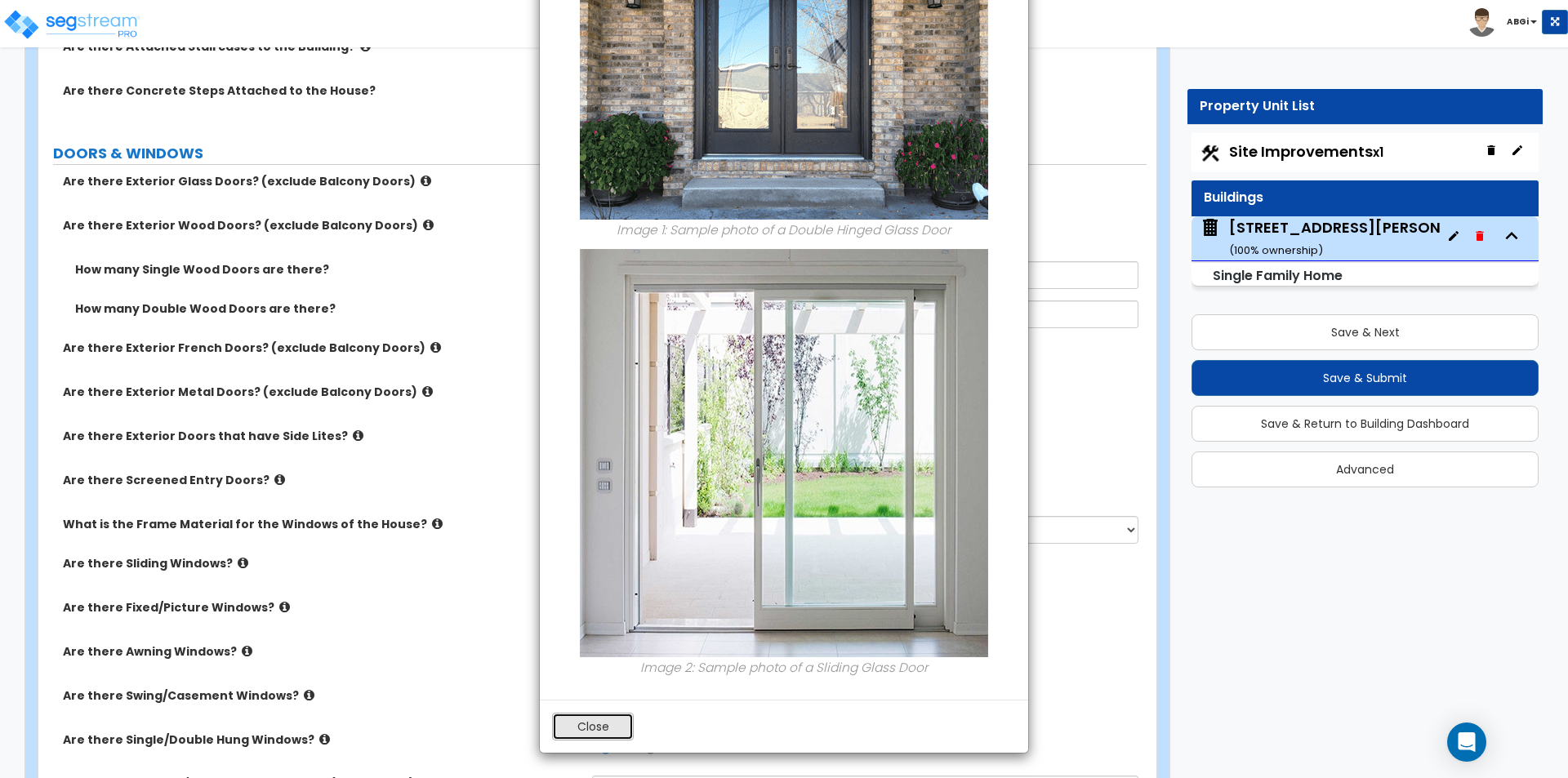
click at [606, 727] on button "Close" at bounding box center [593, 726] width 81 height 28
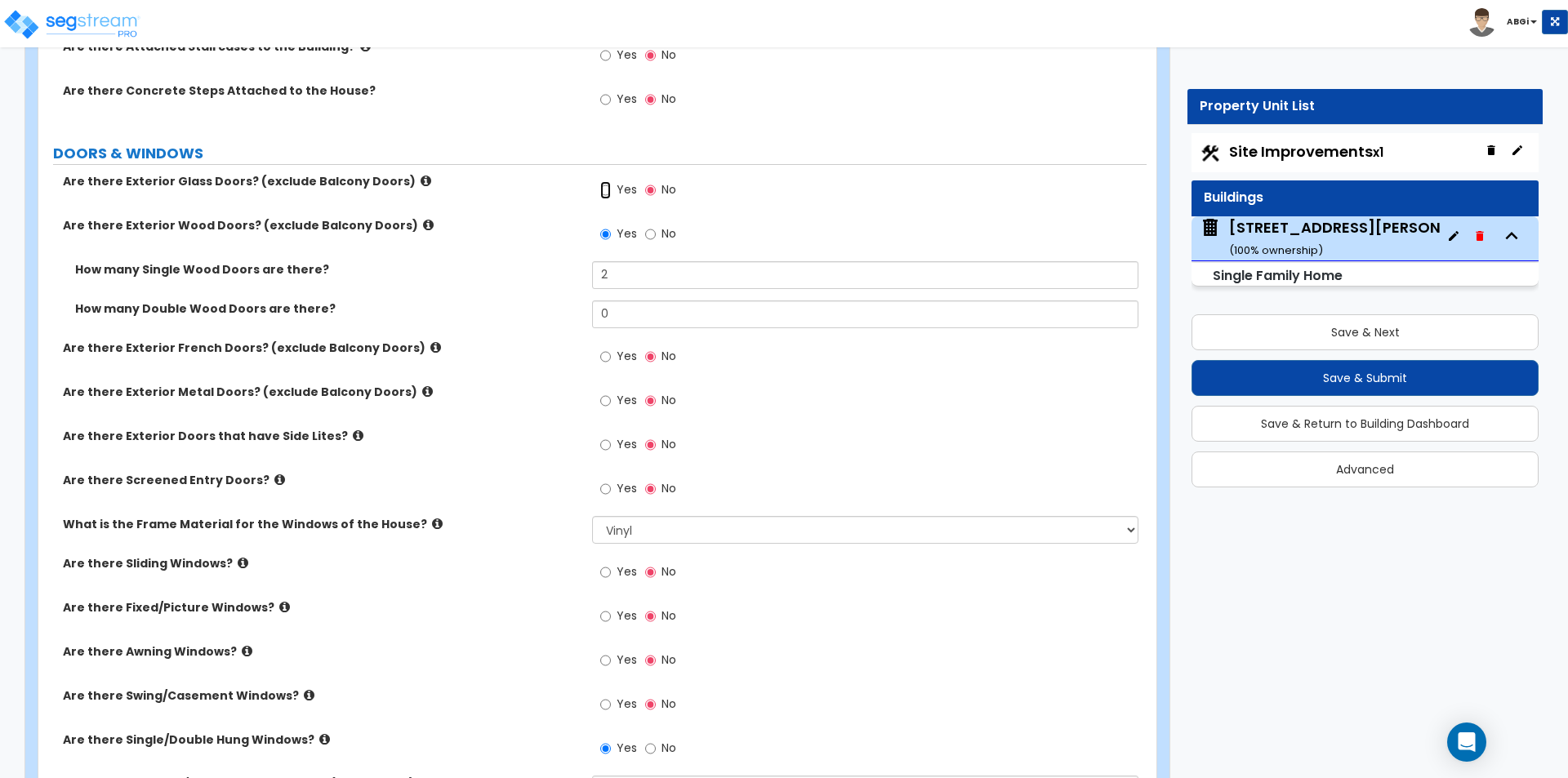
click at [606, 194] on input "Yes" at bounding box center [606, 190] width 11 height 18
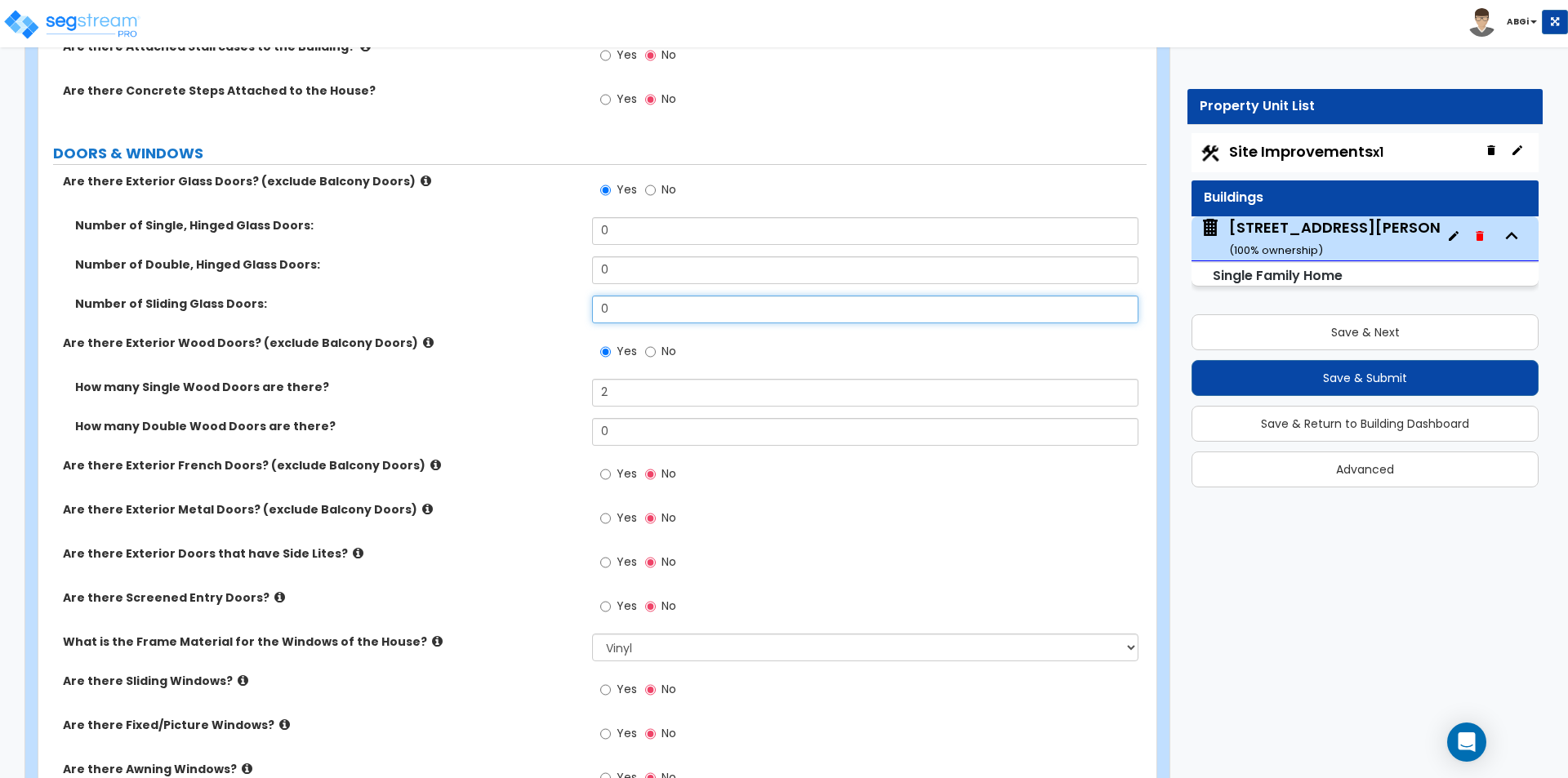
click at [619, 313] on input "0" at bounding box center [864, 309] width 545 height 28
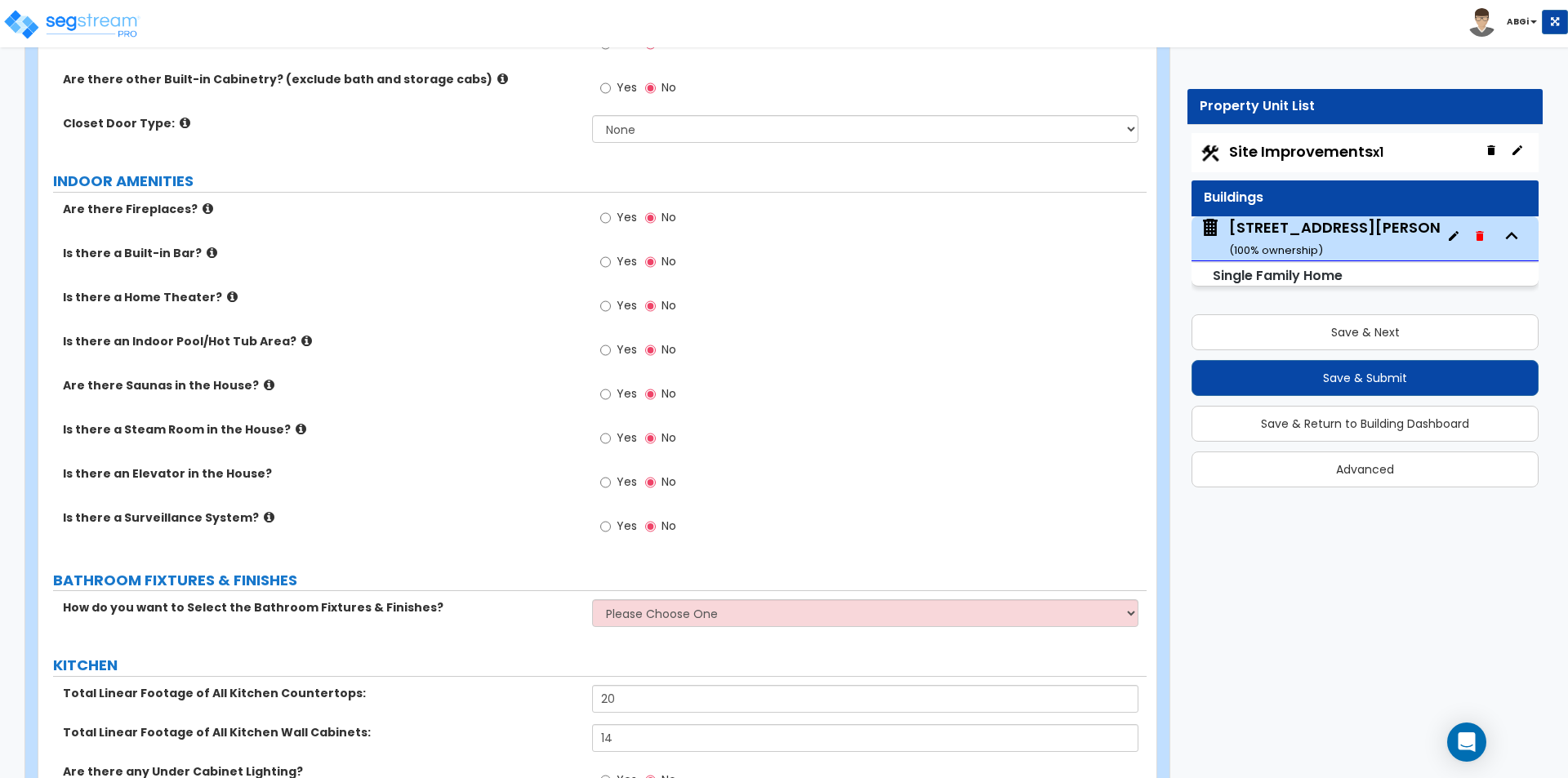
scroll to position [4654, 0]
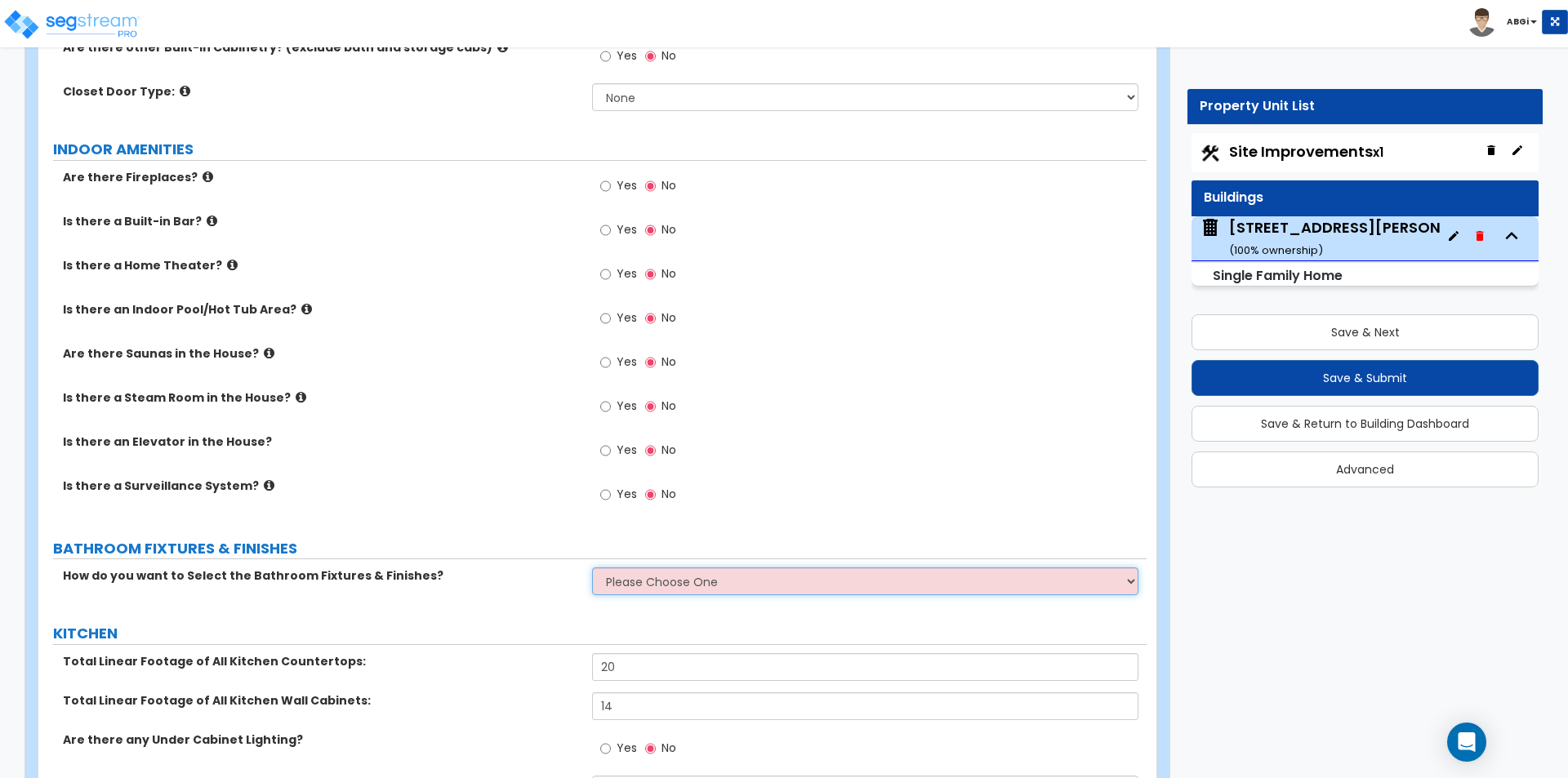
click at [661, 568] on select "Please Choose One I want to Select Fixtures and Finishes only for one Bath and …" at bounding box center [864, 582] width 545 height 28
click at [592, 568] on select "Please Choose One I want to Select Fixtures and Finishes only for one Bath and …" at bounding box center [864, 582] width 545 height 28
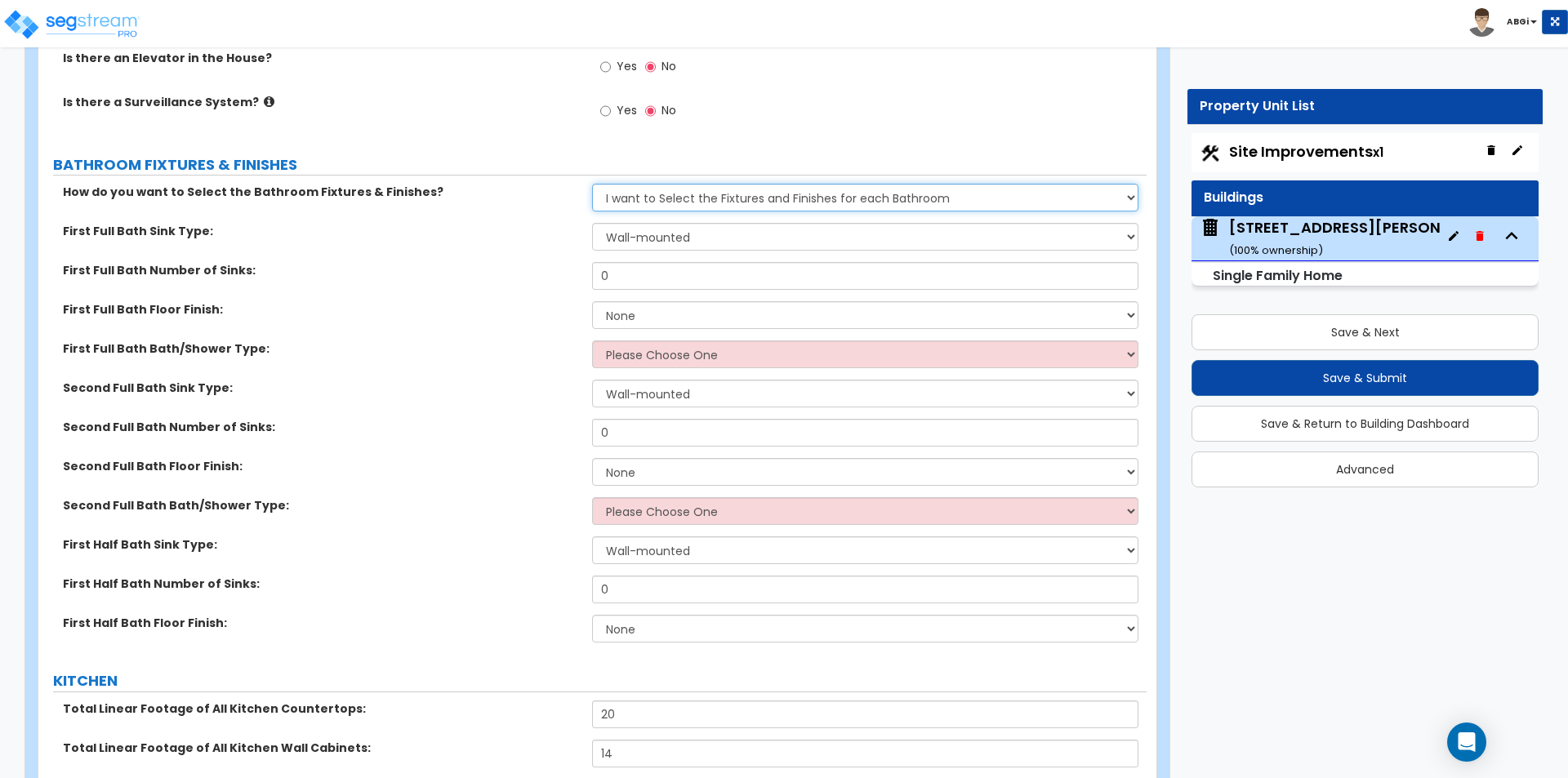
scroll to position [5062, 0]
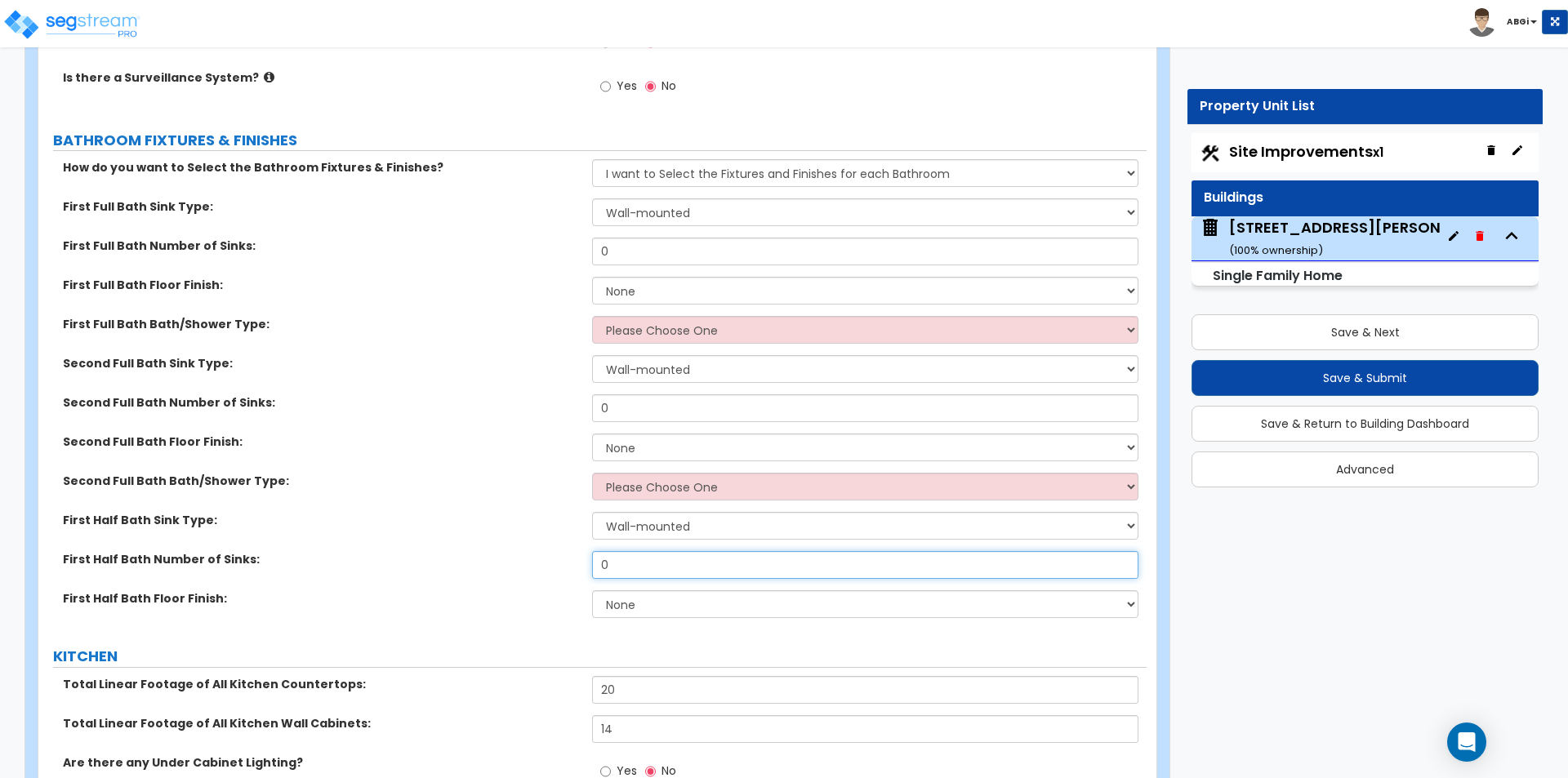
click at [651, 551] on input "0" at bounding box center [864, 565] width 545 height 28
click at [665, 591] on select "None Tile Flooring Hardwood Flooring Resilient Laminate Flooring VCT Flooring S…" at bounding box center [864, 605] width 545 height 28
click at [592, 591] on select "None Tile Flooring Hardwood Flooring Resilient Laminate Flooring VCT Flooring S…" at bounding box center [864, 605] width 545 height 28
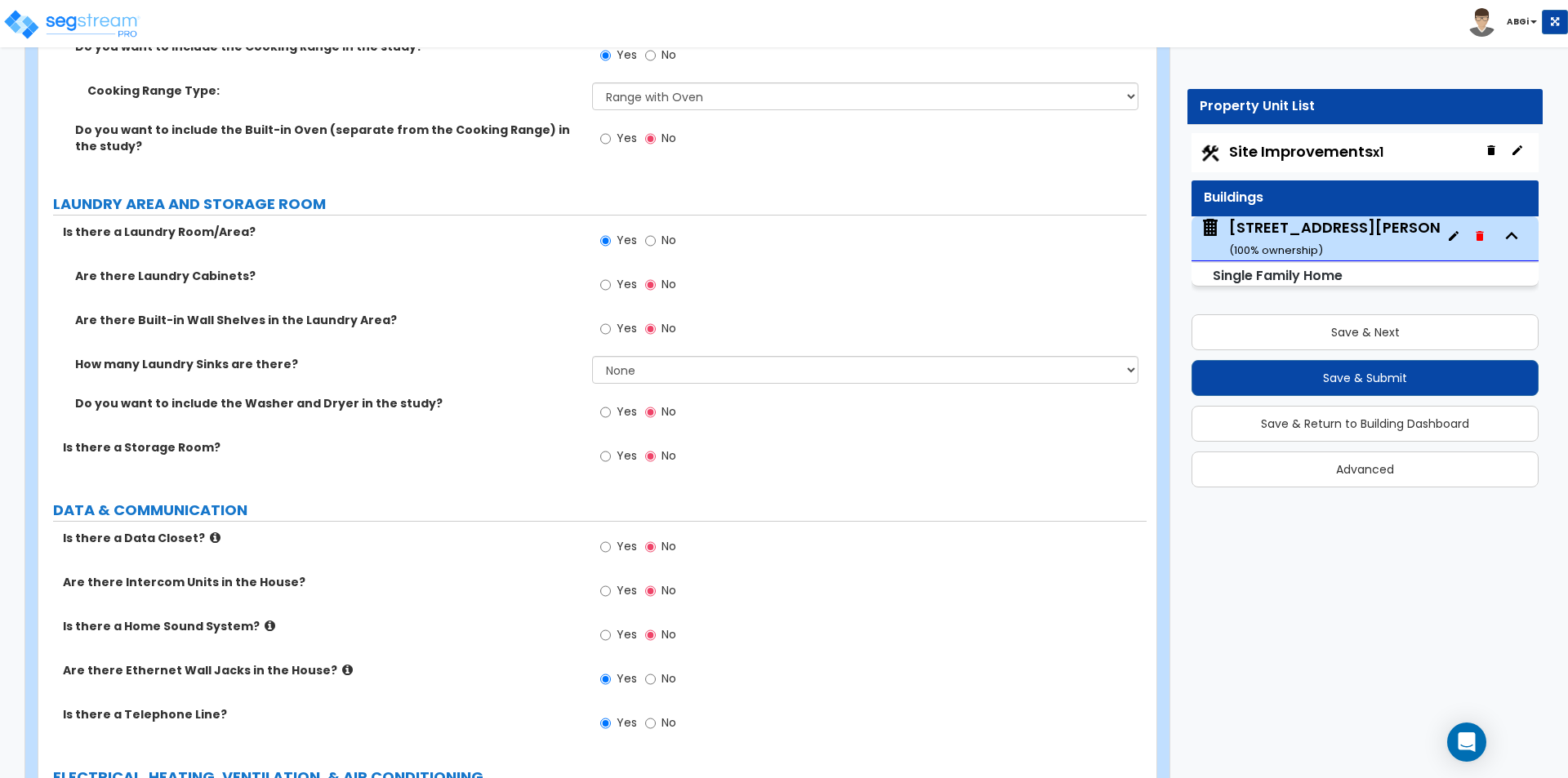
scroll to position [6447, 0]
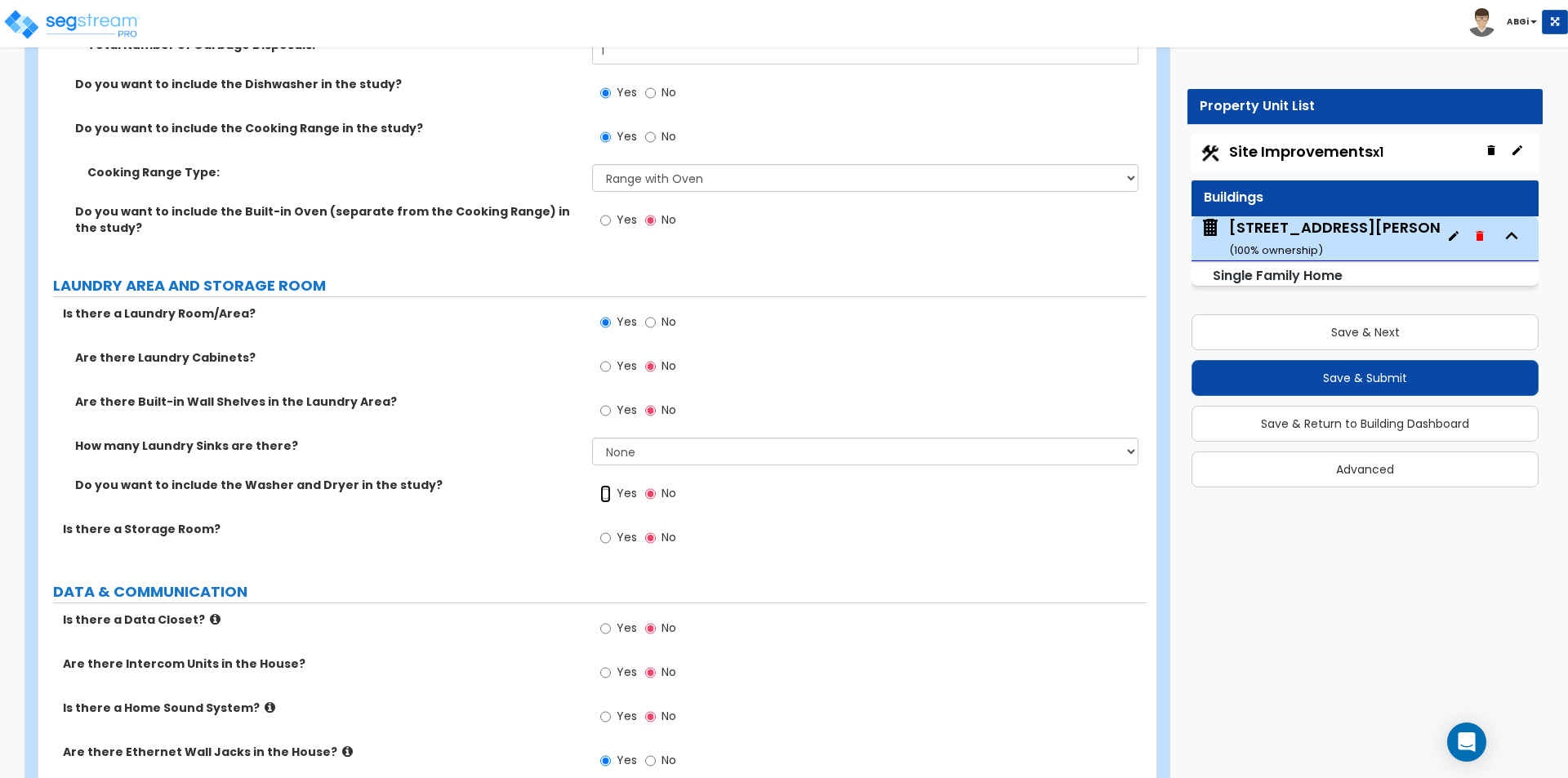
click at [601, 485] on input "Yes" at bounding box center [606, 494] width 11 height 18
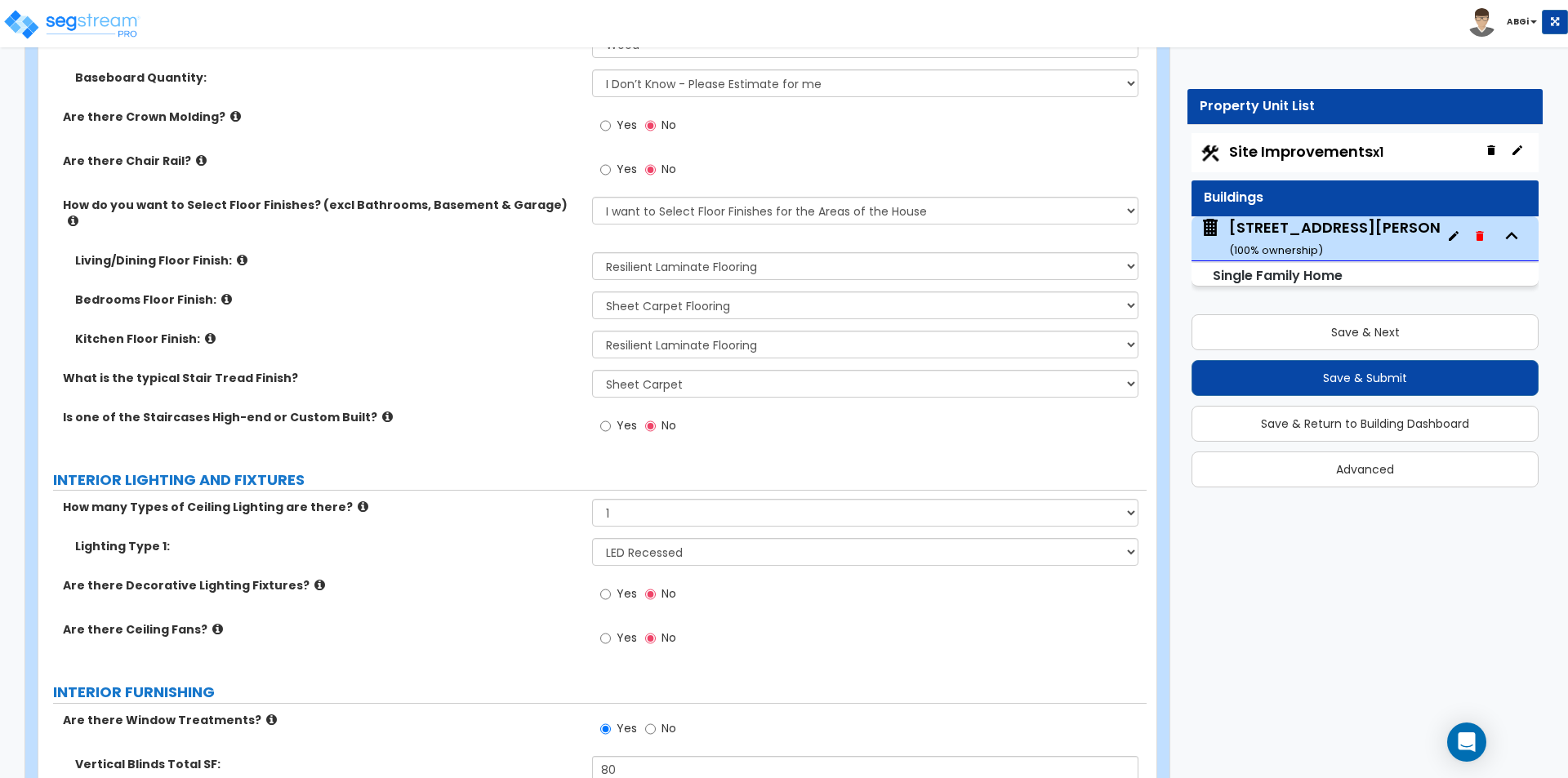
scroll to position [3589, 0]
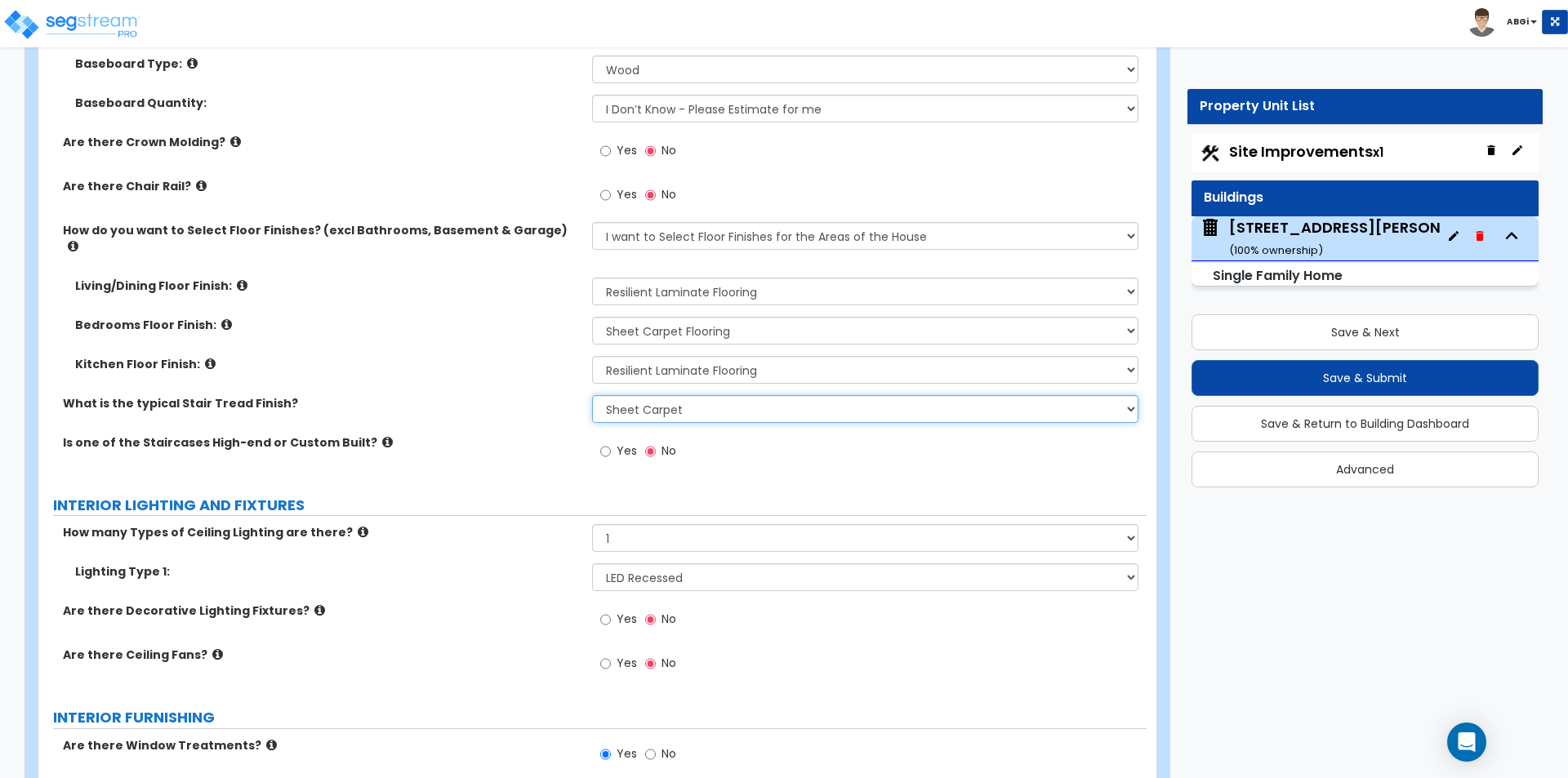
click at [675, 395] on select "None Tile Wood Laminate VCT Sheet Carpet Sheet Vinyl Carpet Tile" at bounding box center [864, 409] width 545 height 28
click at [592, 395] on select "None Tile Wood Laminate VCT Sheet Carpet Sheet Vinyl Carpet Tile" at bounding box center [864, 409] width 545 height 28
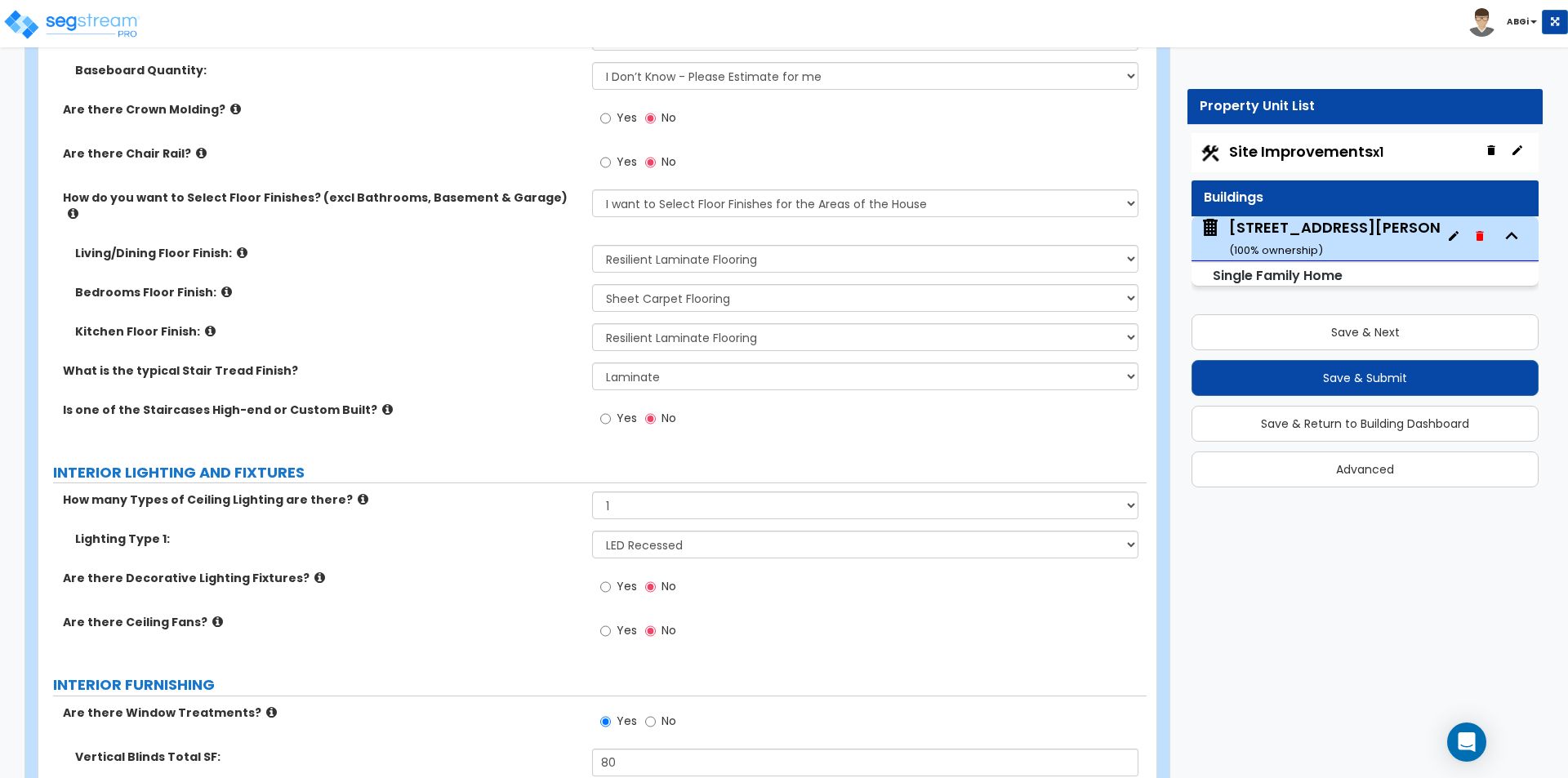
scroll to position [3671, 0]
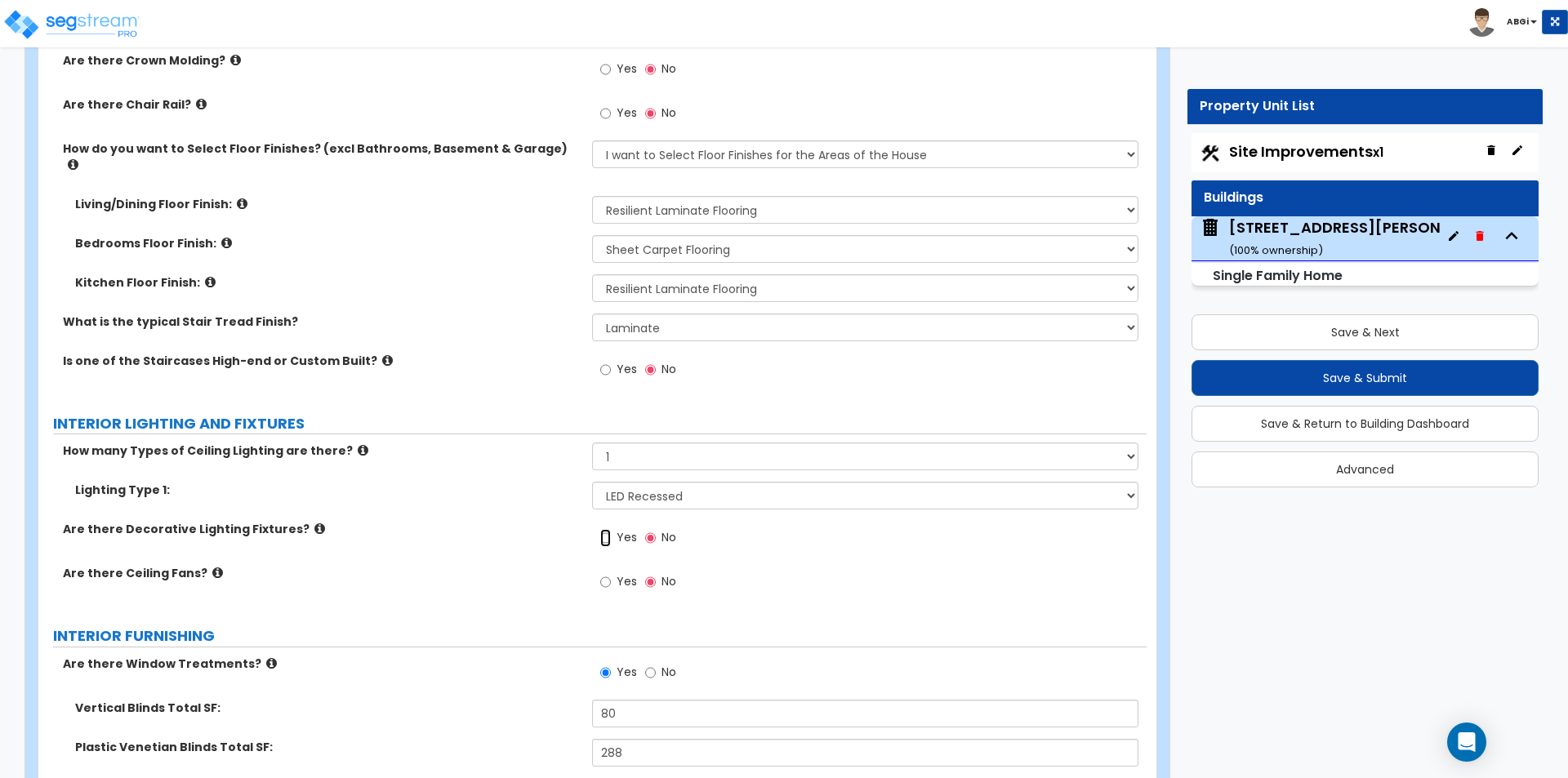
click at [606, 529] on input "Yes" at bounding box center [606, 538] width 11 height 18
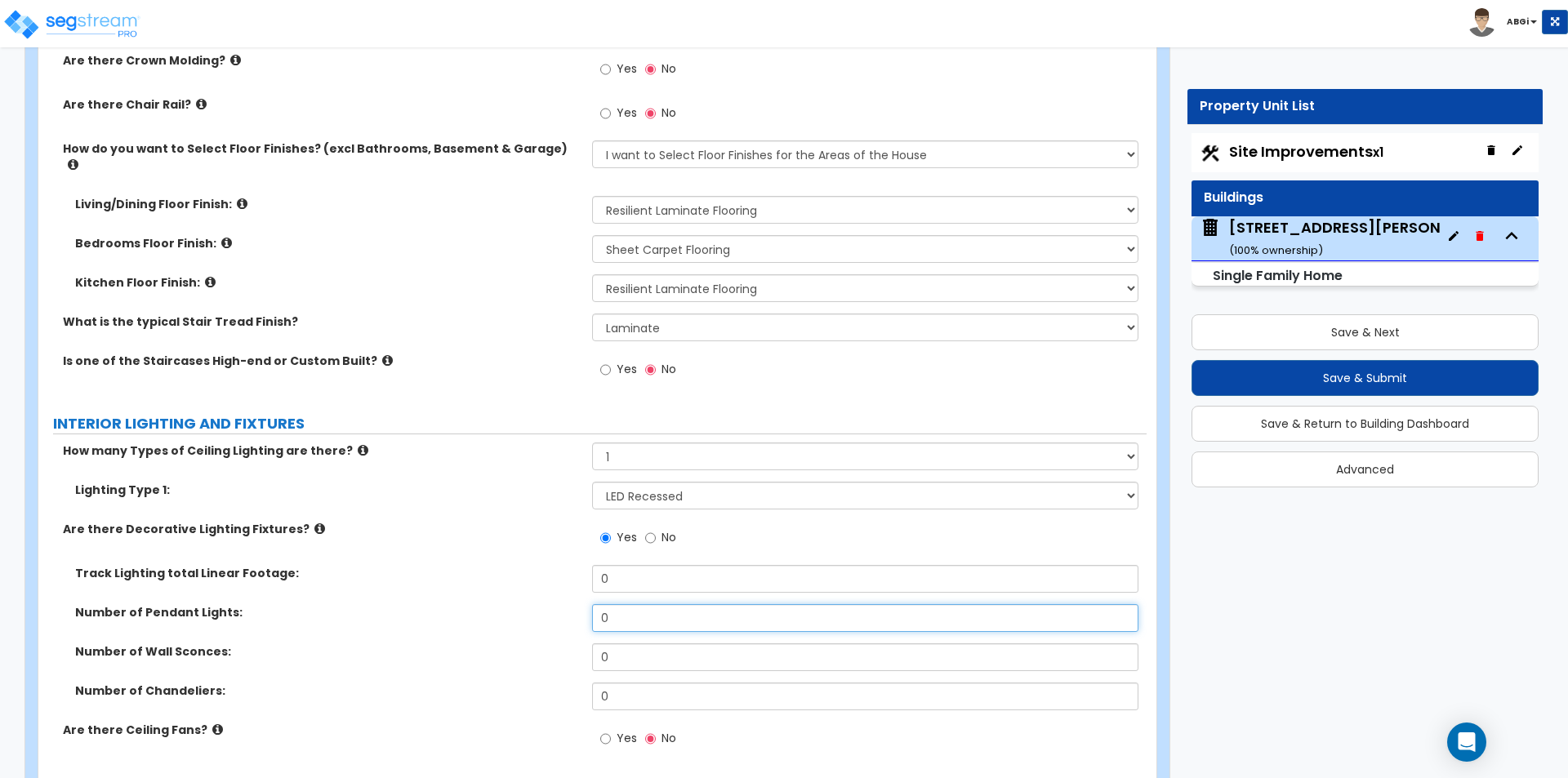
click at [617, 605] on input "0" at bounding box center [864, 618] width 545 height 28
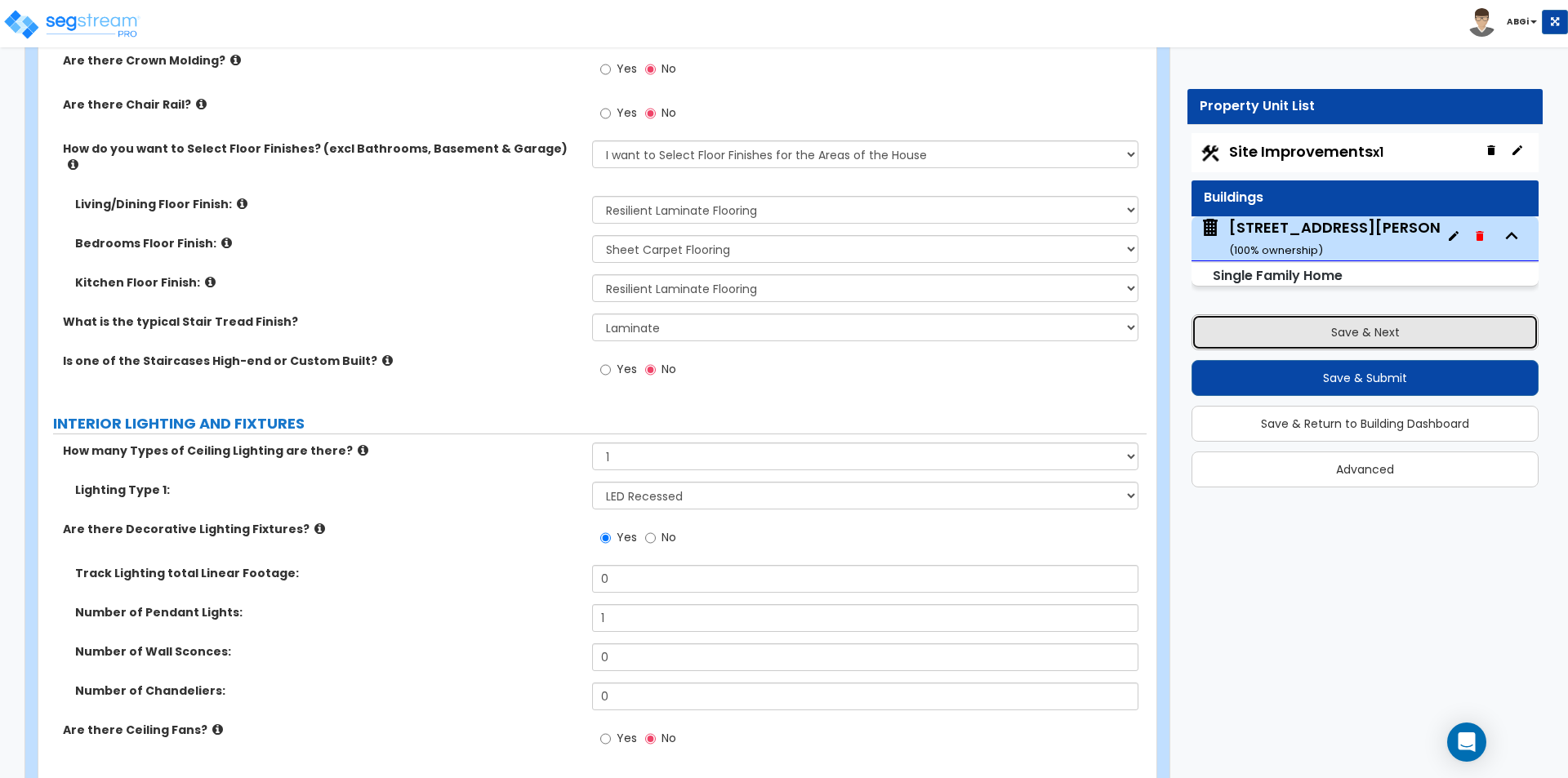
click at [1321, 332] on button "Save & Next" at bounding box center [1365, 332] width 347 height 36
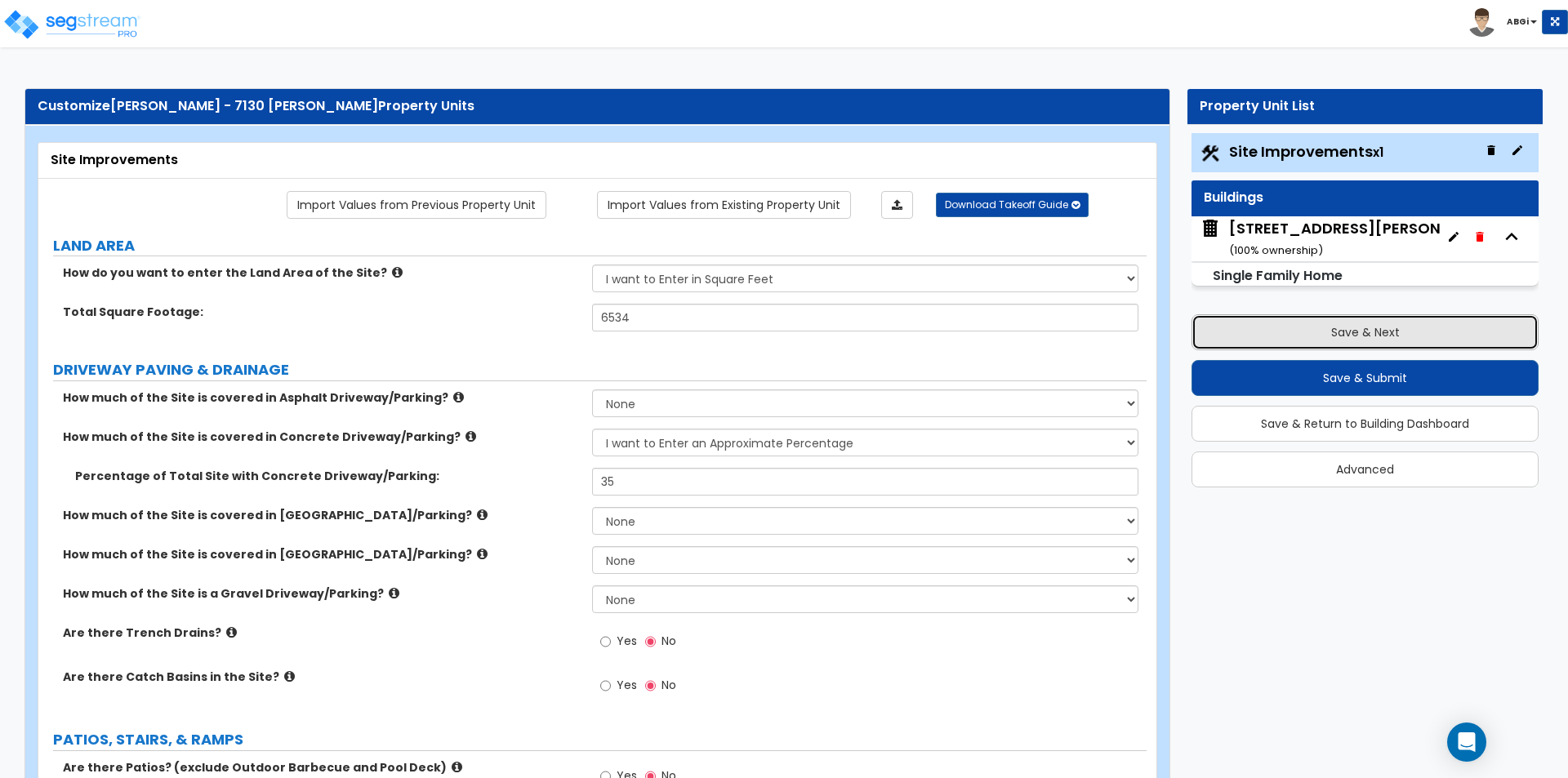
click at [1338, 336] on button "Save & Next" at bounding box center [1365, 332] width 347 height 36
